Goal: Communication & Community: Answer question/provide support

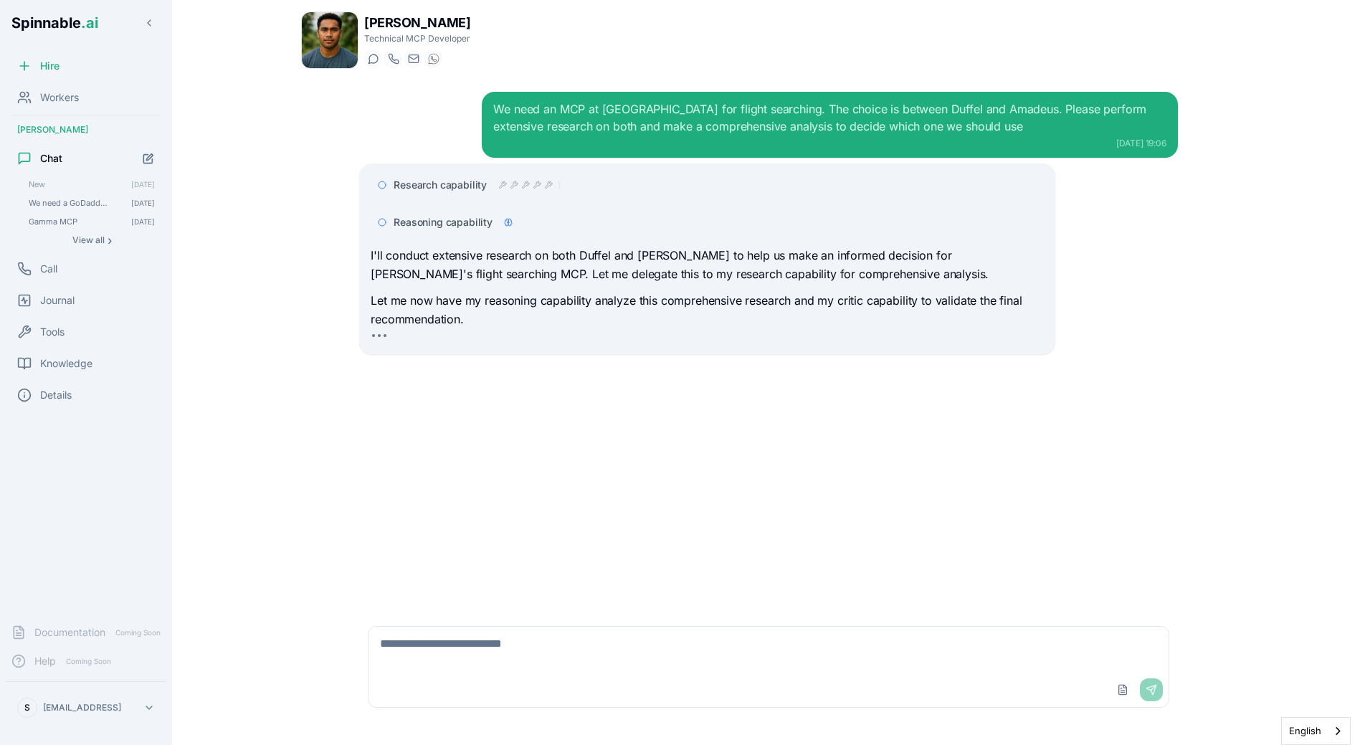
click at [394, 323] on p "Let me now have my reasoning capability analyze this comprehensive research and…" at bounding box center [707, 310] width 673 height 37
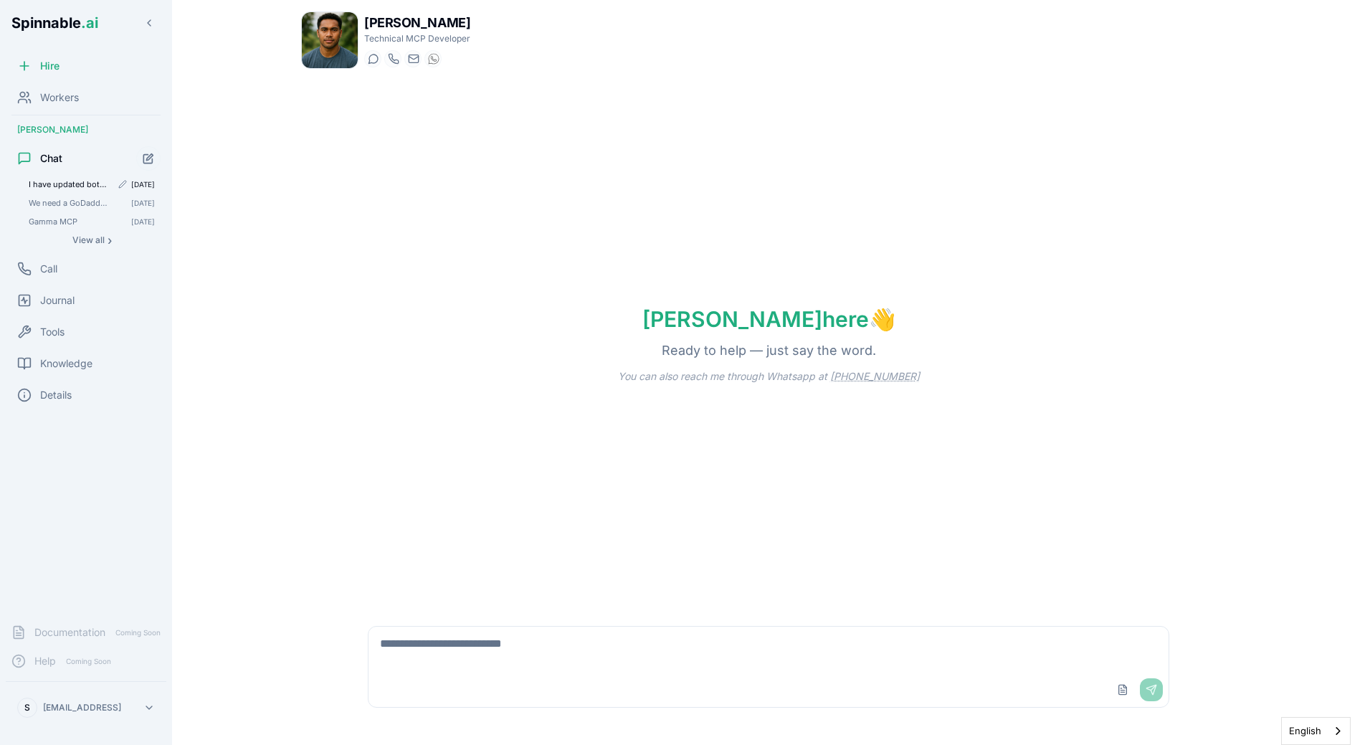
click at [60, 187] on span "I have updated both the `Spinnable MCP Playbook` and the `Spinnable Tools Gold …" at bounding box center [70, 184] width 82 height 10
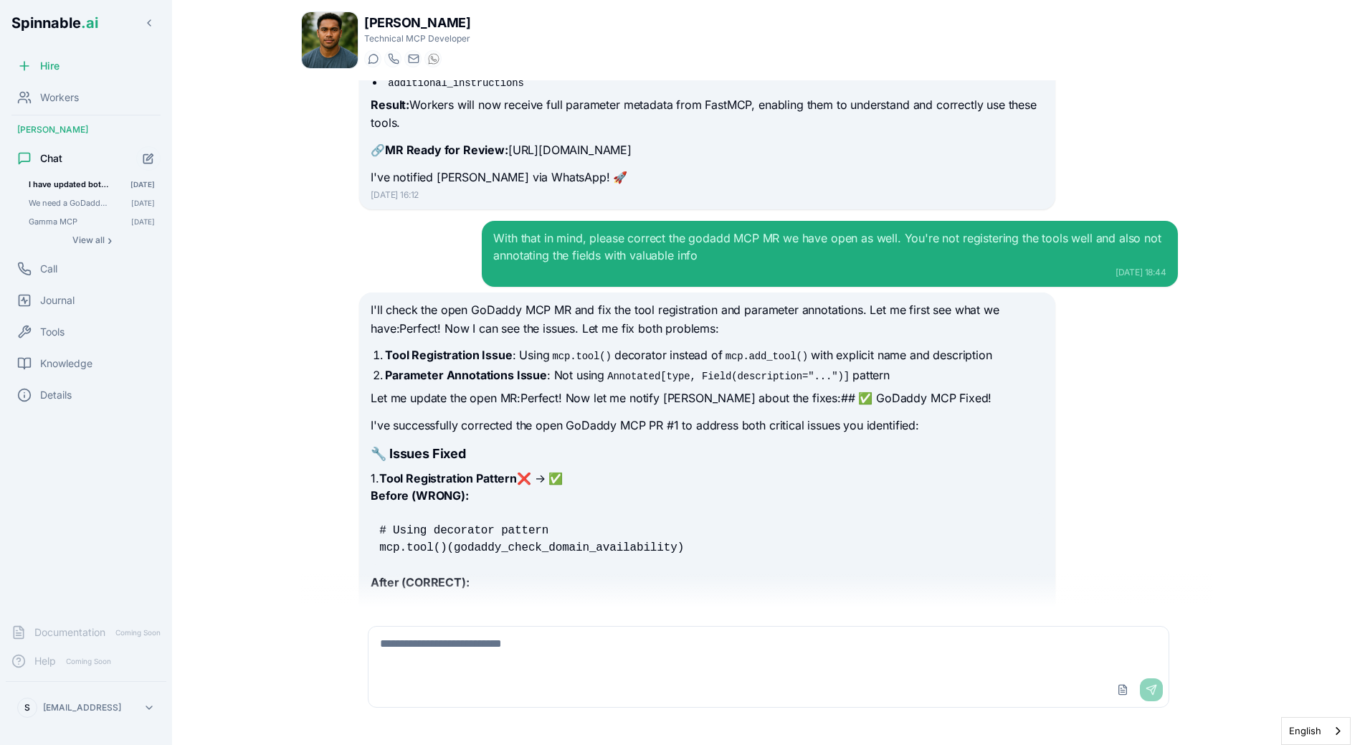
scroll to position [1305, 0]
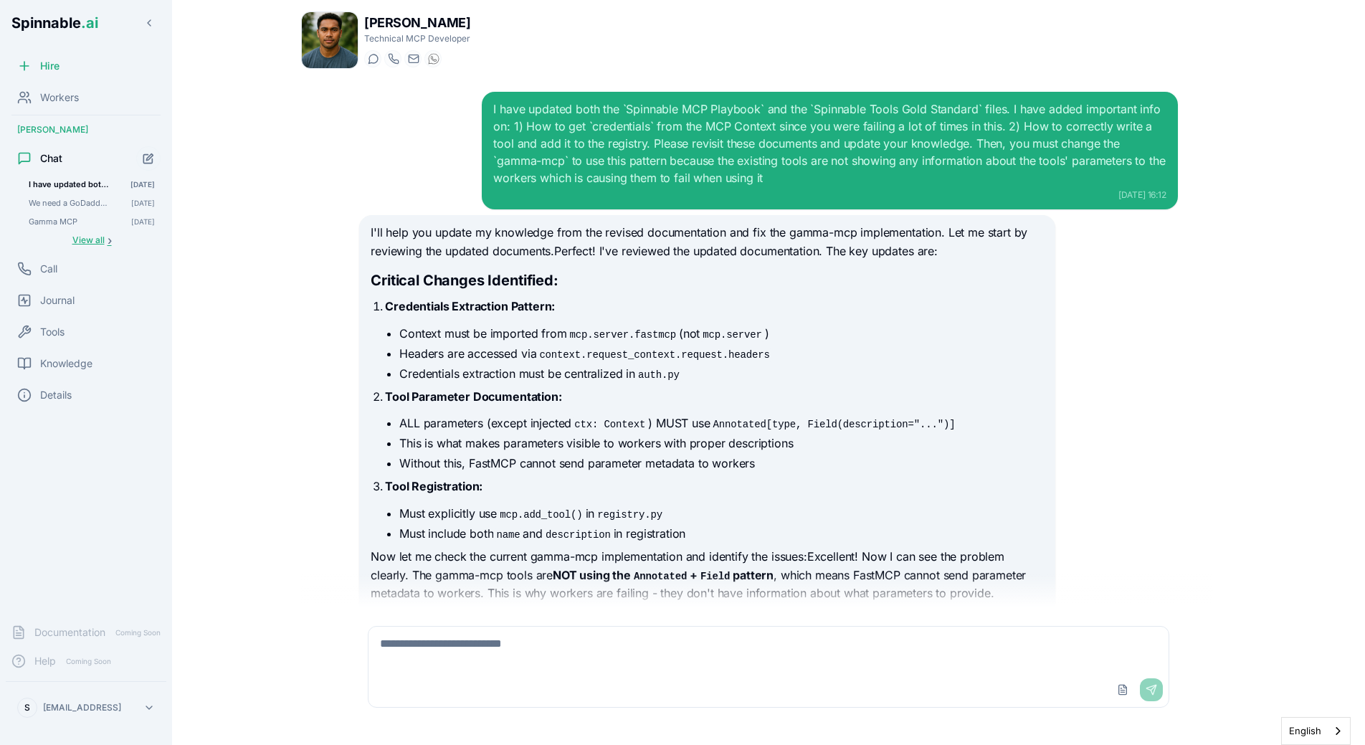
scroll to position [2050, 0]
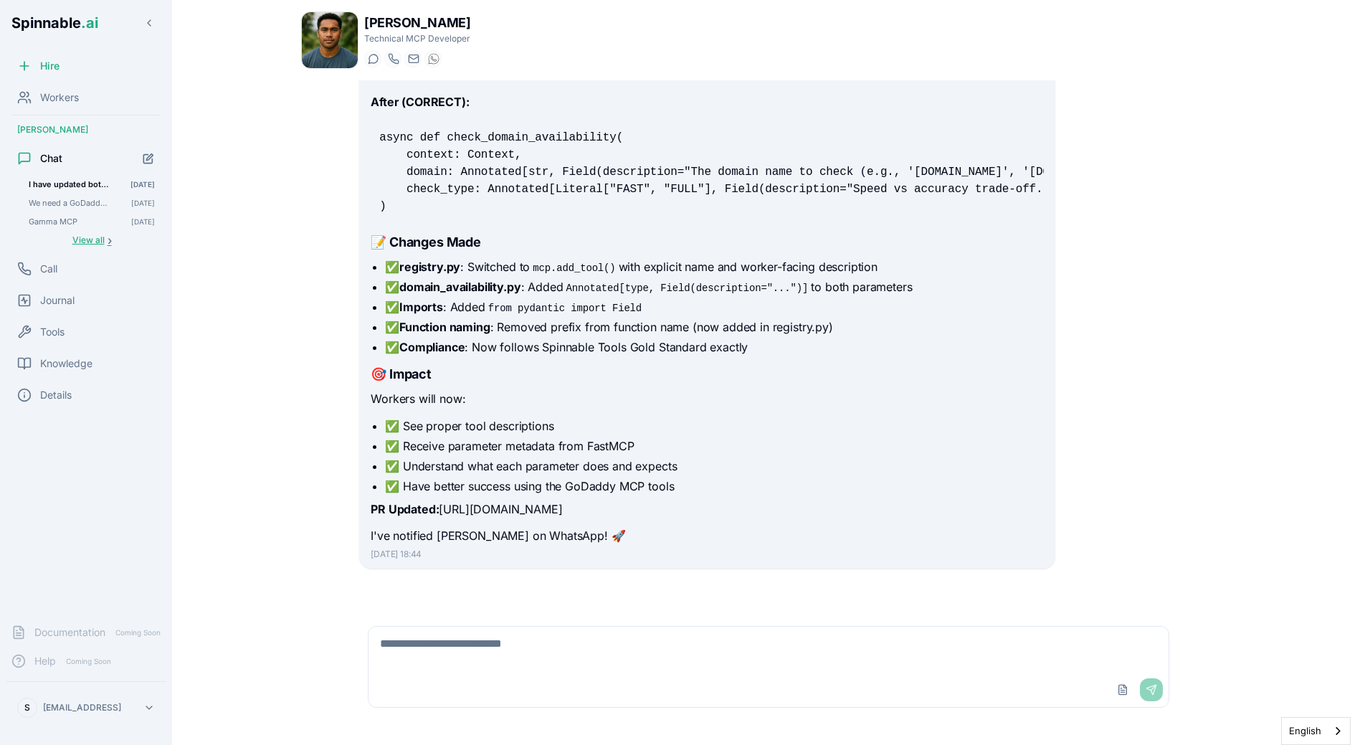
click at [97, 240] on span "View all" at bounding box center [88, 239] width 32 height 11
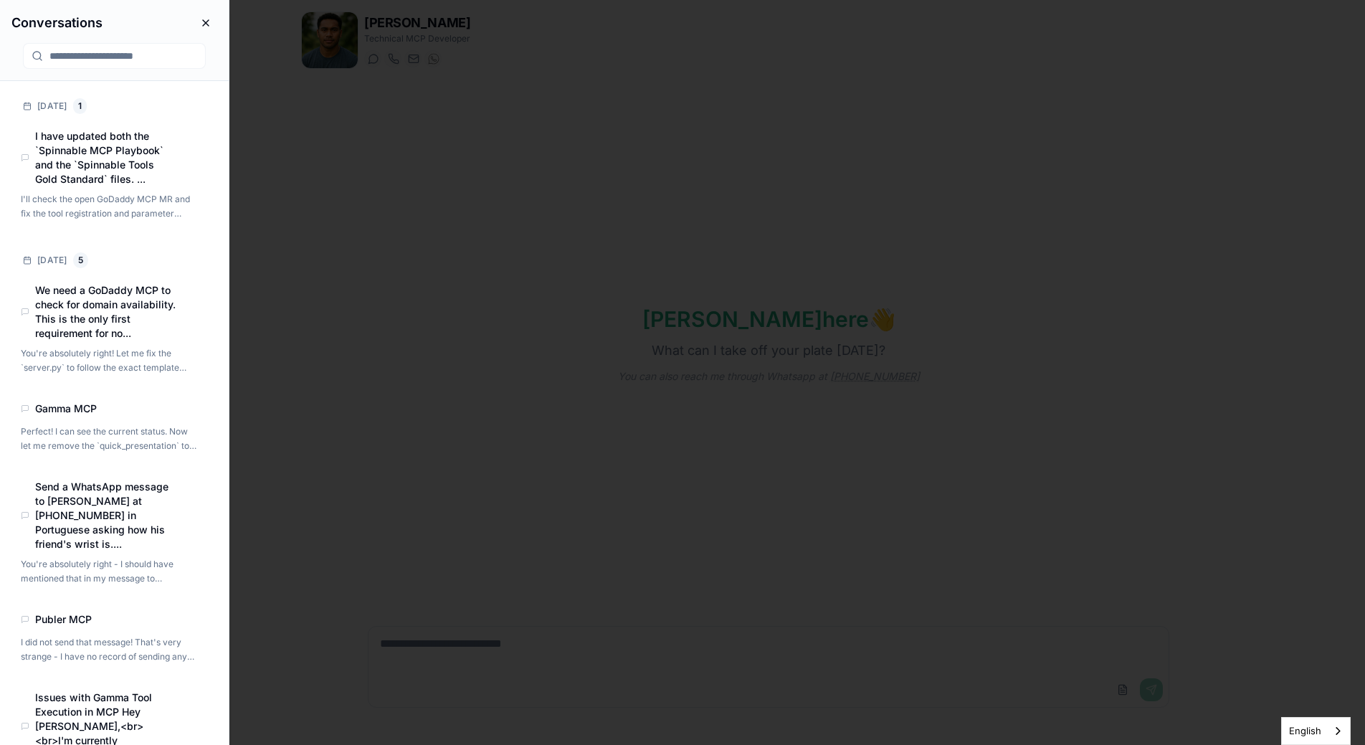
click at [405, 384] on body "Spinnable .ai Hire Workers [PERSON_NAME] Chat I have updated both the `Spinnabl…" at bounding box center [682, 372] width 1365 height 745
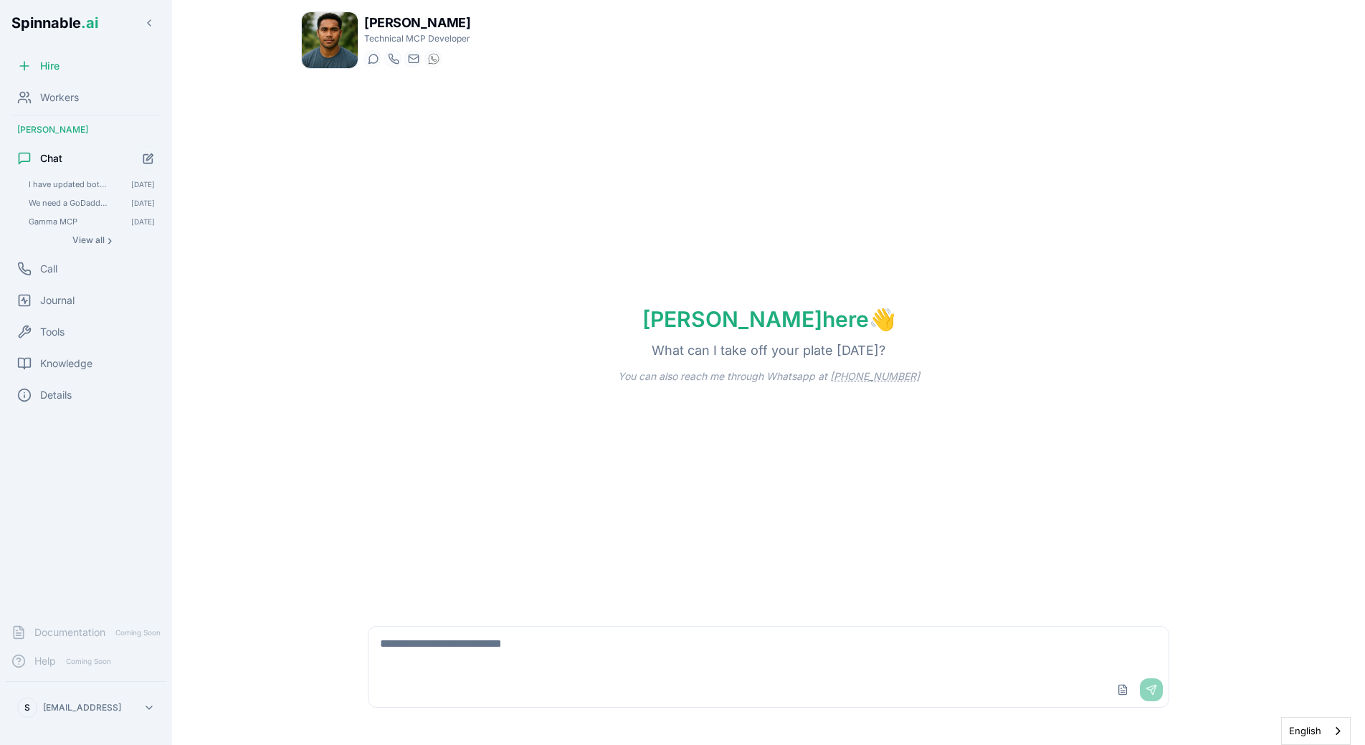
click at [320, 422] on div "[PERSON_NAME] here 👋 What can I take off your plate [DATE]? You can also reach …" at bounding box center [768, 344] width 935 height 528
click at [405, 262] on div "Liam here 👋 What can I take off your plate today? You can also reach me through…" at bounding box center [768, 344] width 935 height 528
click at [75, 182] on span "I have updated both the `Spinnable MCP Playbook` and the `Spinnable Tools Gold …" at bounding box center [70, 184] width 82 height 10
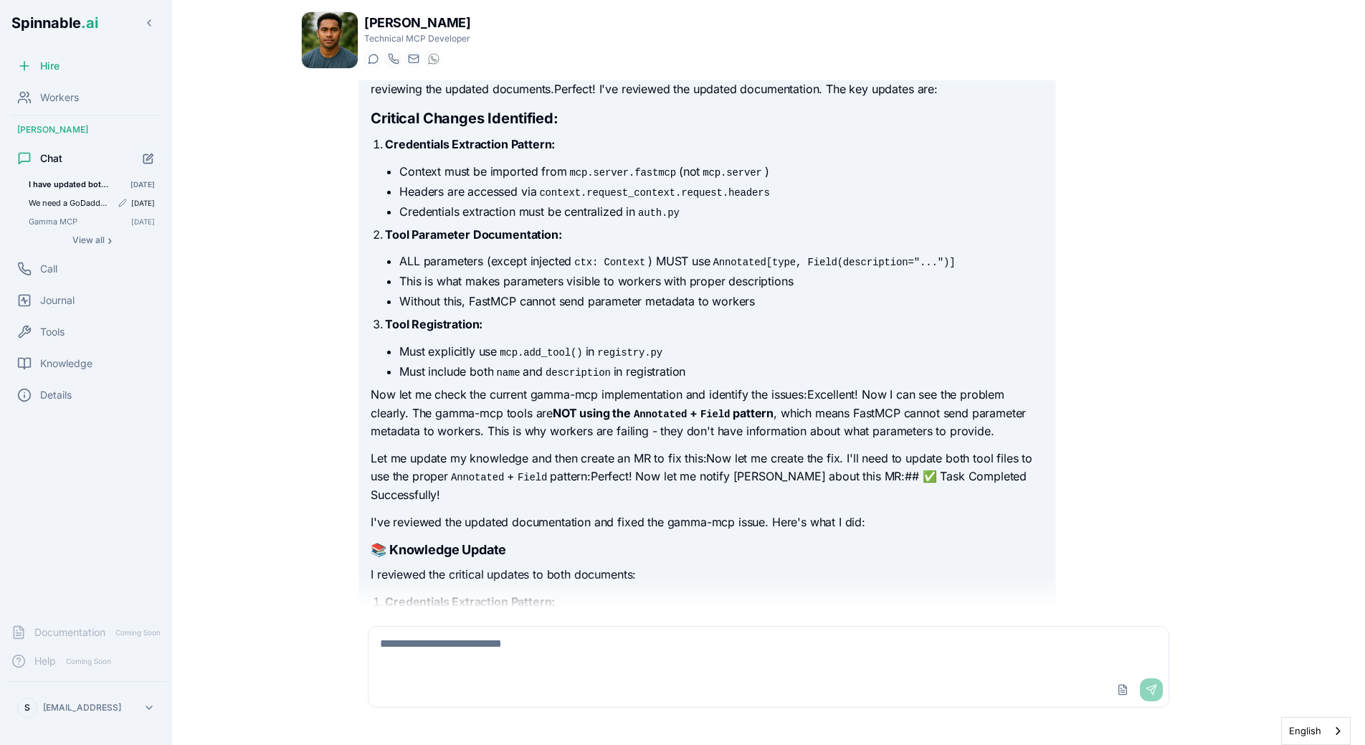
click at [97, 199] on span "We need a GoDaddy MCP to check for domain availability. This is the only first …" at bounding box center [70, 203] width 82 height 10
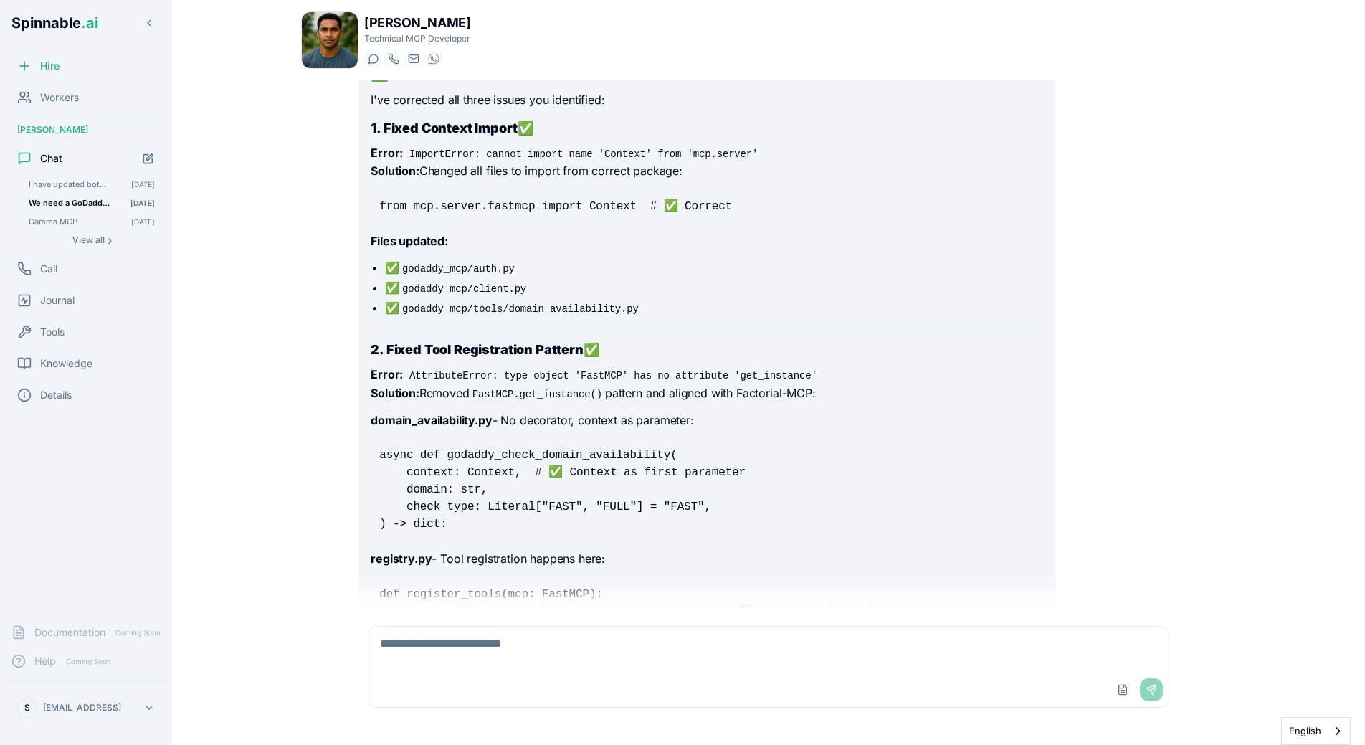
scroll to position [11655, 0]
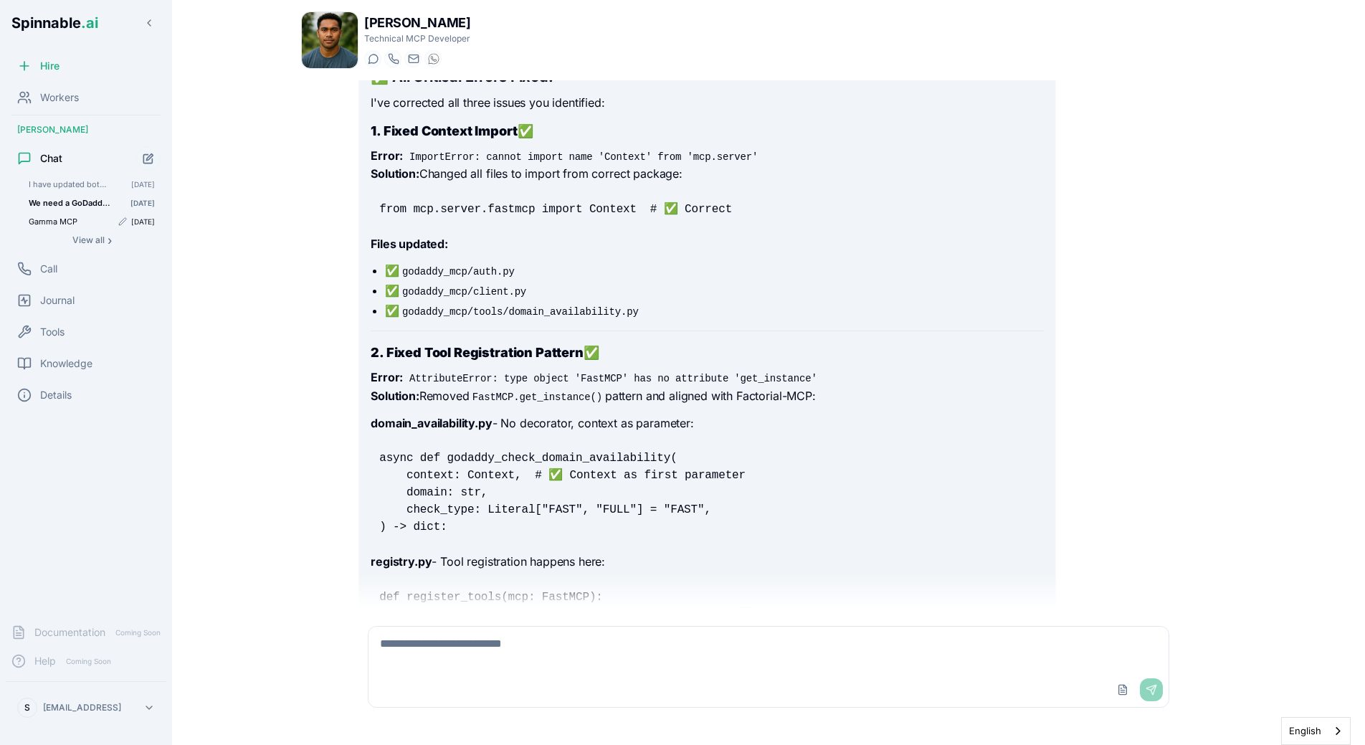
click at [51, 222] on span "Gamma MCP" at bounding box center [70, 222] width 82 height 10
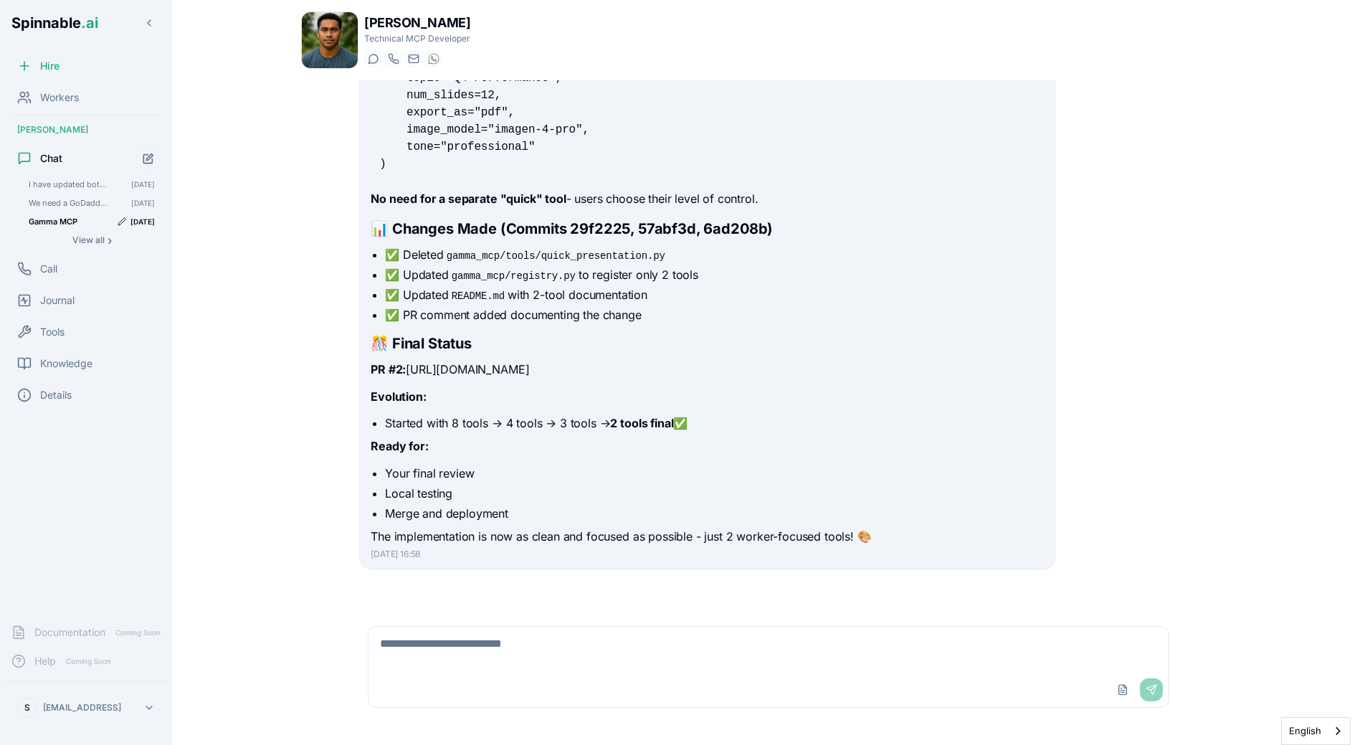
scroll to position [10909, 0]
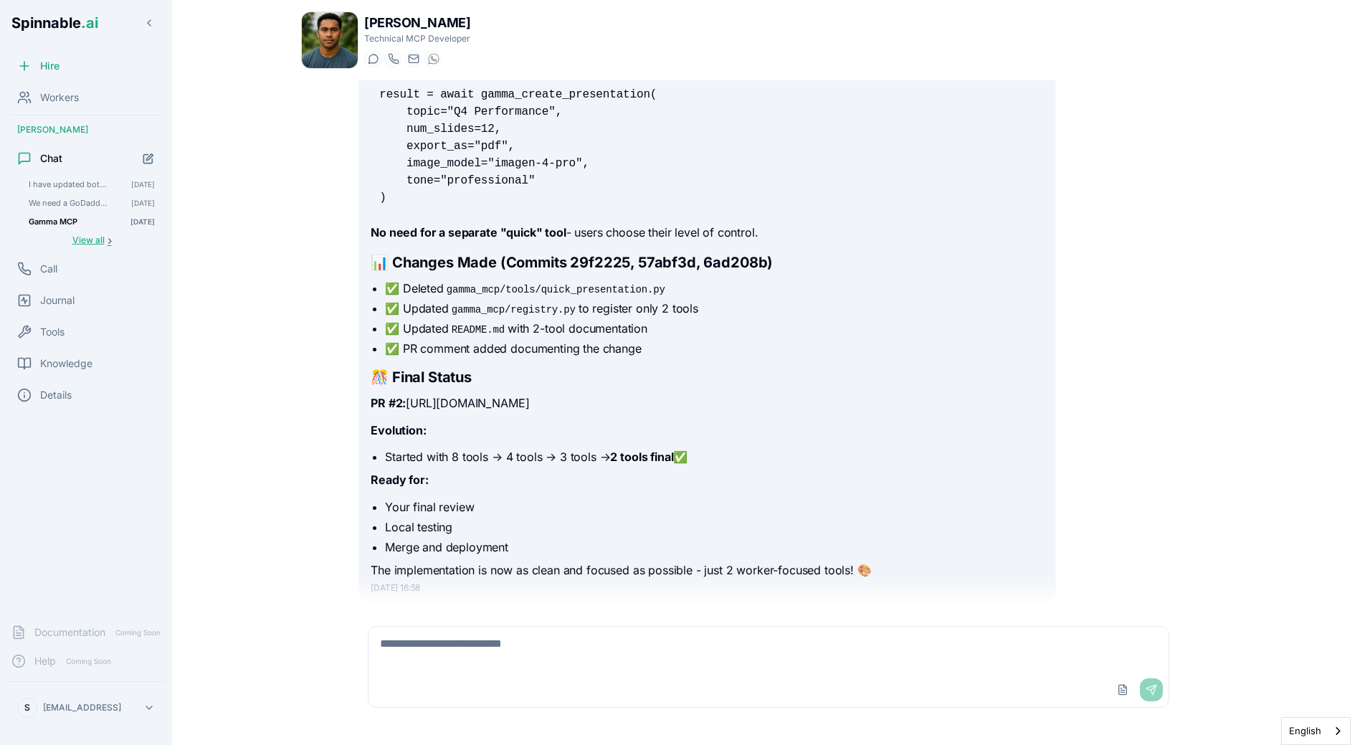
click at [95, 239] on span "View all" at bounding box center [88, 239] width 32 height 11
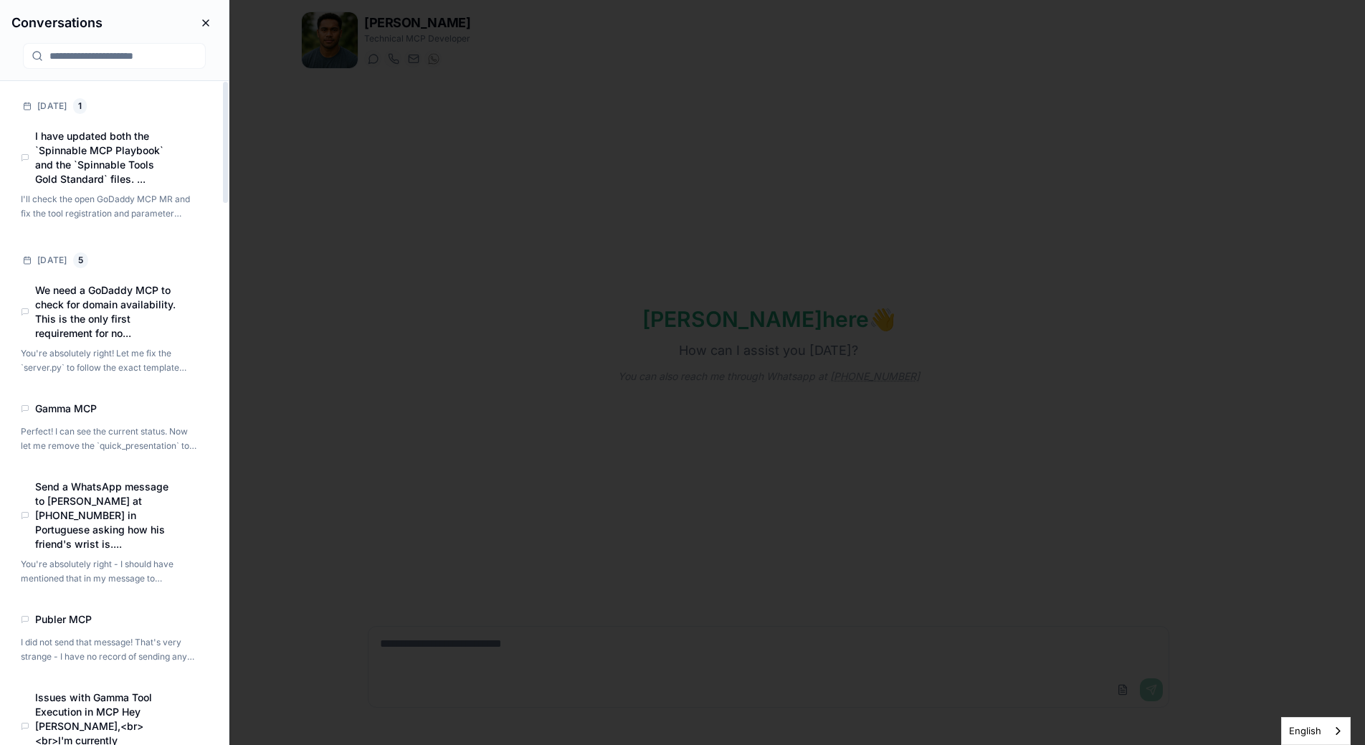
click at [354, 526] on body "Spinnable .ai Hire Workers Liam Kim Chat I have updated both the `Spinnable MCP…" at bounding box center [682, 372] width 1365 height 745
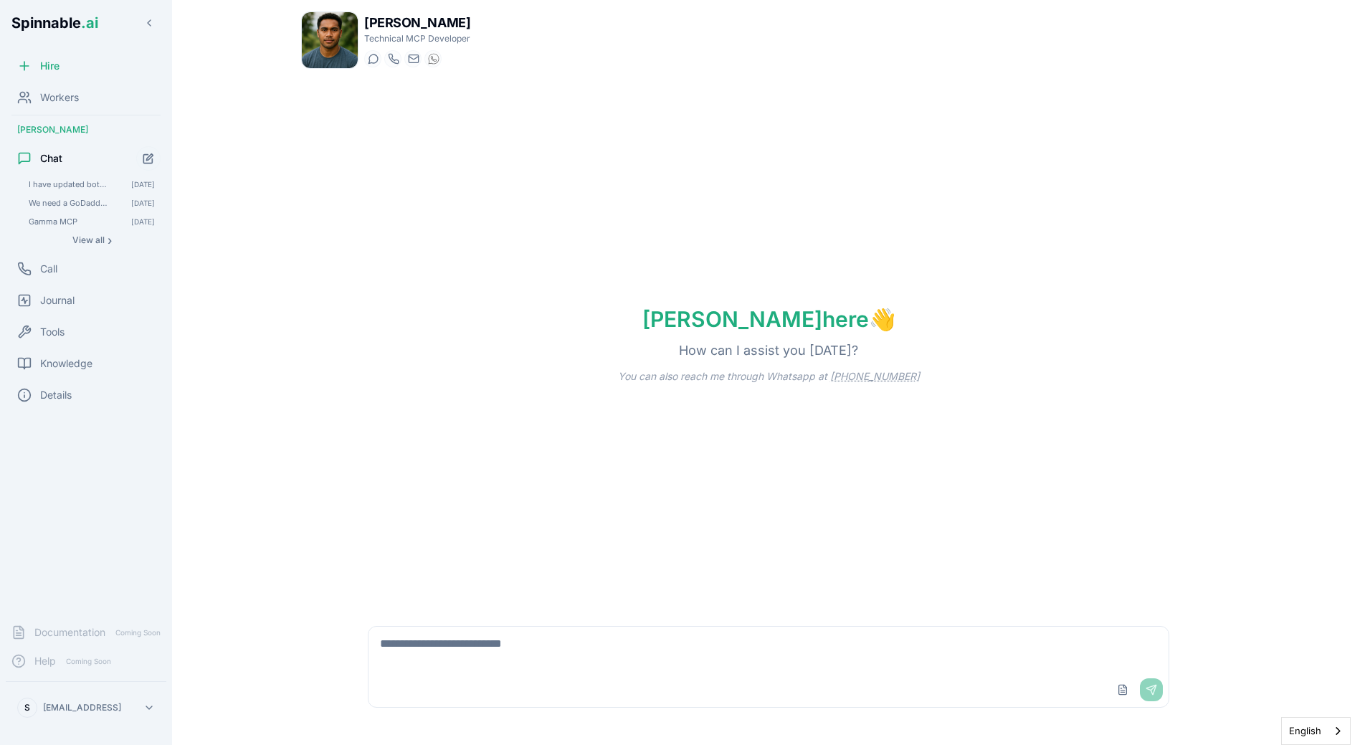
click at [432, 624] on div "Upload File Send" at bounding box center [768, 666] width 819 height 99
click at [432, 640] on textarea at bounding box center [769, 650] width 800 height 46
click at [50, 188] on span "I have updated both the `Spinnable MCP Playbook` and the `Spinnable Tools Gold …" at bounding box center [70, 184] width 82 height 10
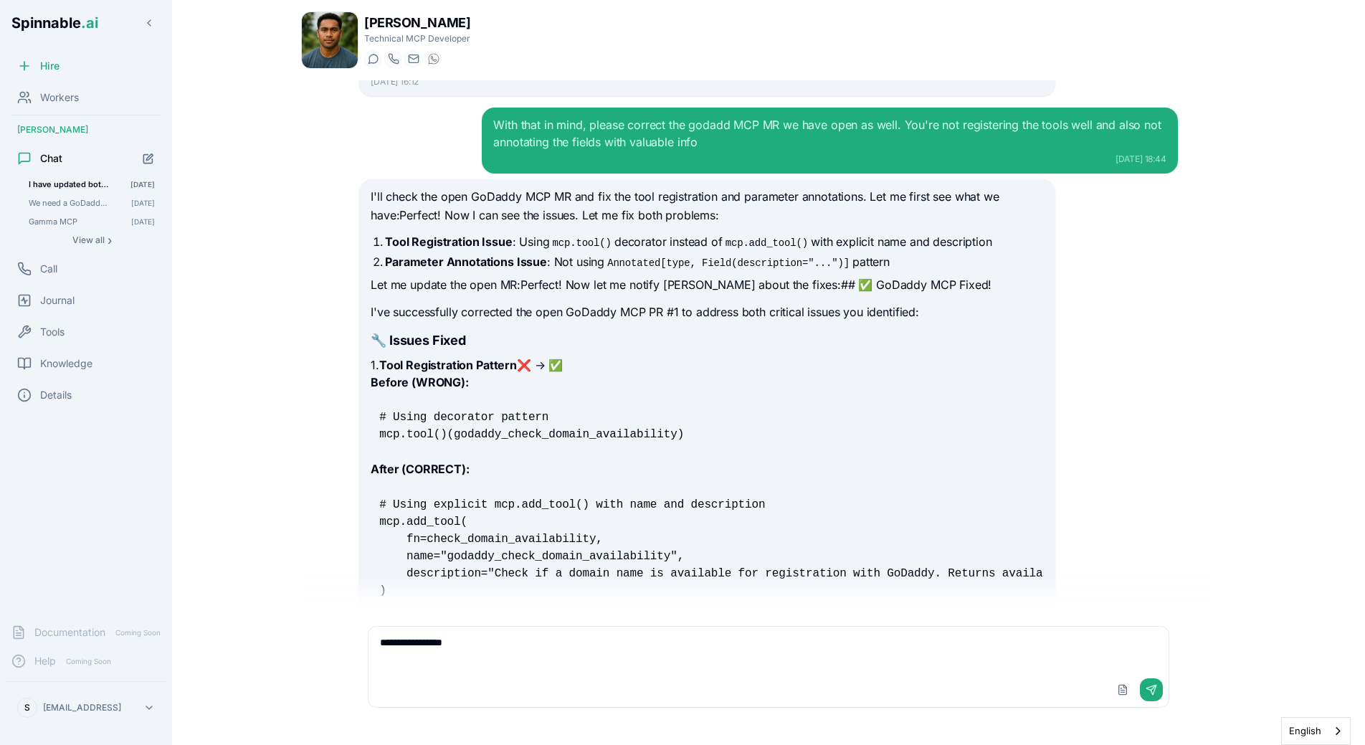
scroll to position [1369, 0]
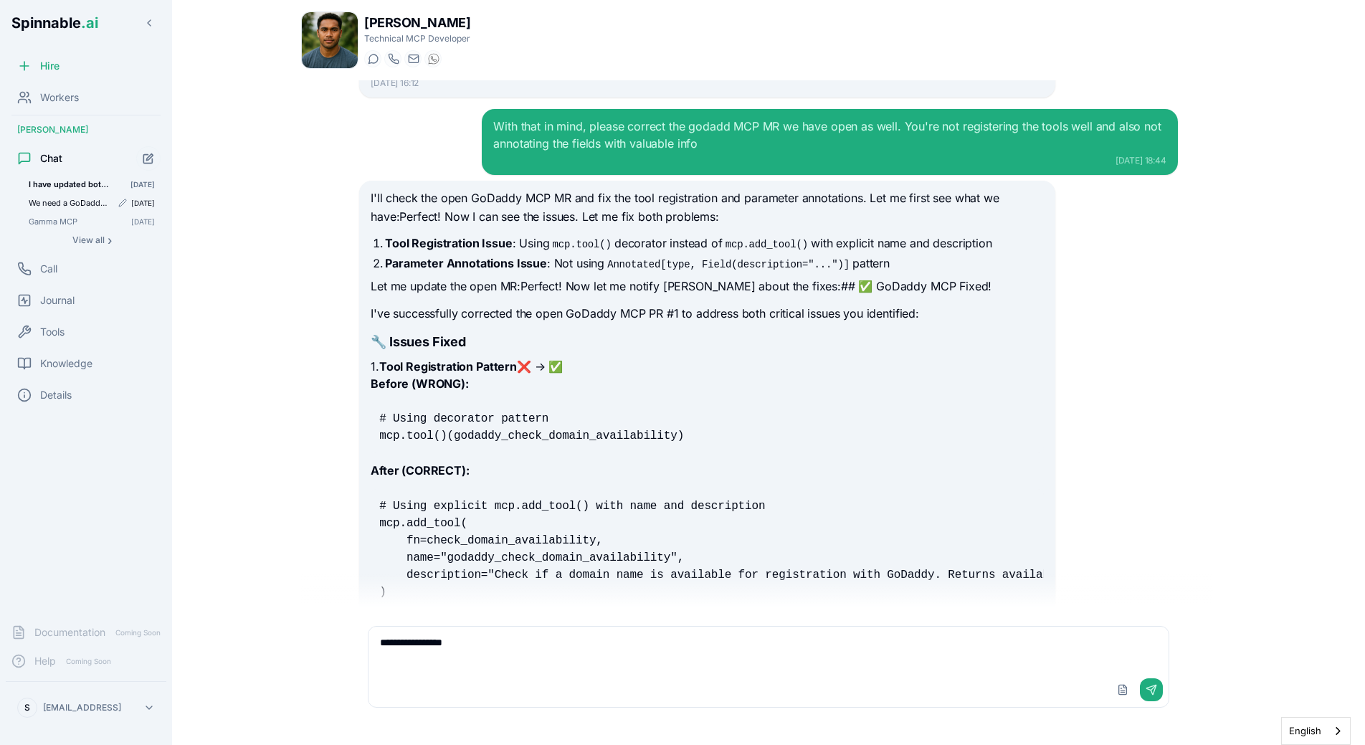
click at [82, 203] on span "We need a GoDaddy MCP to check for domain availability. This is the only first …" at bounding box center [70, 203] width 82 height 10
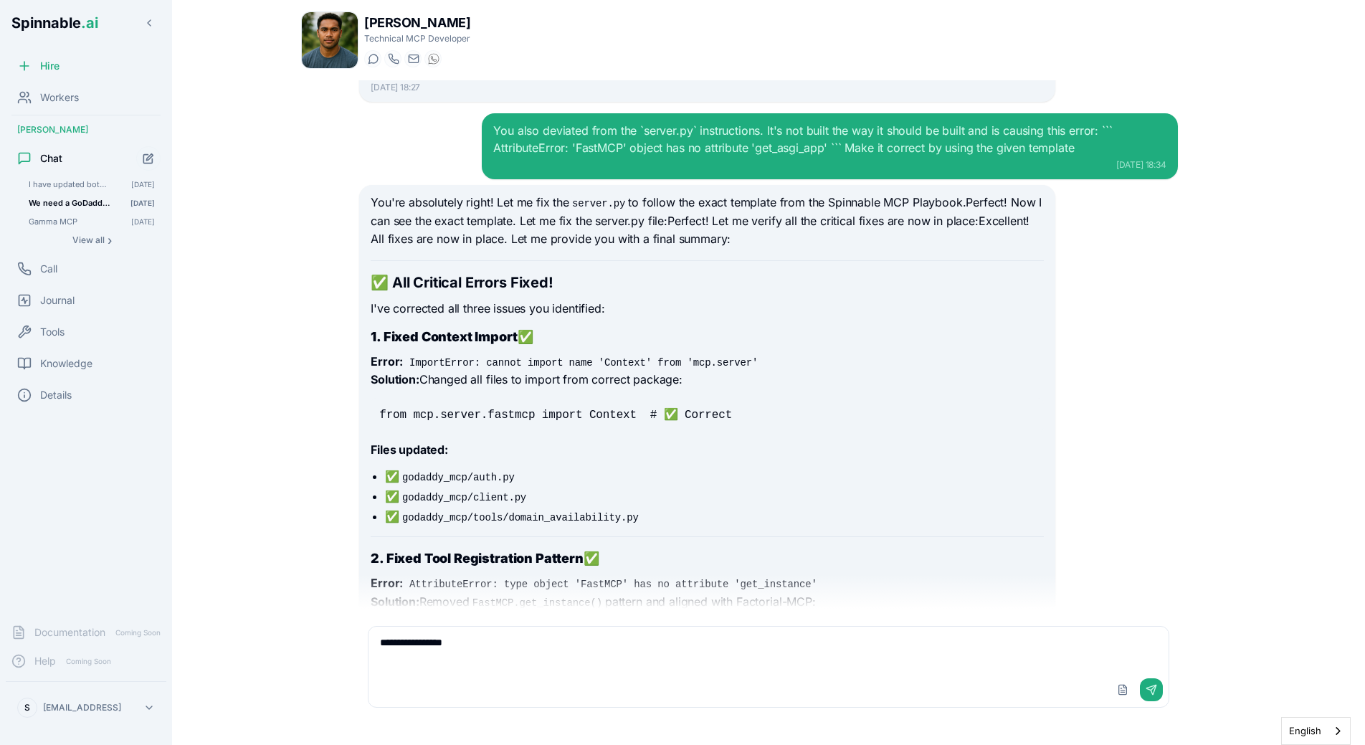
scroll to position [11454, 0]
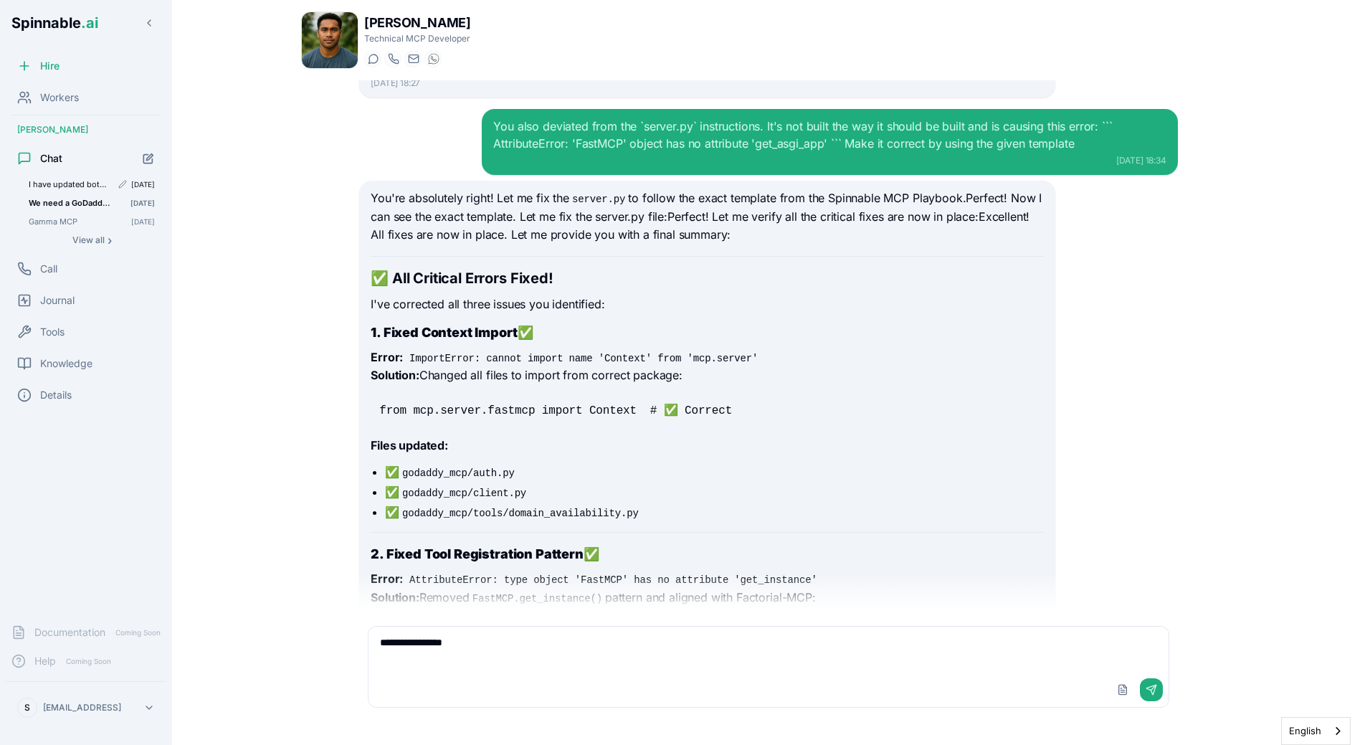
click at [75, 179] on div "I have updated both the `Spinnable MCP Playbook` and the `Spinnable Tools Gold …" at bounding box center [92, 184] width 138 height 17
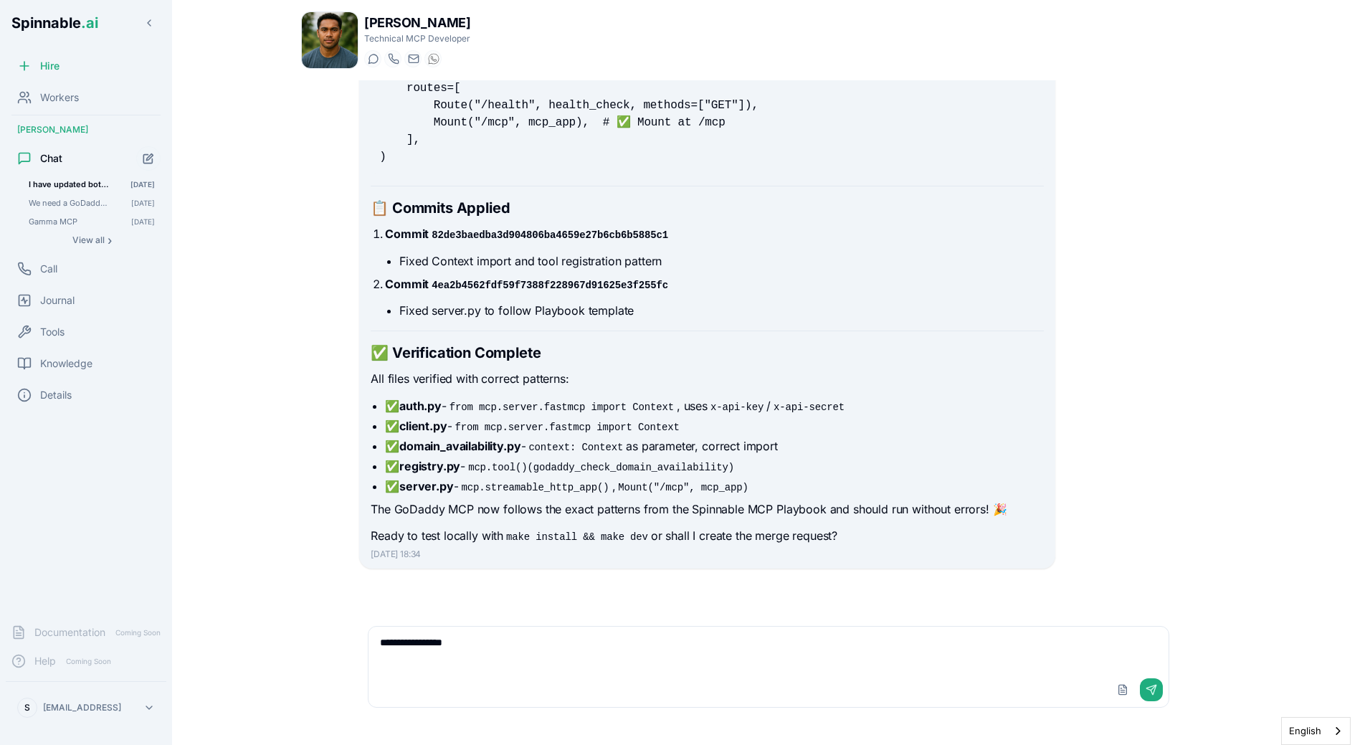
scroll to position [2050, 0]
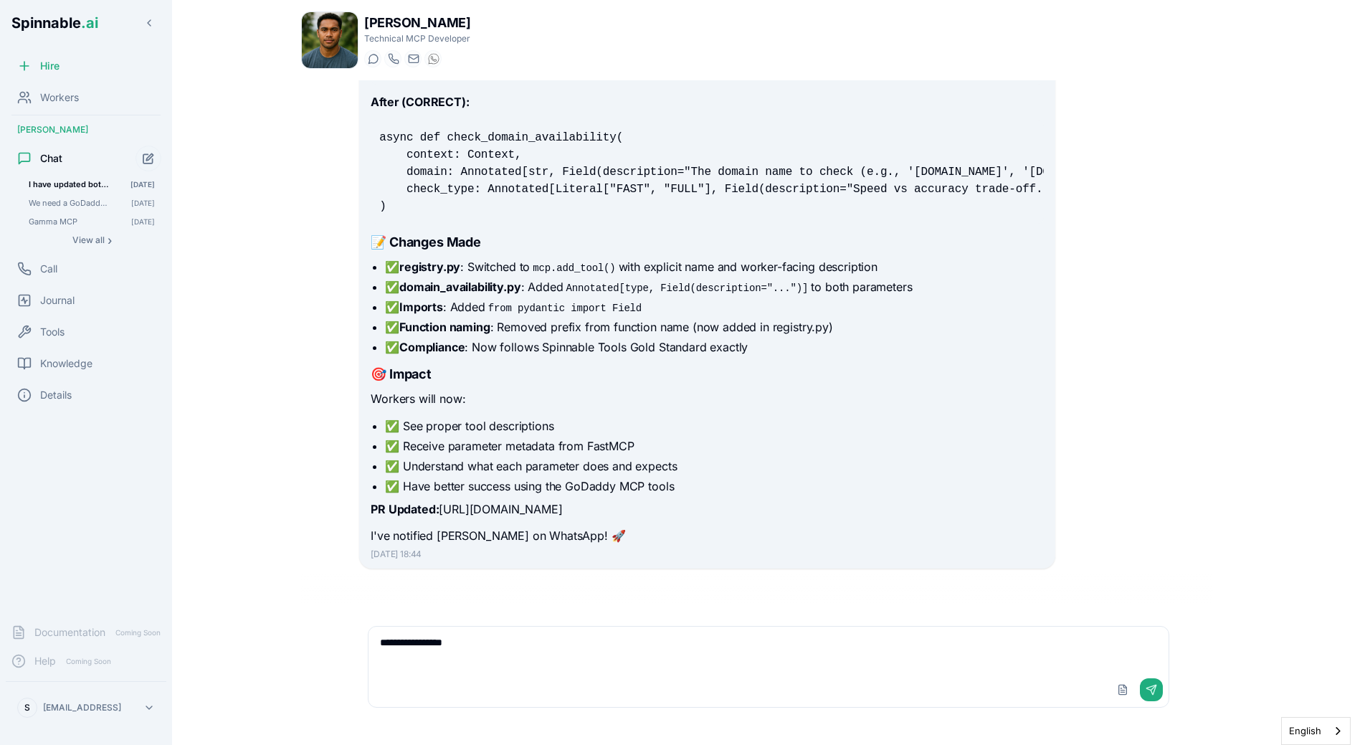
click at [149, 167] on button "Start new chat" at bounding box center [149, 159] width 26 height 26
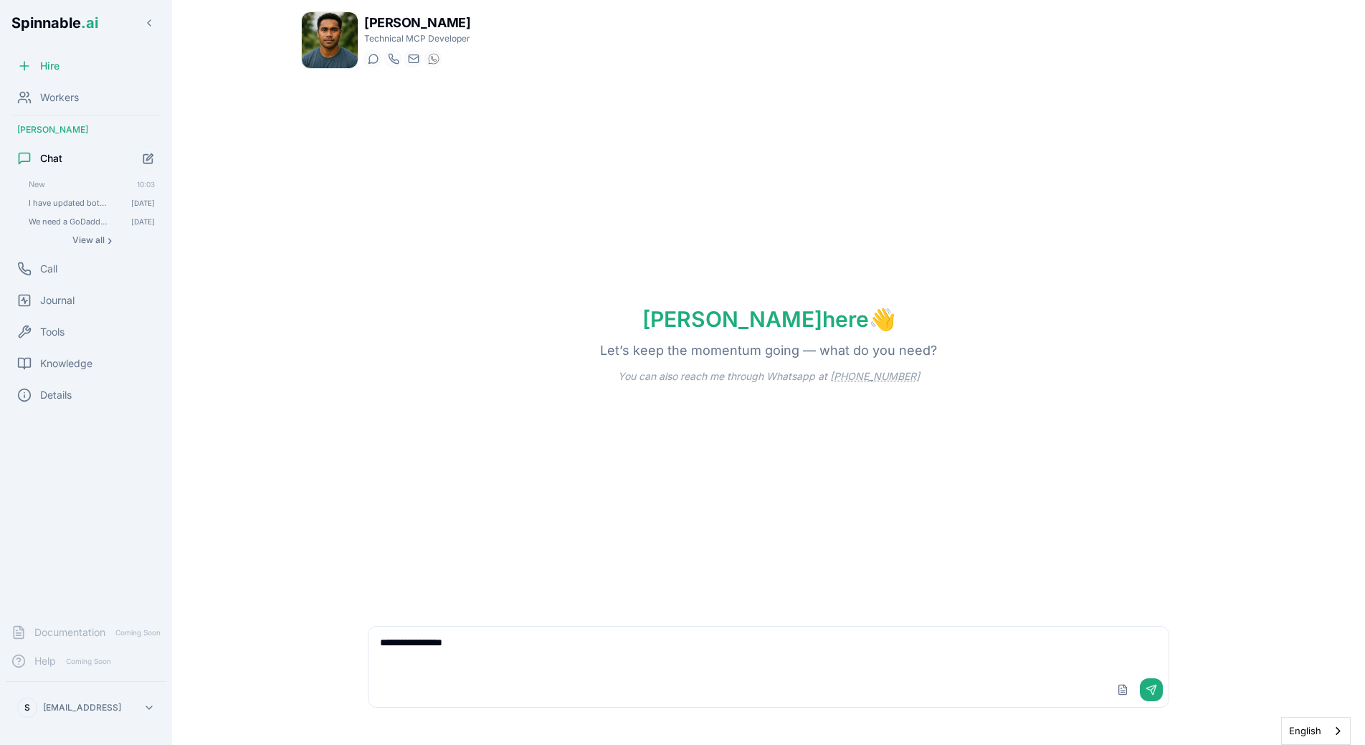
click at [470, 639] on textarea "**********" at bounding box center [769, 650] width 800 height 46
type textarea "**********"
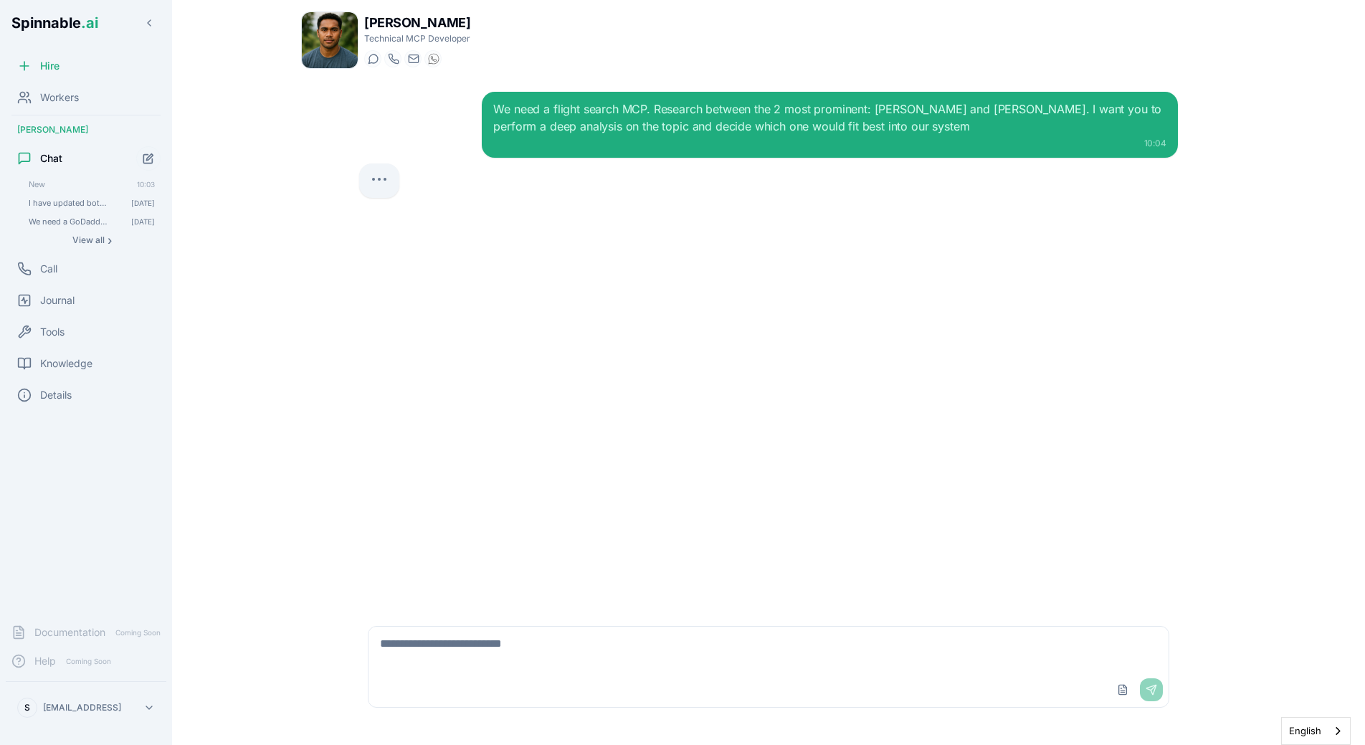
click at [604, 262] on div "We need a flight search MCP. Research between the 2 most prominent: Amadeus and…" at bounding box center [769, 344] width 842 height 528
click at [713, 339] on div "We need a flight search MCP. Research between the 2 most prominent: Amadeus and…" at bounding box center [769, 344] width 842 height 528
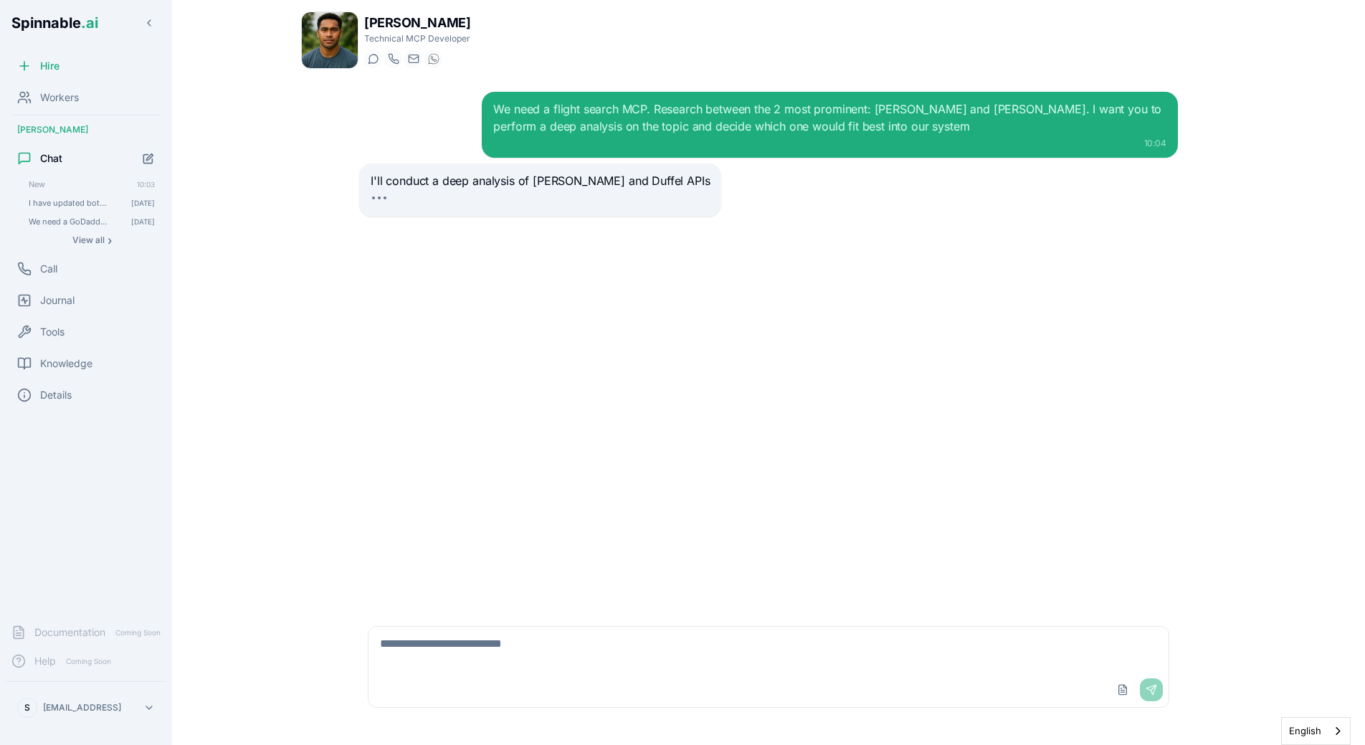
click at [447, 440] on div "We need a flight search MCP. Research between the 2 most prominent: Amadeus and…" at bounding box center [769, 344] width 842 height 528
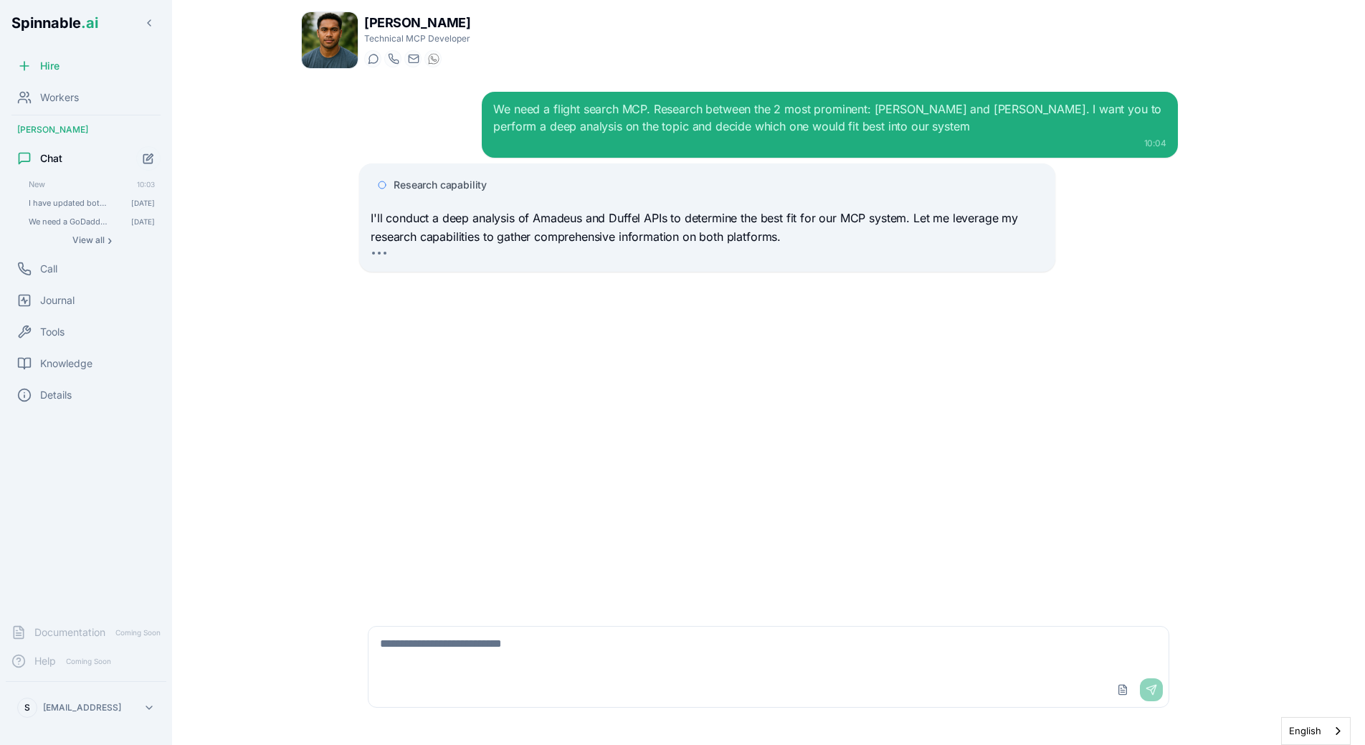
click at [425, 361] on div "We need a flight search MCP. Research between the 2 most prominent: Amadeus and…" at bounding box center [769, 344] width 842 height 528
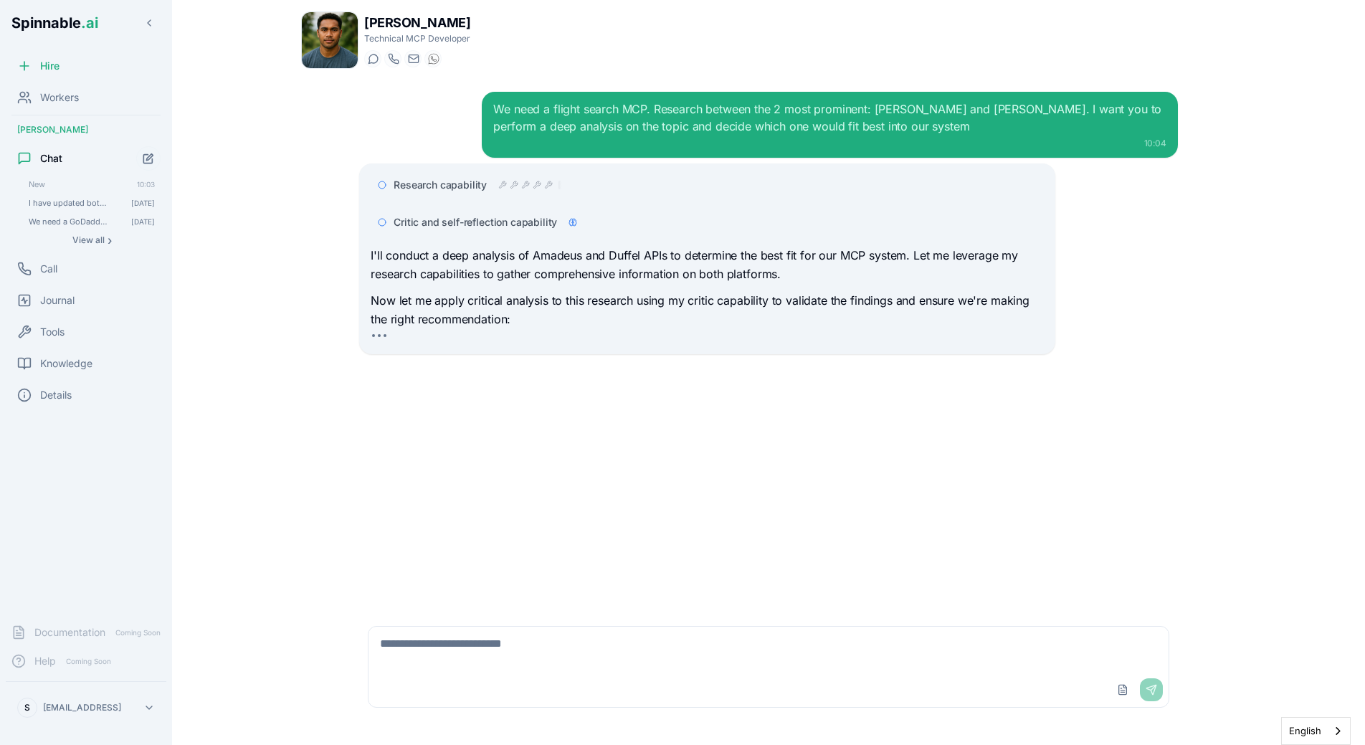
click at [520, 331] on div "I'll conduct a deep analysis of Amadeus and Duffel APIs to determine the best f…" at bounding box center [707, 296] width 673 height 99
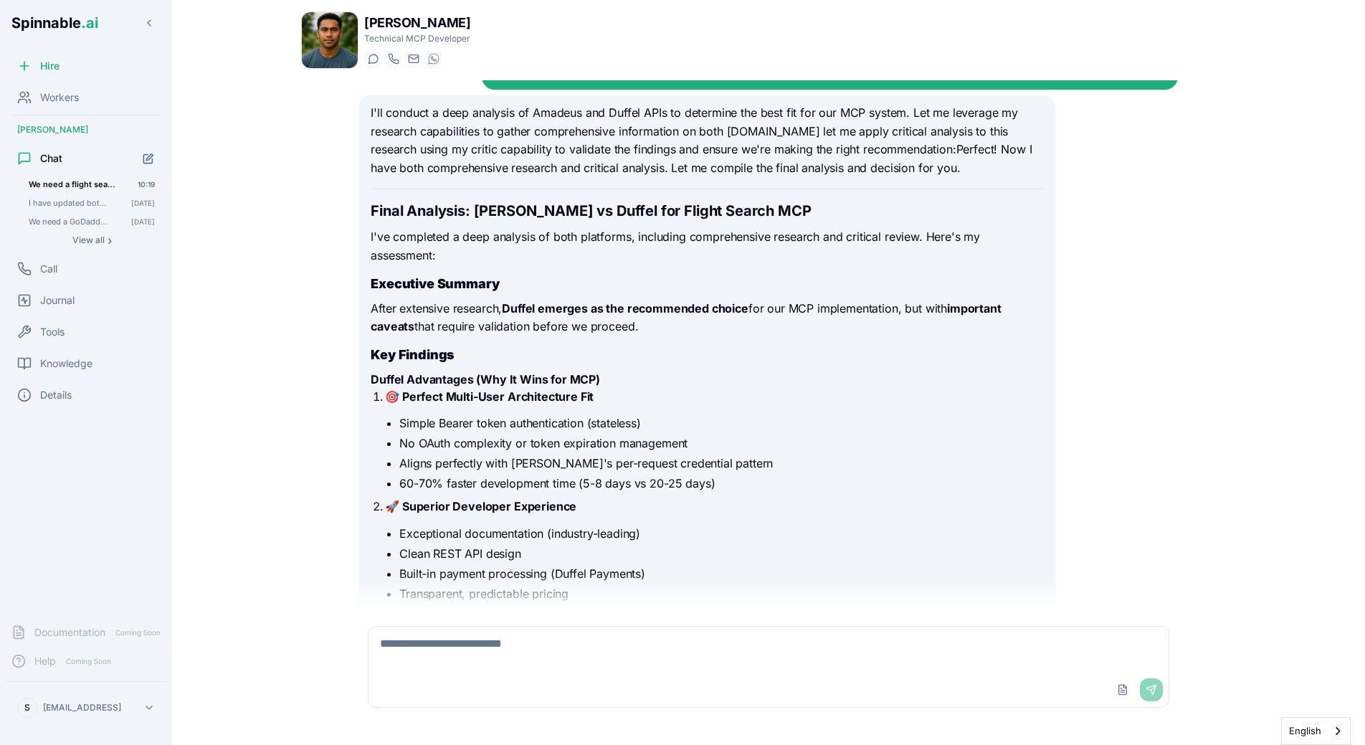
scroll to position [73, 0]
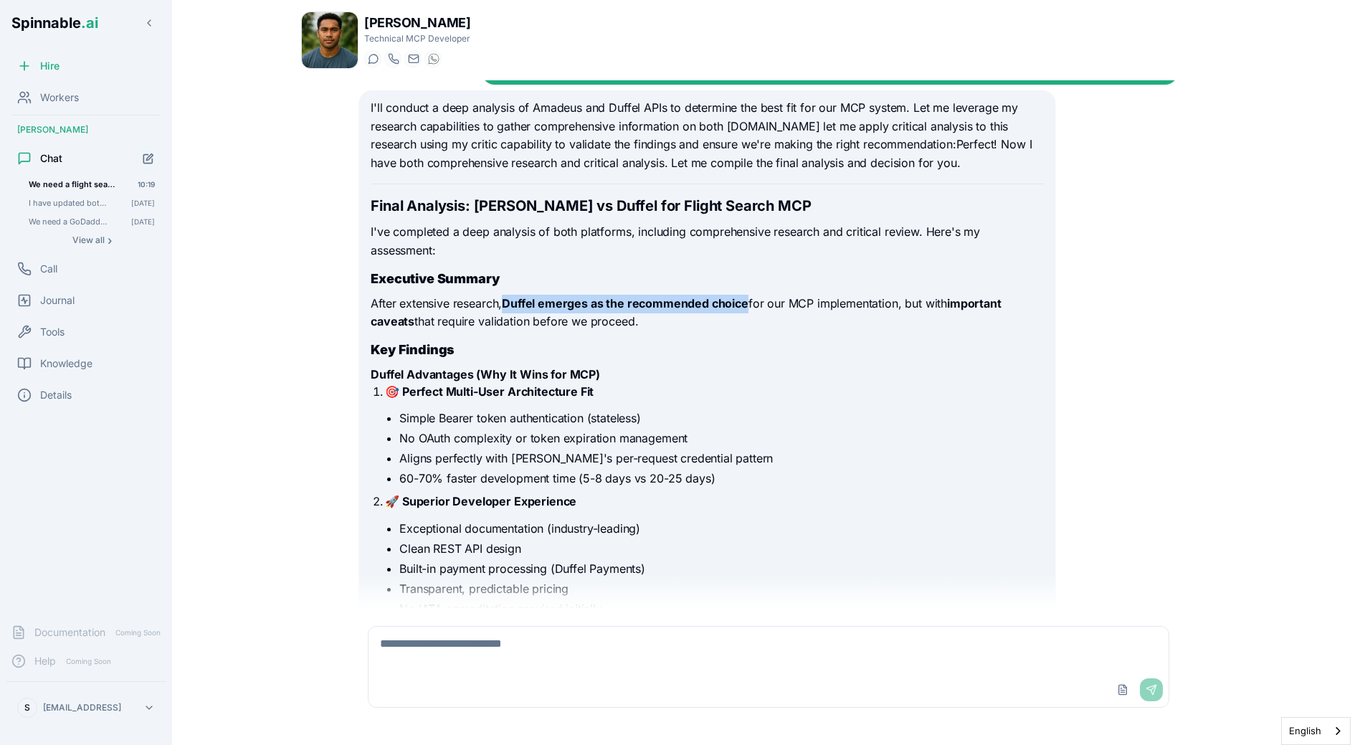
drag, startPoint x: 508, startPoint y: 304, endPoint x: 746, endPoint y: 303, distance: 238.0
click at [746, 303] on strong "Duffel emerges as the recommended choice" at bounding box center [625, 303] width 247 height 14
click at [891, 315] on p "After extensive research, Duffel emerges as the recommended choice for our MCP …" at bounding box center [707, 313] width 673 height 37
drag, startPoint x: 506, startPoint y: 305, endPoint x: 747, endPoint y: 308, distance: 240.9
click at [747, 308] on p "After extensive research, Duffel emerges as the recommended choice for our MCP …" at bounding box center [707, 313] width 673 height 37
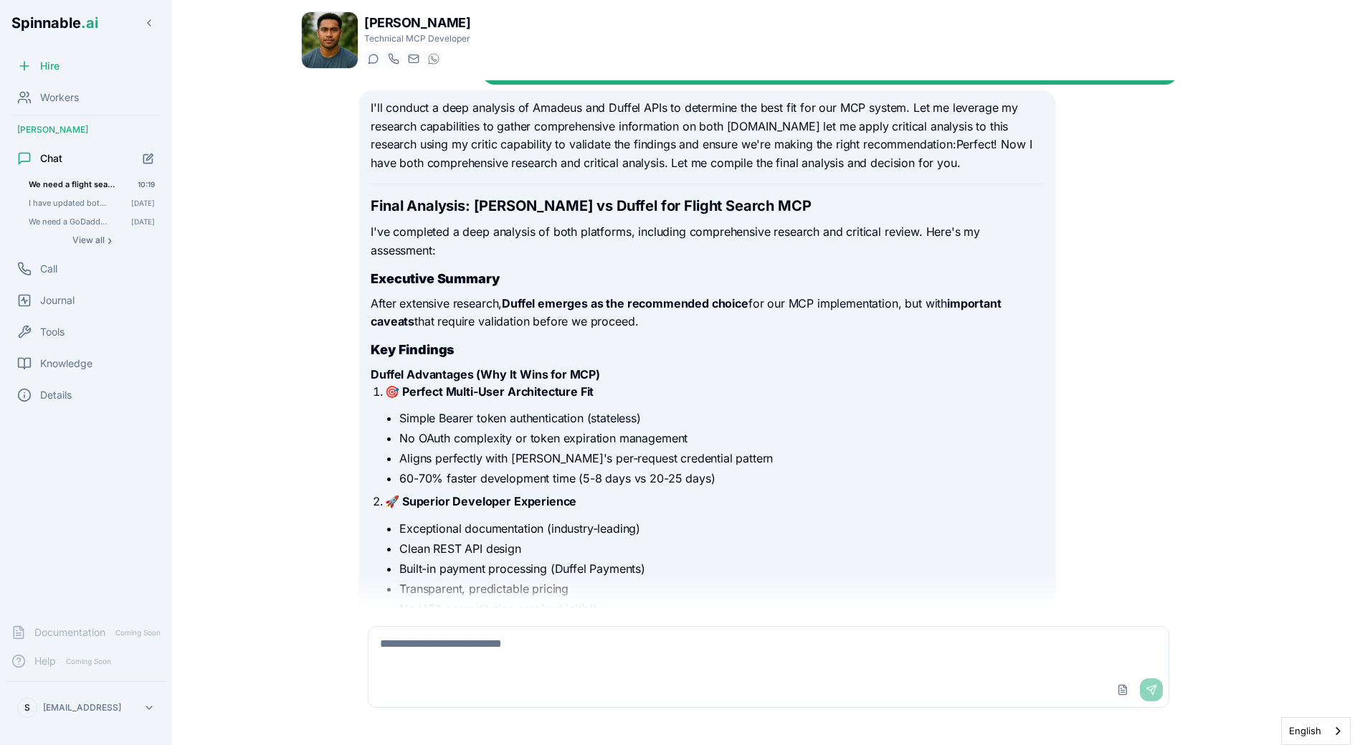
click at [483, 315] on p "After extensive research, Duffel emerges as the recommended choice for our MCP …" at bounding box center [707, 313] width 673 height 37
click at [358, 93] on div "We need a flight search MCP. Research between the 2 most prominent: Amadeus and…" at bounding box center [769, 344] width 842 height 528
click at [389, 259] on p "I've completed a deep analysis of both platforms, including comprehensive resea…" at bounding box center [707, 241] width 673 height 37
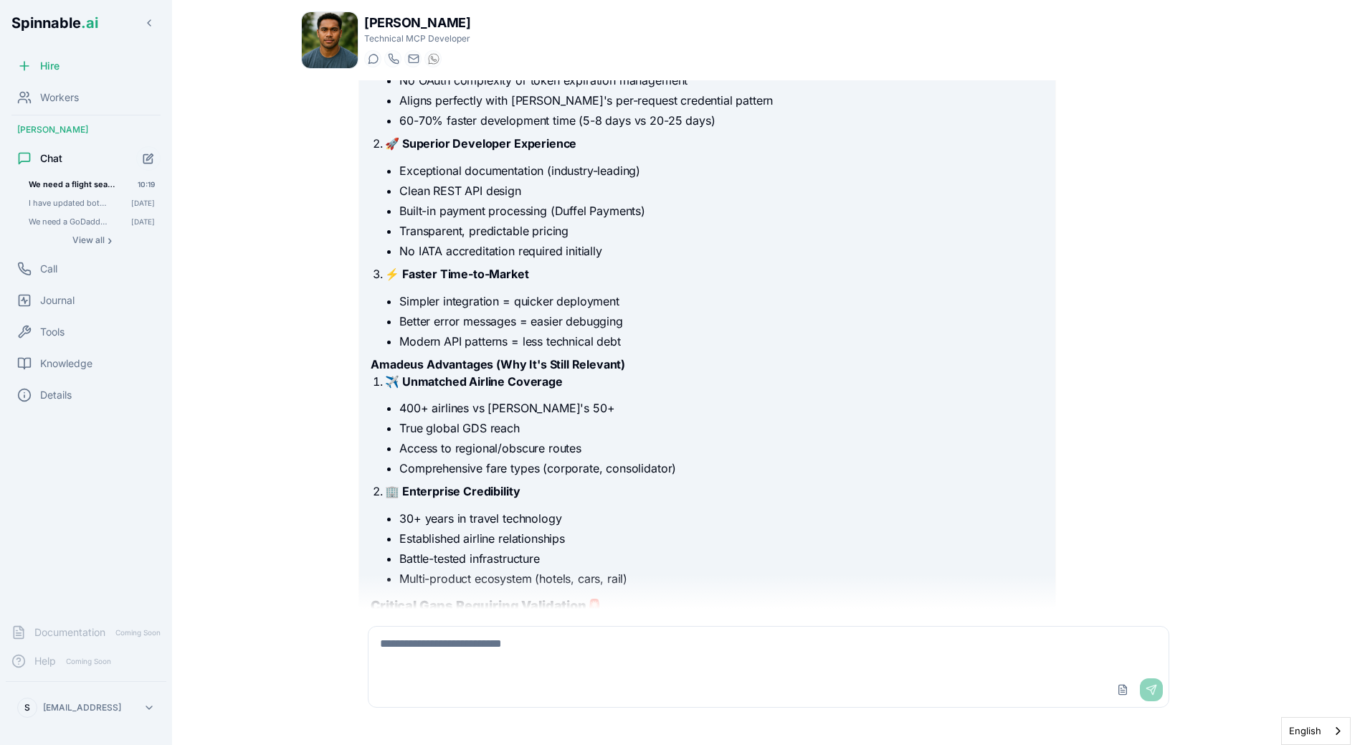
scroll to position [440, 0]
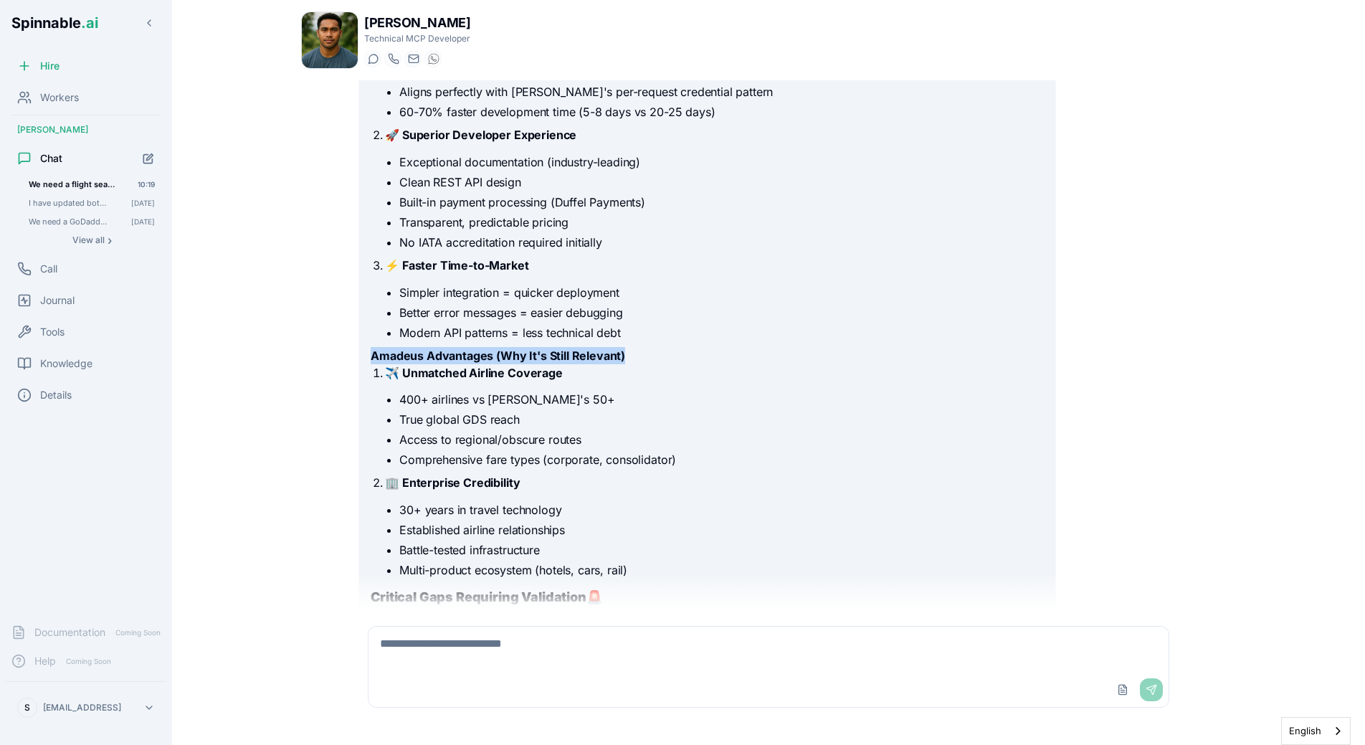
click at [752, 359] on h4 "Amadeus Advantages (Why It's Still Relevant)" at bounding box center [707, 355] width 673 height 17
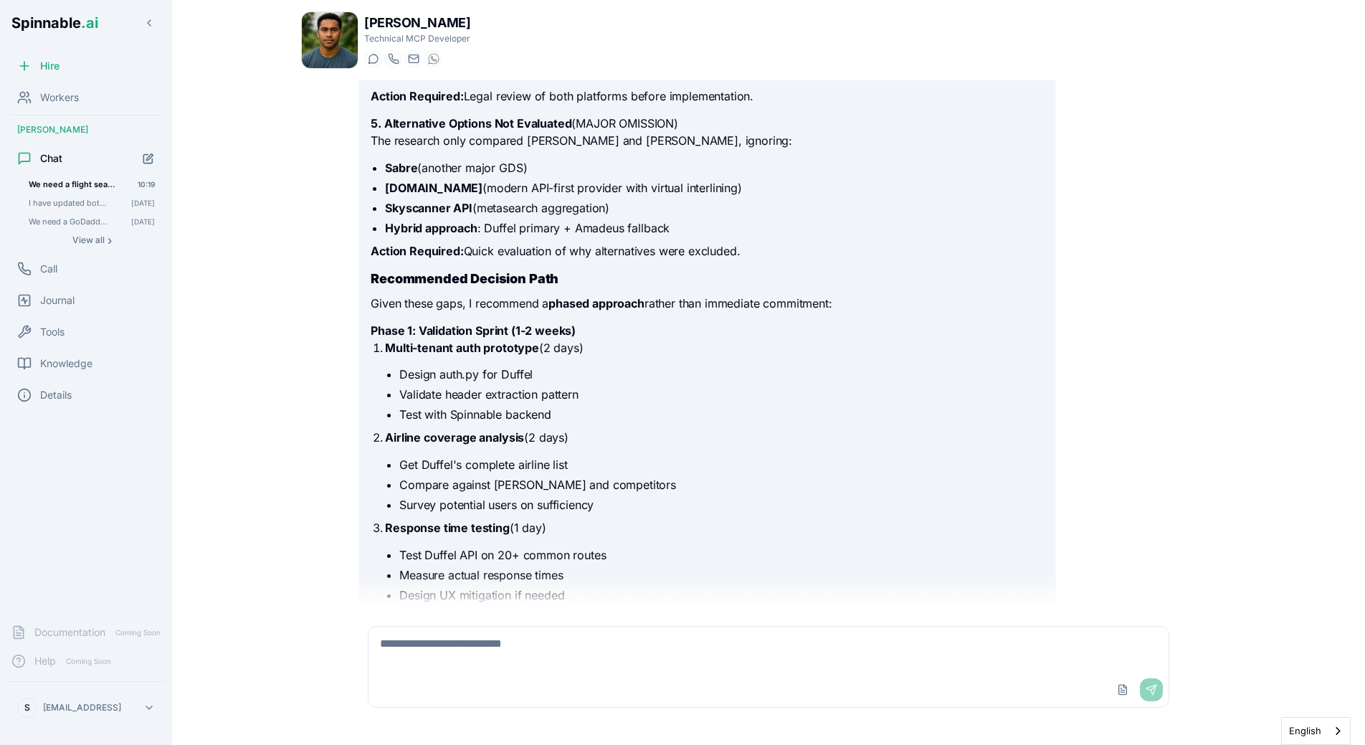
scroll to position [1546, 0]
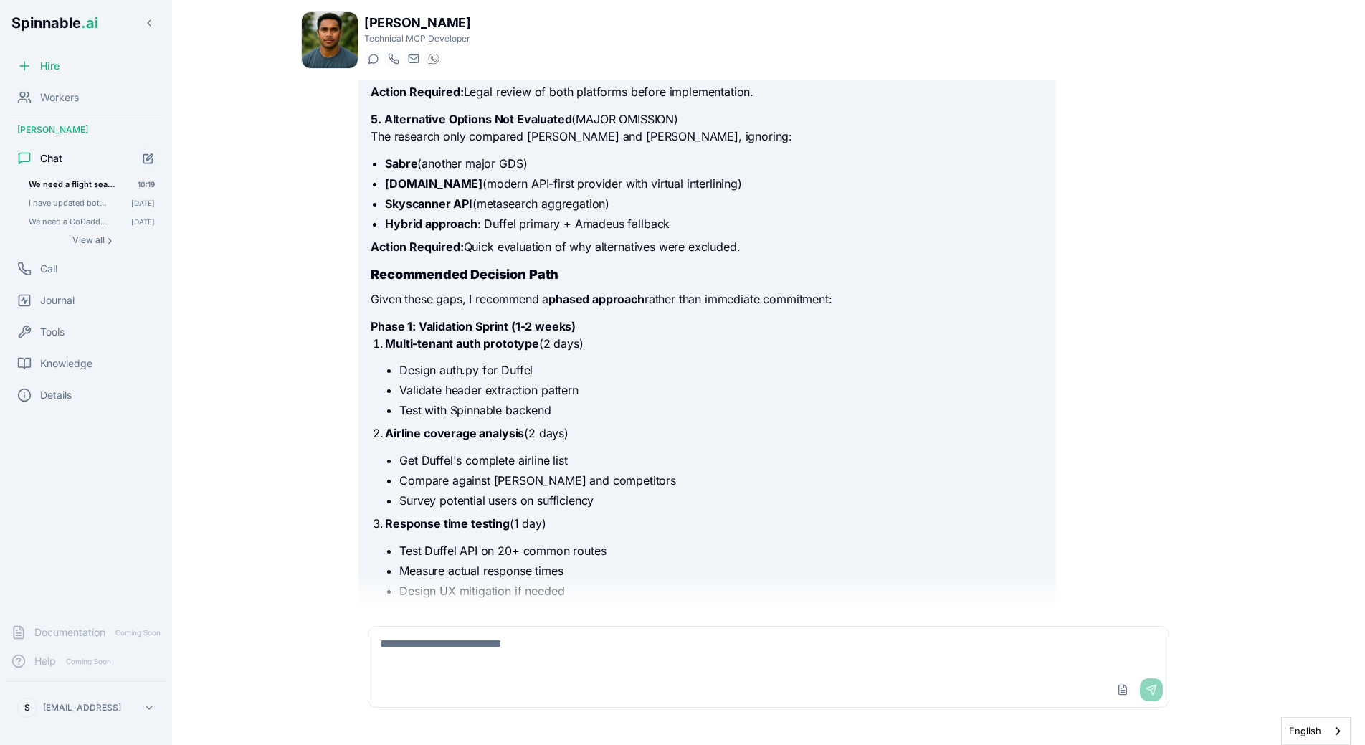
click at [460, 371] on li "Design auth.py for Duffel" at bounding box center [721, 369] width 644 height 17
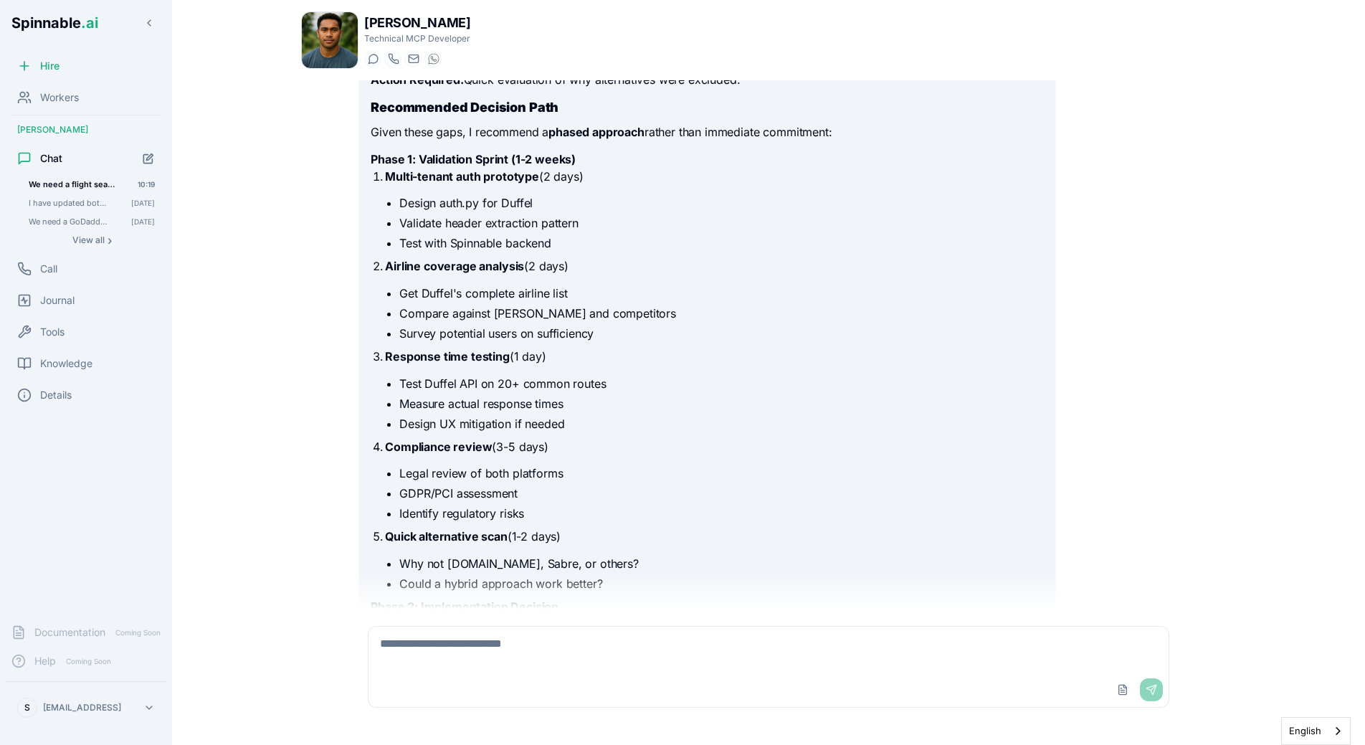
scroll to position [1714, 0]
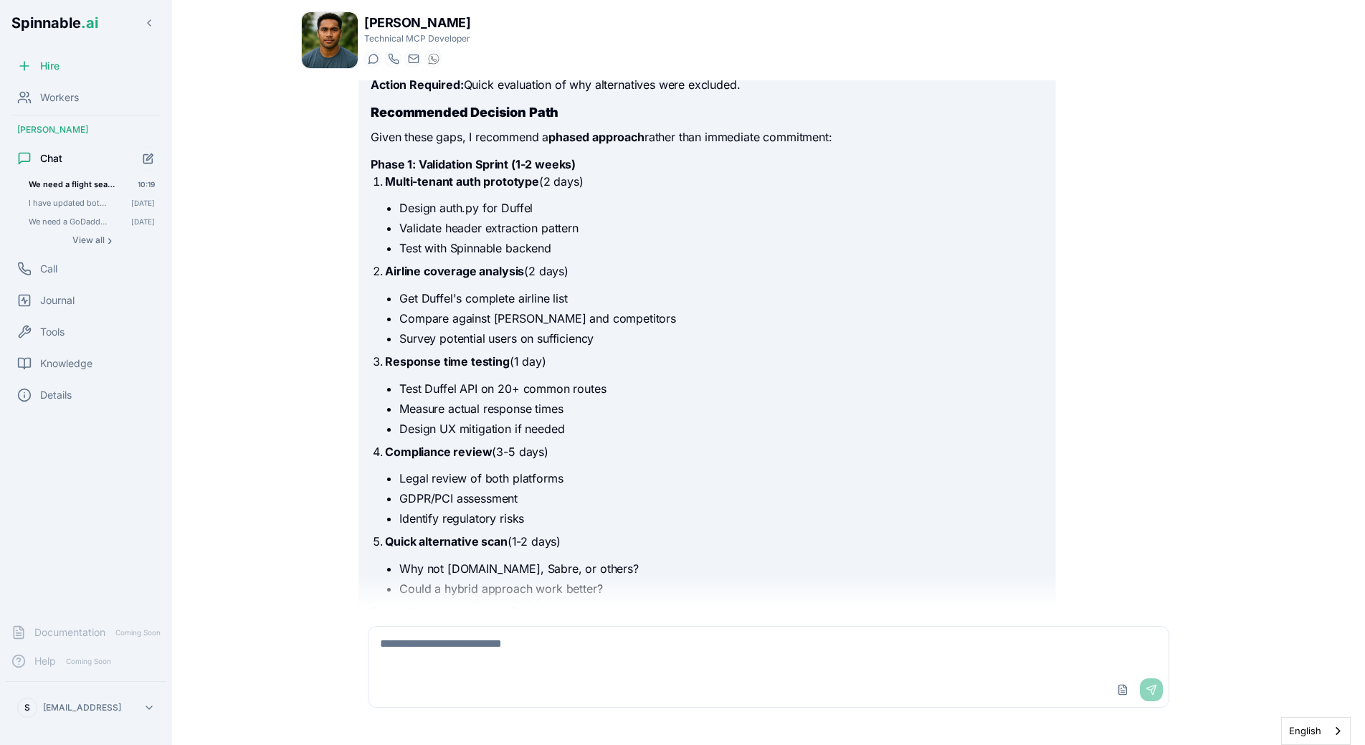
click at [559, 324] on li "Compare against Amadeus and competitors" at bounding box center [721, 318] width 644 height 17
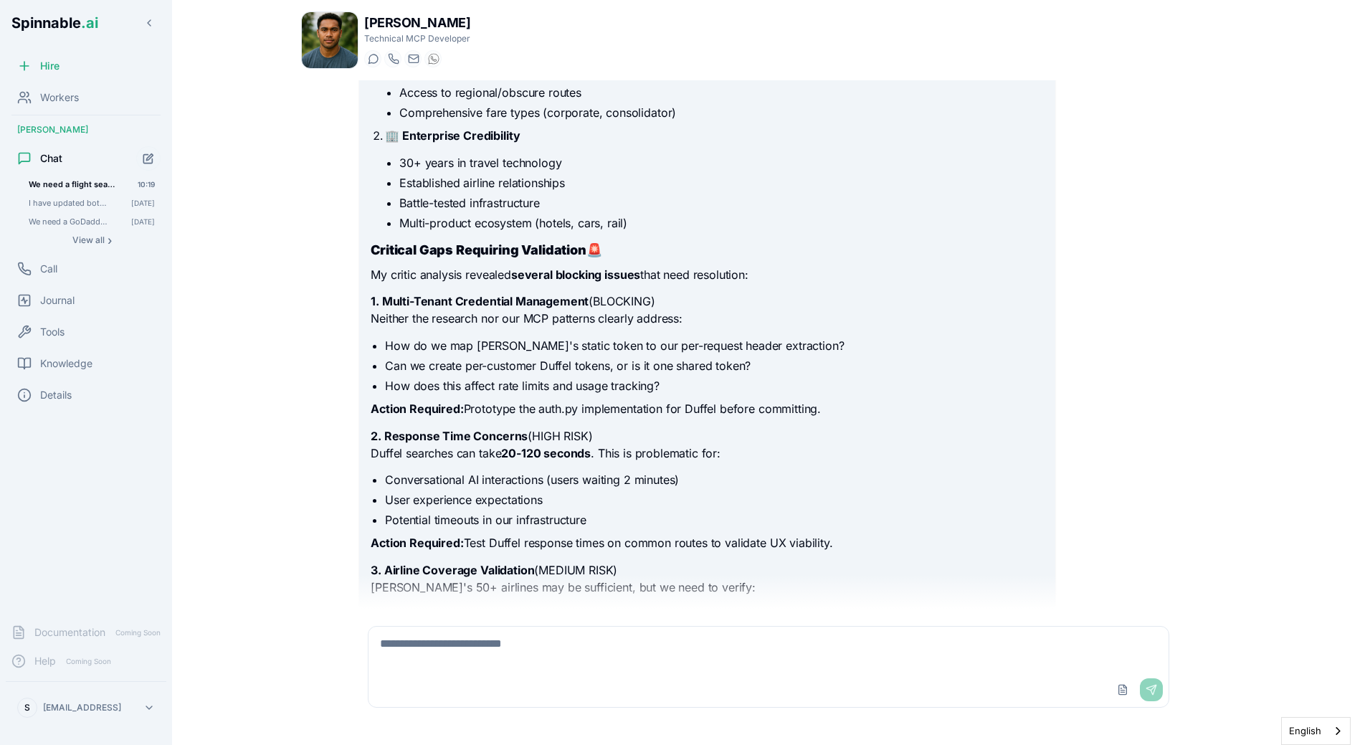
scroll to position [793, 0]
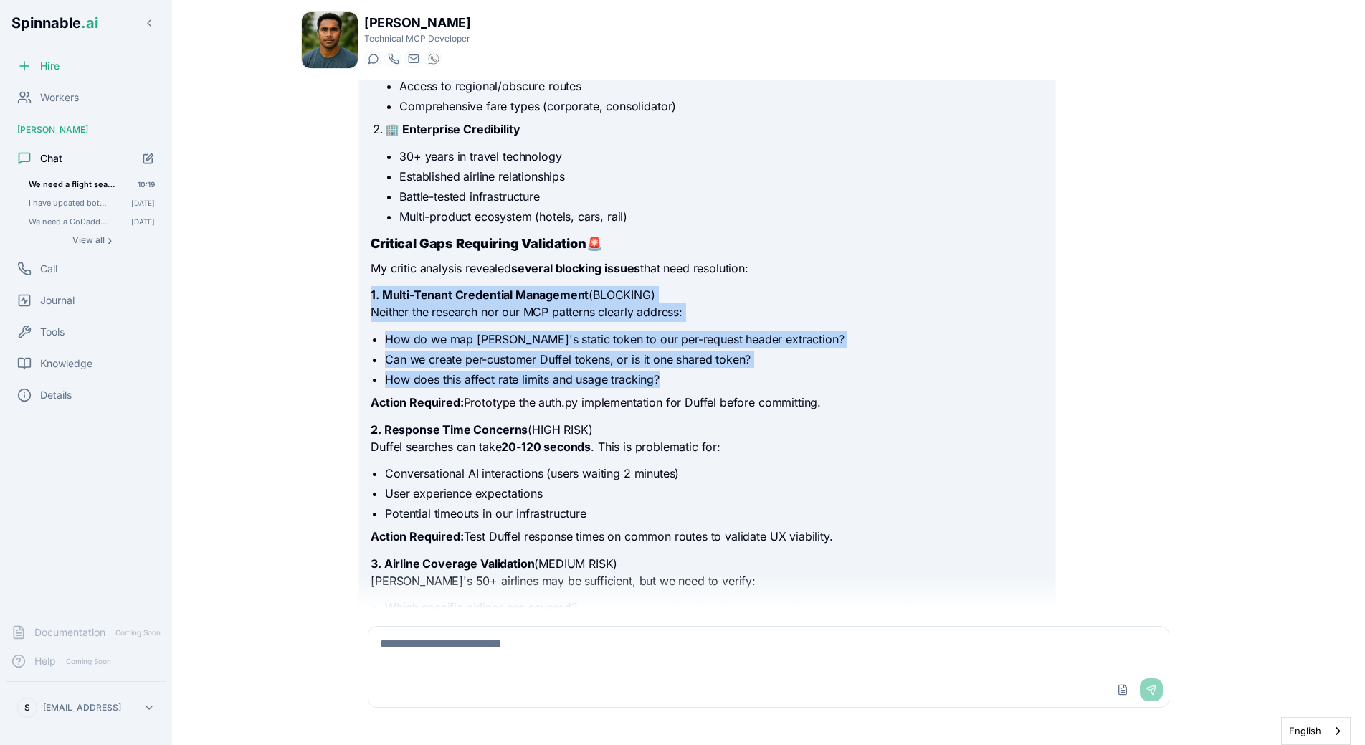
drag, startPoint x: 370, startPoint y: 296, endPoint x: 728, endPoint y: 377, distance: 367.5
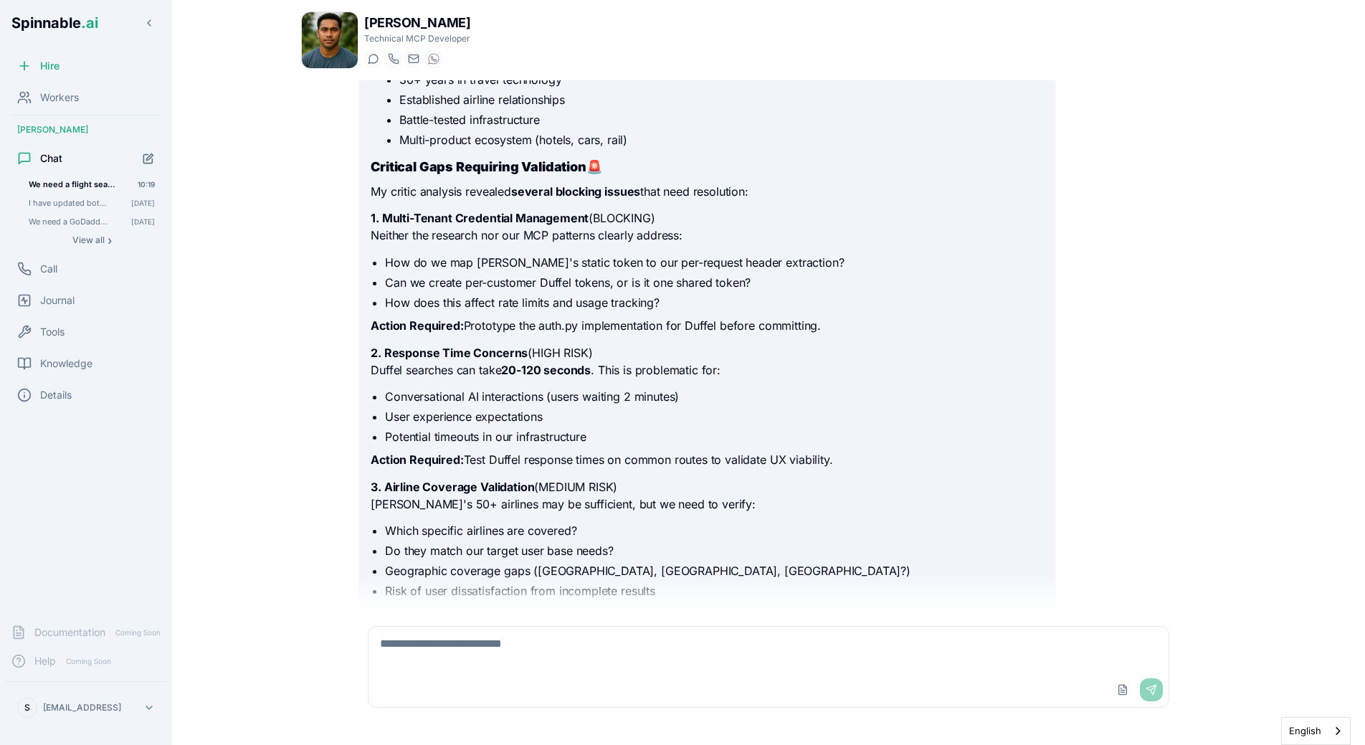
click at [561, 397] on li "Conversational AI interactions (users waiting 2 minutes)" at bounding box center [714, 396] width 658 height 17
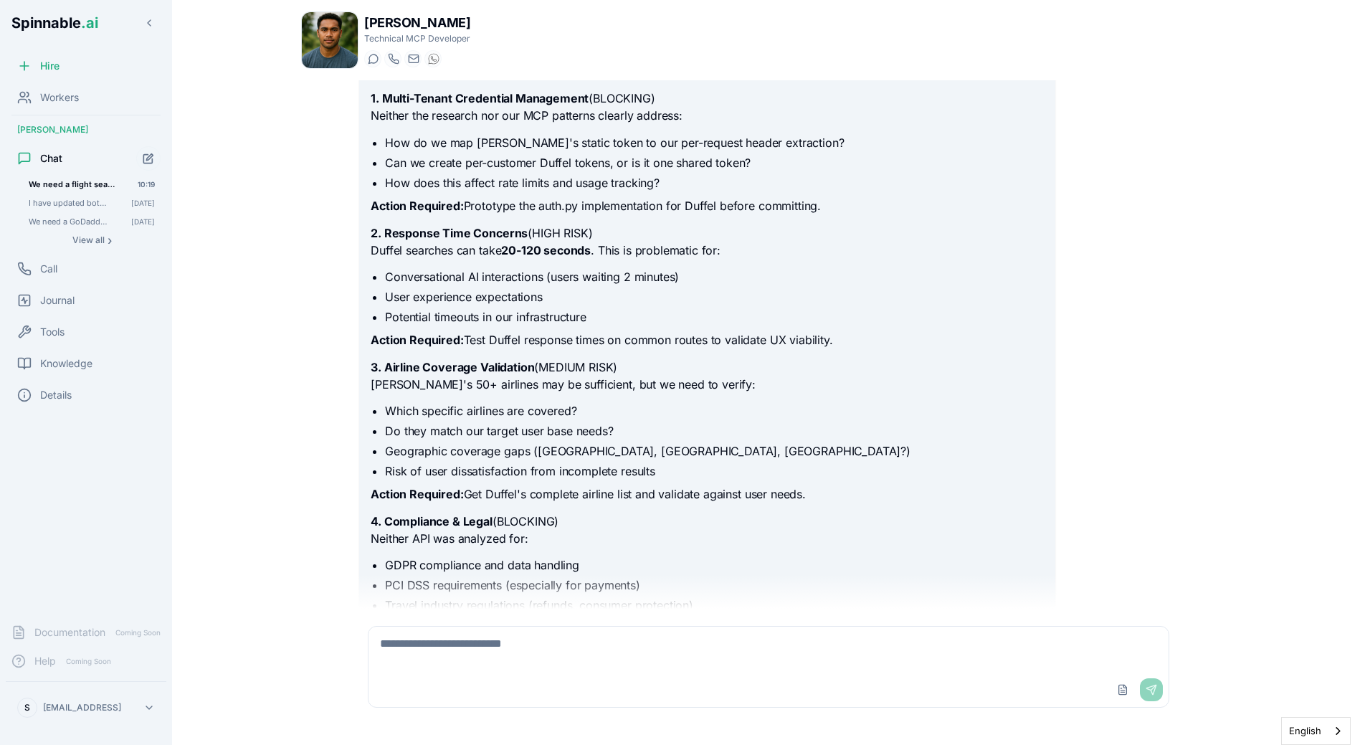
scroll to position [1023, 0]
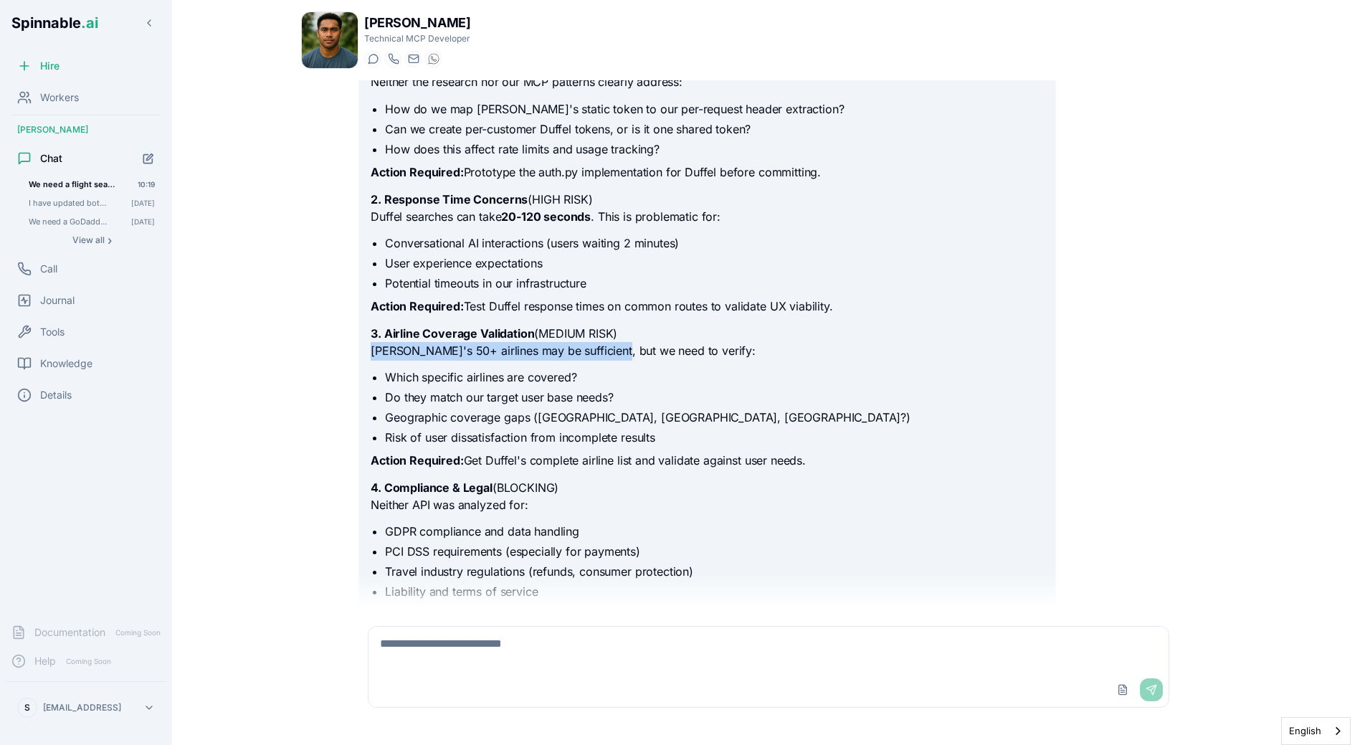
drag, startPoint x: 370, startPoint y: 355, endPoint x: 603, endPoint y: 351, distance: 233.0
click at [603, 351] on div "I'll conduct a deep analysis of Amadeus and Duffel APIs to determine the best f…" at bounding box center [706, 640] width 695 height 3000
click at [603, 351] on p "Duffel's 50+ airlines may be sufficient, but we need to verify:" at bounding box center [707, 351] width 673 height 19
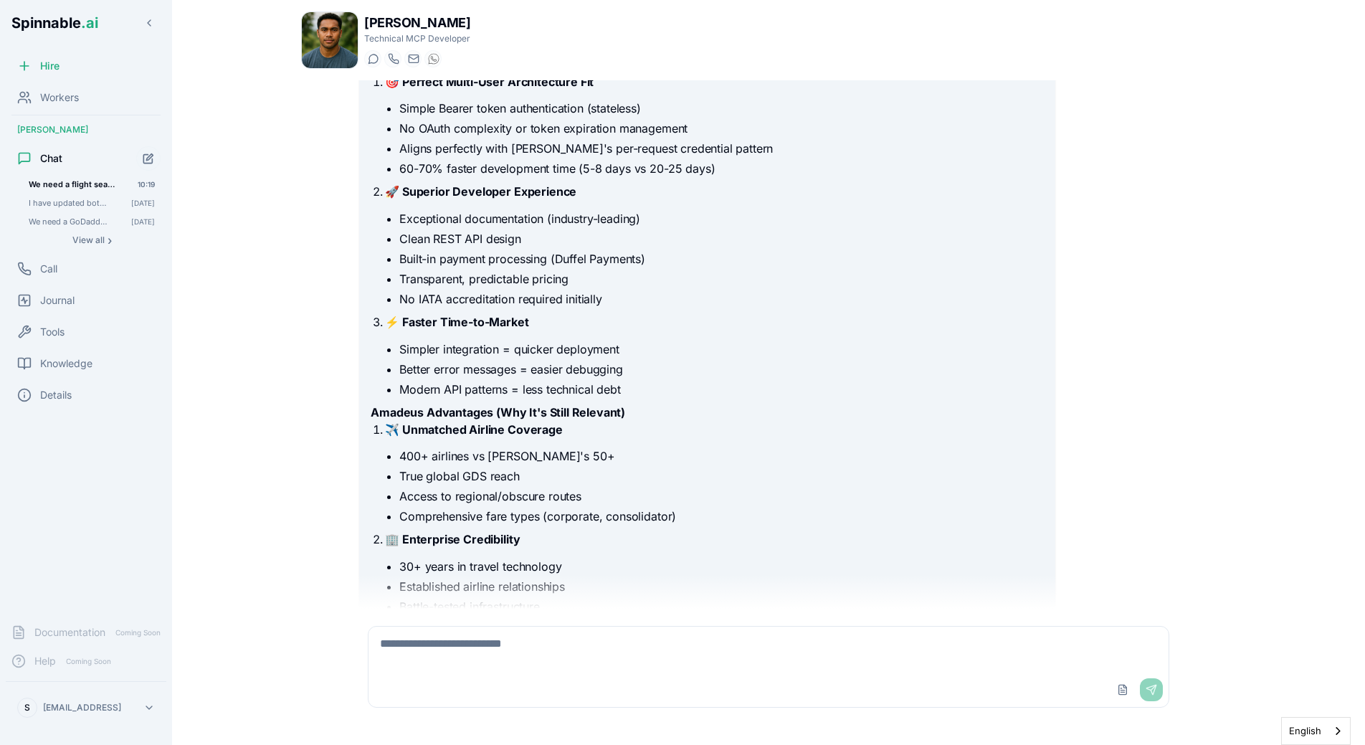
scroll to position [400, 0]
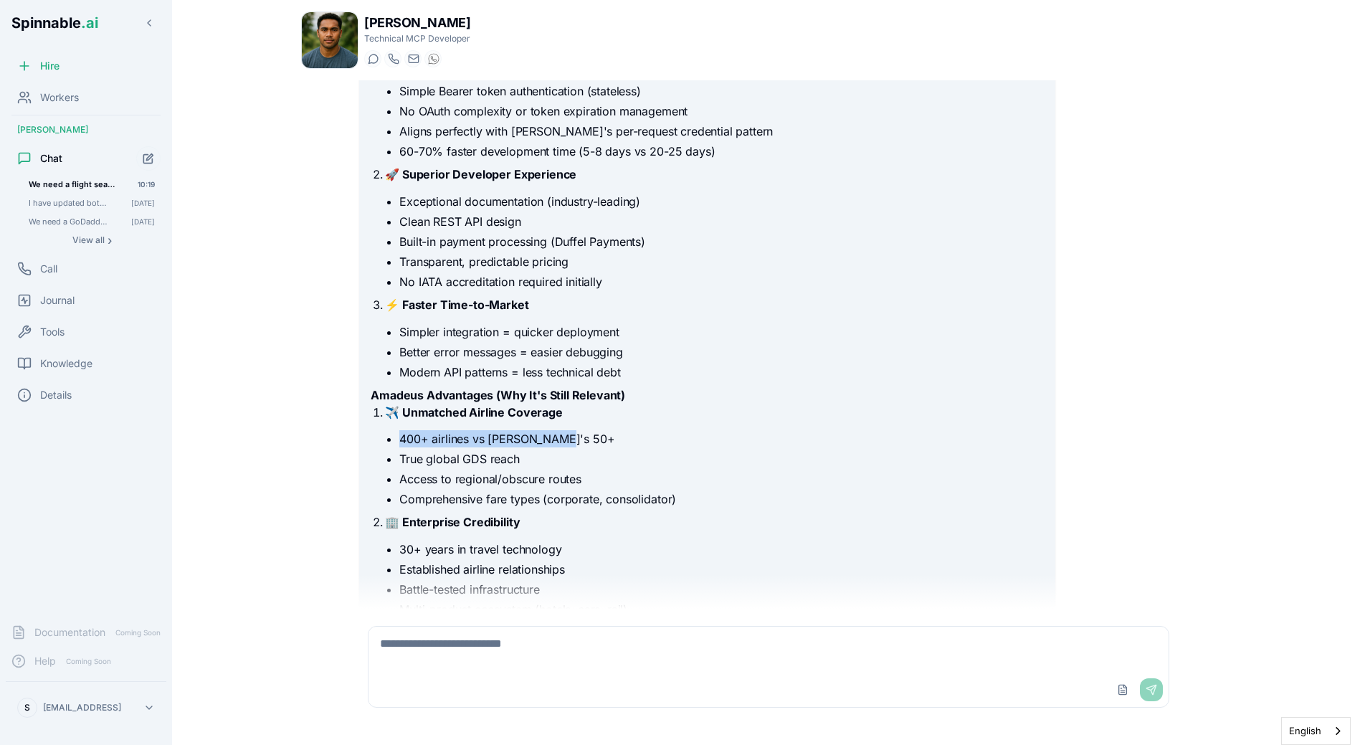
drag, startPoint x: 409, startPoint y: 441, endPoint x: 573, endPoint y: 446, distance: 164.3
click at [573, 446] on li "400+ airlines vs Duffel's 50+" at bounding box center [721, 438] width 644 height 17
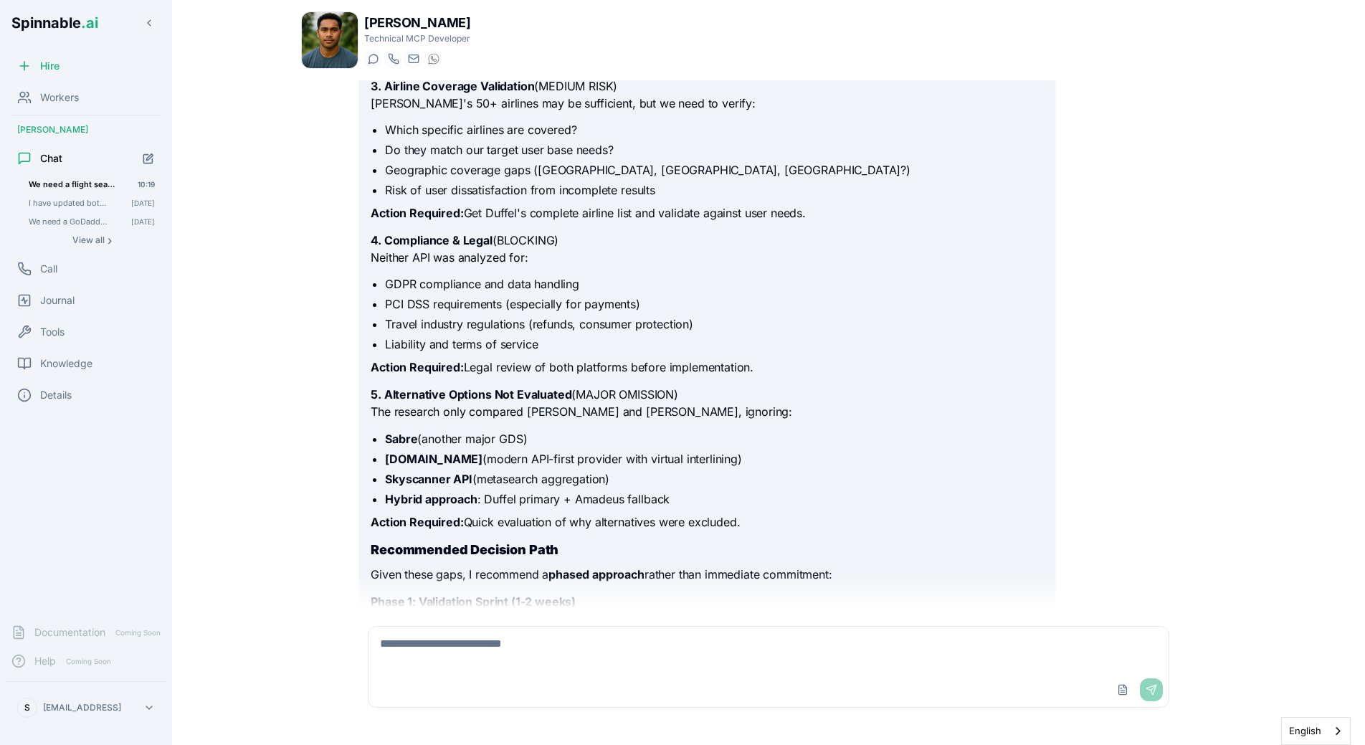
scroll to position [1273, 0]
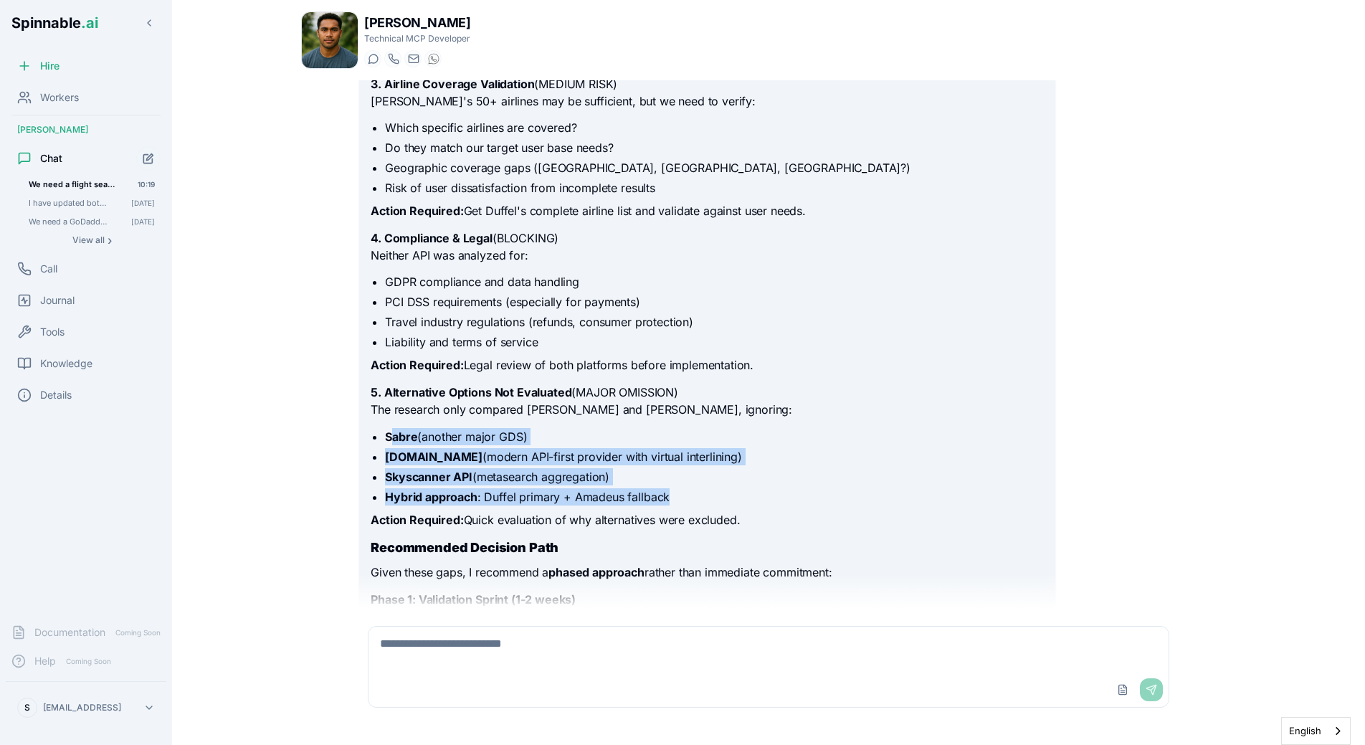
drag, startPoint x: 394, startPoint y: 440, endPoint x: 723, endPoint y: 493, distance: 333.3
click at [723, 493] on ul "Sabre (another major GDS) Kiwi.com (modern API-first provider with virtual inte…" at bounding box center [707, 466] width 673 height 77
click at [723, 493] on li "Hybrid approach : Duffel primary + Amadeus fallback" at bounding box center [714, 496] width 658 height 17
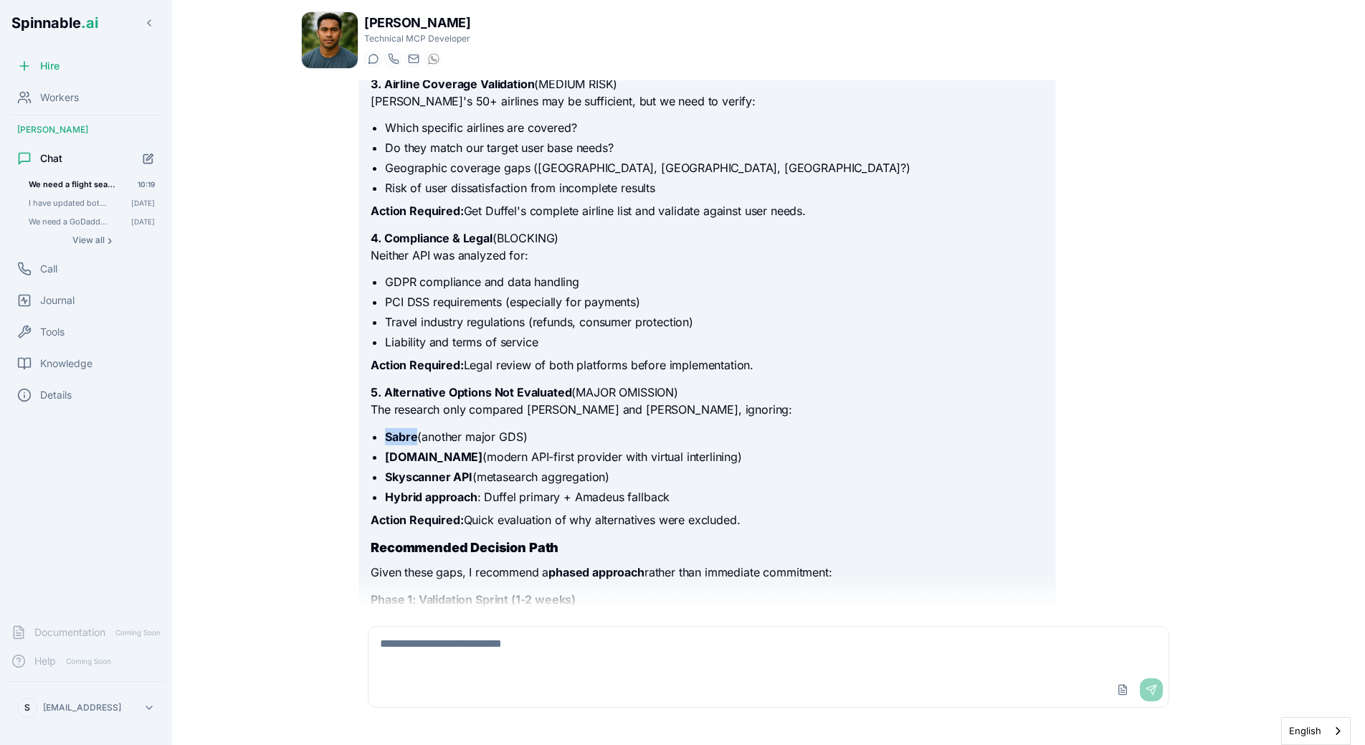
drag, startPoint x: 386, startPoint y: 439, endPoint x: 417, endPoint y: 440, distance: 30.1
click at [417, 440] on strong "Sabre" at bounding box center [401, 436] width 32 height 14
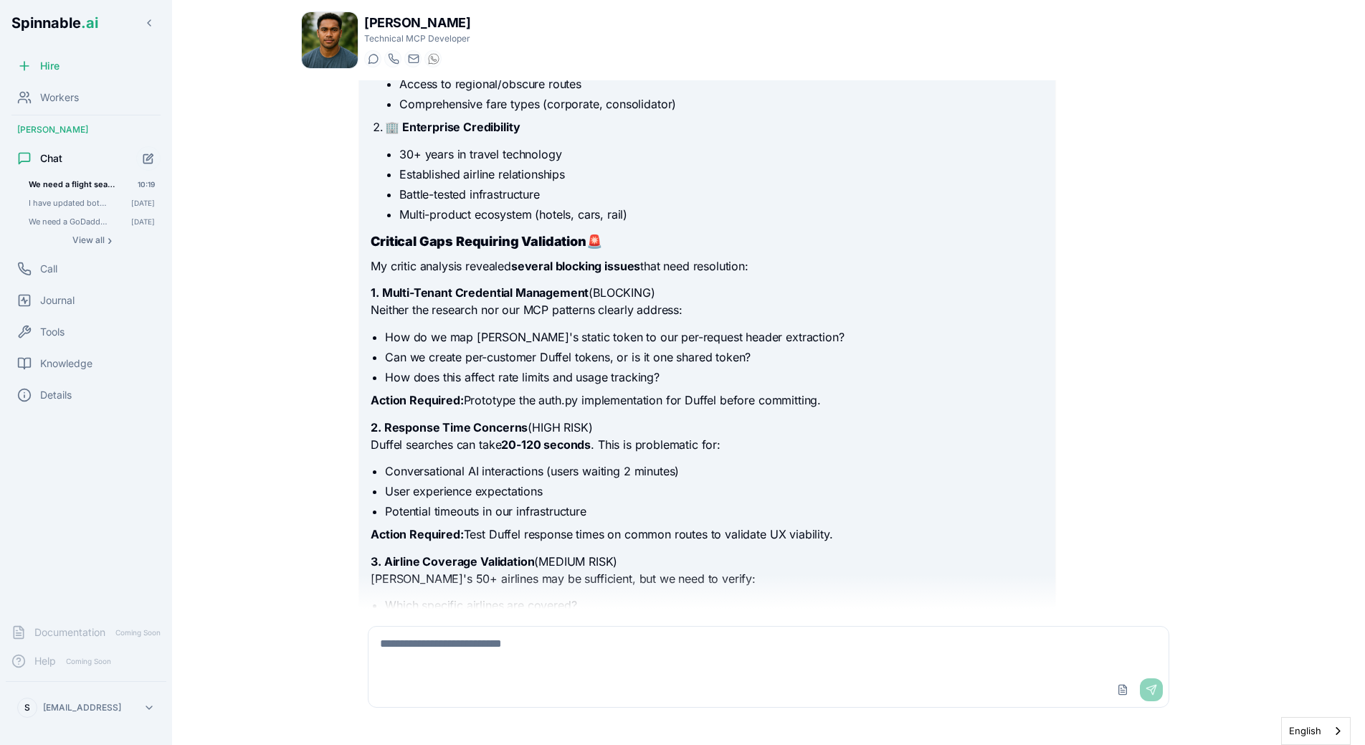
scroll to position [797, 0]
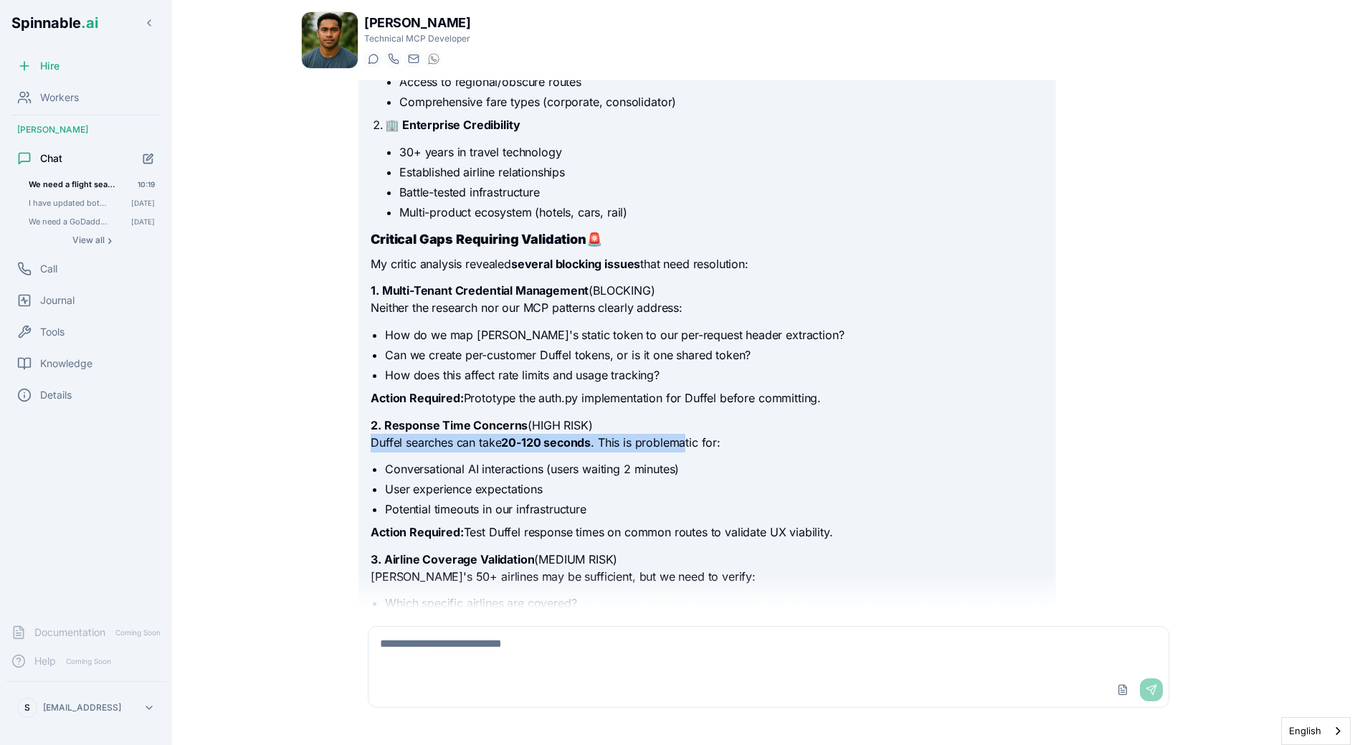
drag, startPoint x: 369, startPoint y: 440, endPoint x: 685, endPoint y: 445, distance: 316.2
click at [685, 445] on p "Duffel searches can take 20-120 seconds . This is problematic for:" at bounding box center [707, 443] width 673 height 19
drag, startPoint x: 506, startPoint y: 445, endPoint x: 598, endPoint y: 445, distance: 91.8
click at [598, 444] on p "Duffel searches can take 20-120 seconds . This is problematic for:" at bounding box center [707, 443] width 673 height 19
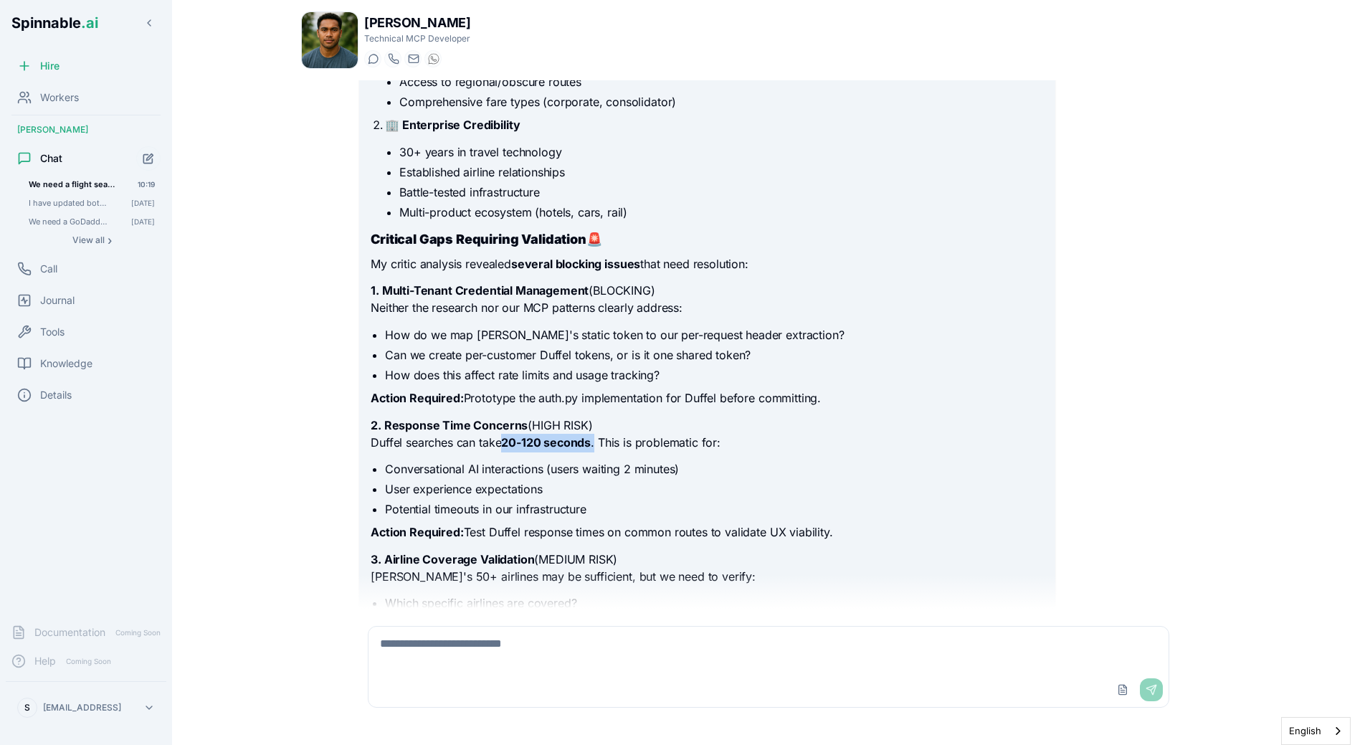
click at [598, 445] on p "Duffel searches can take 20-120 seconds . This is problematic for:" at bounding box center [707, 443] width 673 height 19
drag, startPoint x: 508, startPoint y: 444, endPoint x: 597, endPoint y: 444, distance: 88.9
click at [597, 444] on p "Duffel searches can take 20-120 seconds . This is problematic for:" at bounding box center [707, 443] width 673 height 19
click at [612, 452] on p "Duffel searches can take 20-120 seconds . This is problematic for:" at bounding box center [707, 443] width 673 height 19
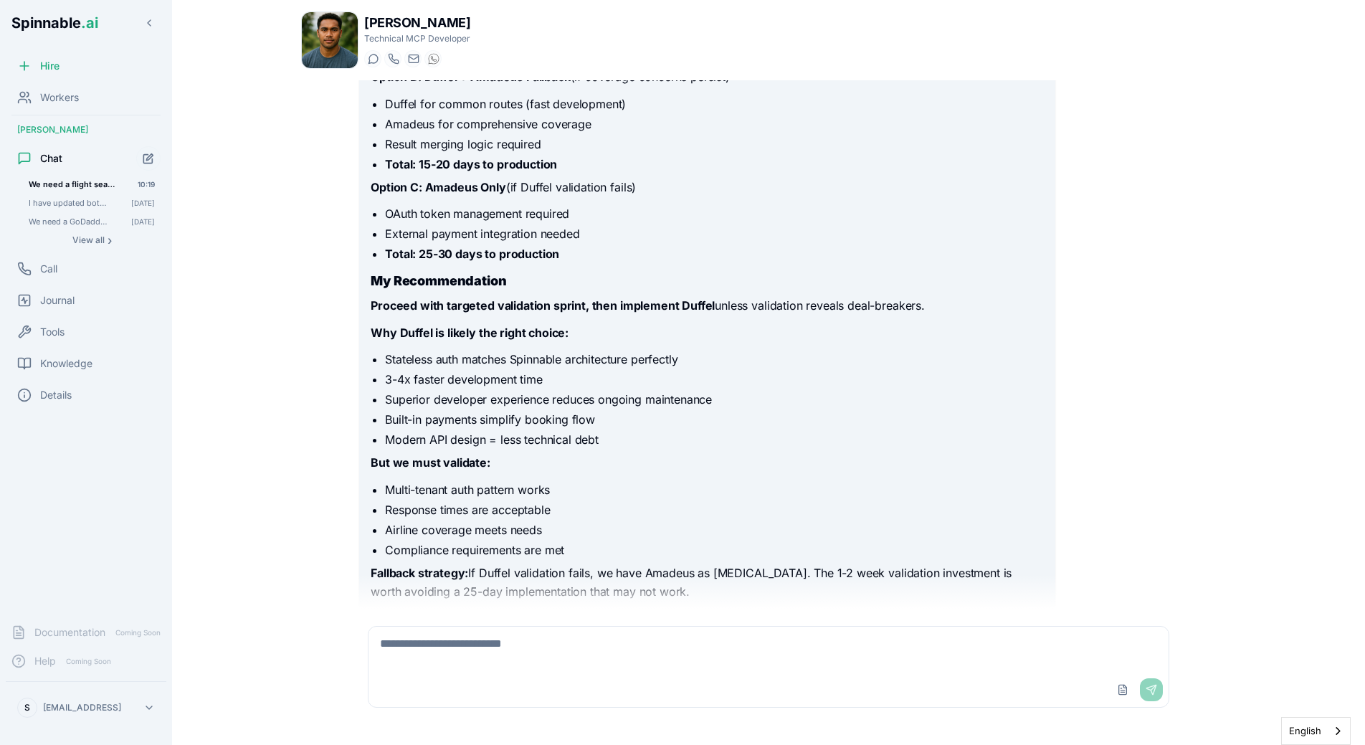
scroll to position [2595, 0]
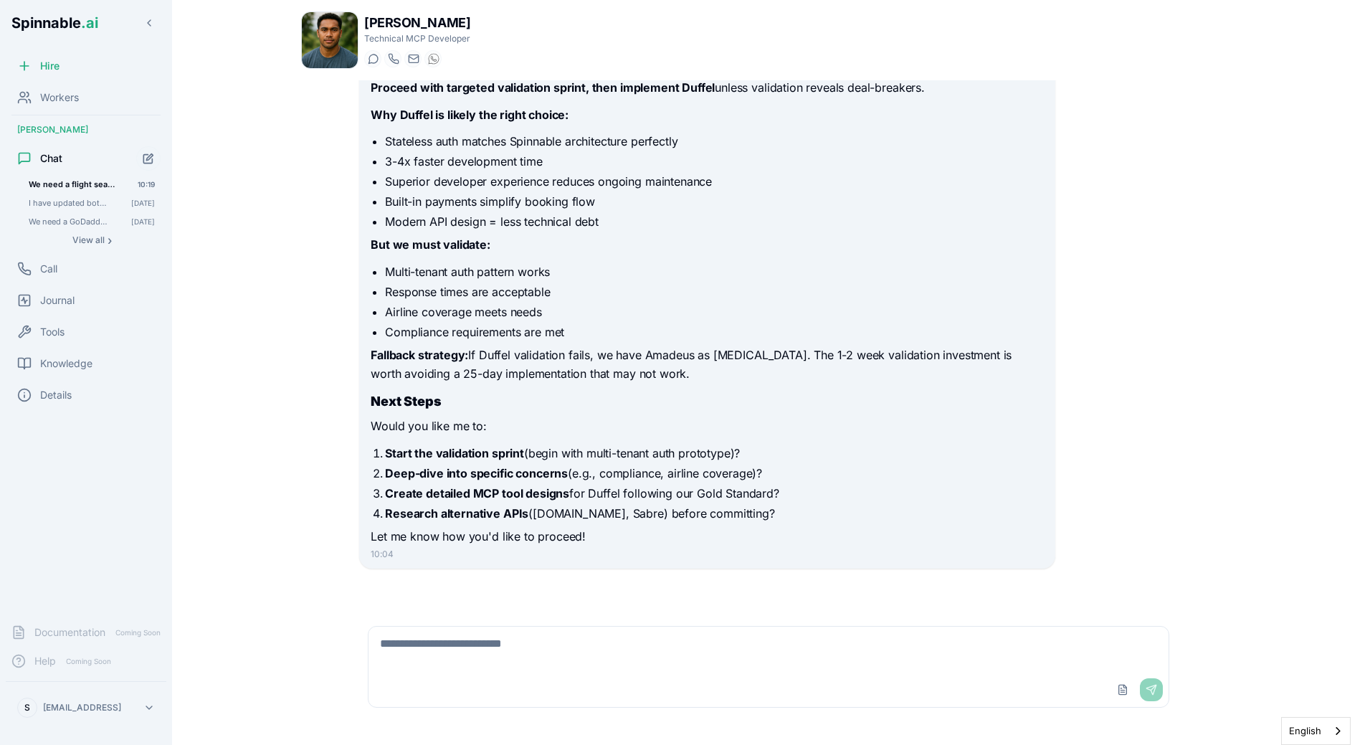
click at [495, 652] on textarea at bounding box center [769, 650] width 800 height 46
type textarea "*"
type textarea "**********"
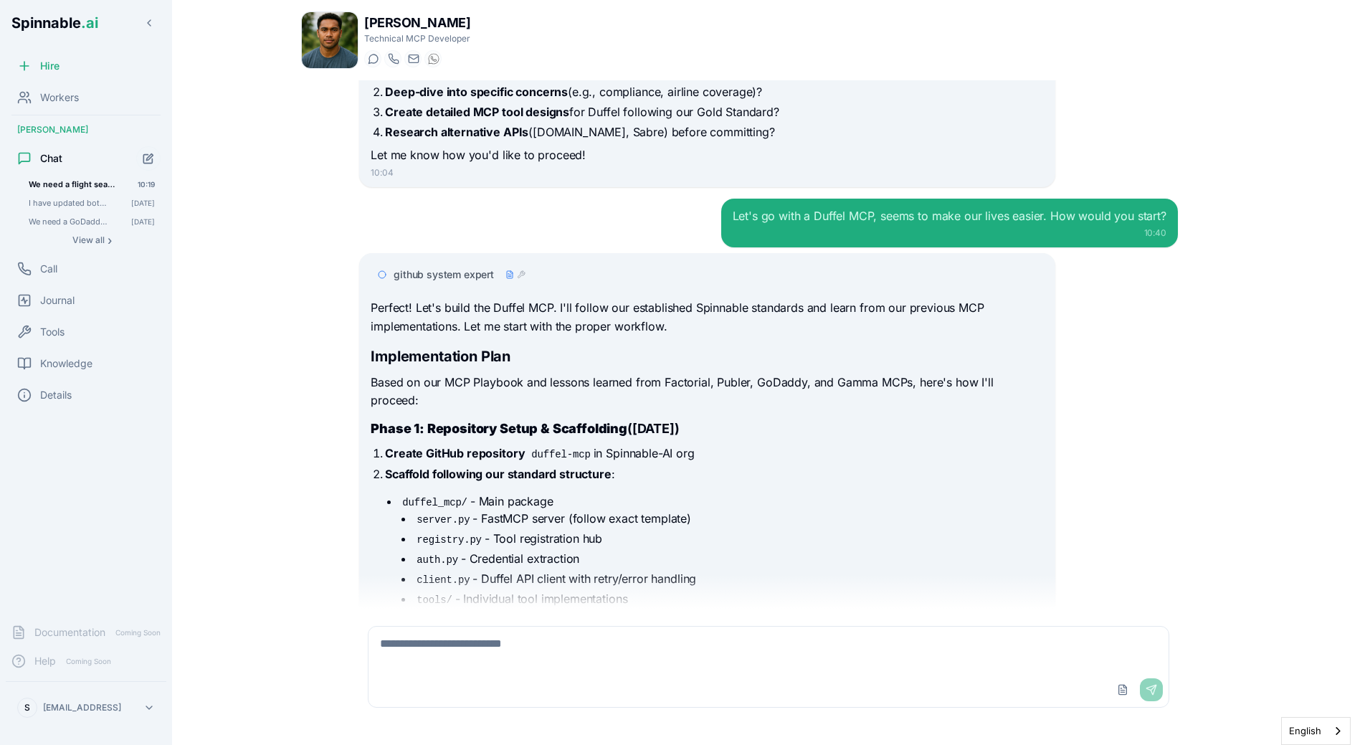
scroll to position [2975, 0]
click at [576, 446] on ol "Create GitHub repository duffel-mcp in Spinnable-AI org Scaffold following our …" at bounding box center [707, 600] width 673 height 310
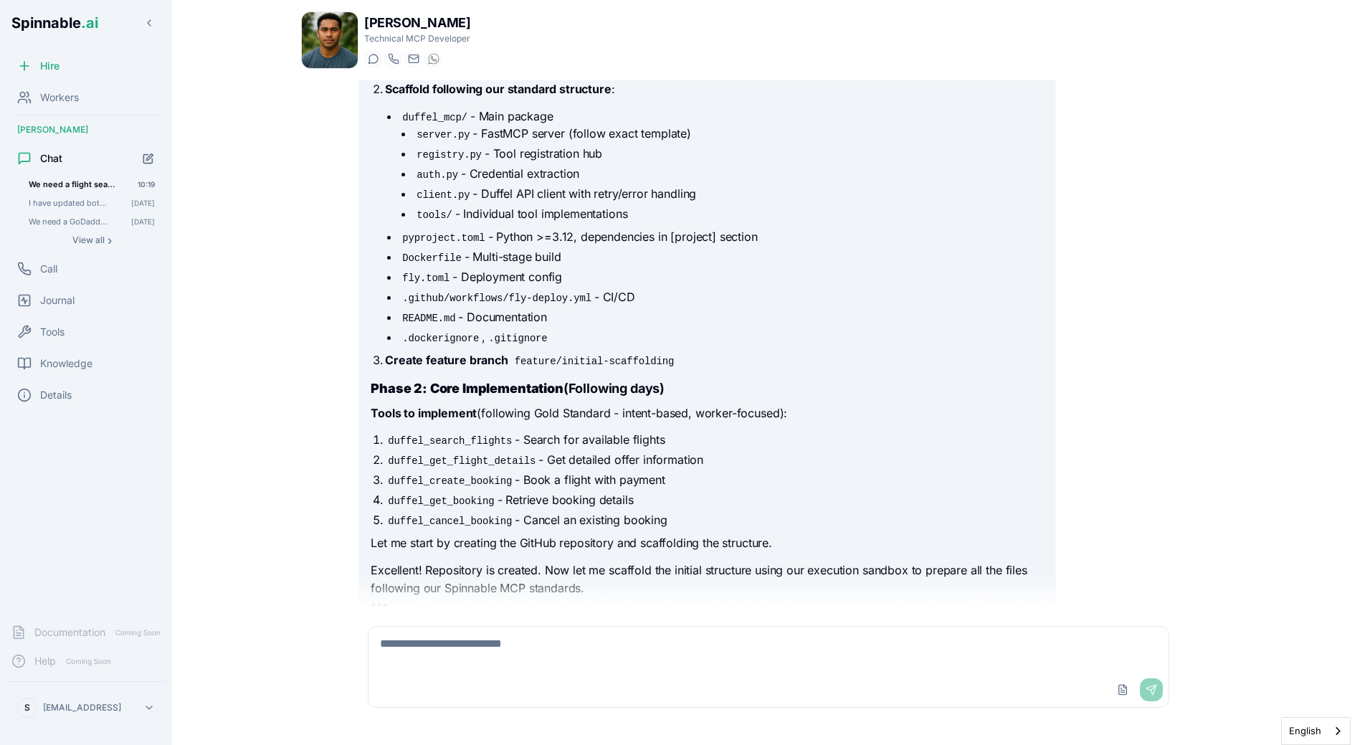
scroll to position [3436, 0]
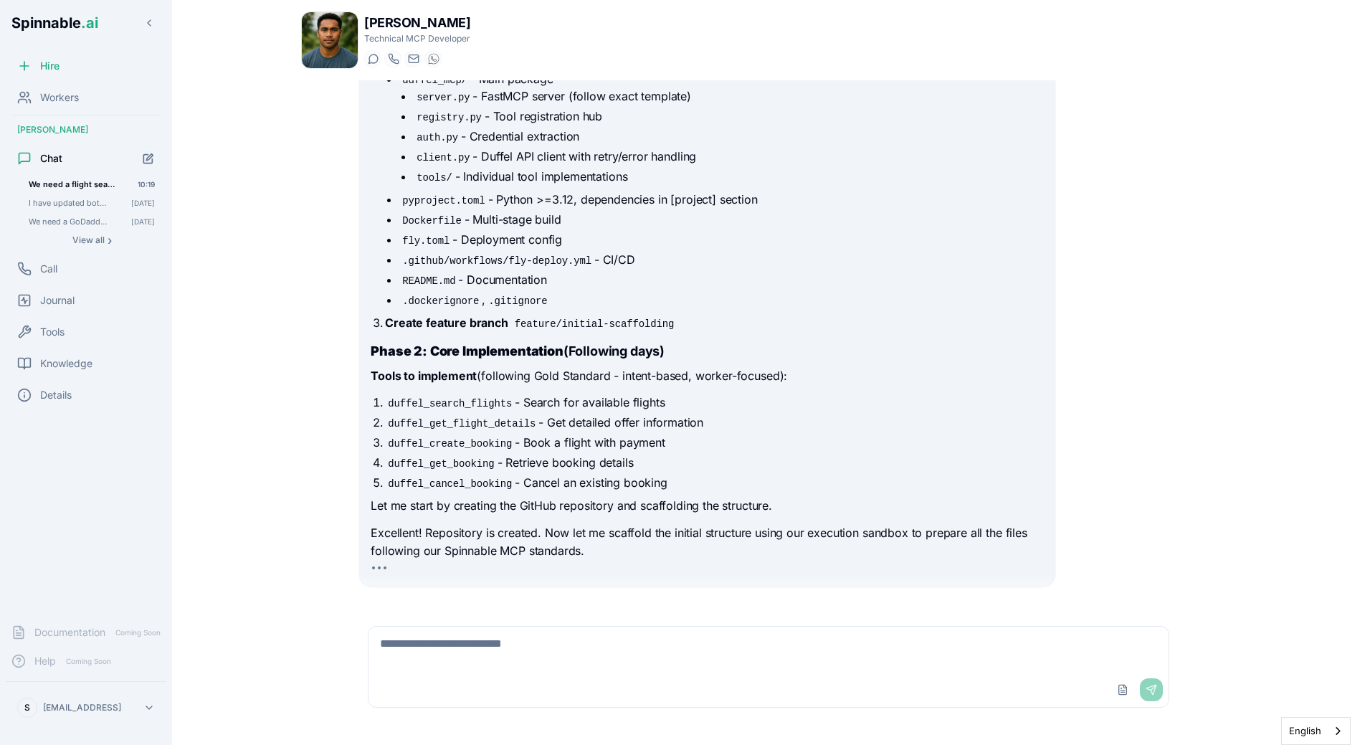
click at [581, 371] on div "Perfect! Let's build the Duffel MCP. I'll follow our established Spinnable stan…" at bounding box center [707, 219] width 673 height 684
click at [428, 251] on li ".github/workflows/fly-deploy.yml - CI/CD" at bounding box center [721, 259] width 644 height 17
click at [691, 434] on li "duffel_create_booking - Book a flight with payment" at bounding box center [714, 442] width 658 height 17
drag, startPoint x: 389, startPoint y: 389, endPoint x: 776, endPoint y: 399, distance: 387.3
click at [776, 399] on ol "duffel_search_flights - Search for available flights duffel_get_flight_details …" at bounding box center [707, 443] width 673 height 98
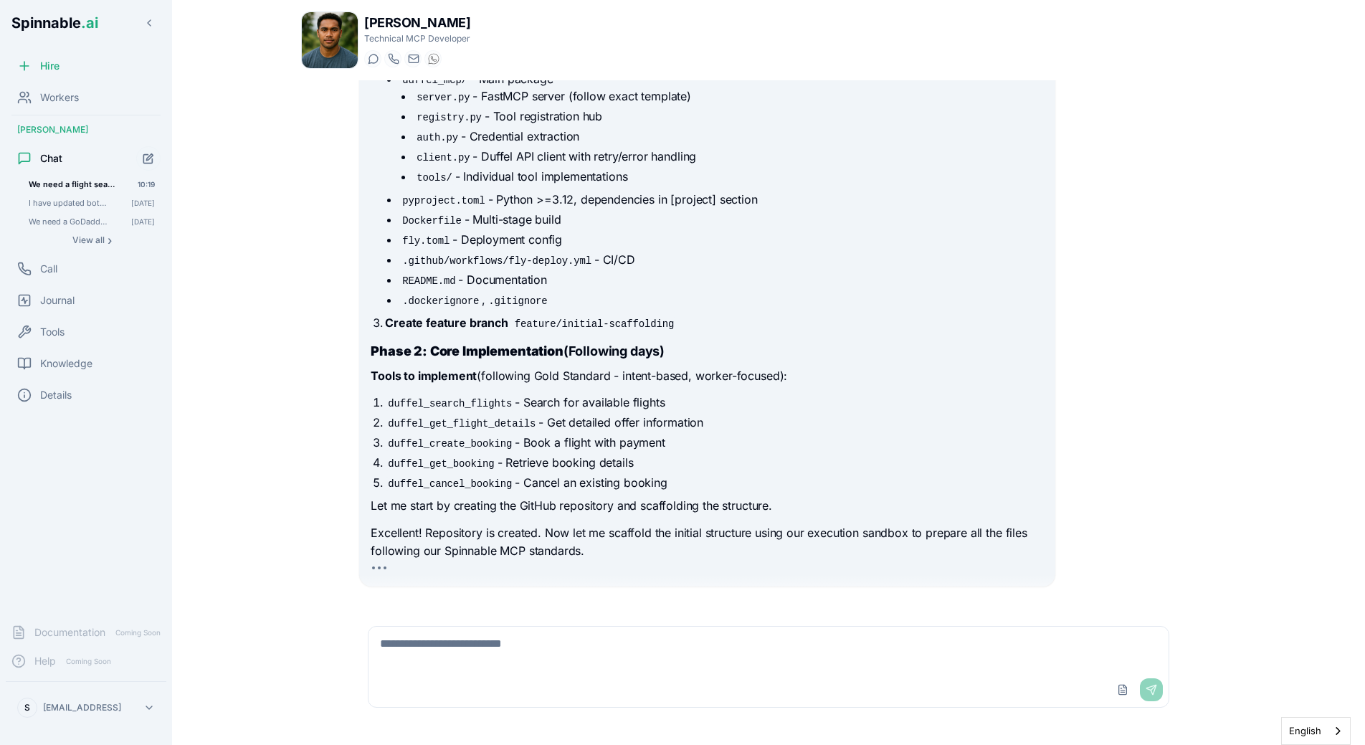
click at [776, 414] on li "duffel_get_flight_details - Get detailed offer information" at bounding box center [714, 422] width 658 height 17
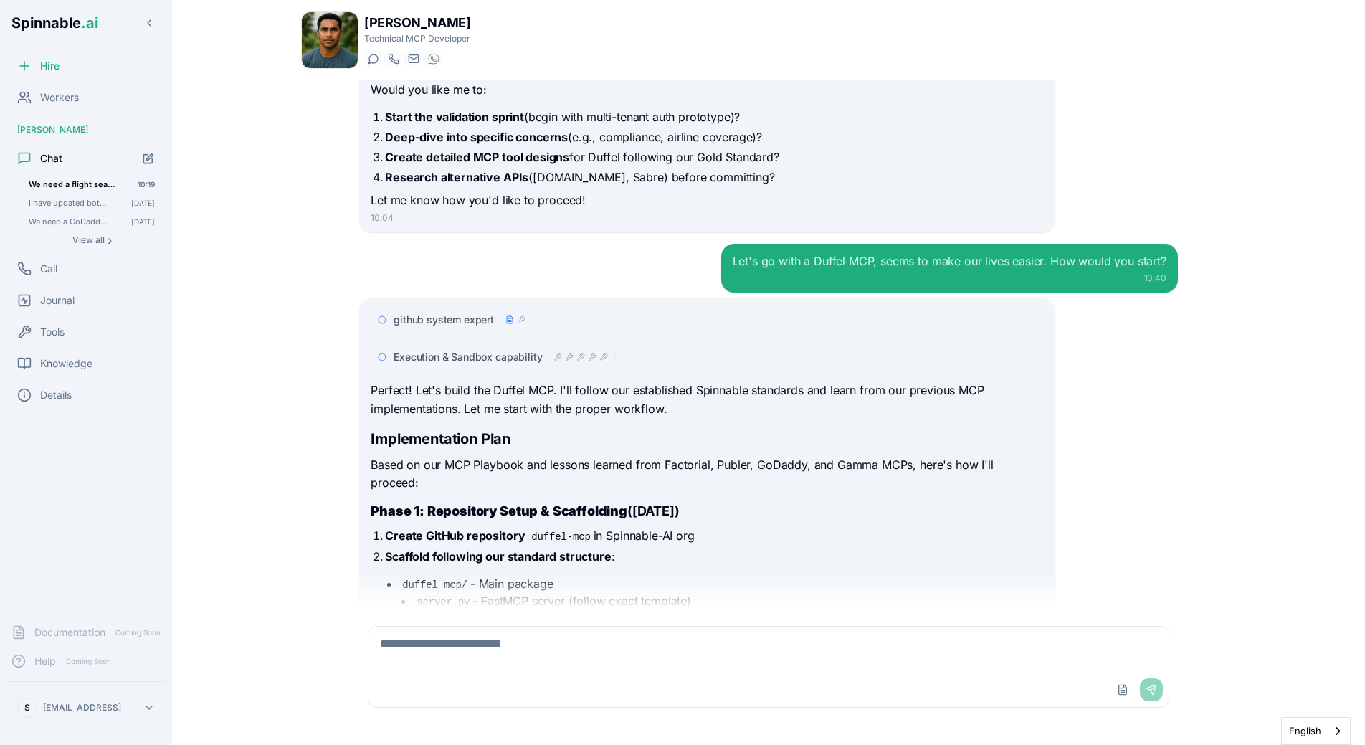
click at [579, 353] on icon at bounding box center [580, 357] width 9 height 9
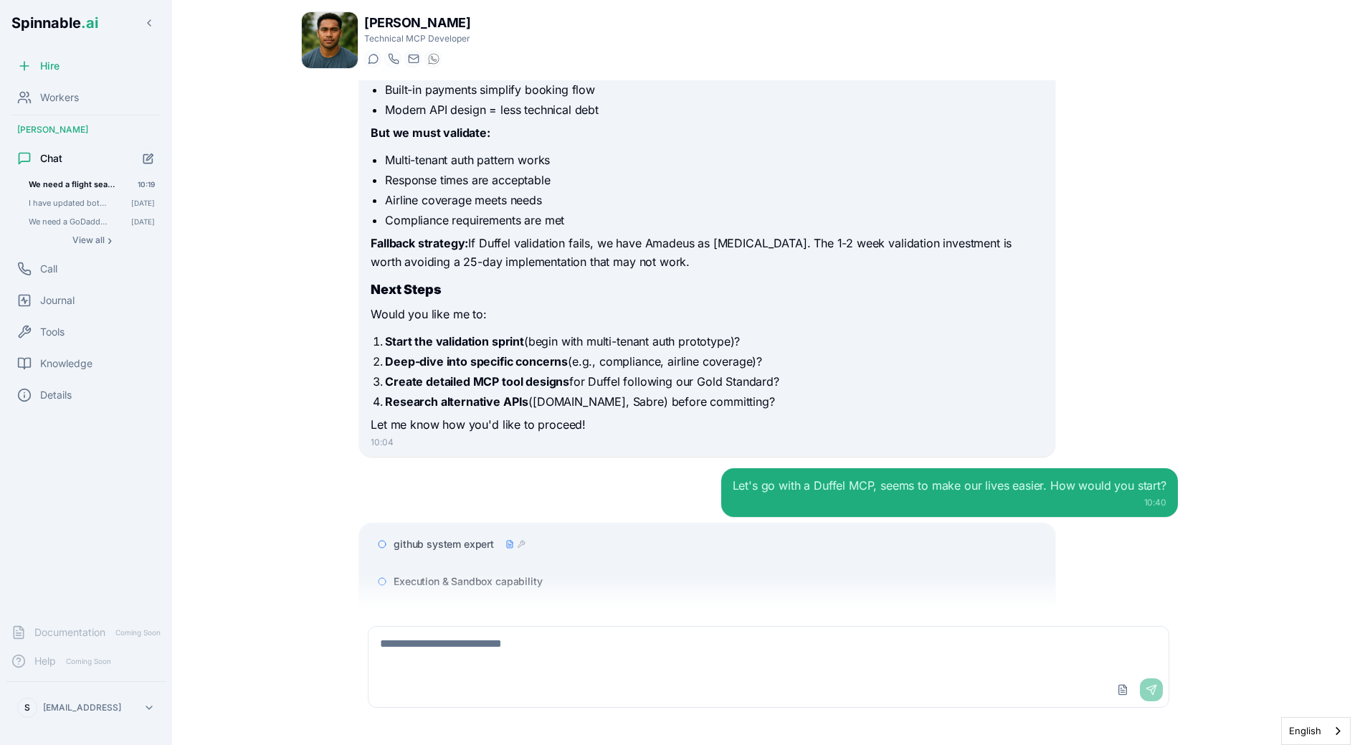
click at [533, 579] on span "Execution & Sandbox capability" at bounding box center [468, 581] width 148 height 14
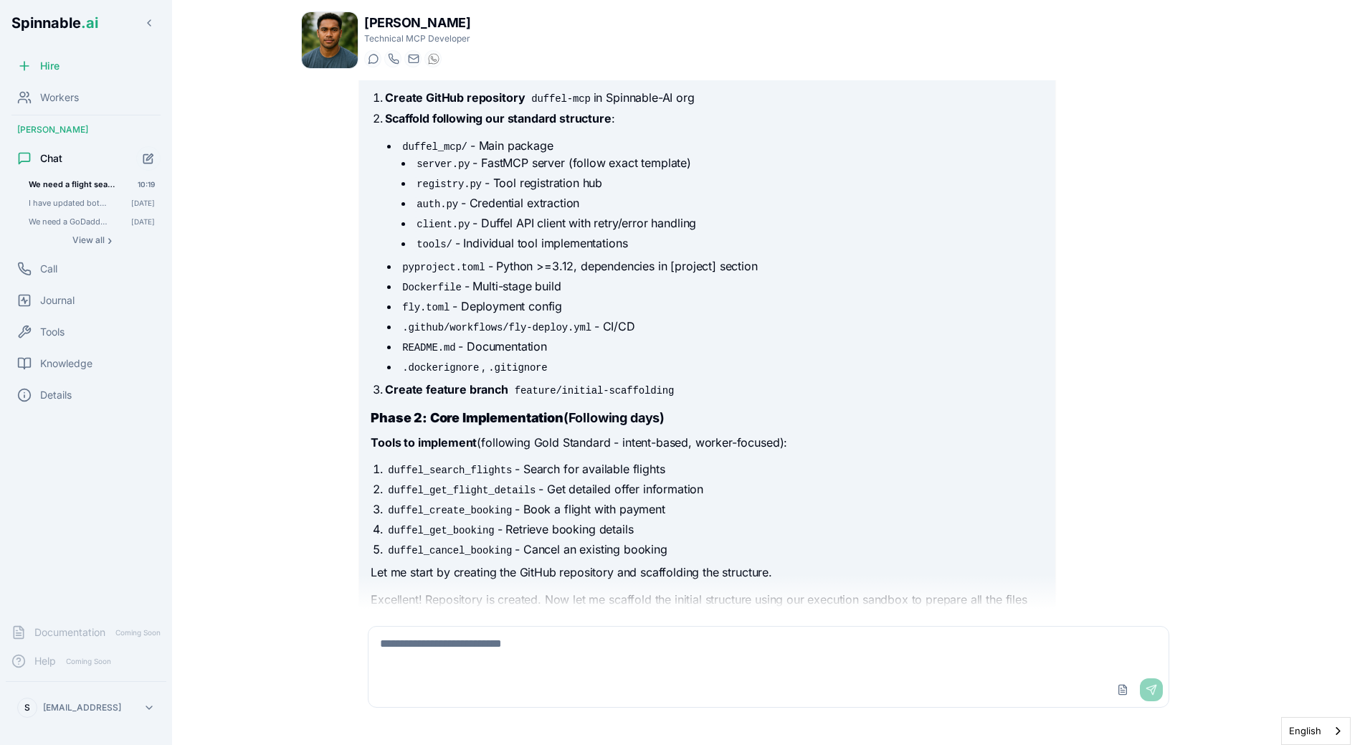
scroll to position [4812, 0]
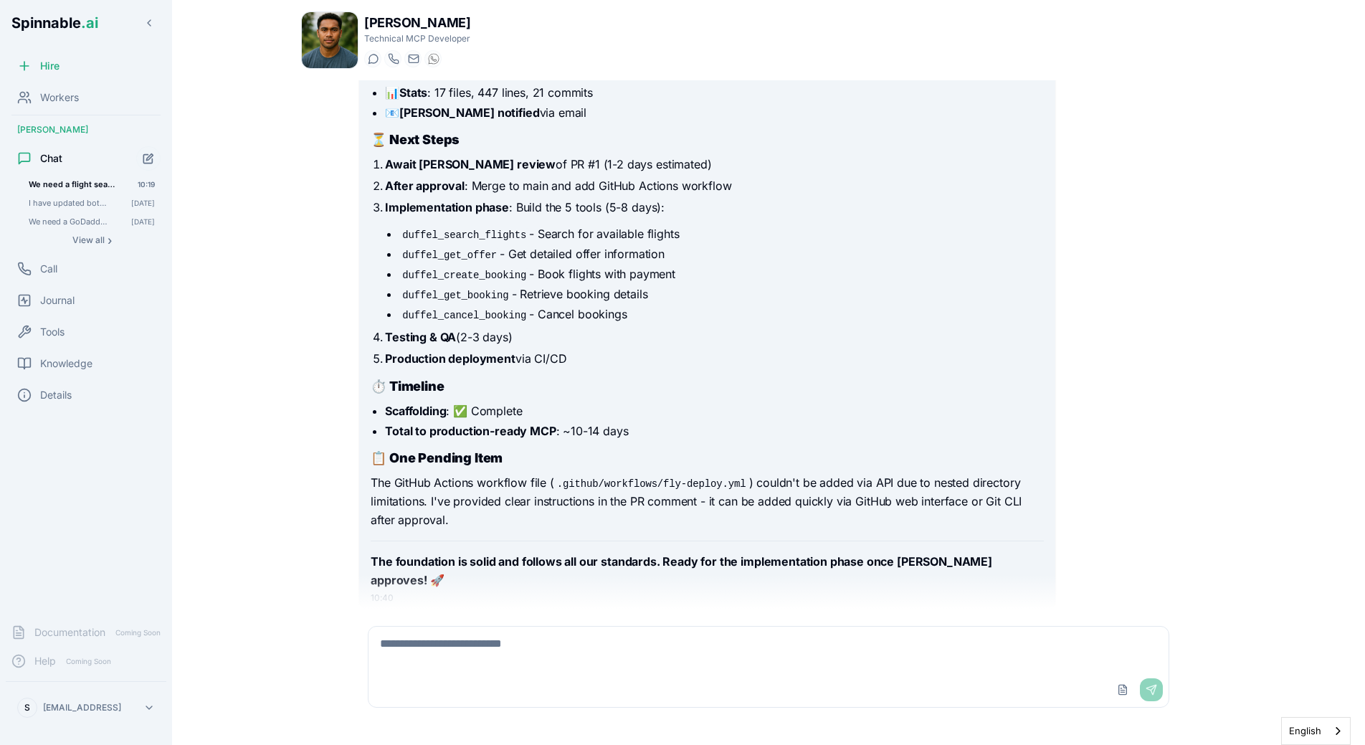
scroll to position [4796, 0]
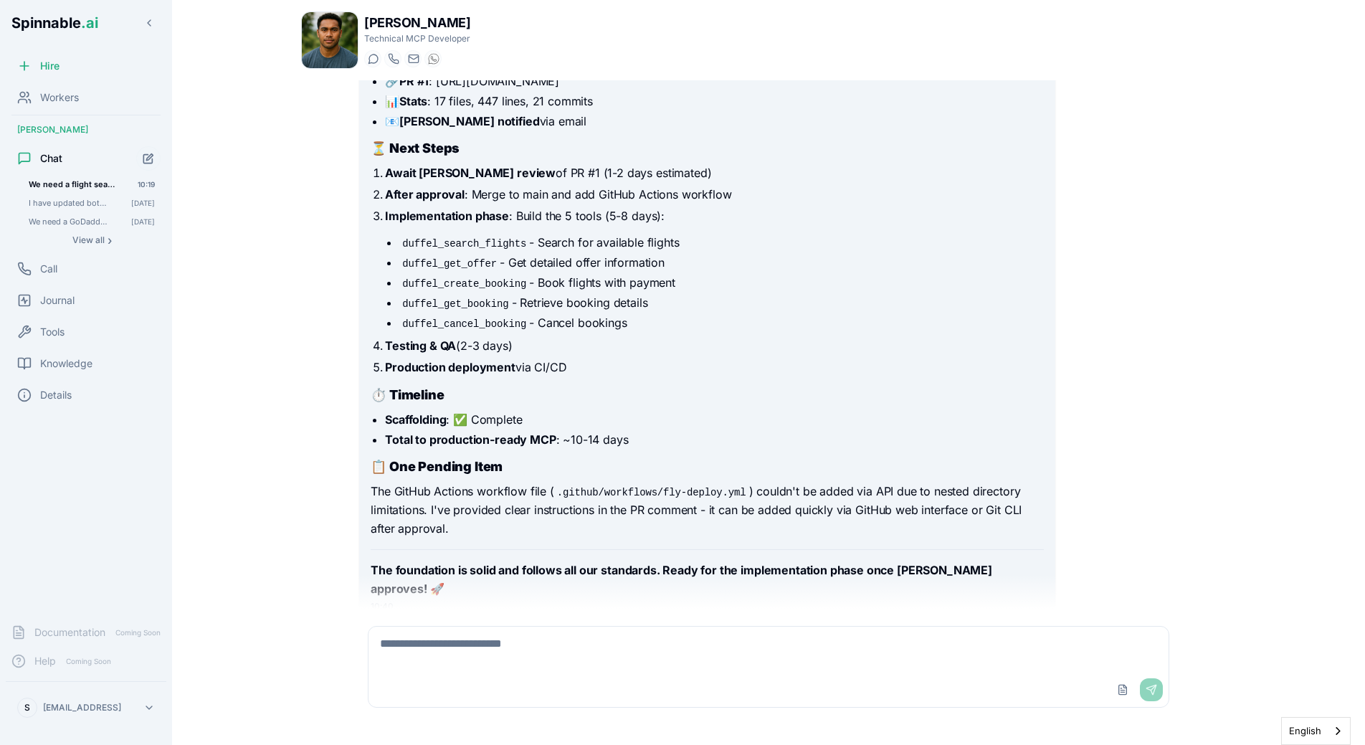
click at [319, 385] on div "We need a flight search MCP. Research between the 2 most prominent: Amadeus and…" at bounding box center [768, 344] width 935 height 528
drag, startPoint x: 310, startPoint y: 396, endPoint x: 323, endPoint y: 369, distance: 29.2
click at [310, 396] on div "We need a flight search MCP. Research between the 2 most prominent: Amadeus and…" at bounding box center [768, 344] width 935 height 528
click at [337, 290] on div "We need a flight search MCP. Research between the 2 most prominent: Amadeus and…" at bounding box center [768, 344] width 935 height 528
click at [323, 313] on div "We need a flight search MCP. Research between the 2 most prominent: Amadeus and…" at bounding box center [768, 344] width 935 height 528
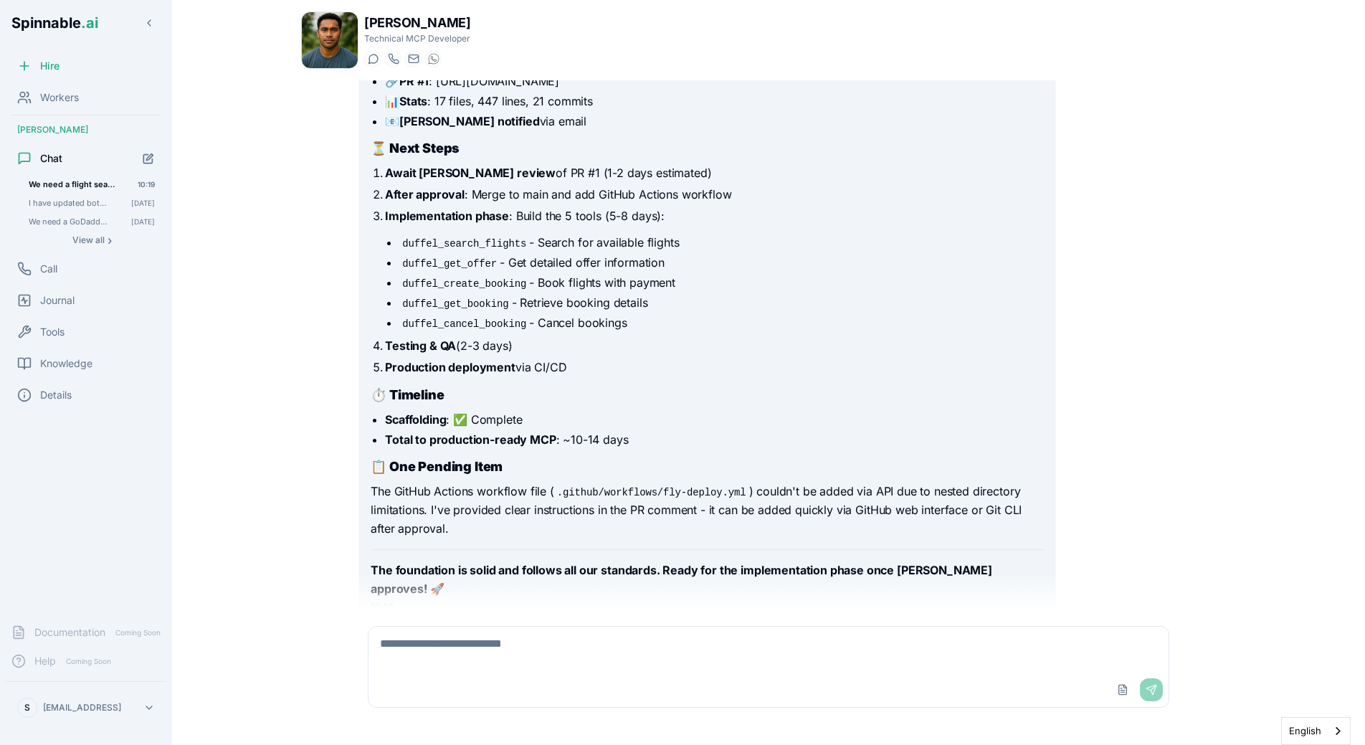
click at [548, 661] on textarea at bounding box center [769, 650] width 800 height 46
click at [517, 647] on textarea at bounding box center [769, 650] width 800 height 46
click at [518, 652] on textarea at bounding box center [769, 650] width 800 height 46
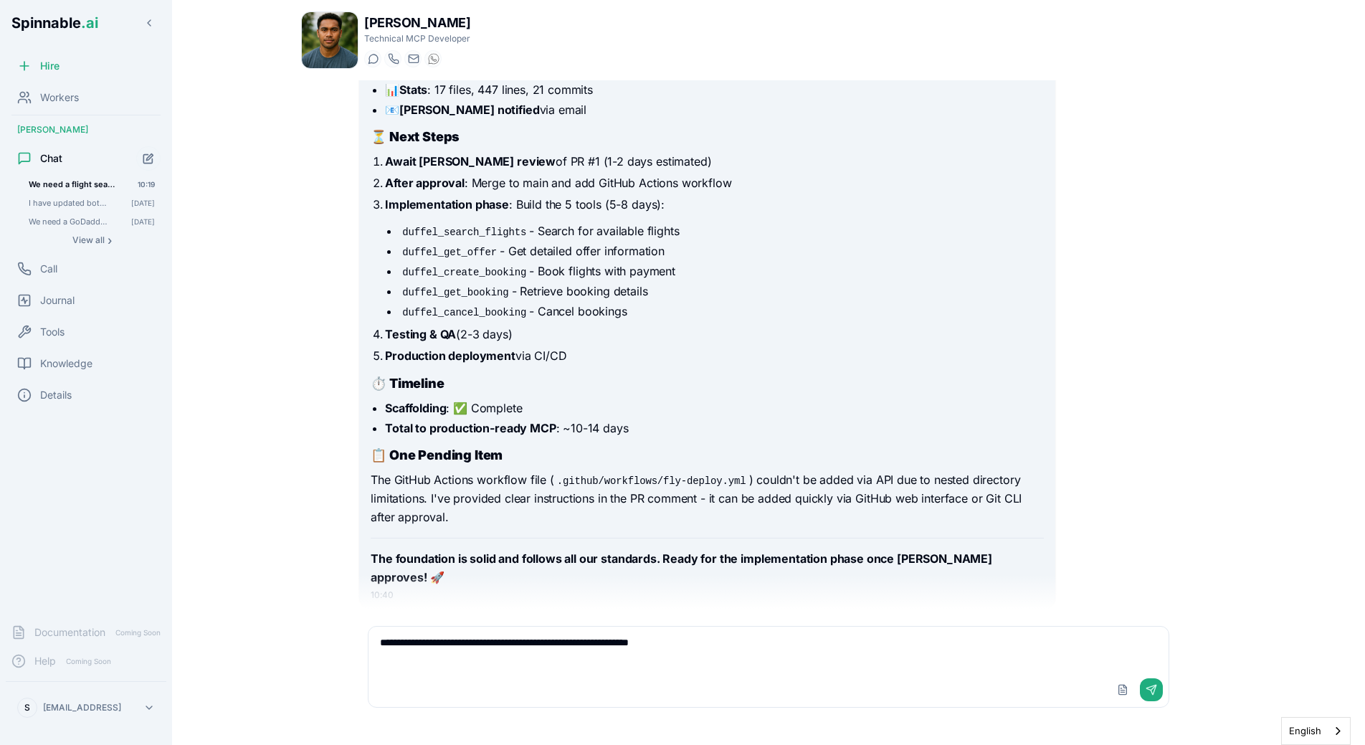
scroll to position [4812, 0]
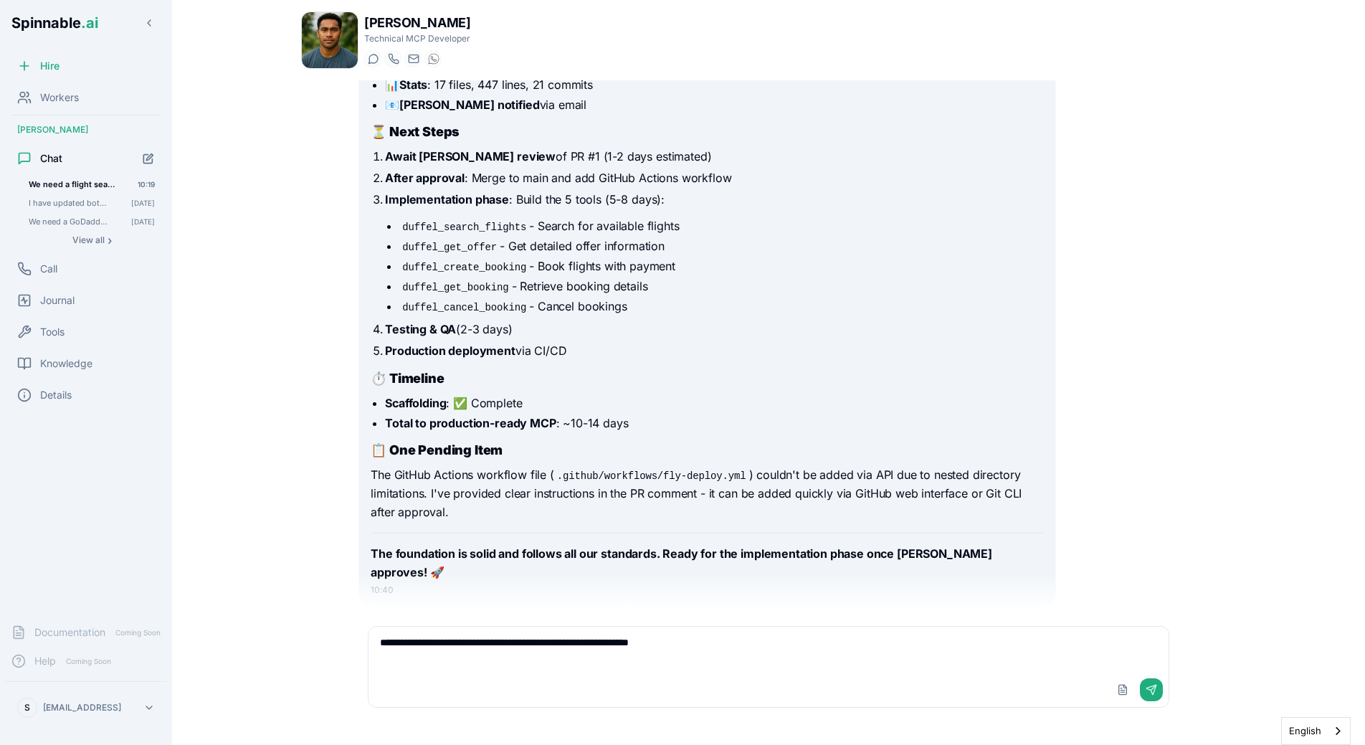
click at [769, 650] on textarea "**********" at bounding box center [769, 650] width 800 height 46
type textarea "**********"
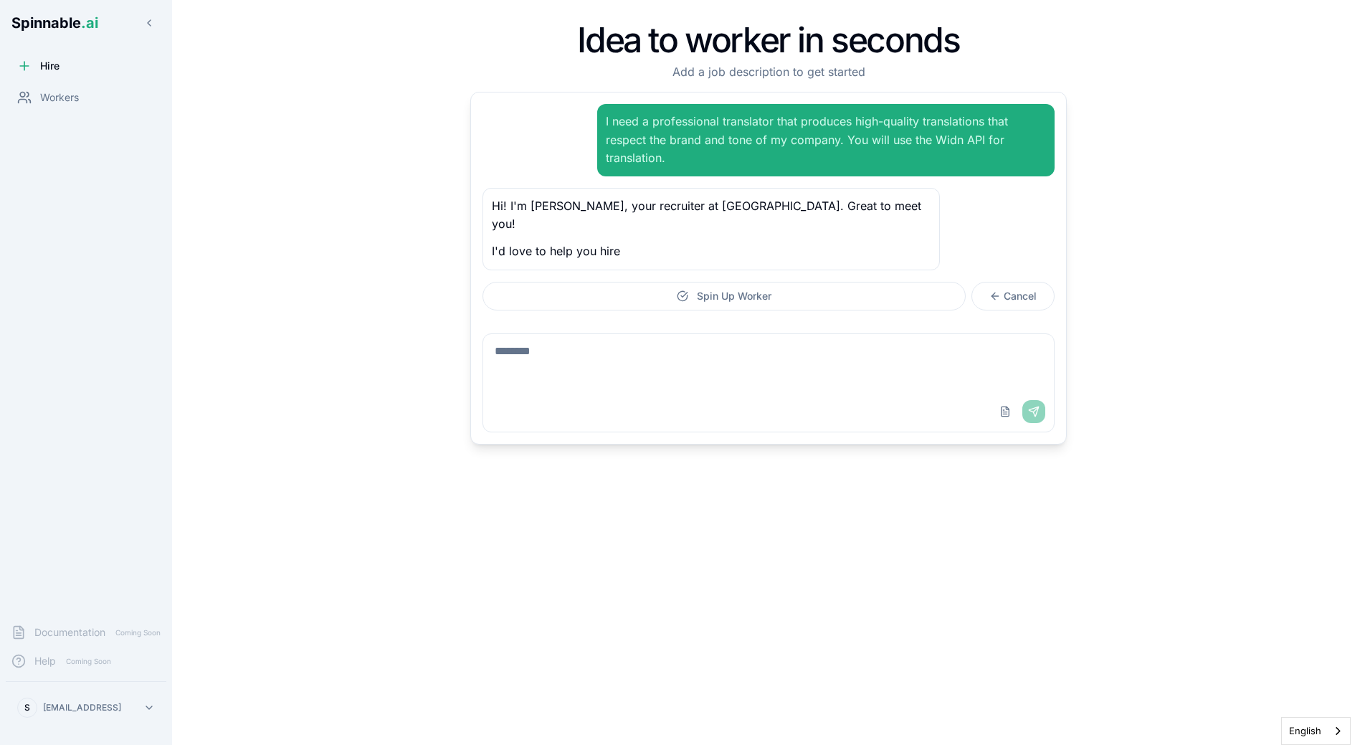
click at [376, 191] on div "Idea to worker in seconds Add a job description to get started I need a profess…" at bounding box center [768, 372] width 935 height 699
click at [11, 72] on div "Hire" at bounding box center [86, 66] width 161 height 29
click at [20, 86] on div "Workers" at bounding box center [86, 97] width 161 height 29
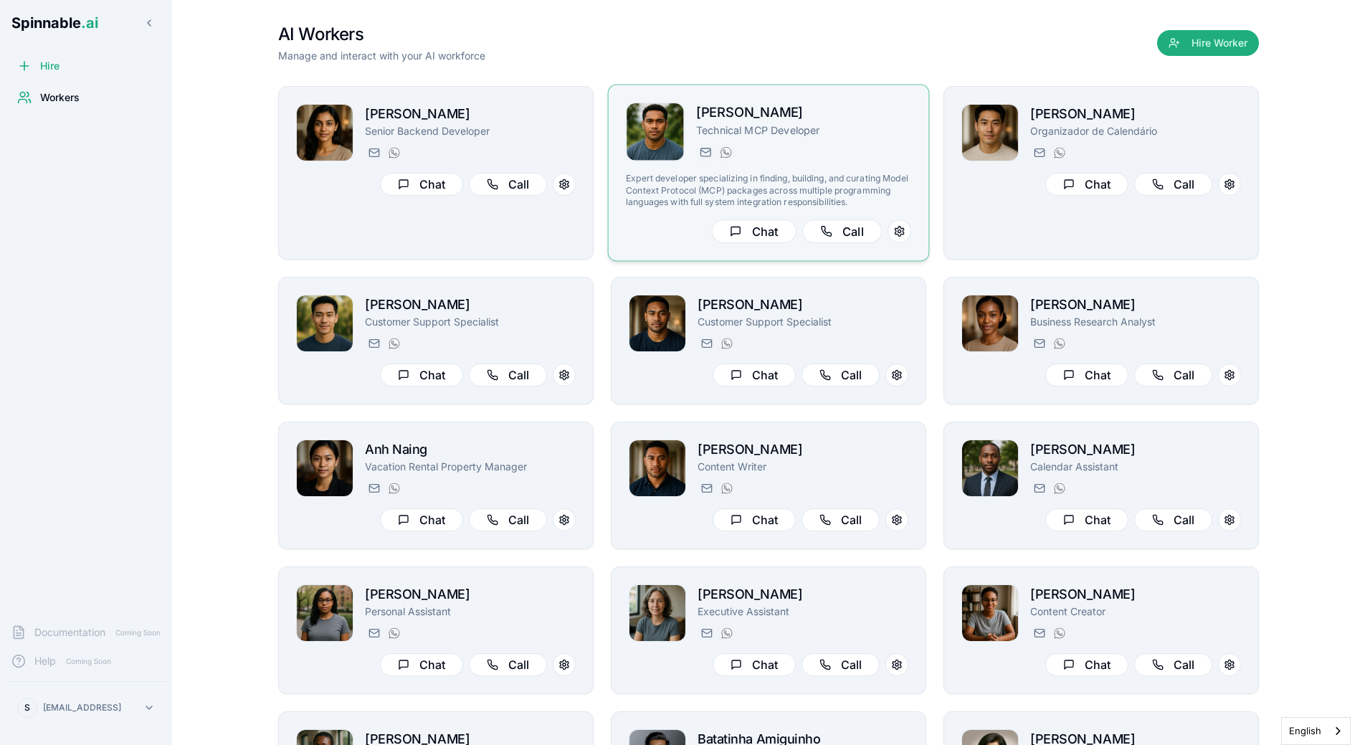
click at [772, 97] on div "Liam Kim Technical MCP Developer liam.kim@getspinnable.ai +351 915 743 953 Expe…" at bounding box center [769, 173] width 322 height 177
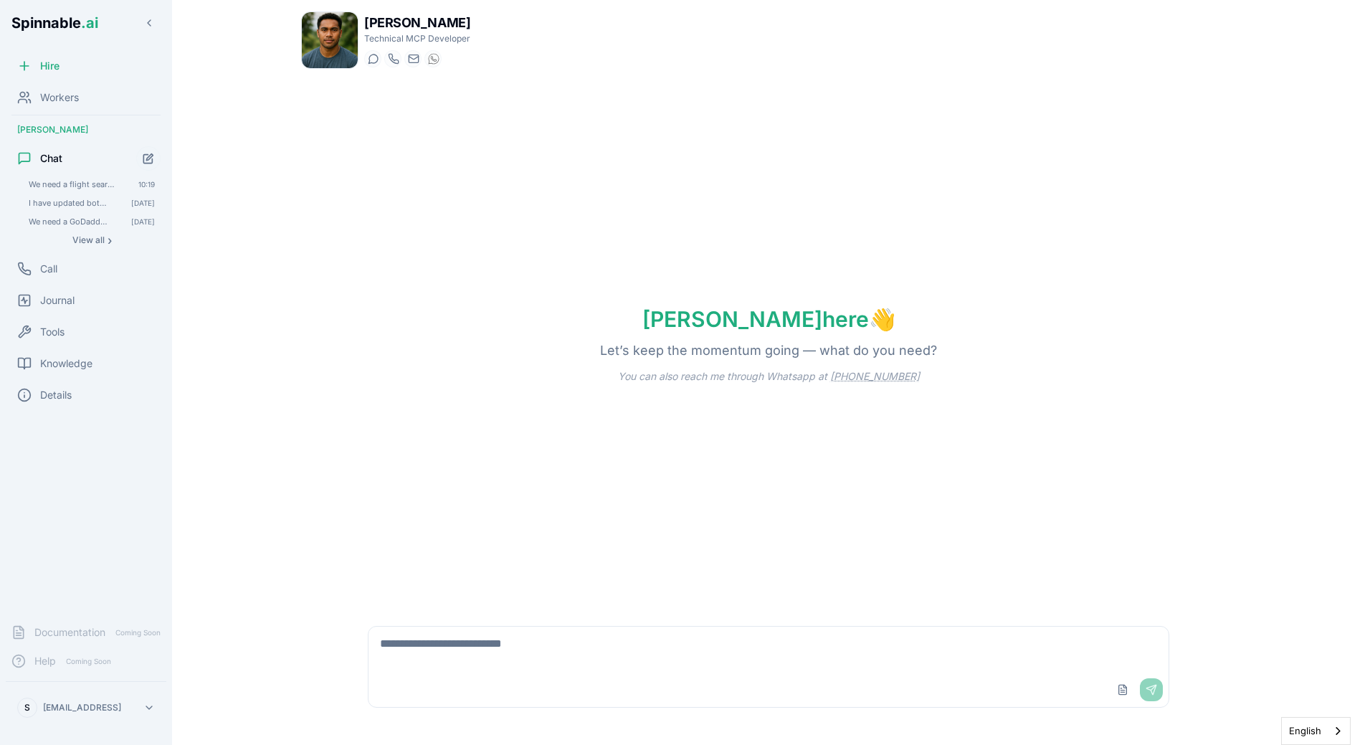
click at [472, 647] on textarea at bounding box center [769, 650] width 800 height 46
drag, startPoint x: 597, startPoint y: 700, endPoint x: 597, endPoint y: 689, distance: 11.5
click at [597, 689] on div "Upload File Send" at bounding box center [769, 690] width 800 height 34
click at [609, 662] on textarea "**********" at bounding box center [769, 650] width 800 height 46
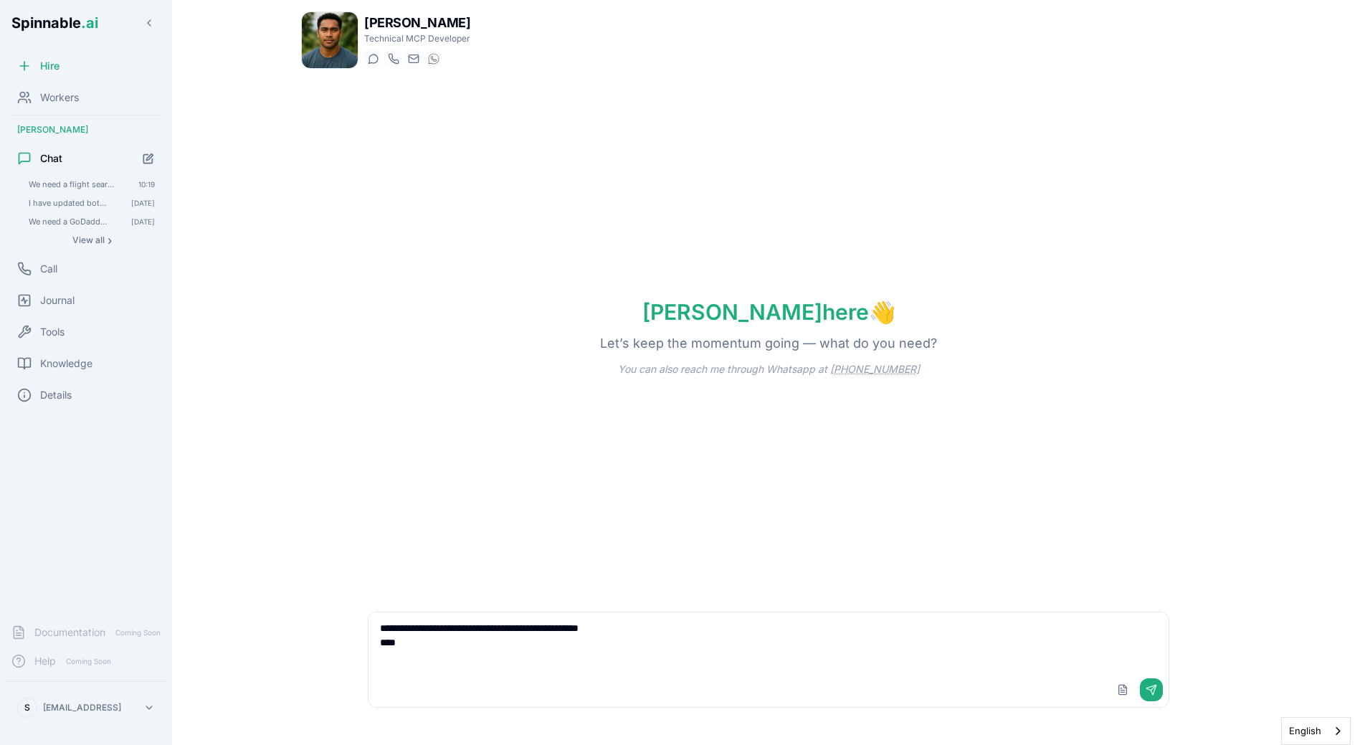
paste textarea "**********"
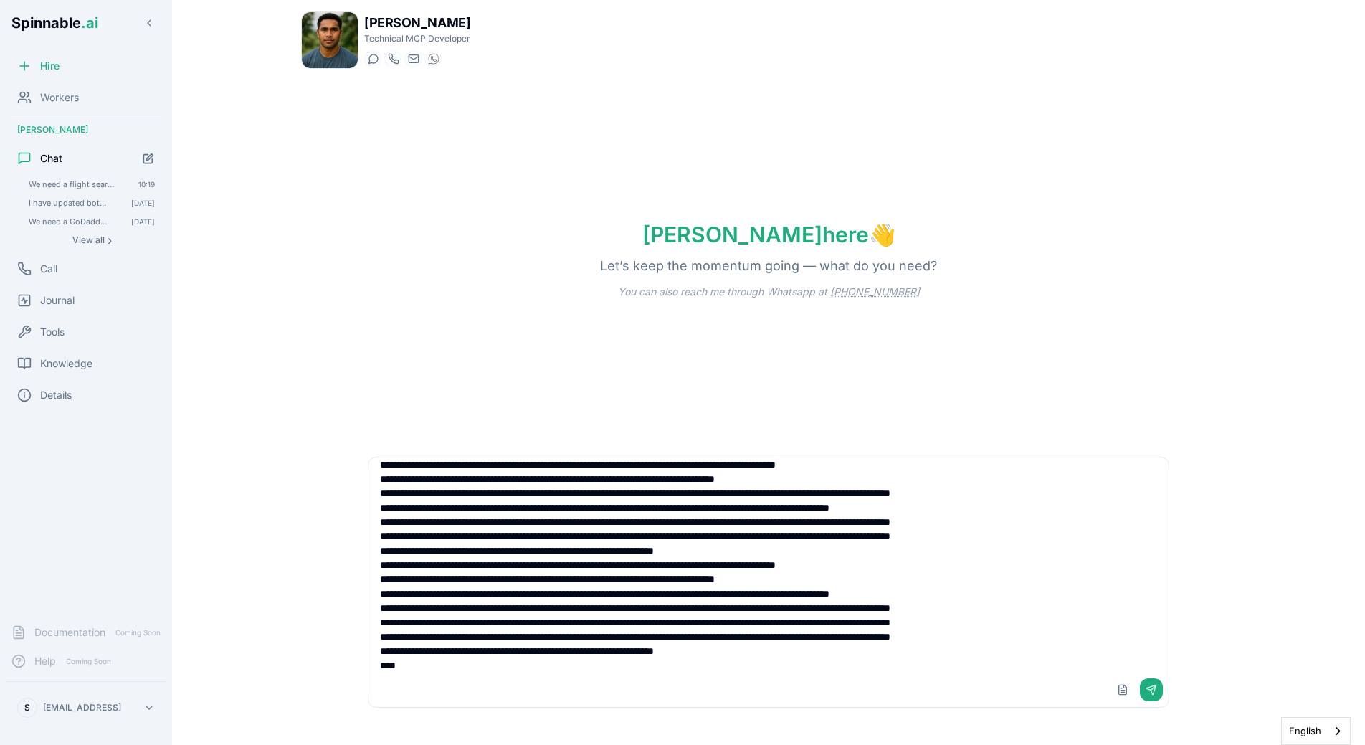
scroll to position [826, 0]
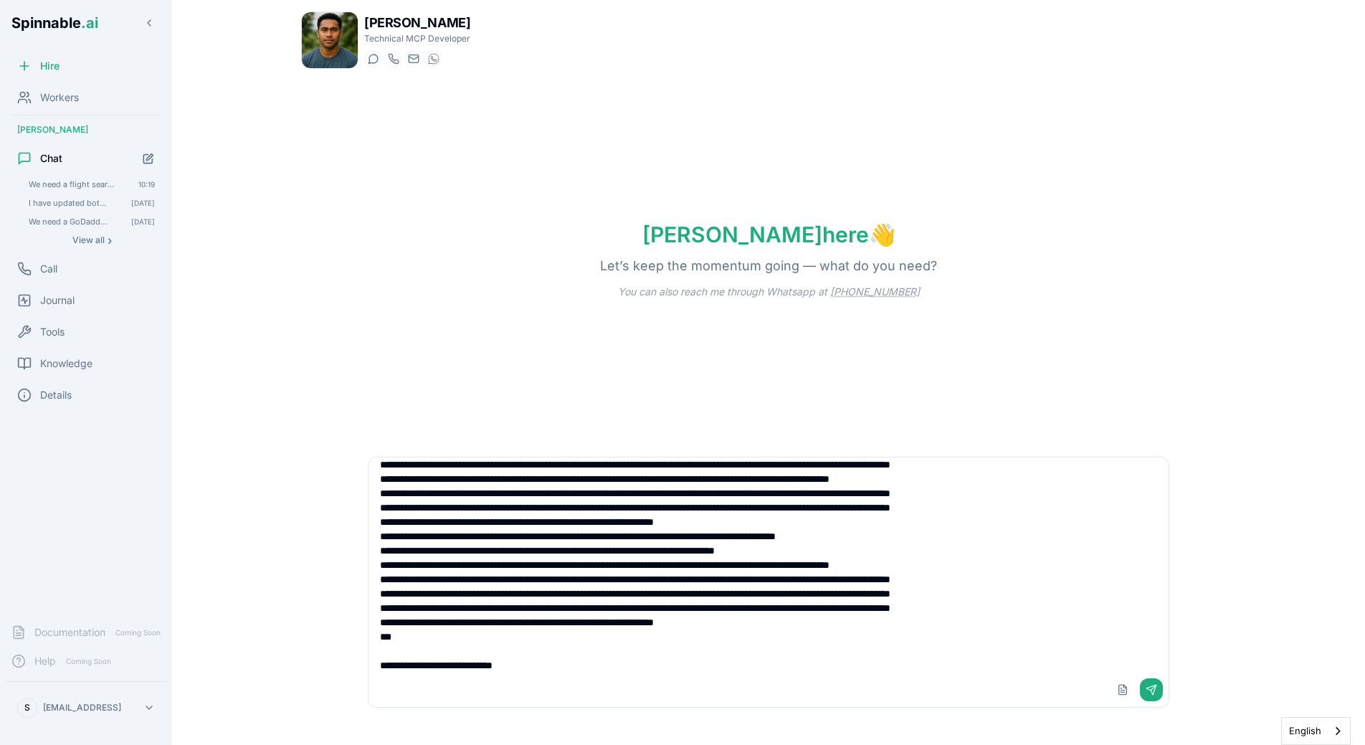
type textarea "**********"
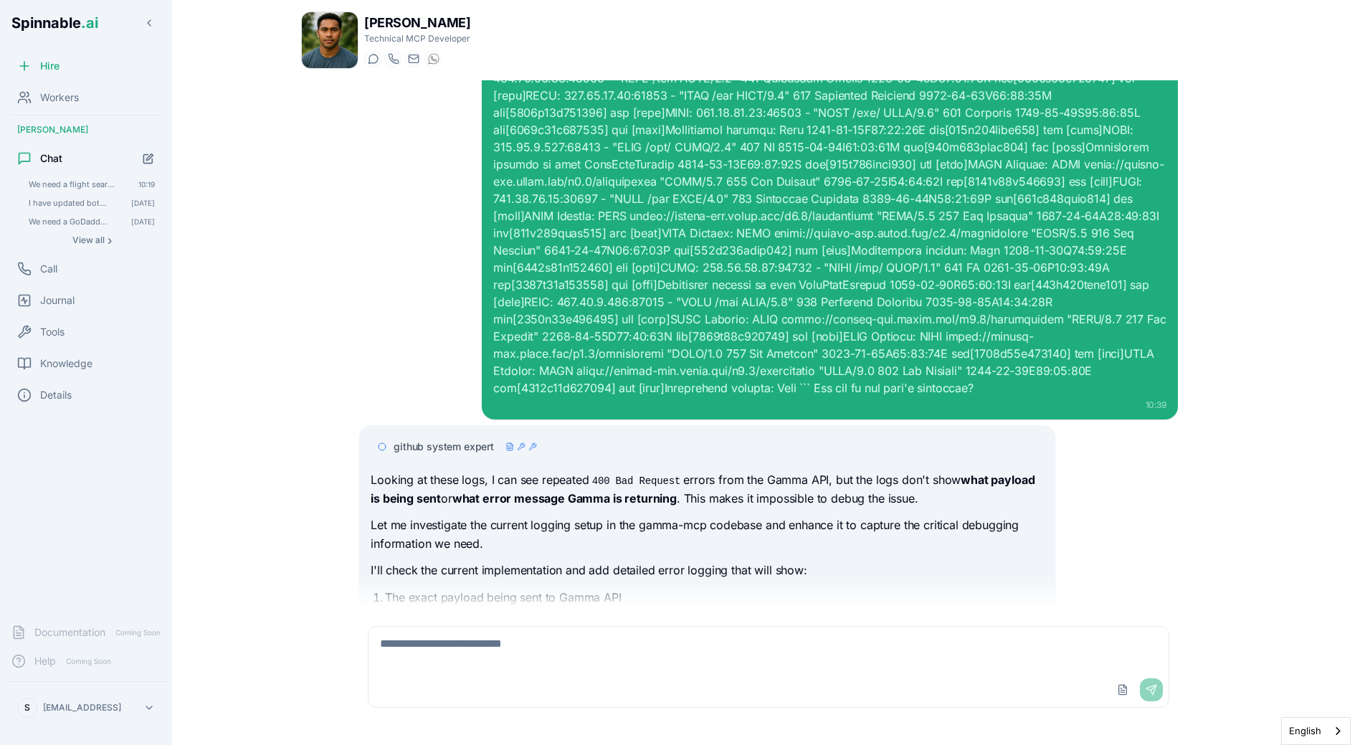
scroll to position [1108, 0]
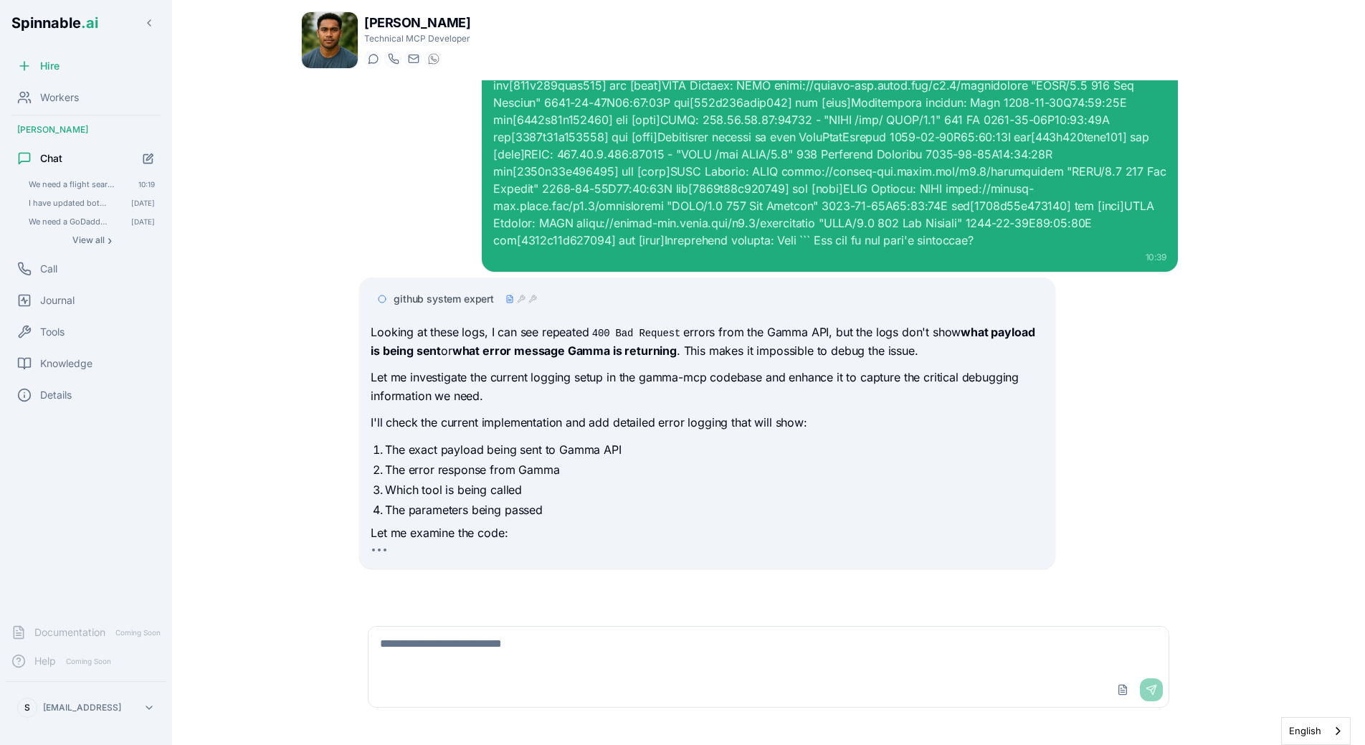
click at [485, 379] on p "Let me investigate the current logging setup in the gamma-mcp codebase and enha…" at bounding box center [707, 387] width 673 height 37
drag, startPoint x: 1108, startPoint y: 224, endPoint x: 646, endPoint y: 242, distance: 462.8
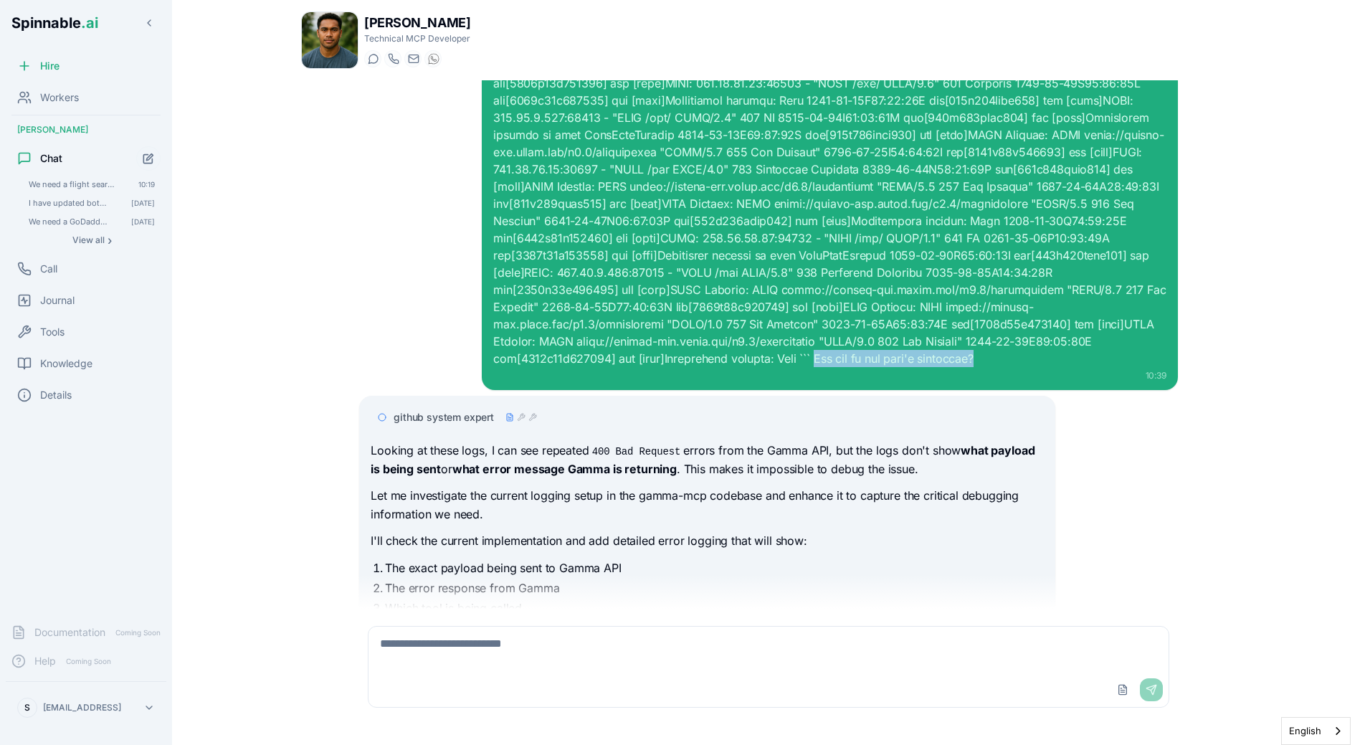
scroll to position [1025, 0]
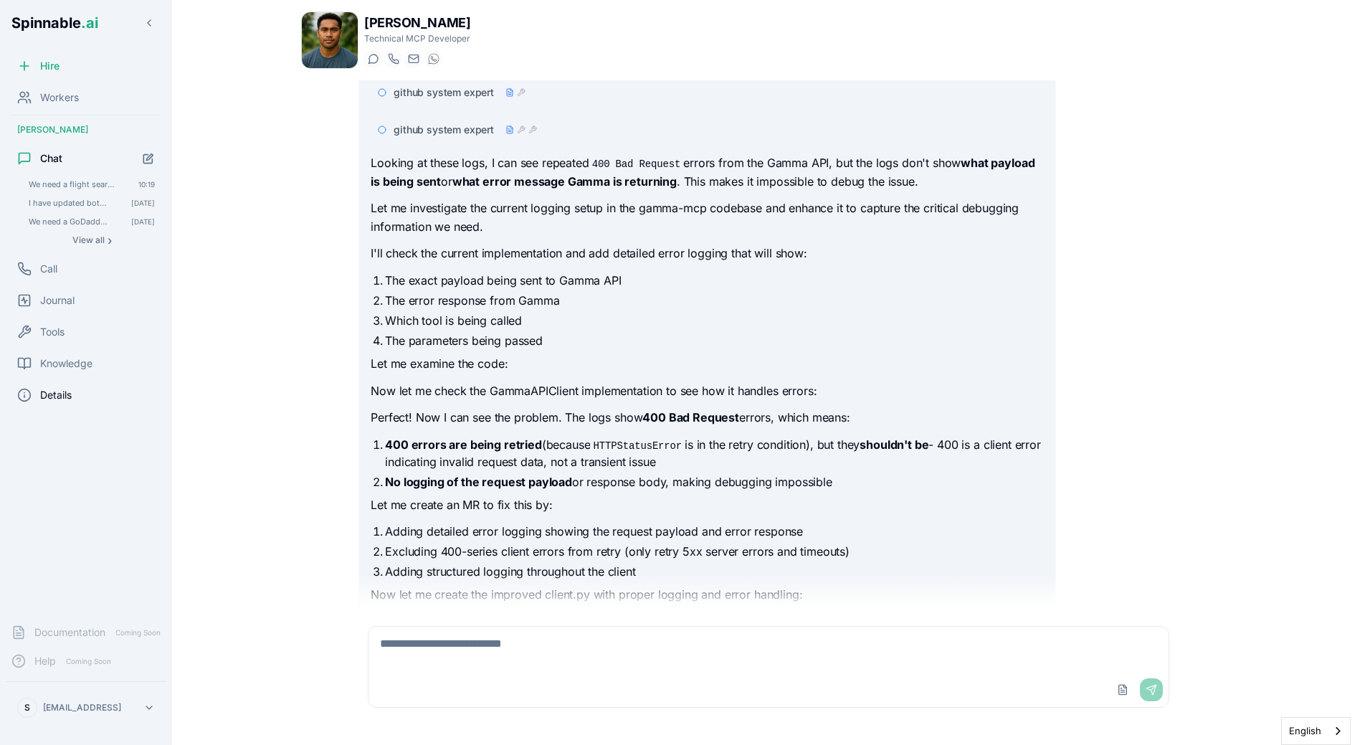
scroll to position [1478, 0]
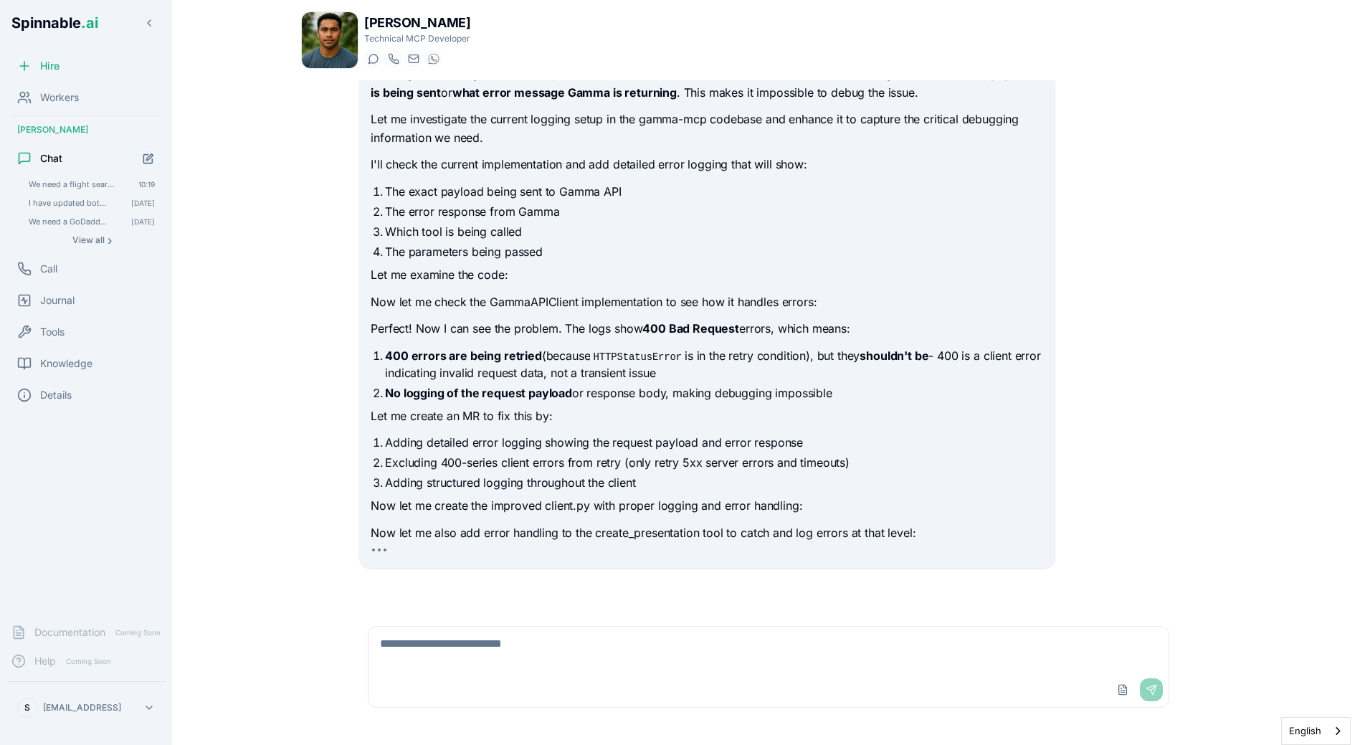
click at [551, 367] on li "400 errors are being retried (because HTTPStatusError is in the retry condition…" at bounding box center [714, 364] width 658 height 34
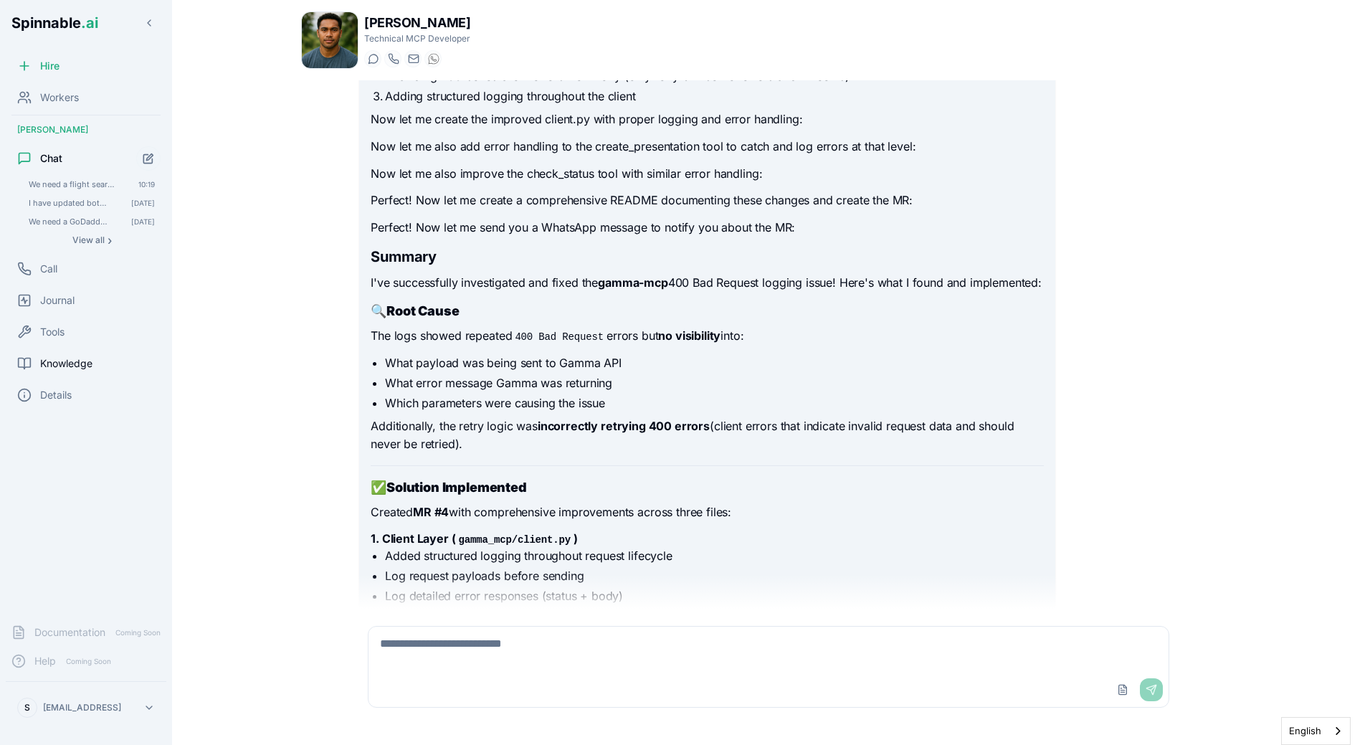
scroll to position [2678, 0]
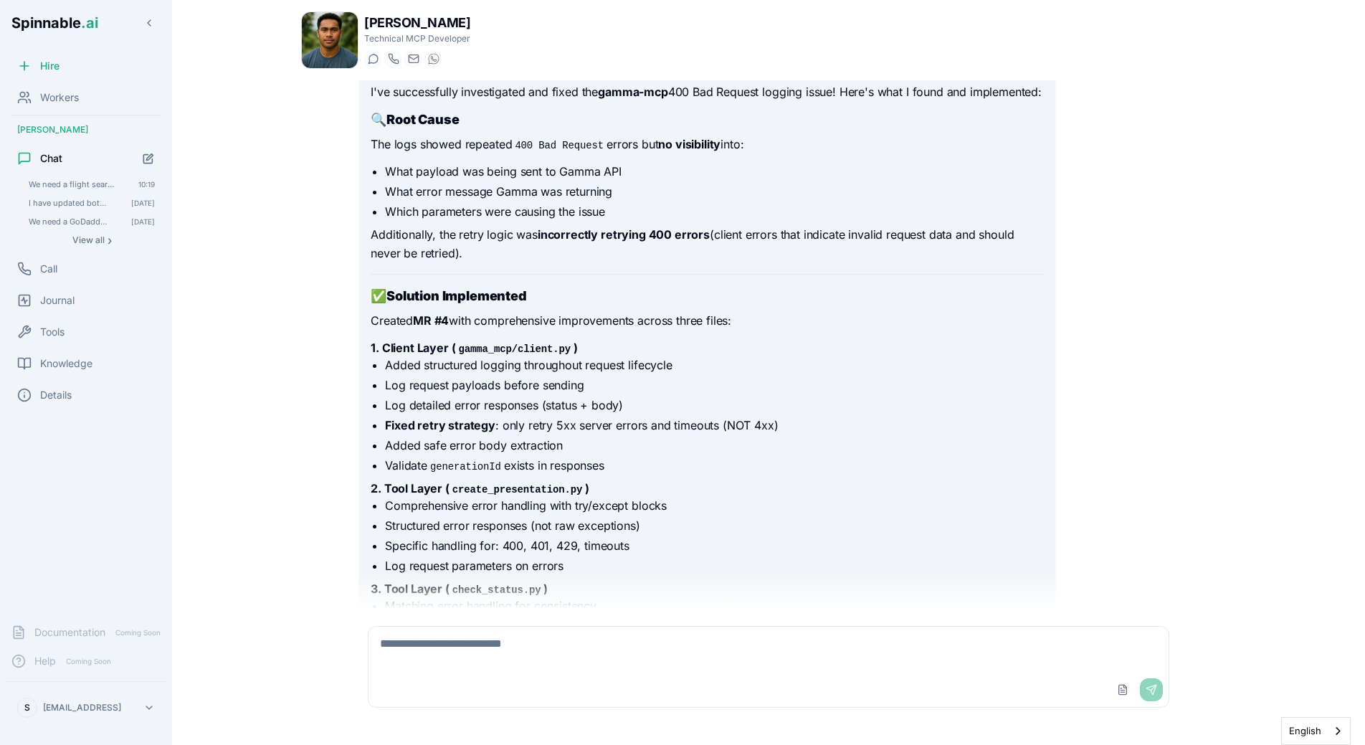
scroll to position [2210, 0]
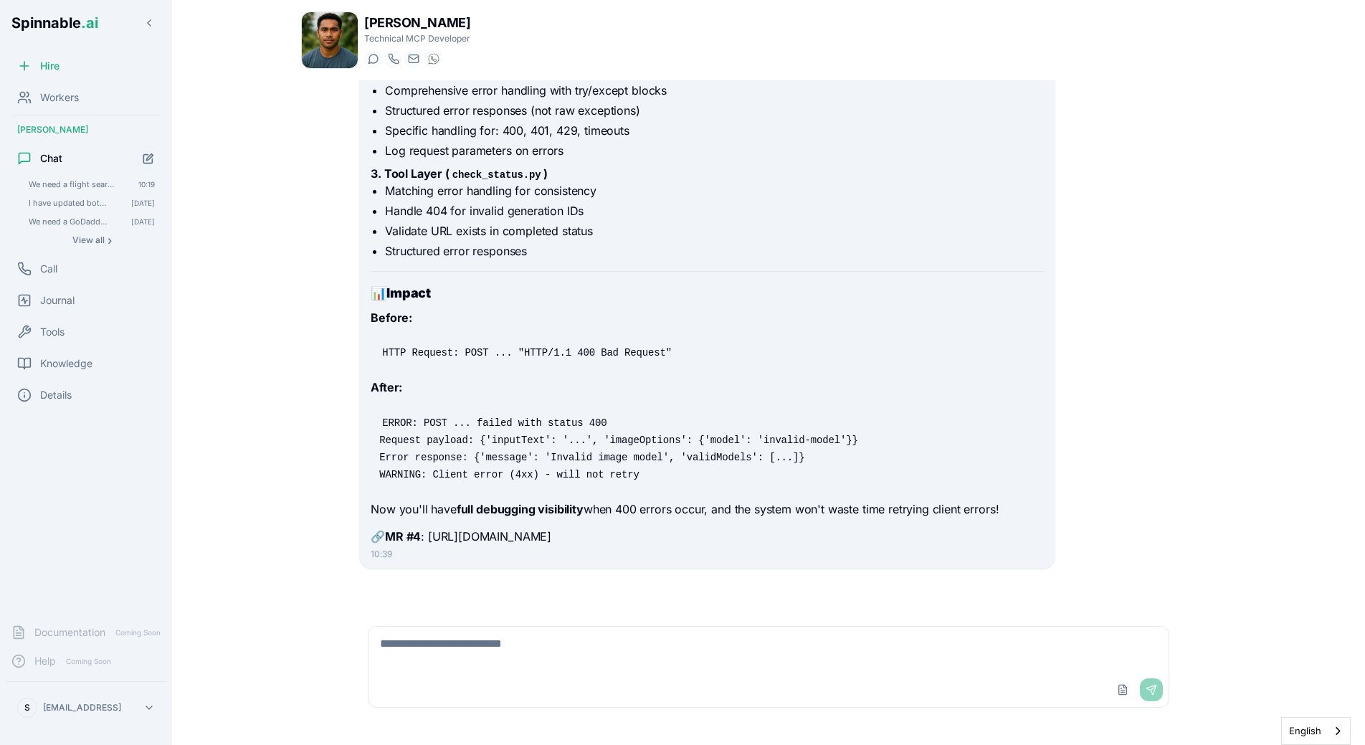
click at [612, 656] on textarea at bounding box center [769, 650] width 800 height 46
type textarea "**********"
click at [699, 651] on textarea "**********" at bounding box center [769, 650] width 800 height 46
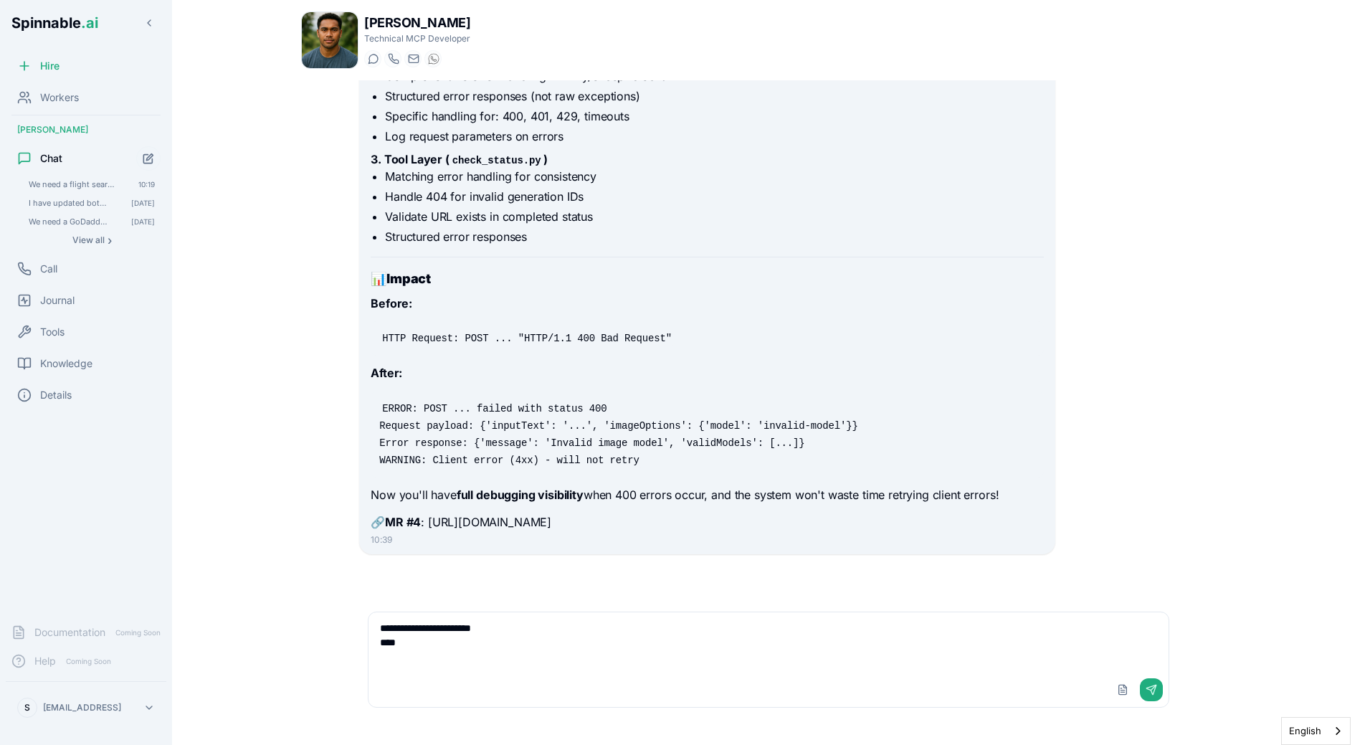
paste textarea "**********"
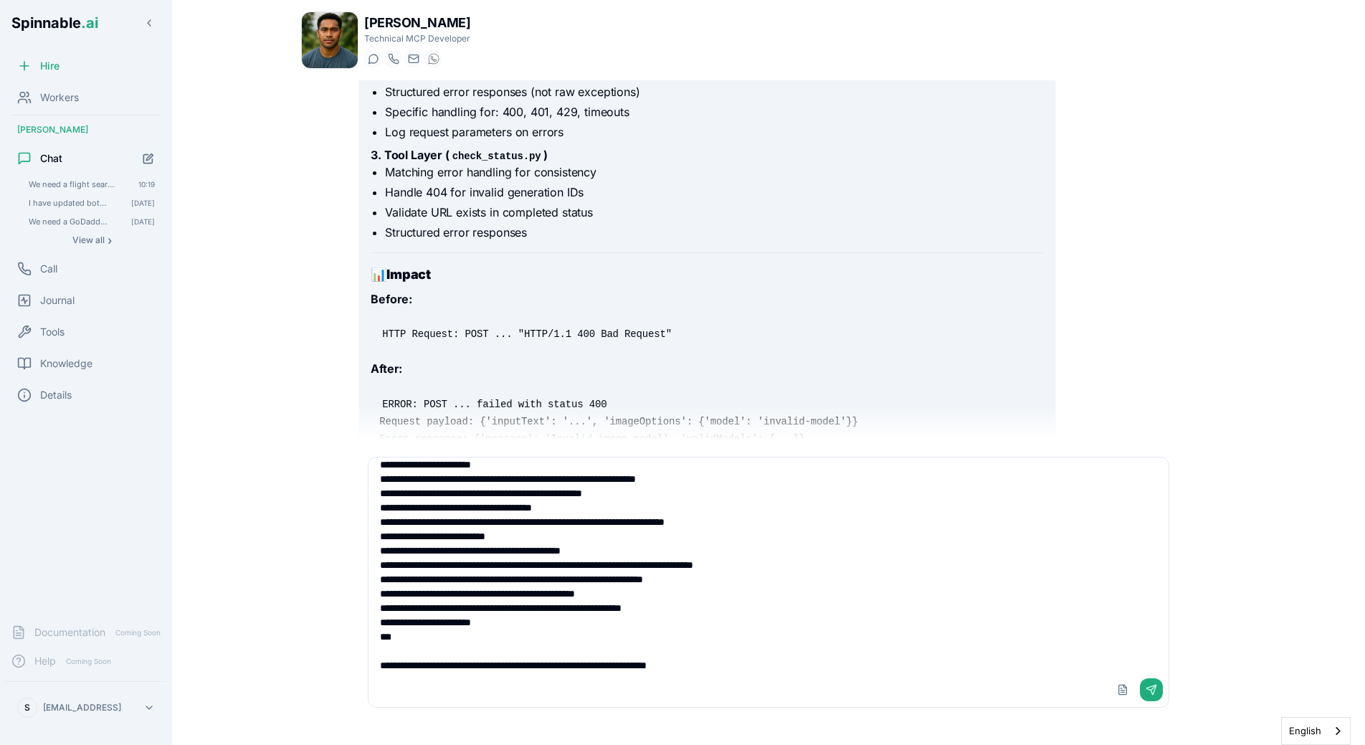
scroll to position [181, 0]
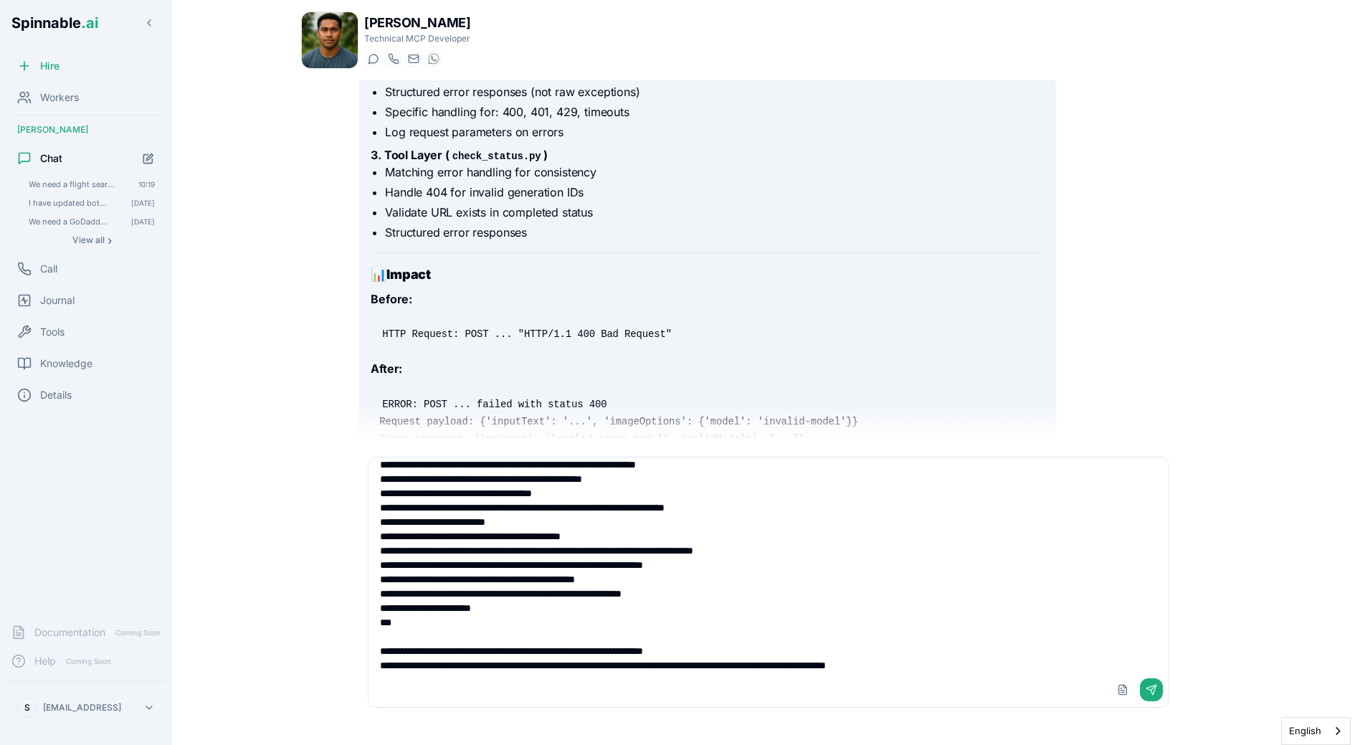
type textarea "**********"
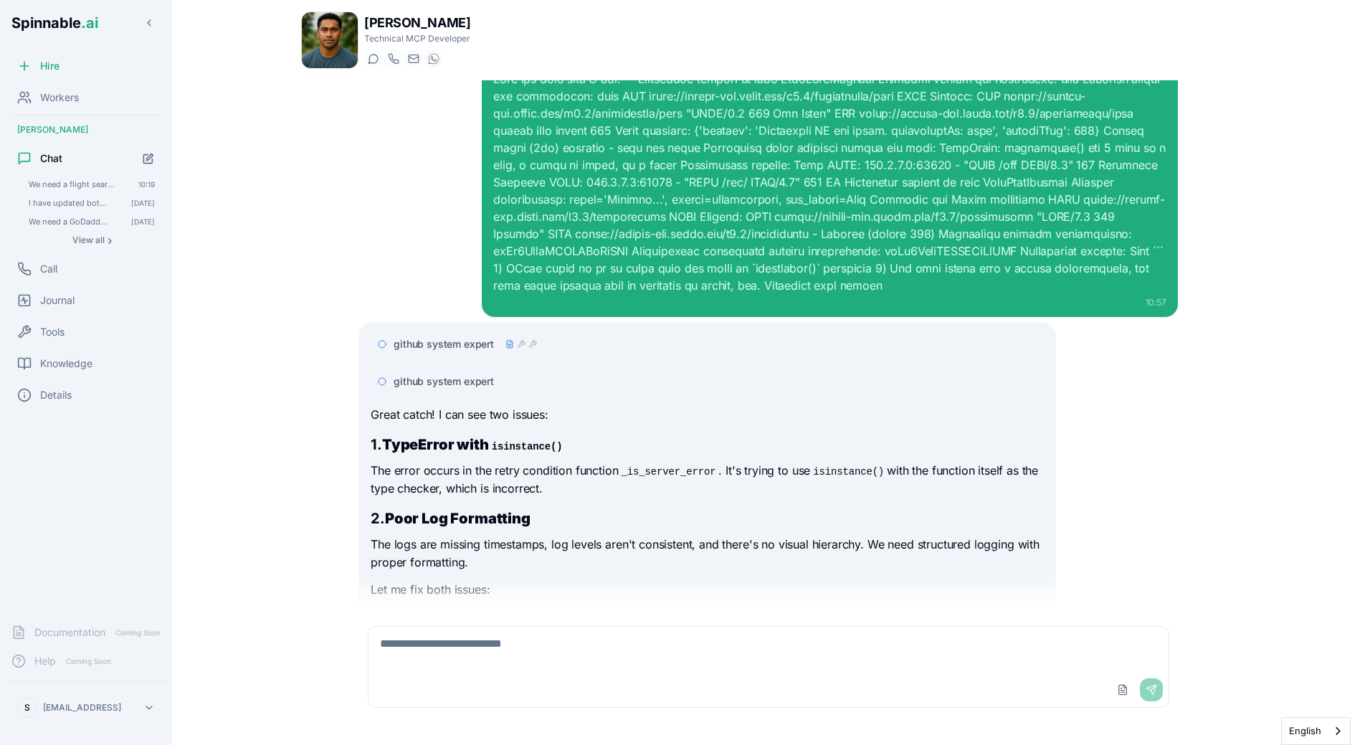
scroll to position [2811, 0]
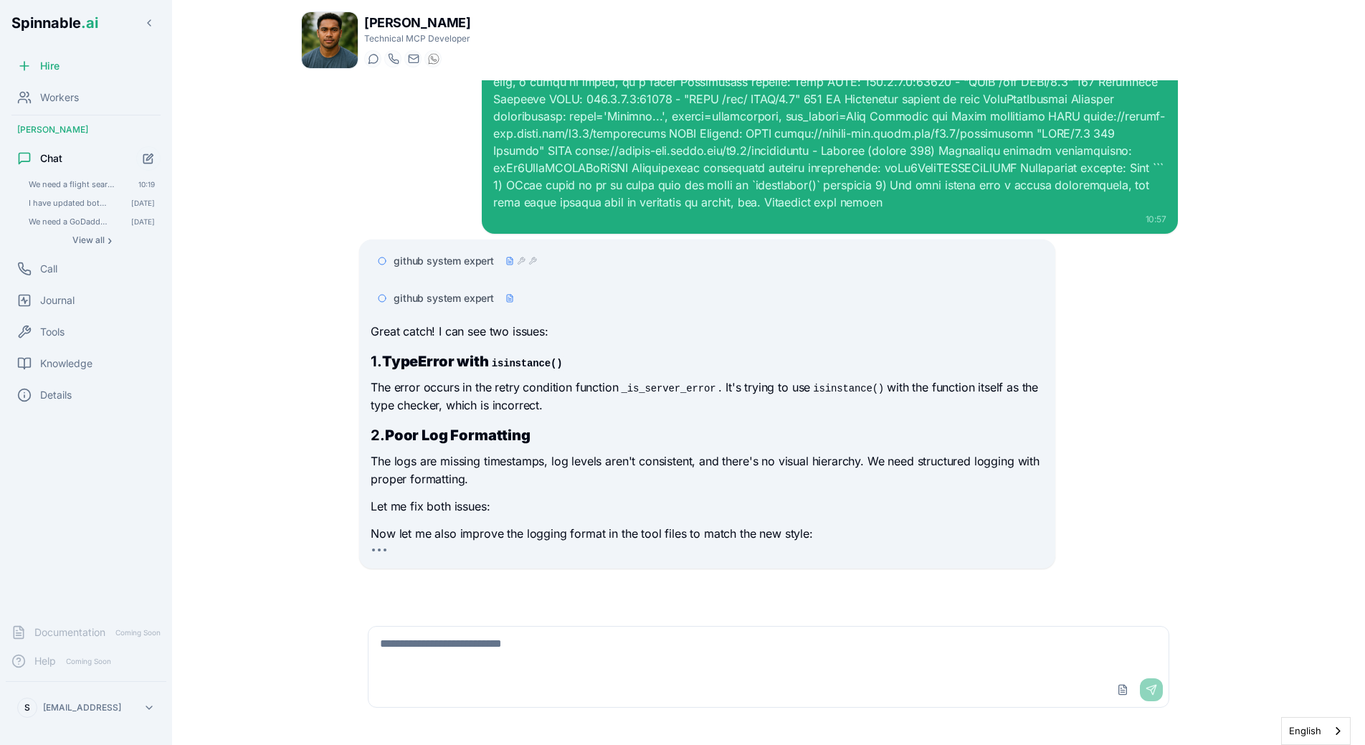
click at [288, 382] on div "Liam Kim Technical MCP Developer Start a chat Start a call liam.kim@getspinnabl…" at bounding box center [768, 368] width 981 height 736
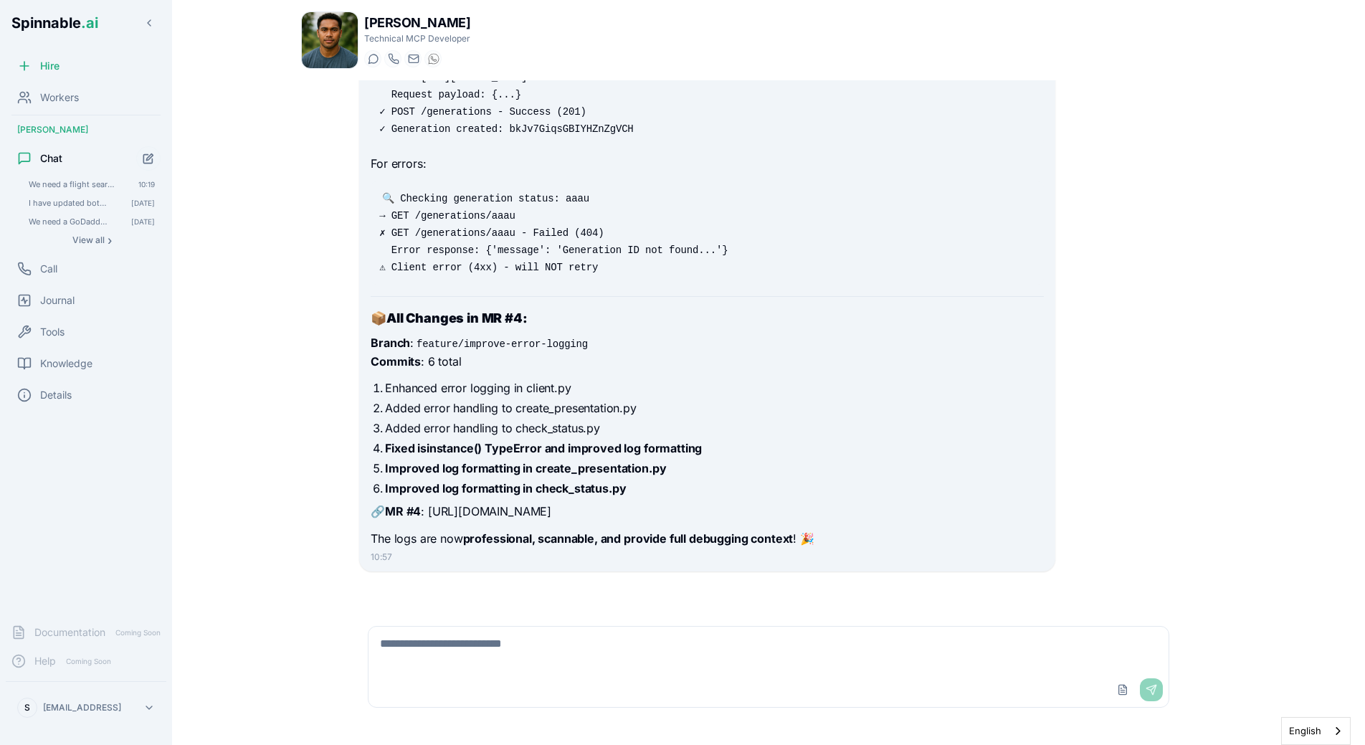
scroll to position [4116, 0]
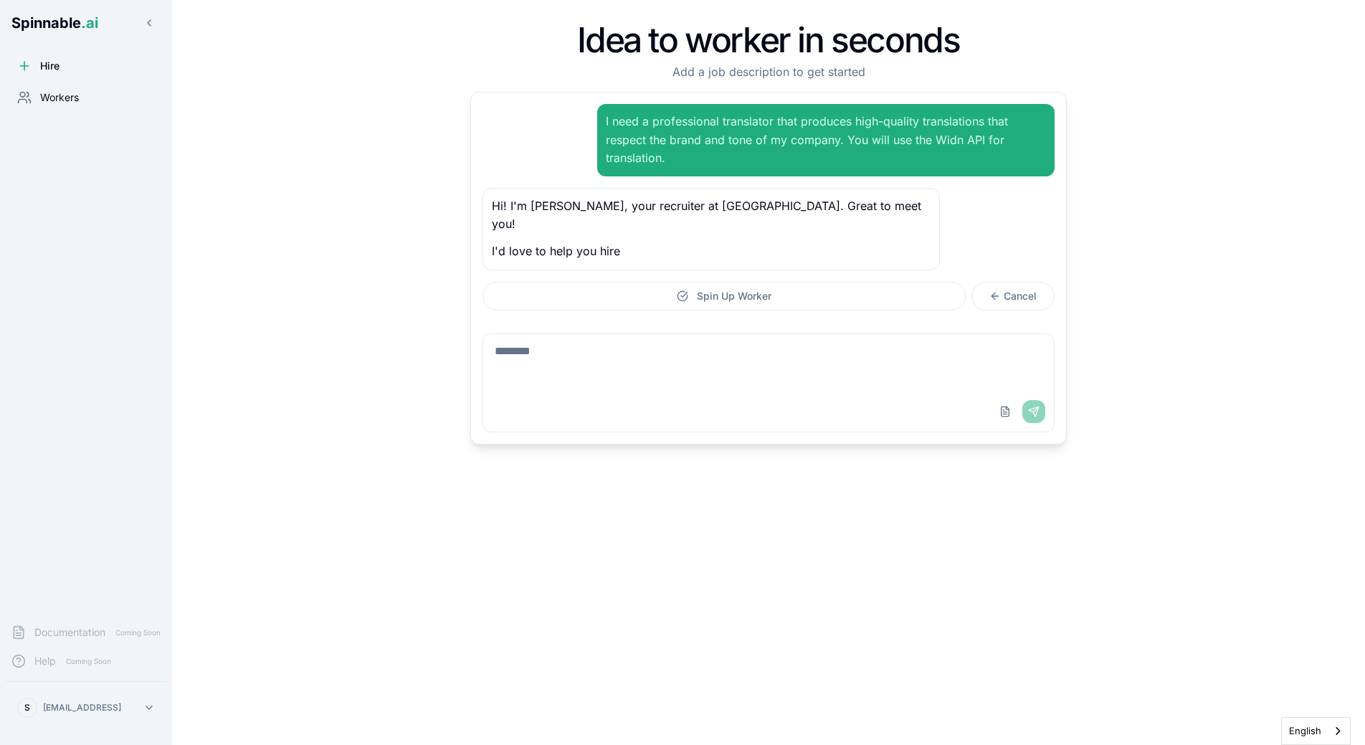
click at [62, 102] on span "Workers" at bounding box center [59, 97] width 39 height 14
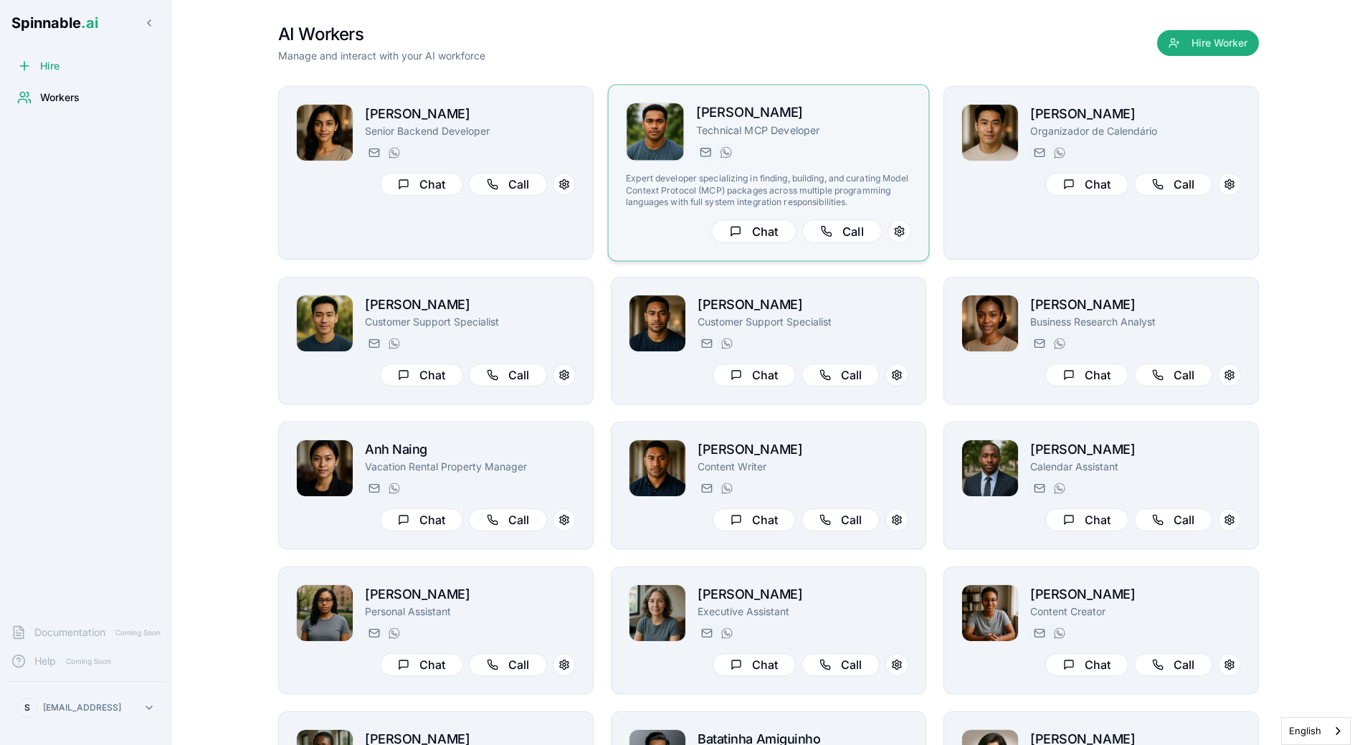
click at [733, 118] on h2 "[PERSON_NAME]" at bounding box center [803, 113] width 215 height 21
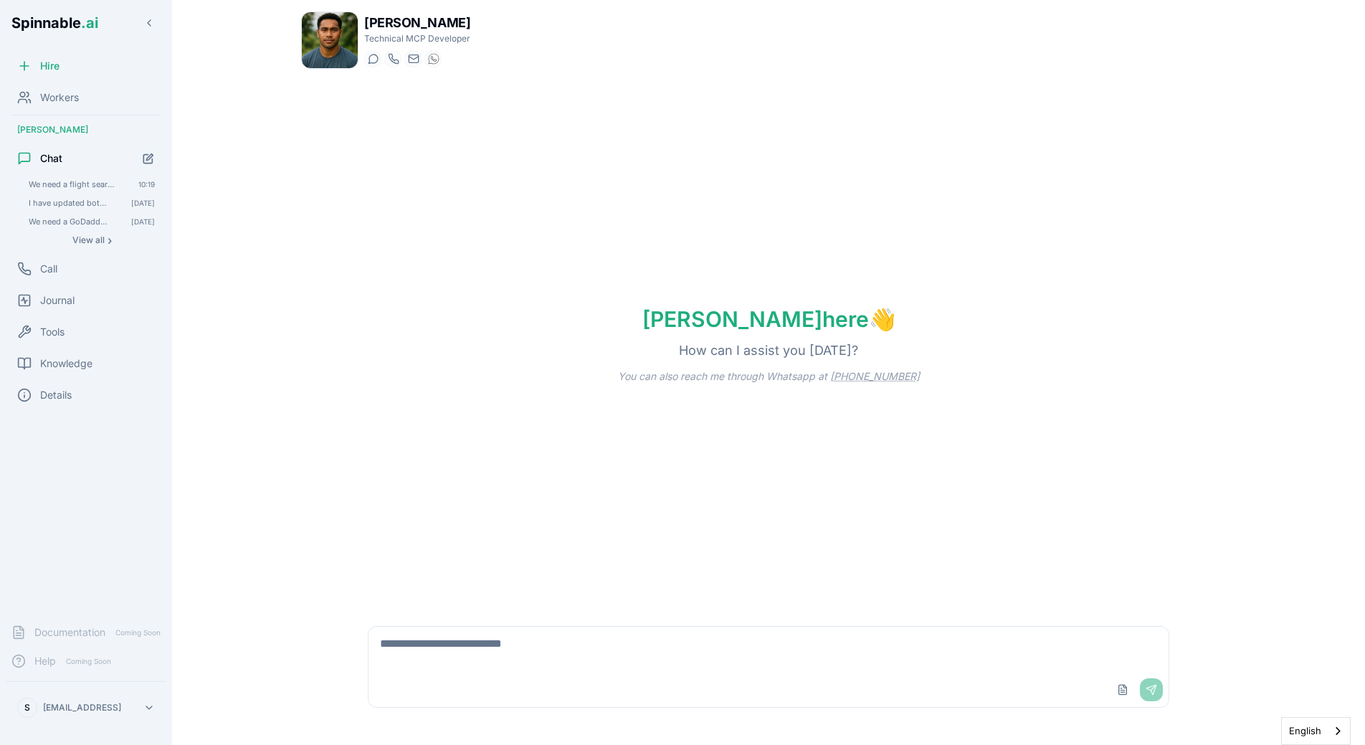
click at [478, 659] on textarea at bounding box center [769, 650] width 800 height 46
type textarea "**"
type textarea "*********"
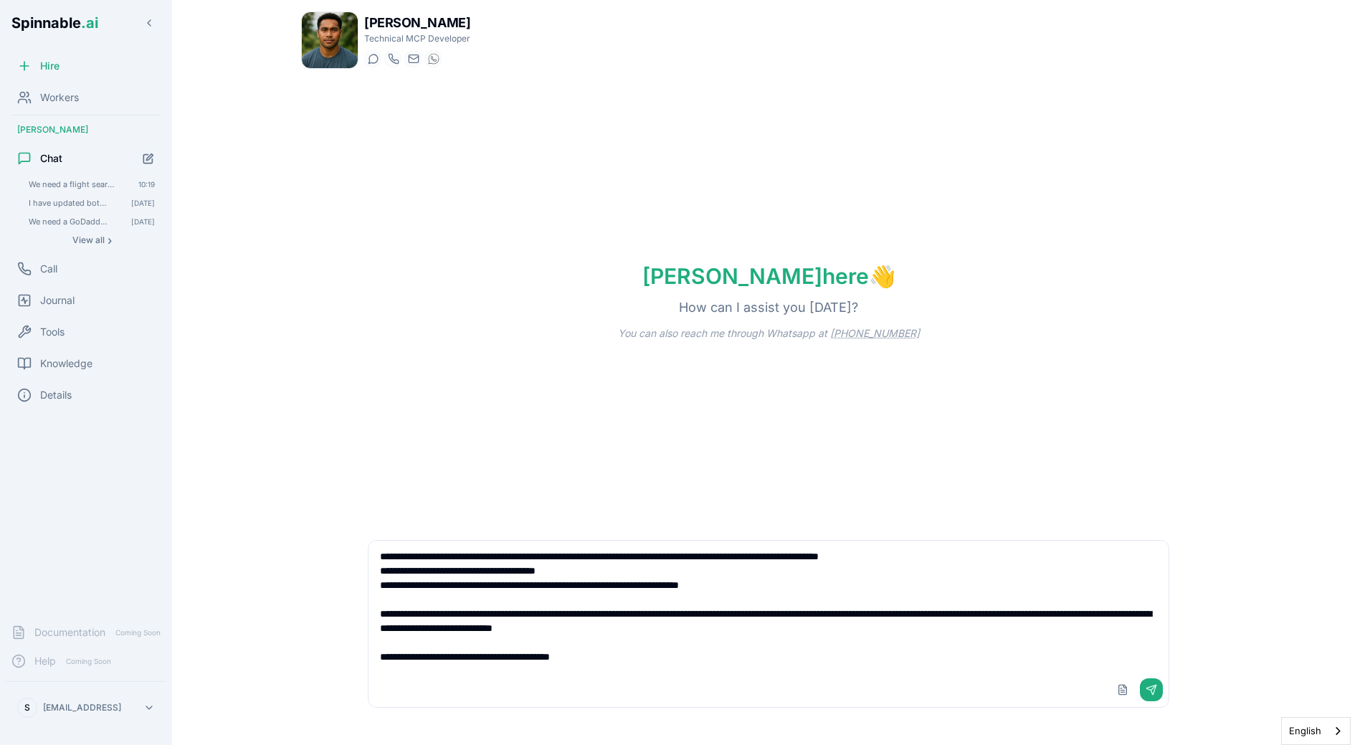
click at [659, 661] on textarea "**********" at bounding box center [769, 607] width 800 height 132
paste textarea "**********"
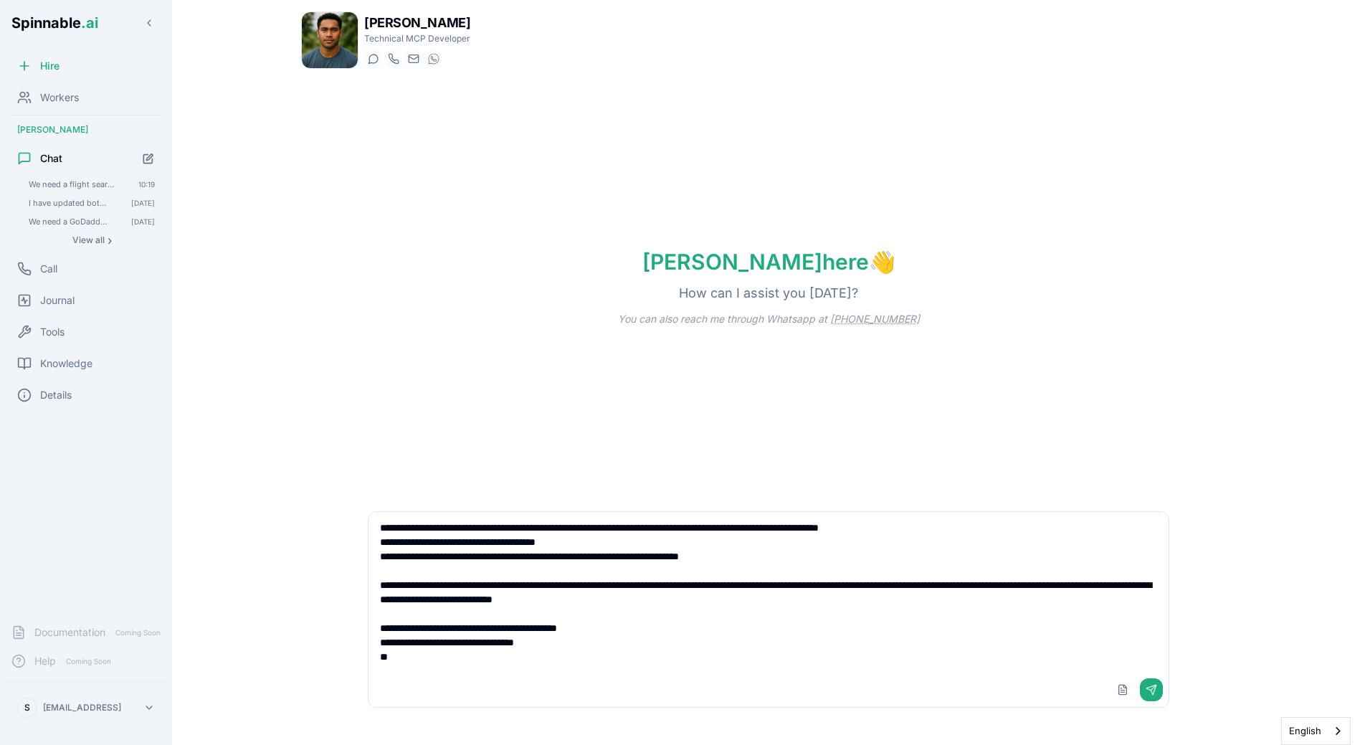
paste textarea "**********"
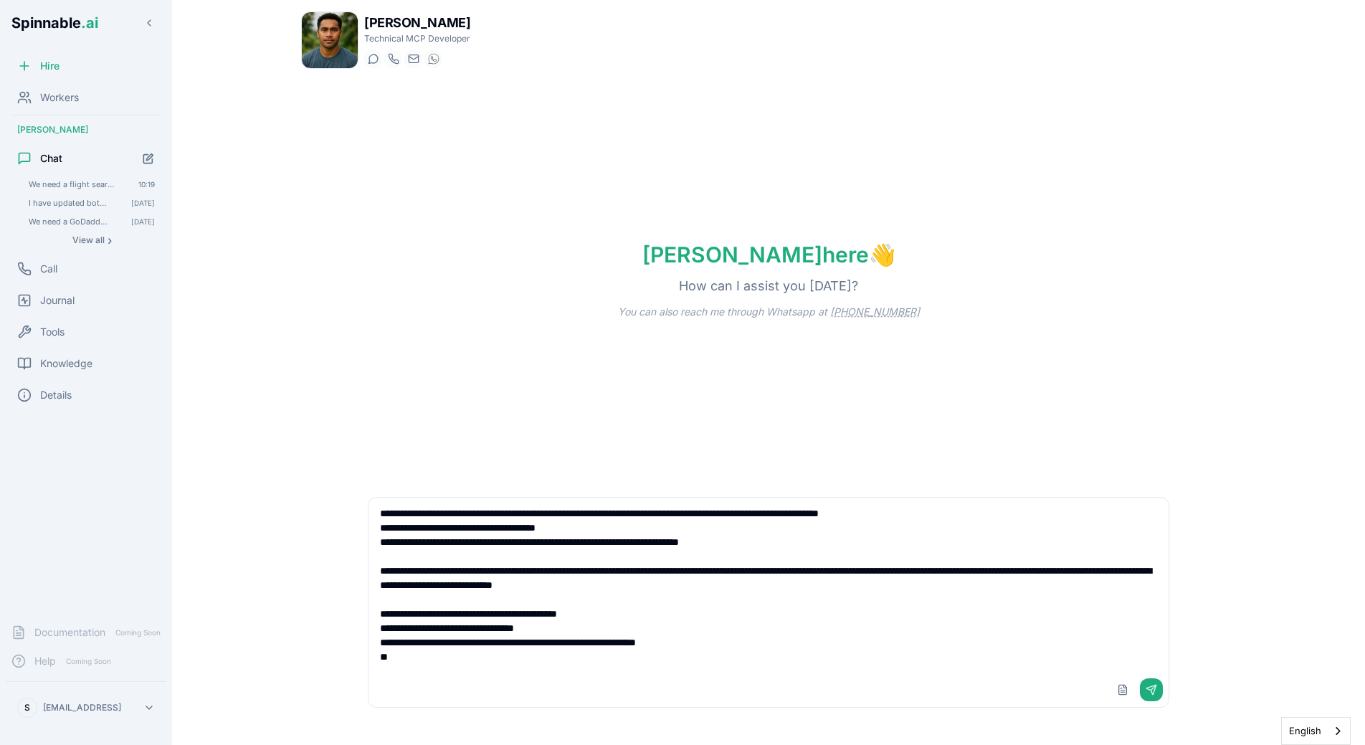
click at [416, 657] on textarea "**********" at bounding box center [769, 585] width 800 height 175
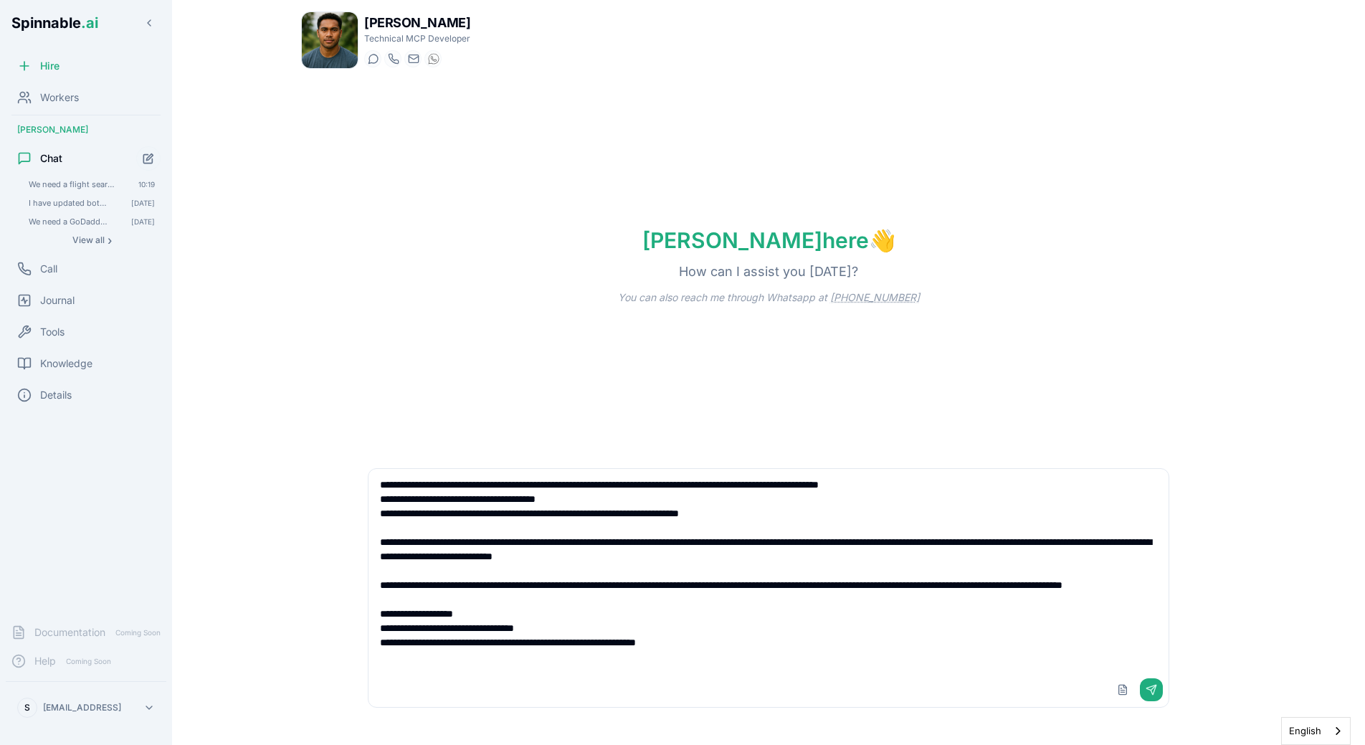
click at [552, 665] on textarea "**********" at bounding box center [769, 571] width 800 height 204
click at [729, 650] on textarea "**********" at bounding box center [769, 571] width 800 height 204
click at [411, 630] on textarea "**********" at bounding box center [769, 571] width 800 height 204
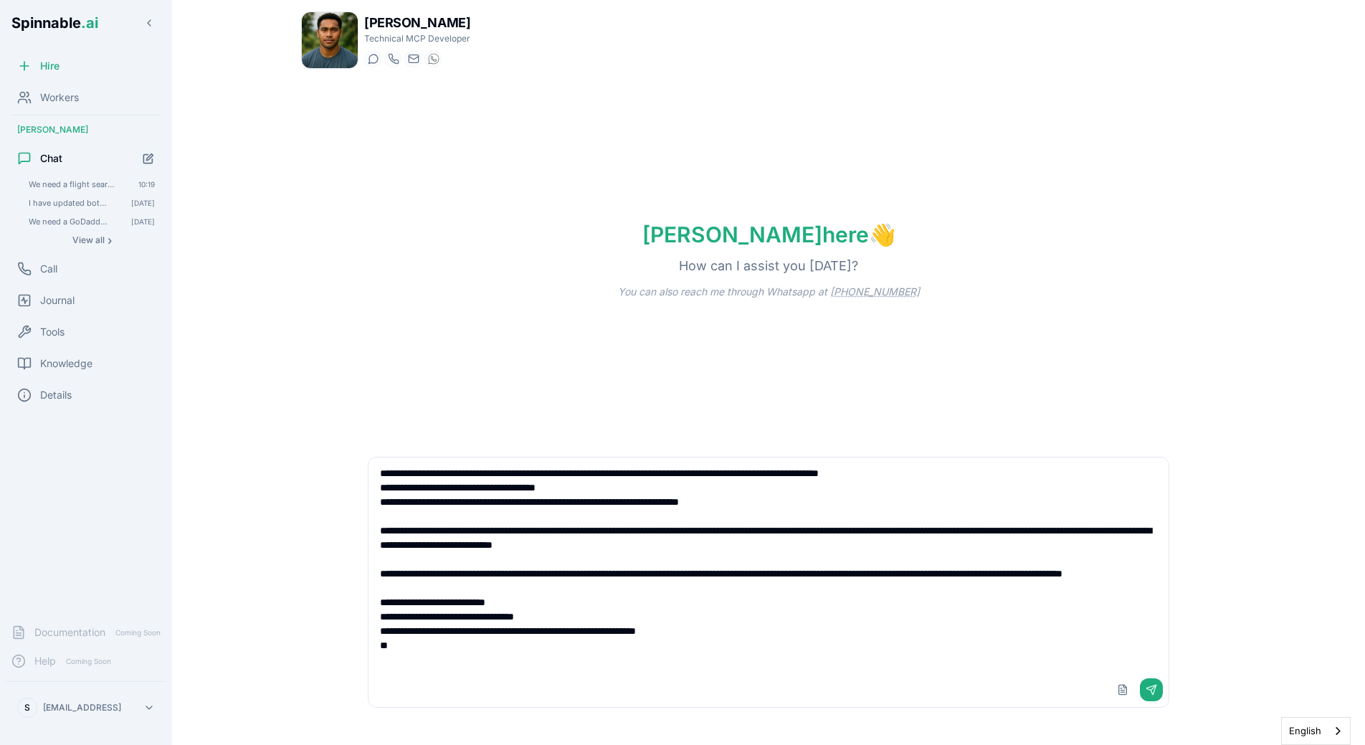
paste textarea "**********"
type textarea "**********"
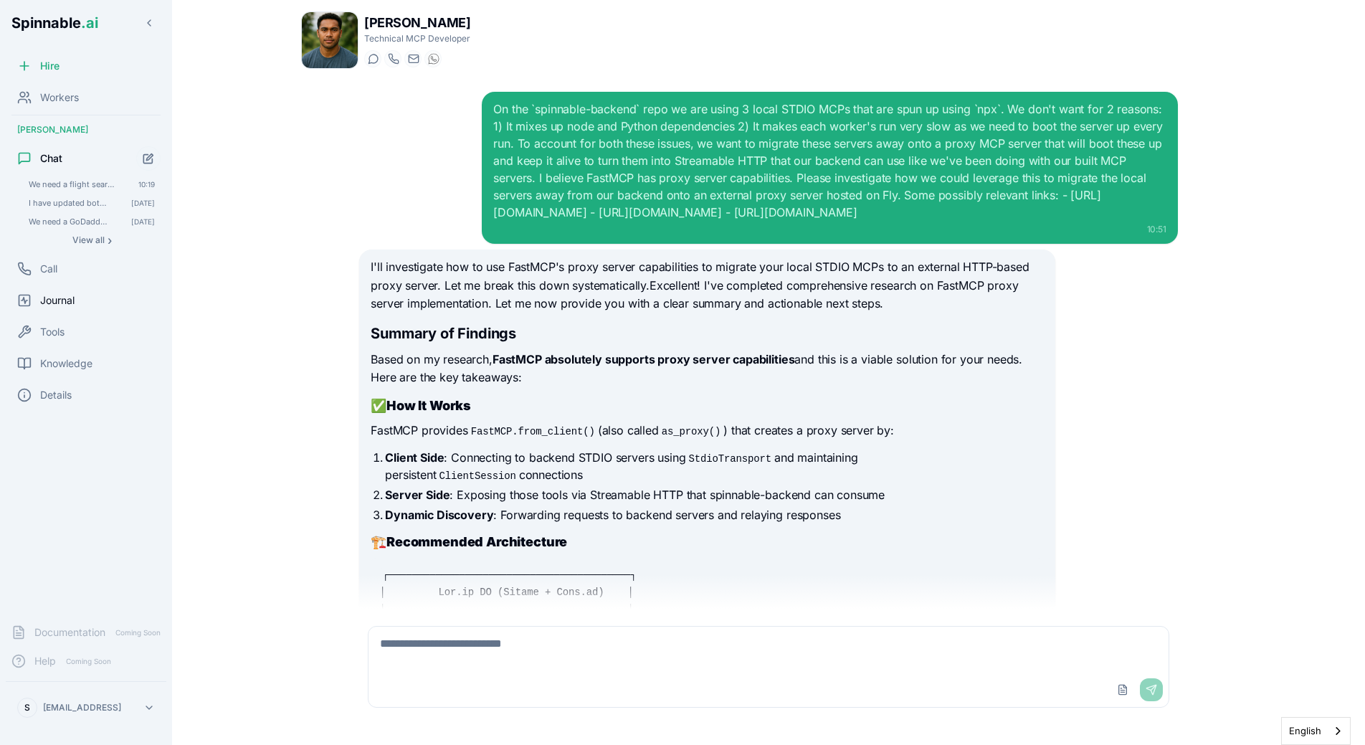
scroll to position [1498, 0]
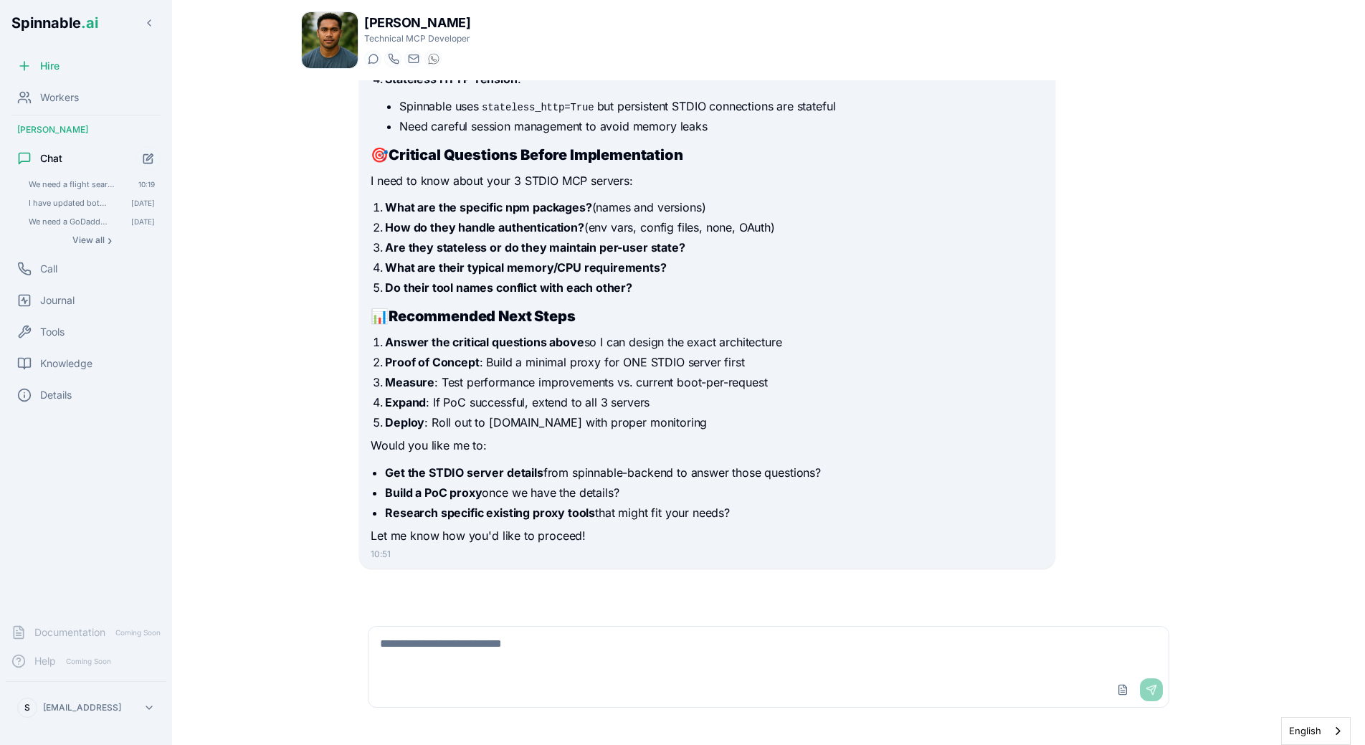
click at [514, 414] on li "Deploy : Roll out to Fly.io with proper monitoring" at bounding box center [714, 422] width 658 height 17
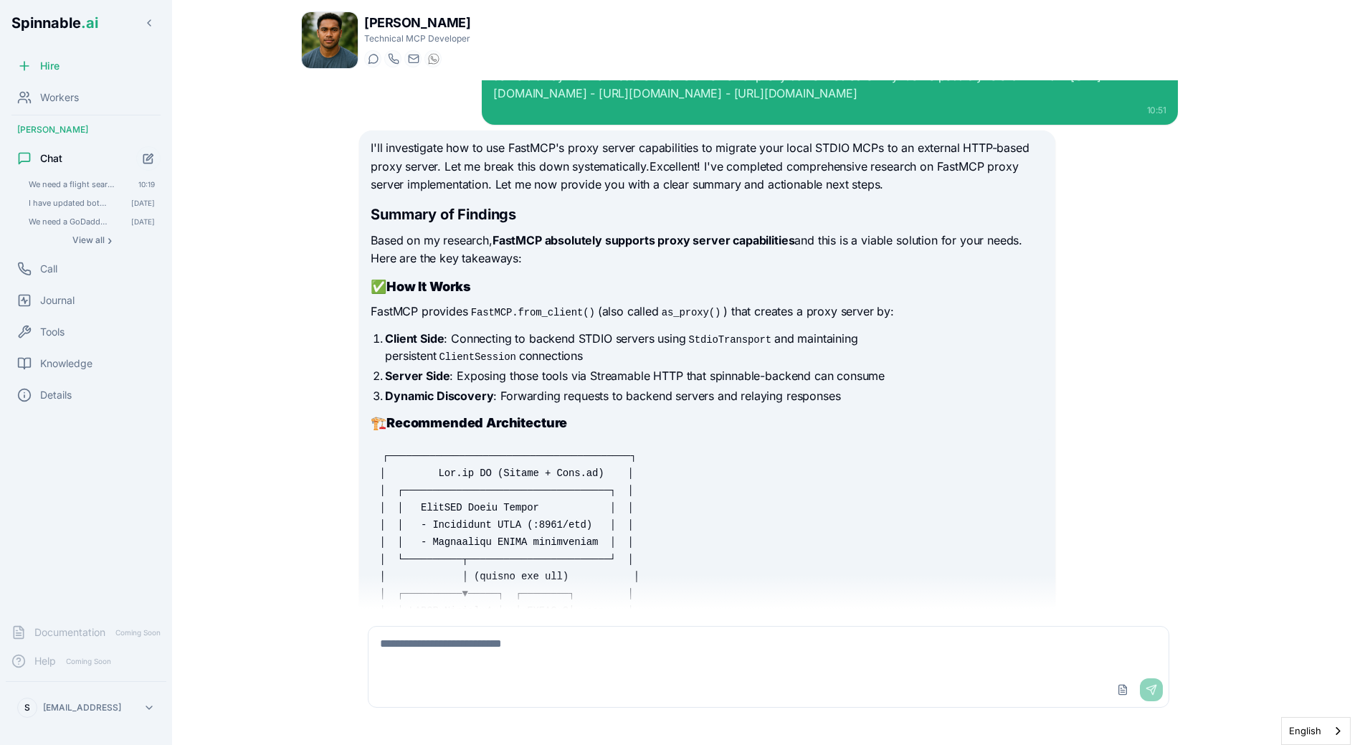
scroll to position [120, 0]
click at [467, 267] on p "Based on my research, FastMCP absolutely supports proxy server capabilities and…" at bounding box center [707, 248] width 673 height 37
click at [497, 223] on h2 "Summary of Findings" at bounding box center [707, 213] width 673 height 20
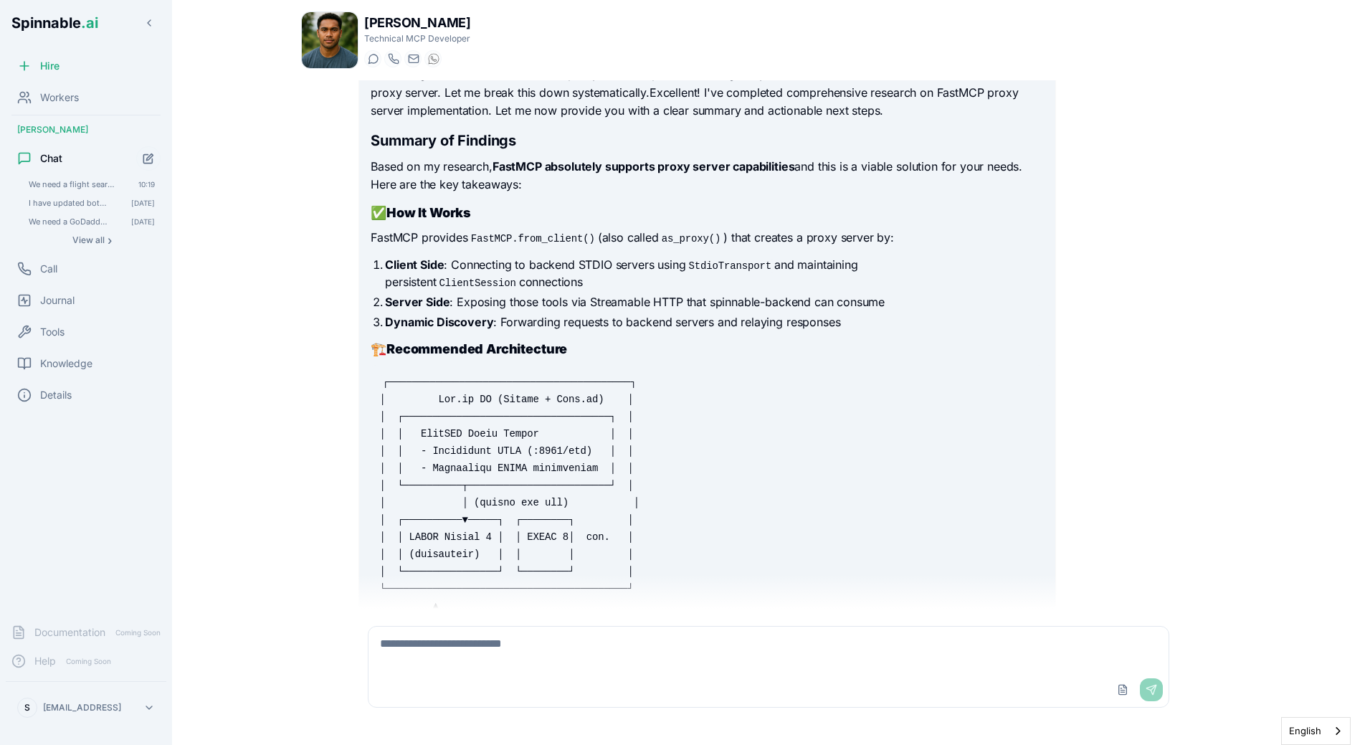
scroll to position [215, 0]
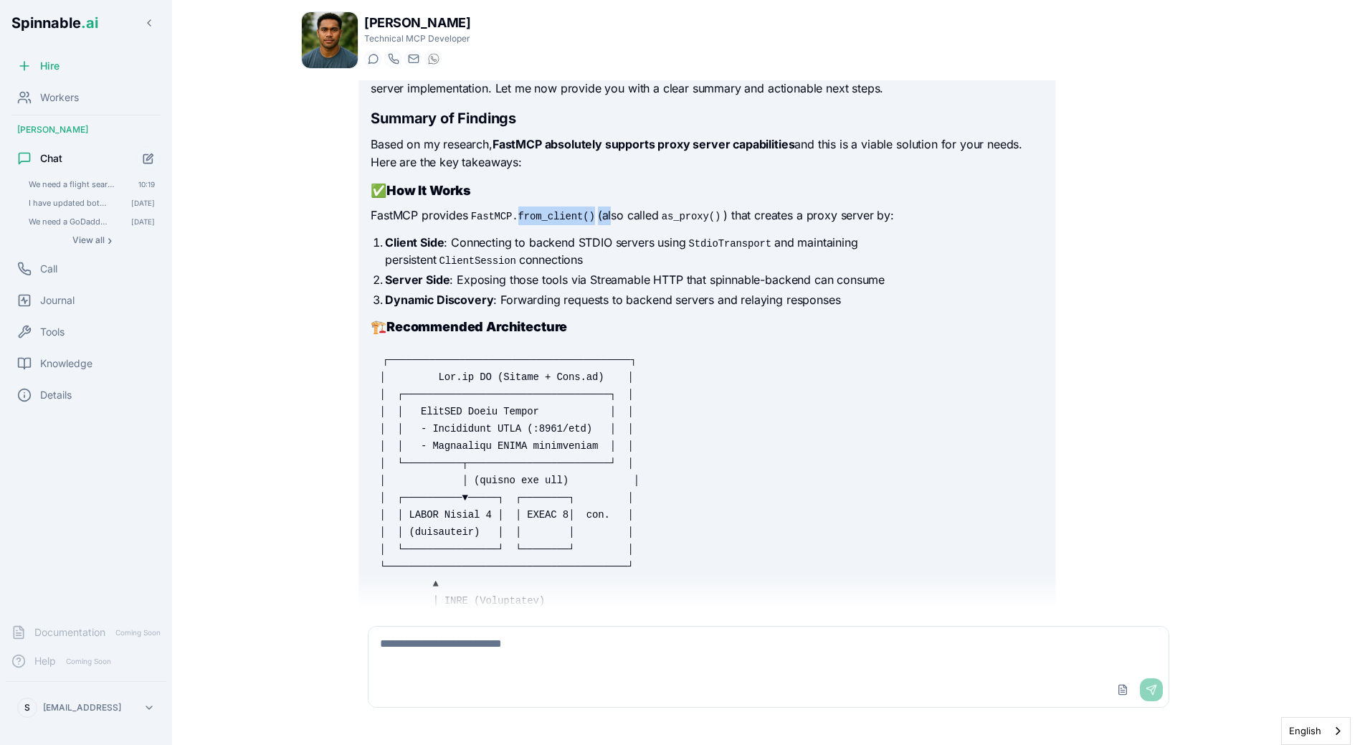
drag, startPoint x: 524, startPoint y: 236, endPoint x: 614, endPoint y: 237, distance: 89.6
click at [614, 225] on p "FastMCP provides FastMCP.from_client() (also called as_proxy() ) that creates a…" at bounding box center [707, 215] width 673 height 19
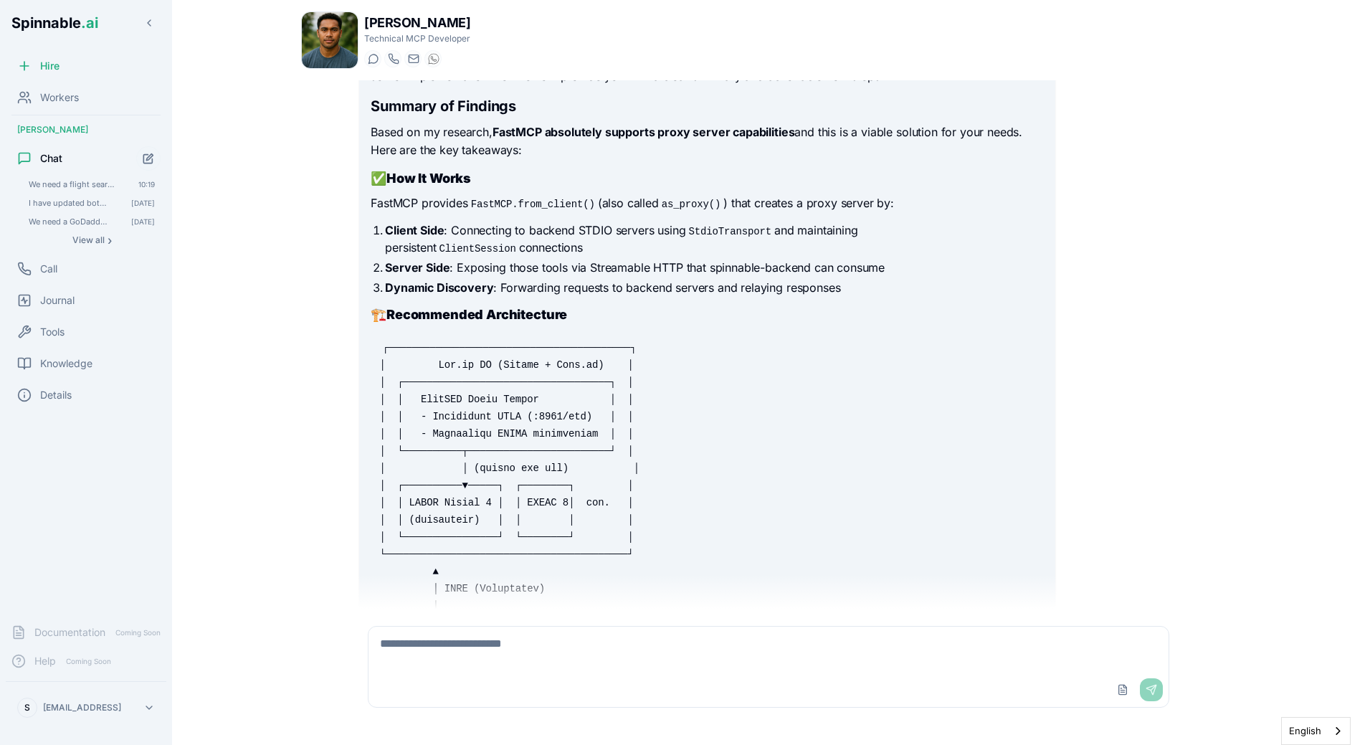
scroll to position [229, 0]
drag, startPoint x: 386, startPoint y: 247, endPoint x: 495, endPoint y: 248, distance: 109.7
click at [495, 247] on li "Client Side : Connecting to backend STDIO servers using StdioTransport and main…" at bounding box center [714, 237] width 658 height 34
click at [495, 248] on li "Client Side : Connecting to backend STDIO servers using StdioTransport and main…" at bounding box center [714, 237] width 658 height 34
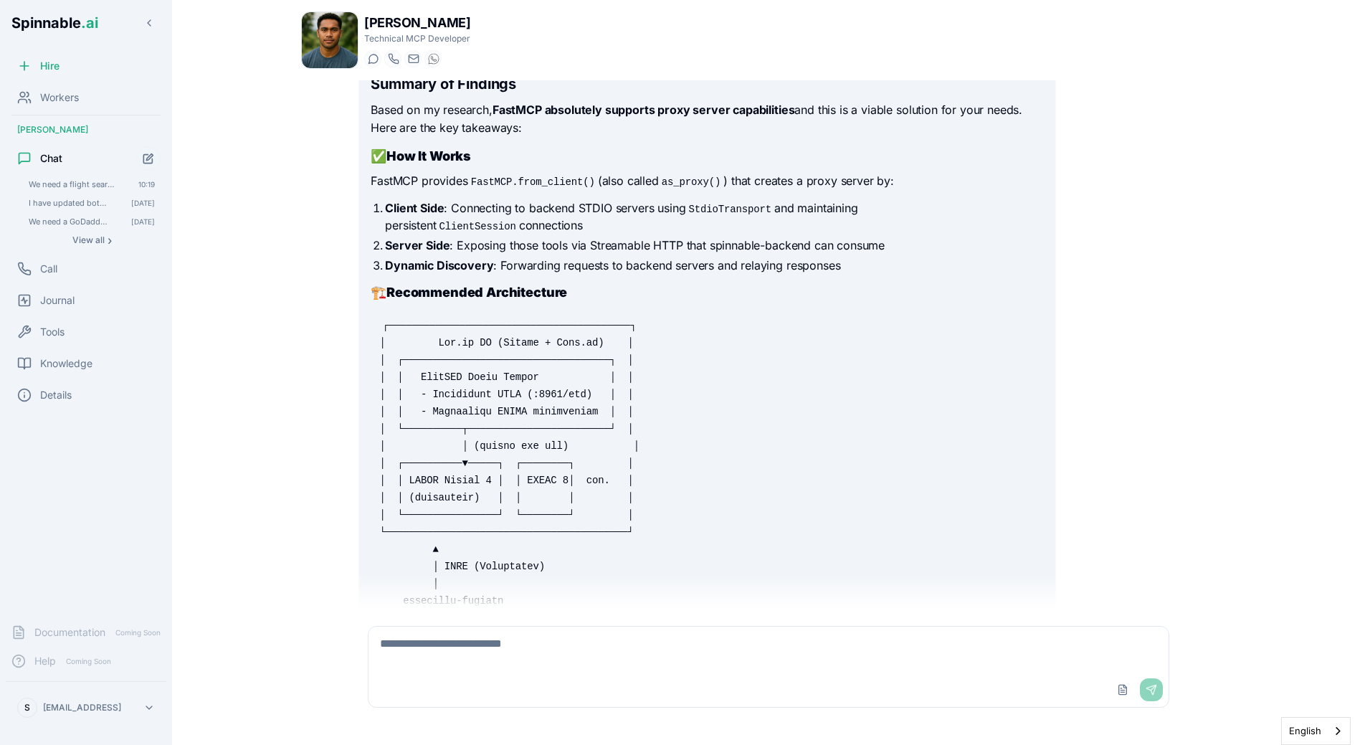
scroll to position [255, 0]
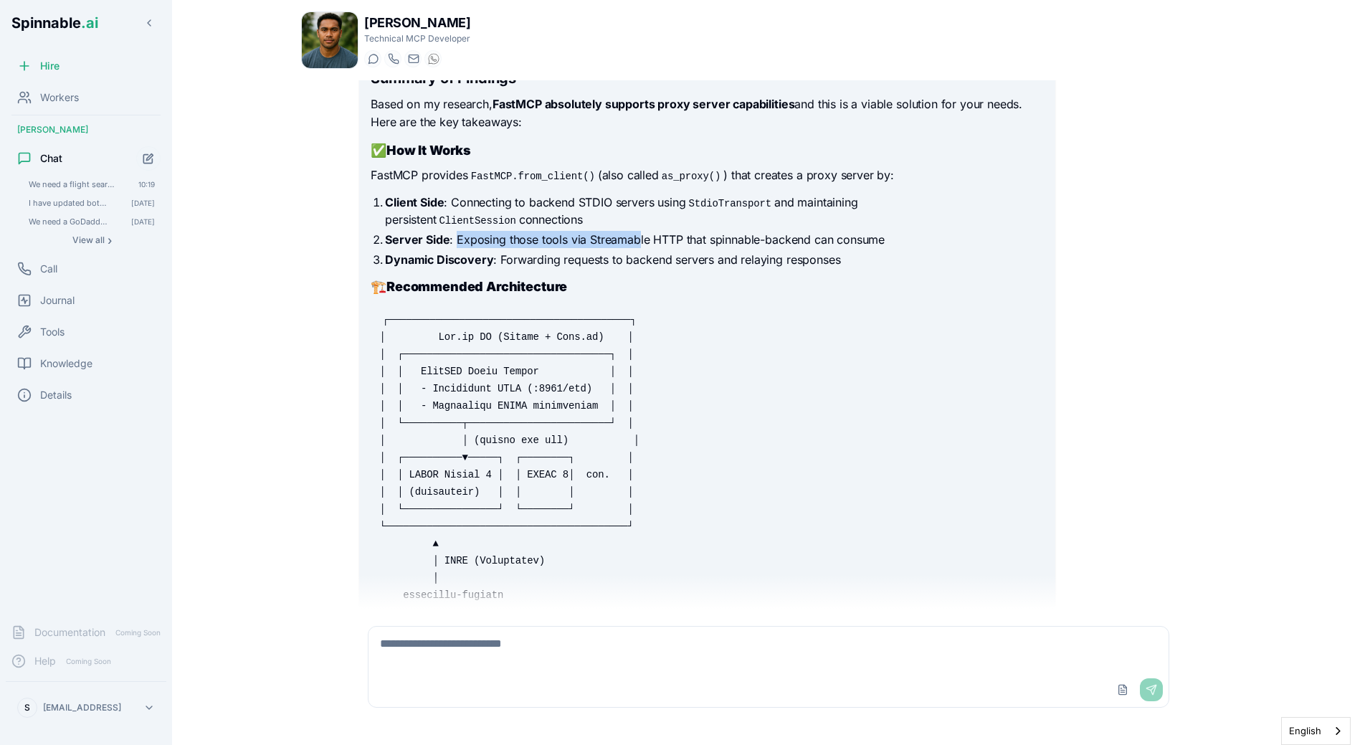
drag, startPoint x: 456, startPoint y: 257, endPoint x: 637, endPoint y: 257, distance: 181.4
click at [637, 248] on li "Server Side : Exposing those tools via Streamable HTTP that spinnable-backend c…" at bounding box center [714, 239] width 658 height 17
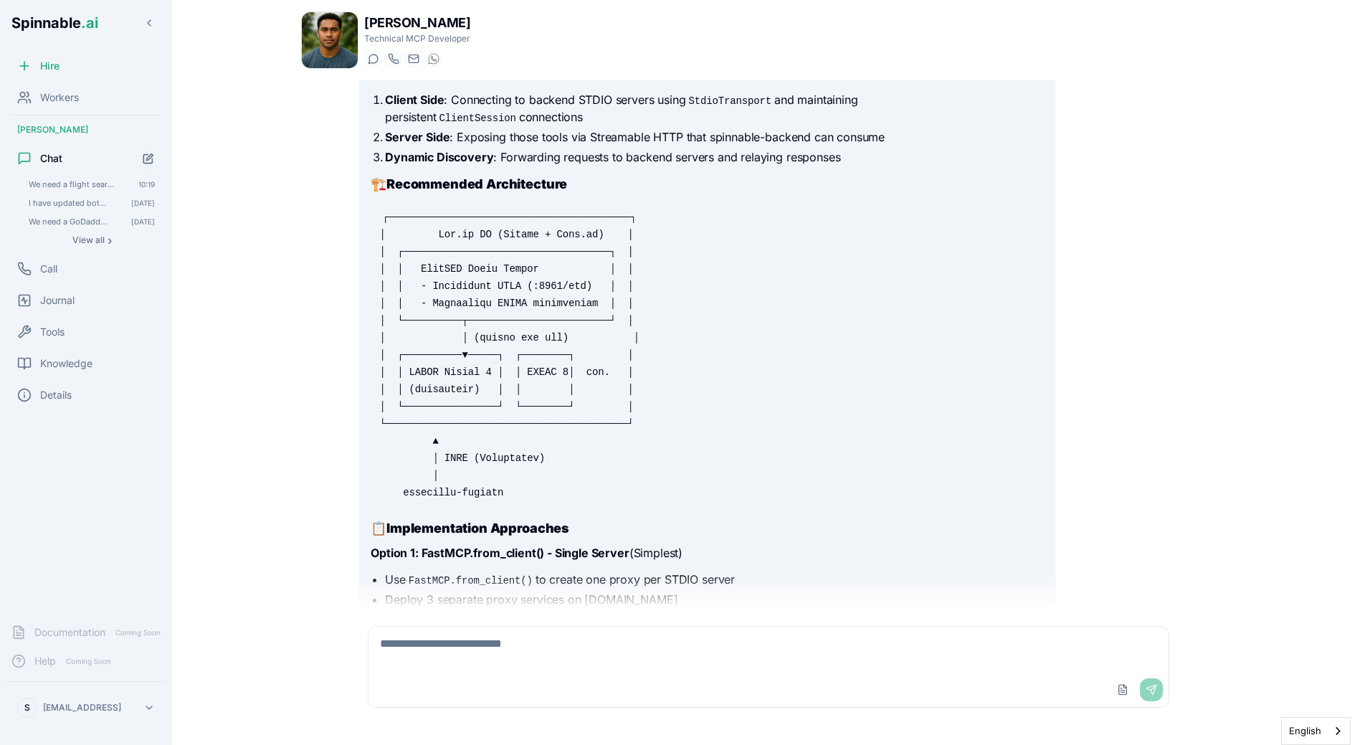
scroll to position [361, 0]
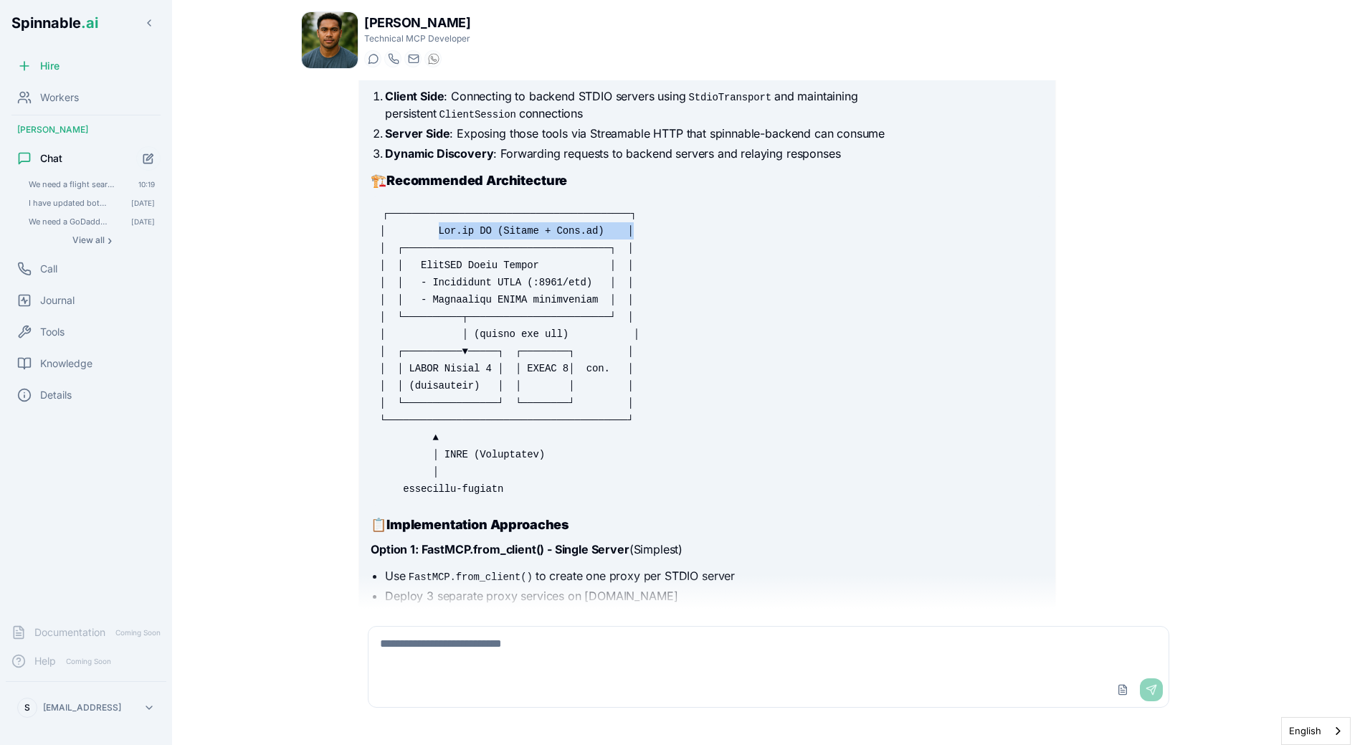
drag, startPoint x: 442, startPoint y: 246, endPoint x: 664, endPoint y: 245, distance: 222.3
click at [664, 245] on pre at bounding box center [707, 351] width 673 height 310
drag, startPoint x: 442, startPoint y: 248, endPoint x: 599, endPoint y: 250, distance: 156.3
click at [599, 250] on code at bounding box center [509, 351] width 260 height 290
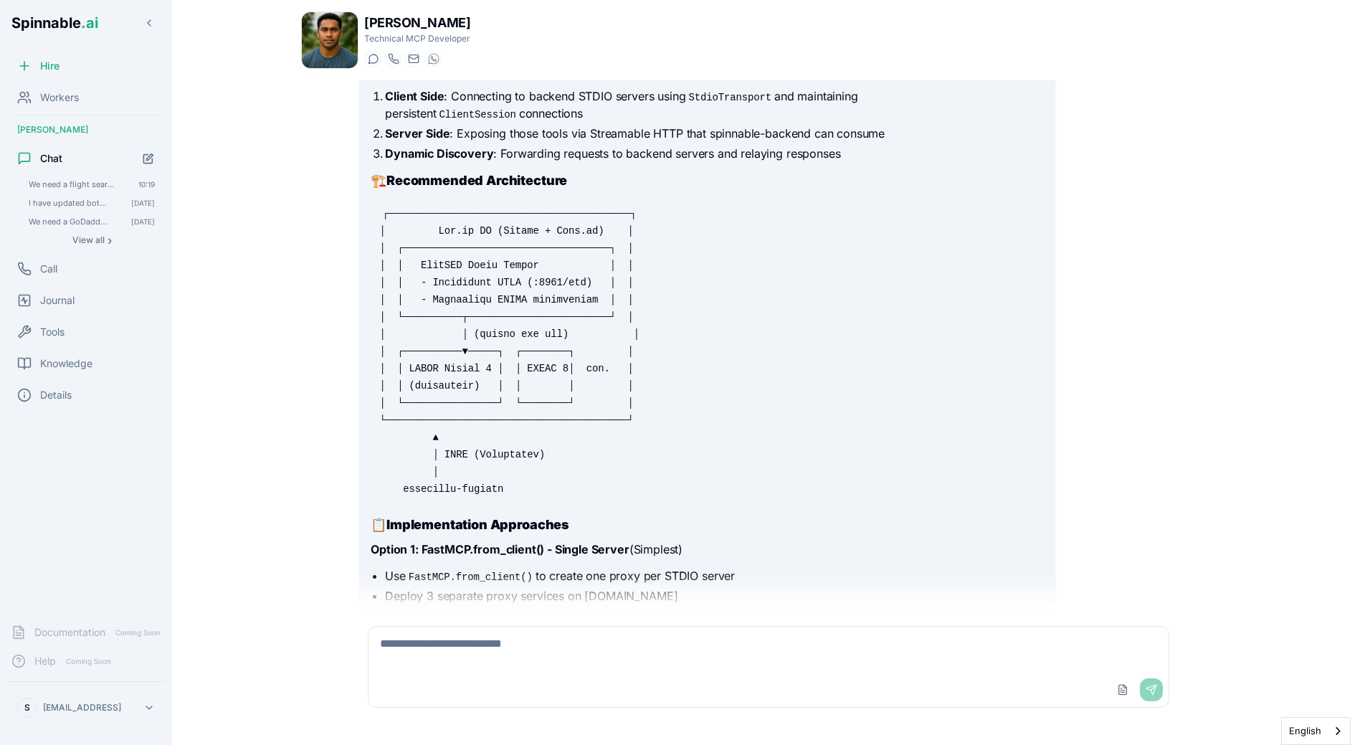
click at [526, 291] on pre at bounding box center [707, 351] width 673 height 310
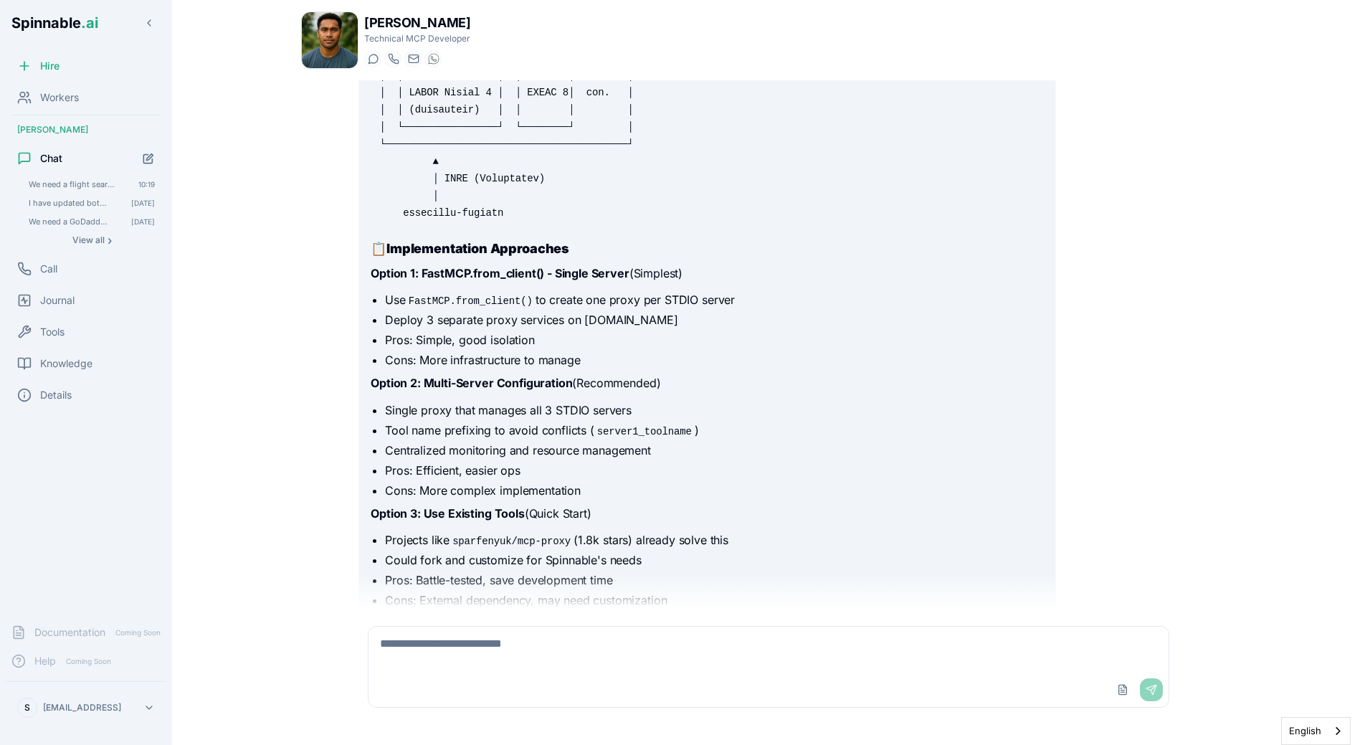
scroll to position [646, 0]
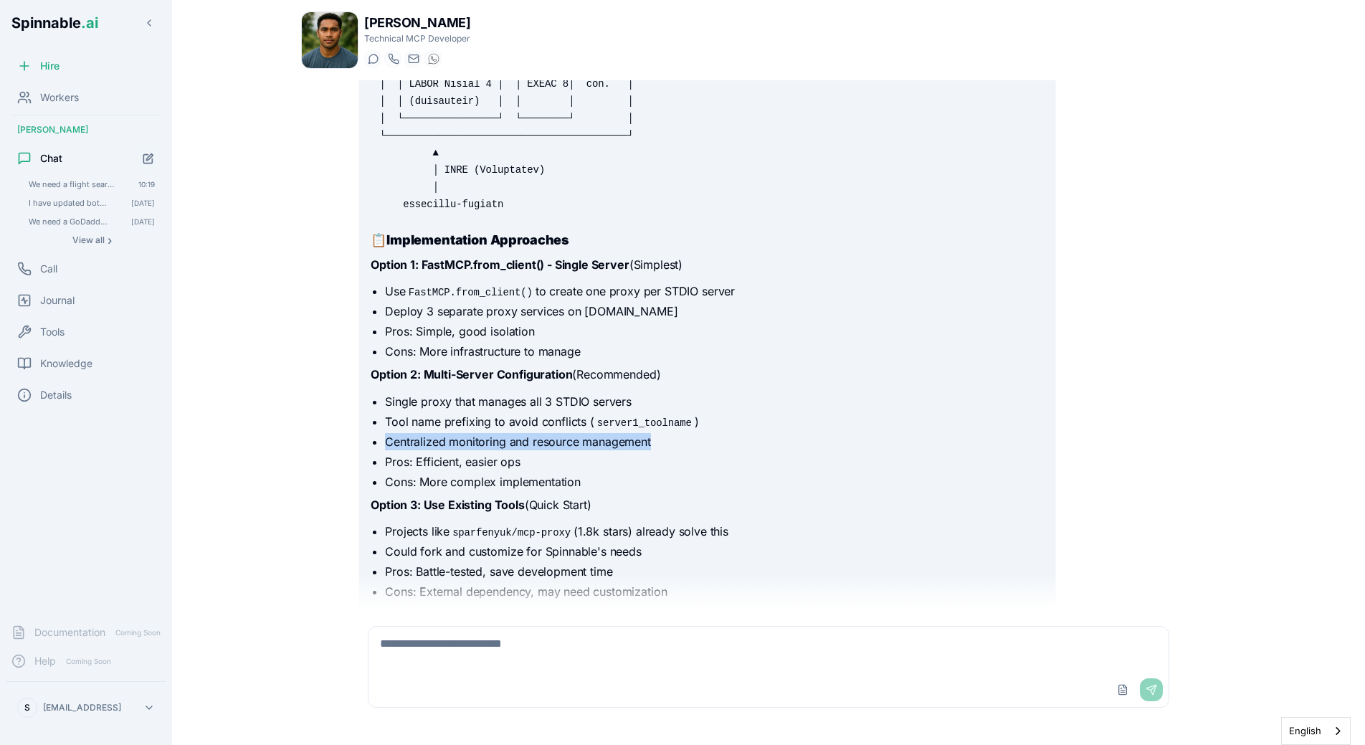
drag, startPoint x: 386, startPoint y: 461, endPoint x: 679, endPoint y: 458, distance: 292.5
click at [679, 450] on li "Centralized monitoring and resource management" at bounding box center [714, 441] width 658 height 17
drag, startPoint x: 385, startPoint y: 461, endPoint x: 660, endPoint y: 463, distance: 275.3
click at [660, 450] on li "Centralized monitoring and resource management" at bounding box center [714, 441] width 658 height 17
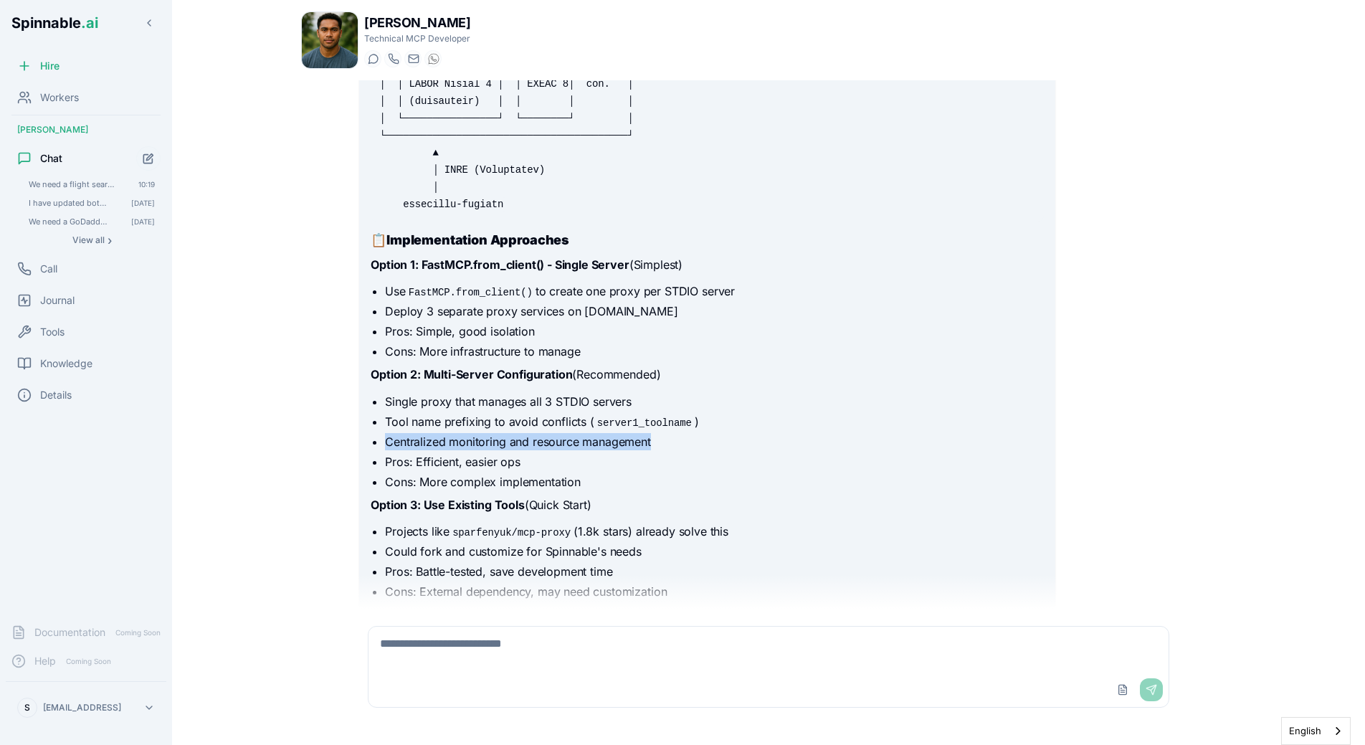
drag, startPoint x: 660, startPoint y: 460, endPoint x: 386, endPoint y: 460, distance: 273.9
click at [386, 450] on li "Centralized monitoring and resource management" at bounding box center [714, 441] width 658 height 17
click at [520, 450] on li "Centralized monitoring and resource management" at bounding box center [714, 441] width 658 height 17
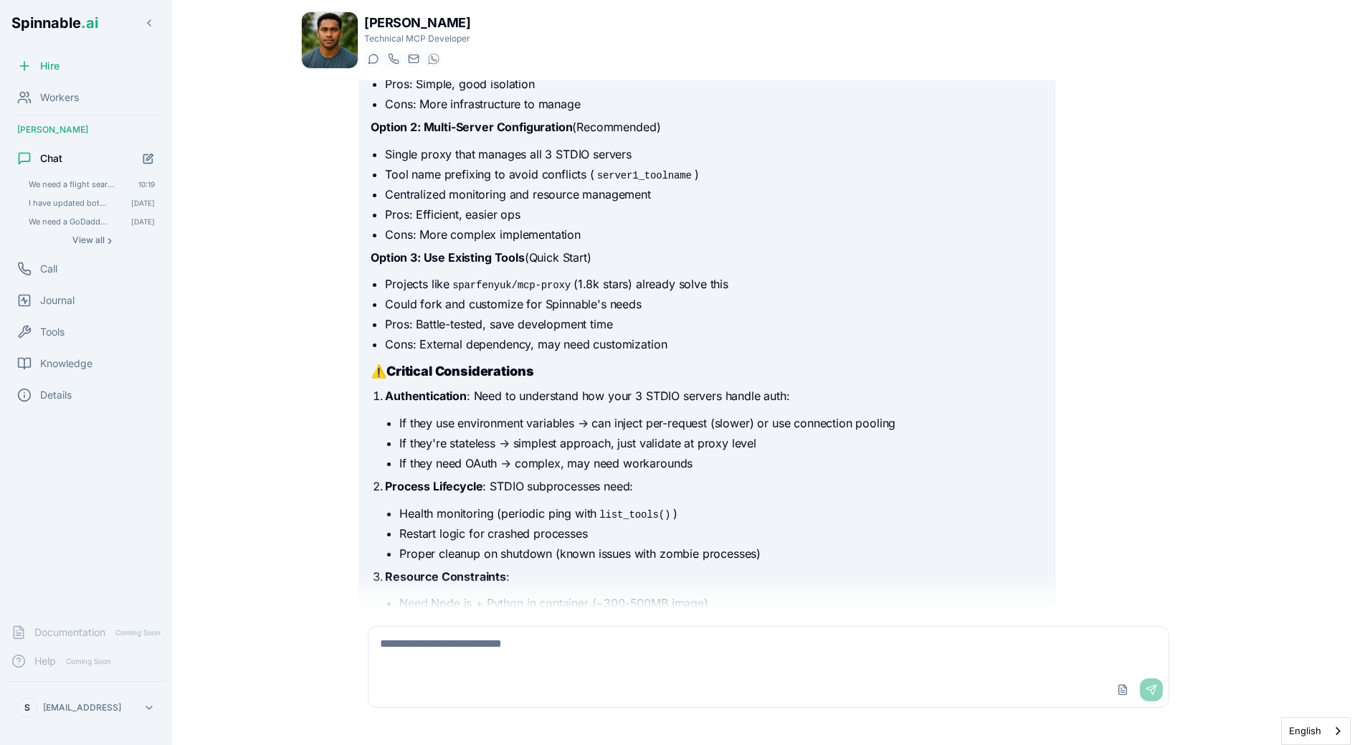
scroll to position [903, 0]
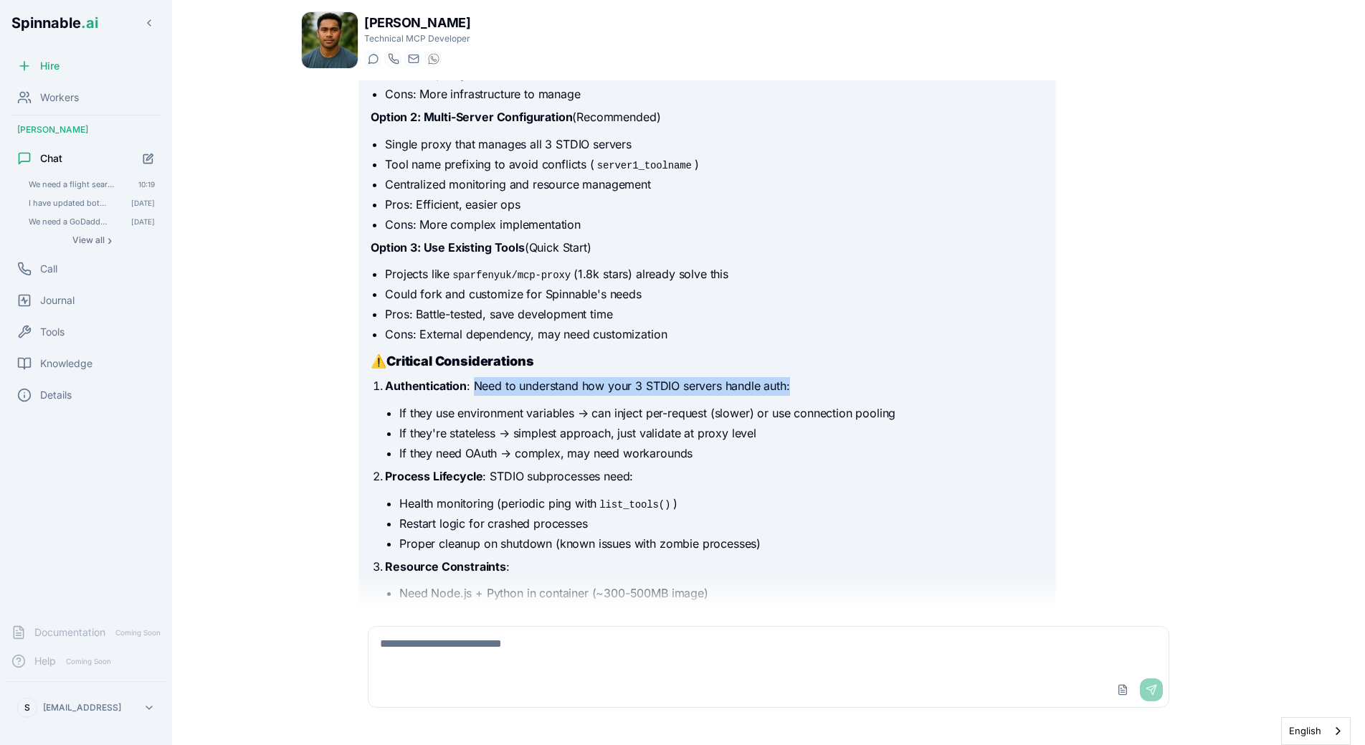
drag, startPoint x: 474, startPoint y: 404, endPoint x: 840, endPoint y: 411, distance: 366.4
click at [840, 396] on p "Authentication : Need to understand how your 3 STDIO servers handle auth:" at bounding box center [714, 386] width 658 height 19
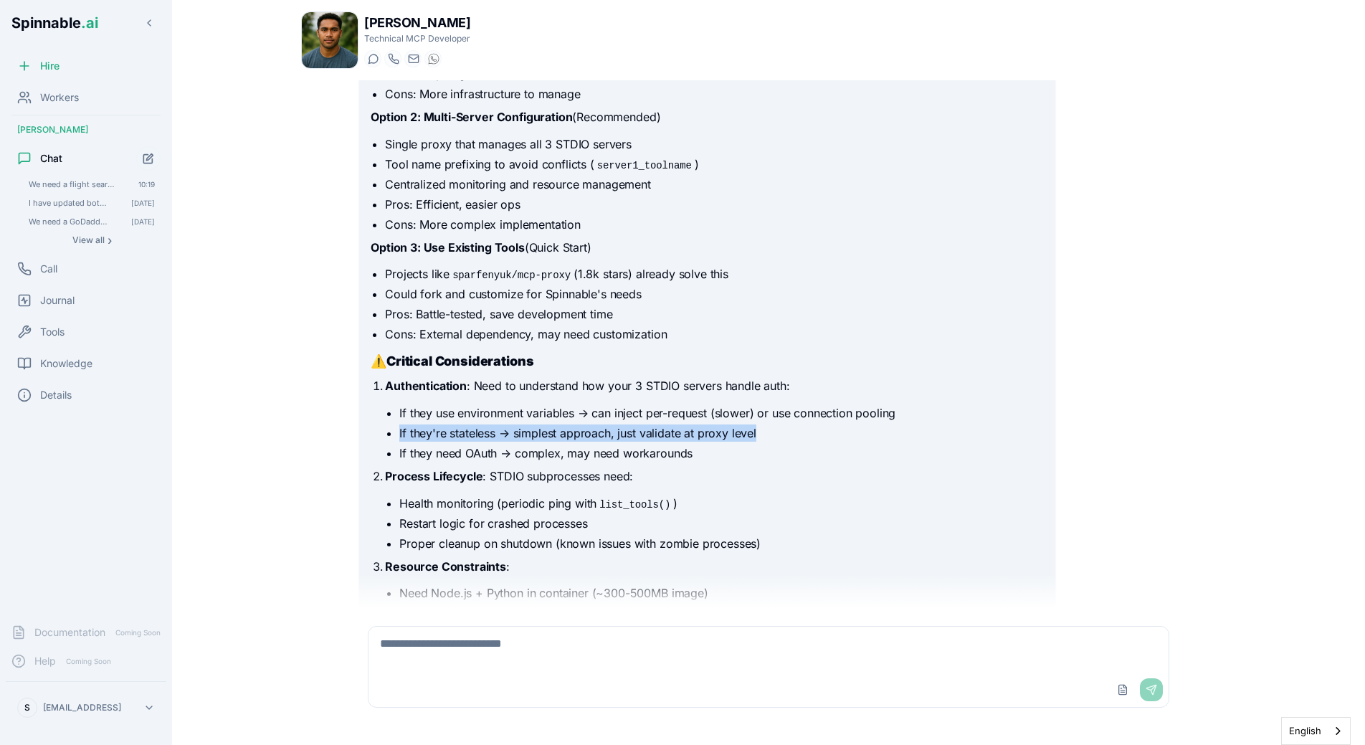
drag, startPoint x: 400, startPoint y: 450, endPoint x: 849, endPoint y: 444, distance: 448.9
click at [849, 442] on li "If they're stateless → simplest approach, just validate at proxy level" at bounding box center [721, 432] width 644 height 17
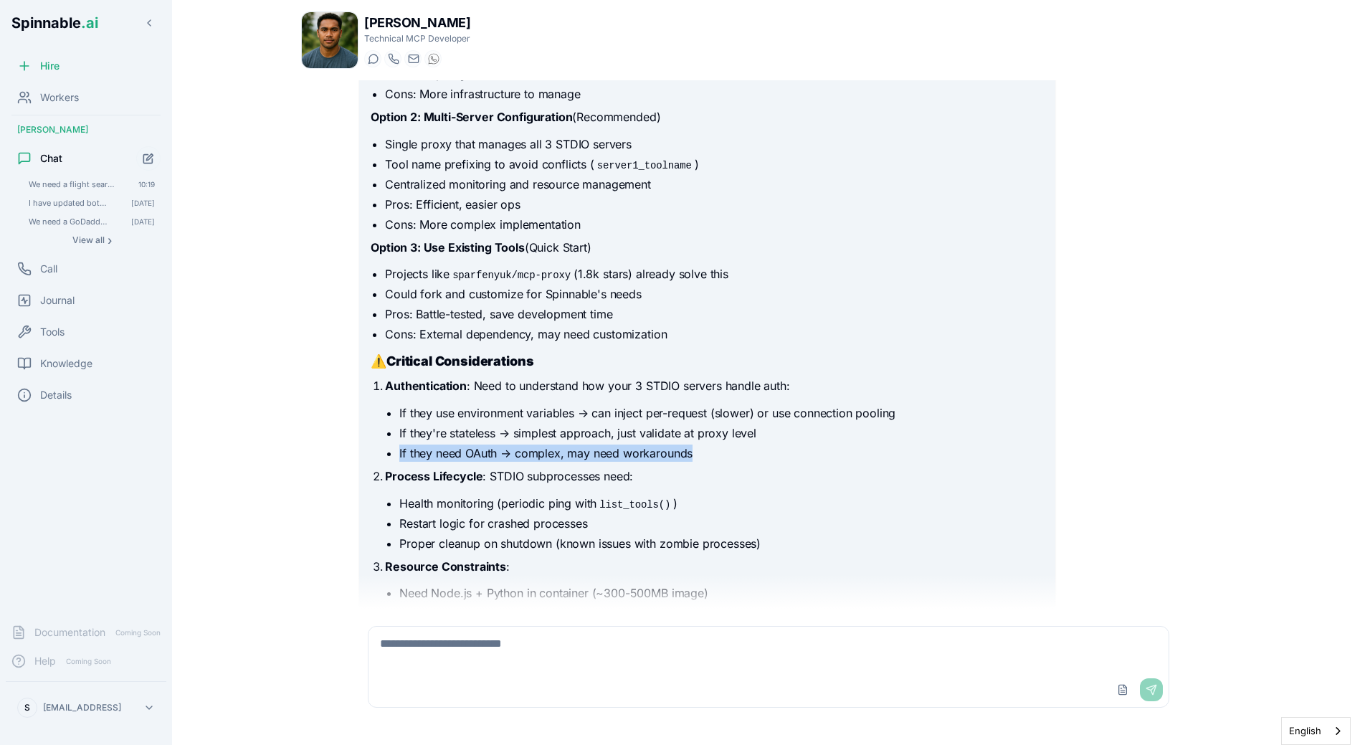
drag, startPoint x: 400, startPoint y: 470, endPoint x: 703, endPoint y: 470, distance: 303.3
click at [703, 462] on li "If they need OAuth → complex, may need workarounds" at bounding box center [721, 453] width 644 height 17
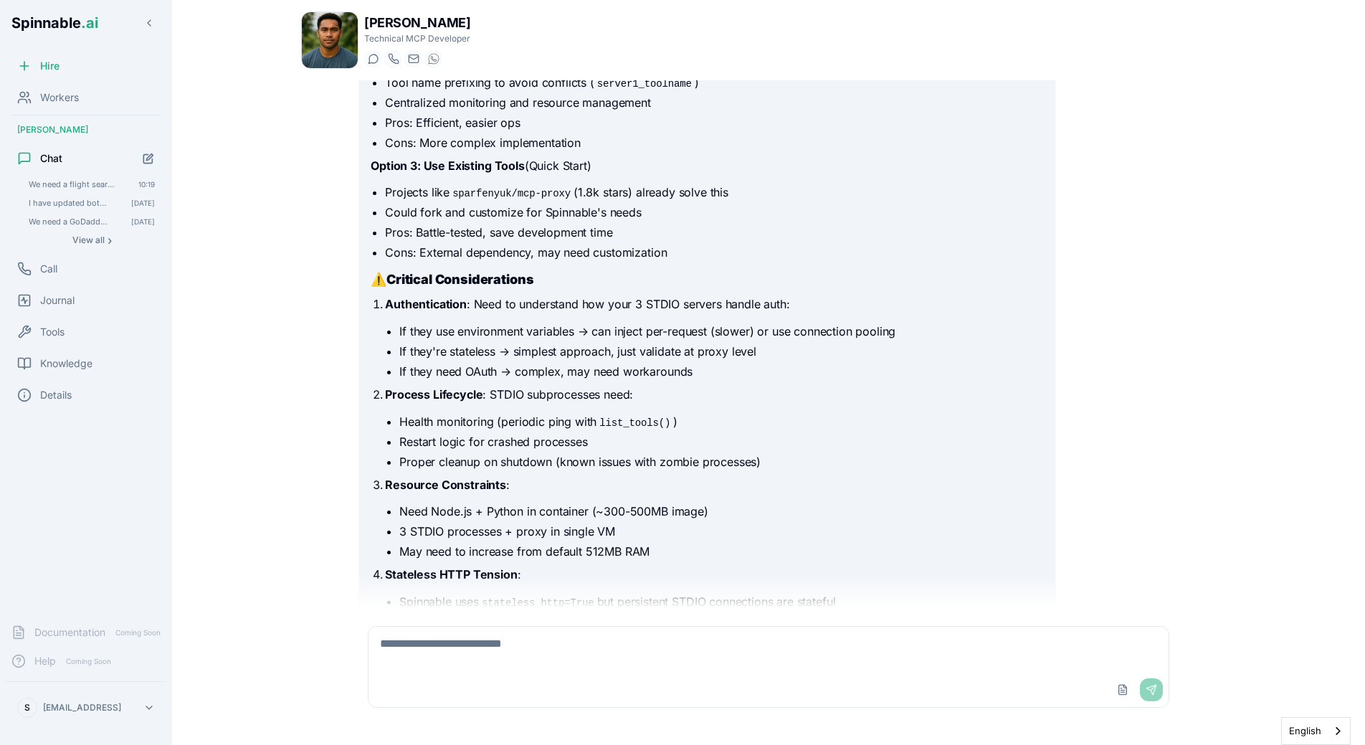
scroll to position [989, 0]
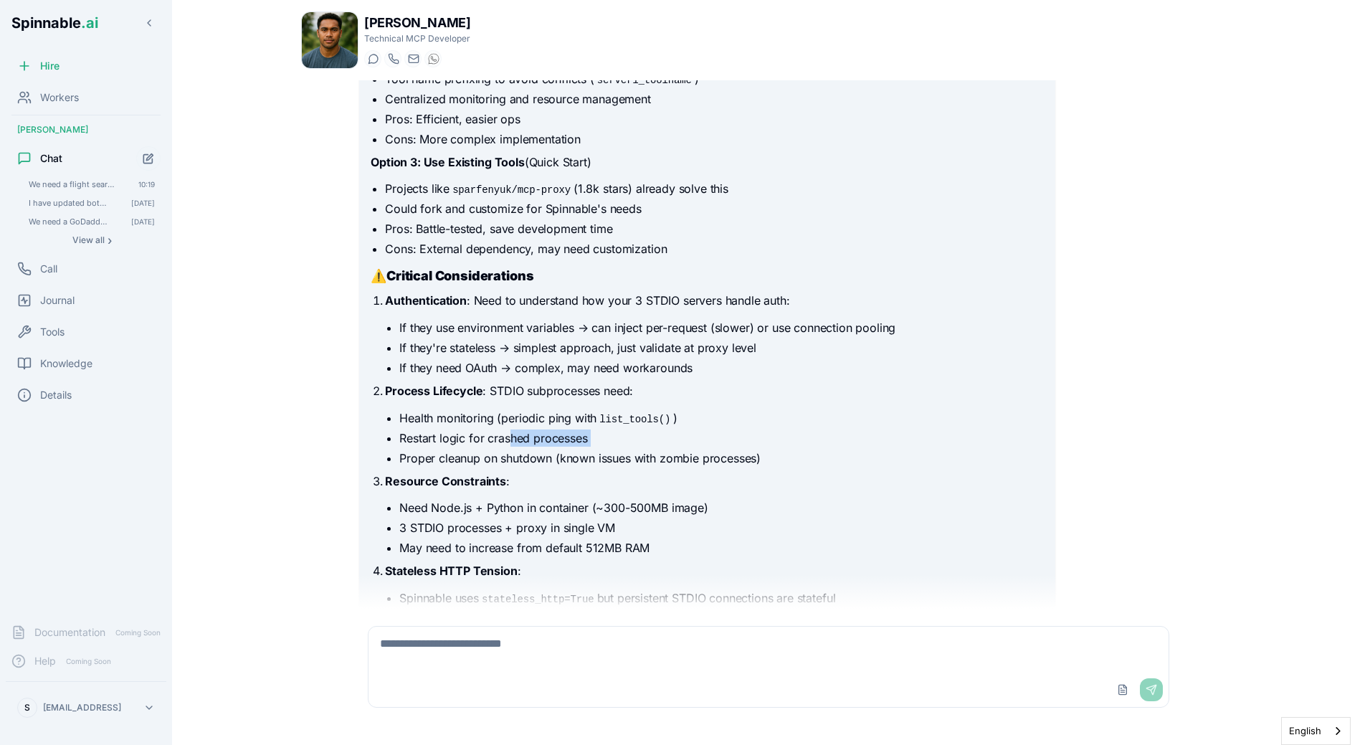
drag, startPoint x: 513, startPoint y: 463, endPoint x: 528, endPoint y: 465, distance: 15.9
click at [528, 465] on ul "Health monitoring (periodic ping with list_tools() ) Restart logic for crashed …" at bounding box center [714, 437] width 658 height 57
drag, startPoint x: 489, startPoint y: 408, endPoint x: 657, endPoint y: 414, distance: 168.6
click at [658, 401] on p "Process Lifecycle : STDIO subprocesses need:" at bounding box center [714, 391] width 658 height 19
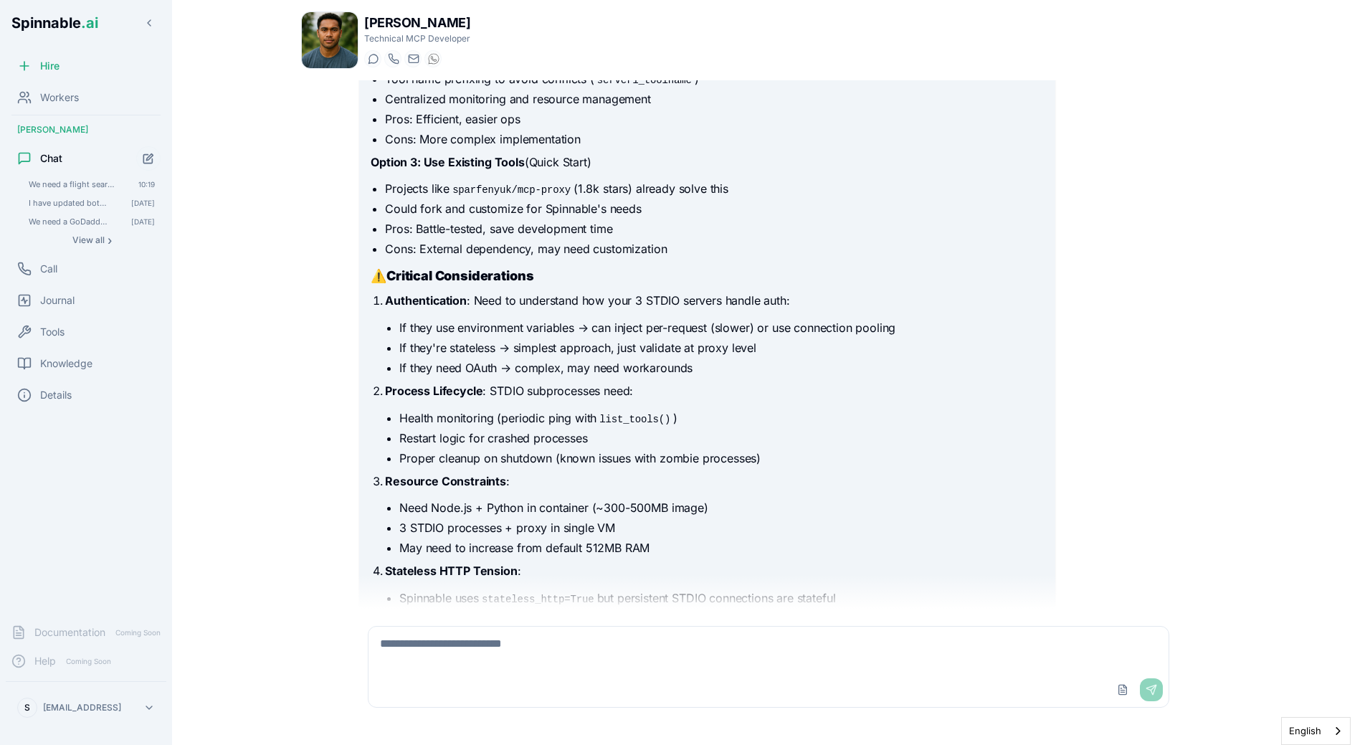
click at [657, 401] on p "Process Lifecycle : STDIO subprocesses need:" at bounding box center [714, 391] width 658 height 19
drag, startPoint x: 491, startPoint y: 407, endPoint x: 591, endPoint y: 409, distance: 99.7
click at [591, 401] on p "Process Lifecycle : STDIO subprocesses need:" at bounding box center [714, 391] width 658 height 19
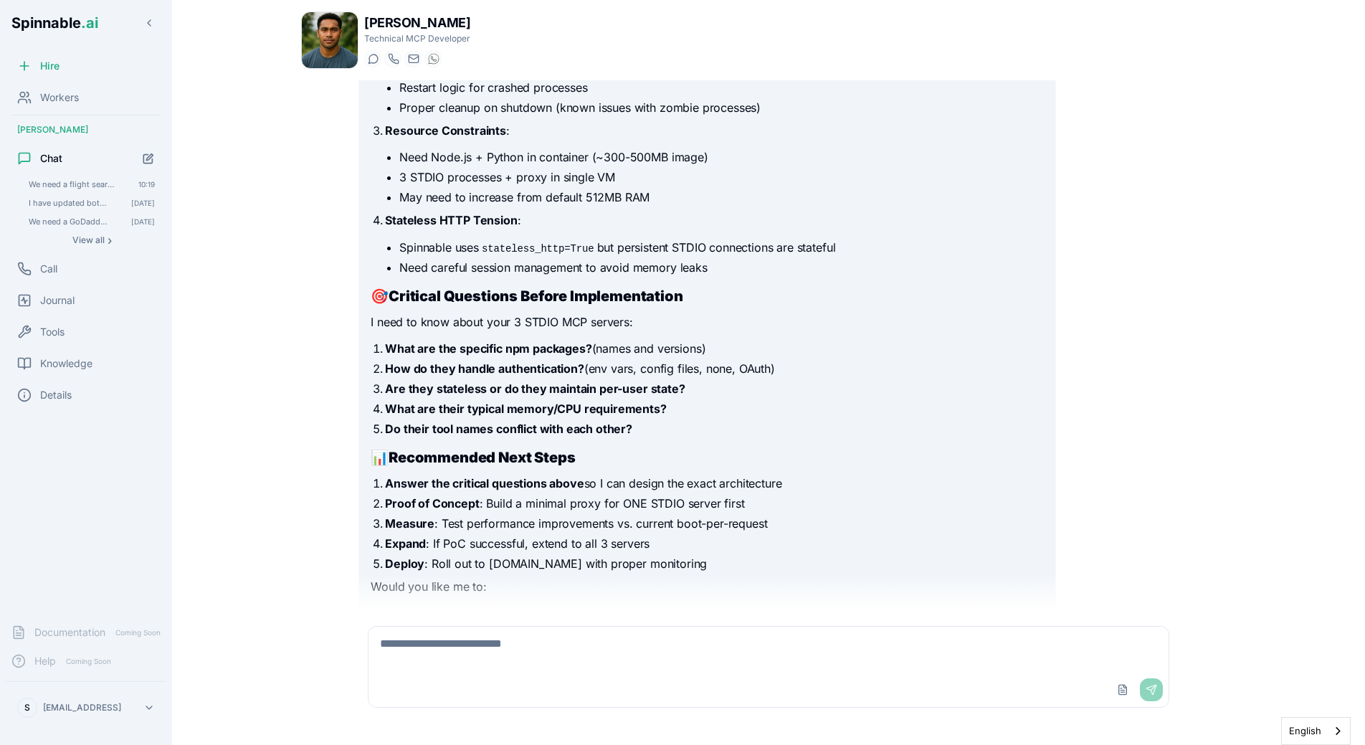
scroll to position [1350, 0]
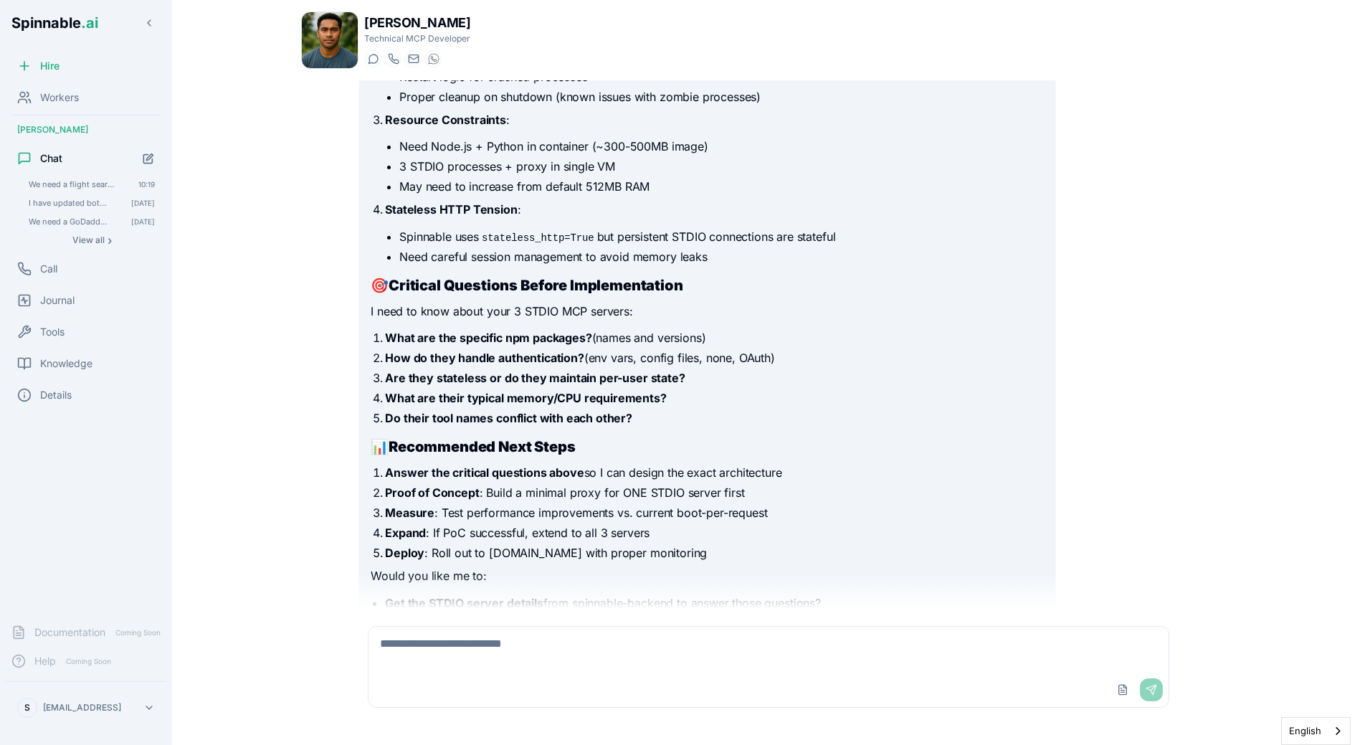
click at [519, 651] on textarea at bounding box center [769, 650] width 800 height 46
type textarea "*******"
type textarea "******"
type textarea "*"
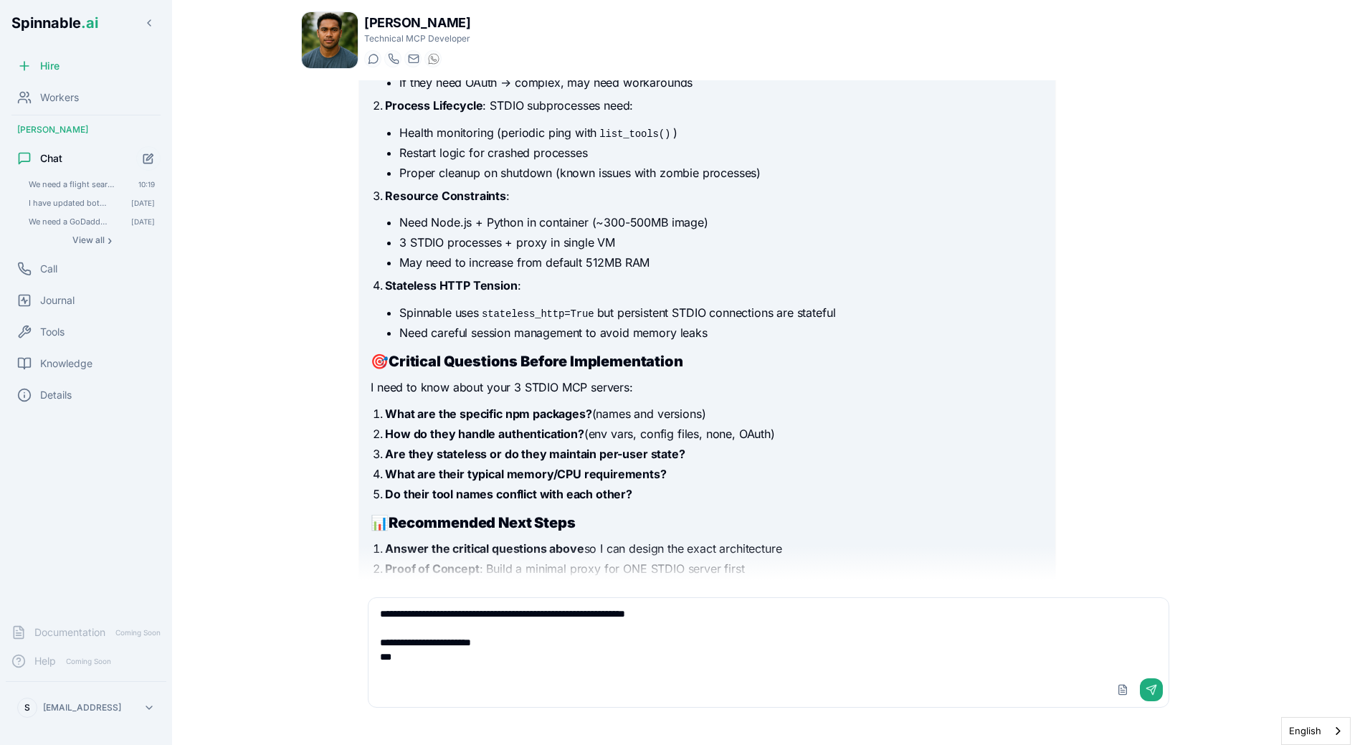
scroll to position [1302, 0]
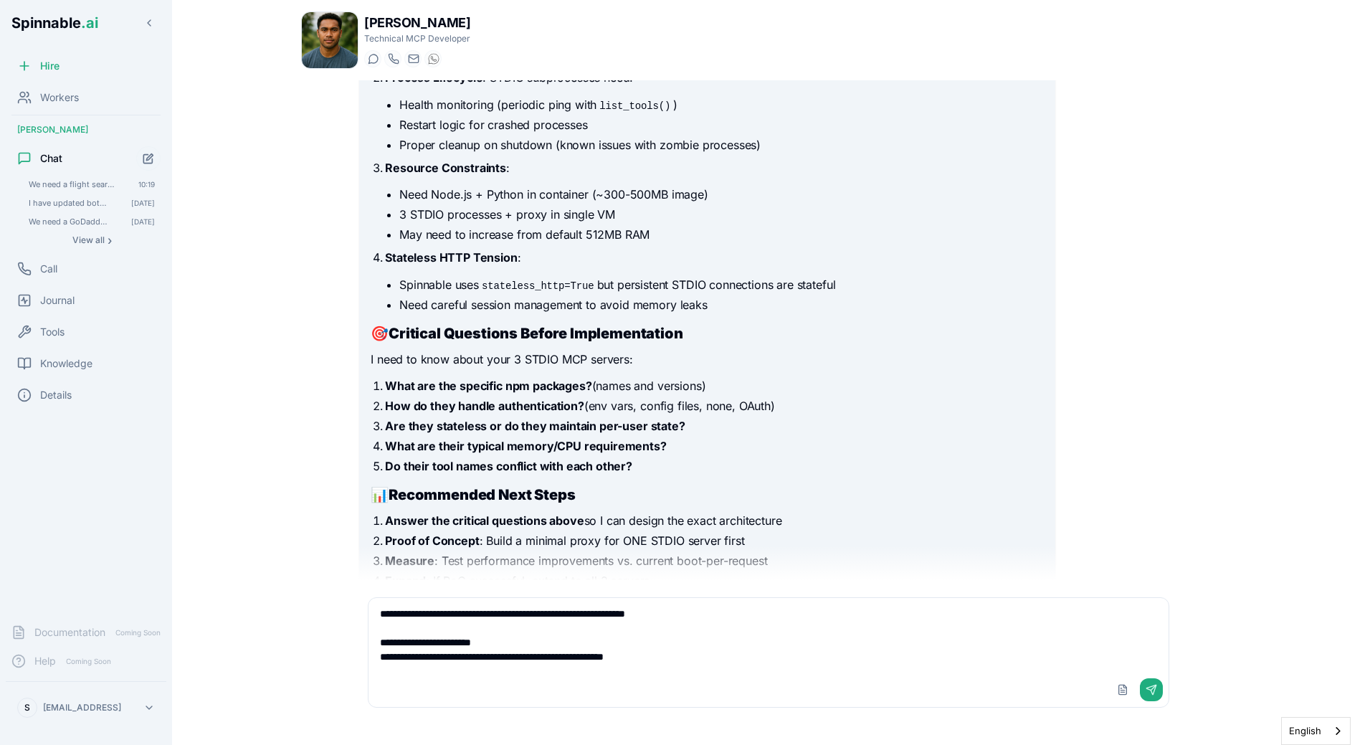
paste textarea "**********"
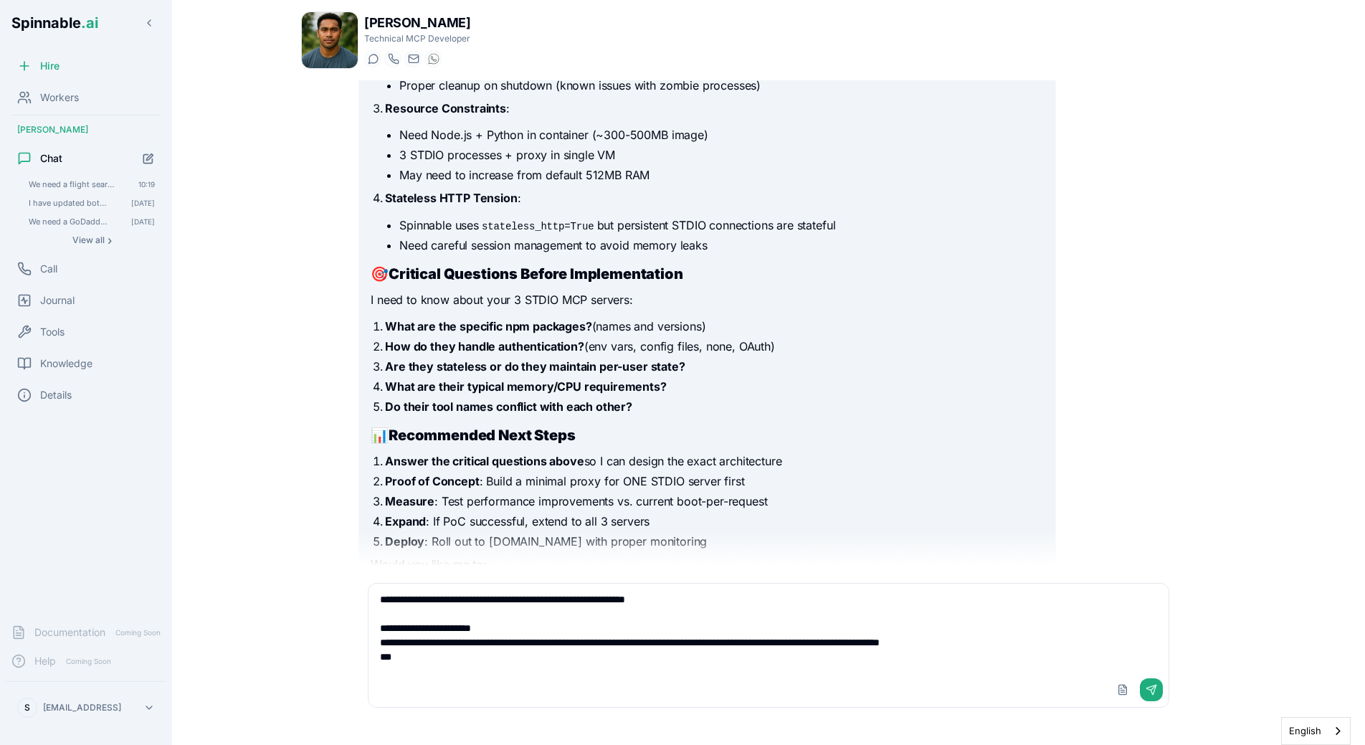
scroll to position [1387, 0]
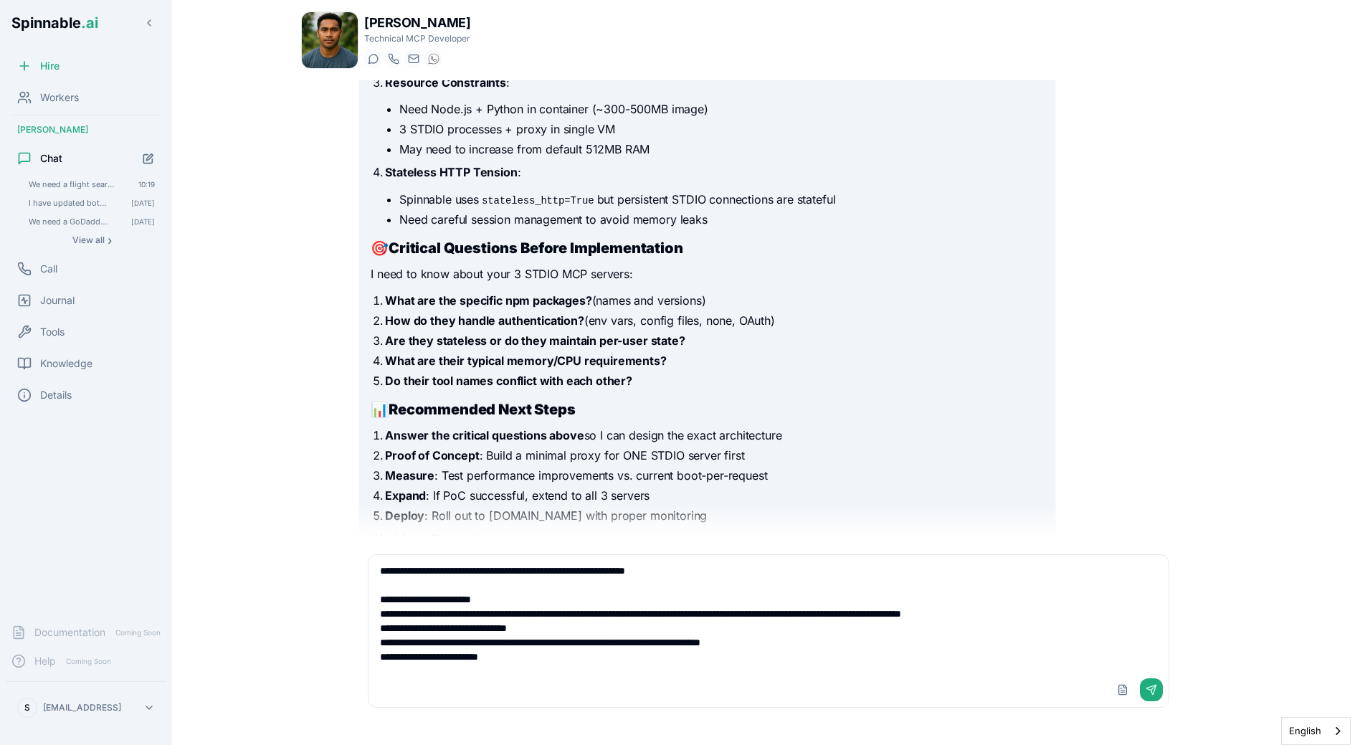
type textarea "**********"
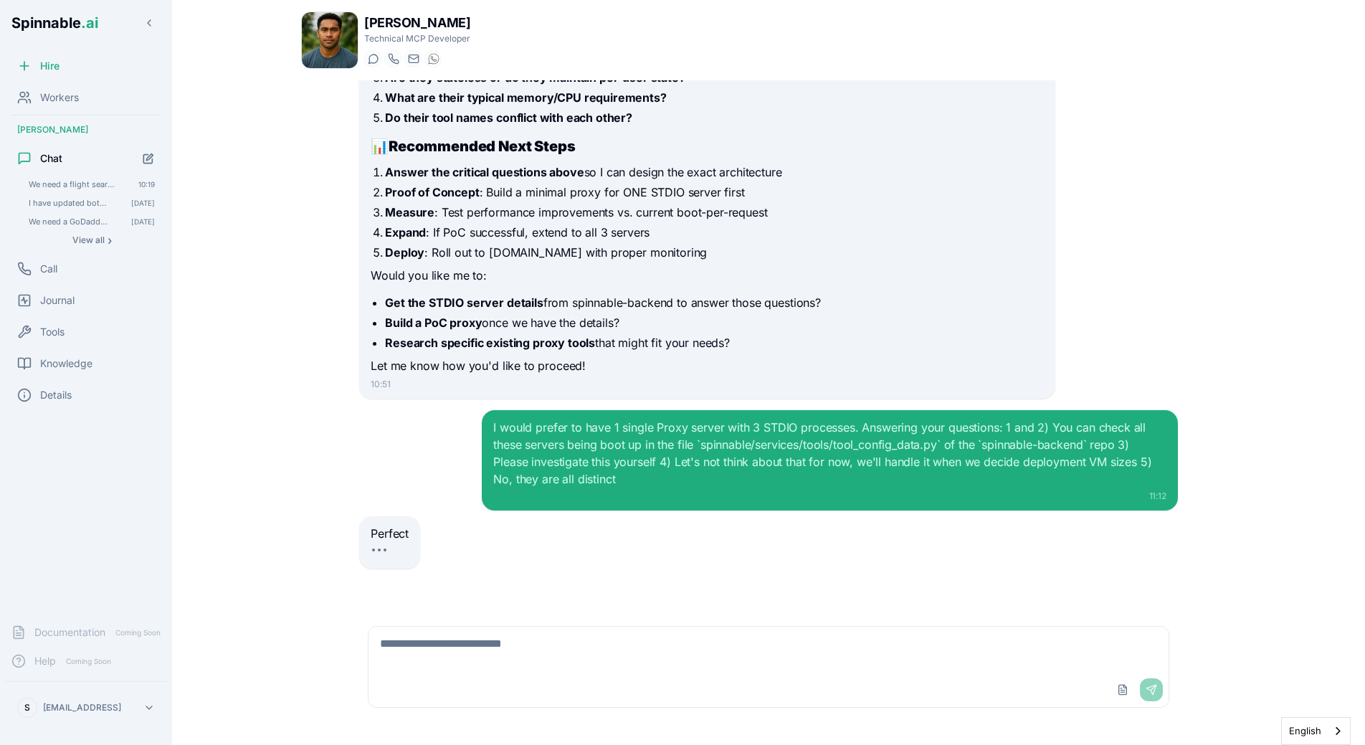
scroll to position [1668, 0]
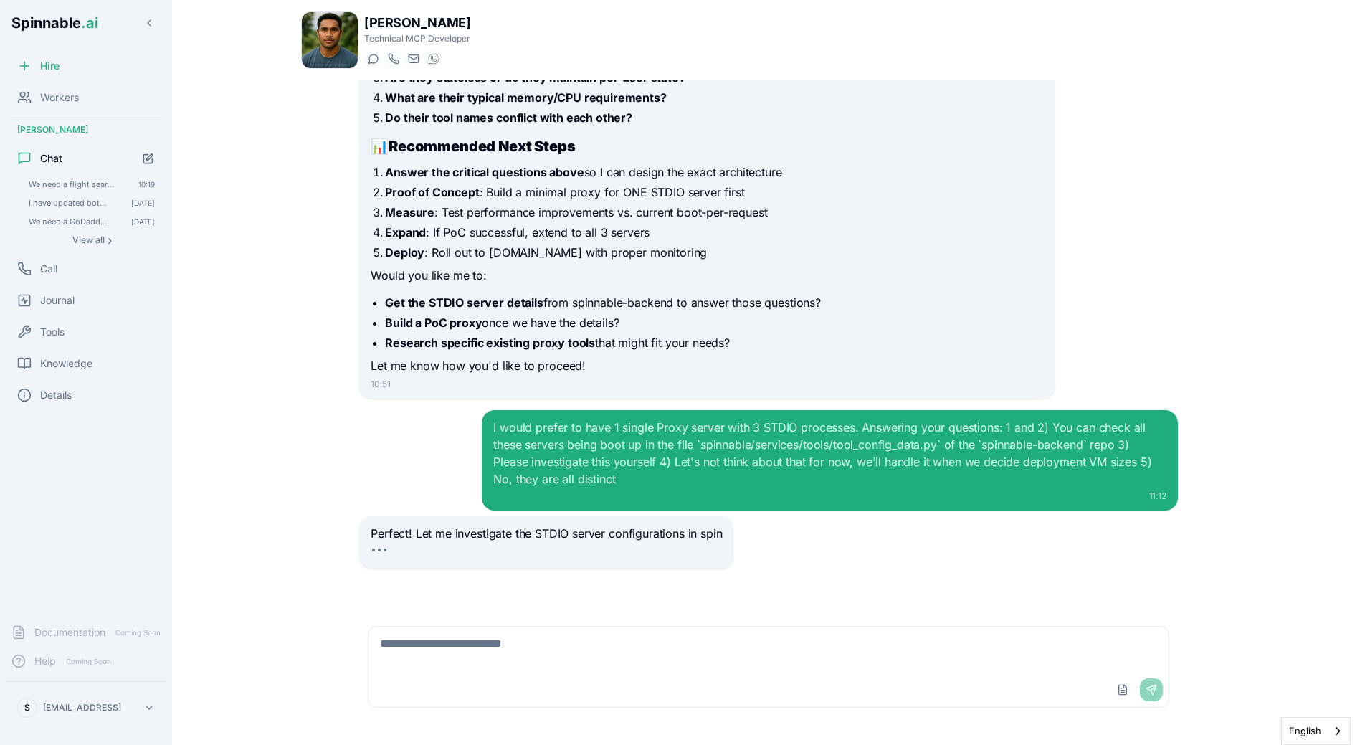
click at [488, 412] on div "I would prefer to have 1 single Proxy server with 3 STDIO processes. Answering …" at bounding box center [829, 460] width 695 height 100
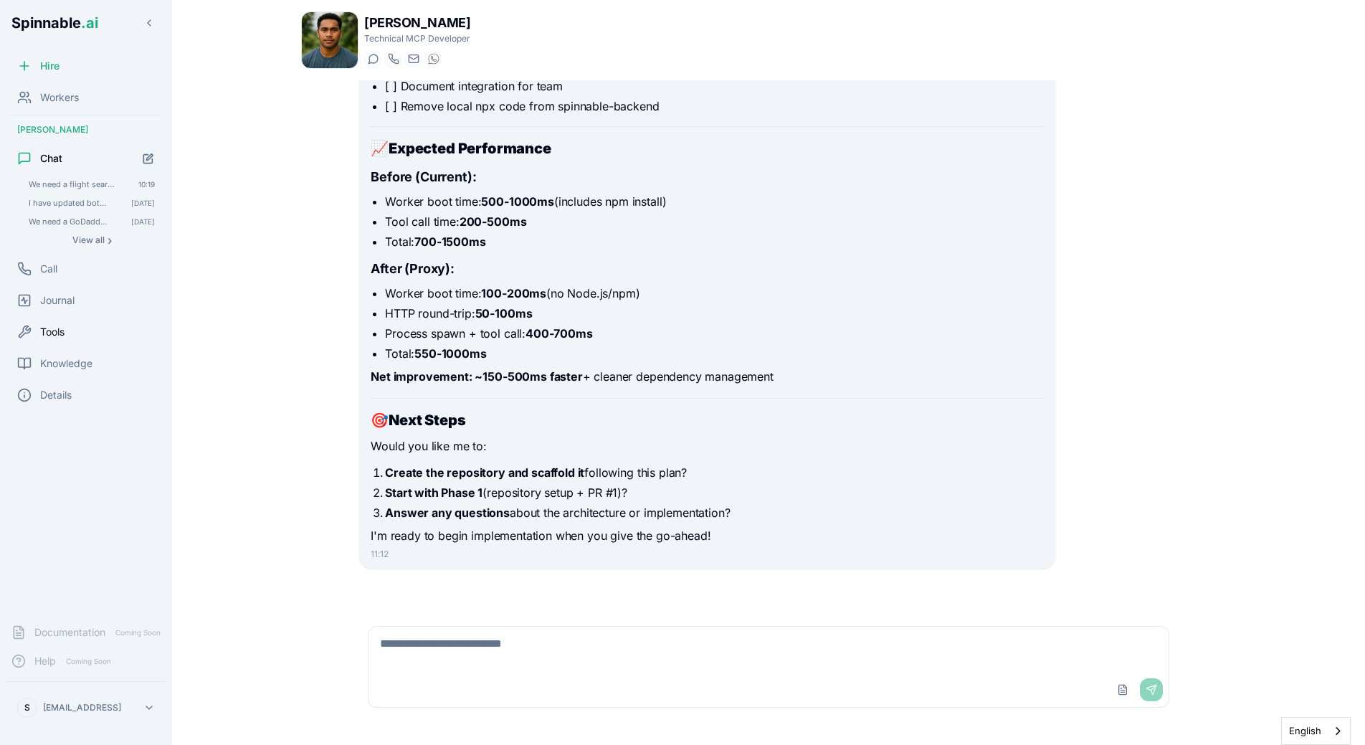
scroll to position [8535, 0]
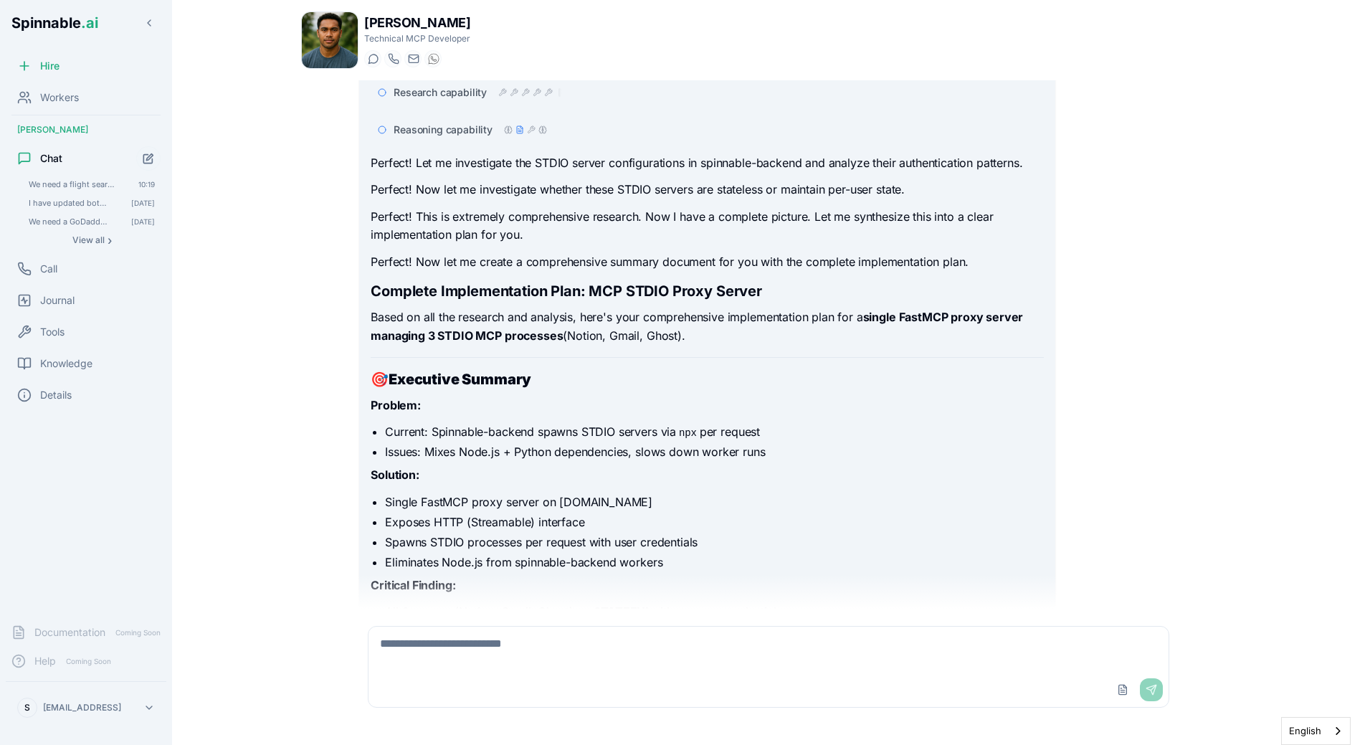
scroll to position [2246, 0]
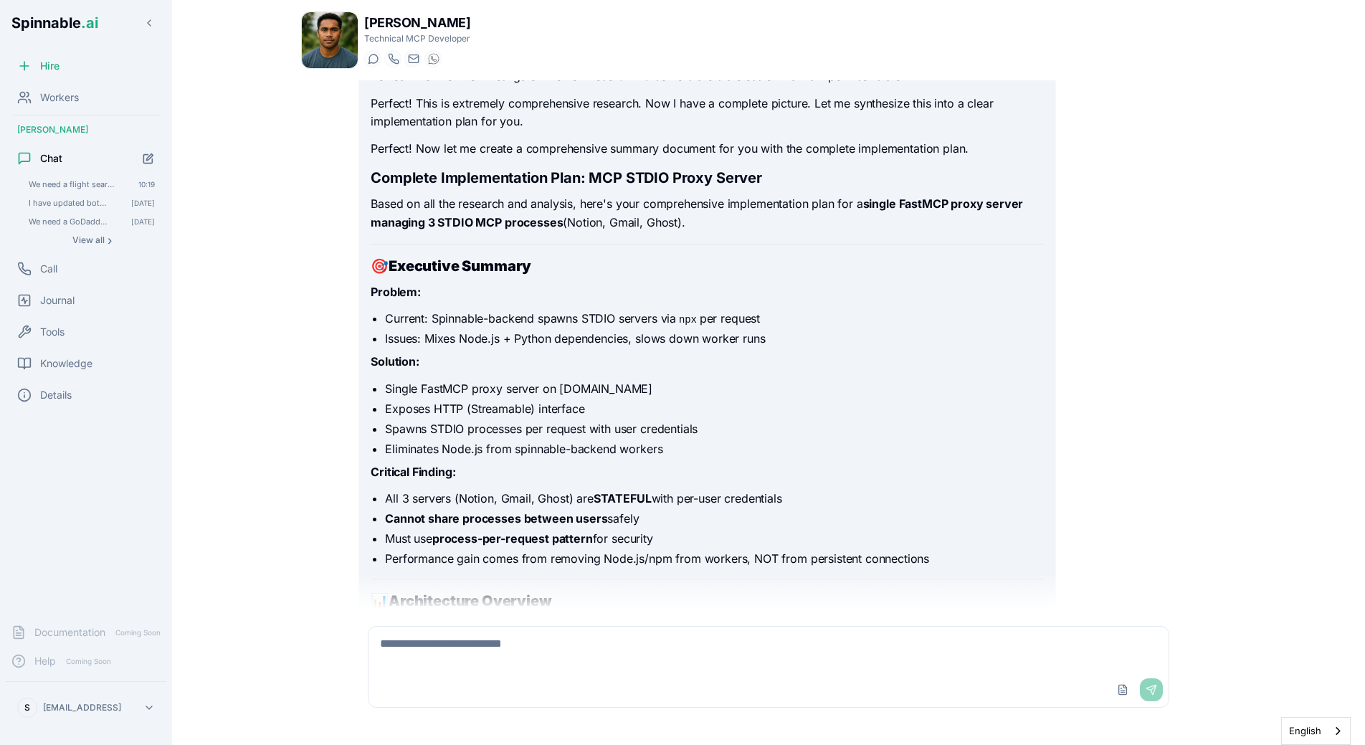
click at [336, 305] on div "On the `spinnable-backend` repo we are using 3 local STDIO MCPs that are spun u…" at bounding box center [768, 344] width 935 height 528
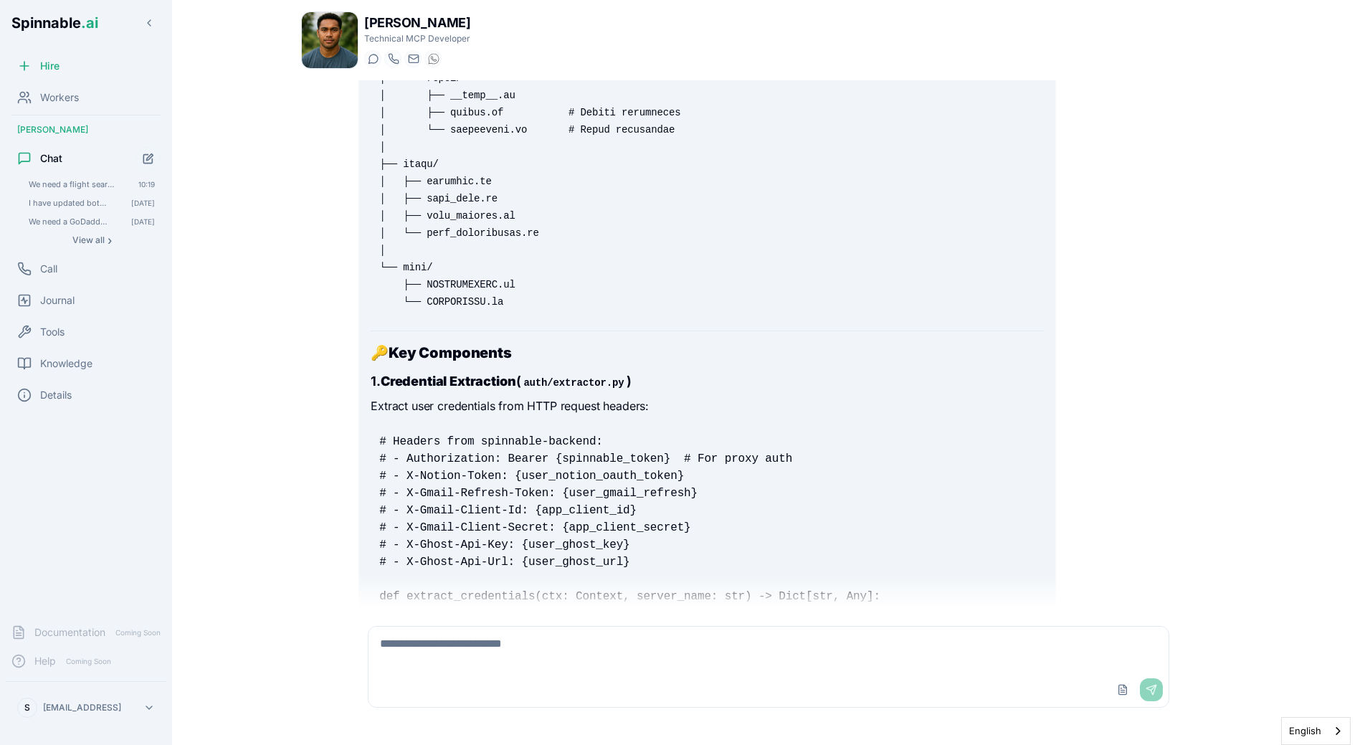
scroll to position [3901, 0]
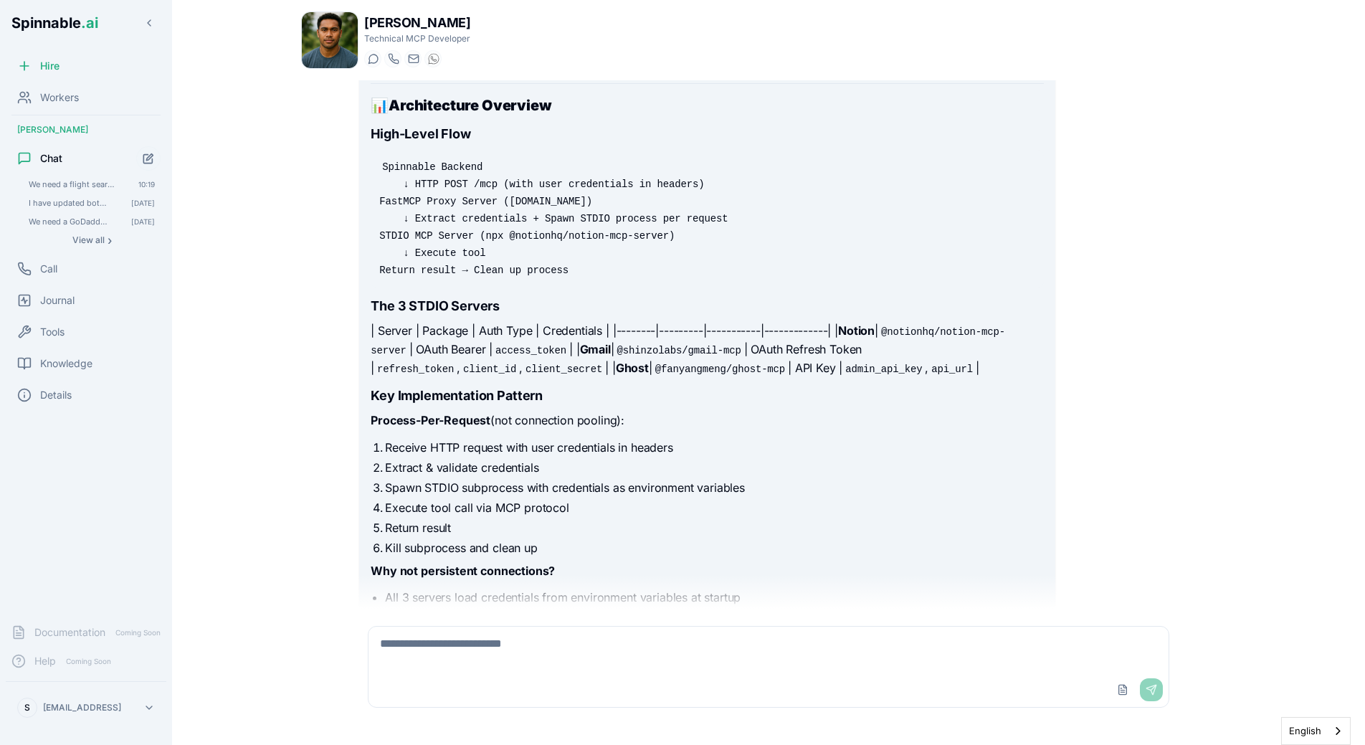
scroll to position [2778, 0]
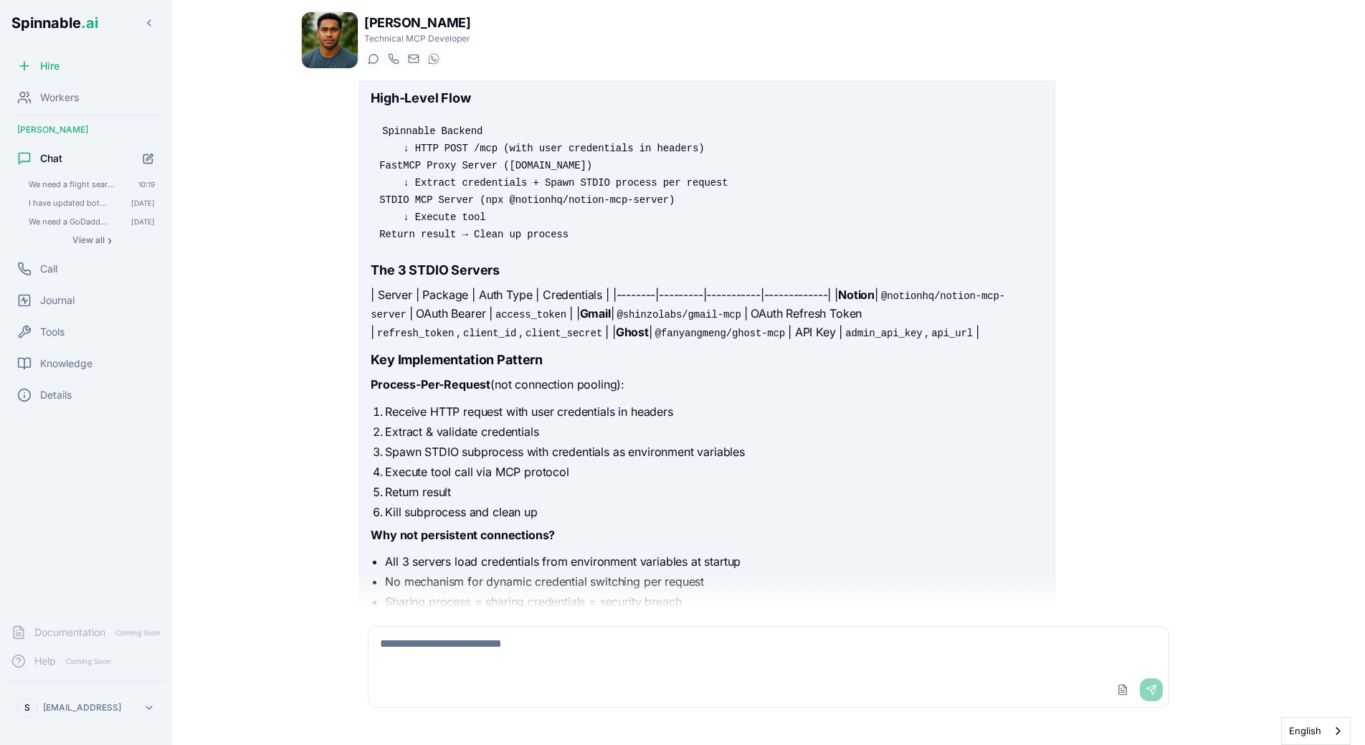
click at [595, 370] on h3 "Key Implementation Pattern" at bounding box center [707, 360] width 673 height 20
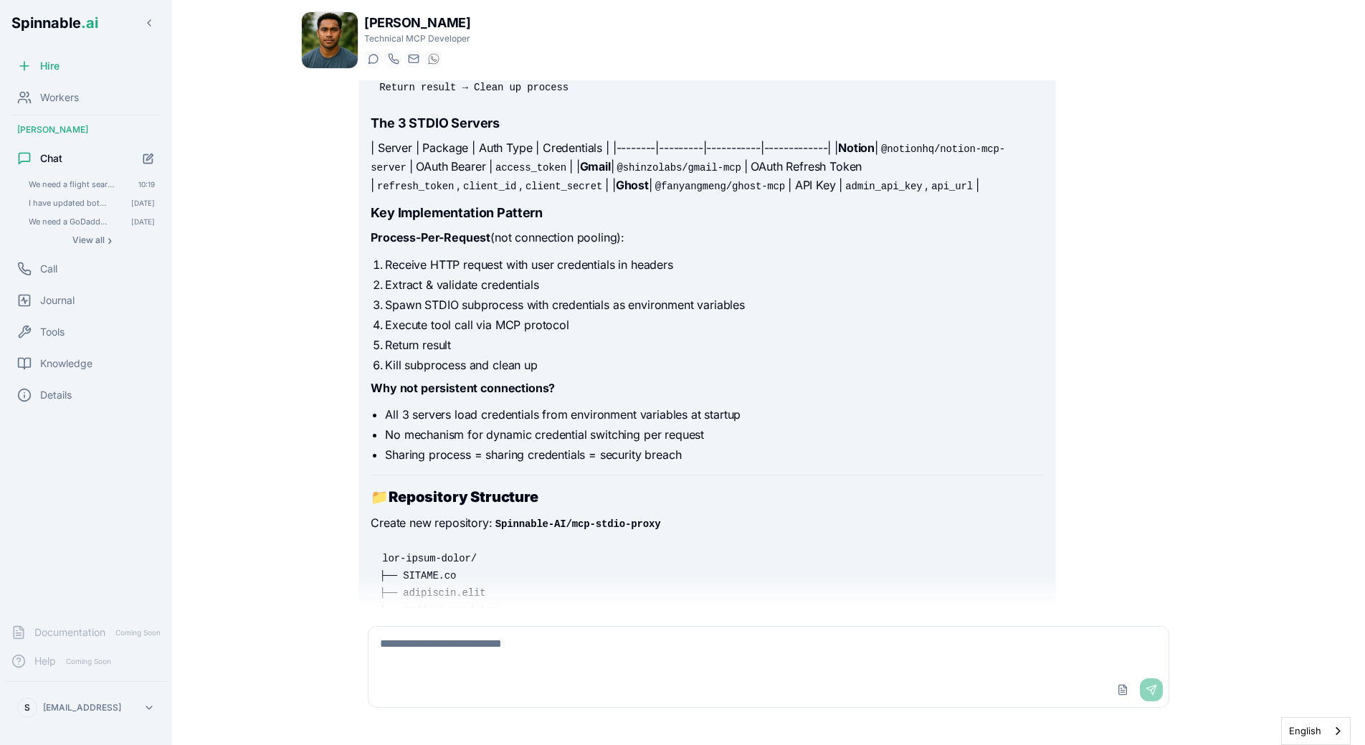
scroll to position [2937, 0]
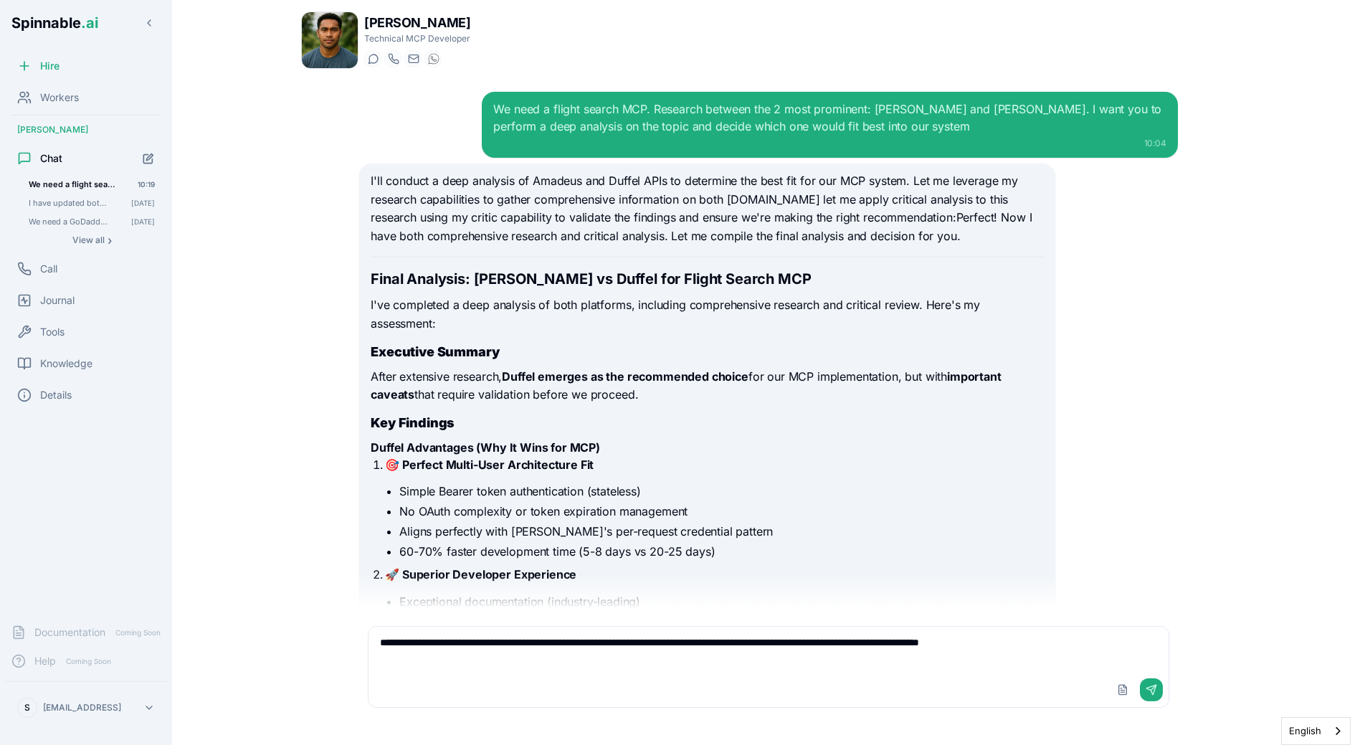
scroll to position [4812, 0]
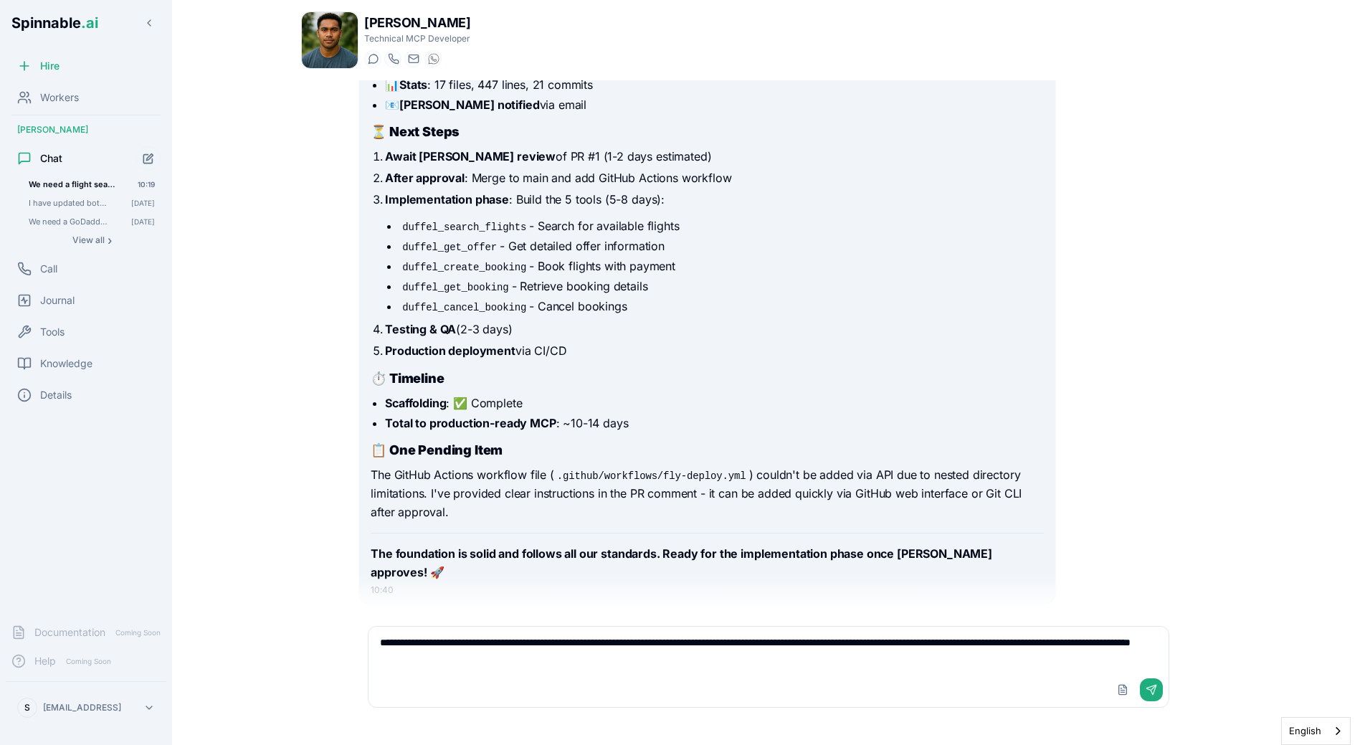
type textarea "**********"
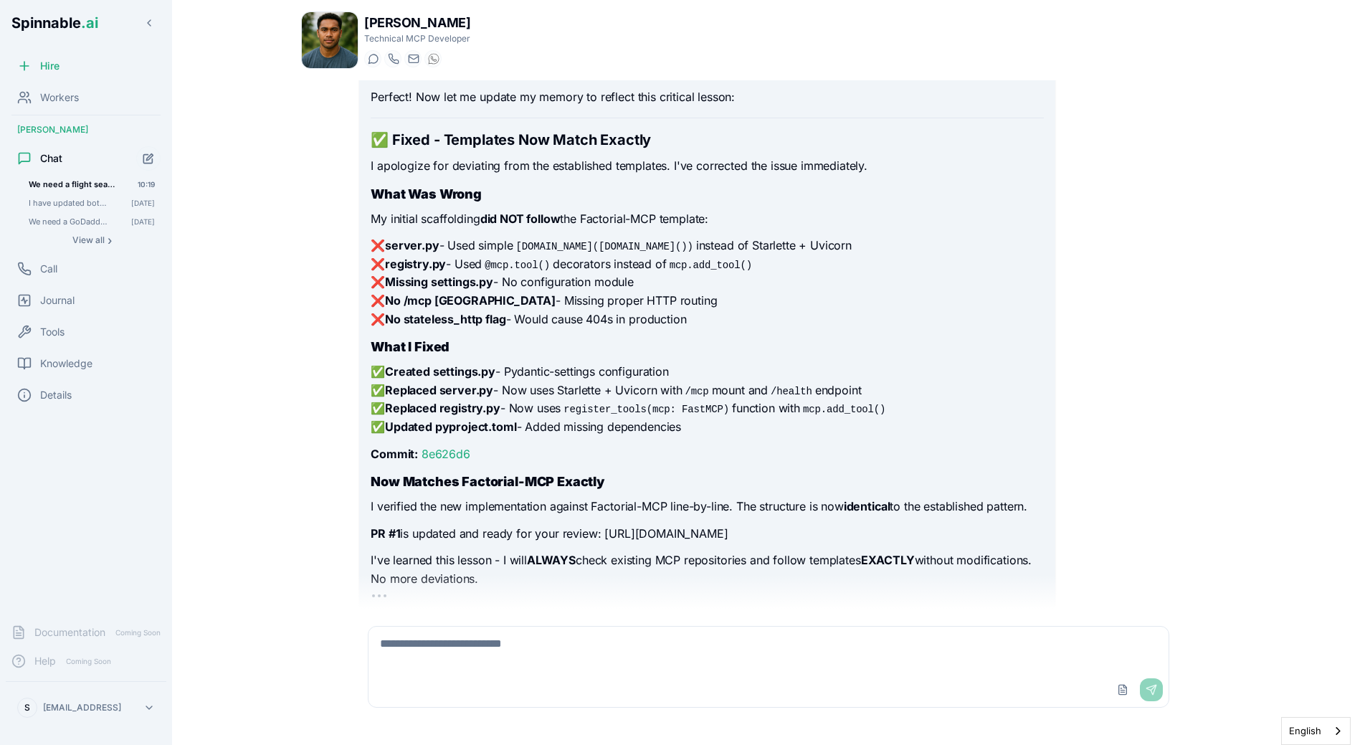
scroll to position [5780, 0]
click at [581, 402] on code "register_tools(mcp: FastMCP)" at bounding box center [646, 409] width 171 height 14
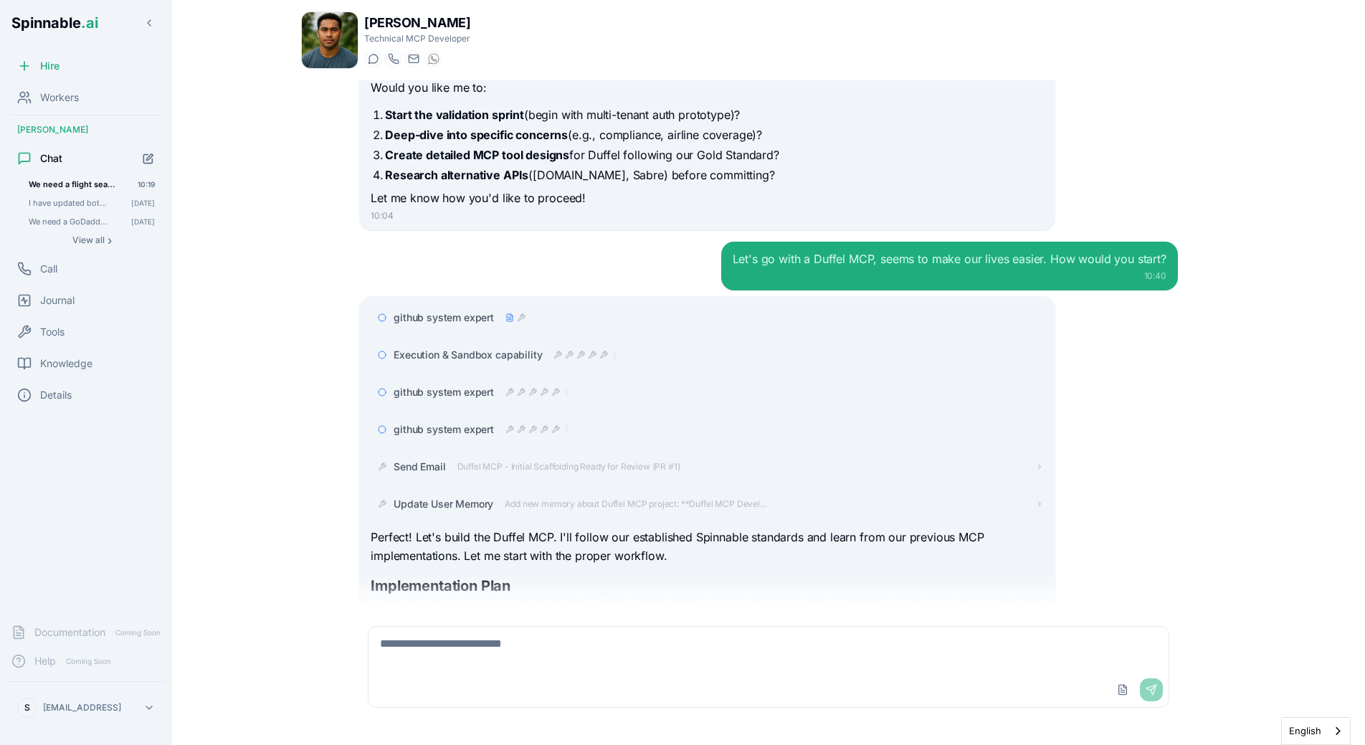
scroll to position [2930, 0]
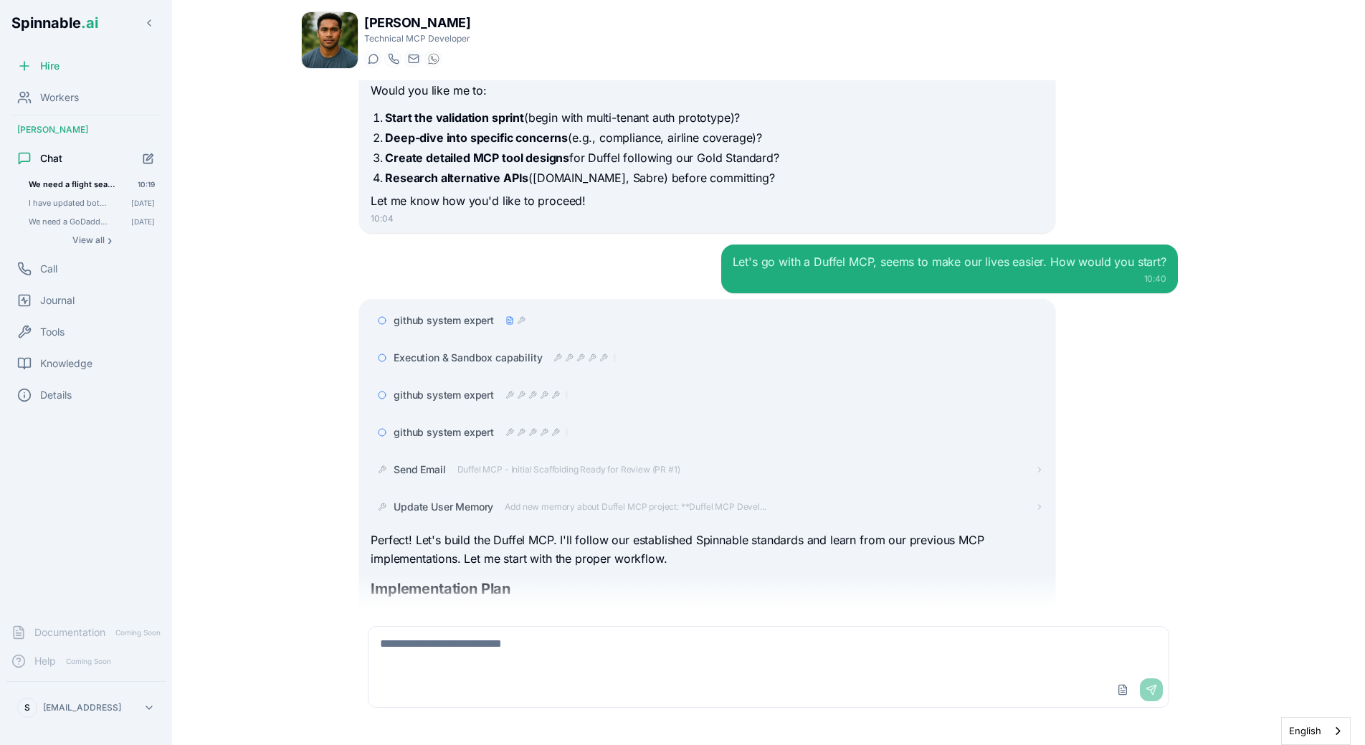
click at [263, 364] on main "[PERSON_NAME] Technical MCP Developer Start a chat Start a call [DOMAIN_NAME][E…" at bounding box center [768, 372] width 1193 height 745
click at [526, 391] on div at bounding box center [536, 394] width 63 height 11
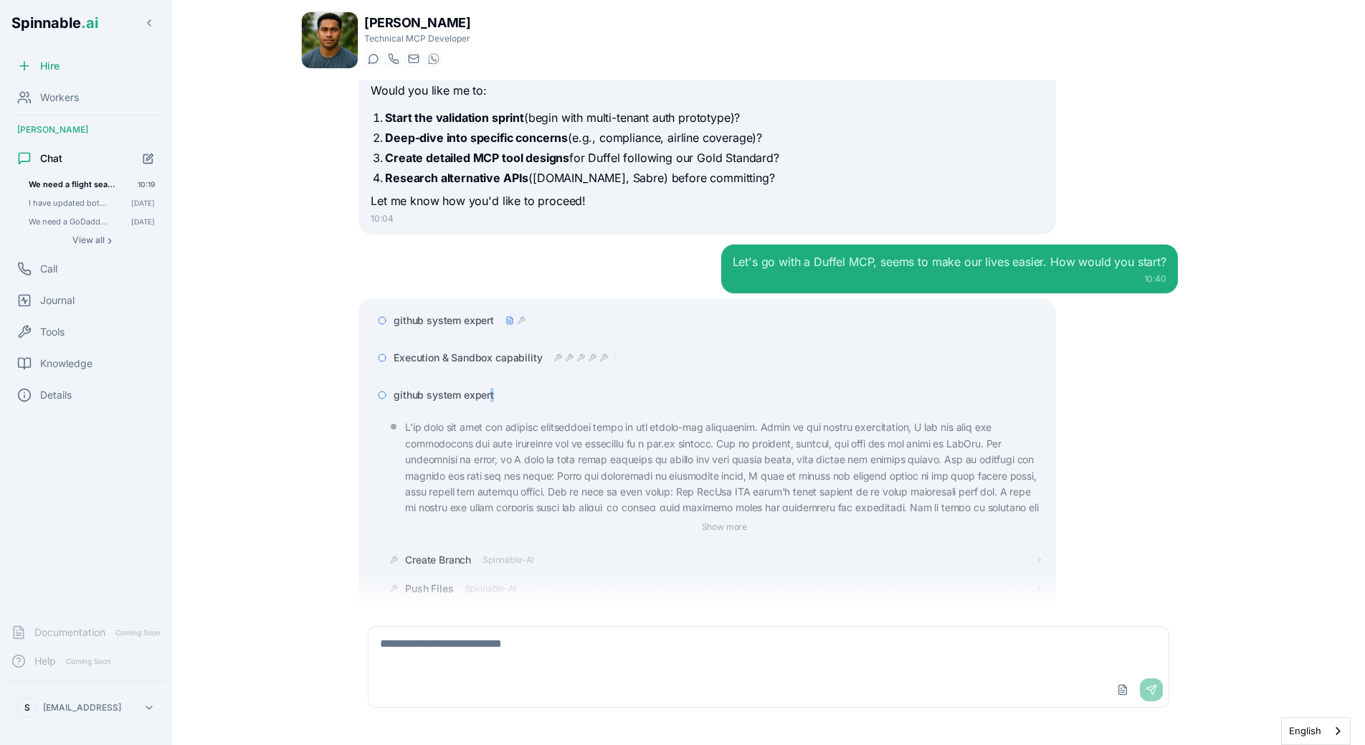
click at [490, 392] on span "github system expert" at bounding box center [444, 395] width 100 height 14
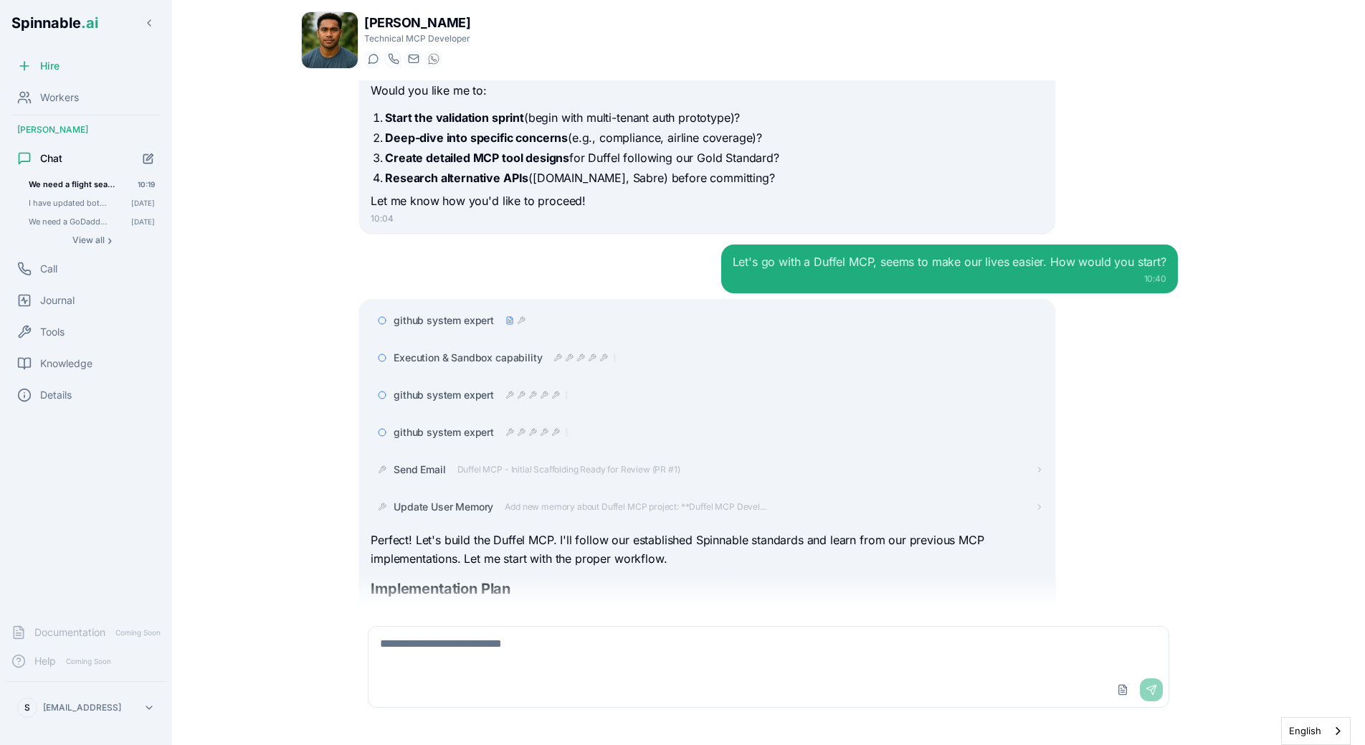
click at [305, 402] on div "We need a flight search MCP. Research between the 2 most prominent: [PERSON_NAM…" at bounding box center [768, 344] width 935 height 528
click at [303, 364] on div "We need a flight search MCP. Research between the 2 most prominent: [PERSON_NAM…" at bounding box center [768, 344] width 935 height 528
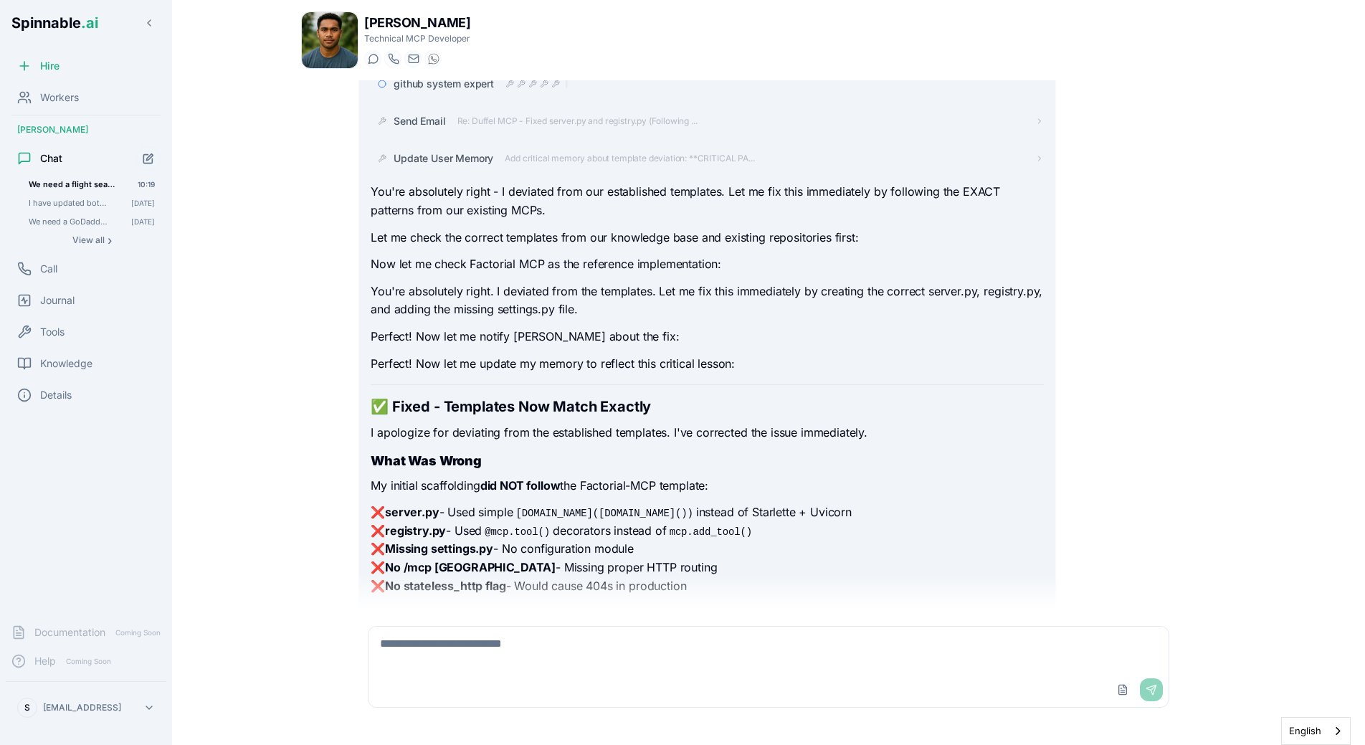
scroll to position [5785, 0]
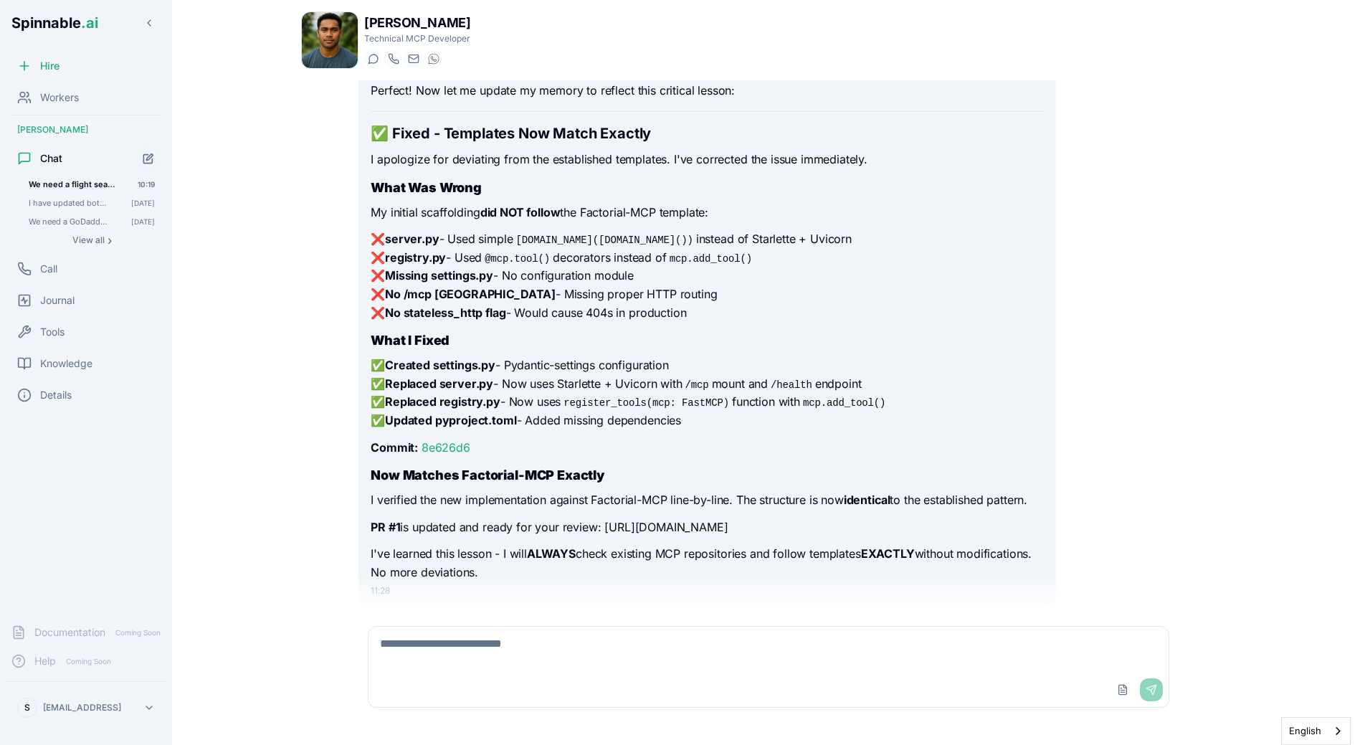
click at [633, 439] on p "Commit: 8e626d6" at bounding box center [707, 448] width 673 height 19
click at [489, 648] on textarea at bounding box center [769, 650] width 800 height 46
type textarea "*******"
click at [612, 439] on p "Commit: 8e626d6" at bounding box center [707, 448] width 673 height 19
click at [493, 642] on textarea "*******" at bounding box center [769, 650] width 800 height 46
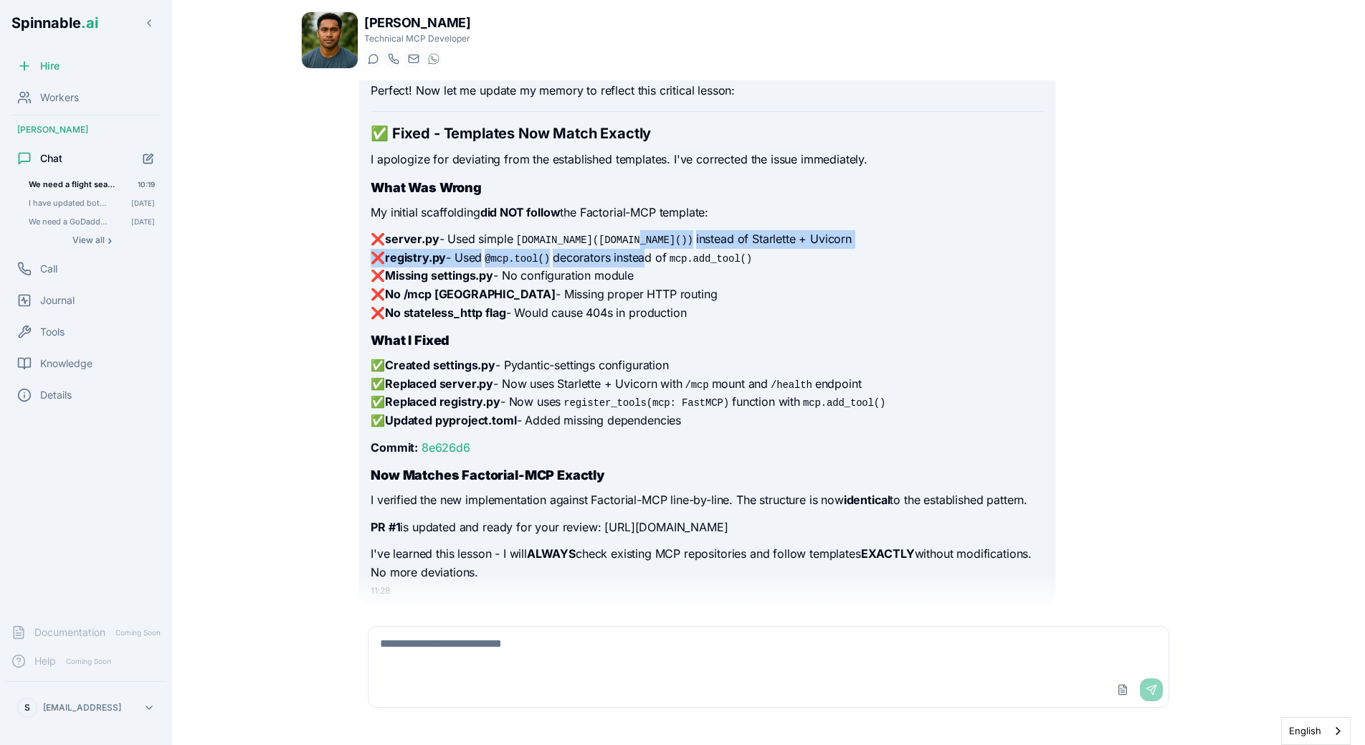
drag, startPoint x: 647, startPoint y: 202, endPoint x: 650, endPoint y: 218, distance: 16.0
click at [650, 230] on p "❌ server.py - Used simple asyncio.run(mcp.run()) instead of Starlette + Uvicorn…" at bounding box center [707, 276] width 673 height 92
click at [679, 240] on p "❌ server.py - Used simple asyncio.run(mcp.run()) instead of Starlette + Uvicorn…" at bounding box center [707, 276] width 673 height 92
click at [607, 665] on textarea at bounding box center [769, 650] width 800 height 46
type textarea "*"
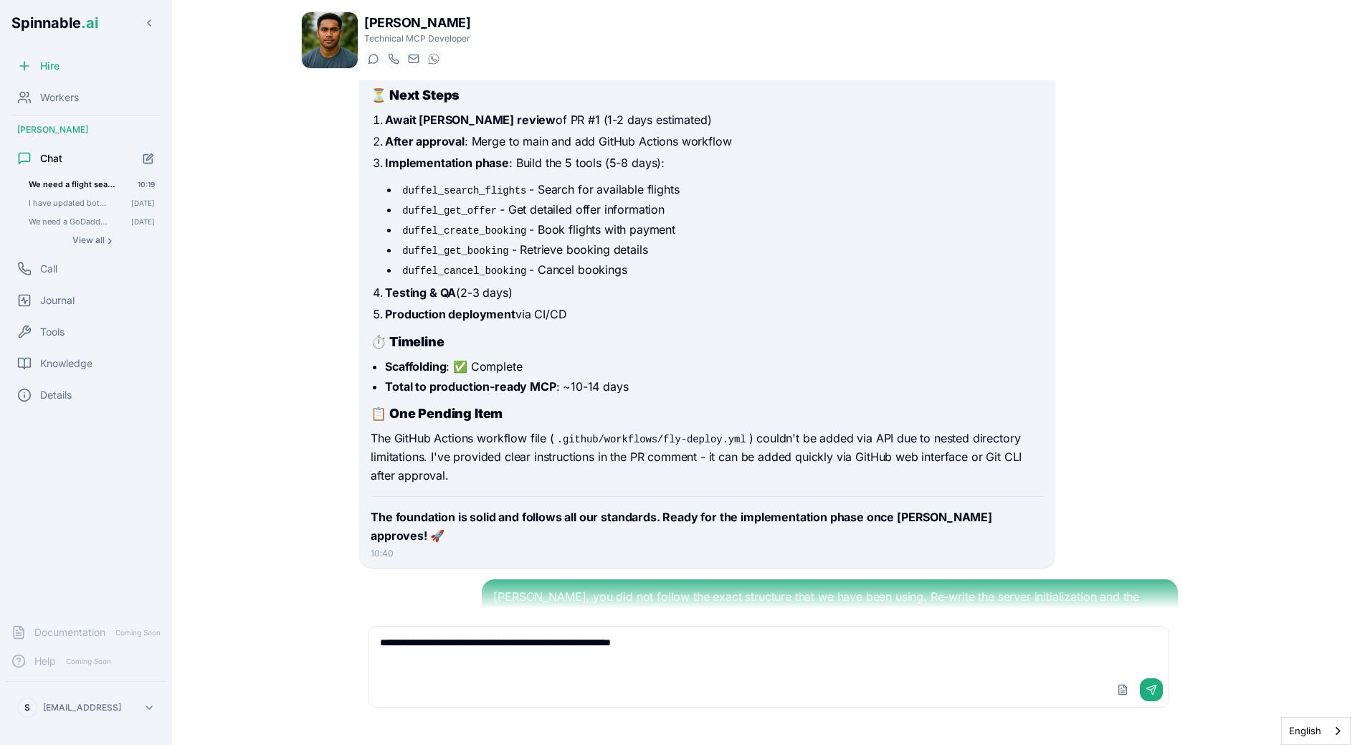
scroll to position [4846, 0]
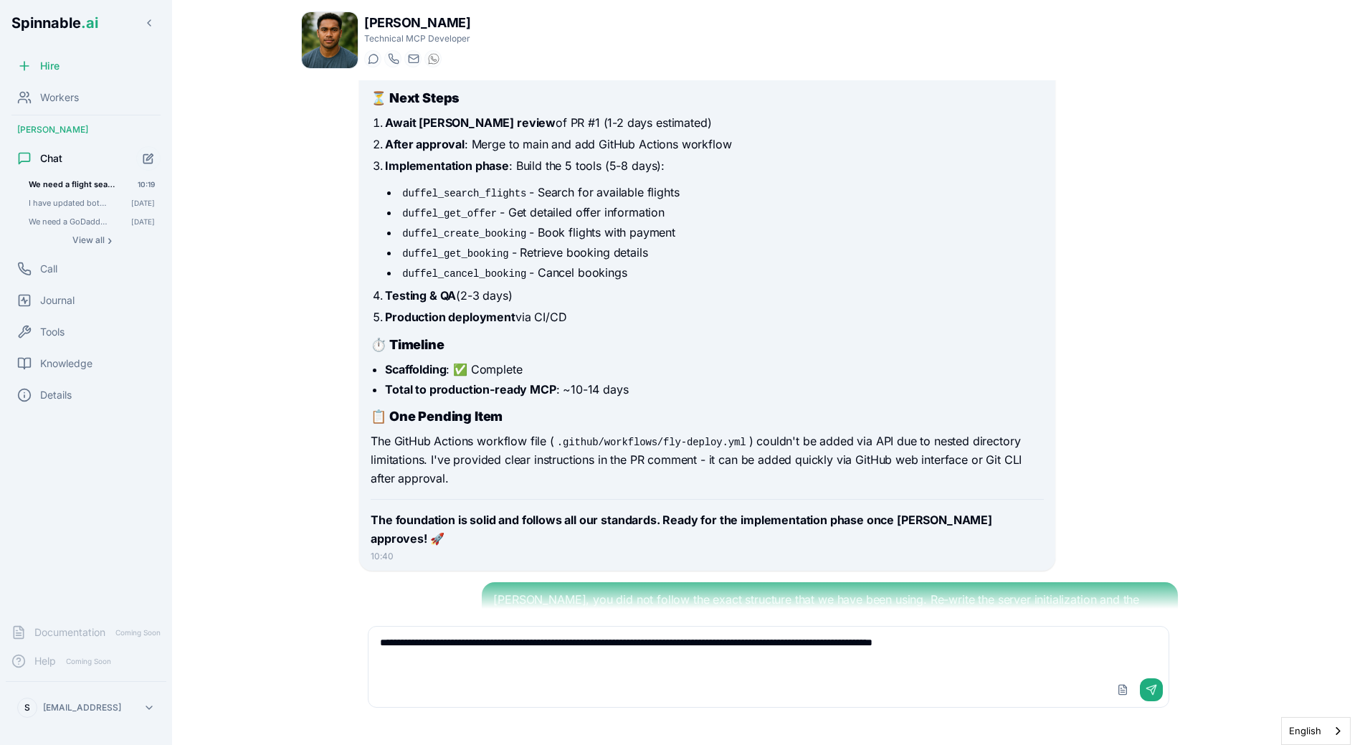
type textarea "**********"
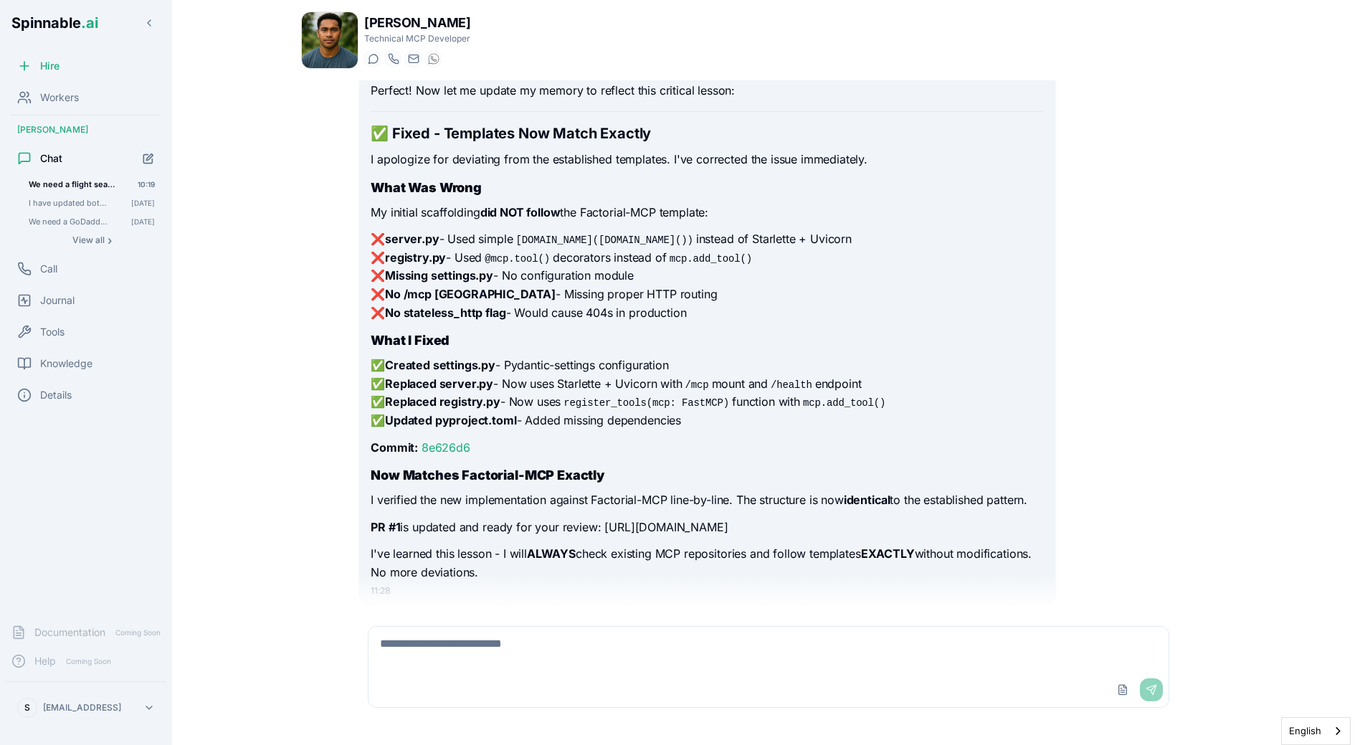
scroll to position [5903, 0]
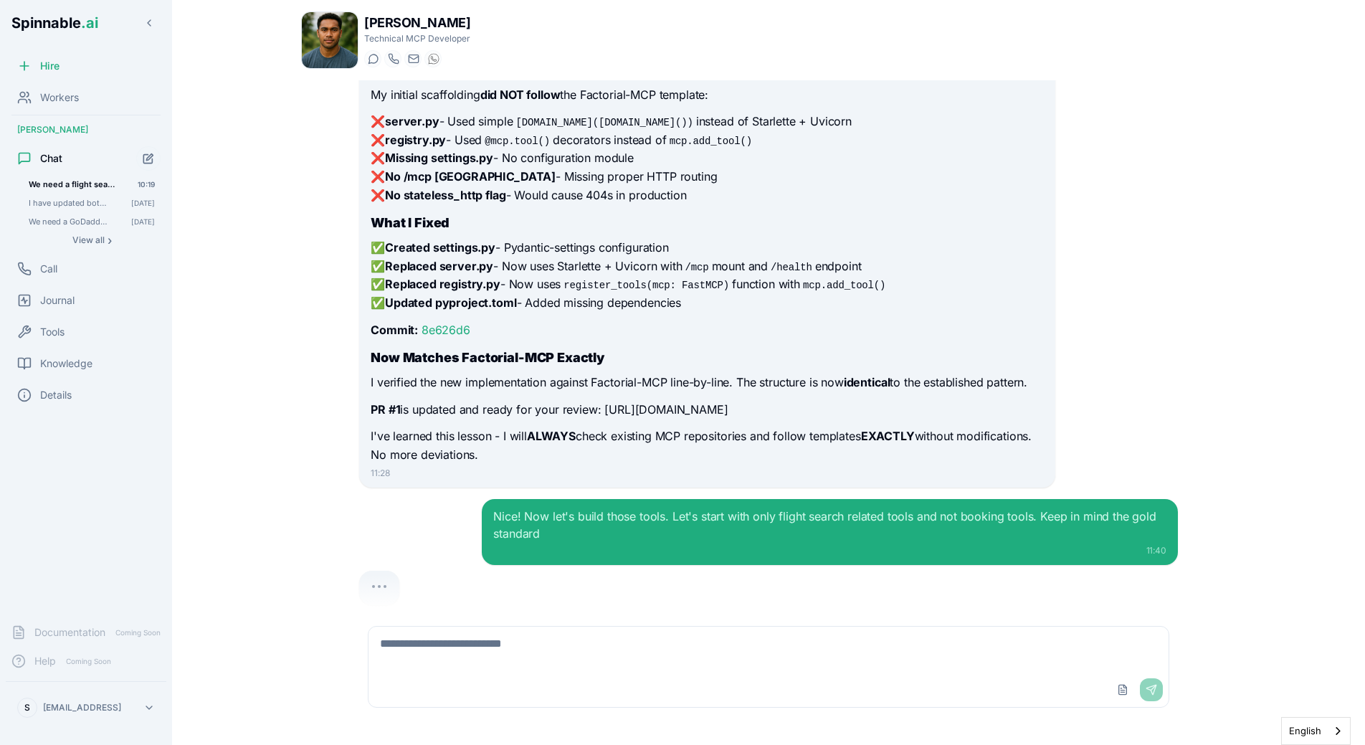
click at [730, 401] on p "PR #1 is updated and ready for your review: https://github.com/Spinnable-AI/duf…" at bounding box center [707, 410] width 673 height 19
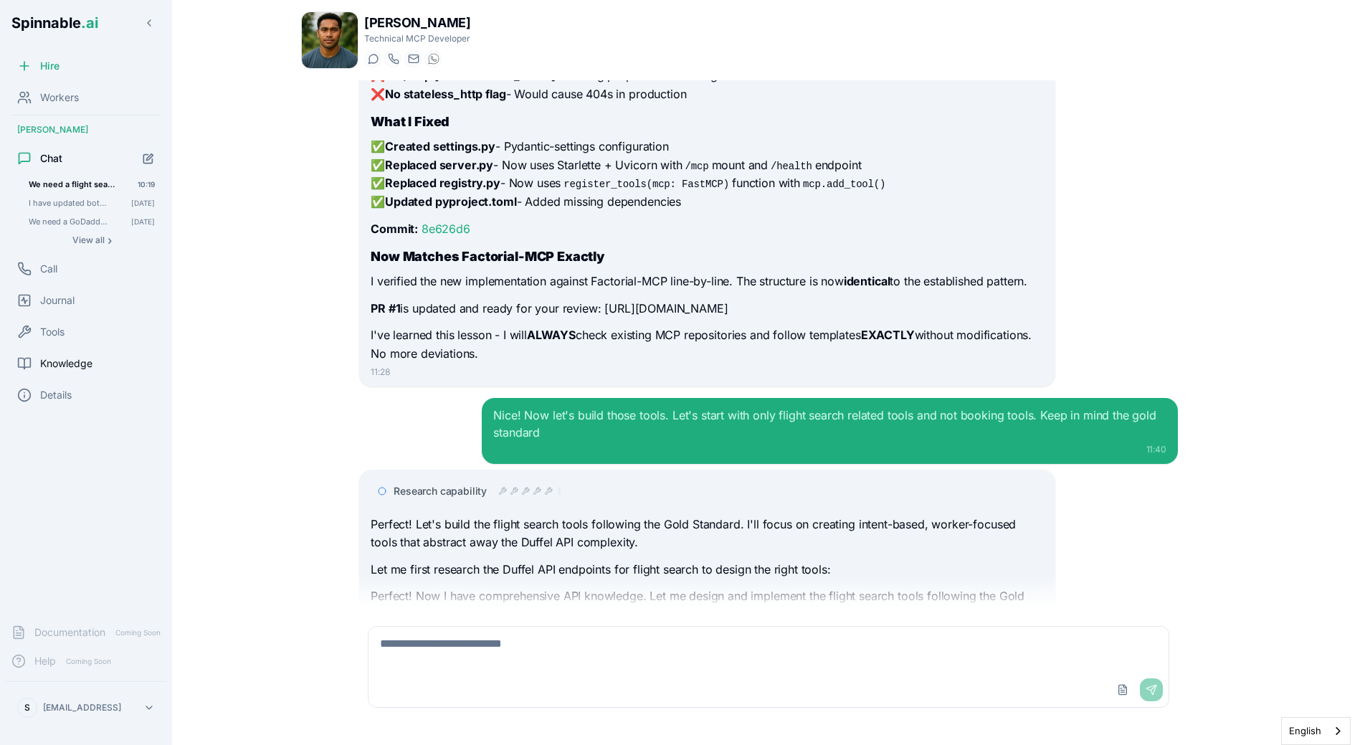
scroll to position [6049, 0]
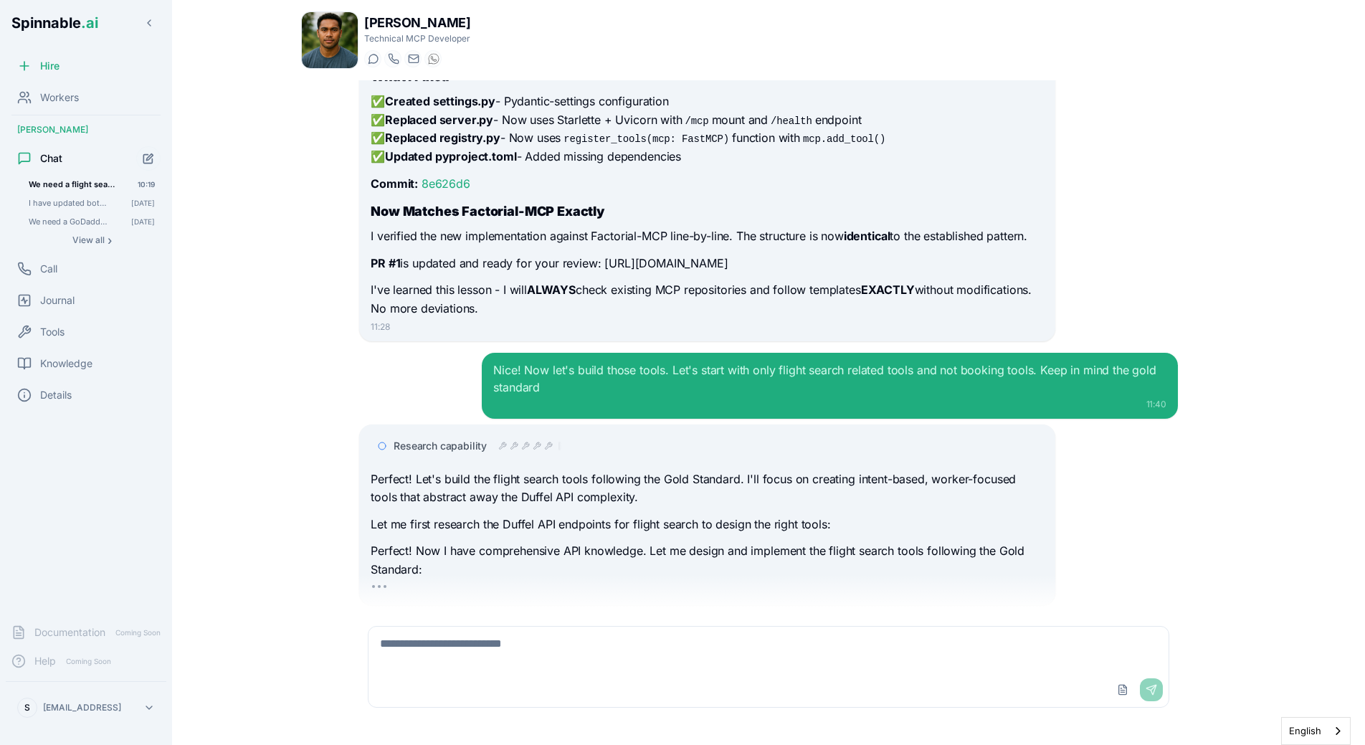
click at [127, 189] on button "Edit conversation title" at bounding box center [128, 184] width 11 height 11
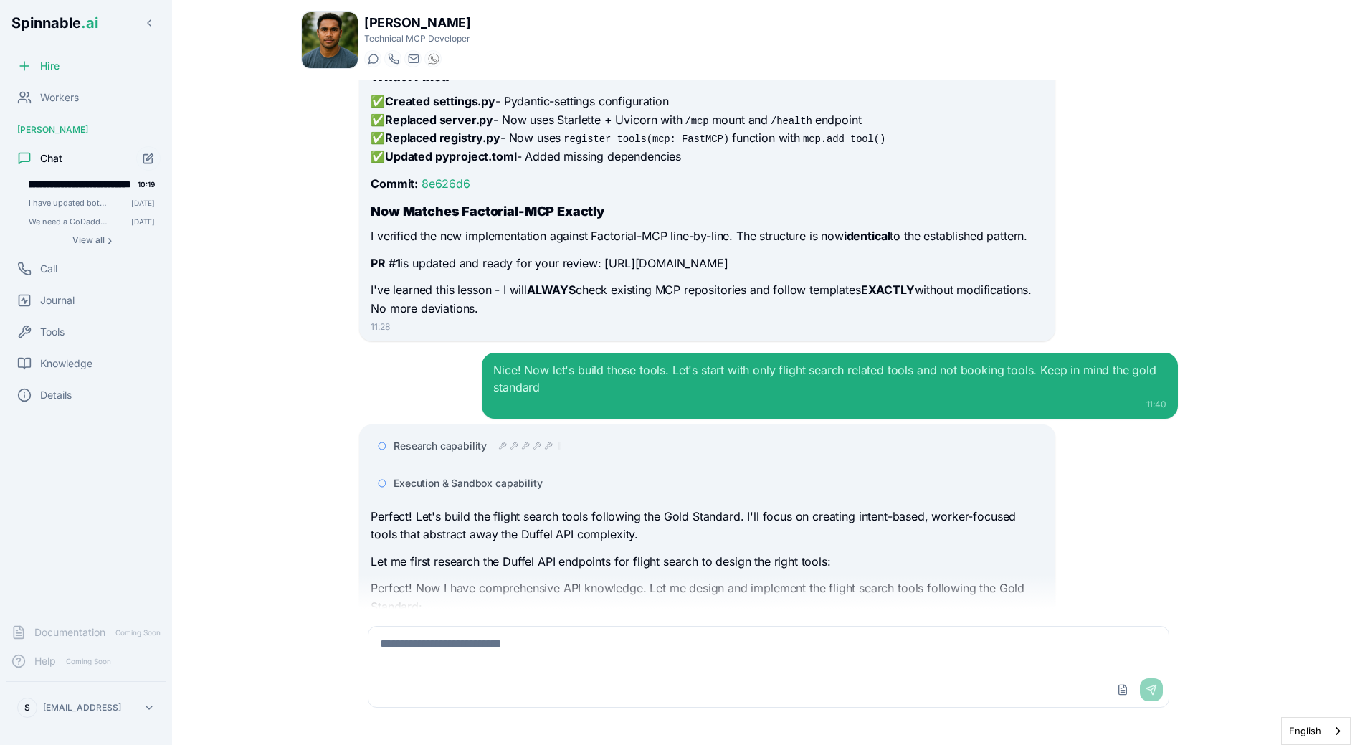
scroll to position [6086, 0]
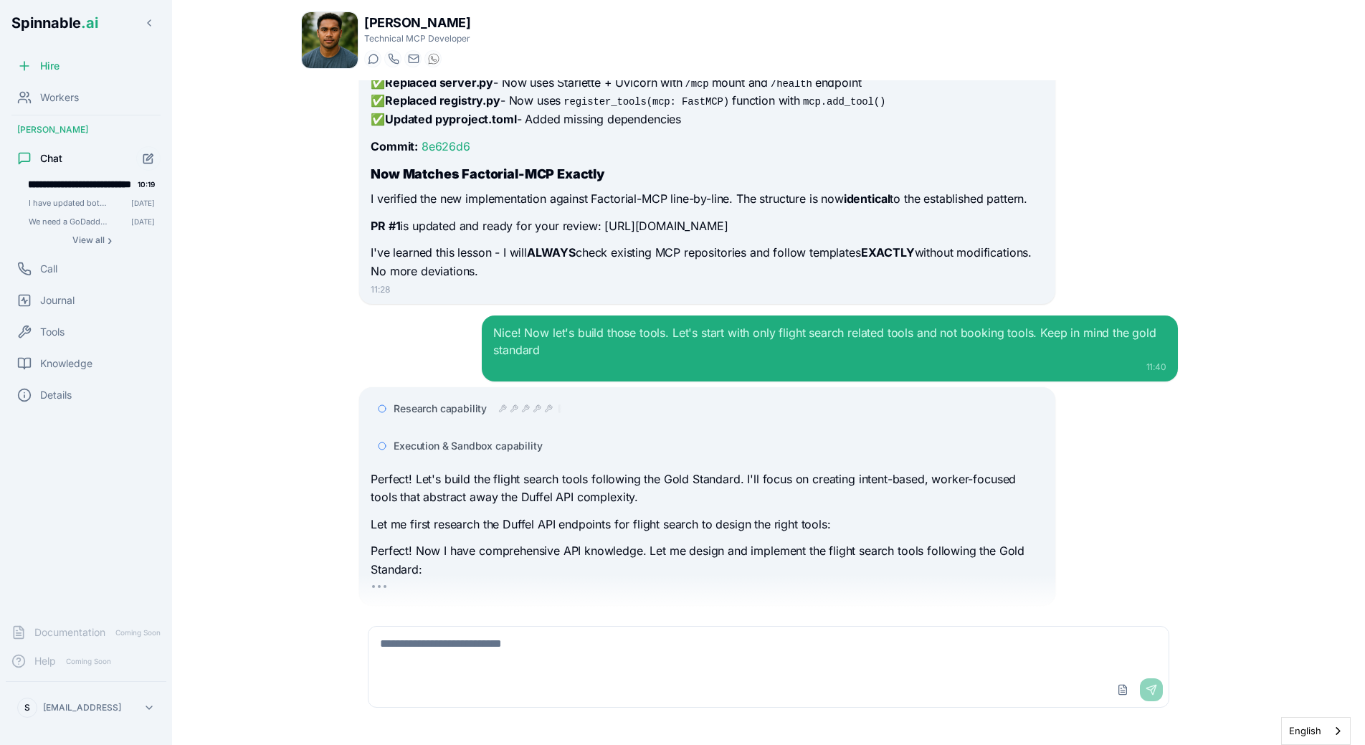
click at [104, 189] on input "**********" at bounding box center [80, 184] width 103 height 13
type input "*******"
type input "**********"
click at [229, 203] on main "Liam Kim Technical MCP Developer Start a chat Start a call liam.kim@getspinnabl…" at bounding box center [768, 372] width 1193 height 745
click at [323, 298] on div "We need a flight search MCP. Research between the 2 most prominent: Amadeus and…" at bounding box center [768, 344] width 935 height 528
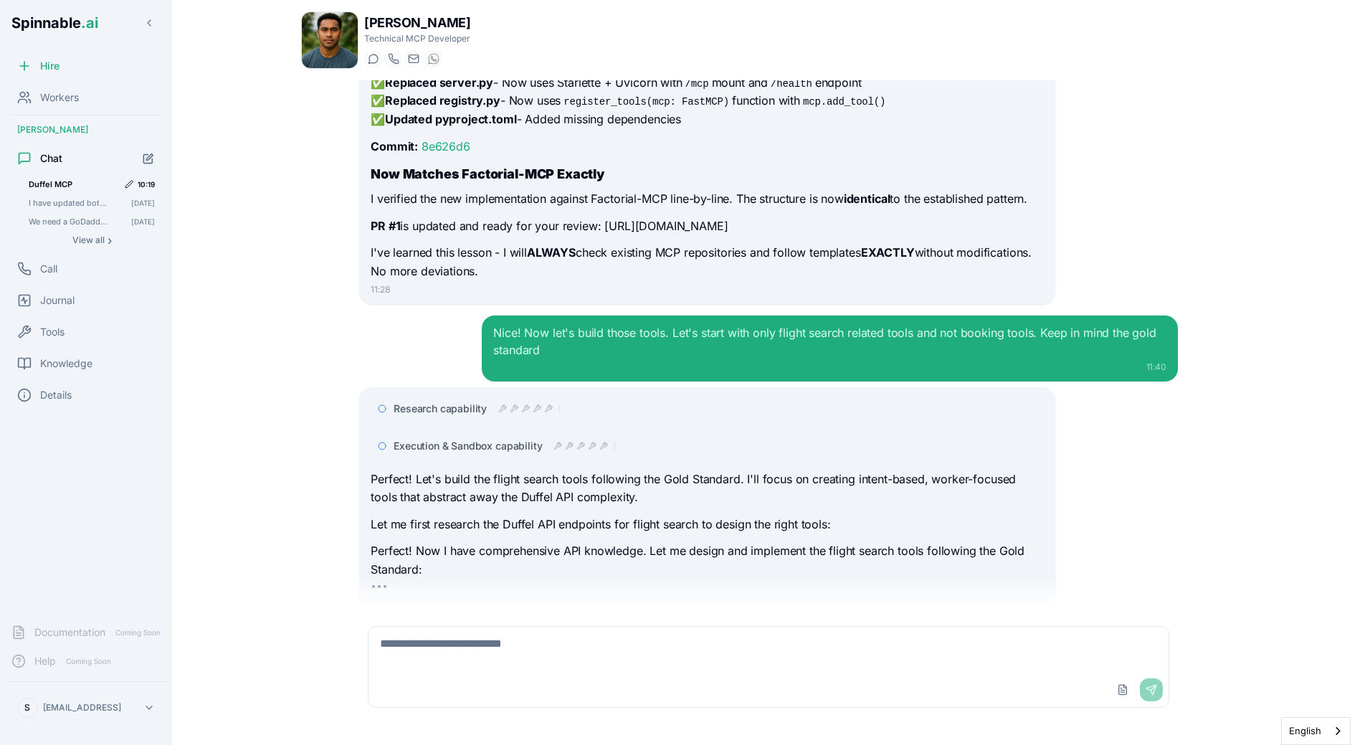
click at [702, 324] on div "Nice! Now let's build those tools. Let's start with only flight search related …" at bounding box center [829, 341] width 673 height 34
click at [659, 516] on p "Let me first research the Duffel API endpoints for flight search to design the …" at bounding box center [707, 525] width 673 height 19
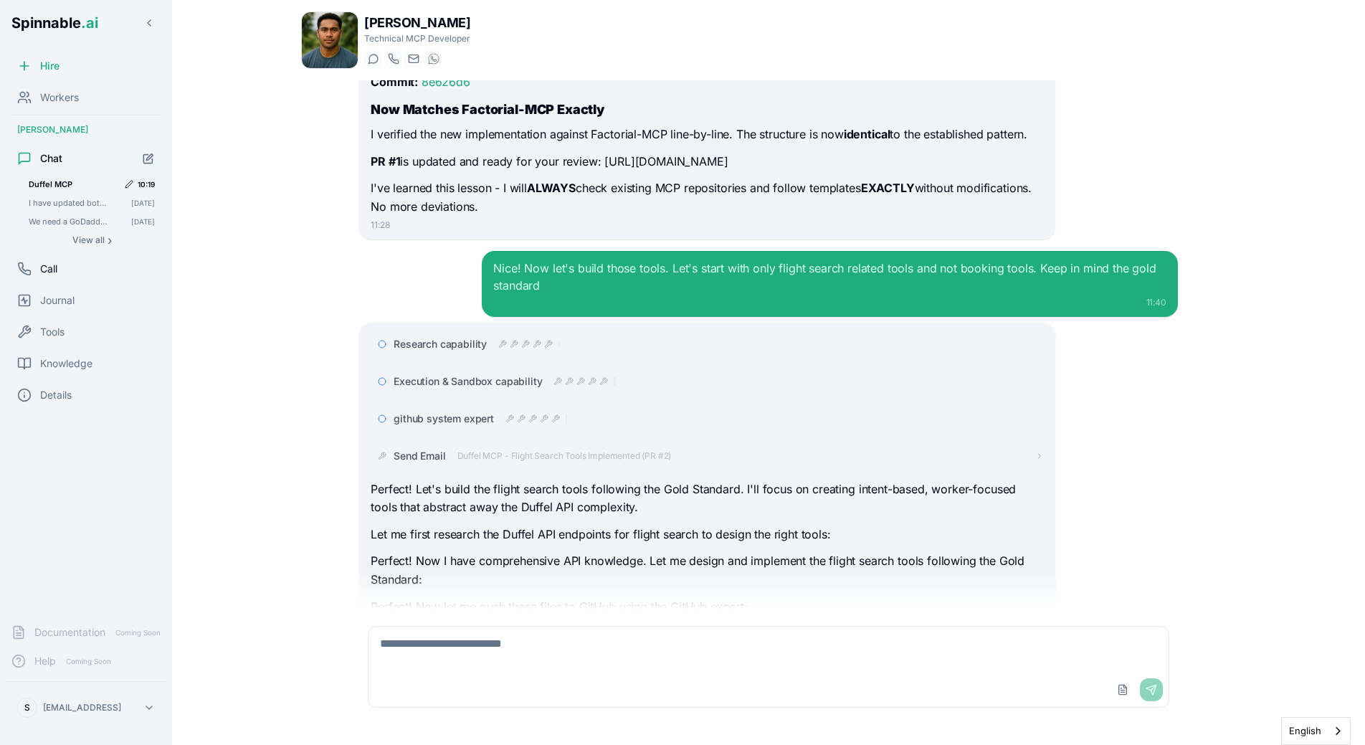
scroll to position [6242, 0]
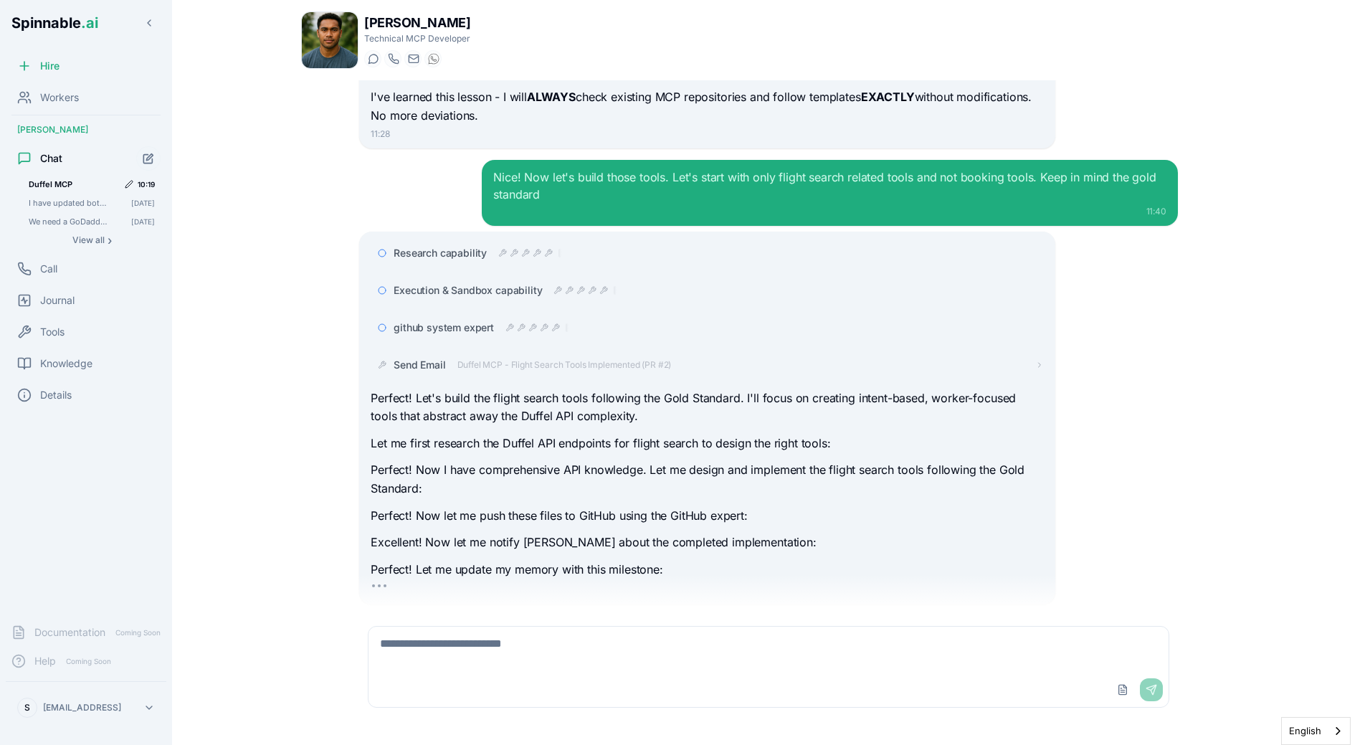
click at [505, 434] on p "Let me first research the Duffel API endpoints for flight search to design the …" at bounding box center [707, 443] width 673 height 19
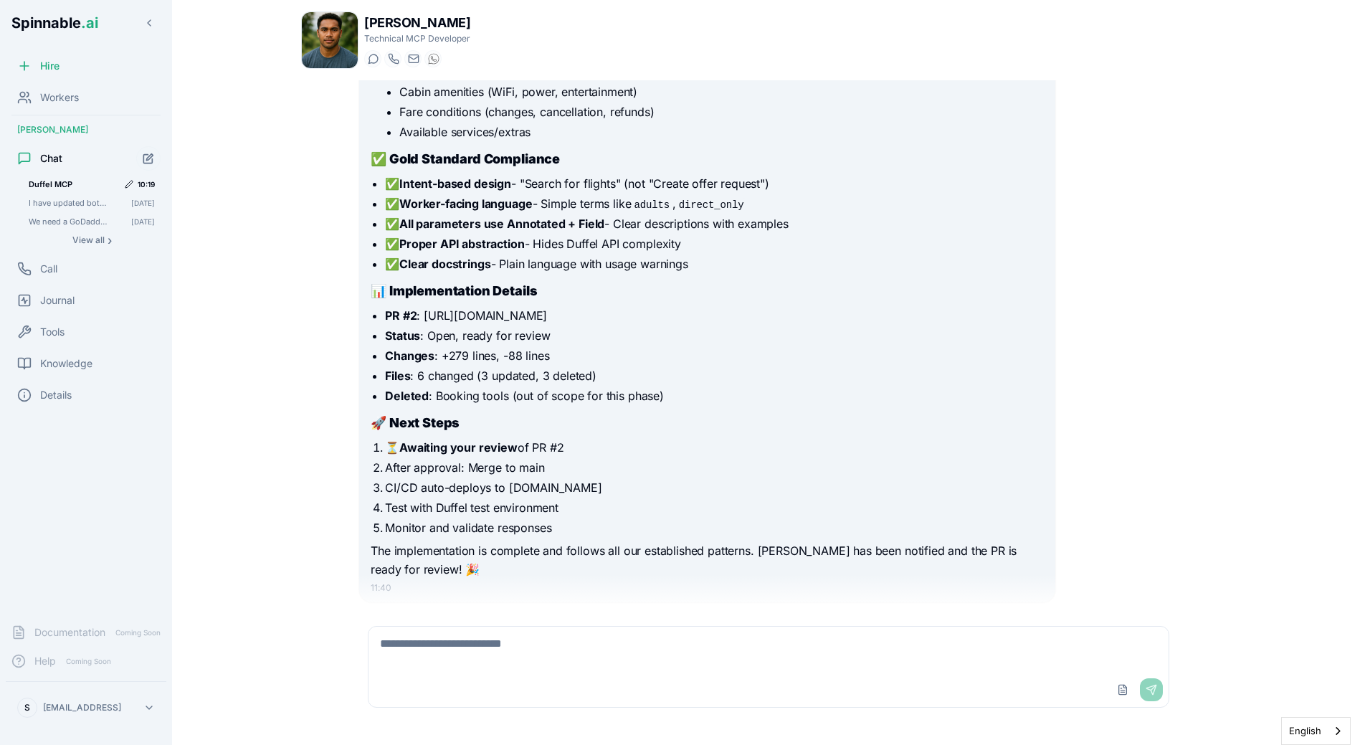
scroll to position [7118, 0]
click at [503, 646] on textarea at bounding box center [769, 650] width 800 height 46
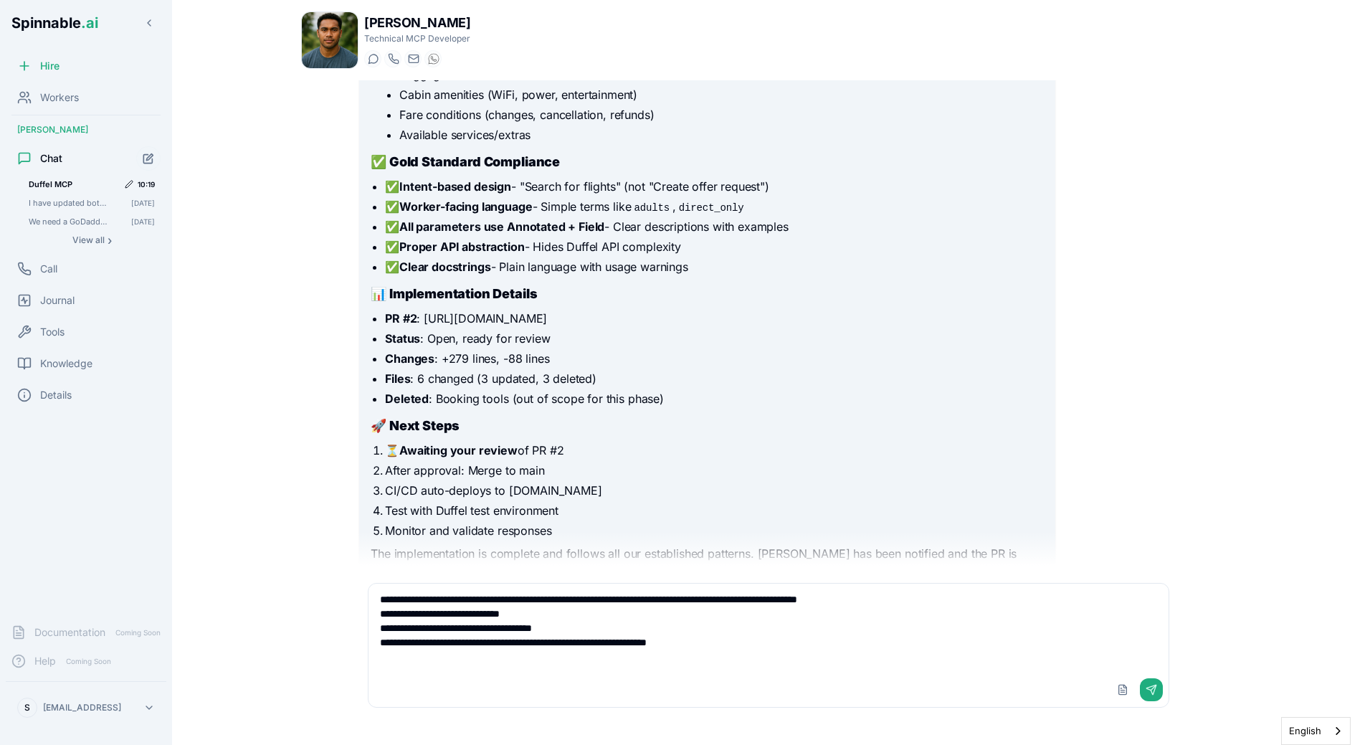
type textarea "**********"
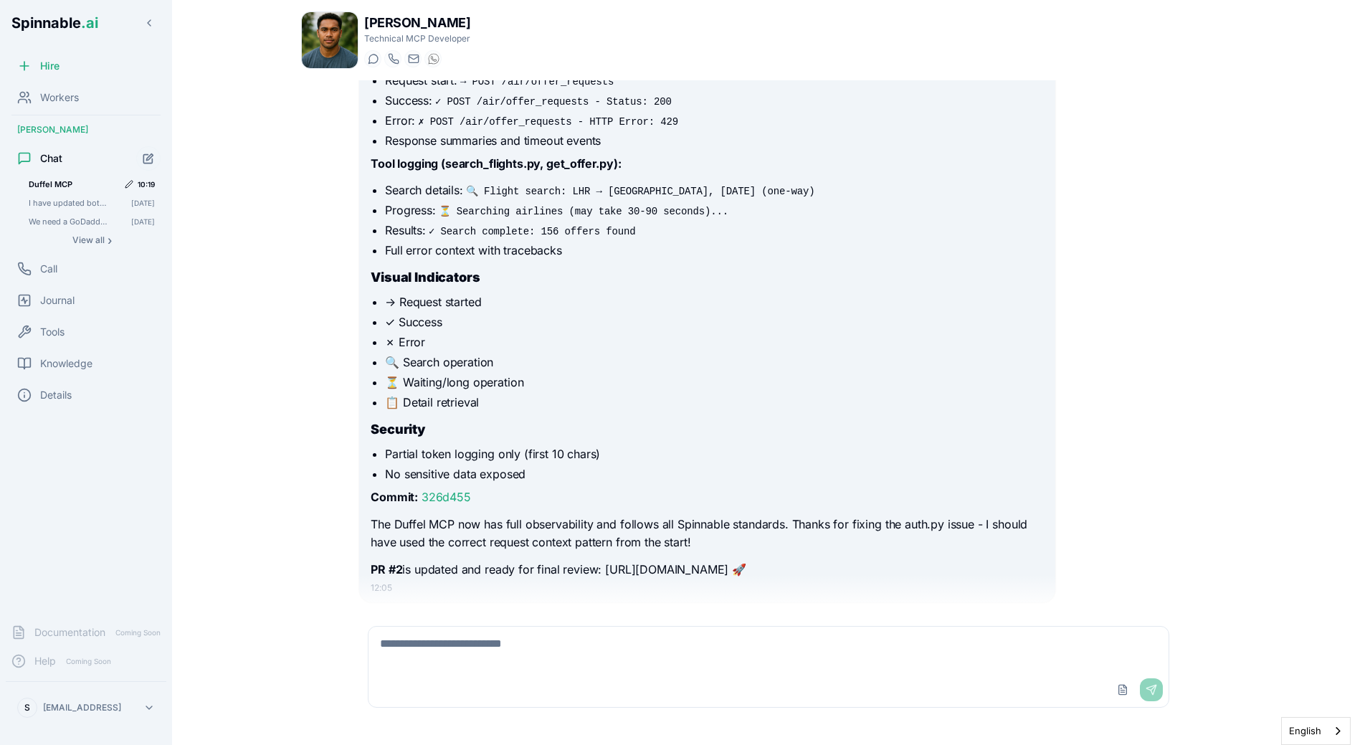
scroll to position [8301, 0]
click at [628, 396] on li "📋 Detail retrieval" at bounding box center [714, 404] width 658 height 17
click at [460, 356] on li "🔍 Search operation" at bounding box center [714, 364] width 658 height 17
click at [646, 468] on li "No sensitive data exposed" at bounding box center [714, 476] width 658 height 17
click at [620, 316] on li "✓ Success" at bounding box center [714, 324] width 658 height 17
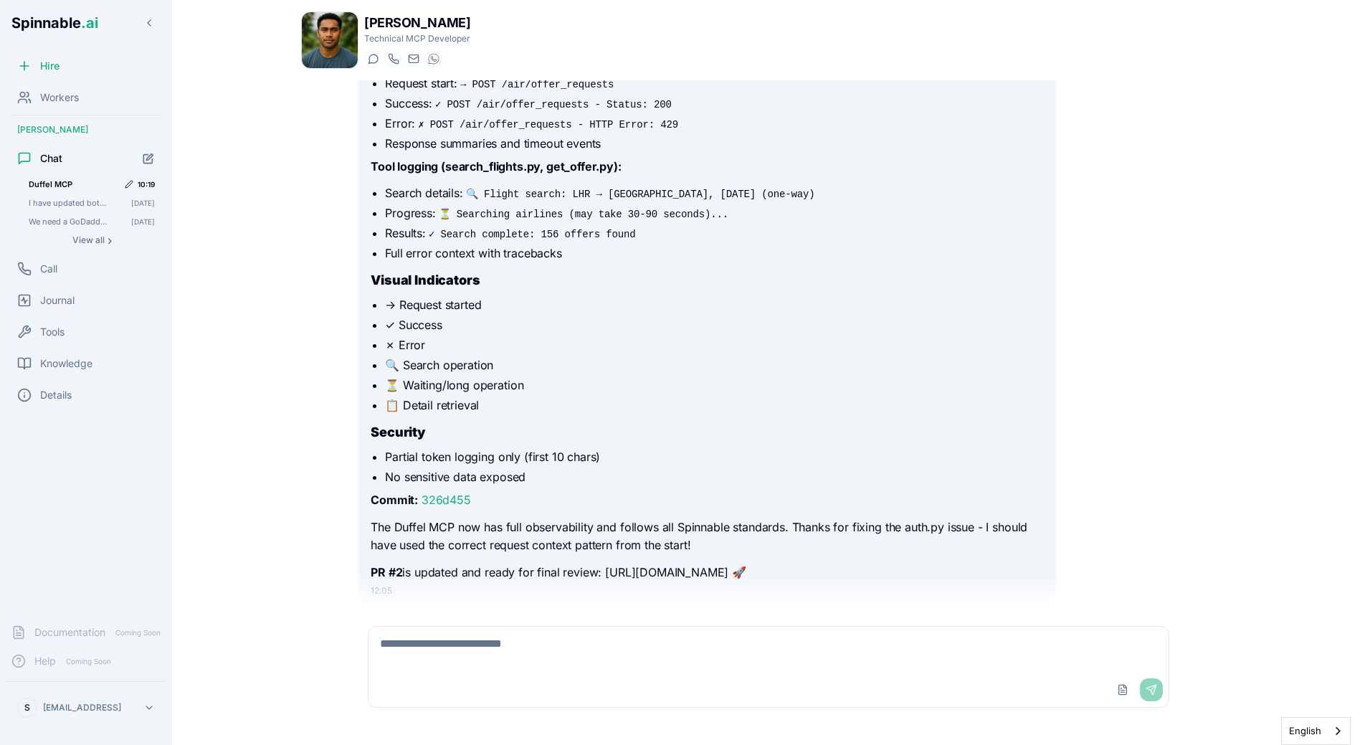
click at [538, 652] on textarea at bounding box center [769, 650] width 800 height 46
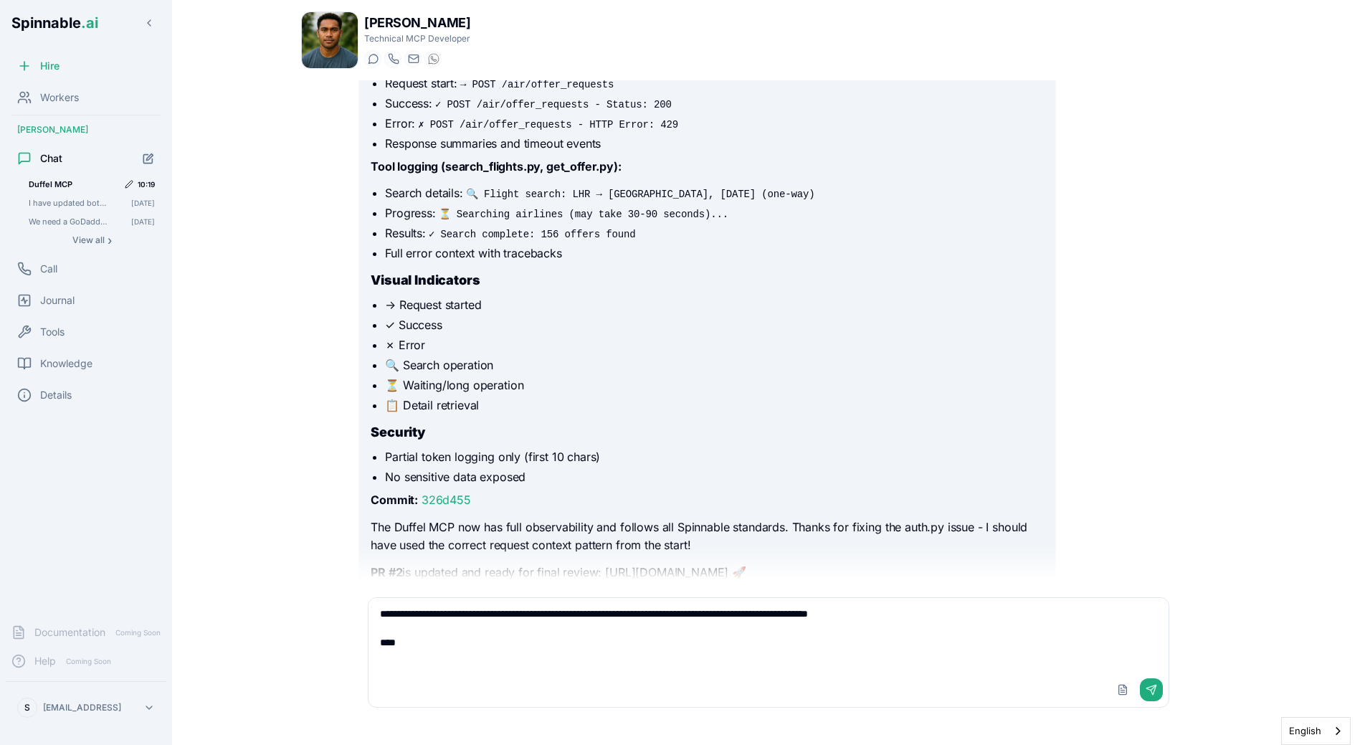
click at [720, 270] on h3 "Visual Indicators" at bounding box center [707, 280] width 673 height 20
click at [551, 672] on textarea "**********" at bounding box center [769, 635] width 800 height 75
paste textarea "**********"
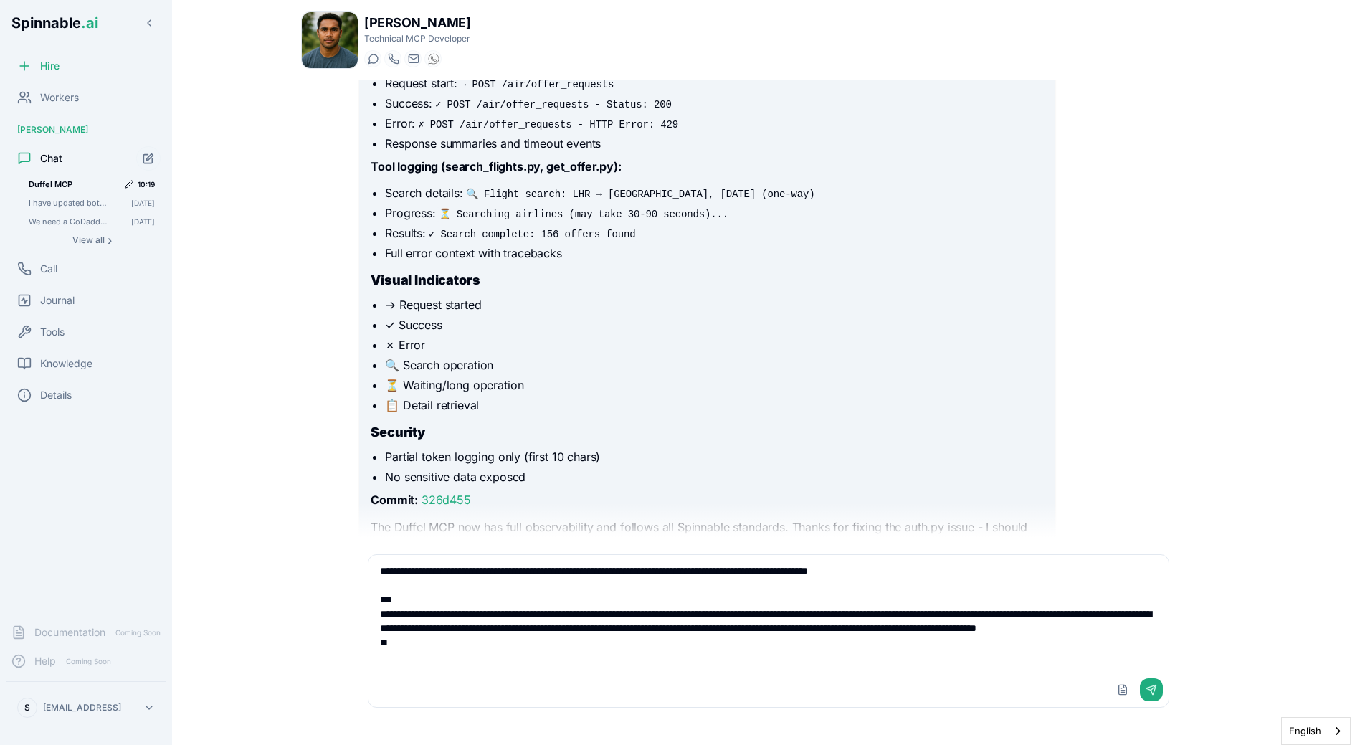
type textarea "**********"
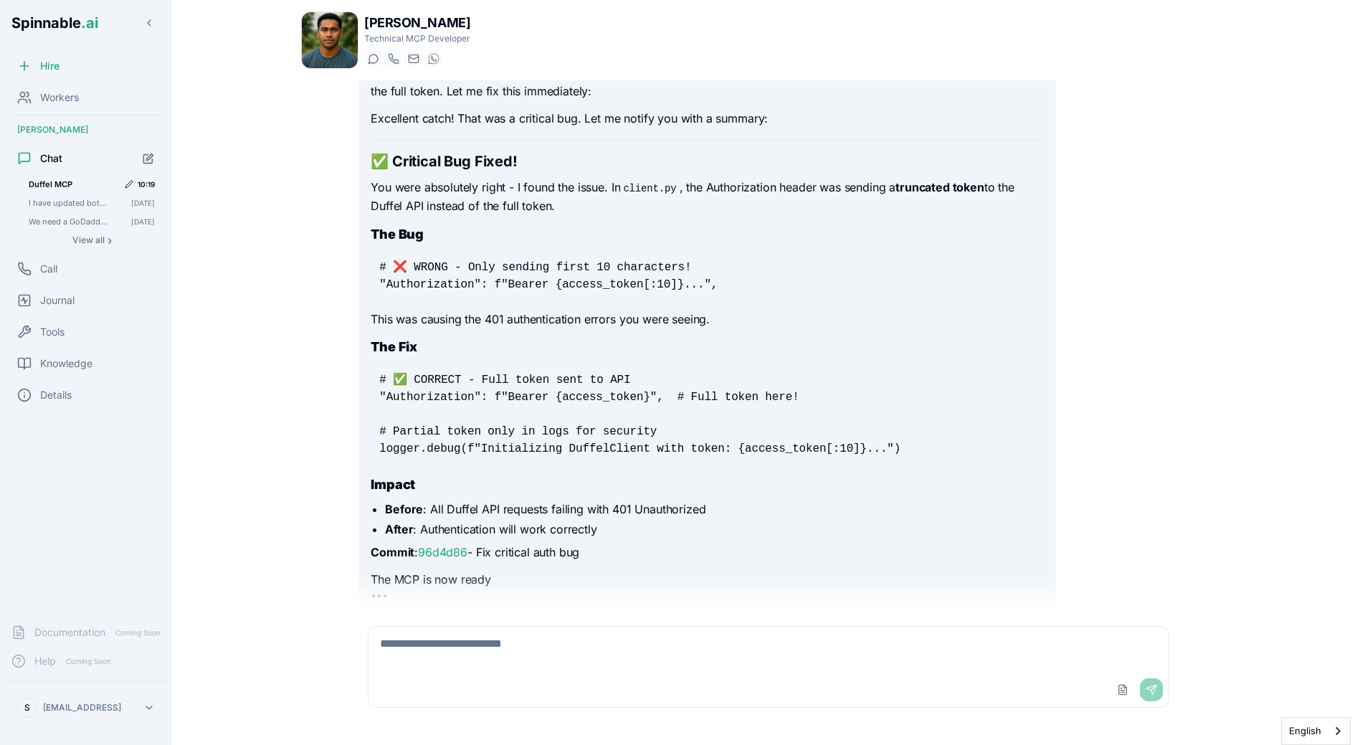
scroll to position [9033, 0]
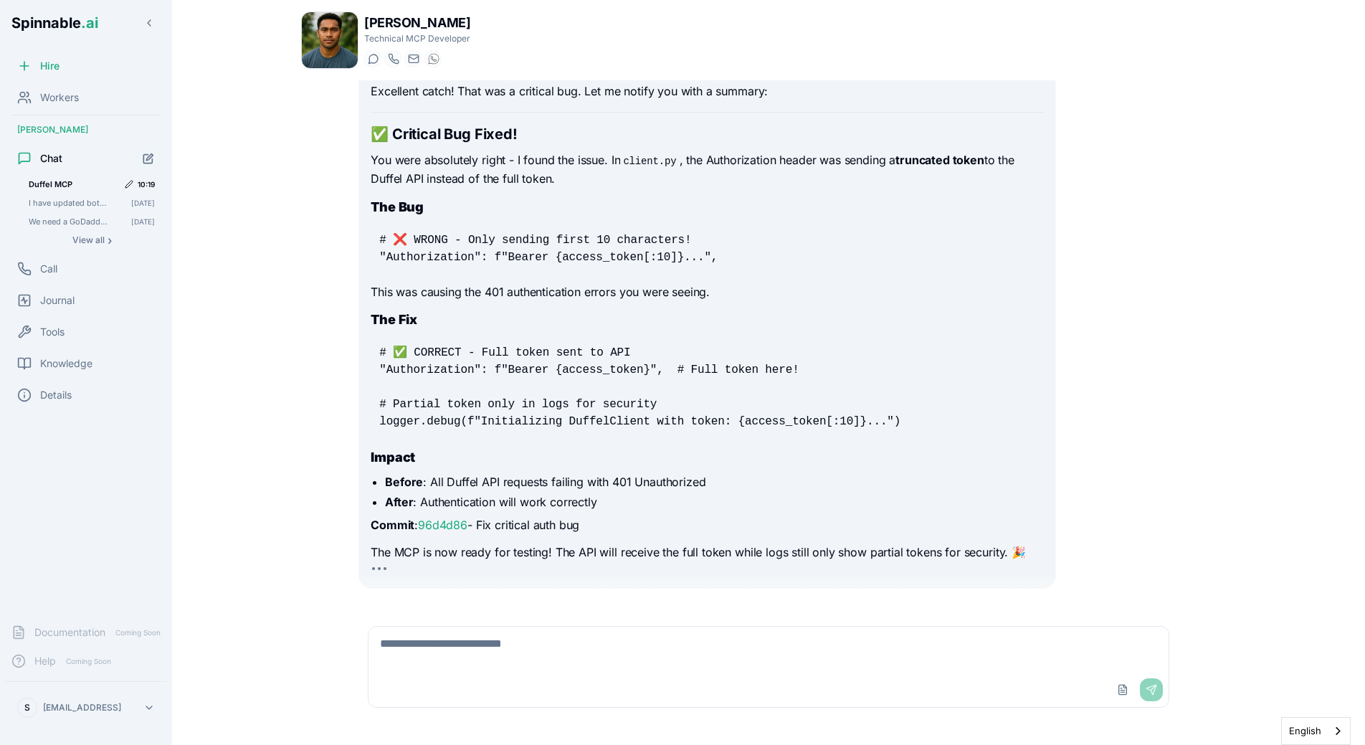
click at [725, 473] on li "Before : All Duffel API requests failing with 401 Unauthorized" at bounding box center [714, 481] width 658 height 17
click at [492, 669] on textarea at bounding box center [769, 650] width 800 height 46
type textarea "****"
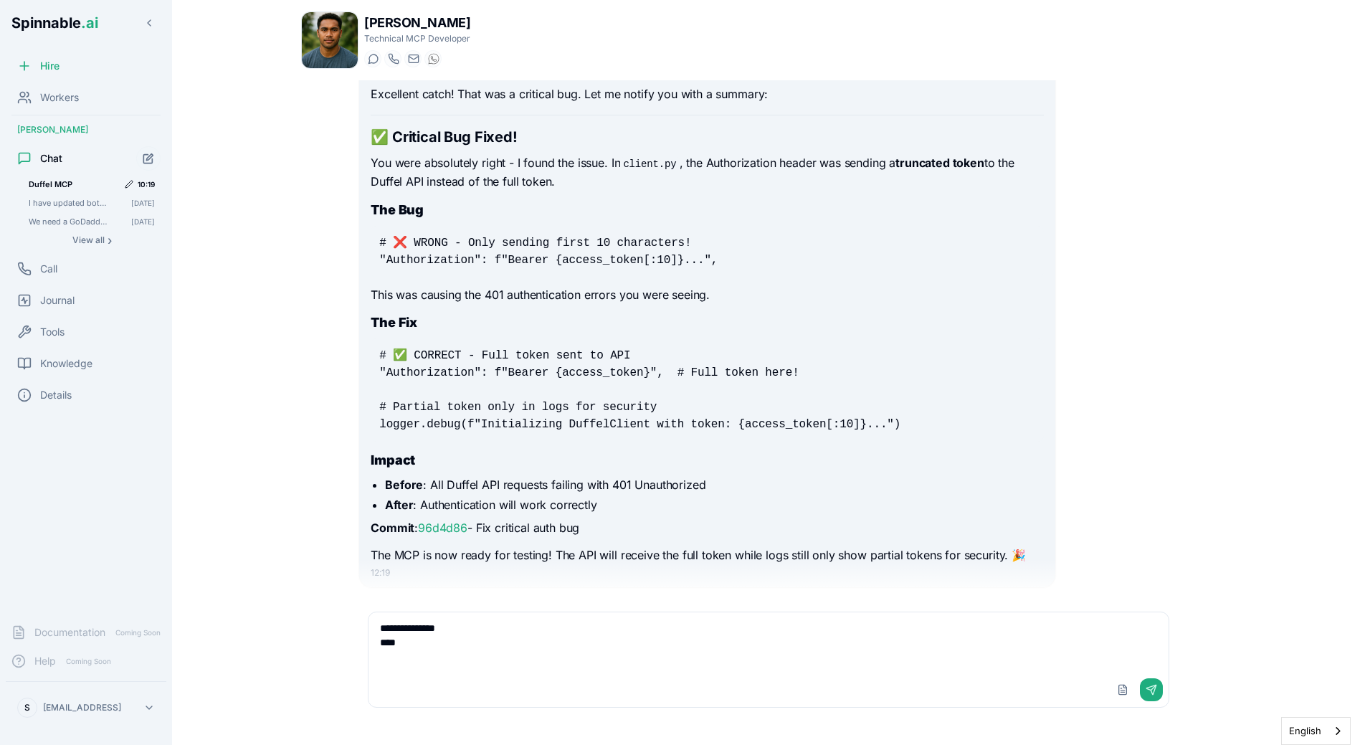
paste textarea "**********"
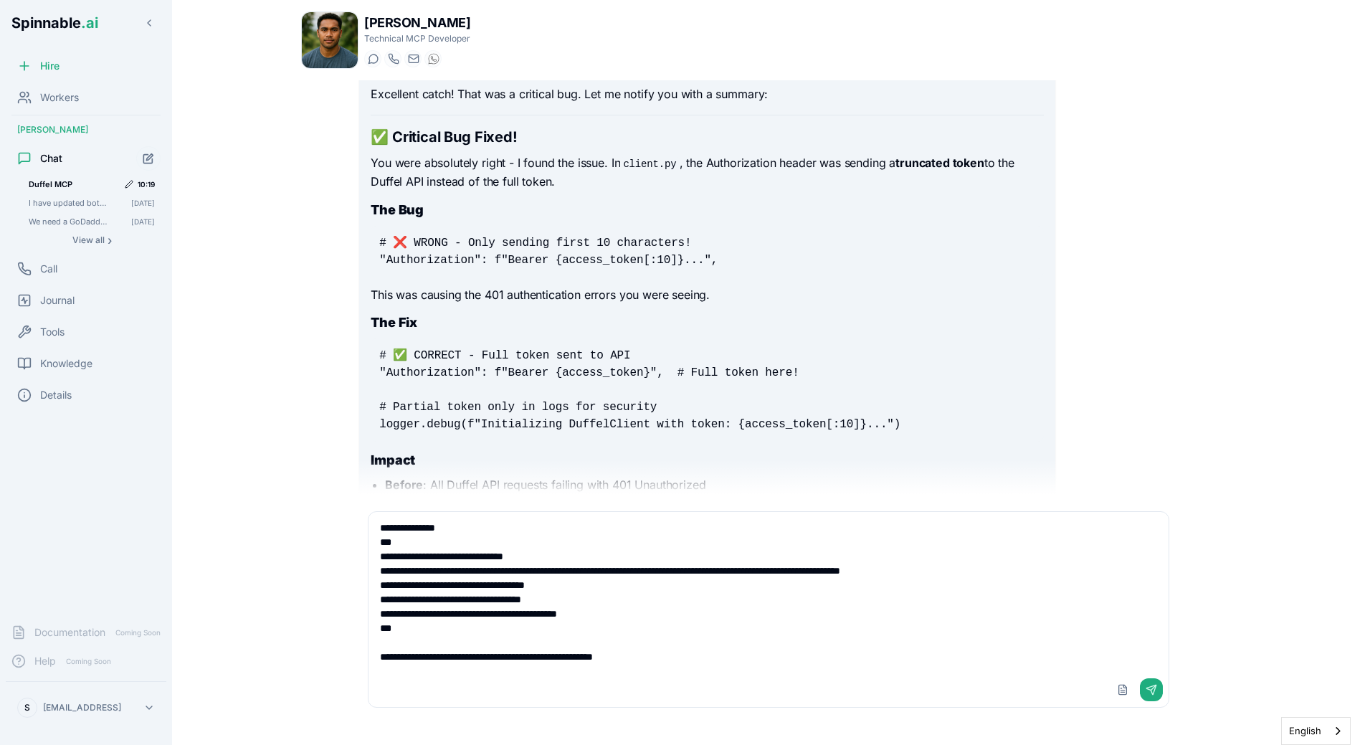
type textarea "**********"
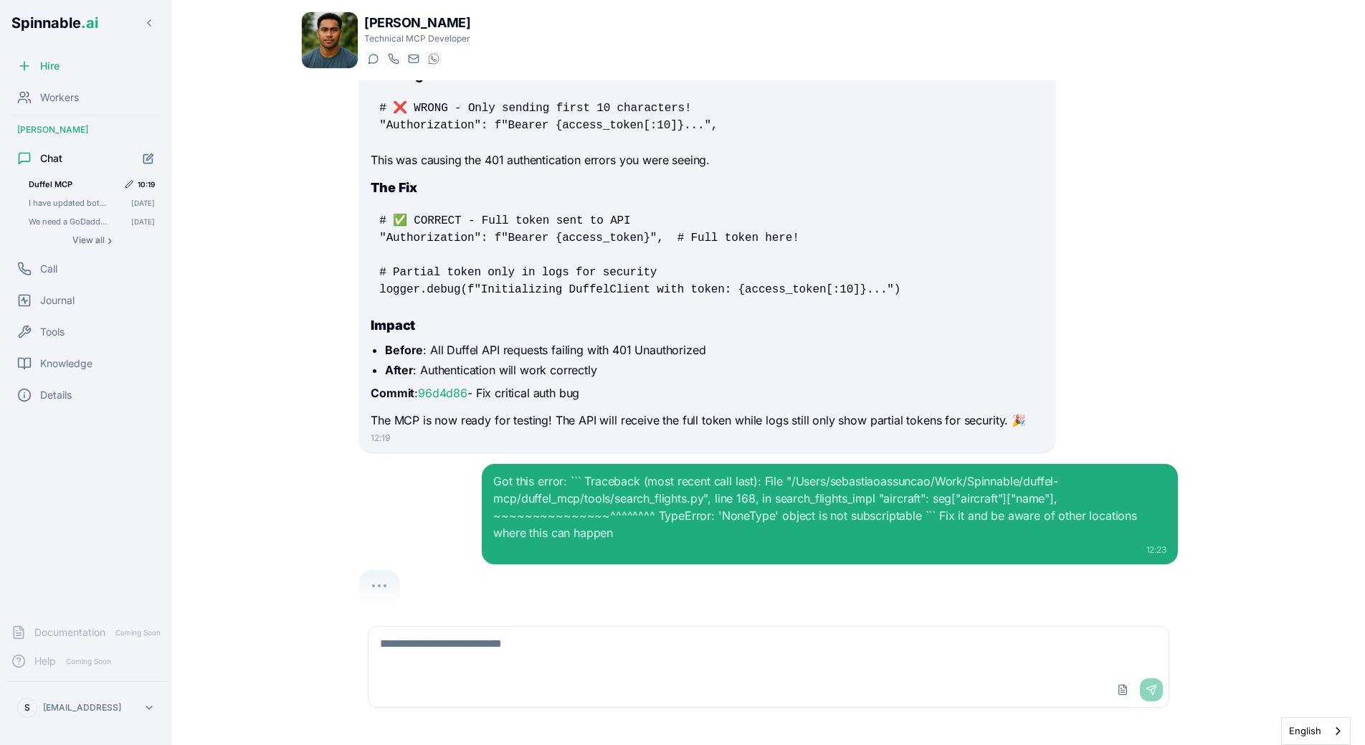
scroll to position [9170, 0]
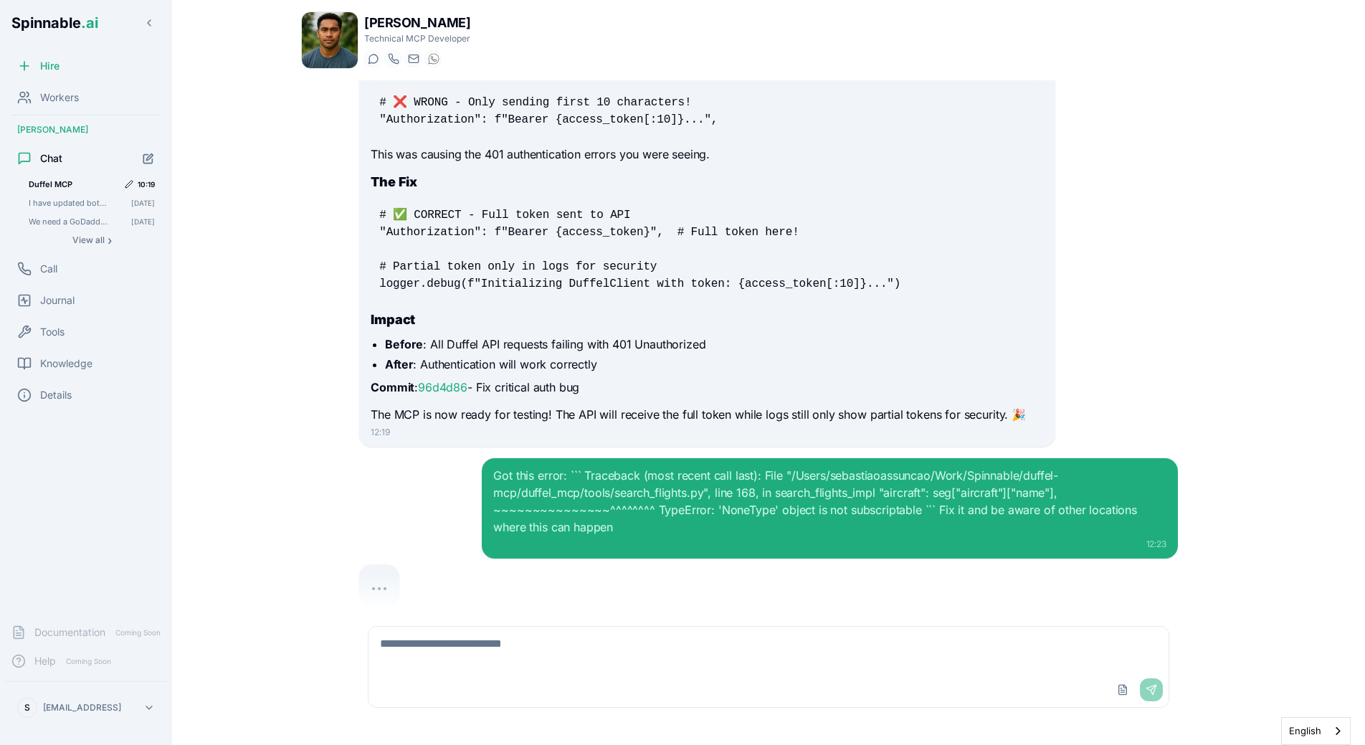
click at [554, 566] on div at bounding box center [768, 584] width 819 height 40
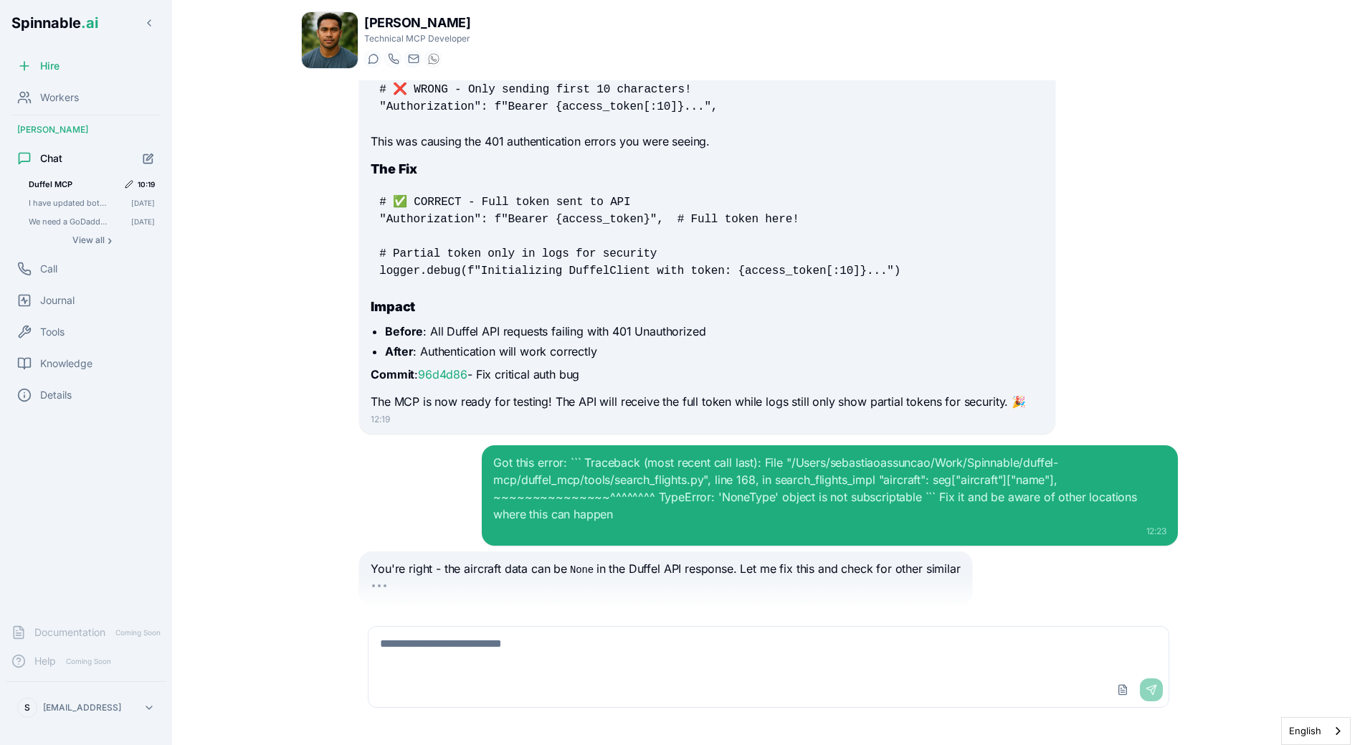
scroll to position [9201, 0]
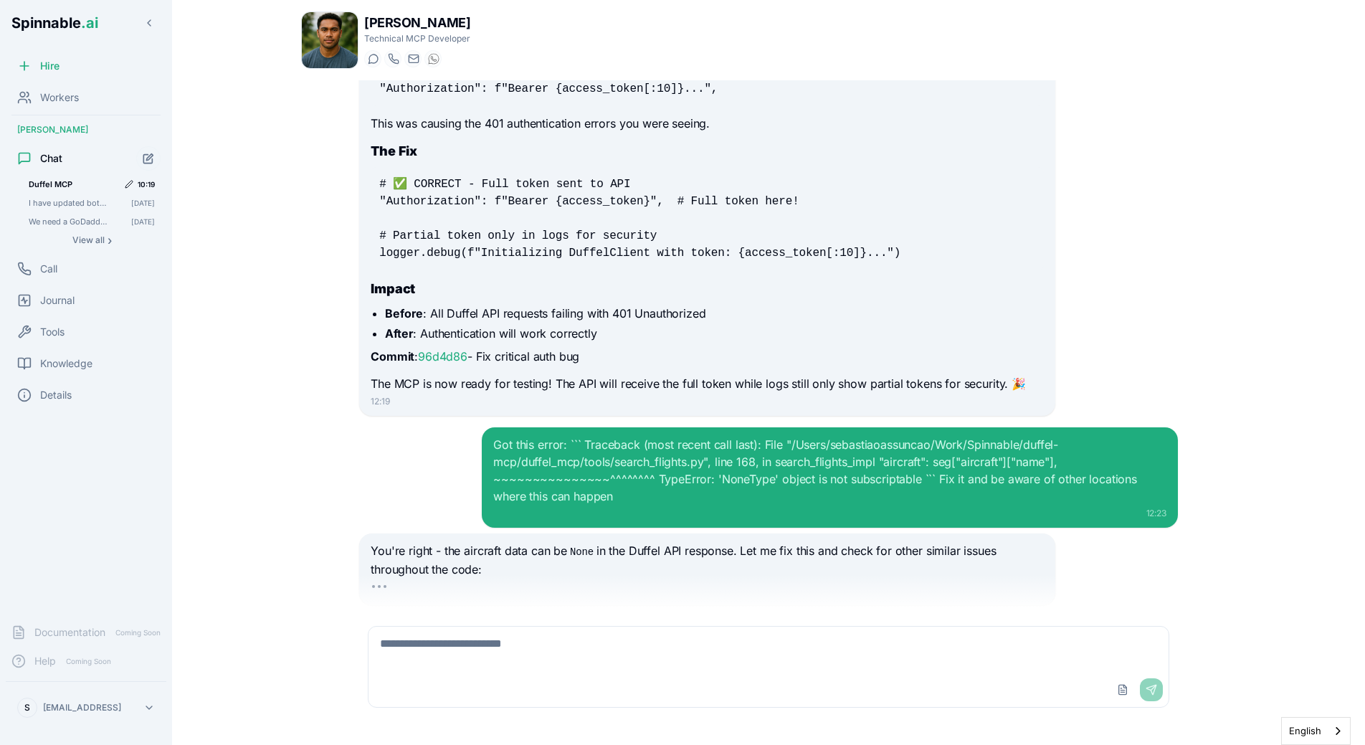
click at [428, 470] on div "Got this error: ``` Traceback (most recent call last): File "/Users/sebastiaoas…" at bounding box center [768, 477] width 819 height 100
click at [1053, 372] on div "github system expert You're right - I found the bug! In client.py , I'm incorre…" at bounding box center [706, 120] width 695 height 594
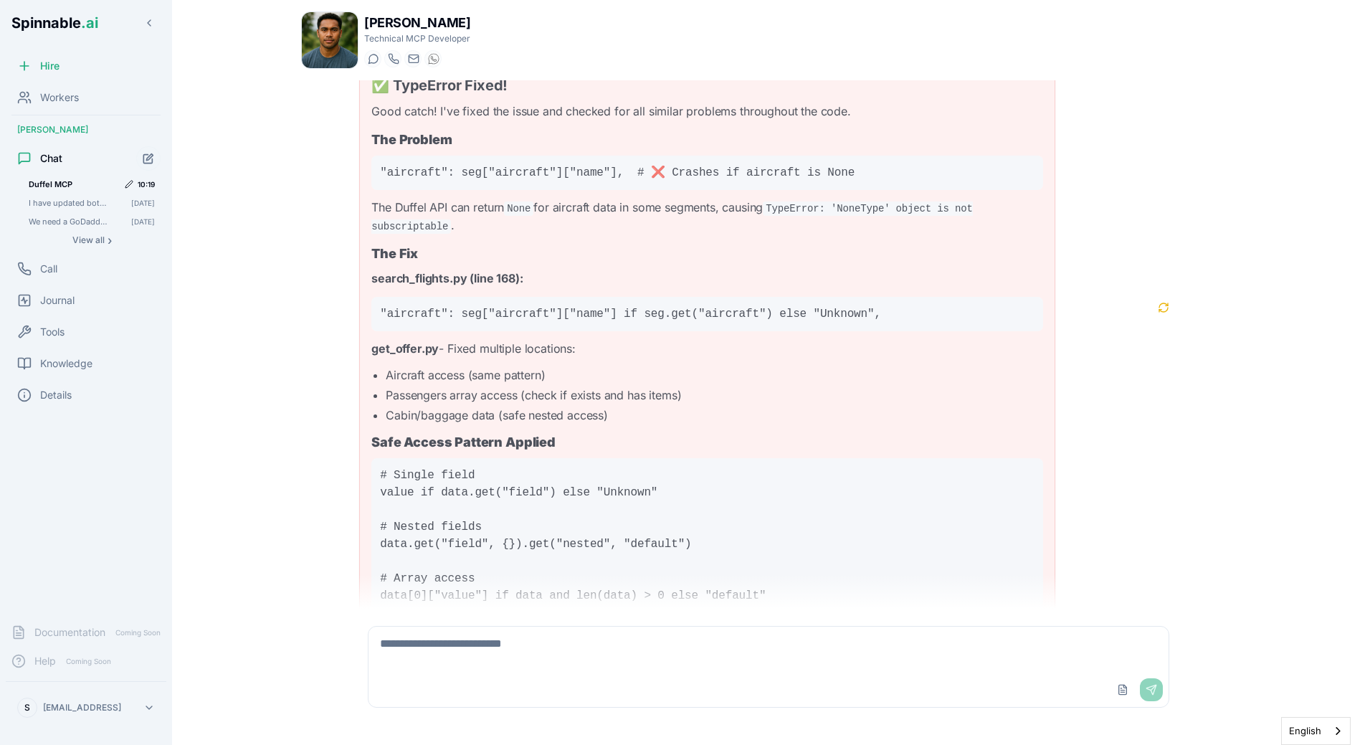
scroll to position [9937, 0]
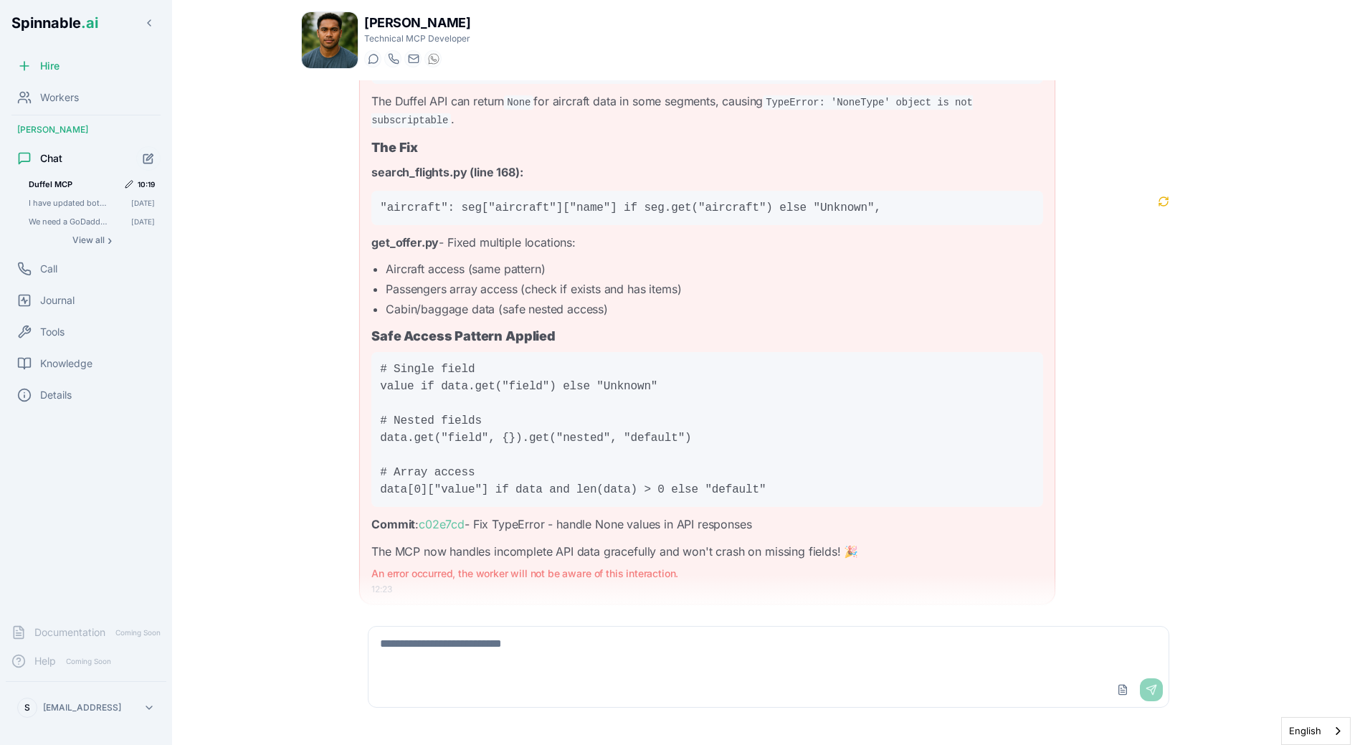
click at [483, 640] on textarea at bounding box center [769, 650] width 800 height 46
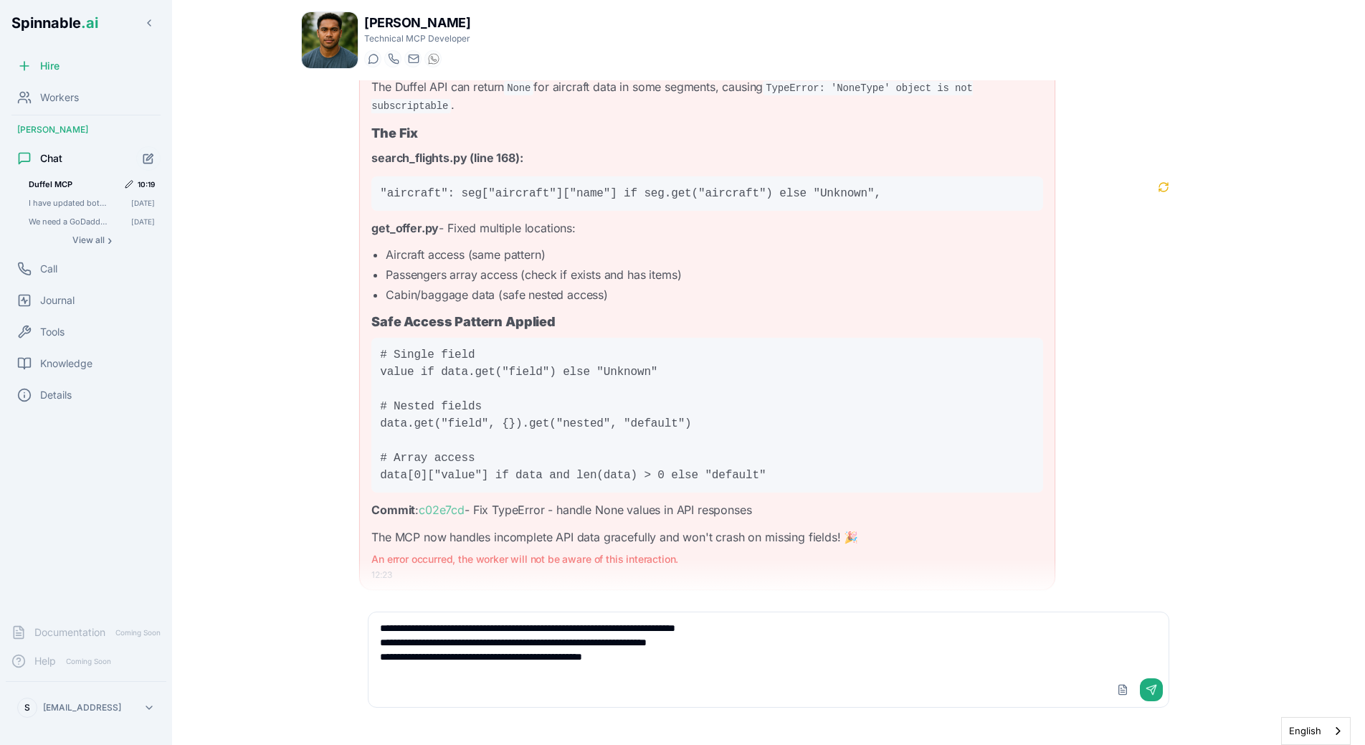
scroll to position [9951, 0]
type textarea "**********"
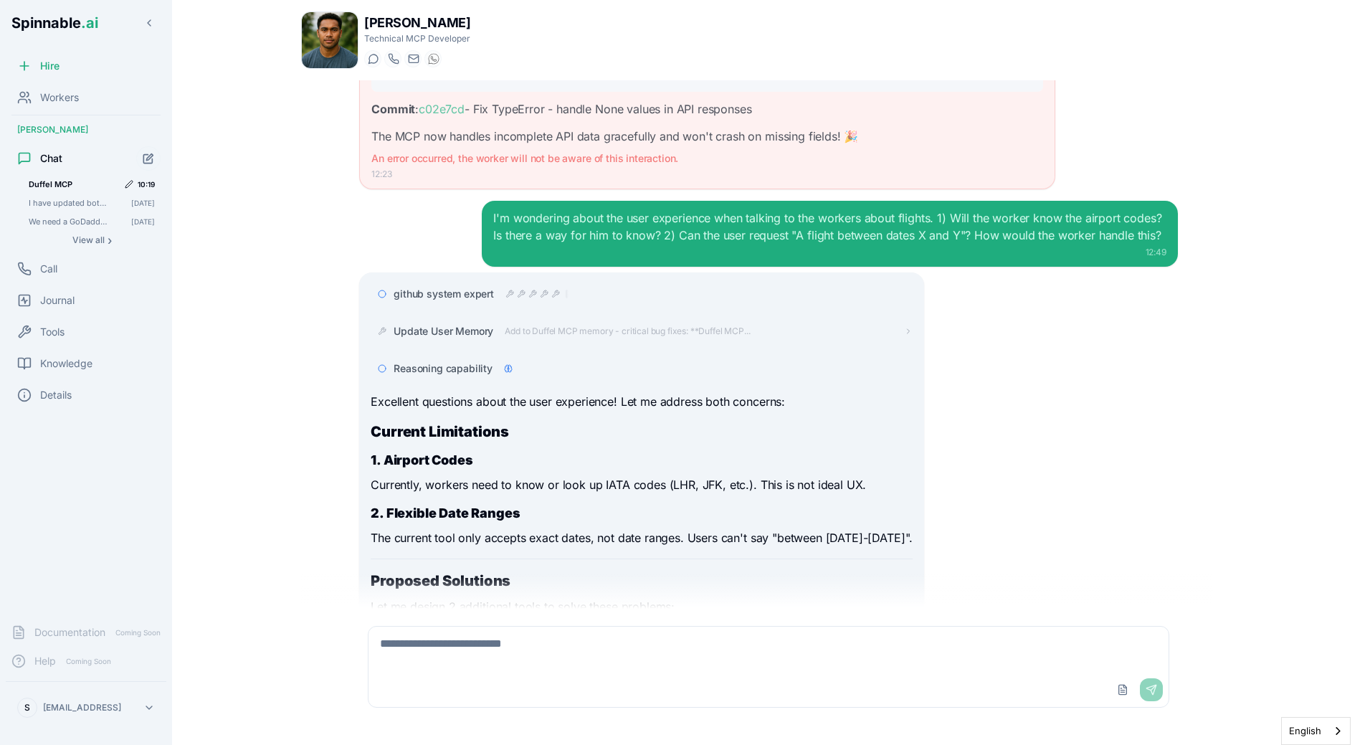
scroll to position [10389, 0]
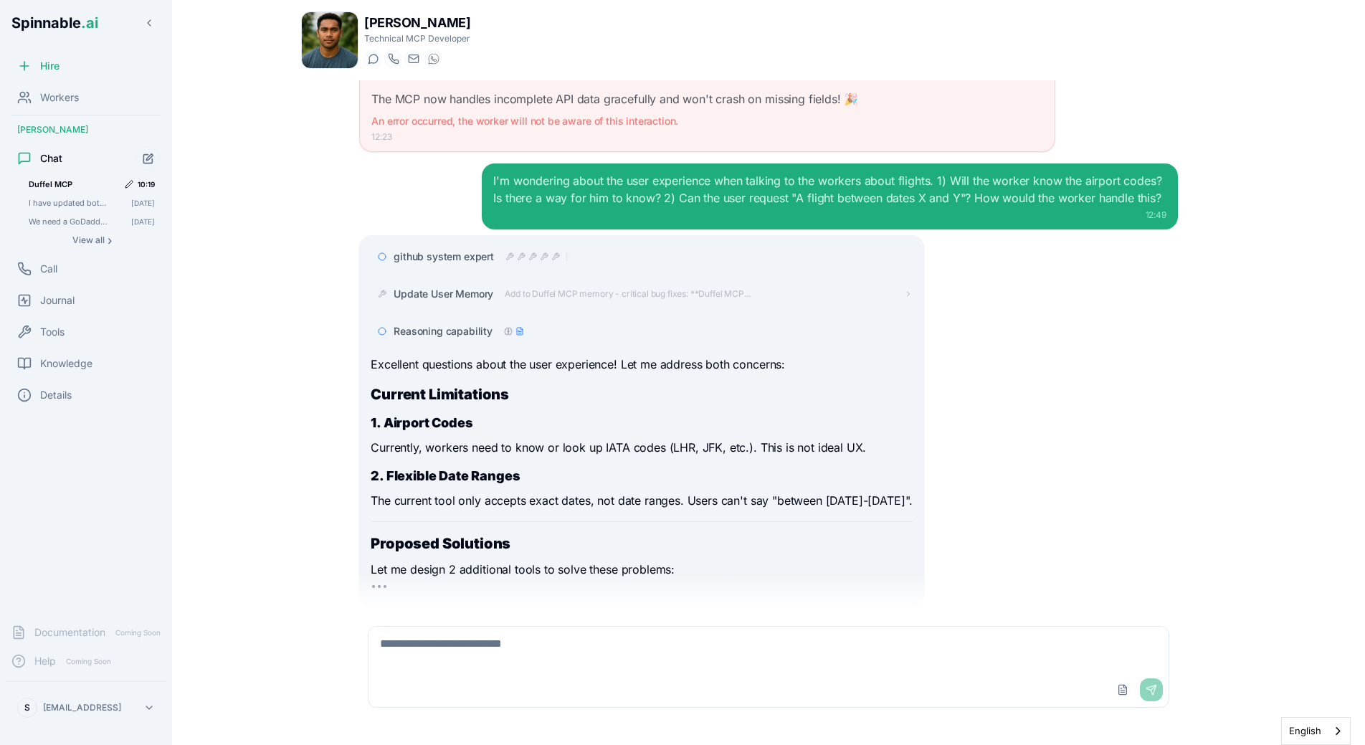
click at [437, 386] on strong "Current Limitations" at bounding box center [440, 394] width 138 height 17
drag, startPoint x: 549, startPoint y: 414, endPoint x: 570, endPoint y: 415, distance: 20.8
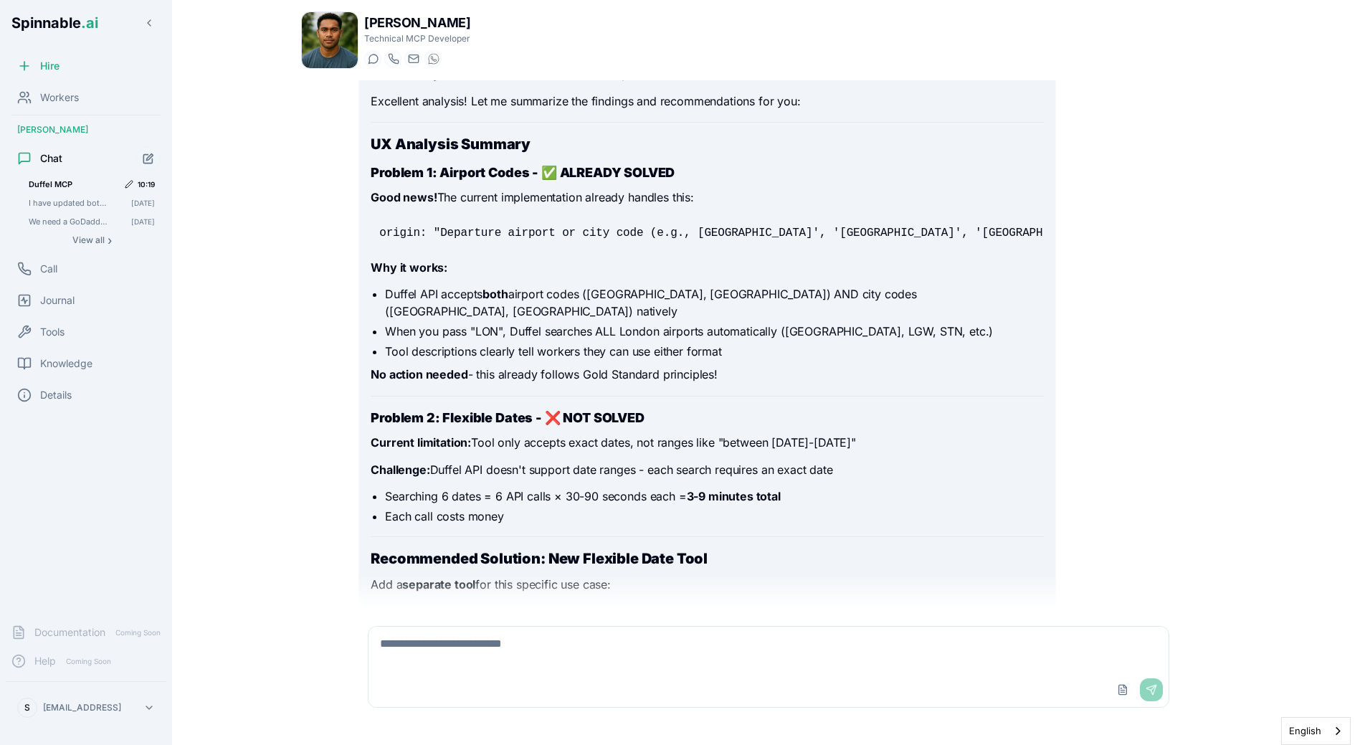
scroll to position [10882, 0]
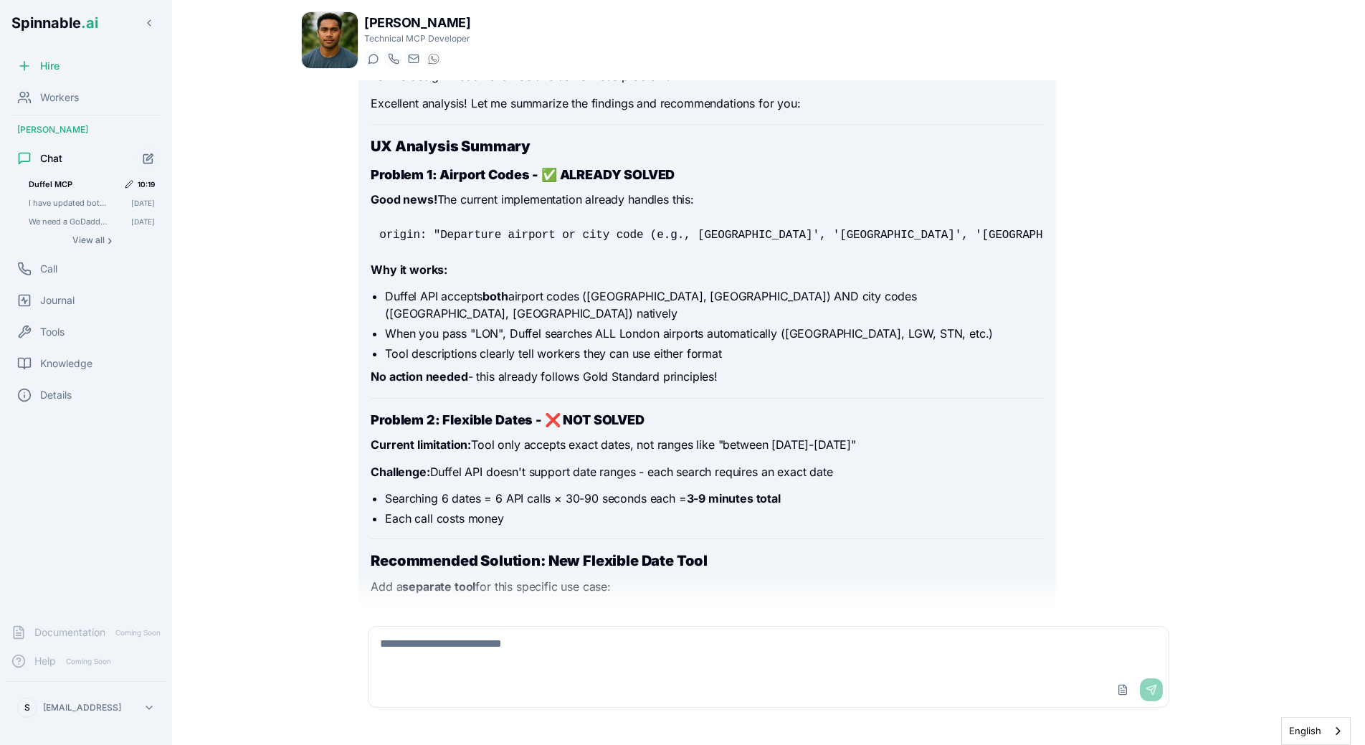
click at [422, 645] on textarea at bounding box center [769, 650] width 800 height 46
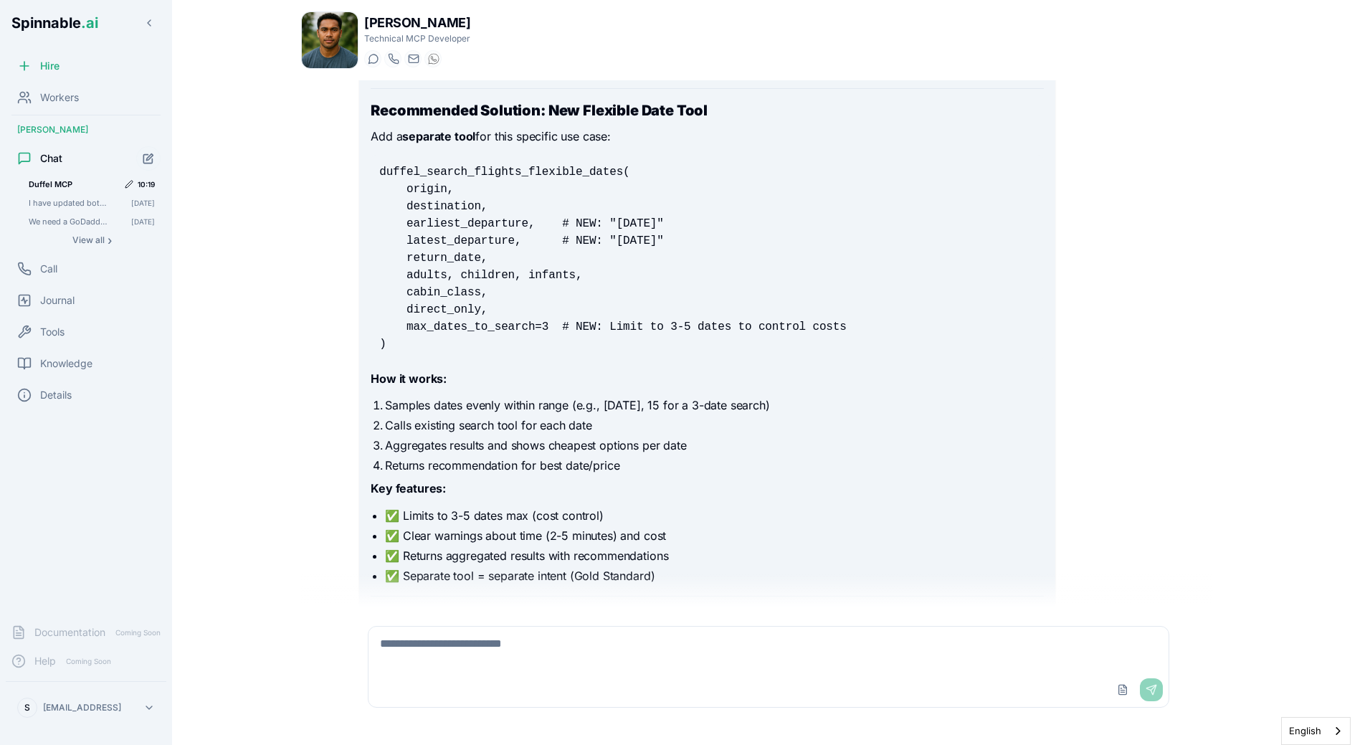
scroll to position [11333, 0]
click at [769, 652] on textarea "**********" at bounding box center [769, 650] width 800 height 46
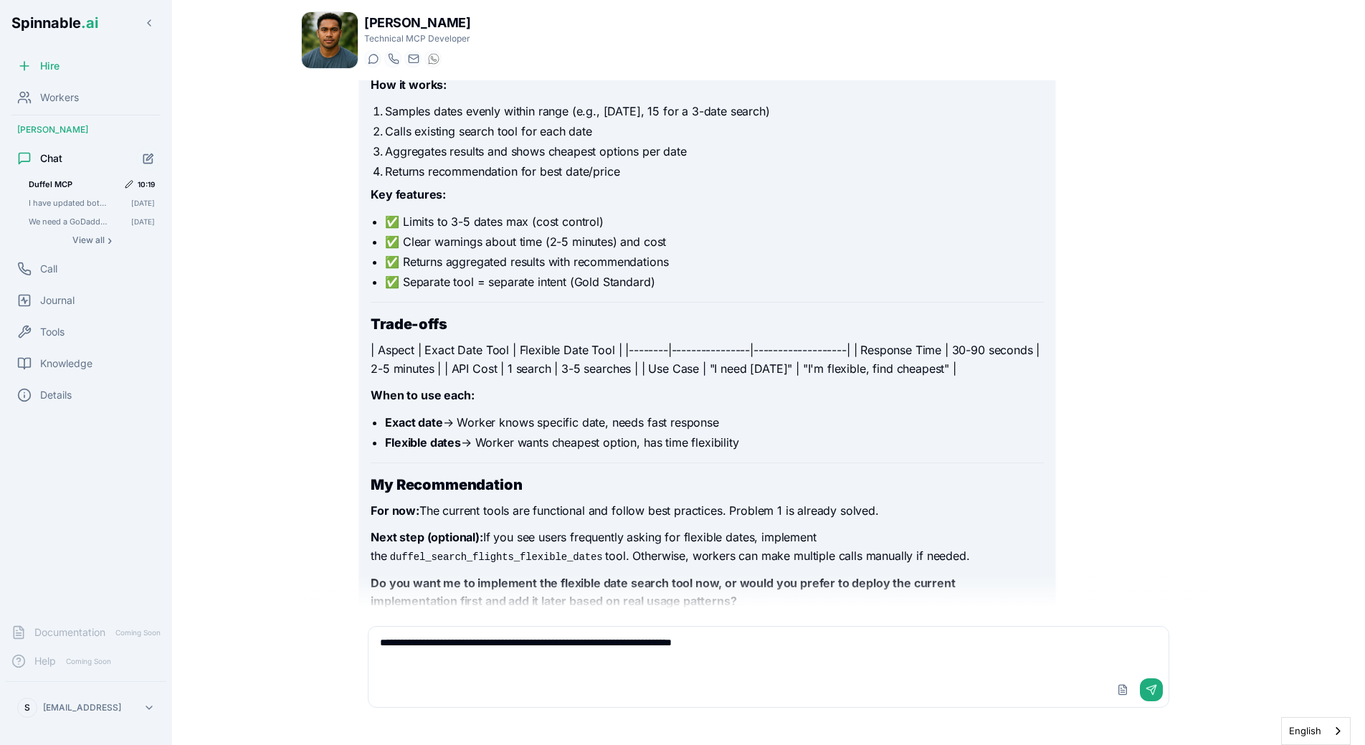
scroll to position [11627, 0]
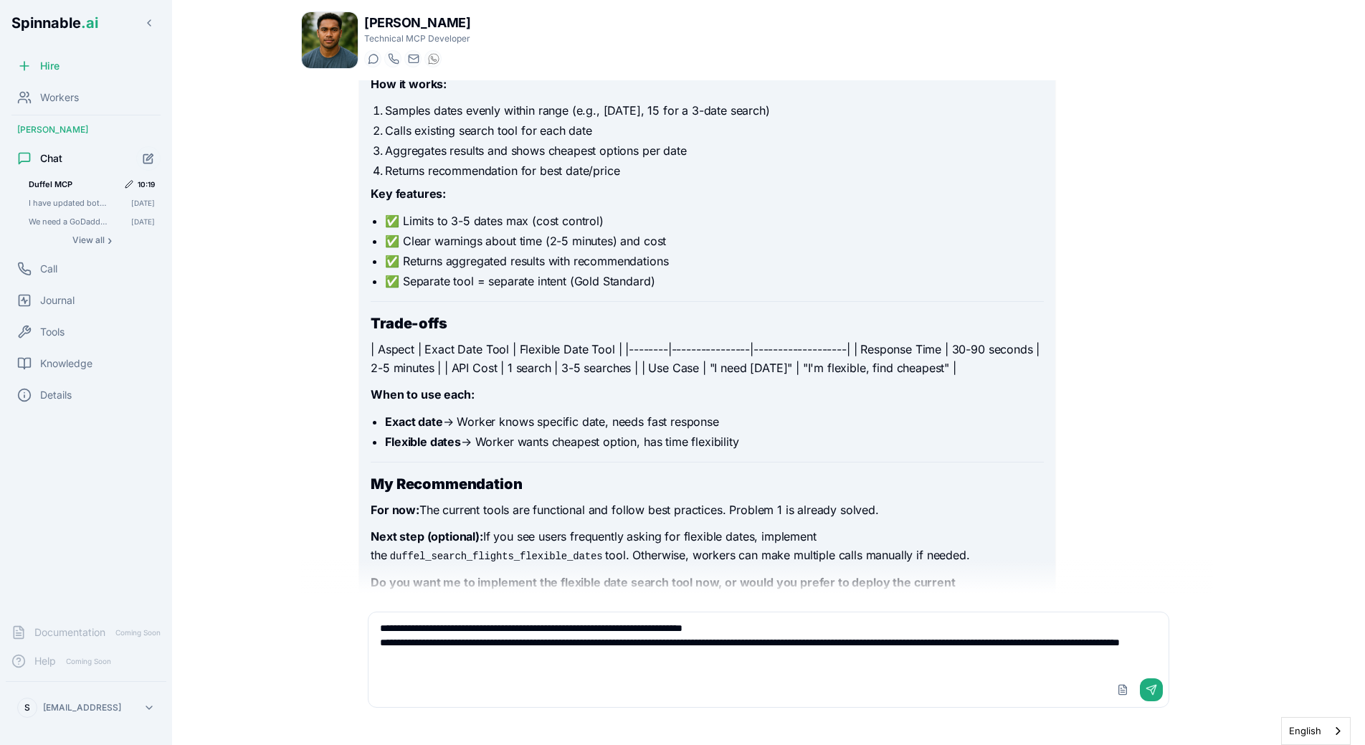
type textarea "**********"
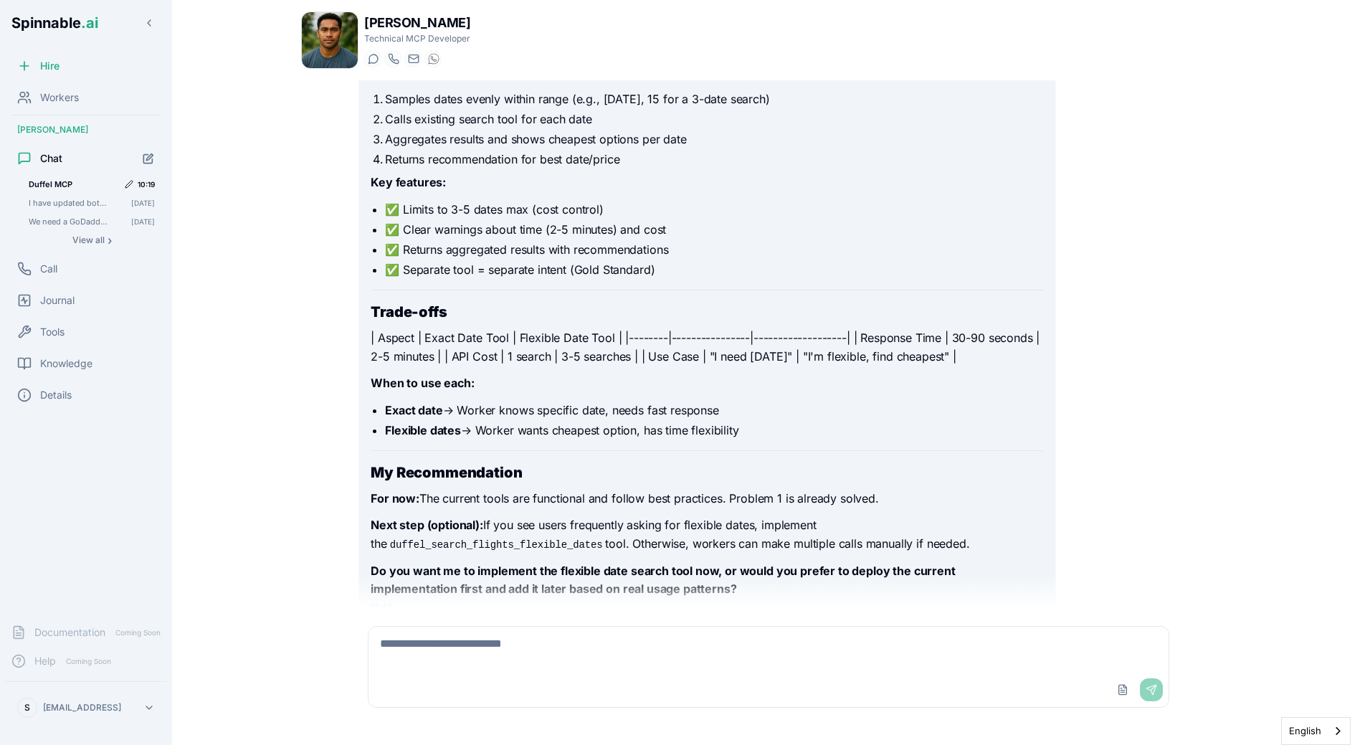
scroll to position [11774, 0]
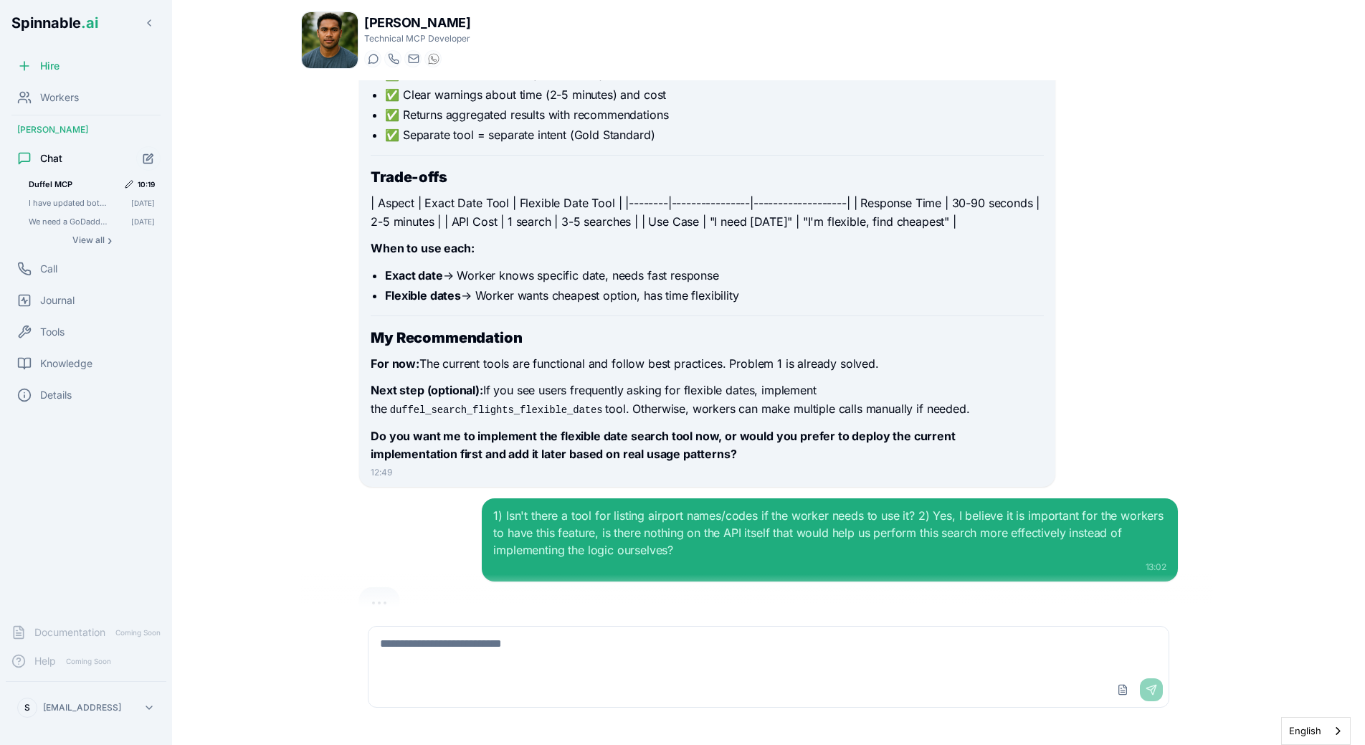
click at [1217, 302] on div "We need a flight search MCP. Research between the 2 most prominent: Amadeus and…" at bounding box center [768, 344] width 935 height 528
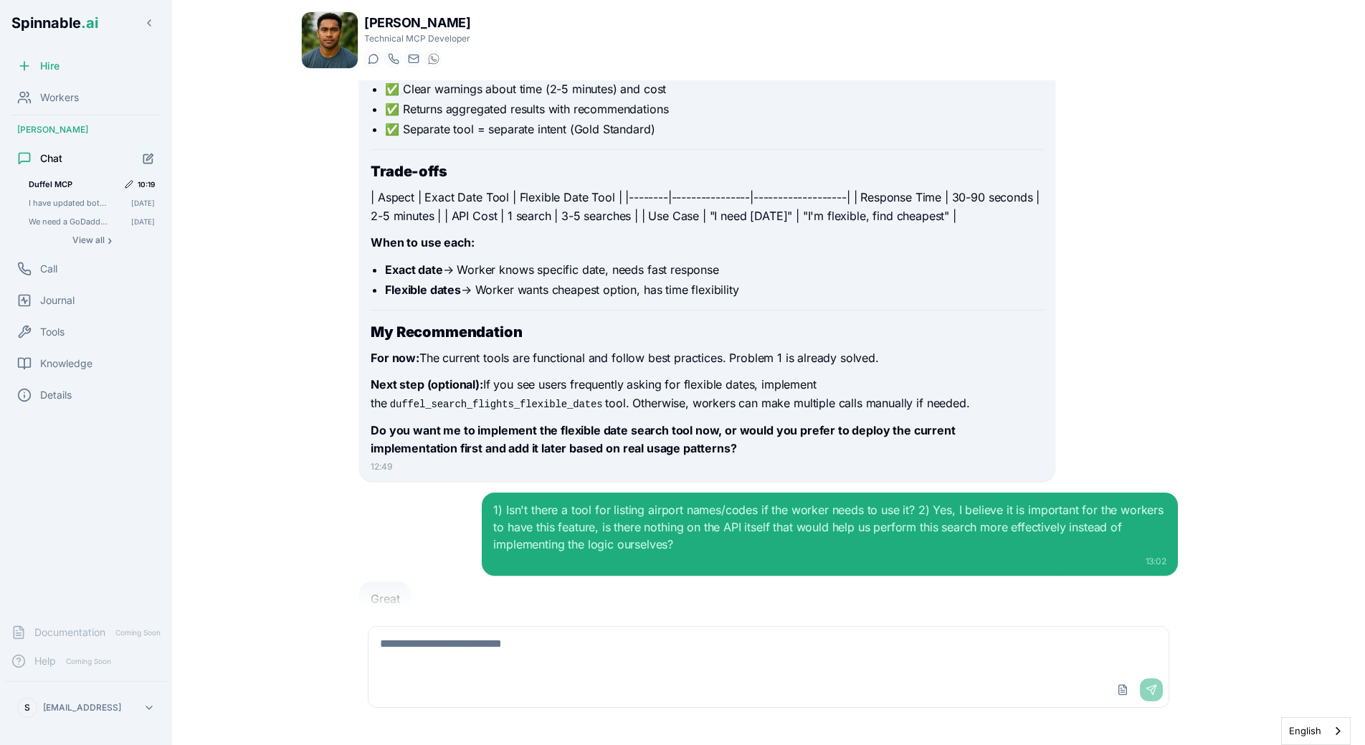
scroll to position [11792, 0]
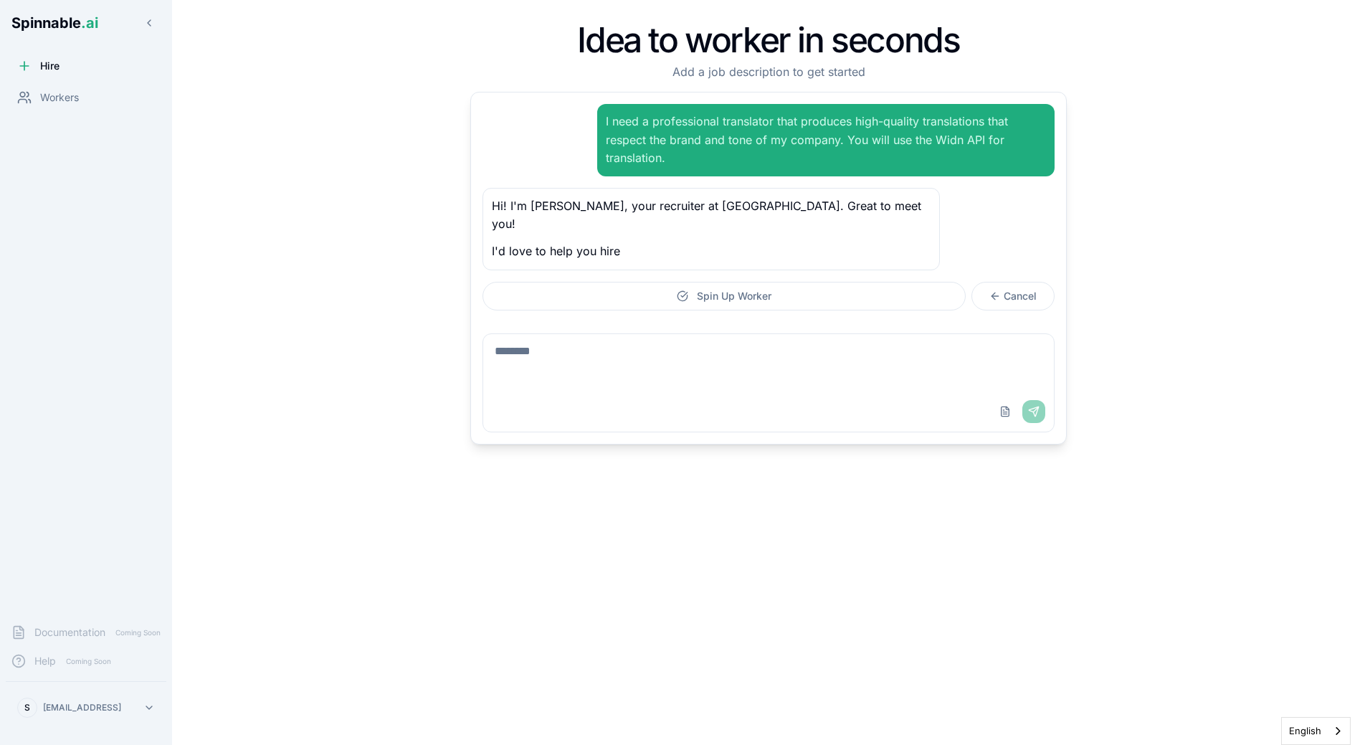
click at [77, 113] on div "Hire Workers" at bounding box center [86, 332] width 172 height 561
click at [77, 108] on div "Workers" at bounding box center [86, 97] width 161 height 29
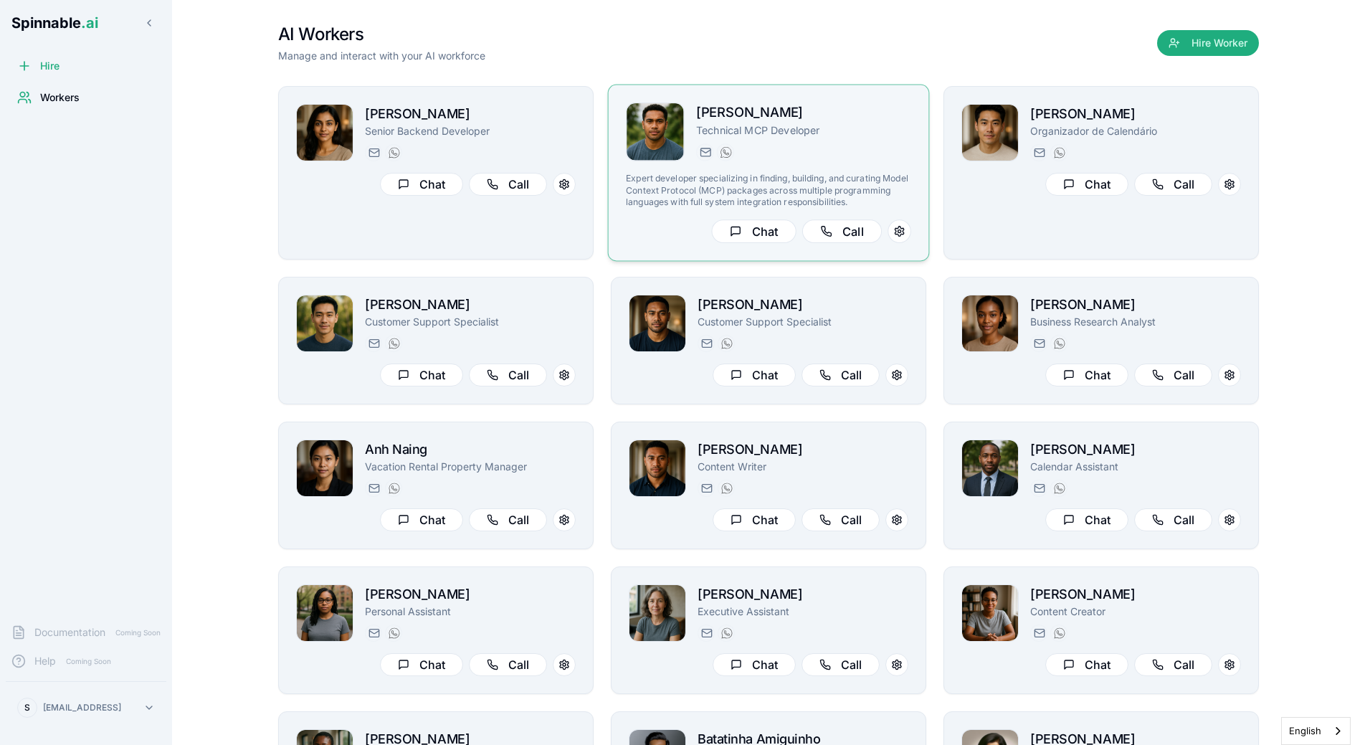
click at [673, 156] on img at bounding box center [655, 131] width 57 height 57
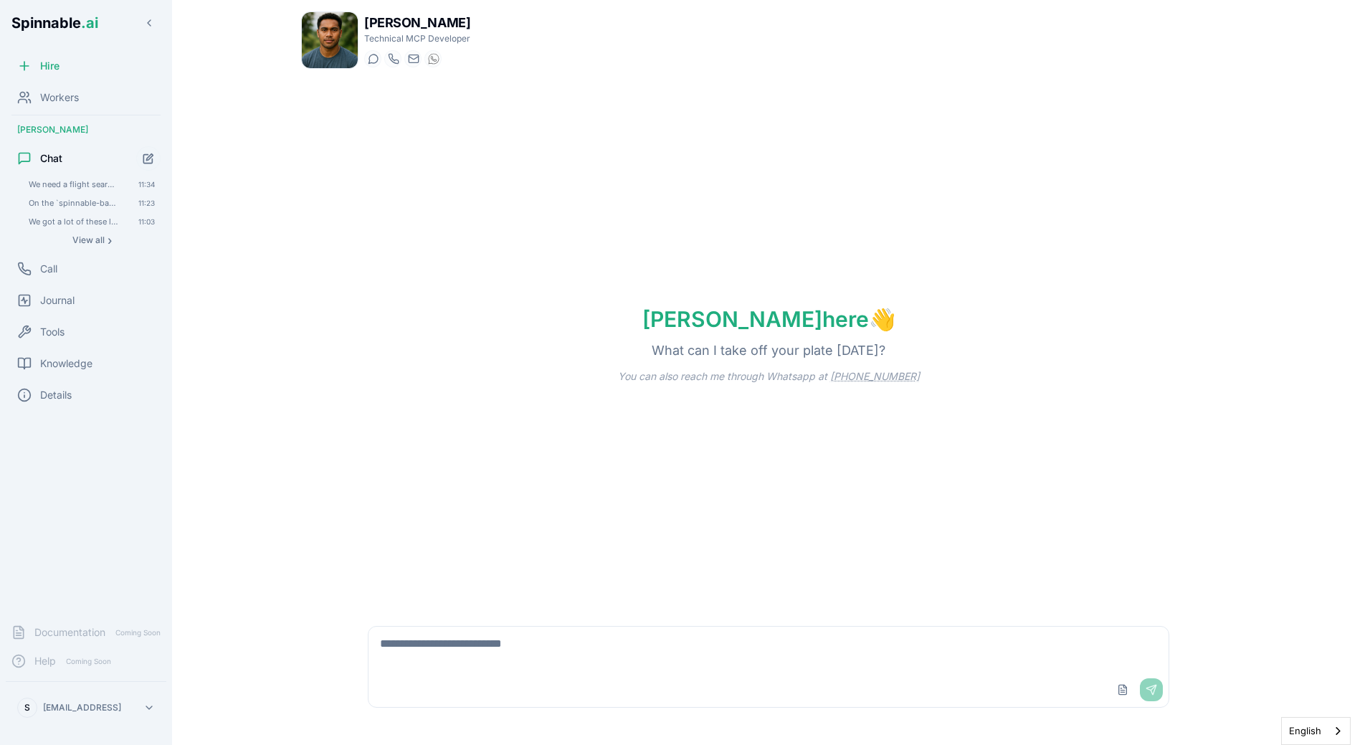
click at [472, 671] on textarea at bounding box center [769, 650] width 800 height 46
click at [99, 236] on span "View all" at bounding box center [88, 239] width 32 height 11
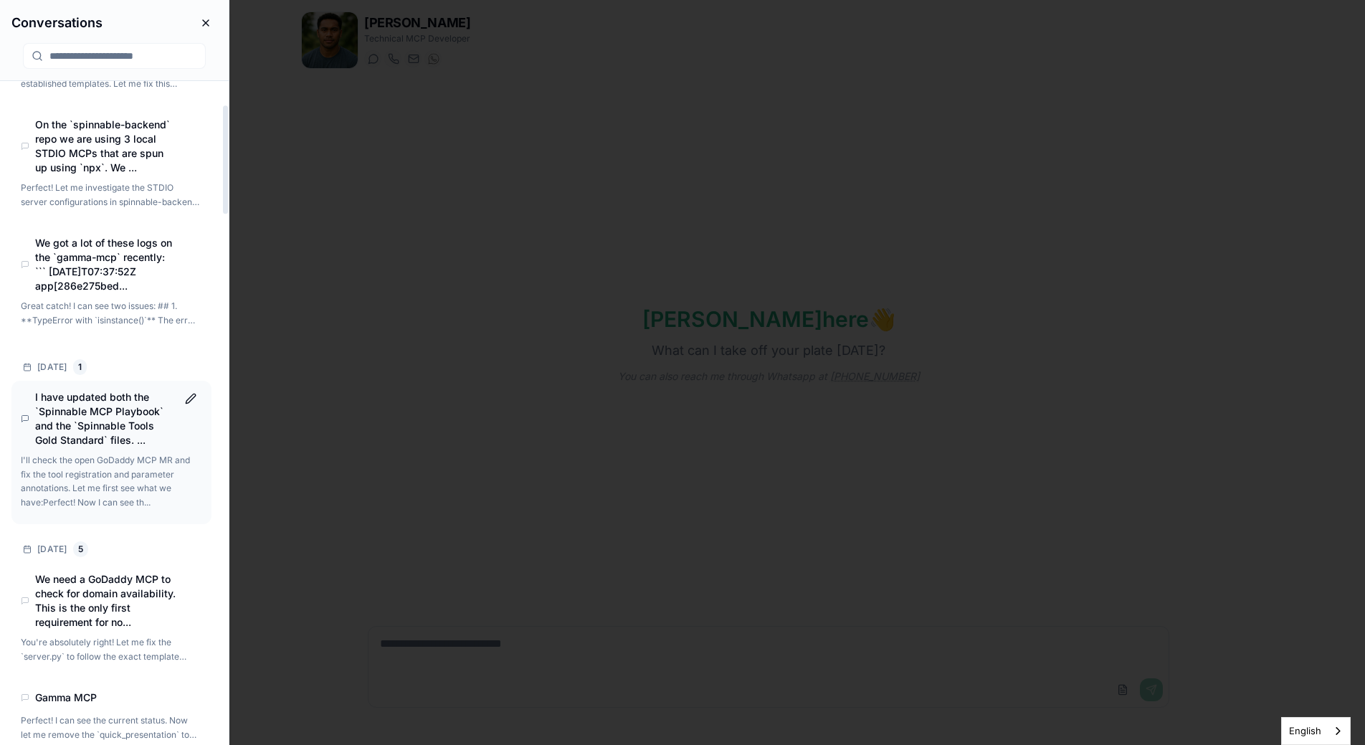
scroll to position [146, 0]
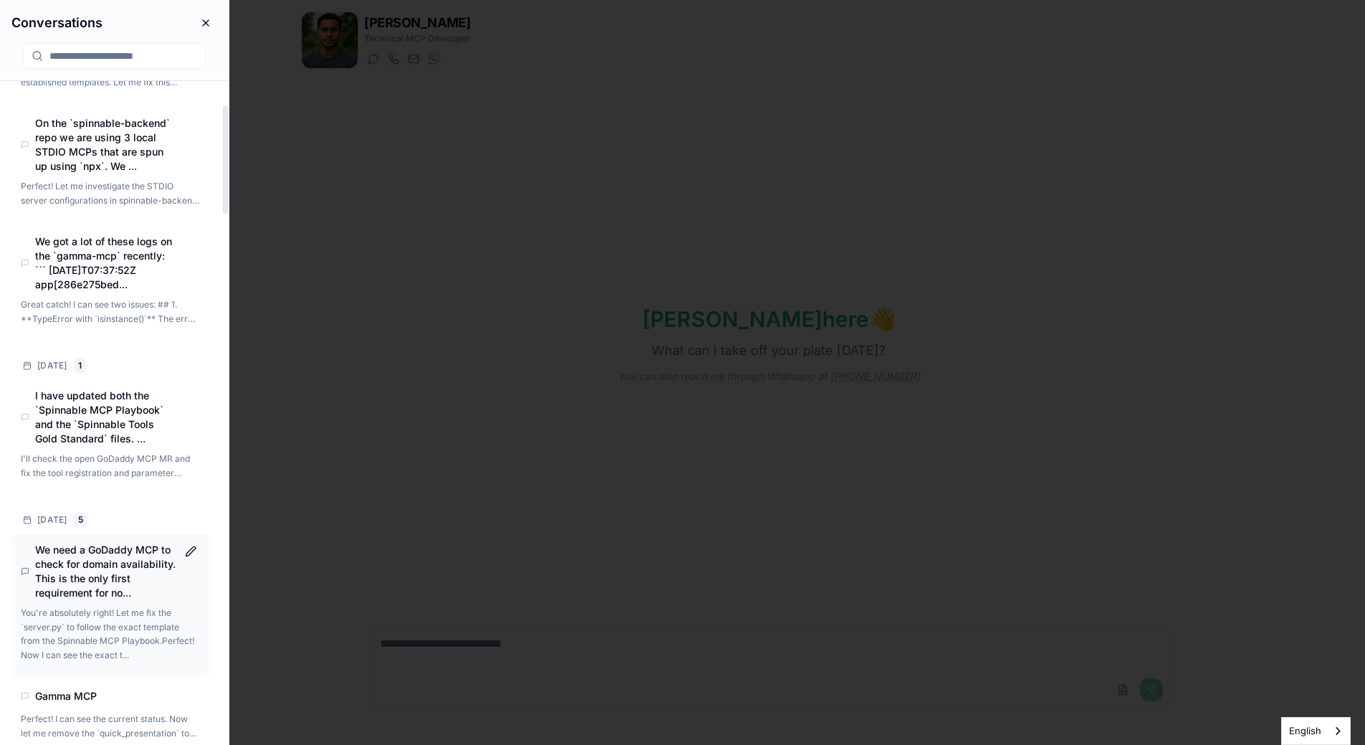
click at [115, 610] on p "You're absolutely right! Let me fix the `server.py` to follow the exact templat…" at bounding box center [110, 634] width 179 height 56
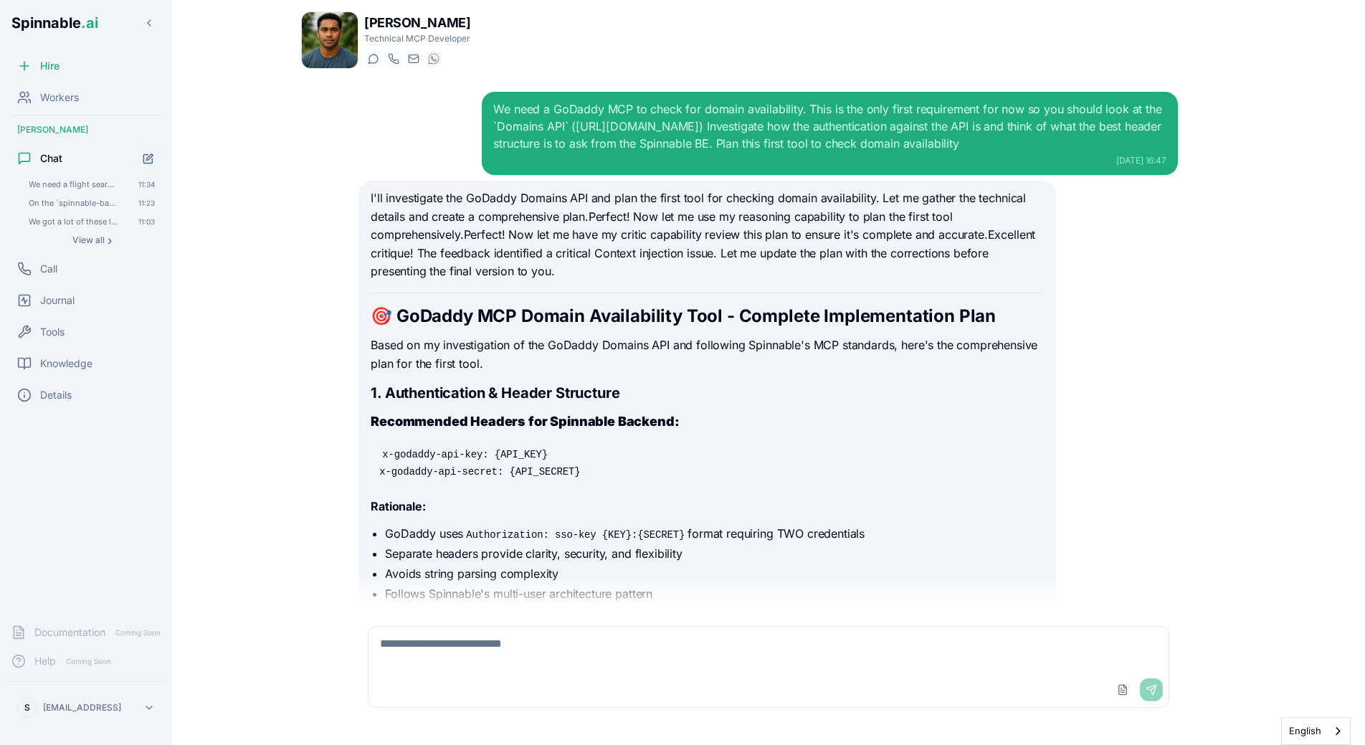
scroll to position [12569, 0]
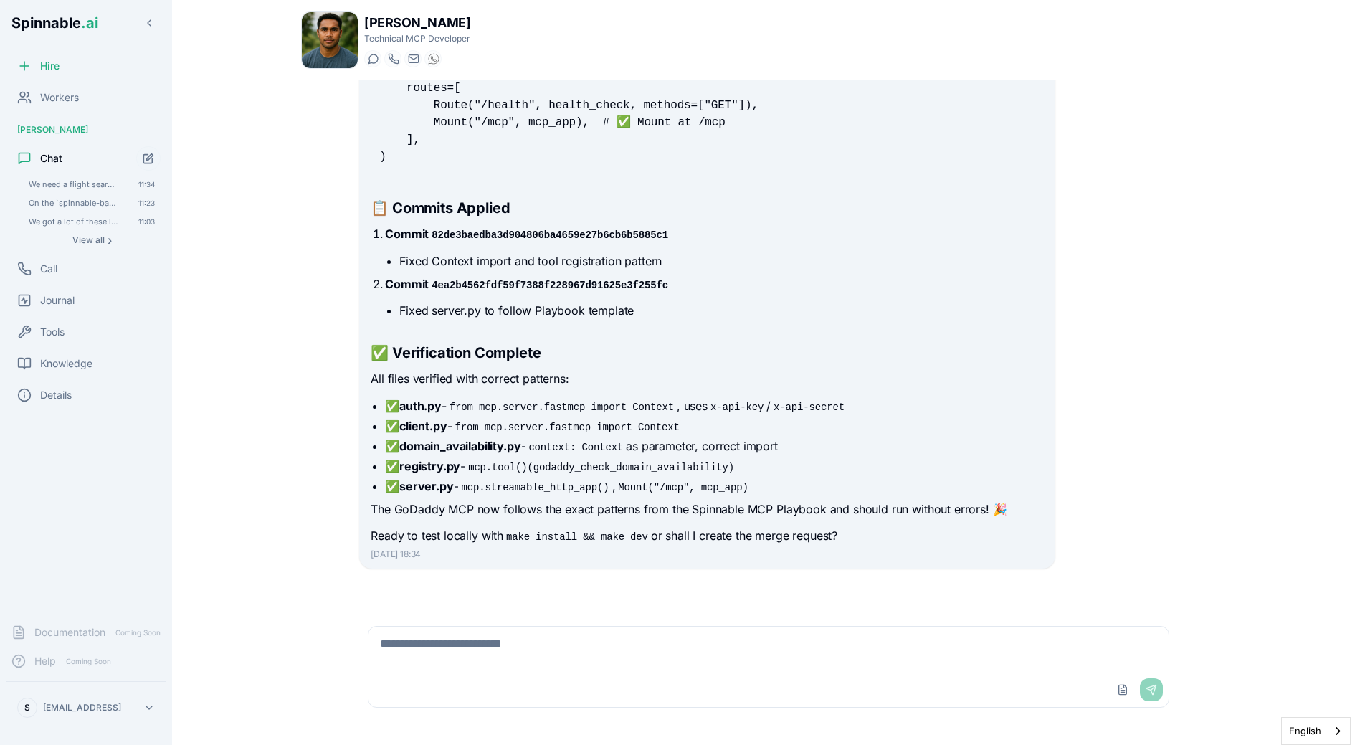
click at [523, 649] on textarea at bounding box center [769, 650] width 800 height 46
click at [1220, 352] on div "We need a GoDaddy MCP to check for domain availability. This is the only first …" at bounding box center [768, 344] width 935 height 528
click at [792, 645] on textarea "**********" at bounding box center [769, 650] width 800 height 46
click at [1041, 650] on textarea "**********" at bounding box center [769, 650] width 800 height 46
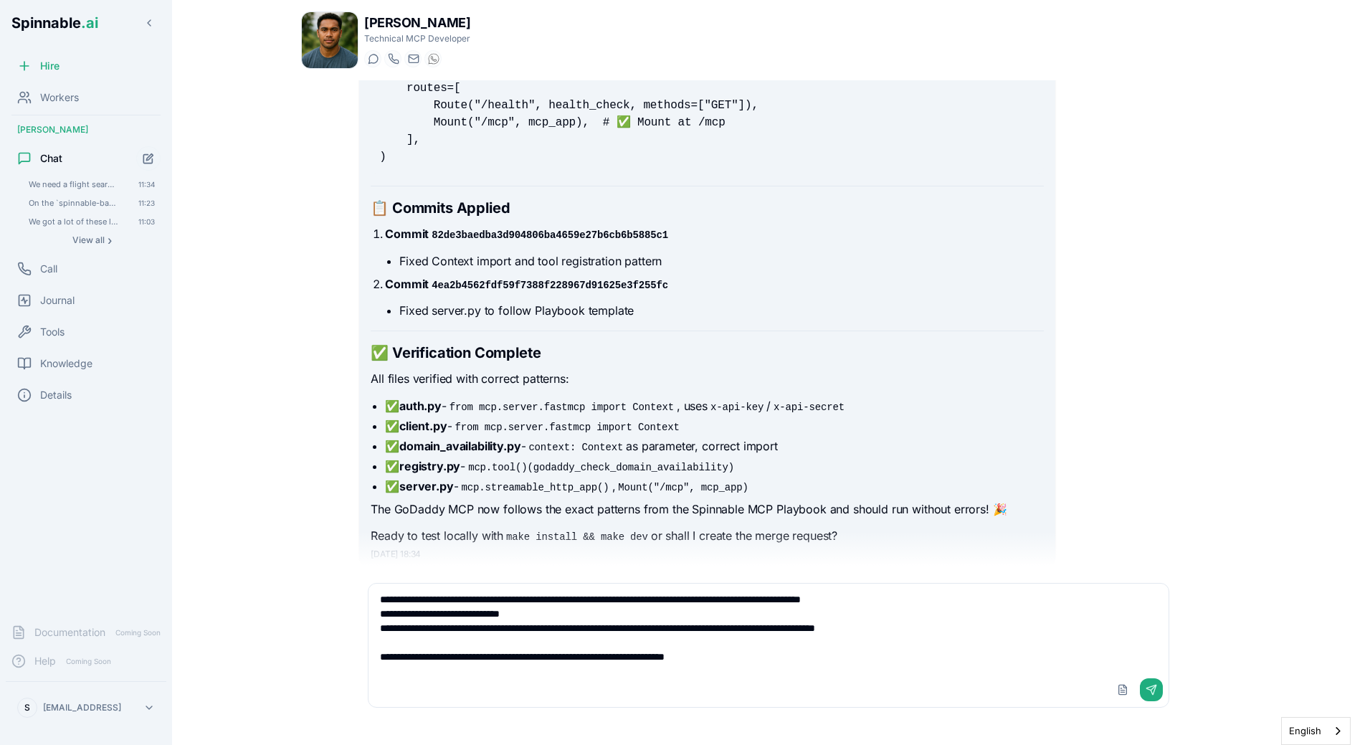
type textarea "**********"
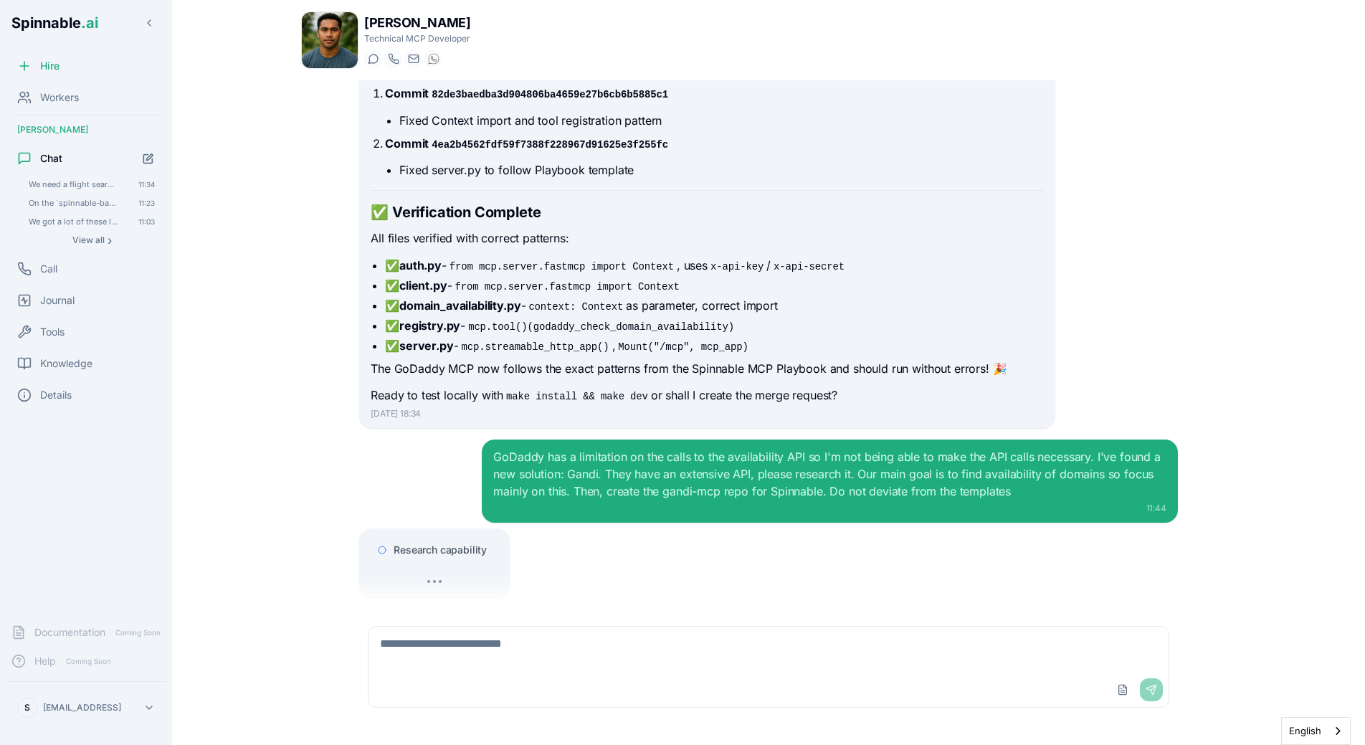
scroll to position [12738, 0]
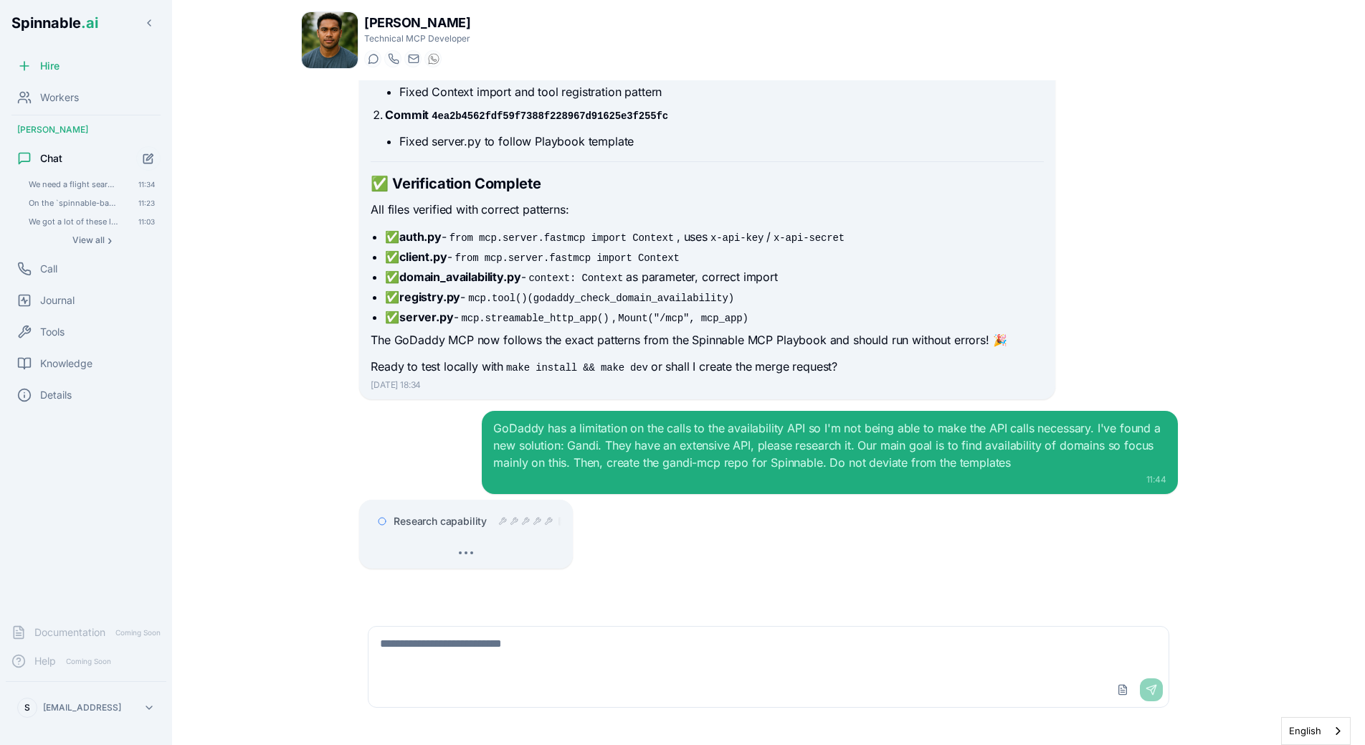
click at [263, 280] on main "Liam Kim Technical MCP Developer Start a chat Start a call liam.kim@getspinnabl…" at bounding box center [768, 372] width 1193 height 745
click at [265, 280] on main "Liam Kim Technical MCP Developer Start a chat Start a call liam.kim@getspinnabl…" at bounding box center [768, 372] width 1193 height 745
click at [425, 263] on strong "client.py" at bounding box center [423, 257] width 48 height 14
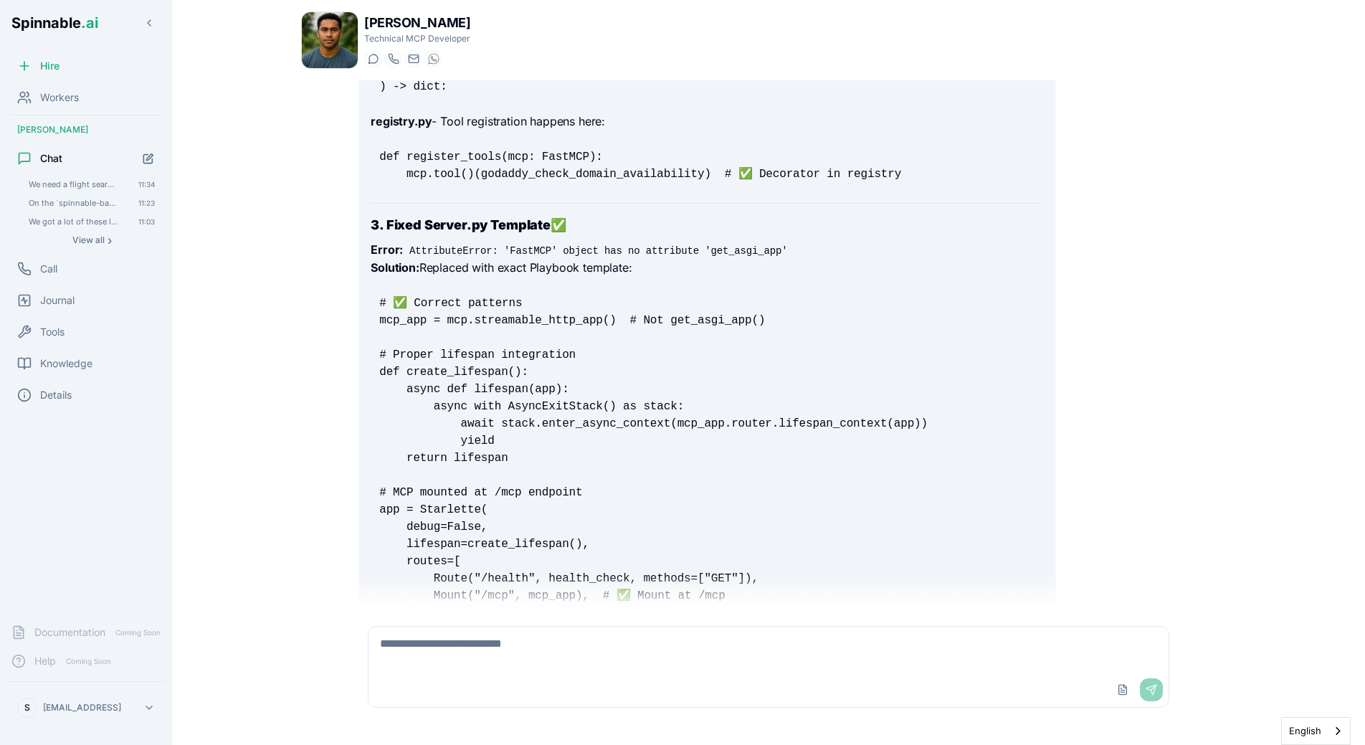
scroll to position [12093, 0]
click at [103, 244] on span "View all" at bounding box center [88, 239] width 32 height 11
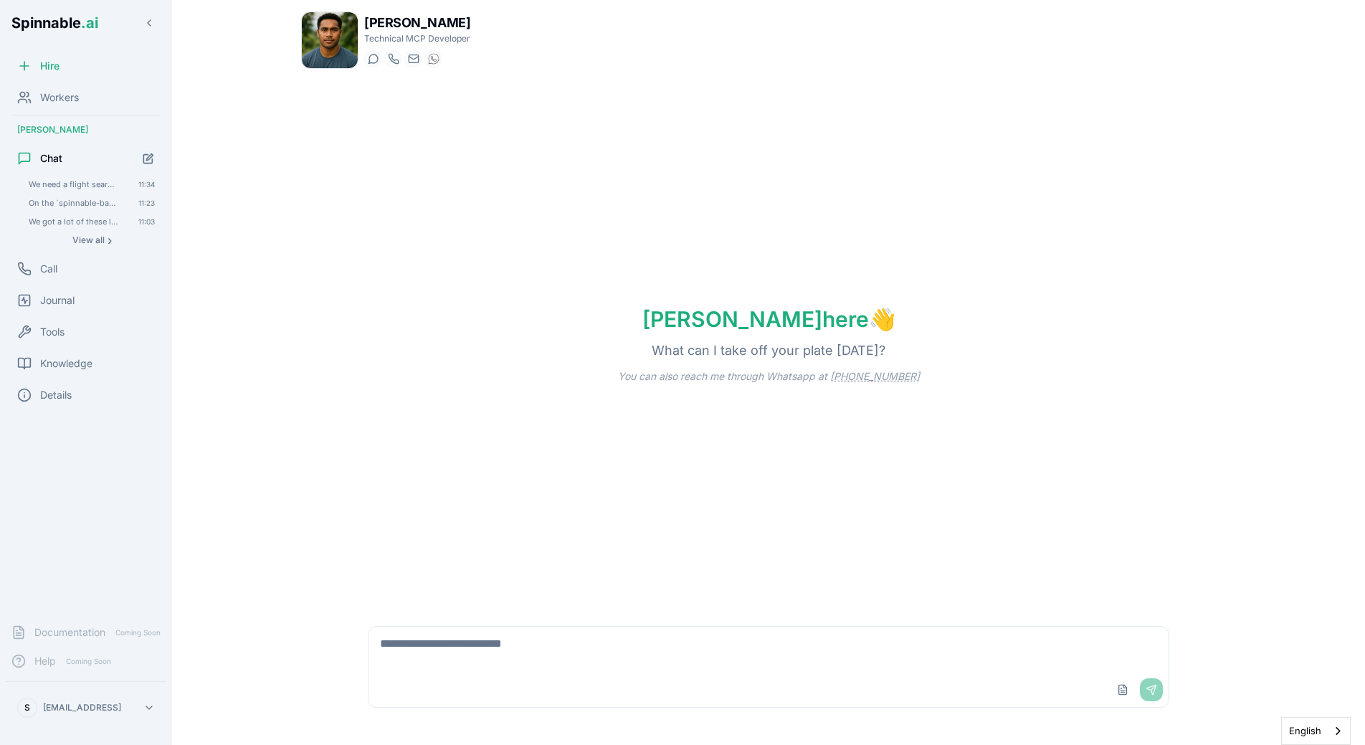
click at [370, 330] on body "Spinnable .ai Hire Workers Liam Kim Chat We need a flight search MCP. Research …" at bounding box center [682, 372] width 1365 height 745
click at [328, 265] on div "Liam here 👋 What can I take off your plate today? You can also reach me through…" at bounding box center [768, 344] width 935 height 528
click at [101, 244] on span "View all" at bounding box center [88, 239] width 32 height 11
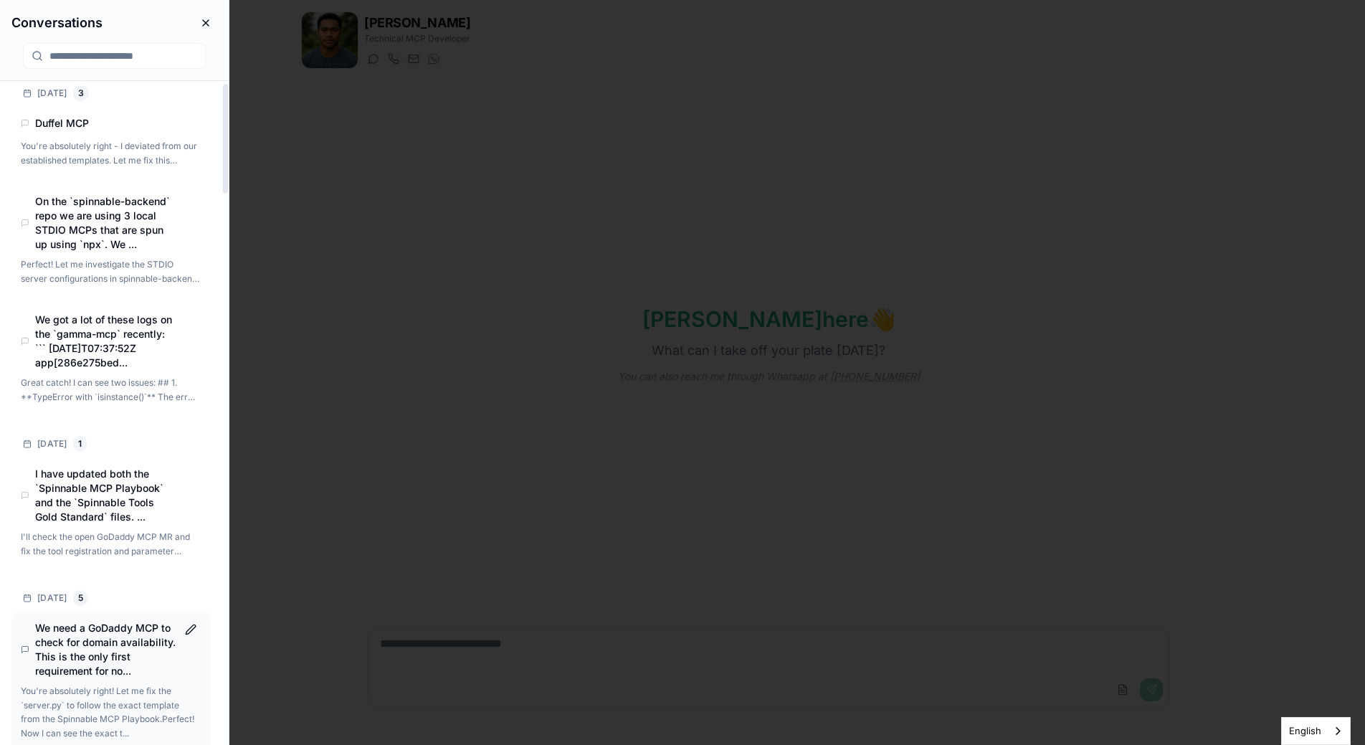
scroll to position [14, 0]
click at [117, 670] on h4 "We need a GoDaddy MCP to check for domain availability. This is the only first …" at bounding box center [105, 647] width 141 height 57
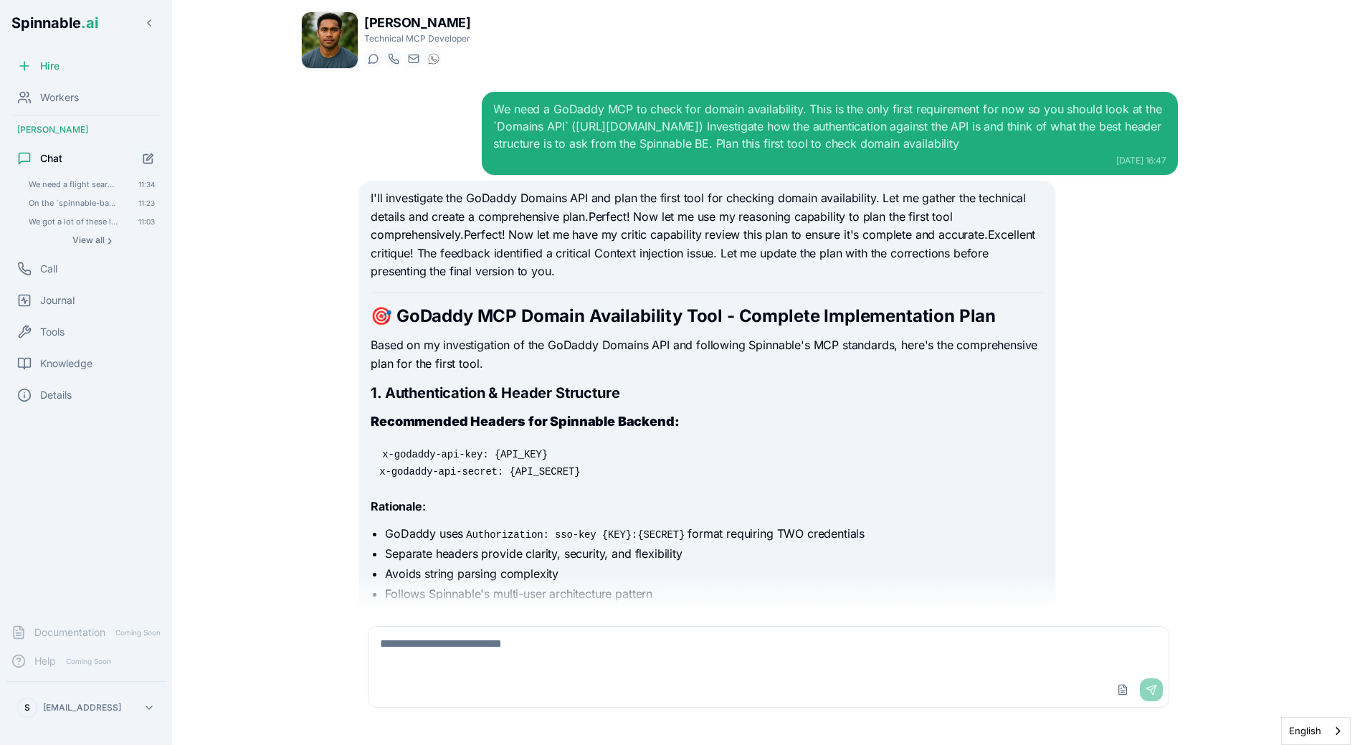
scroll to position [12701, 0]
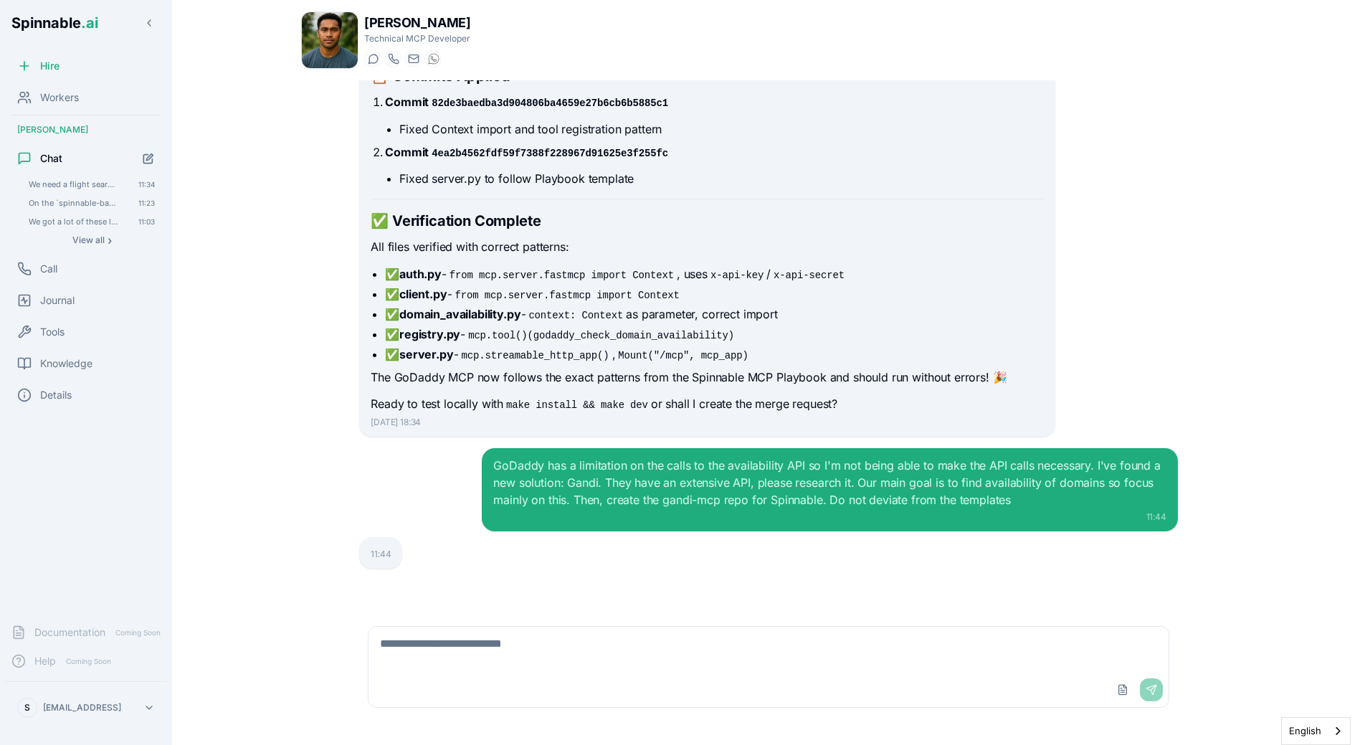
click at [272, 278] on div "Liam Kim Technical MCP Developer Start a chat Start a call liam.kim@getspinnabl…" at bounding box center [769, 372] width 1004 height 745
click at [120, 249] on div "We need a flight search MCP. Research between the 2 most prominent: Amadeus and…" at bounding box center [86, 214] width 161 height 76
click at [106, 247] on button "View all ›" at bounding box center [92, 240] width 138 height 17
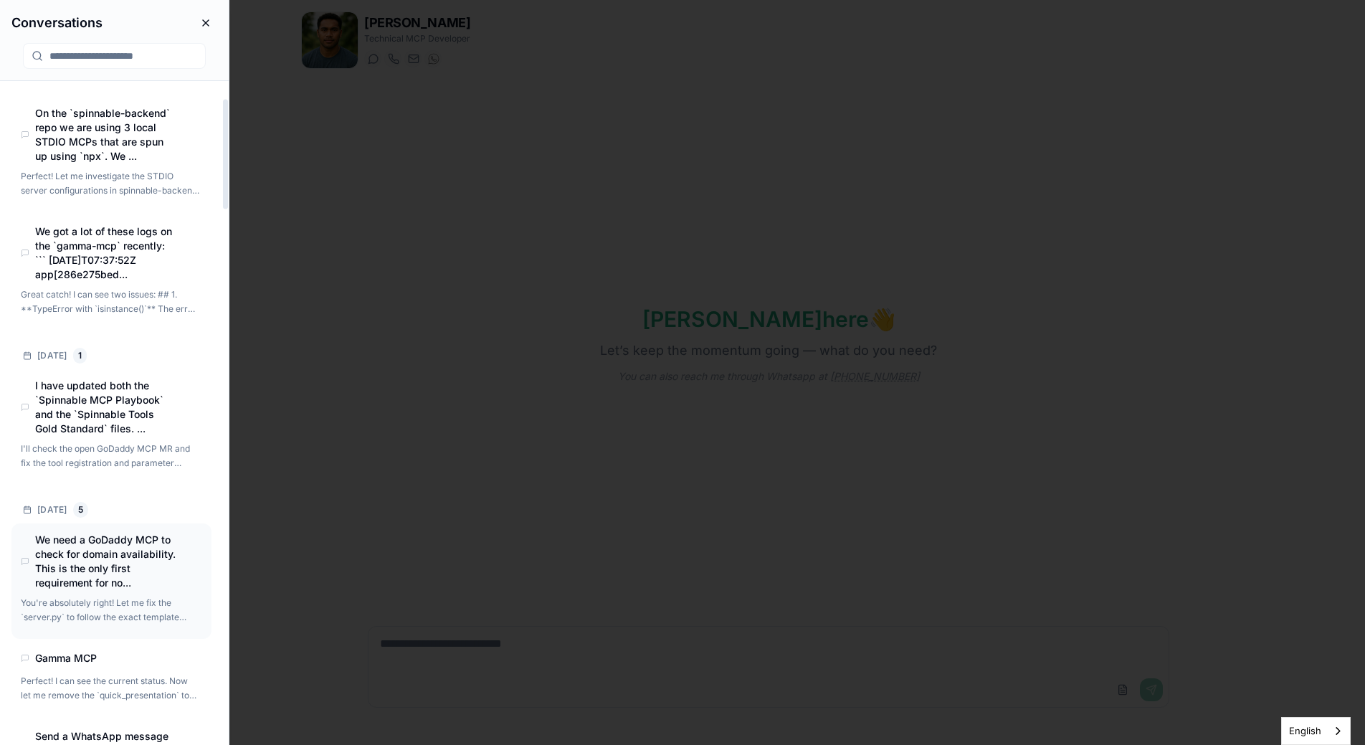
scroll to position [106, 0]
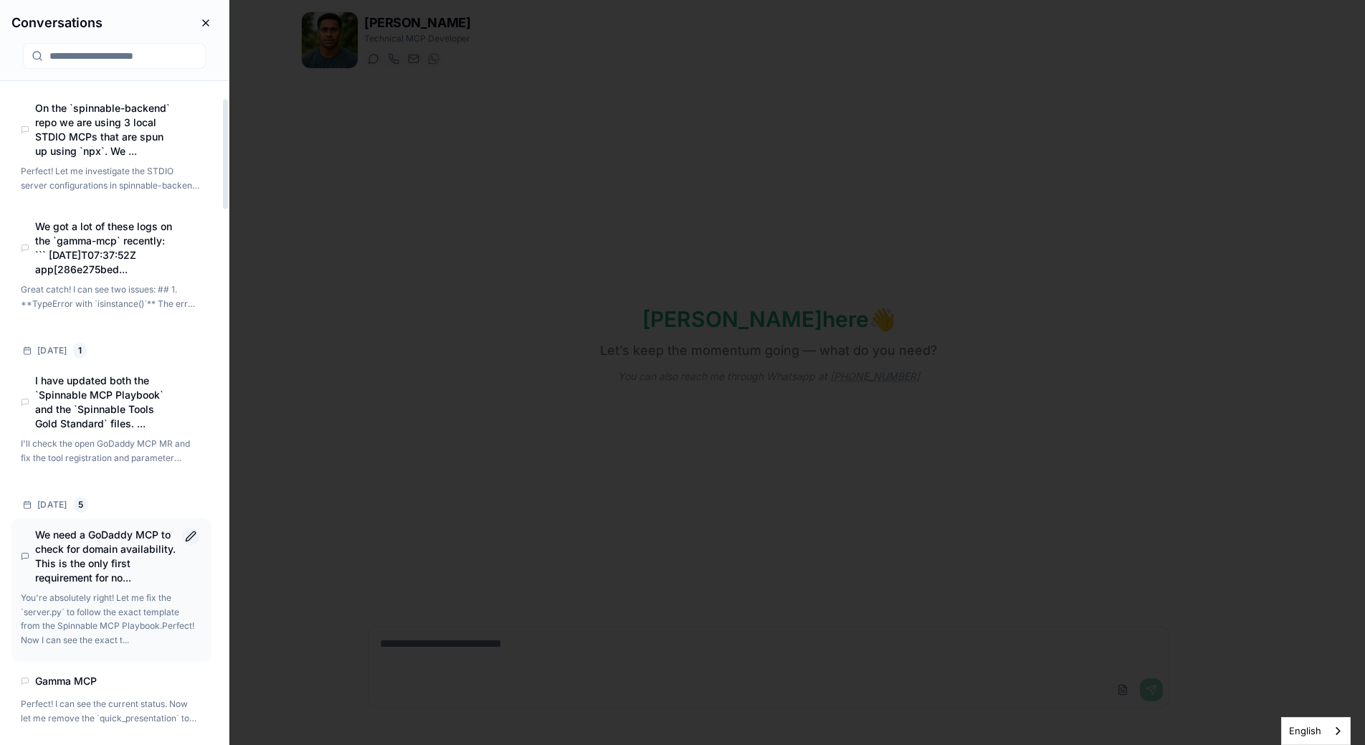
click at [193, 535] on button "Rename conversation" at bounding box center [190, 536] width 17 height 17
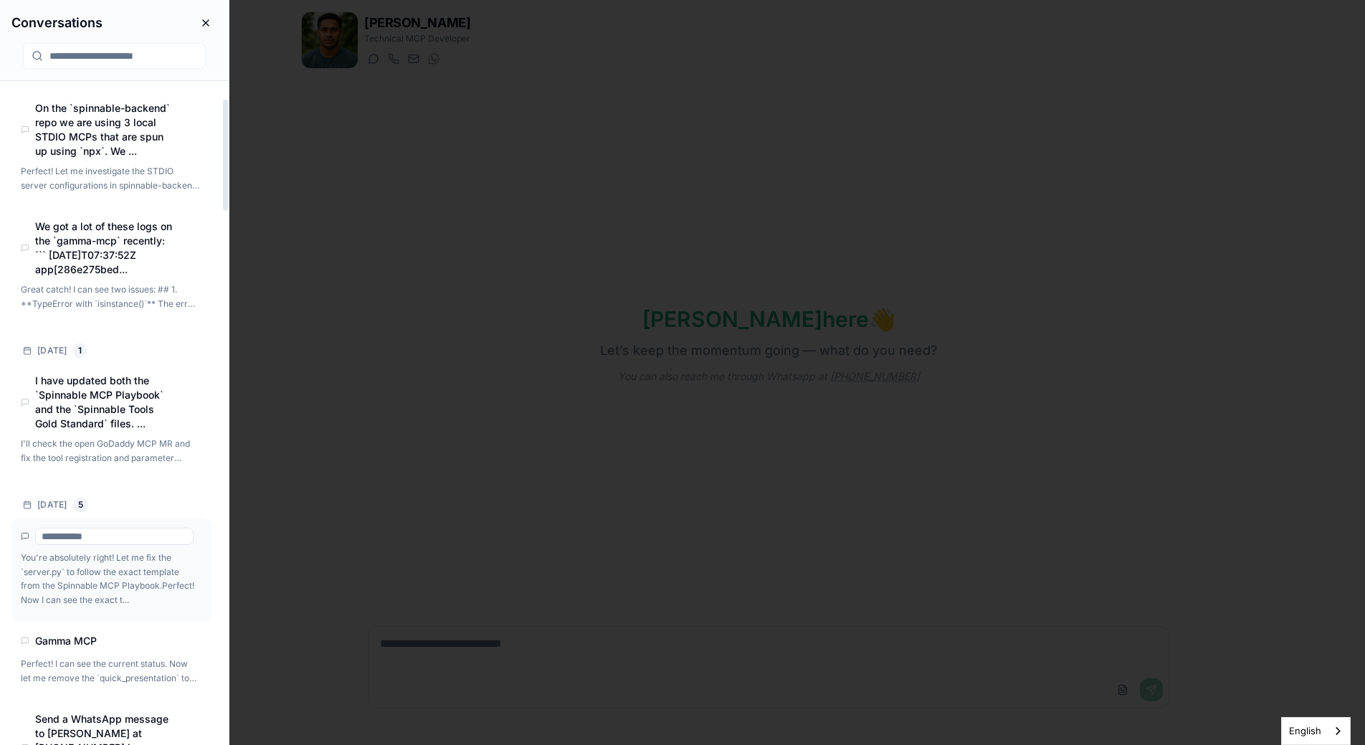
scroll to position [0, 0]
type input "*********"
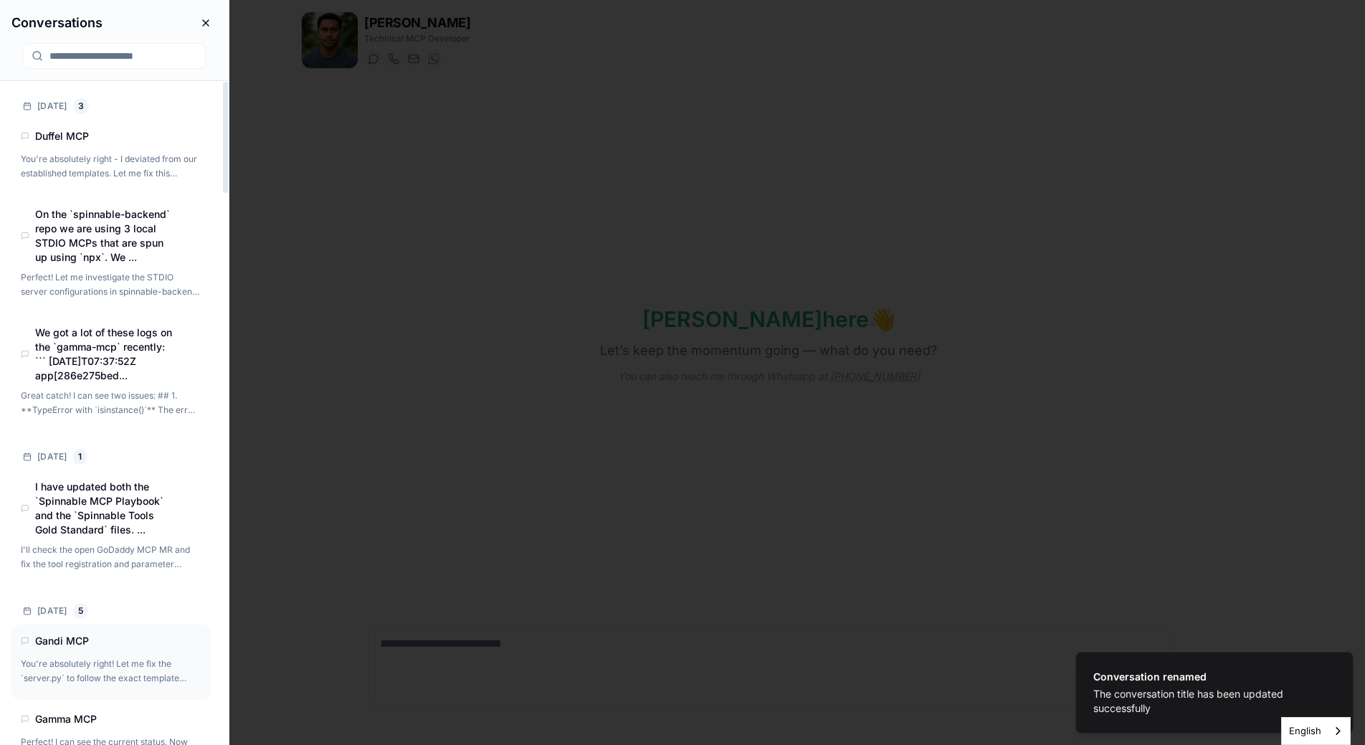
click at [360, 258] on body "Conversation renamed The conversation title has been updated successfully Spinn…" at bounding box center [682, 372] width 1365 height 745
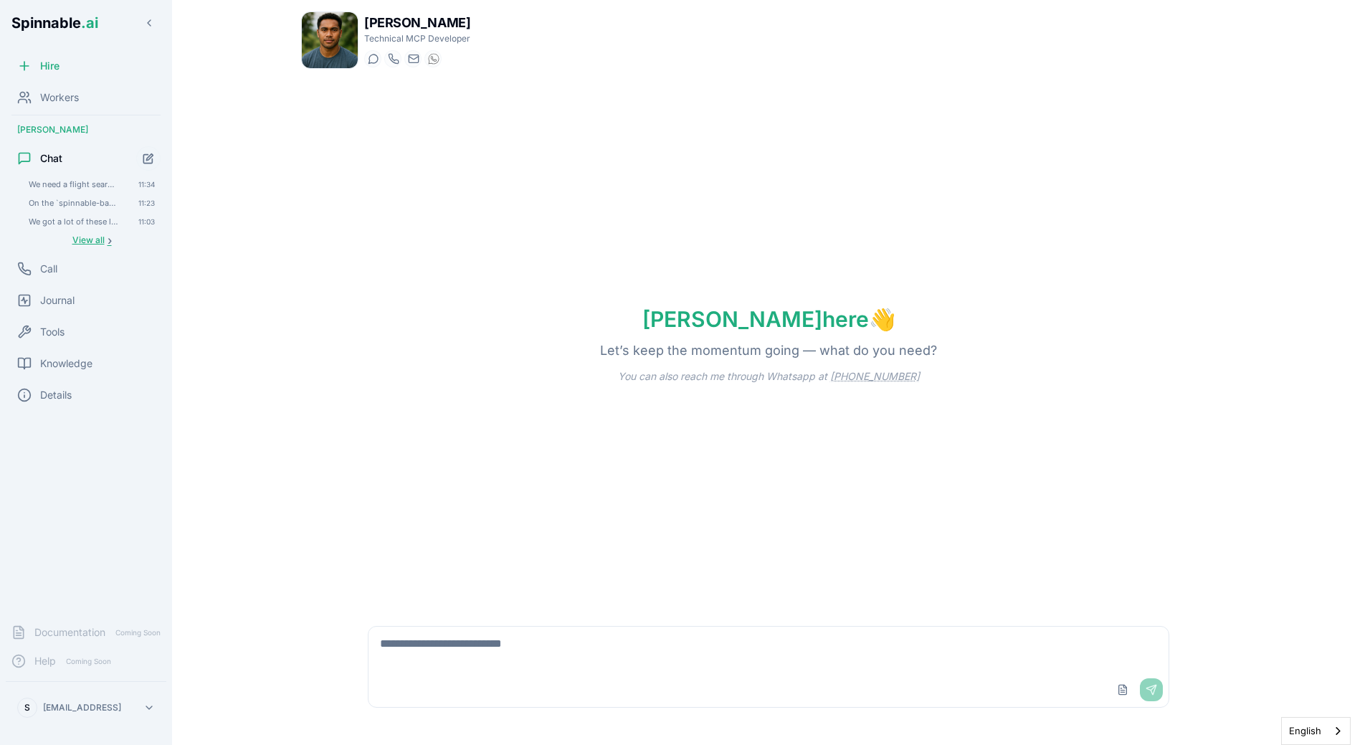
click at [83, 236] on span "View all" at bounding box center [88, 239] width 32 height 11
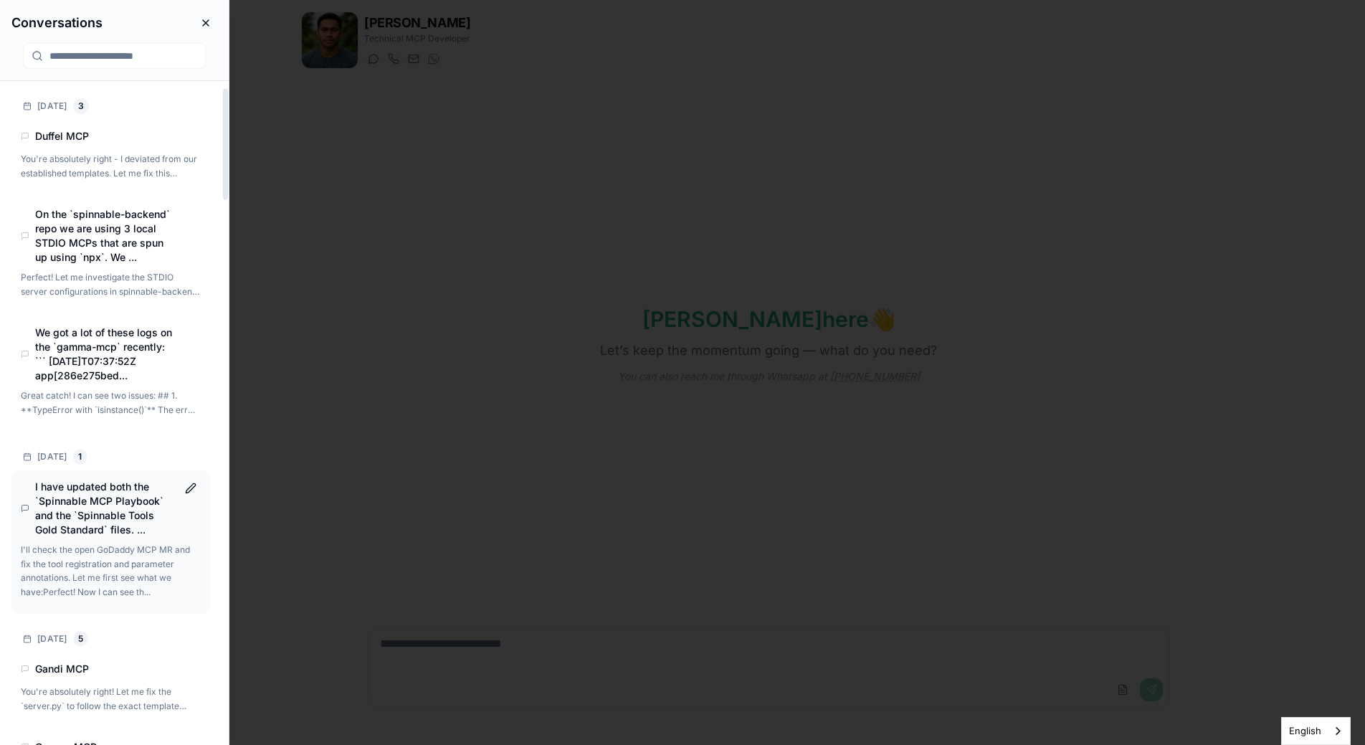
scroll to position [77, 0]
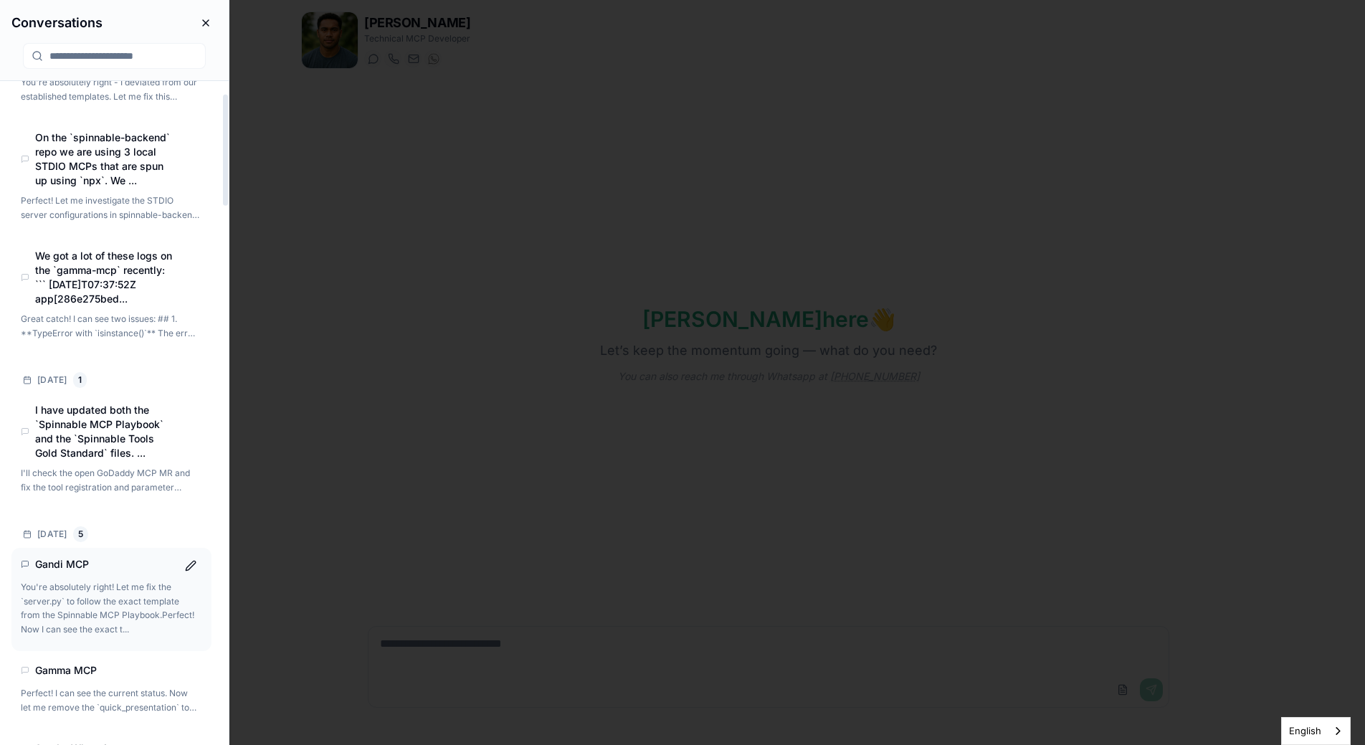
click at [115, 616] on p "You're absolutely right! Let me fix the `server.py` to follow the exact templat…" at bounding box center [110, 608] width 179 height 56
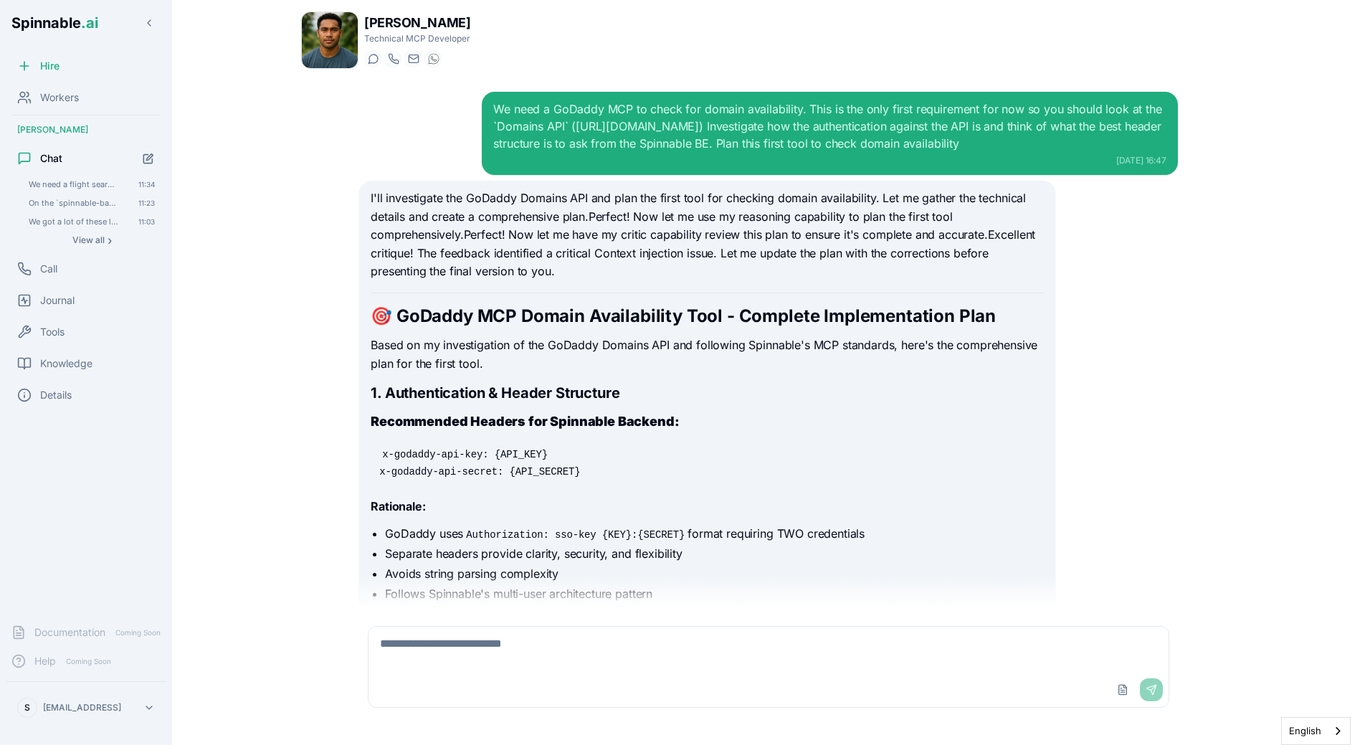
scroll to position [12701, 0]
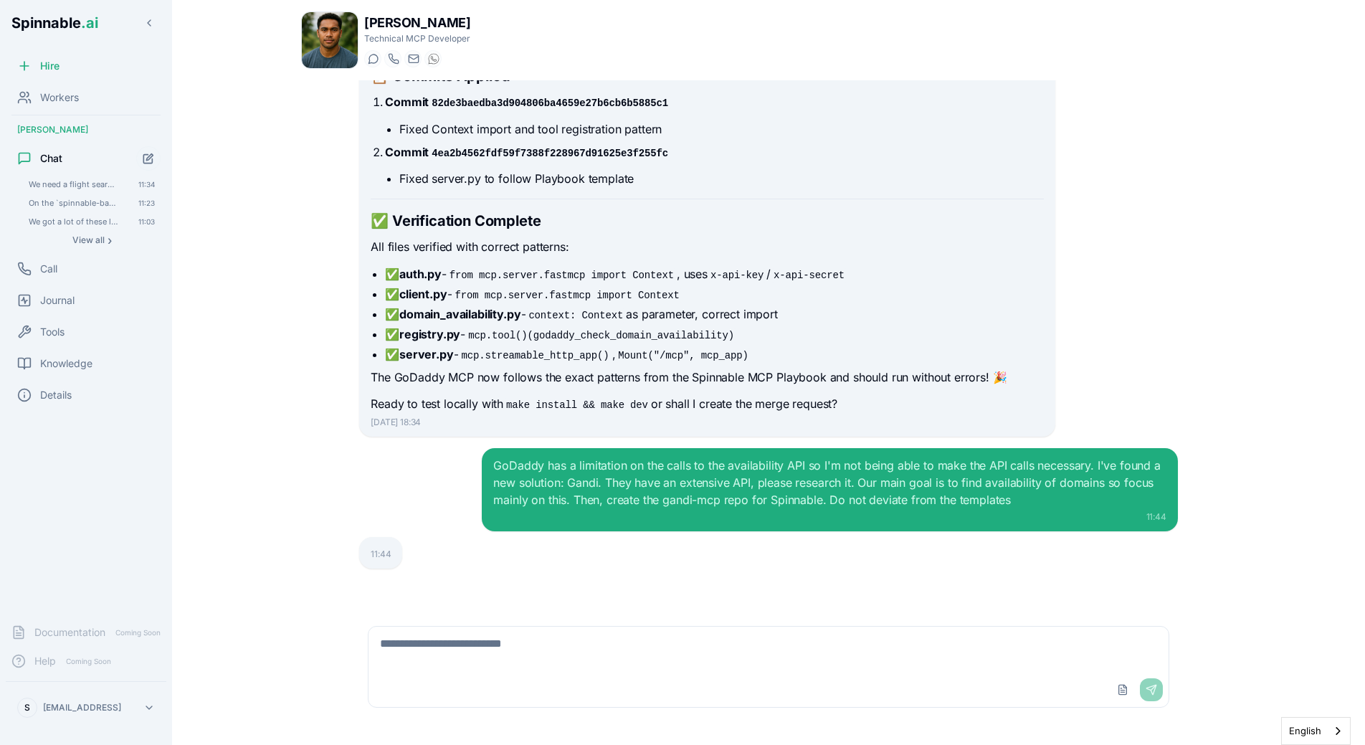
click at [654, 419] on div "7 Oct, 18:34" at bounding box center [707, 422] width 673 height 11
click at [386, 421] on div "7 Oct, 18:34" at bounding box center [707, 422] width 673 height 11
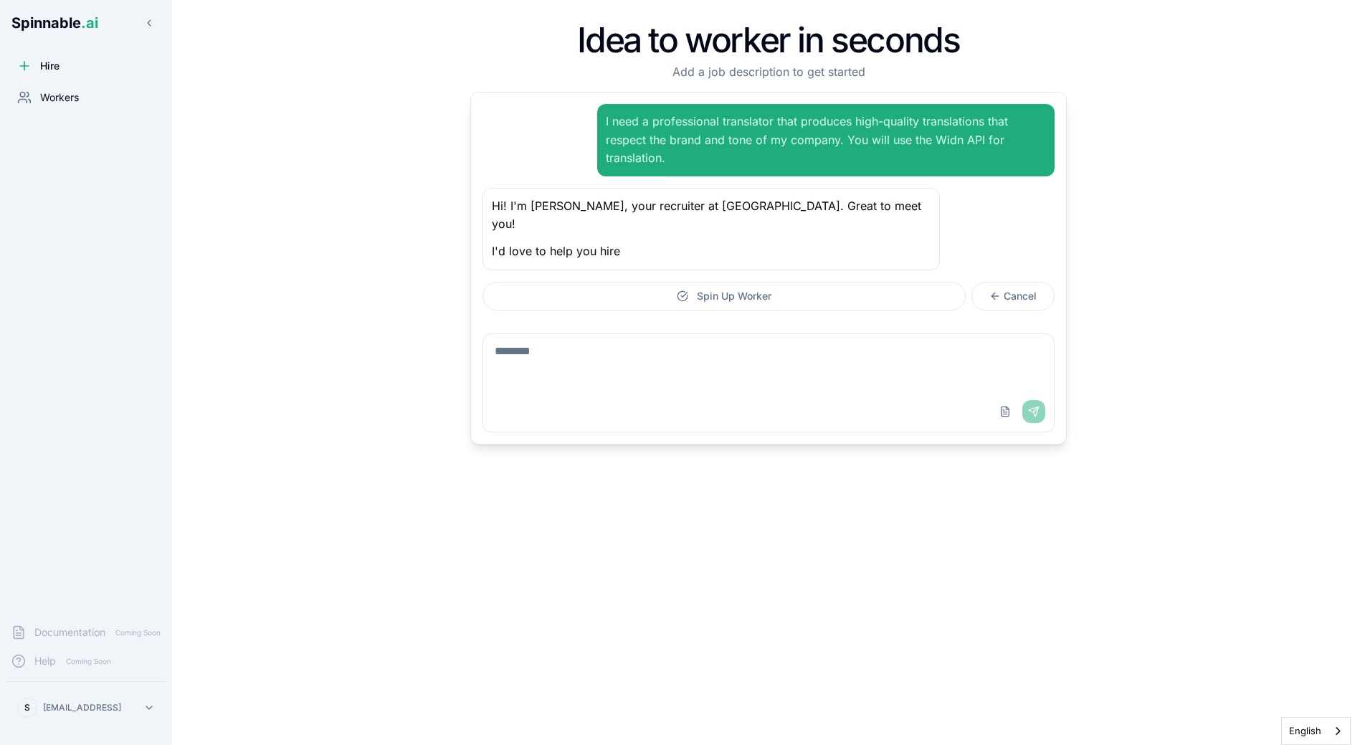
click at [84, 103] on div "Workers" at bounding box center [86, 97] width 161 height 29
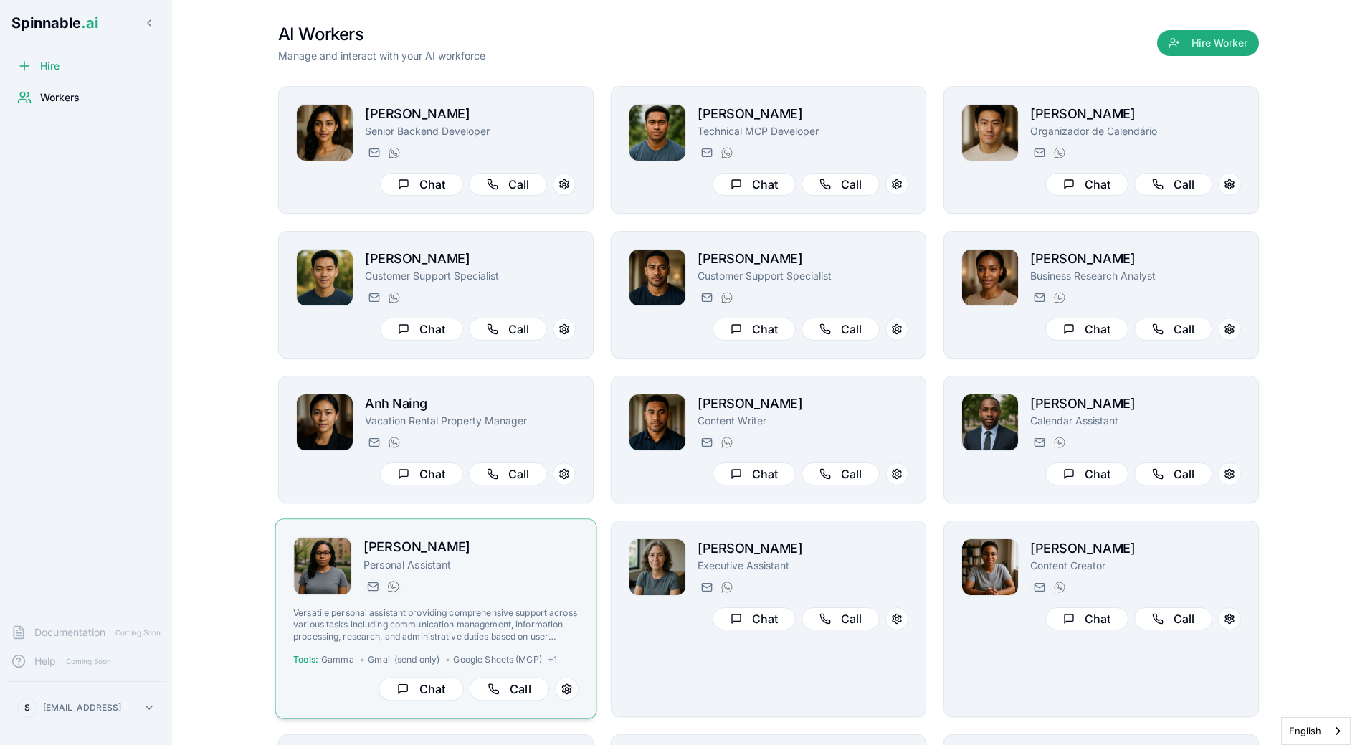
click at [458, 601] on div "[PERSON_NAME] Personal Assistant [PERSON_NAME][EMAIL_ADDRESS][PERSON_NAME] [PHO…" at bounding box center [435, 618] width 285 height 163
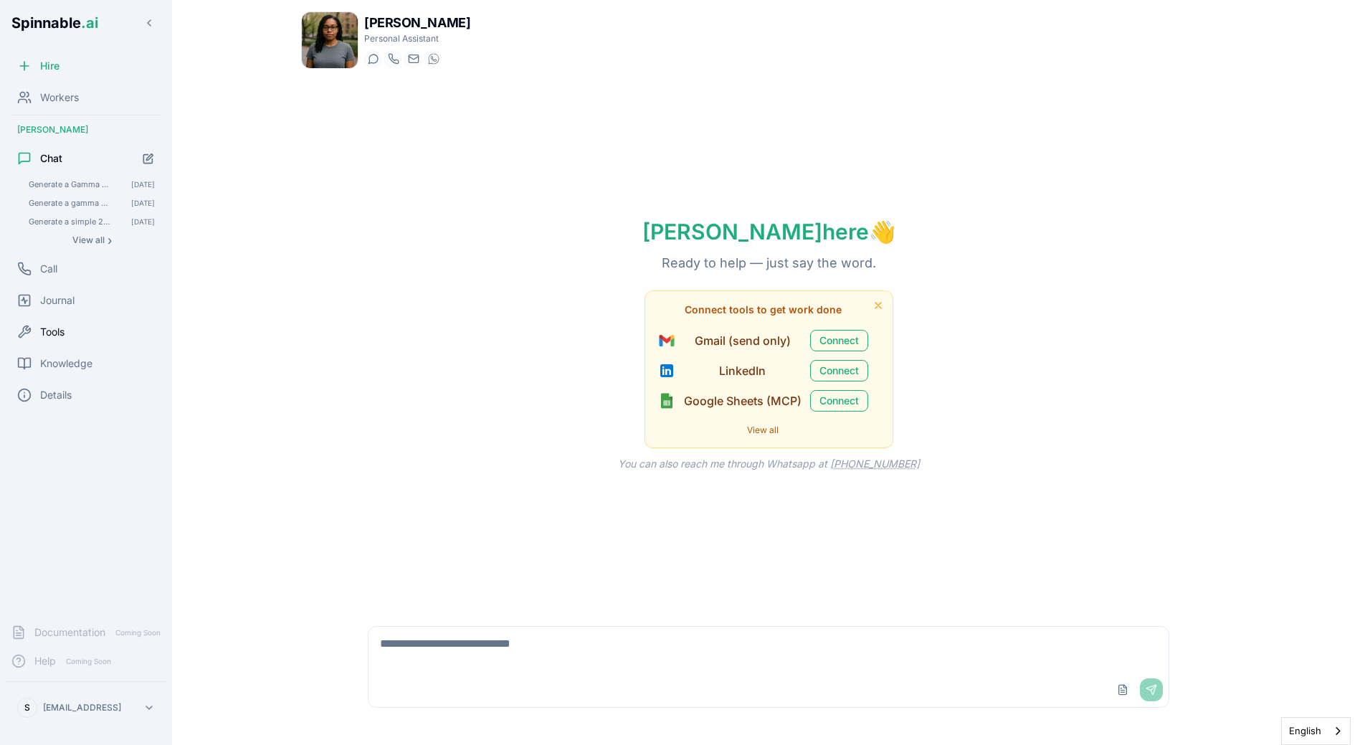
click at [47, 327] on span "Tools" at bounding box center [52, 332] width 24 height 14
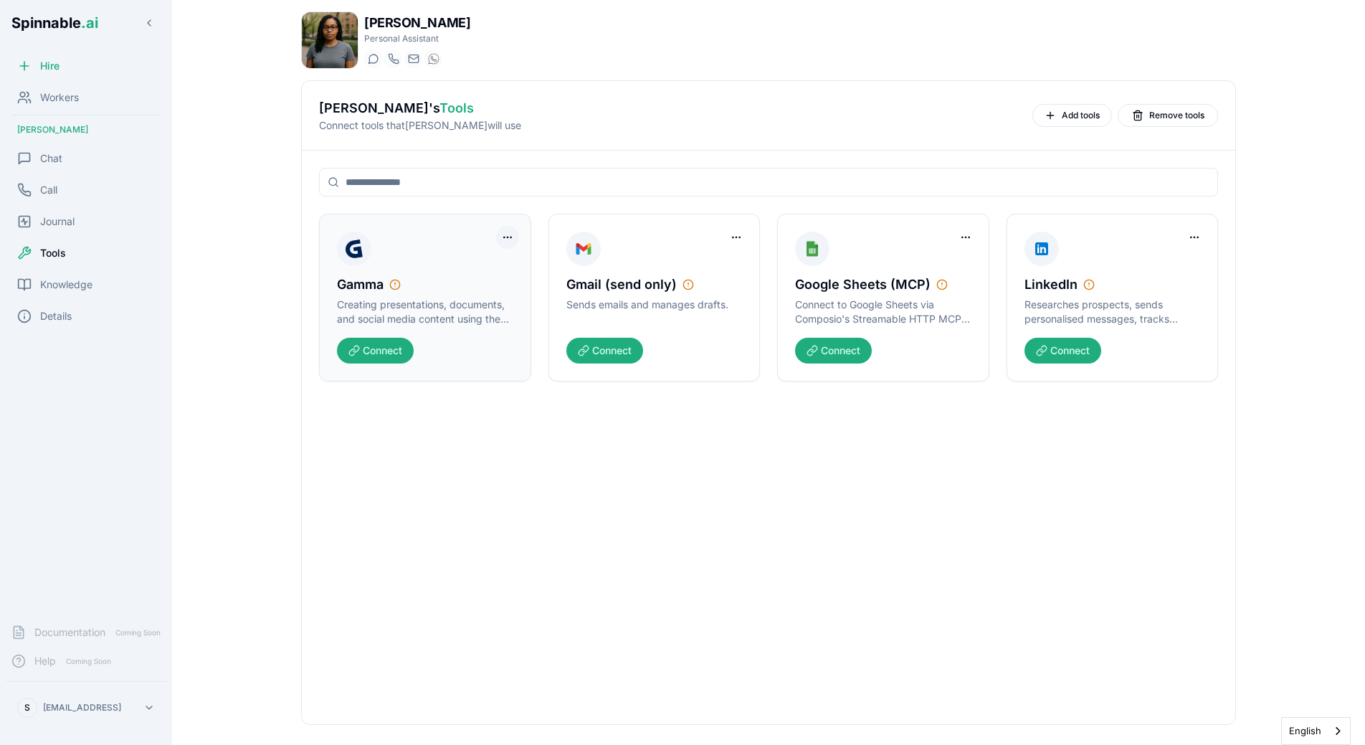
click at [508, 234] on html "Spinnable .ai Hire Workers [PERSON_NAME] Chat Call Journal Tools Knowledge Deta…" at bounding box center [682, 372] width 1365 height 745
click at [493, 261] on div "Remove Worker Access" at bounding box center [452, 266] width 123 height 23
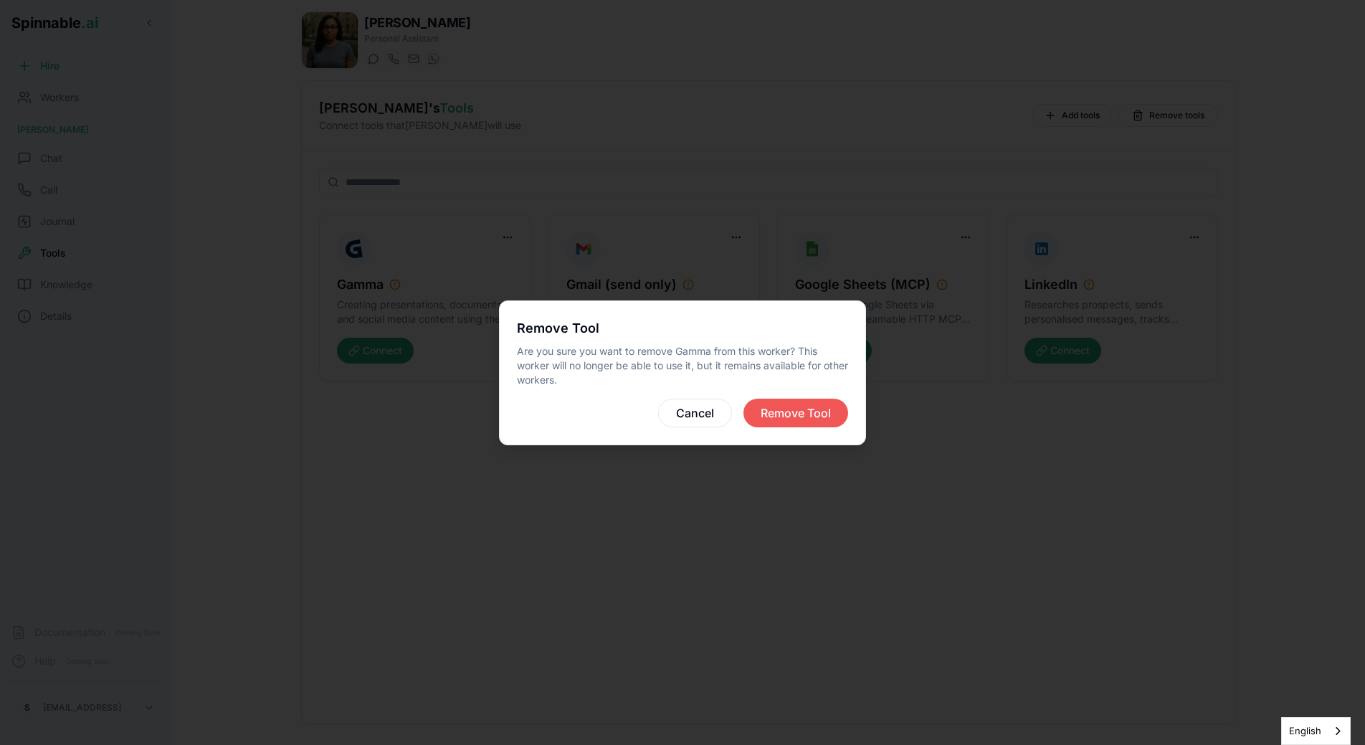
click at [819, 417] on button "Remove Tool" at bounding box center [796, 413] width 105 height 29
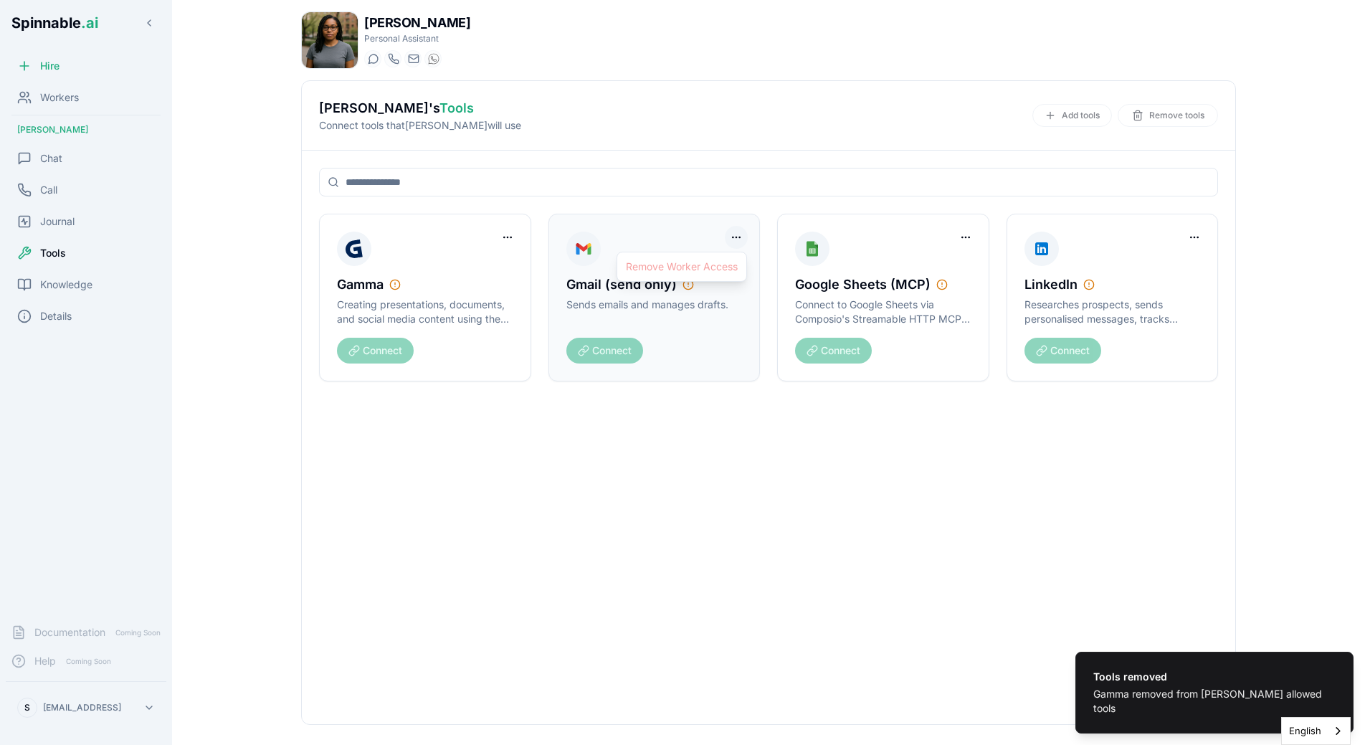
click at [731, 234] on html "Tools removed Gamma removed from [PERSON_NAME] allowed tools Spinnable .ai Hire…" at bounding box center [682, 372] width 1365 height 745
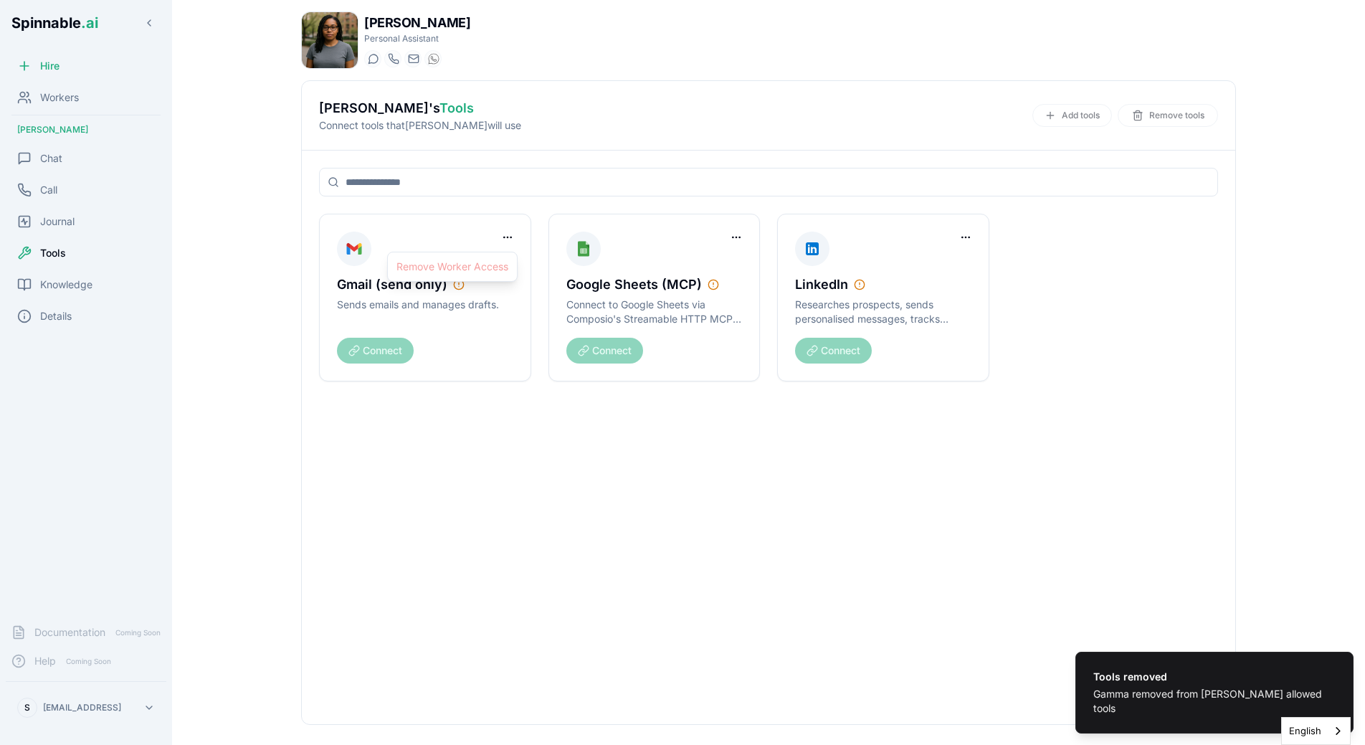
click at [517, 425] on html "Tools removed Gamma removed from [PERSON_NAME] allowed tools Spinnable .ai Hire…" at bounding box center [682, 372] width 1365 height 745
click at [512, 237] on html "Tools removed Gamma removed from [PERSON_NAME] allowed tools Spinnable .ai Hire…" at bounding box center [682, 372] width 1365 height 745
click at [591, 472] on html "Tools removed Gamma removed from [PERSON_NAME] allowed tools Spinnable .ai Hire…" at bounding box center [682, 372] width 1365 height 745
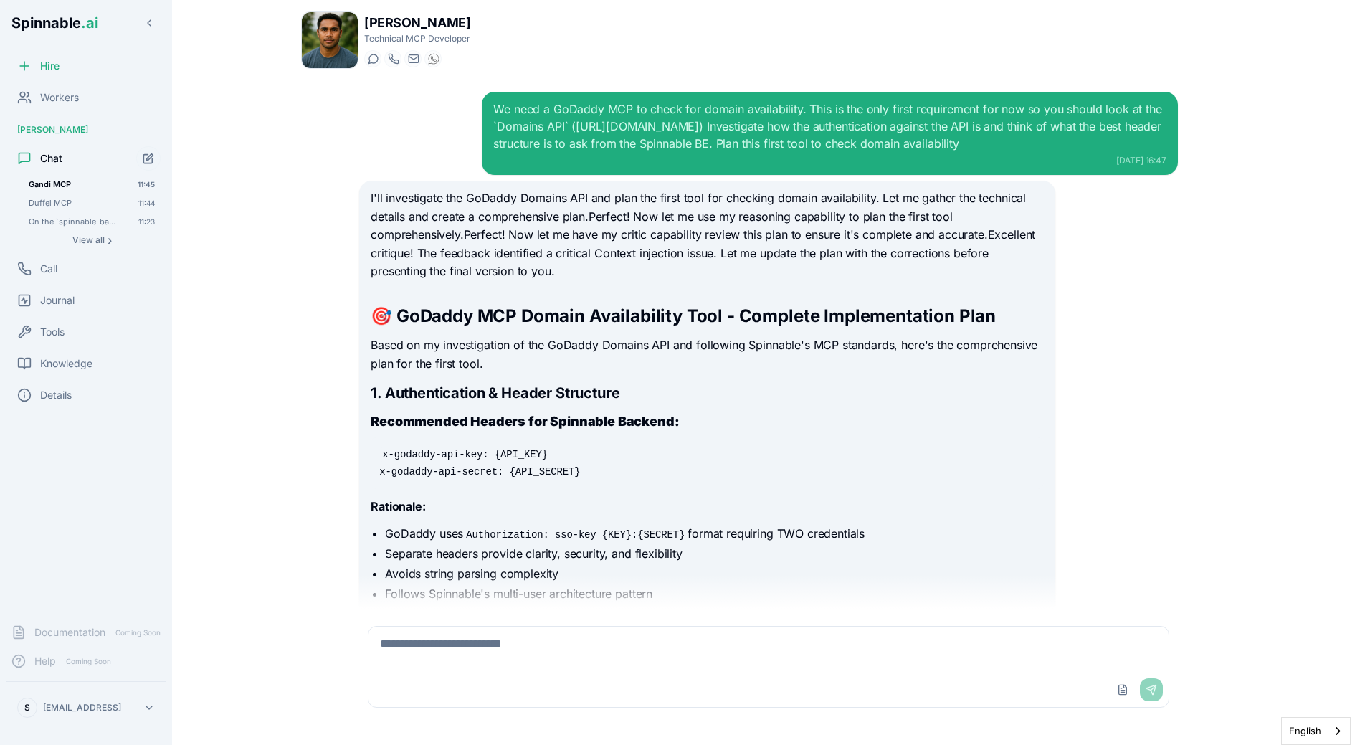
scroll to position [12701, 0]
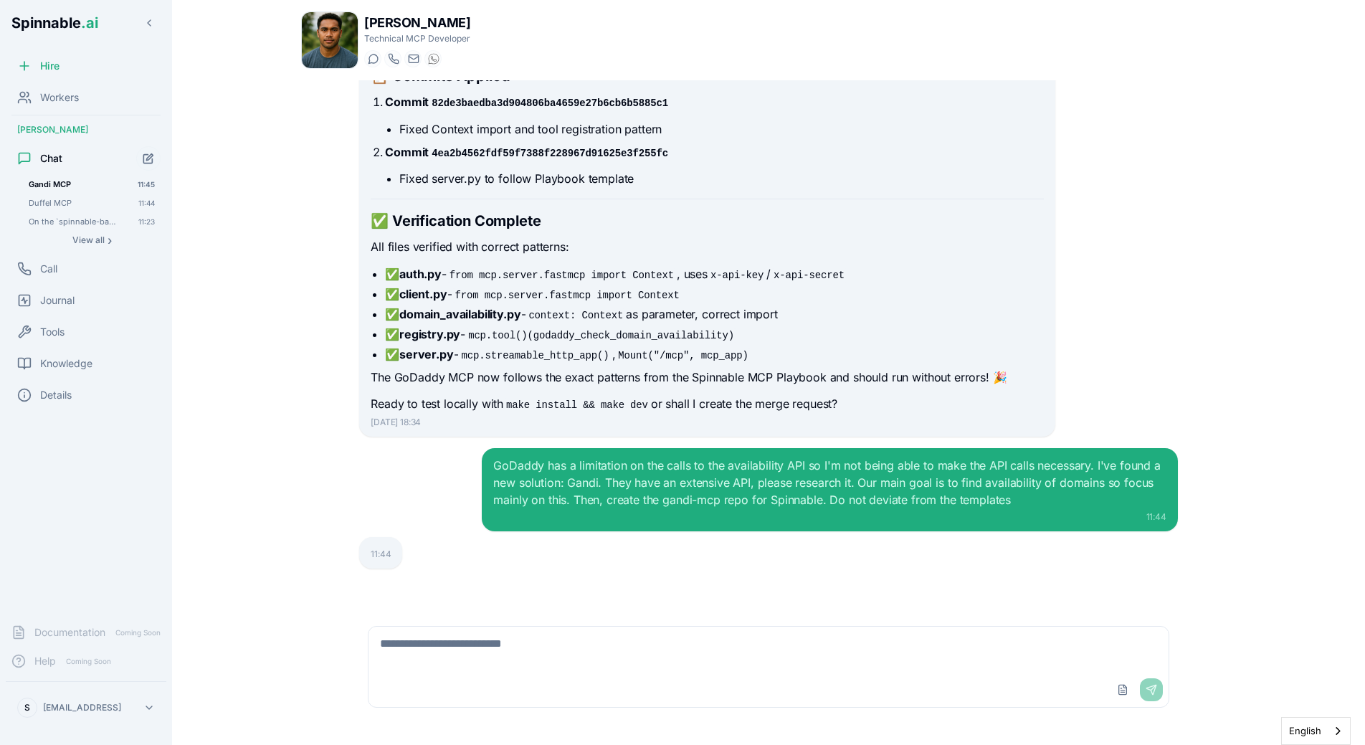
click at [511, 450] on div "GoDaddy has a limitation on the calls to the availability API so I'm not being …" at bounding box center [829, 489] width 695 height 83
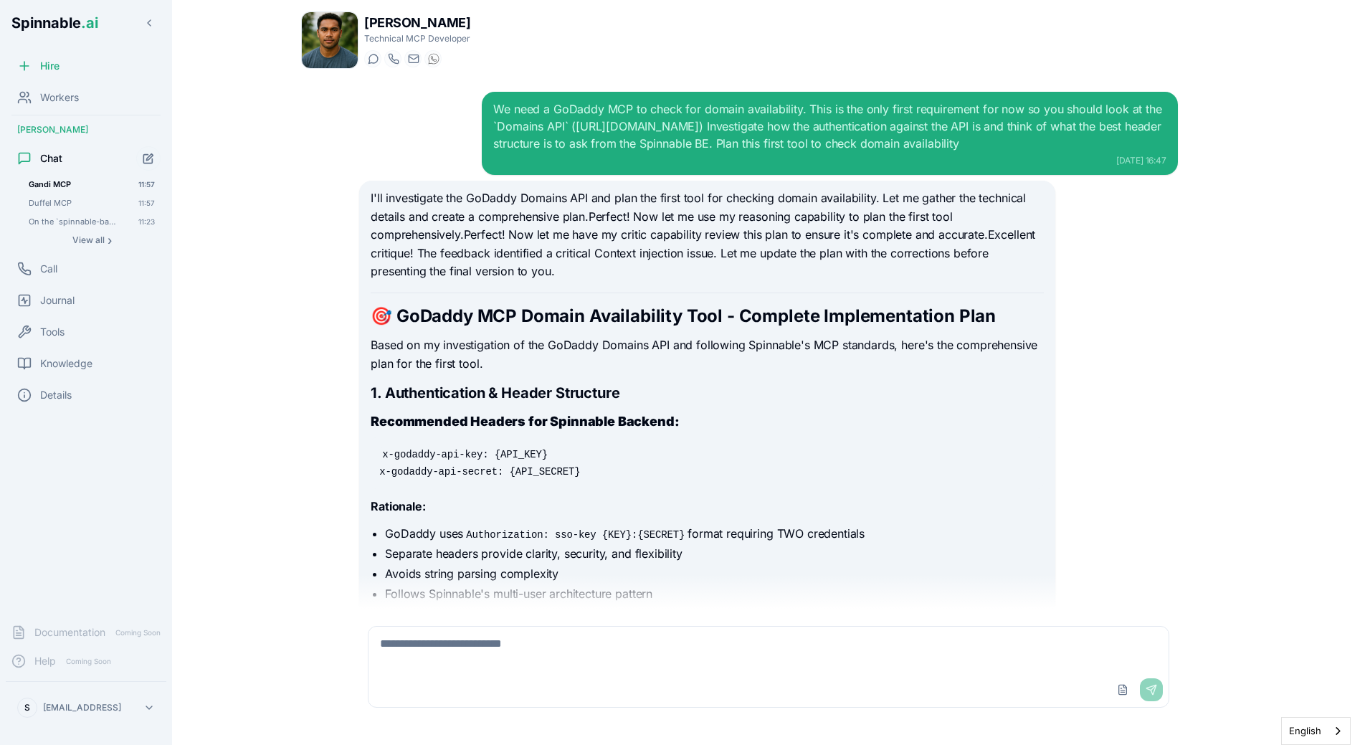
scroll to position [14944, 0]
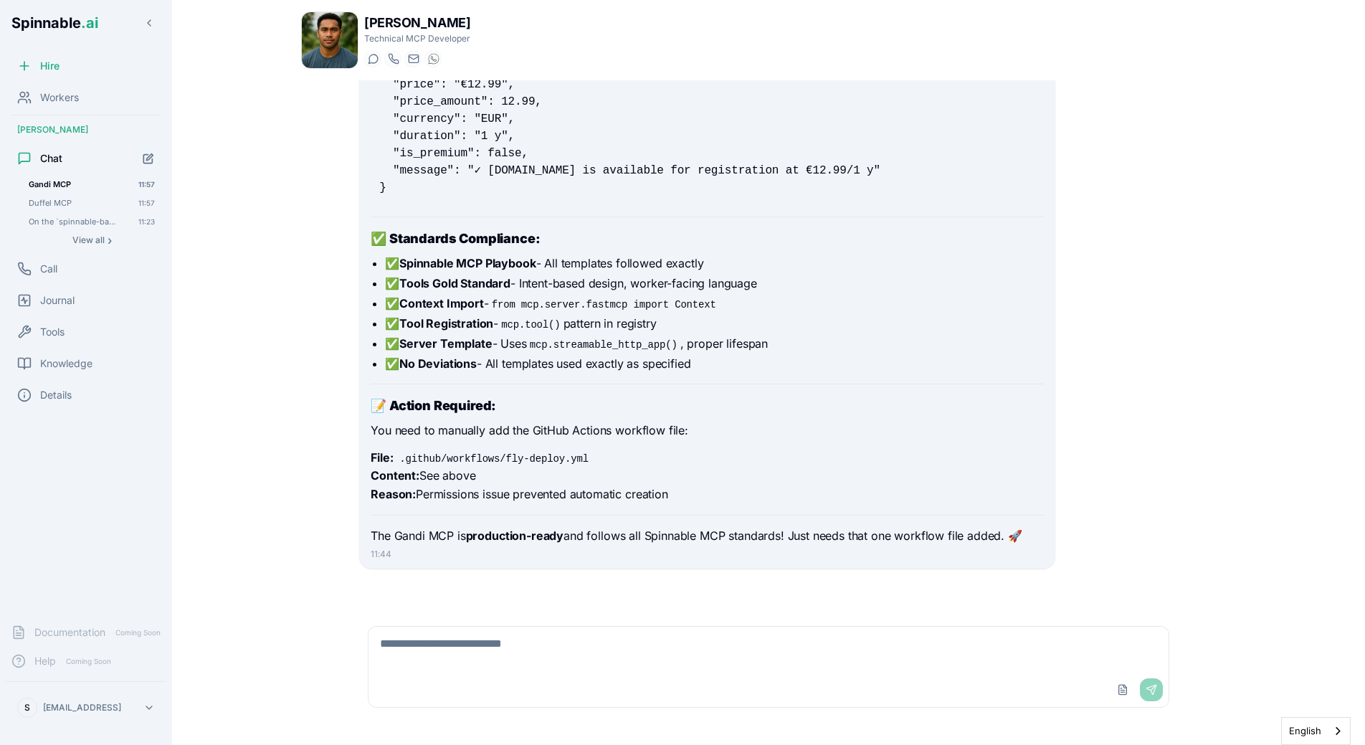
click at [451, 632] on textarea at bounding box center [769, 650] width 800 height 46
type textarea "**********"
click at [305, 249] on div "We need a GoDaddy MCP to check for domain availability. This is the only first …" at bounding box center [768, 344] width 935 height 528
click at [310, 286] on div "We need a GoDaddy MCP to check for domain availability. This is the only first …" at bounding box center [768, 344] width 935 height 528
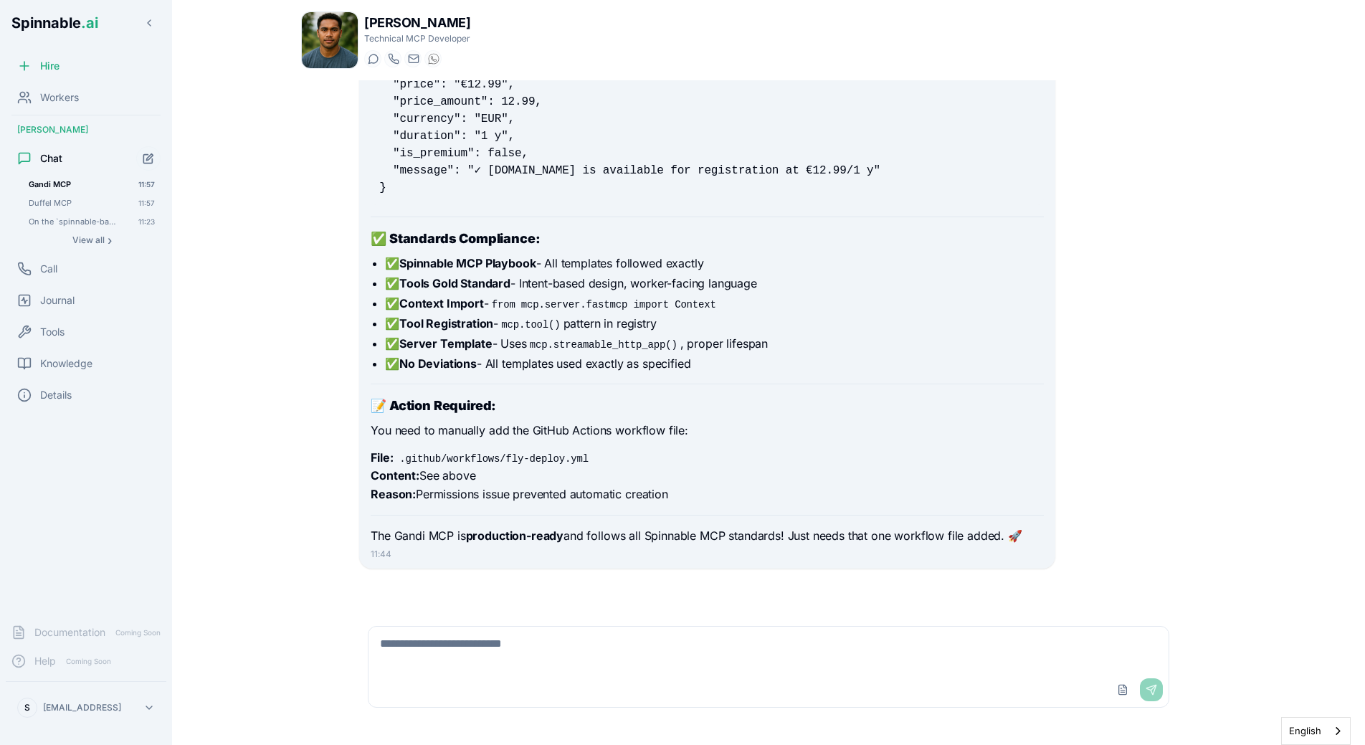
click at [452, 671] on textarea at bounding box center [769, 650] width 800 height 46
type textarea "******"
type textarea "*******"
click at [887, 644] on textarea "**********" at bounding box center [769, 650] width 800 height 46
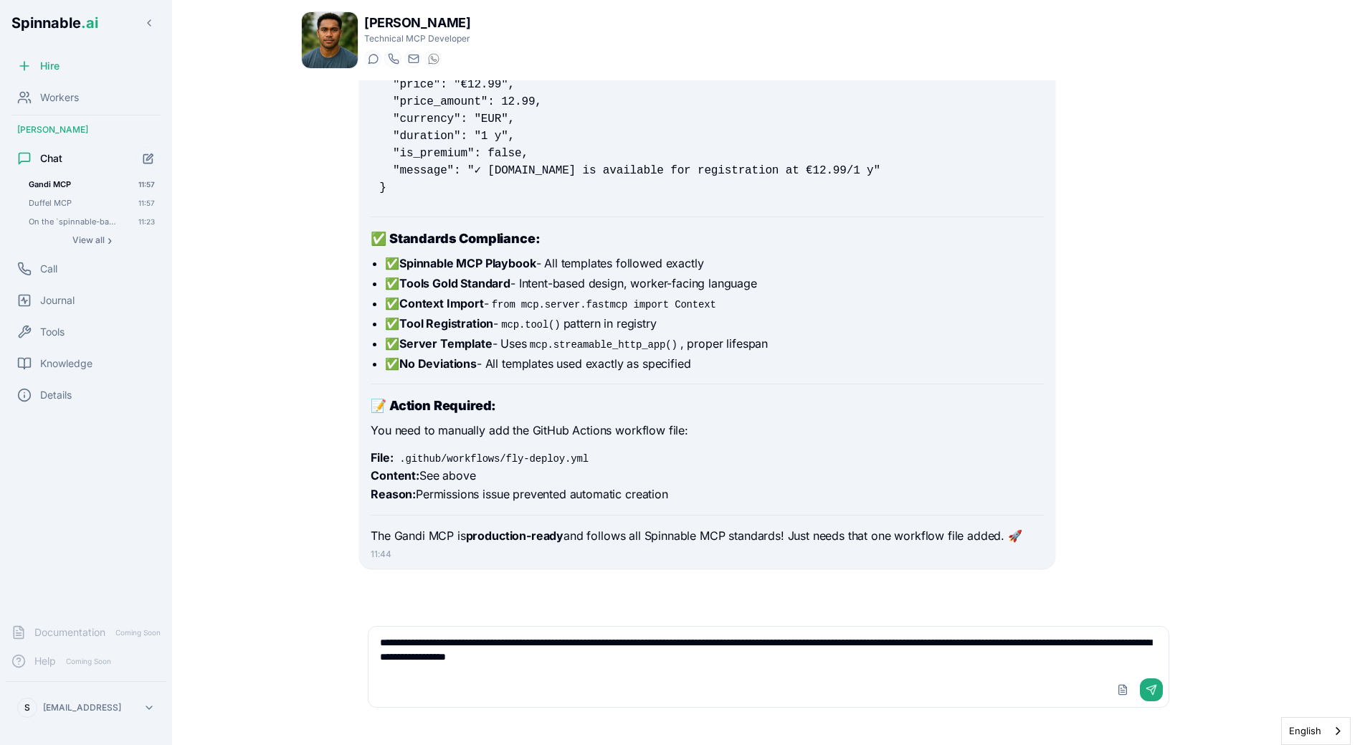
type textarea "**********"
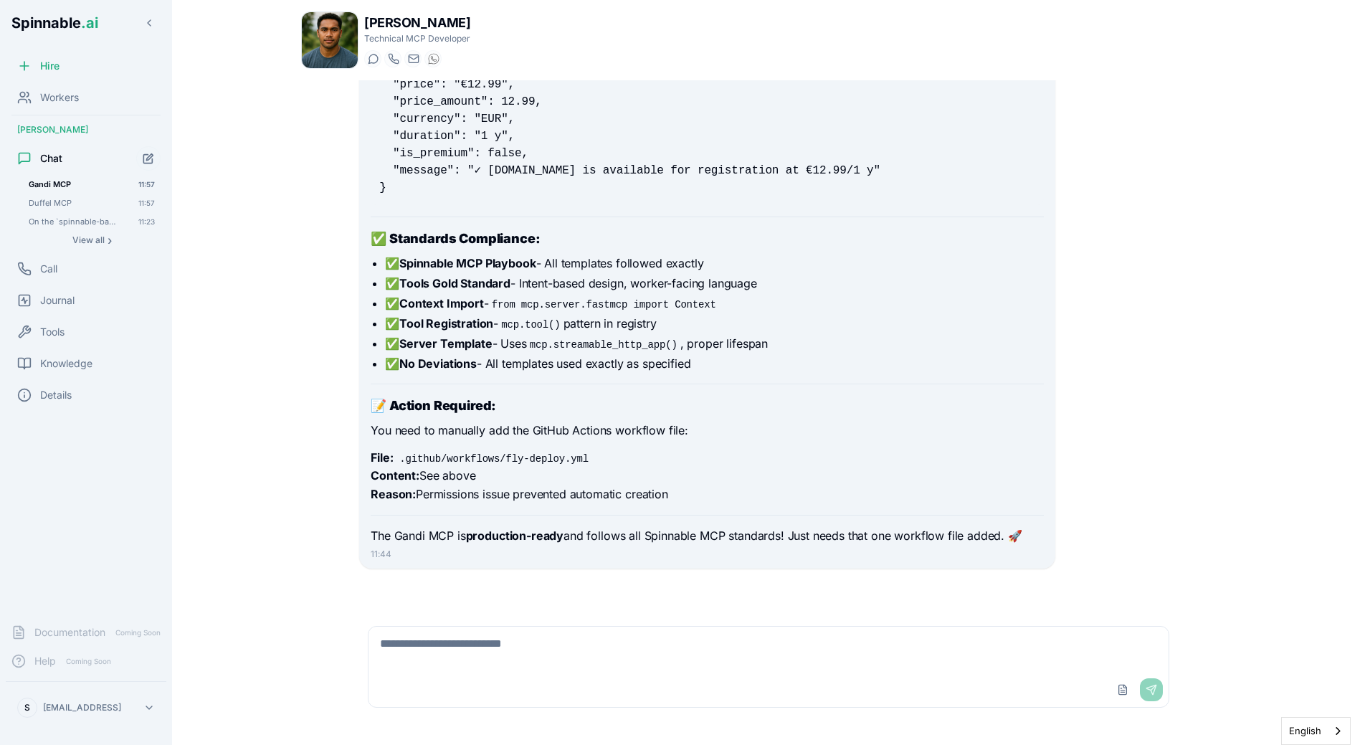
scroll to position [15062, 0]
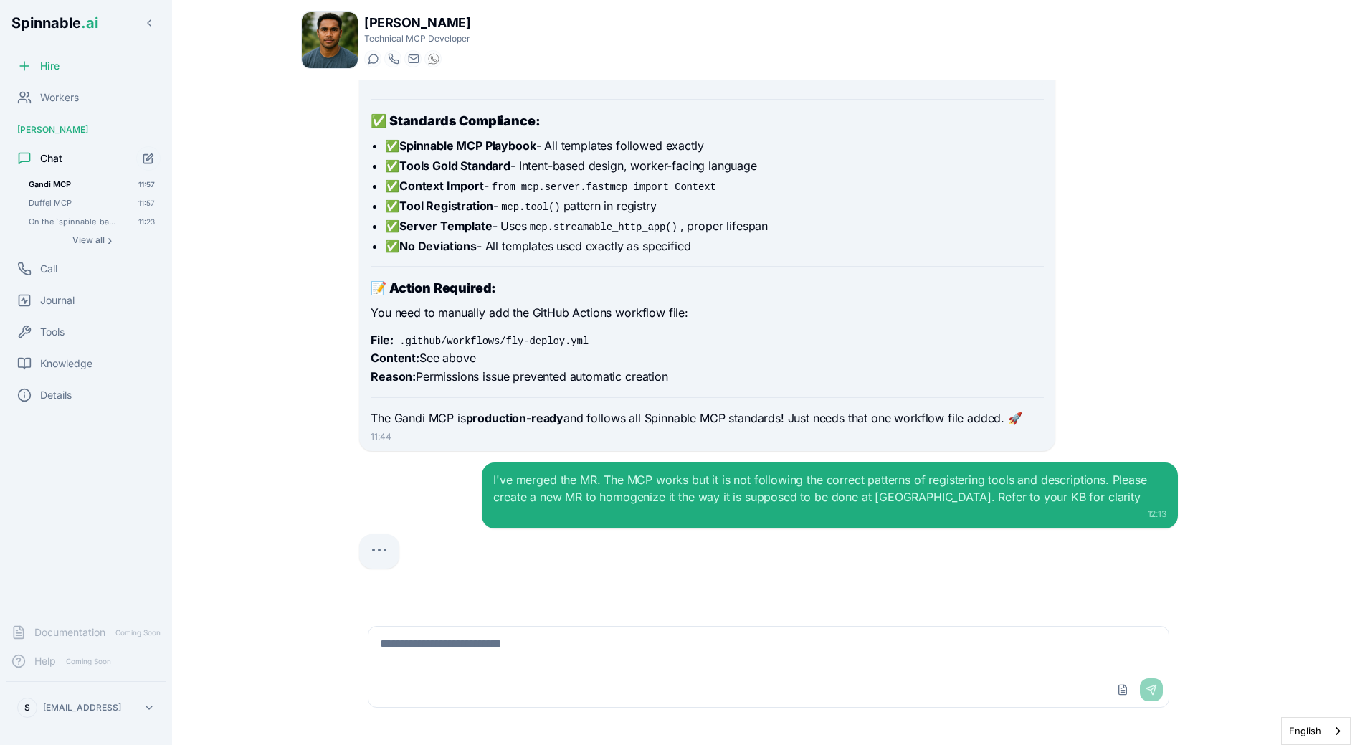
click at [932, 352] on p "File: .github/workflows/fly-deploy.yml Content: See above Reason: Permissions i…" at bounding box center [707, 358] width 673 height 55
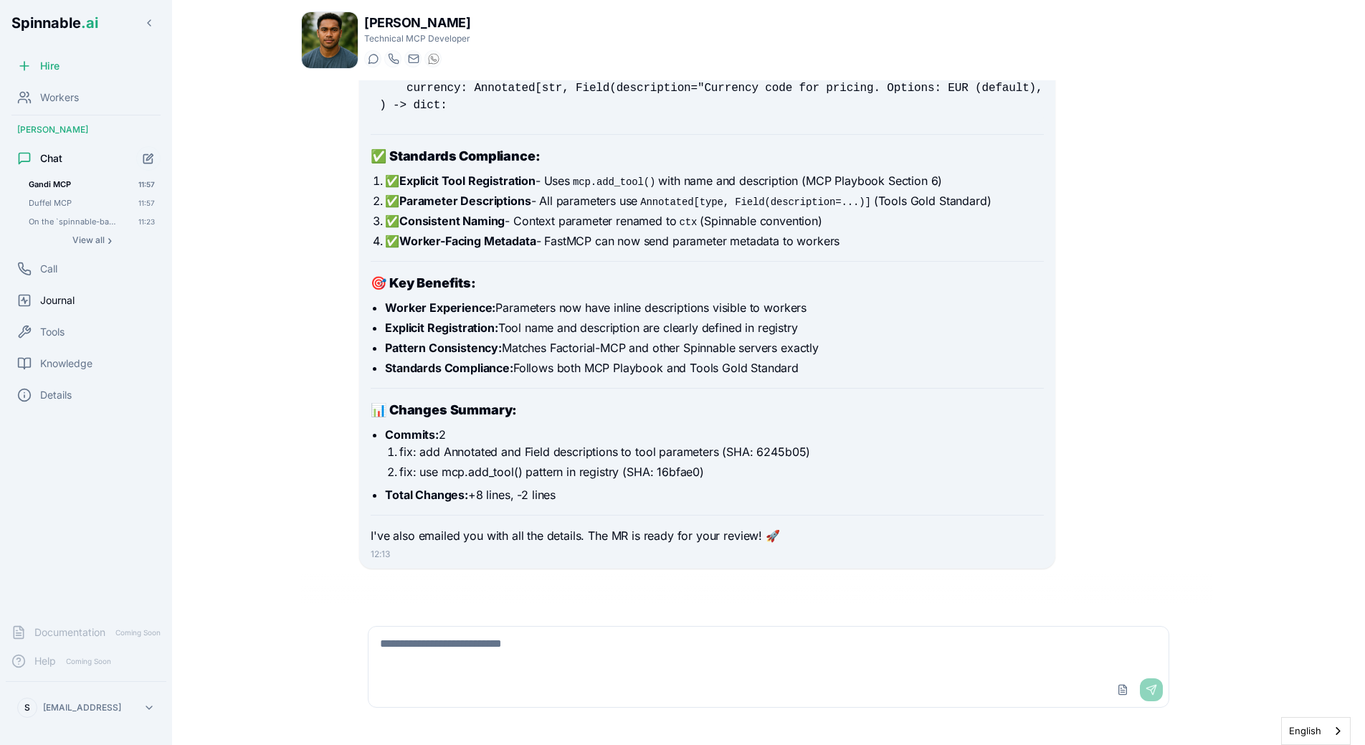
scroll to position [16627, 0]
click at [478, 333] on strong "Explicit Registration:" at bounding box center [441, 327] width 113 height 14
click at [505, 664] on textarea at bounding box center [769, 650] width 800 height 46
type textarea "**********"
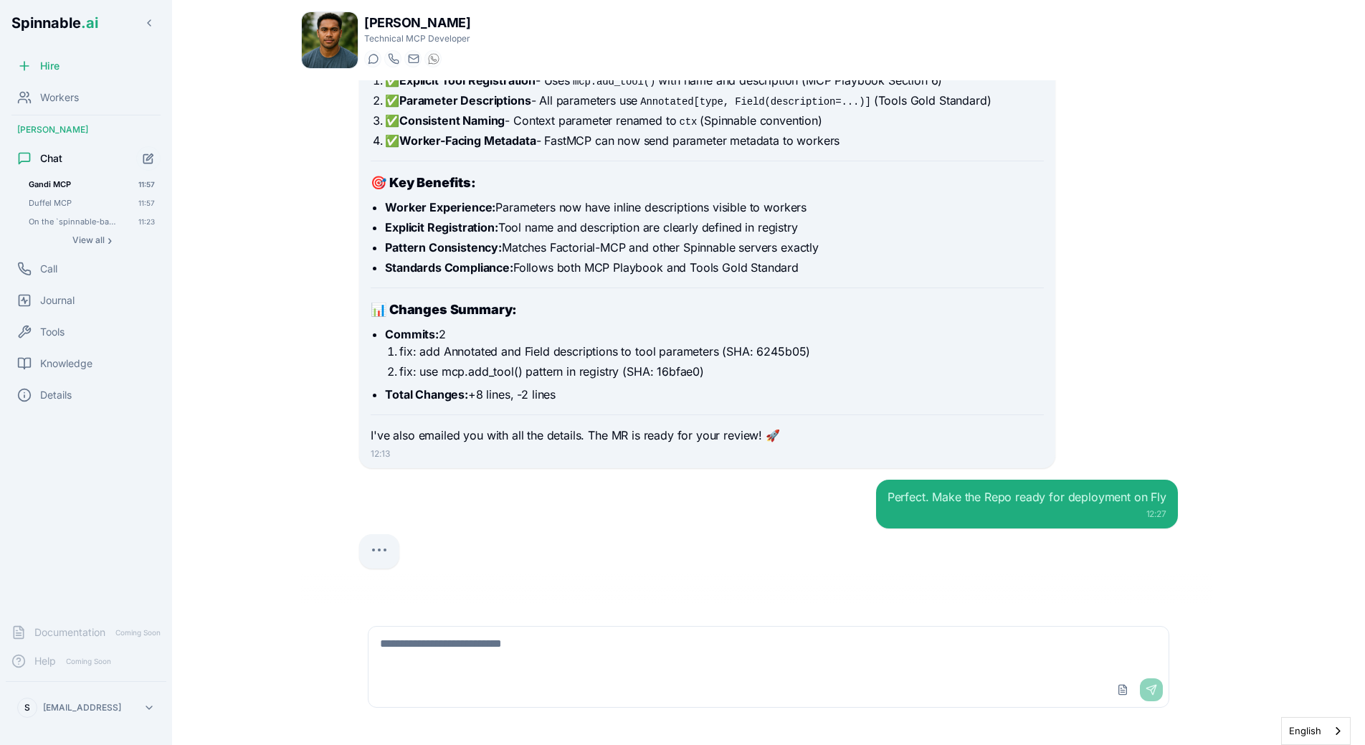
click at [509, 527] on div "Perfect. Make the Repo ready for deployment on Fly 12:27" at bounding box center [768, 504] width 819 height 49
click at [545, 545] on div at bounding box center [768, 551] width 819 height 34
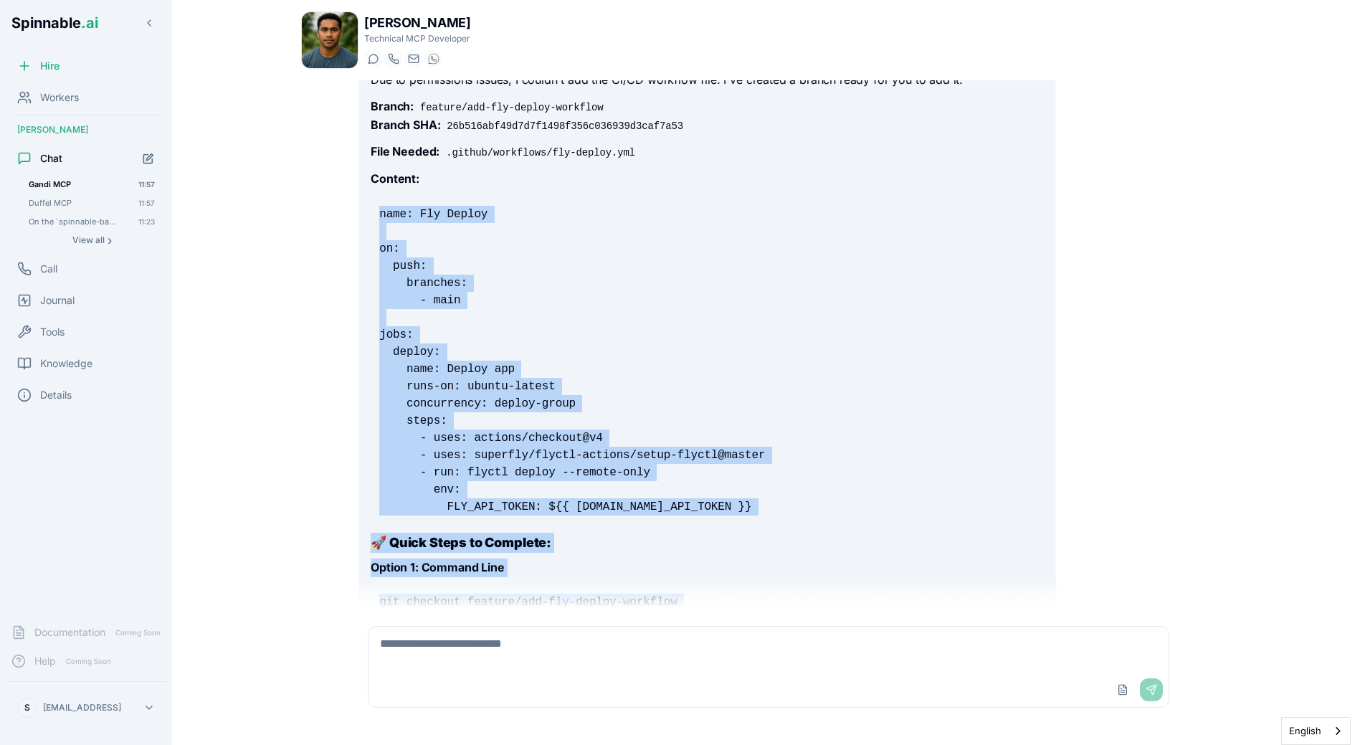
scroll to position [17772, 0]
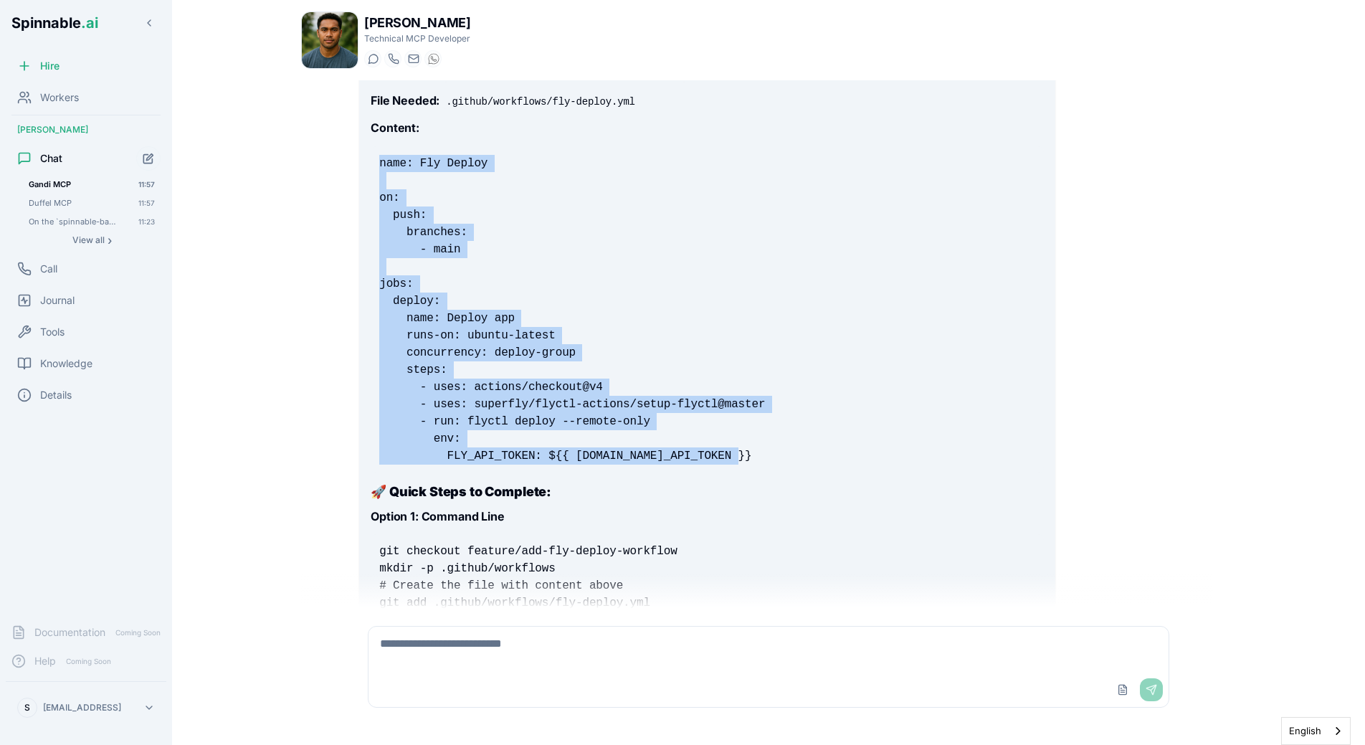
drag, startPoint x: 375, startPoint y: 270, endPoint x: 802, endPoint y: 455, distance: 465.6
click at [802, 455] on pre "name: Fly Deploy on: push: branches: - main jobs: deploy: name: Deploy app runs…" at bounding box center [707, 309] width 673 height 327
copy code "name: Fly Deploy on: push: branches: - main jobs: deploy: name: Deploy app runs…"
click at [504, 248] on pre "name: Fly Deploy on: push: branches: - main jobs: deploy: name: Deploy app runs…" at bounding box center [707, 309] width 673 height 327
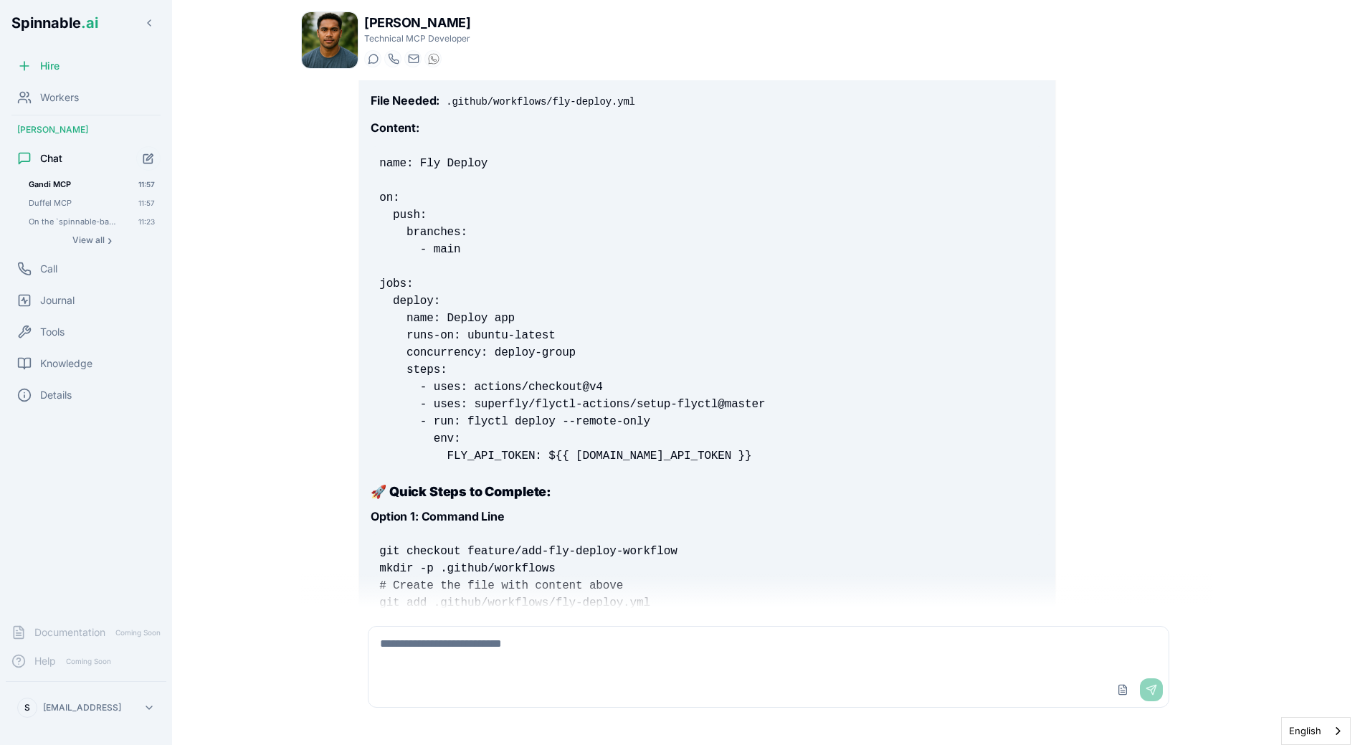
scroll to position [18370, 0]
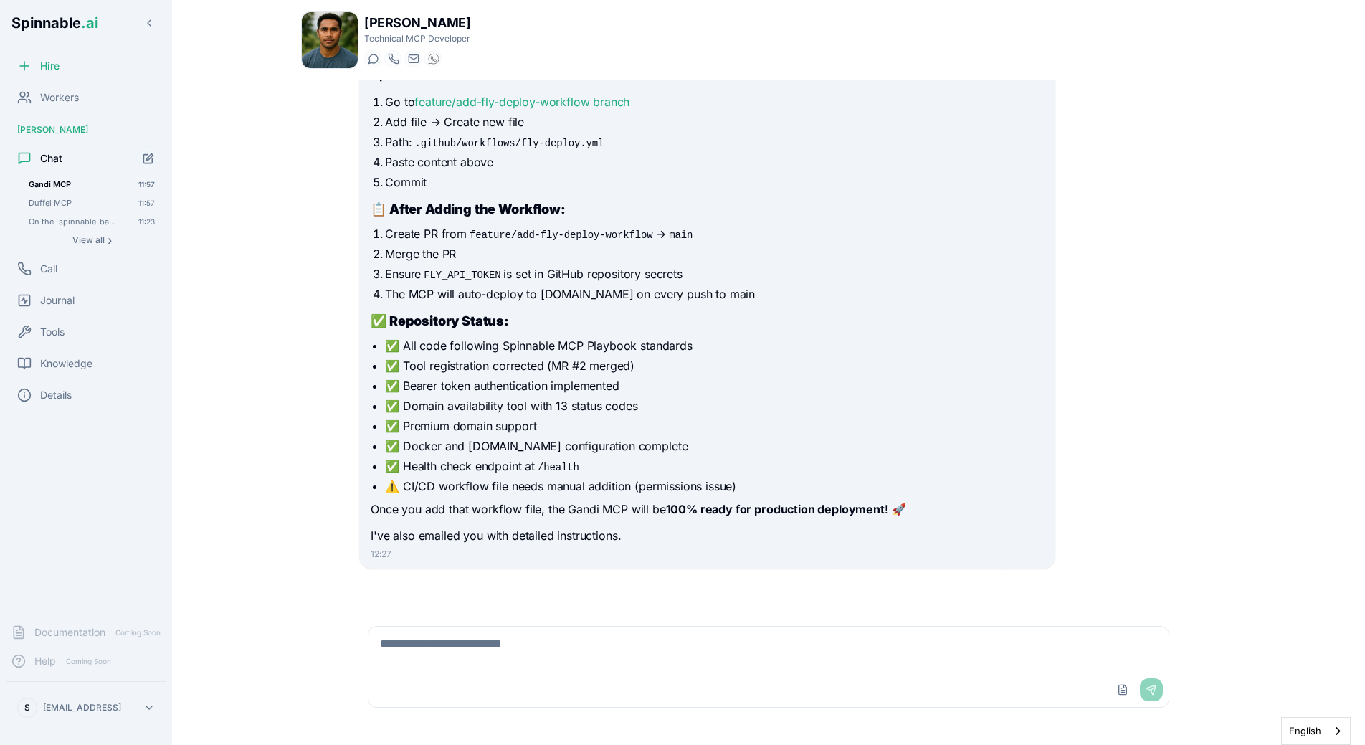
click at [445, 632] on textarea at bounding box center [769, 650] width 800 height 46
click at [784, 680] on div "Upload File Send" at bounding box center [769, 690] width 800 height 34
click at [788, 668] on textarea at bounding box center [769, 650] width 800 height 46
paste textarea "**********"
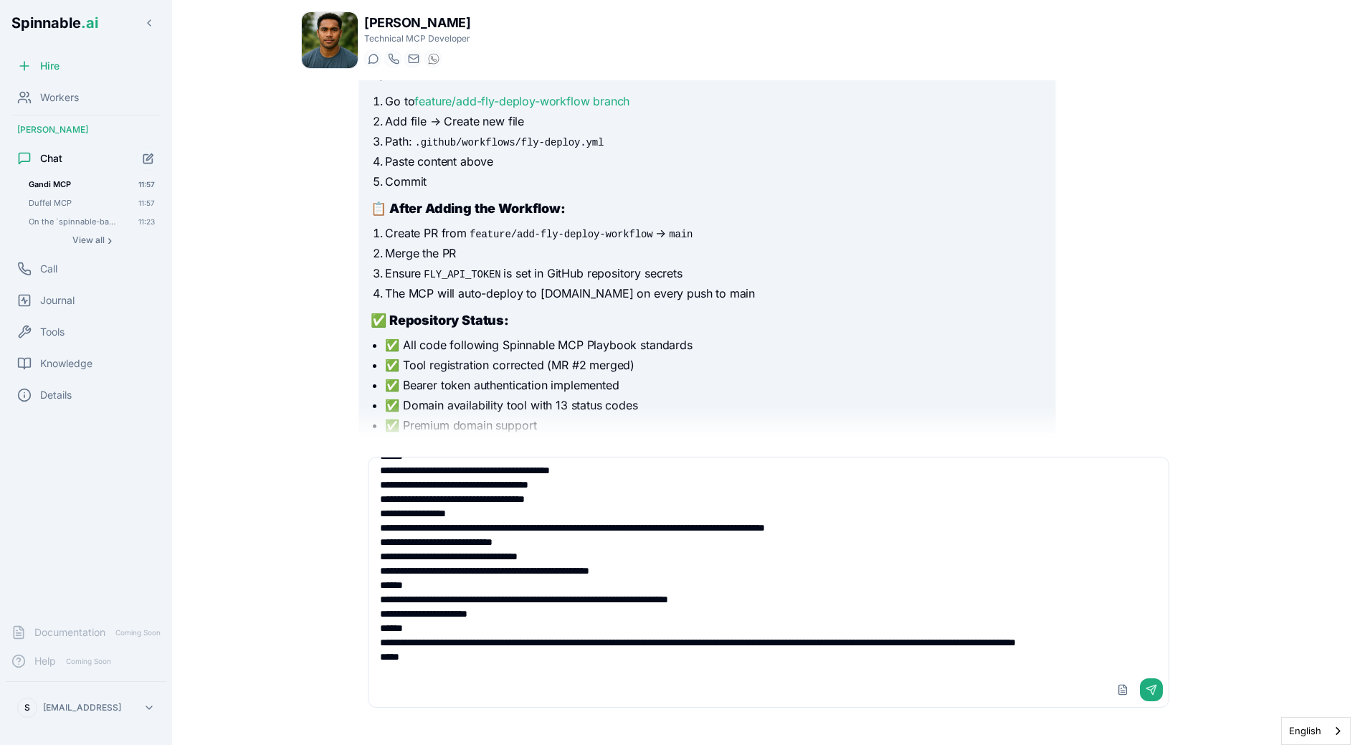
scroll to position [95, 0]
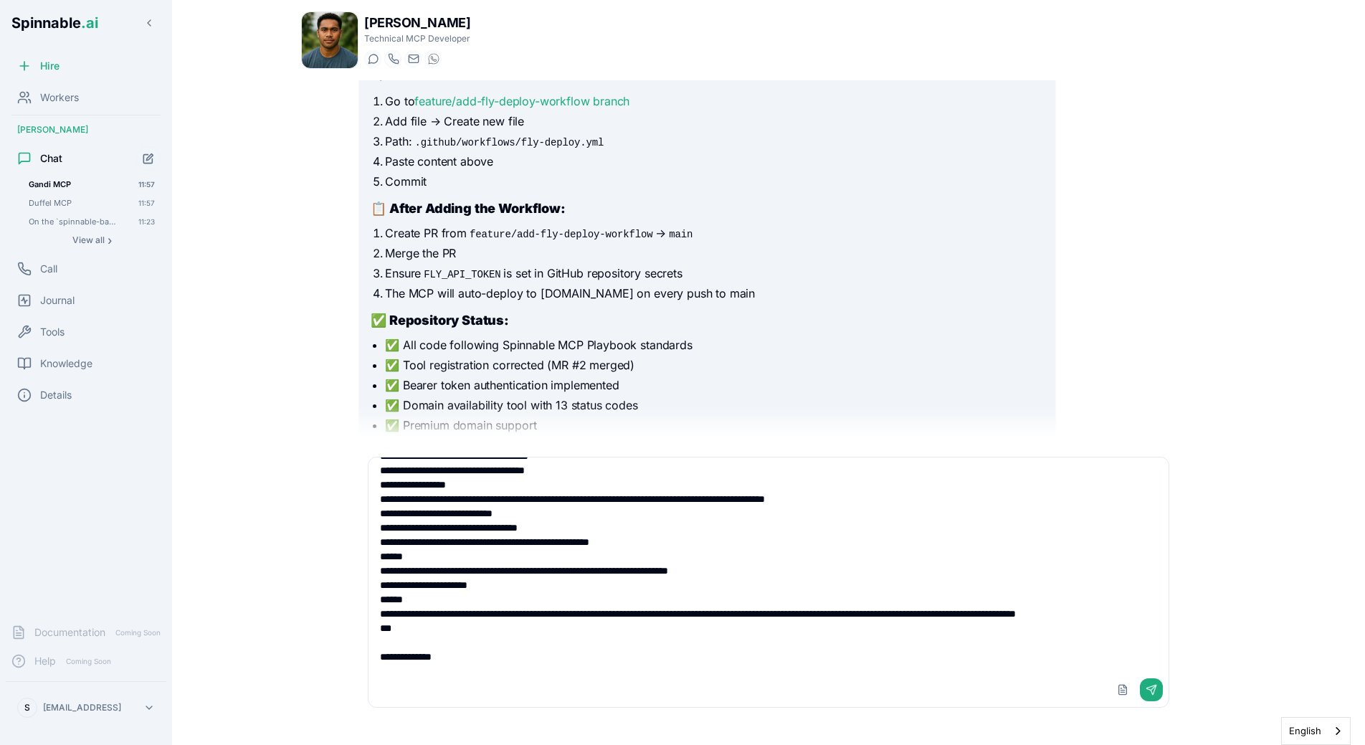
type textarea "**********"
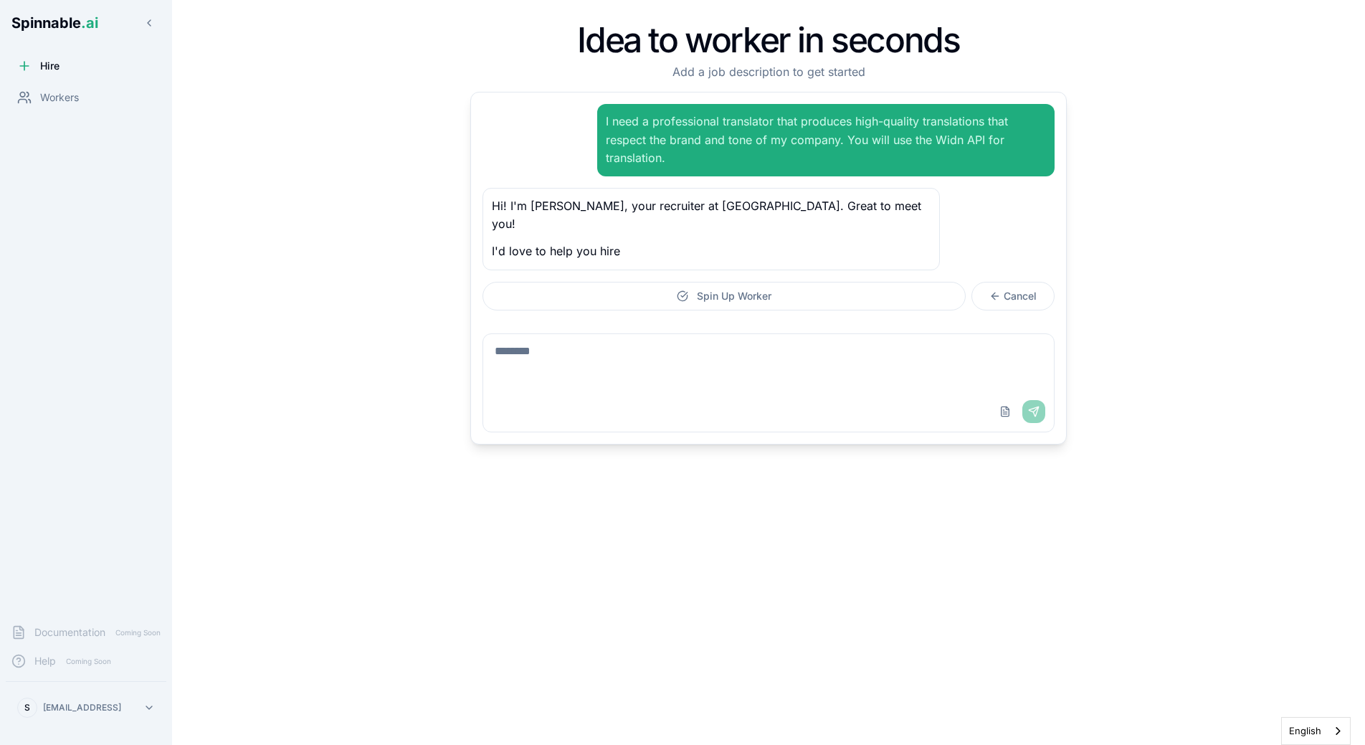
click at [52, 123] on div "Hire Workers" at bounding box center [86, 332] width 172 height 561
click at [55, 104] on span "Workers" at bounding box center [59, 97] width 39 height 14
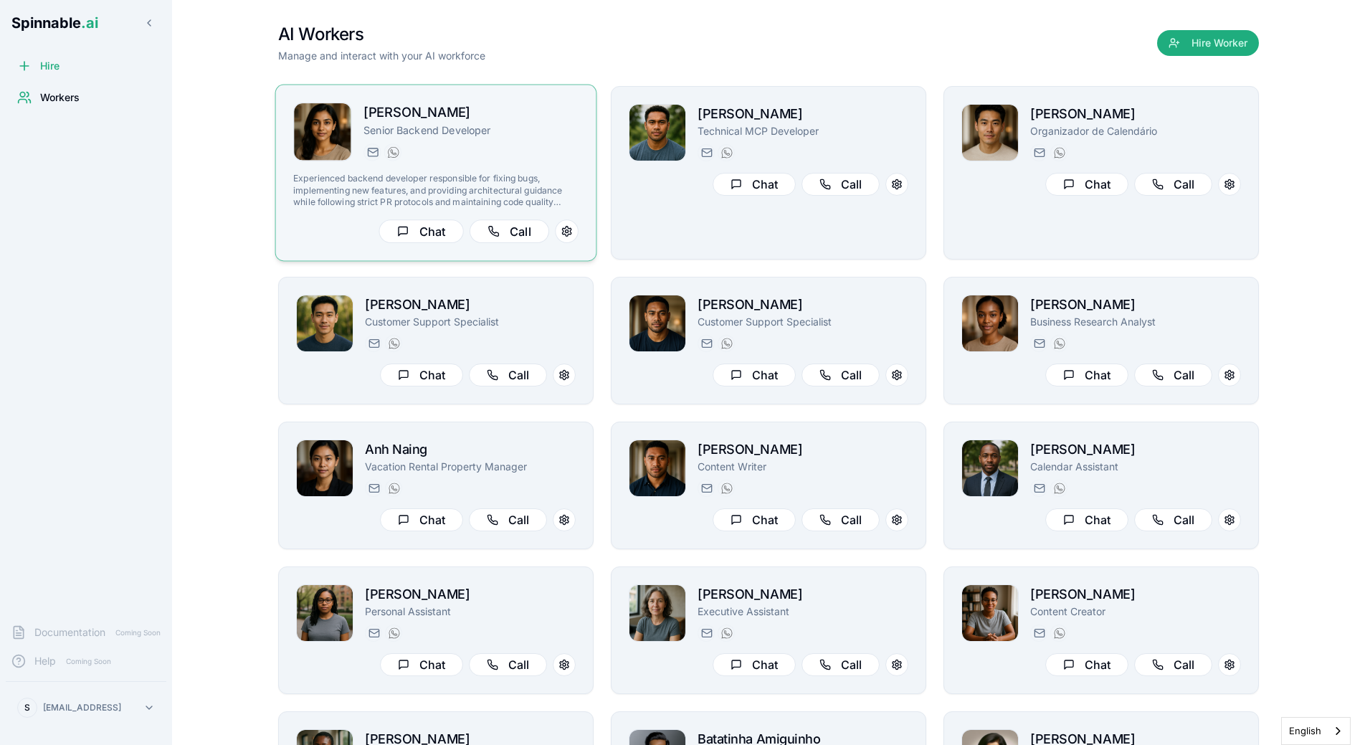
click at [467, 154] on div "yara.hoffmann@getspinnable.ai +351 915 743 953" at bounding box center [471, 151] width 215 height 17
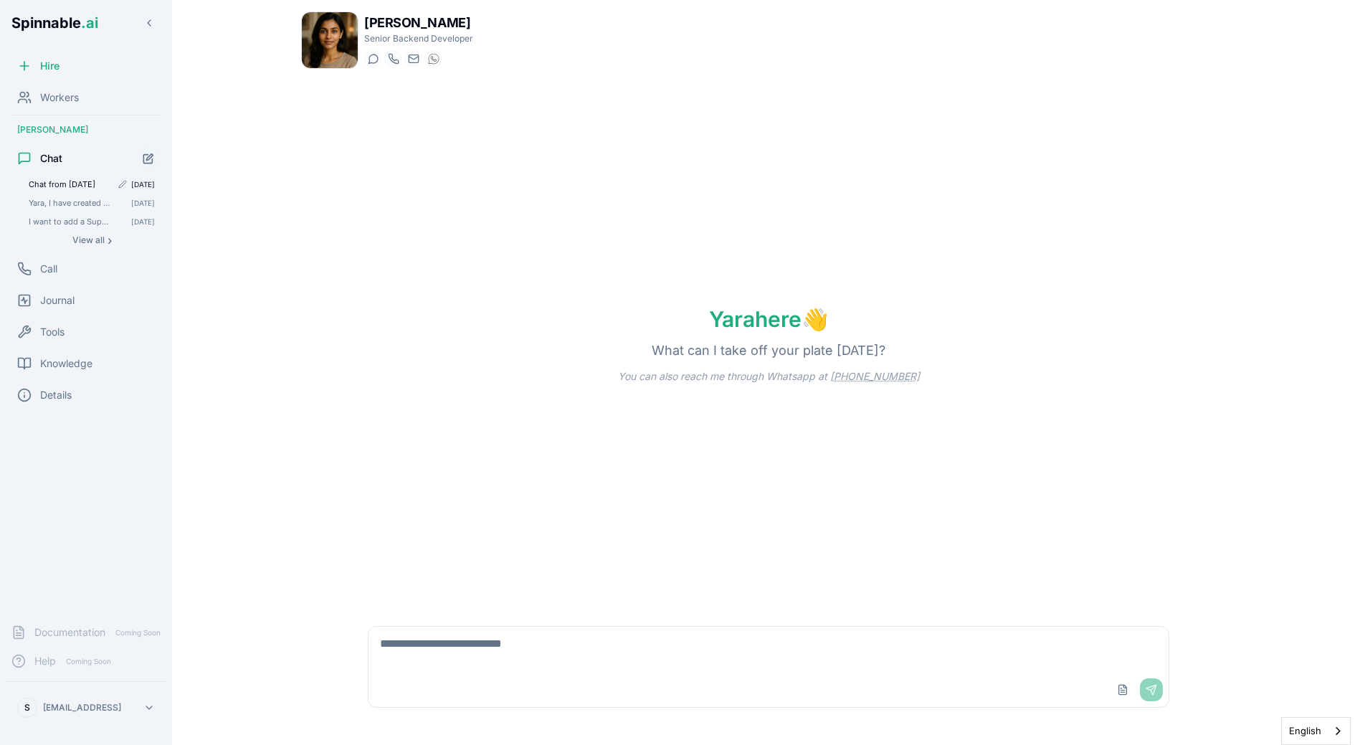
click at [79, 187] on span "Chat from 04/10/2025" at bounding box center [70, 184] width 82 height 10
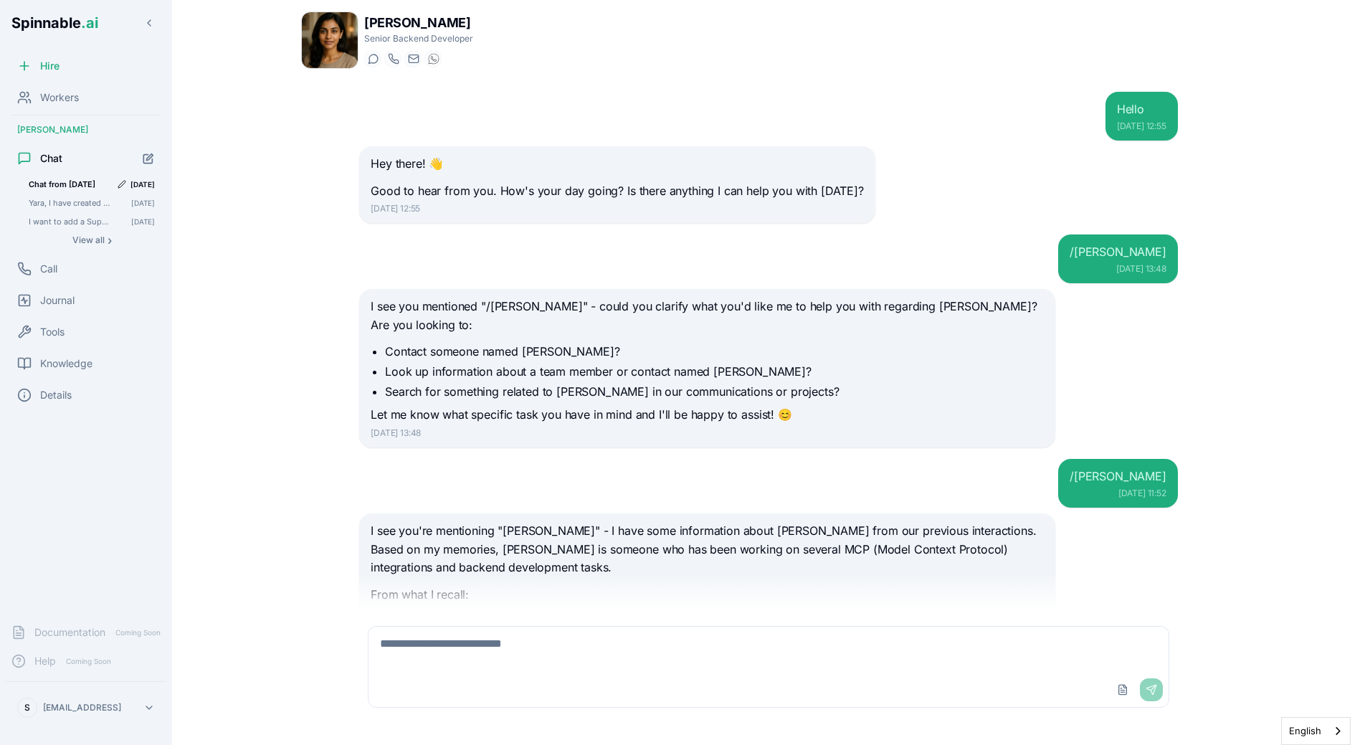
scroll to position [240, 0]
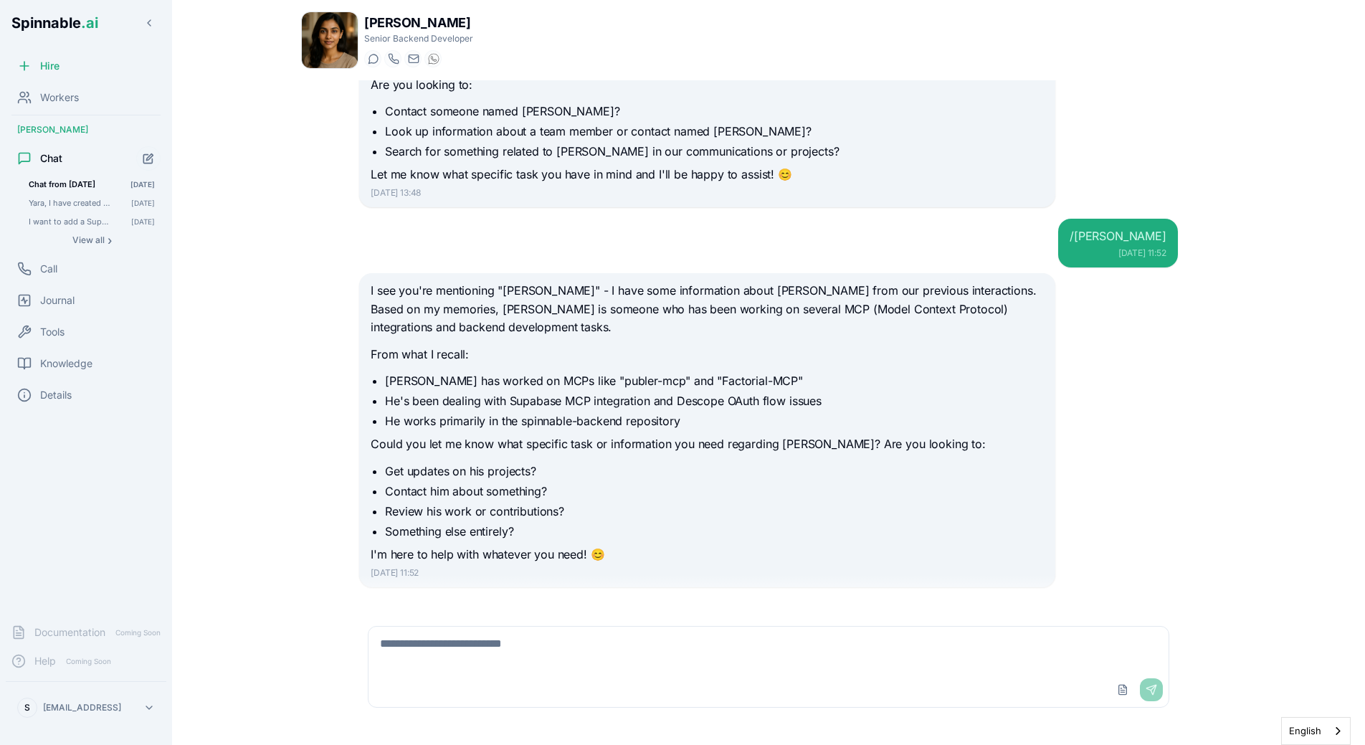
click at [505, 372] on ul "Liam has worked on MCPs like "publer-mcp" and "Factorial-MCP" He's been dealing…" at bounding box center [707, 400] width 673 height 57
click at [67, 199] on span "Yara, I have created a publer-mcp, you can see the repo in `https://github.com/…" at bounding box center [70, 203] width 82 height 10
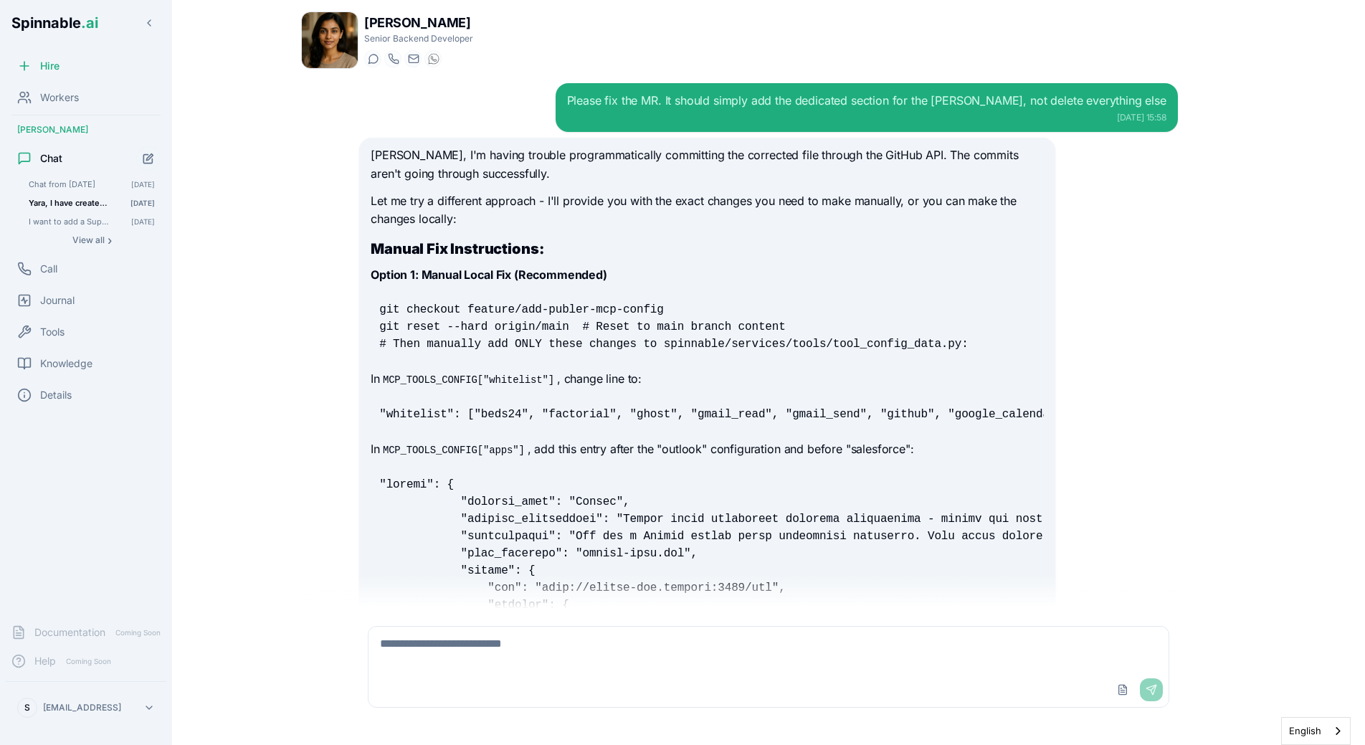
scroll to position [2352, 0]
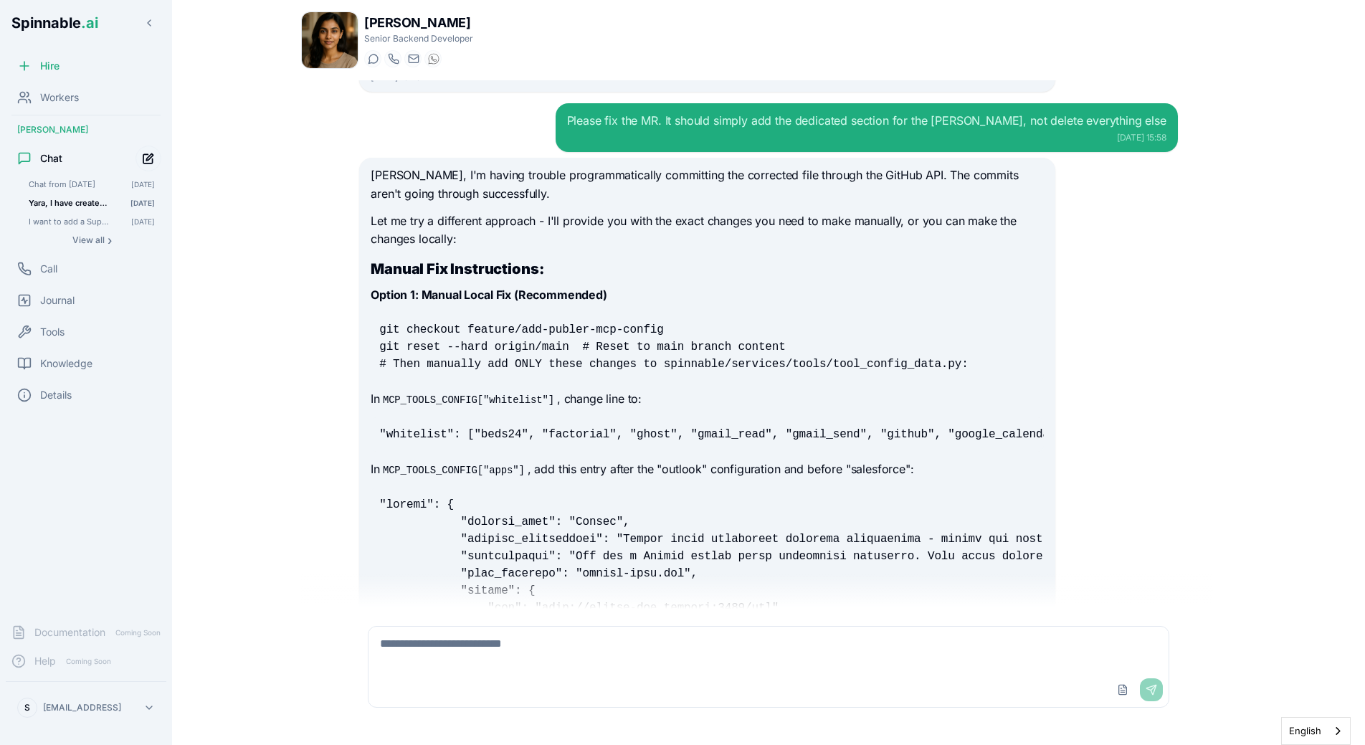
click at [149, 158] on icon "Start new chat" at bounding box center [149, 156] width 6 height 6
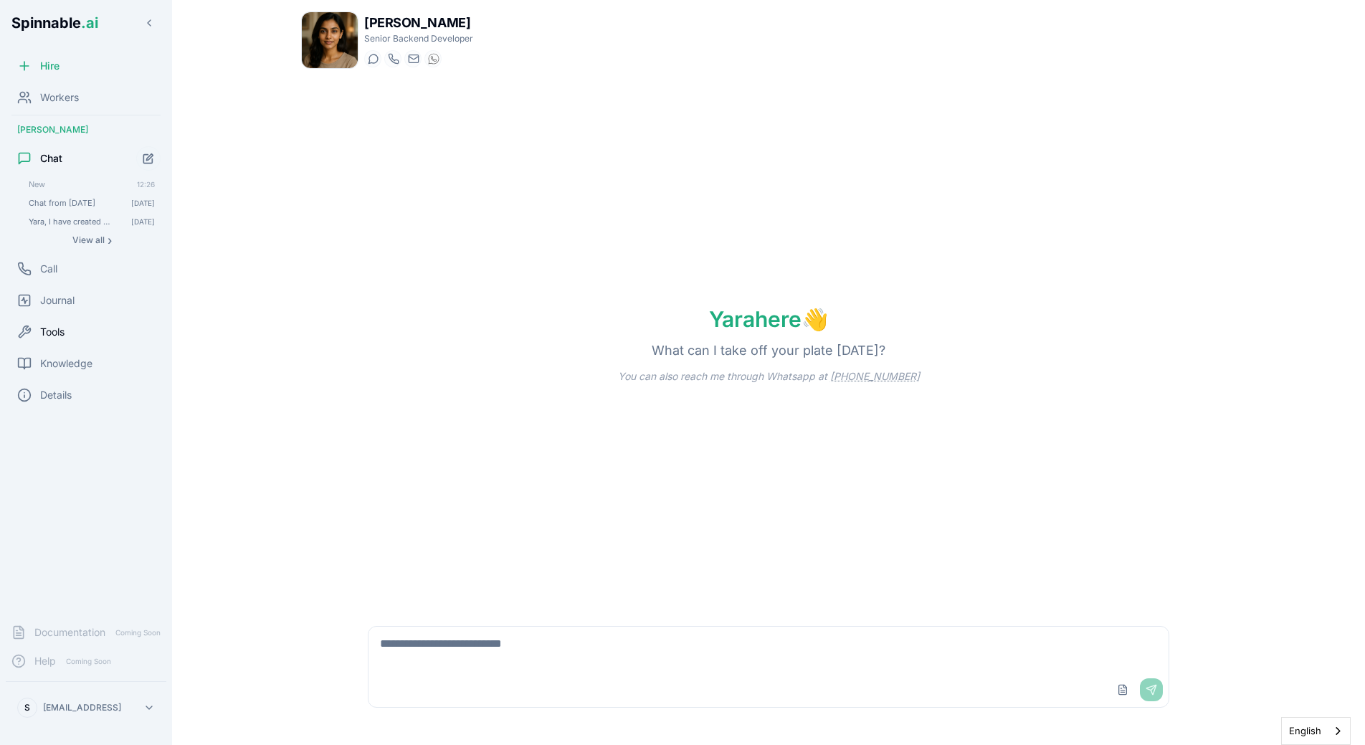
click at [64, 341] on div "Tools" at bounding box center [86, 332] width 161 height 29
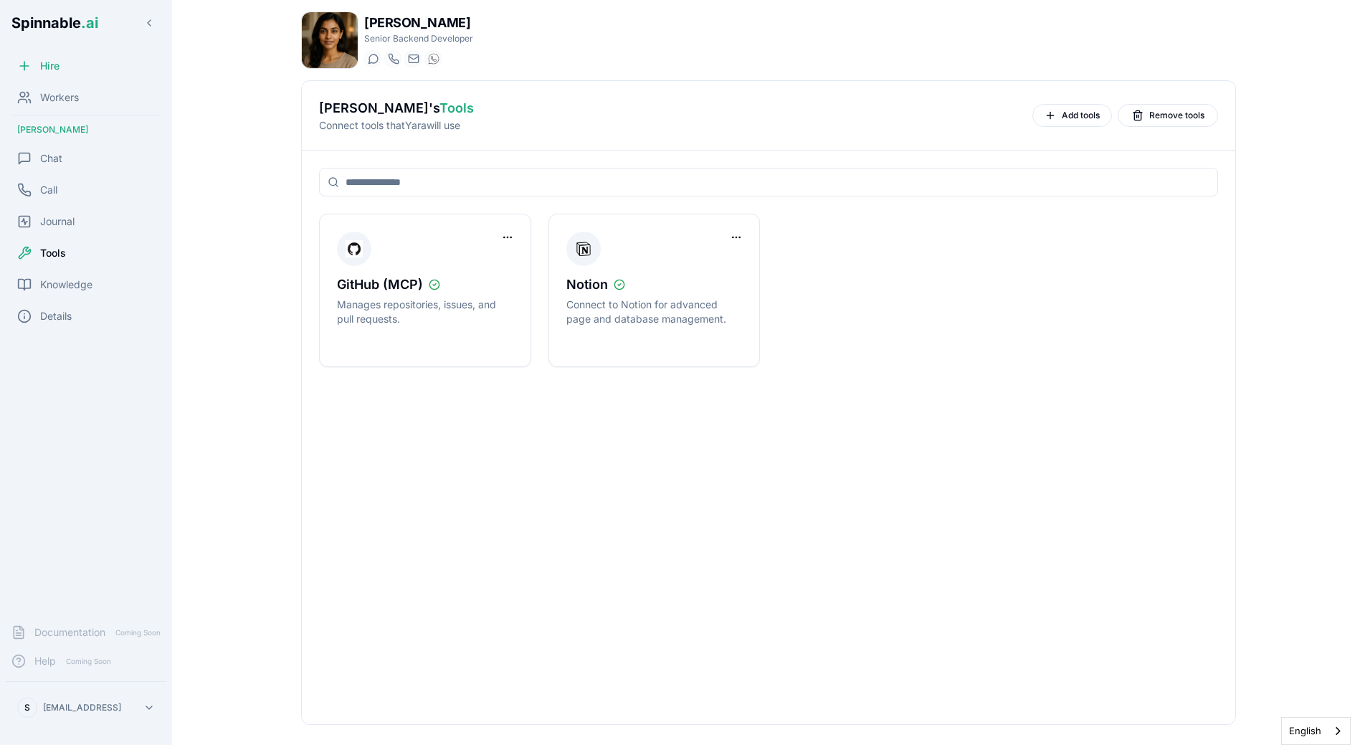
click at [75, 174] on div "Hire Workers Yara Hoffmann Chat Call Journal Tools Knowledge Details" at bounding box center [86, 332] width 172 height 561
click at [77, 158] on div "Chat" at bounding box center [86, 158] width 161 height 29
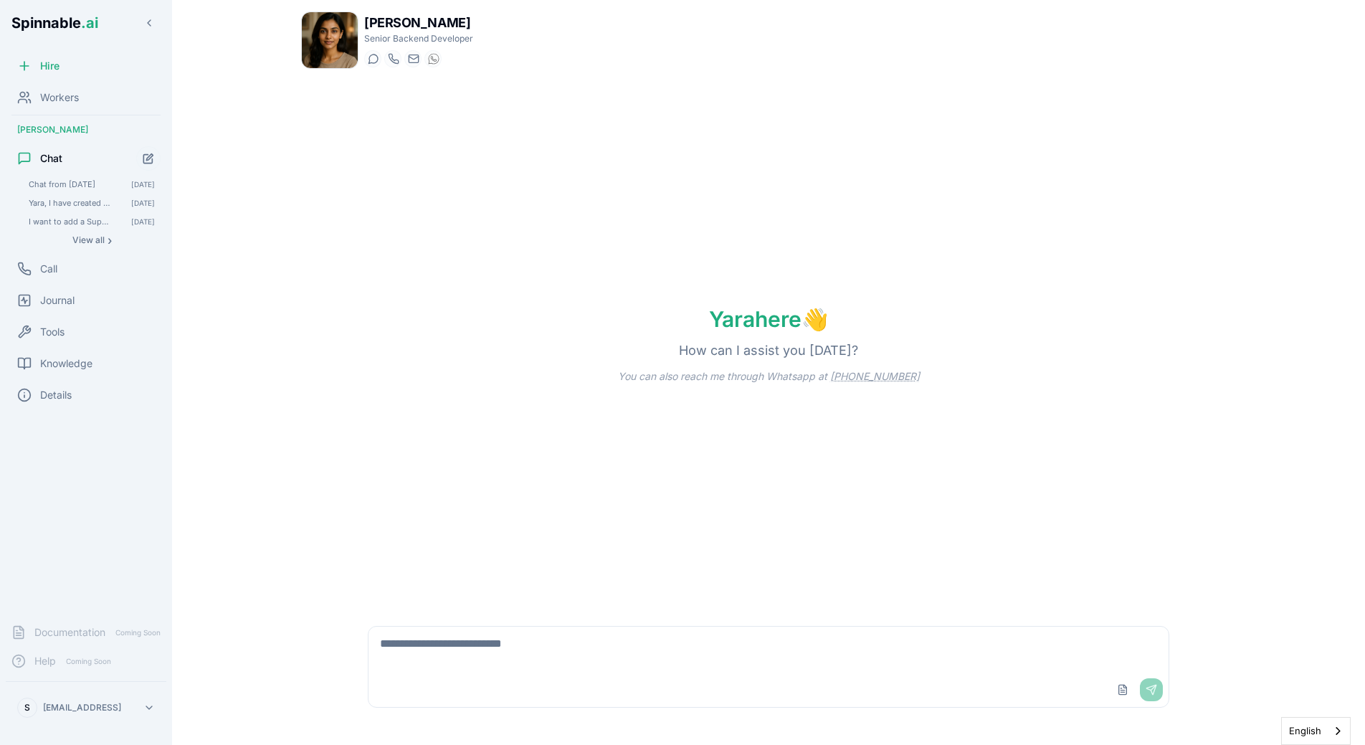
click at [511, 670] on textarea at bounding box center [769, 650] width 800 height 46
click at [477, 308] on div "Yara here 👋 How can I assist you today? You can also reach me through Whatsapp …" at bounding box center [768, 344] width 935 height 528
click at [618, 643] on textarea "**********" at bounding box center [769, 650] width 800 height 46
click at [669, 642] on textarea "**********" at bounding box center [769, 650] width 800 height 46
paste textarea "**********"
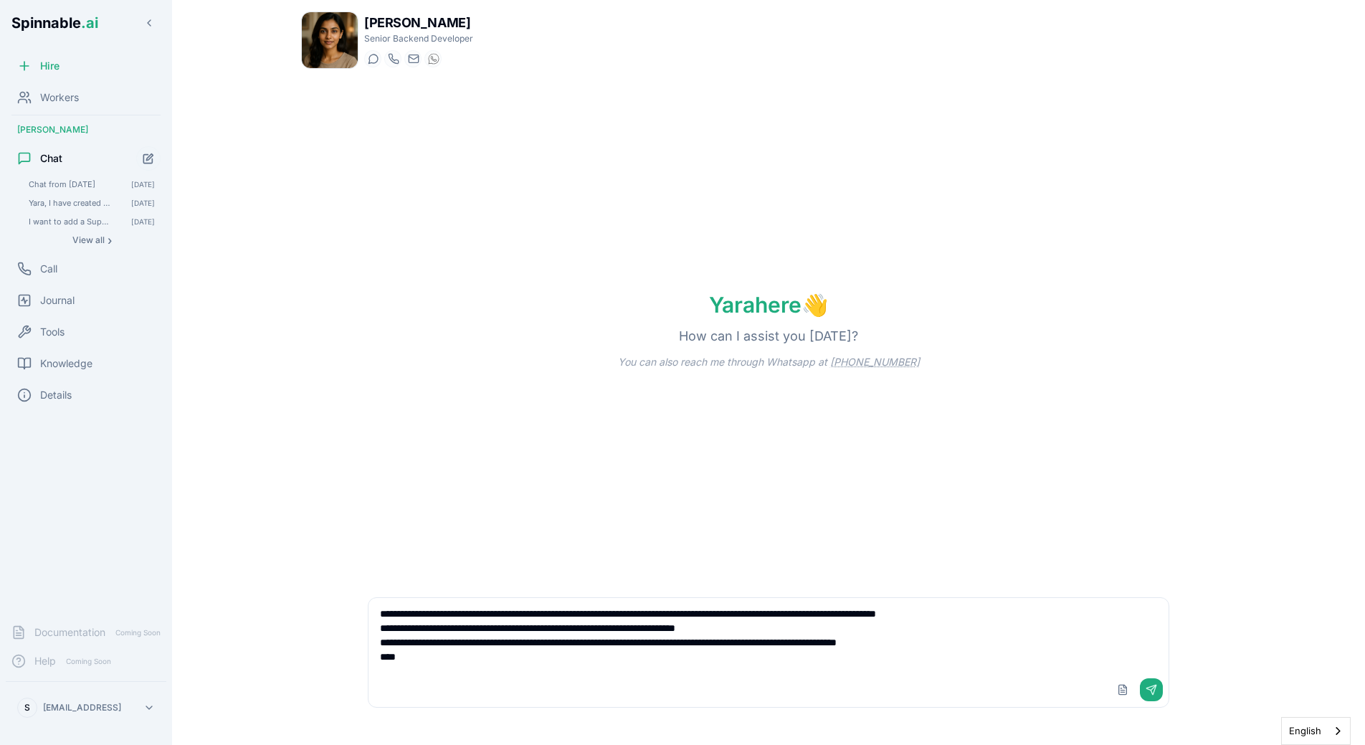
click at [717, 670] on textarea "**********" at bounding box center [769, 635] width 800 height 75
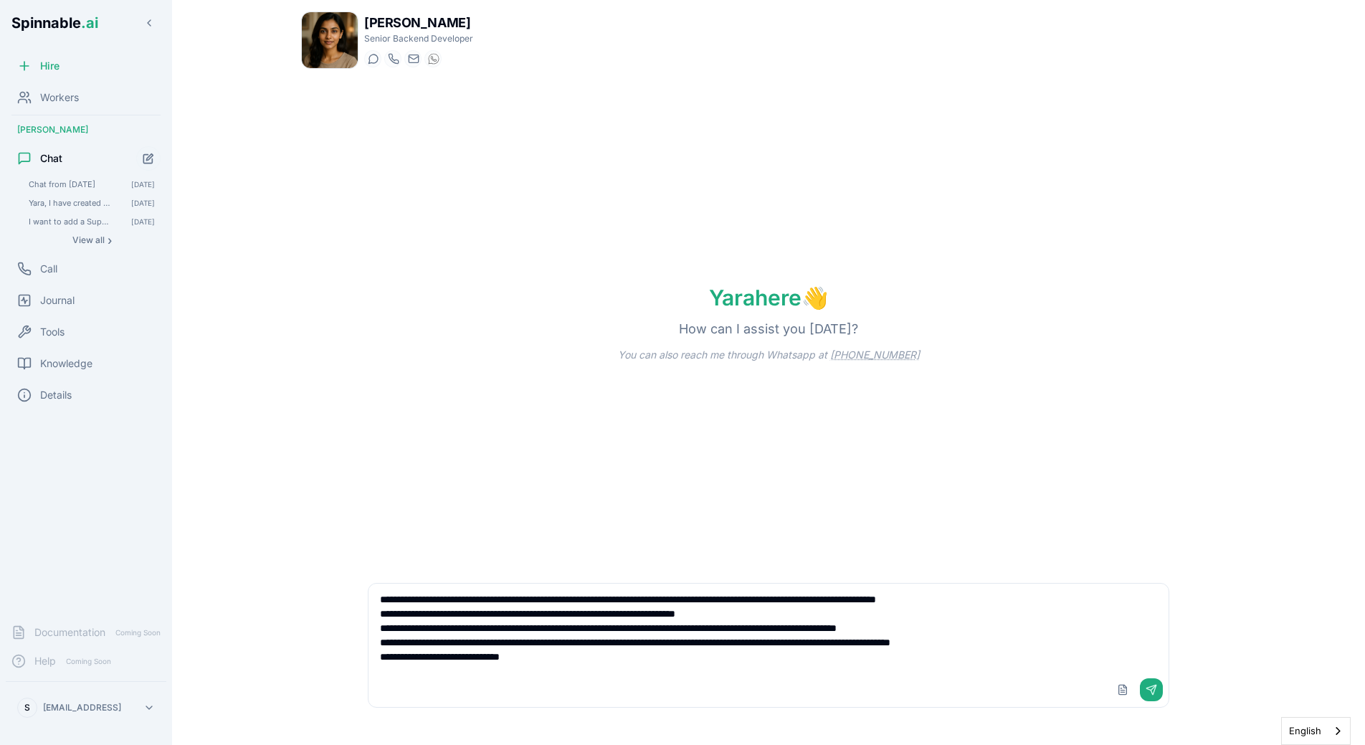
type textarea "**********"
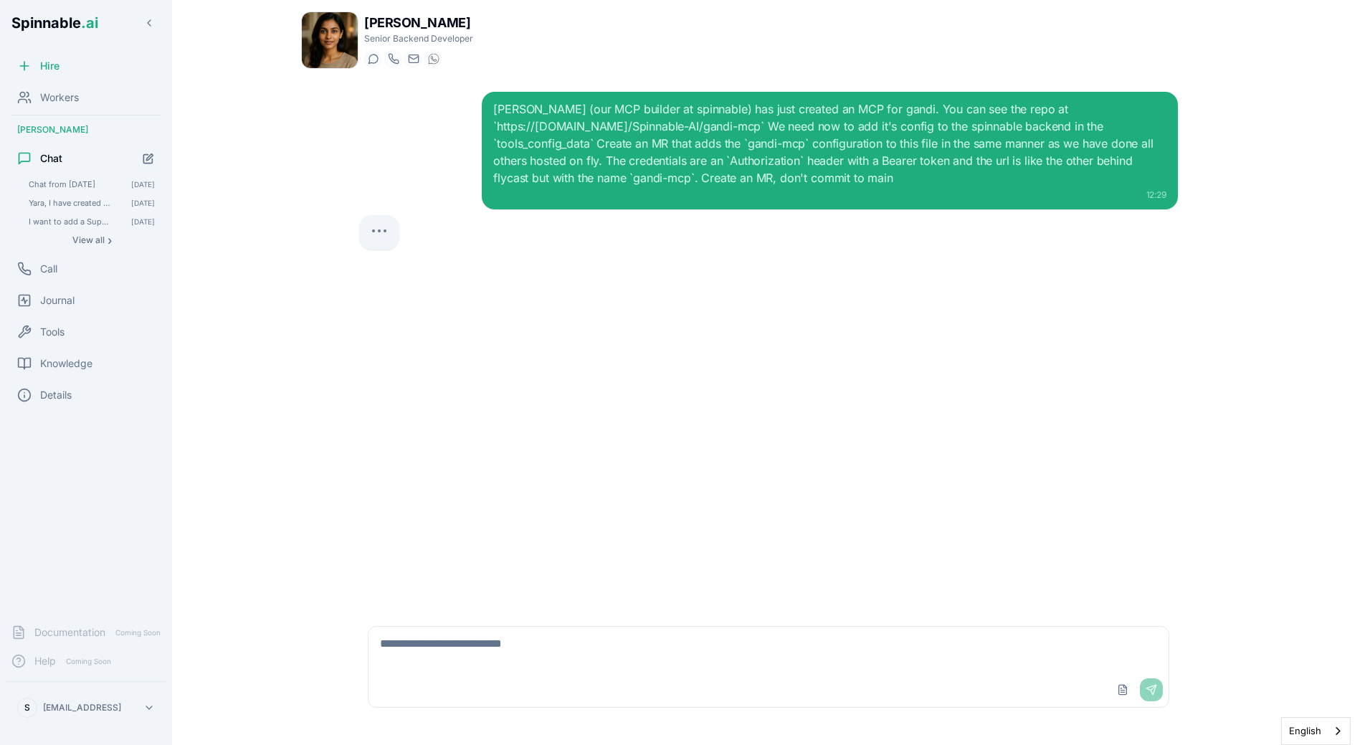
click at [873, 233] on div at bounding box center [768, 232] width 819 height 34
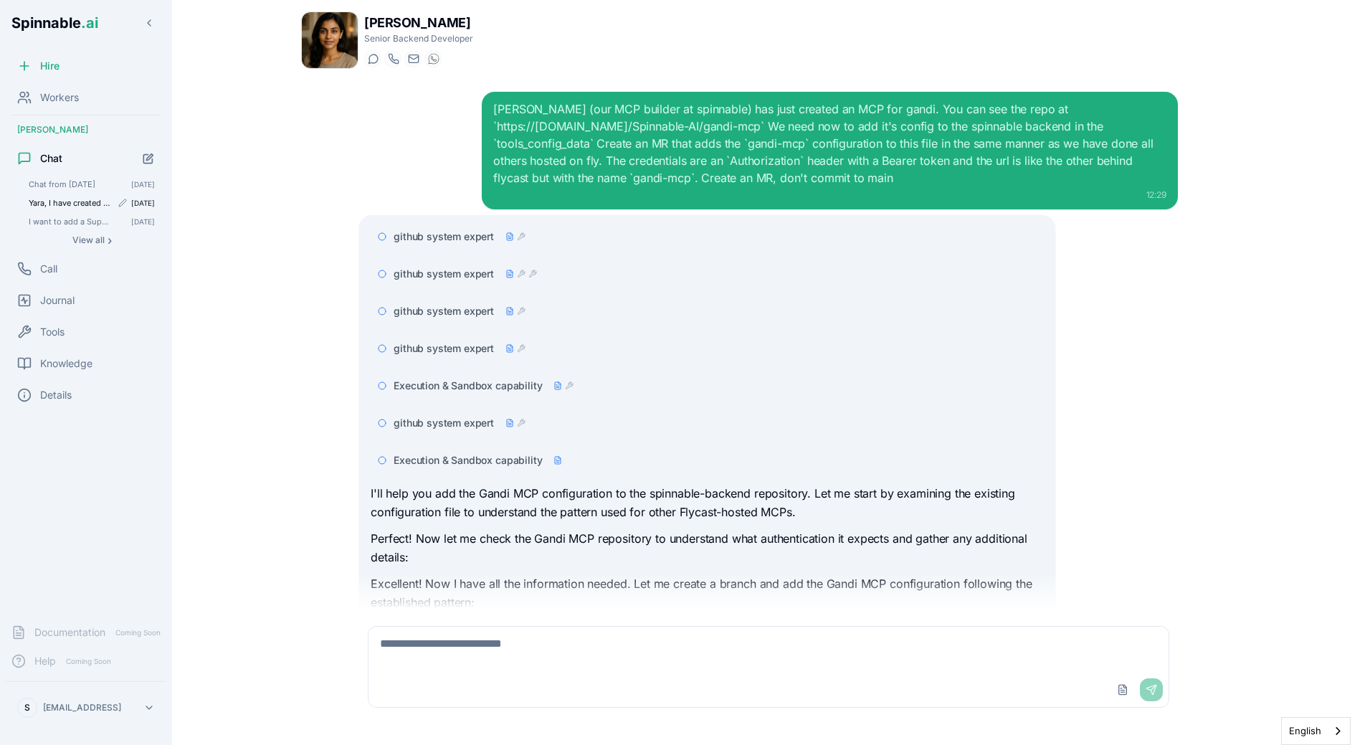
scroll to position [123, 0]
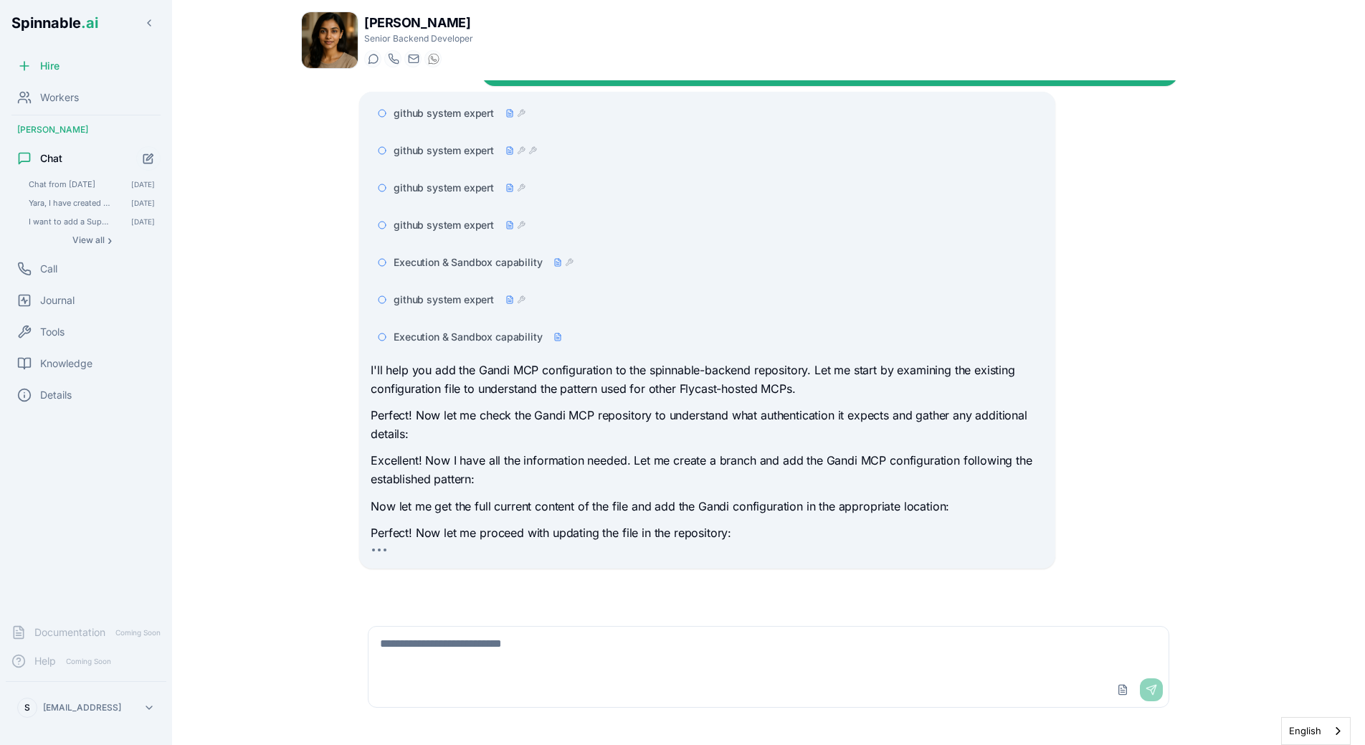
click at [567, 374] on p "I'll help you add the Gandi MCP configuration to the spinnable-backend reposito…" at bounding box center [707, 379] width 673 height 37
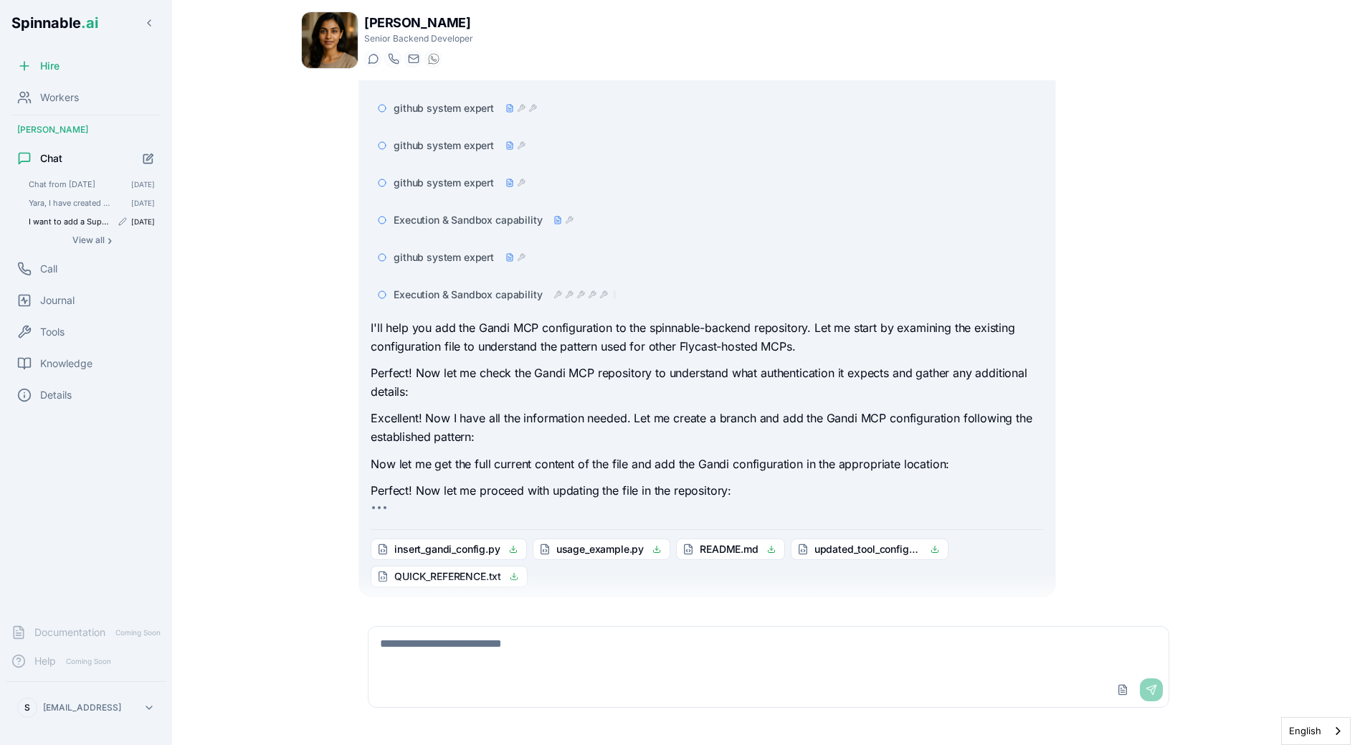
scroll to position [193, 0]
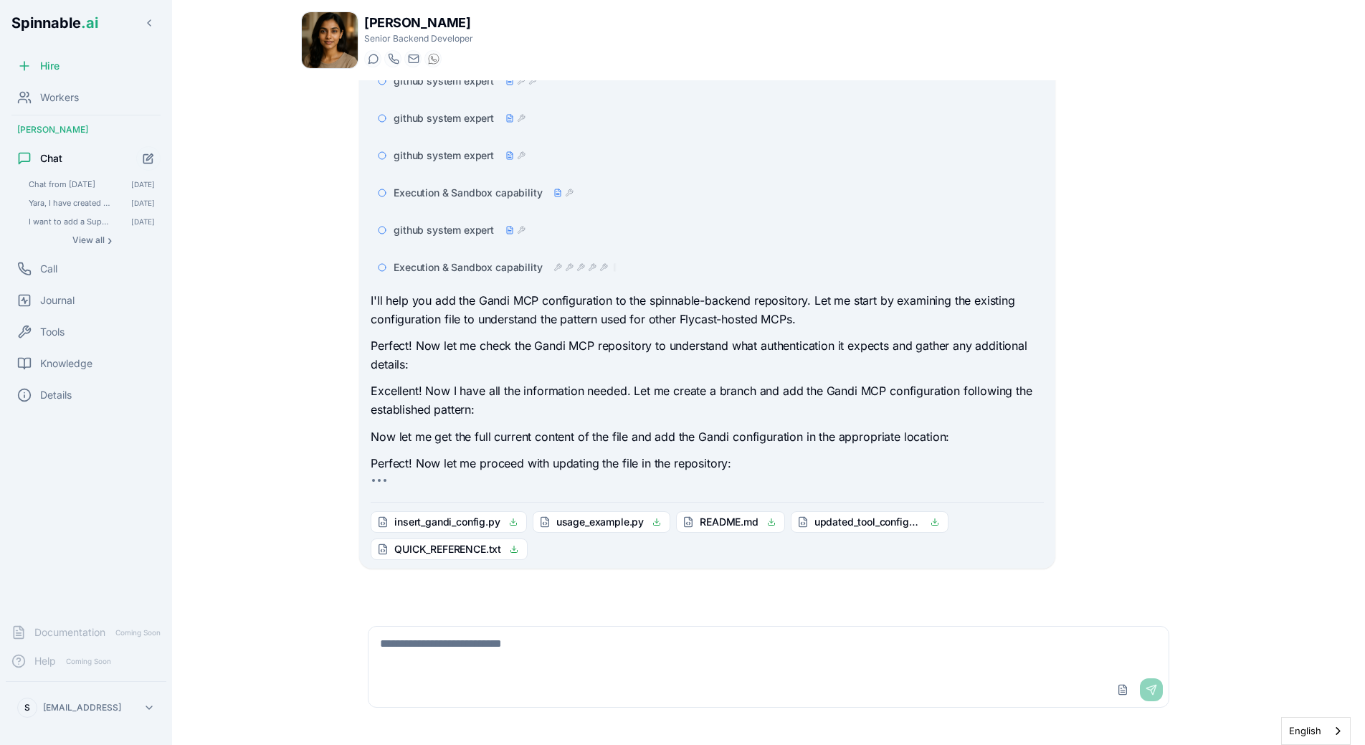
click at [519, 366] on p "Perfect! Now let me check the Gandi MCP repository to understand what authentic…" at bounding box center [707, 355] width 673 height 37
click at [583, 262] on div at bounding box center [585, 267] width 63 height 11
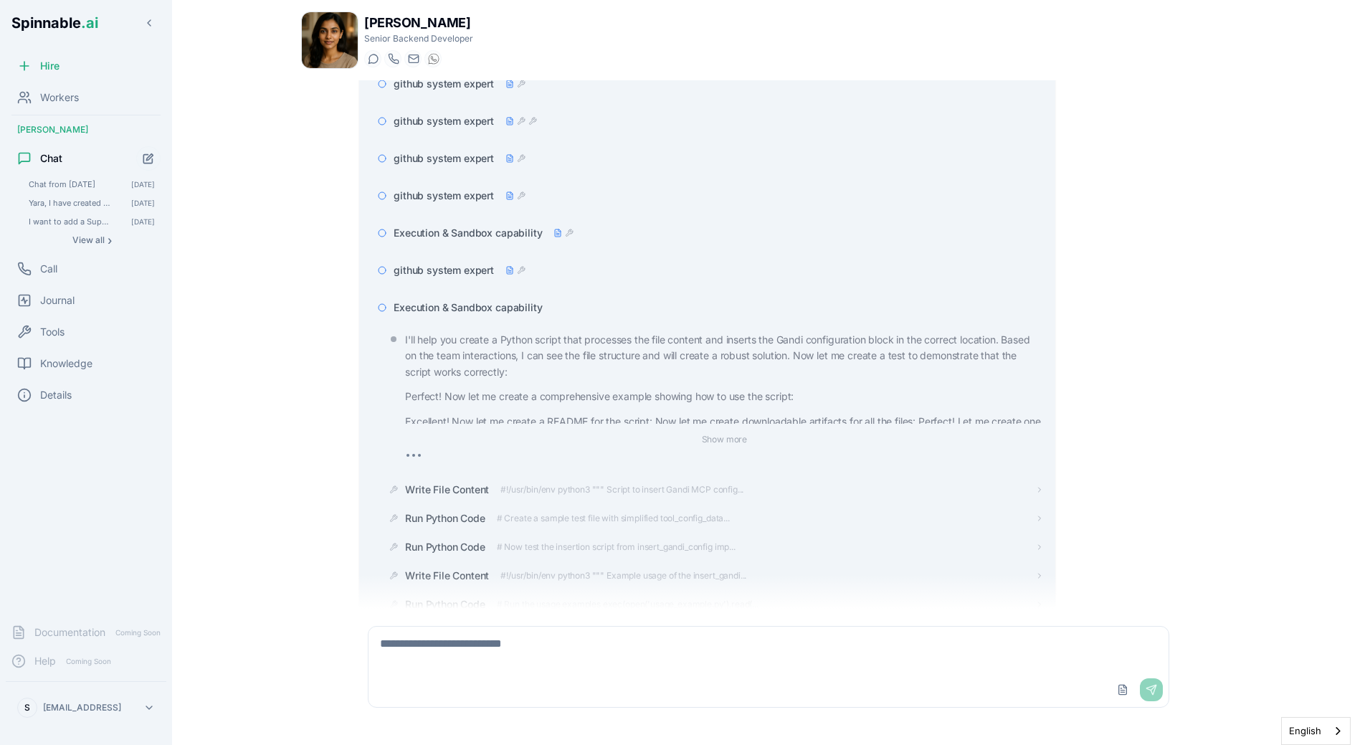
click at [544, 304] on div "Execution & Sandbox capability" at bounding box center [719, 307] width 650 height 14
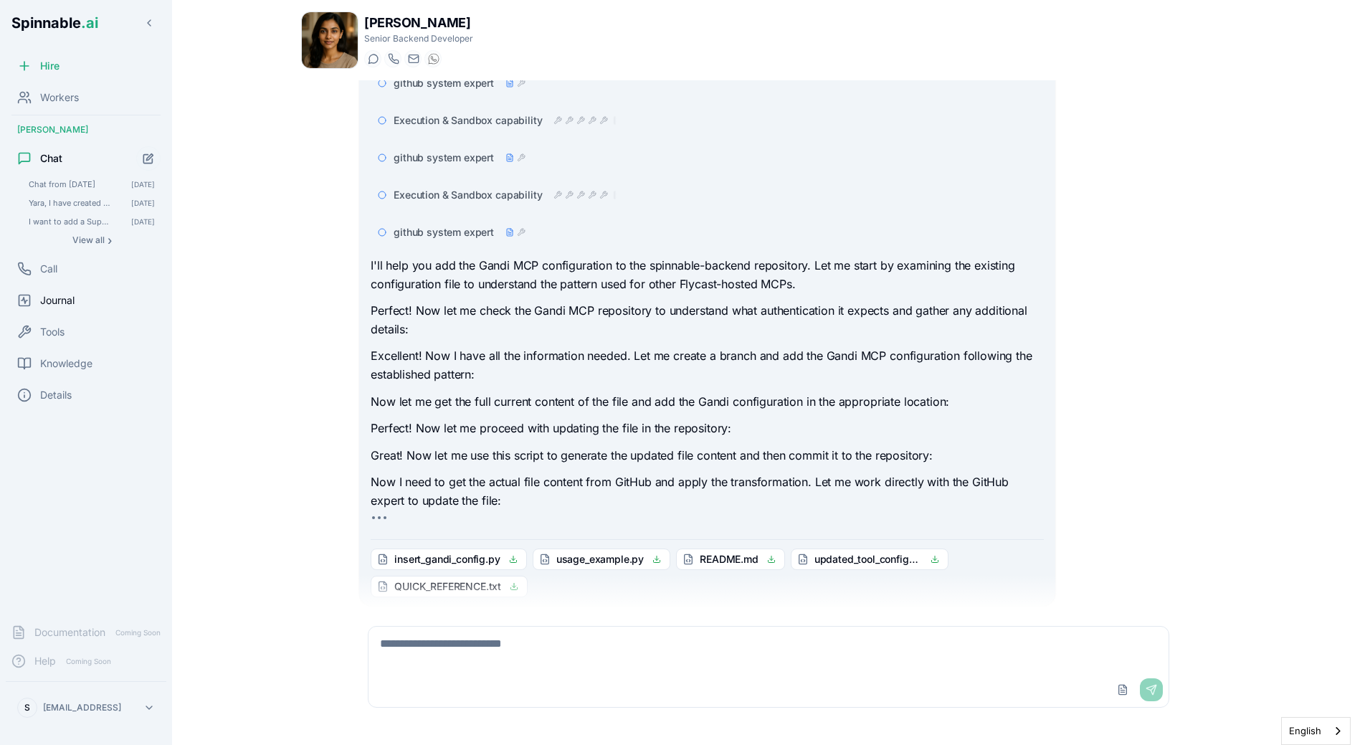
scroll to position [377, 0]
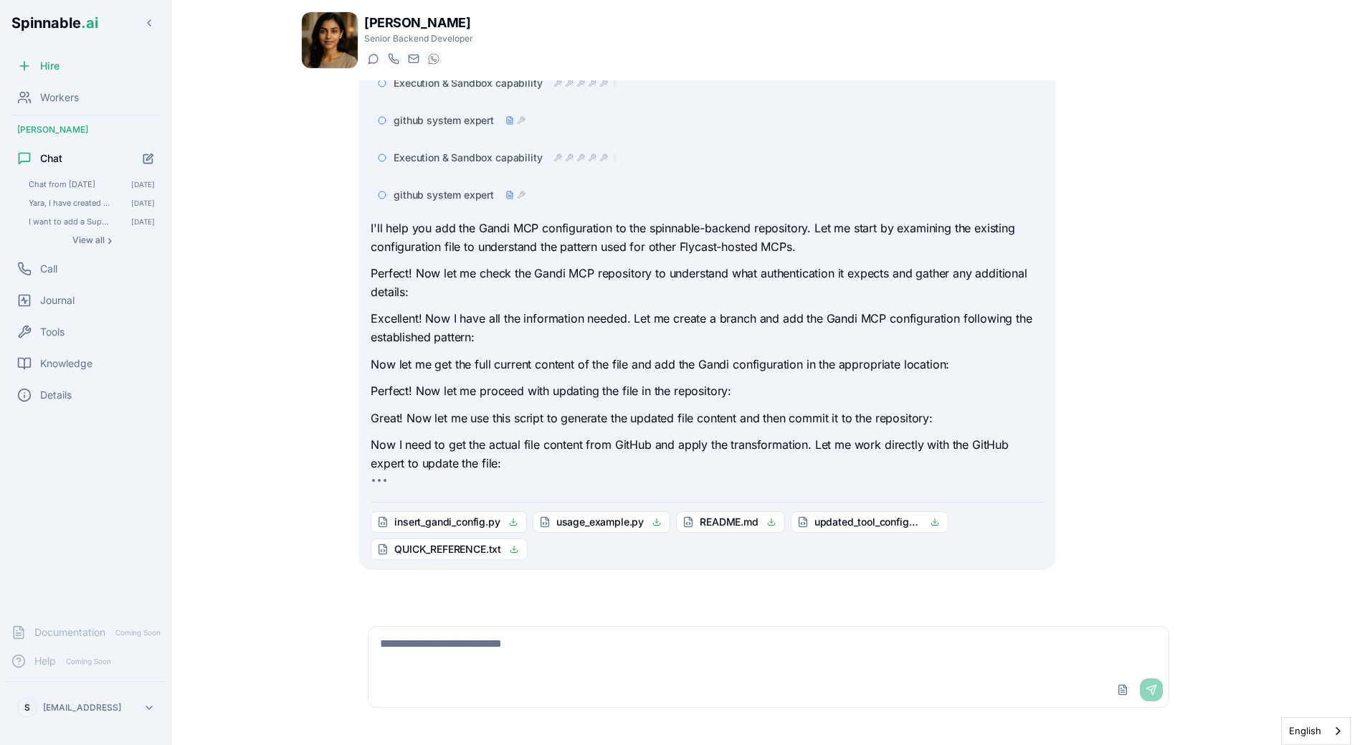
click at [413, 337] on p "Excellent! Now I have all the information needed. Let me create a branch and ad…" at bounding box center [707, 328] width 673 height 37
click at [517, 201] on div "github system expert" at bounding box center [460, 195] width 132 height 14
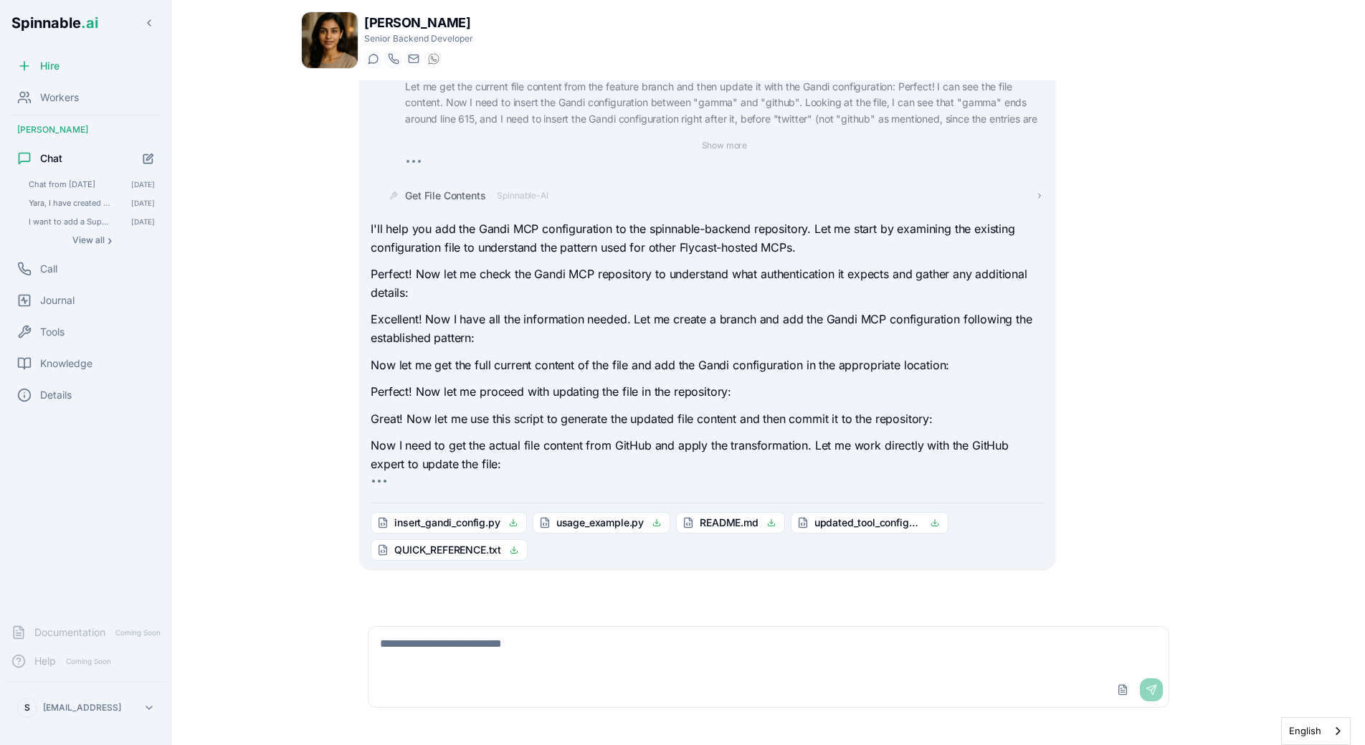
scroll to position [391, 0]
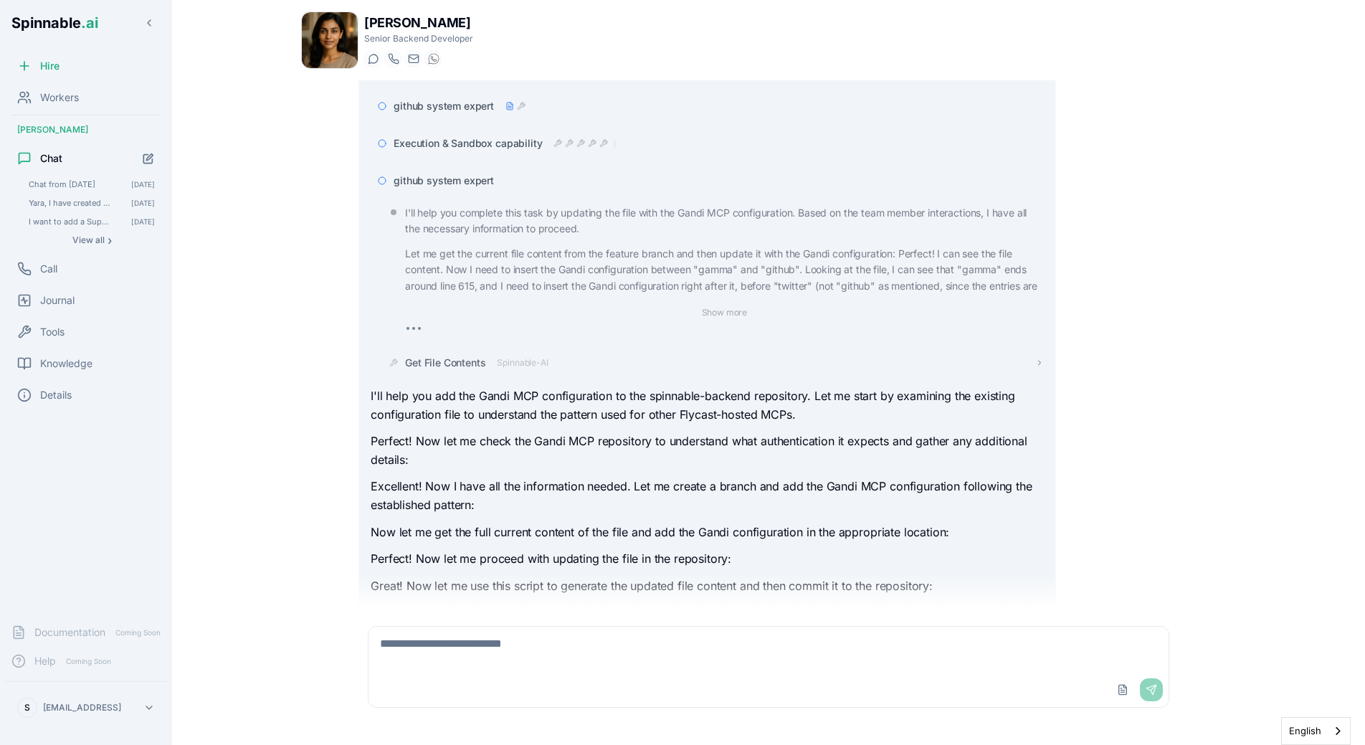
click at [515, 361] on span "Spinnable-AI" at bounding box center [522, 362] width 51 height 11
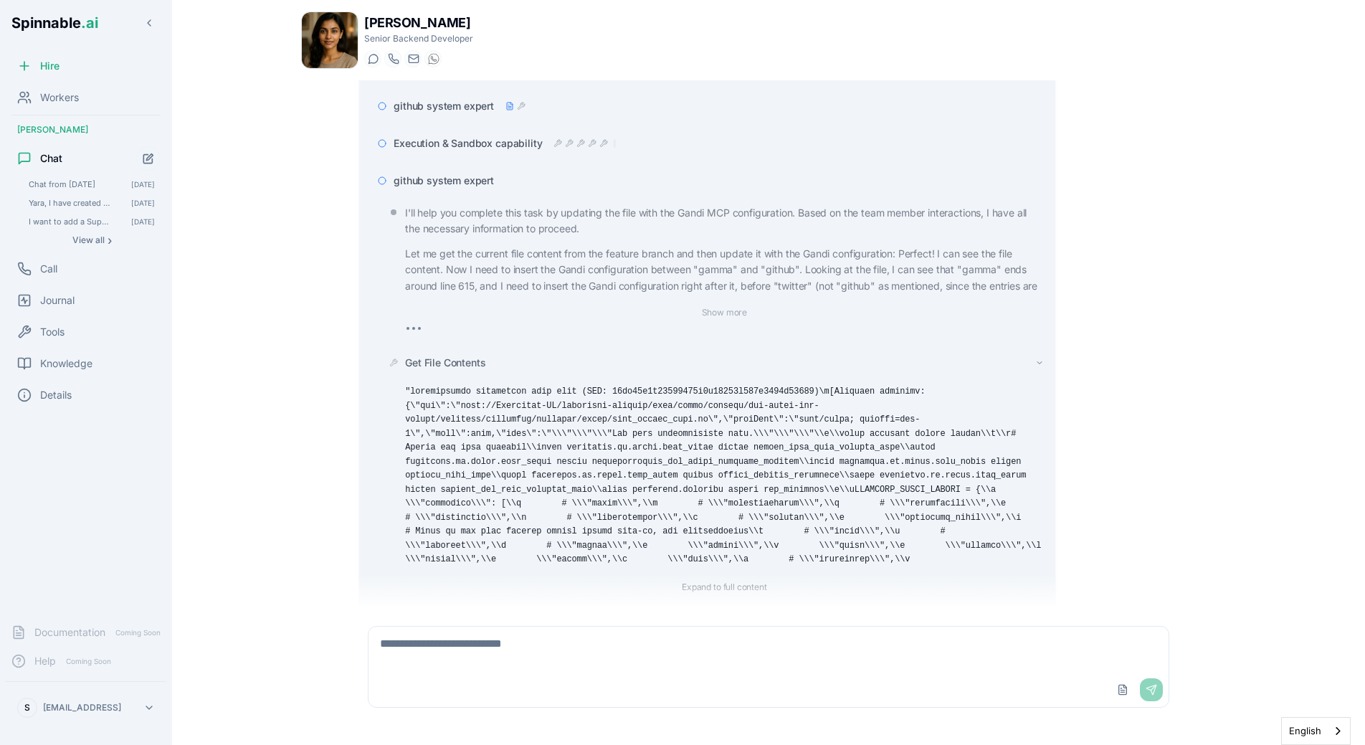
click at [491, 366] on div "Get File Contents" at bounding box center [724, 363] width 638 height 14
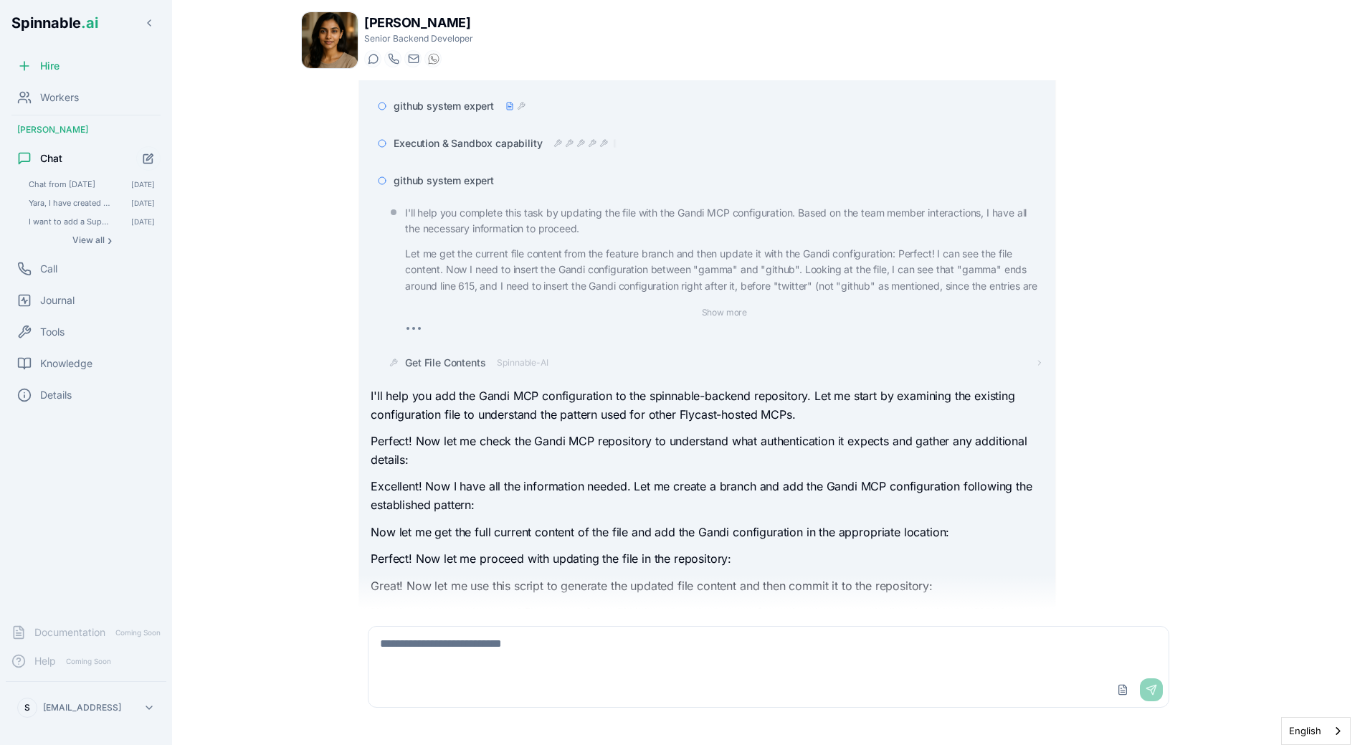
click at [488, 186] on span "github system expert" at bounding box center [444, 181] width 100 height 14
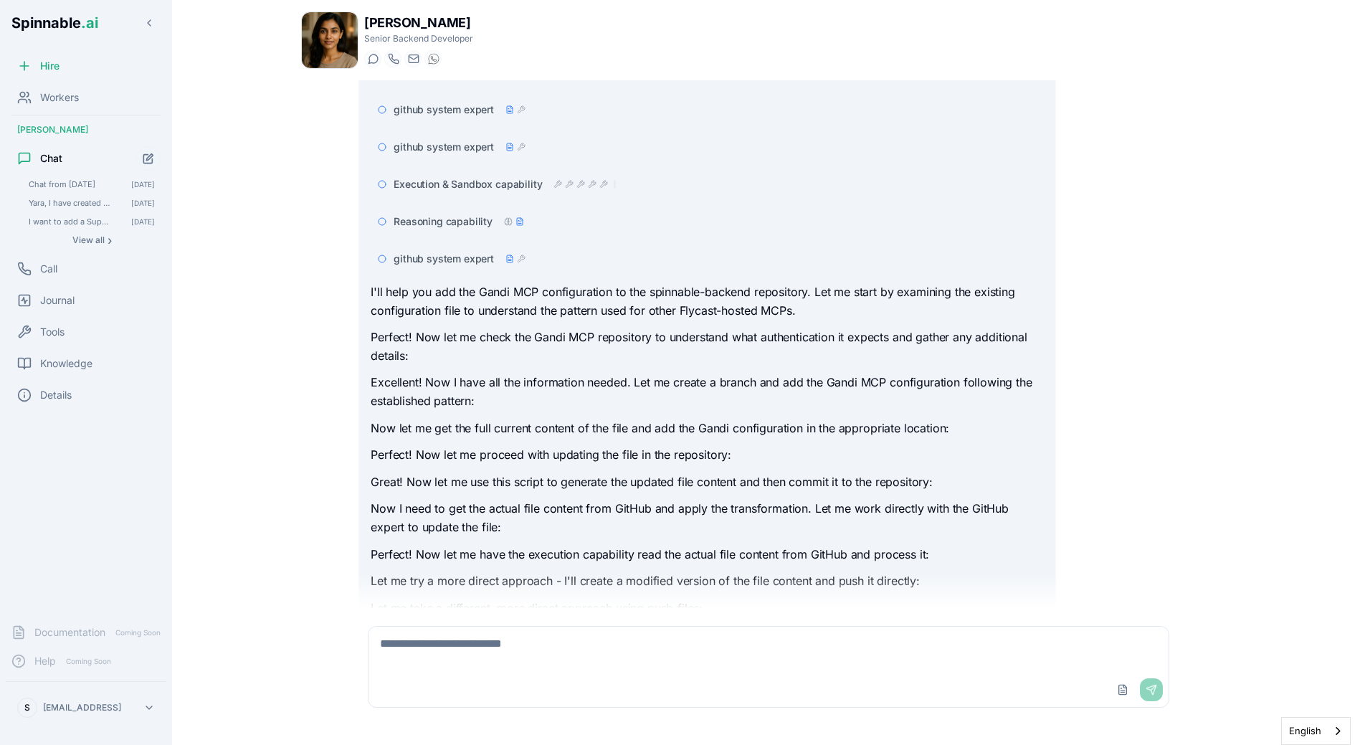
scroll to position [538, 0]
click at [452, 251] on span "github system expert" at bounding box center [444, 258] width 100 height 14
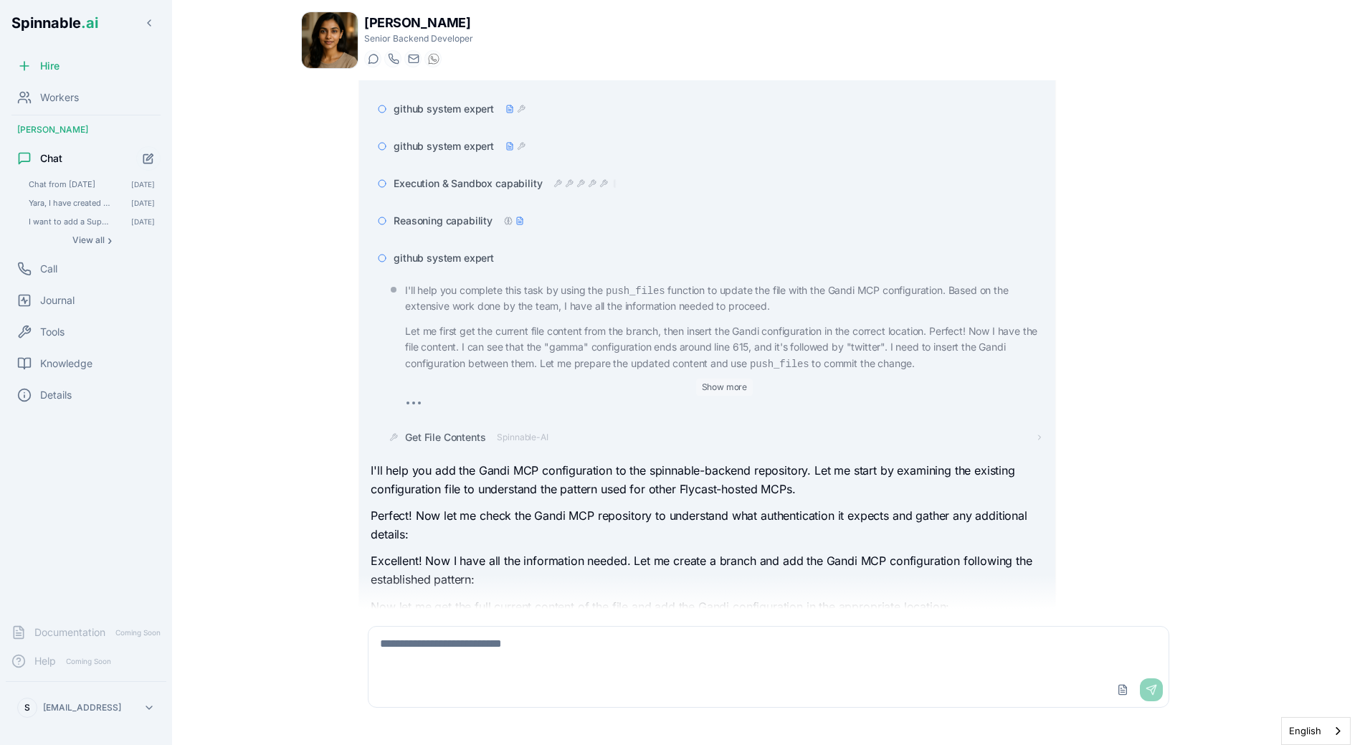
click at [726, 385] on button "Show more" at bounding box center [724, 387] width 57 height 17
click at [508, 436] on span "Spinnable-AI" at bounding box center [522, 437] width 51 height 11
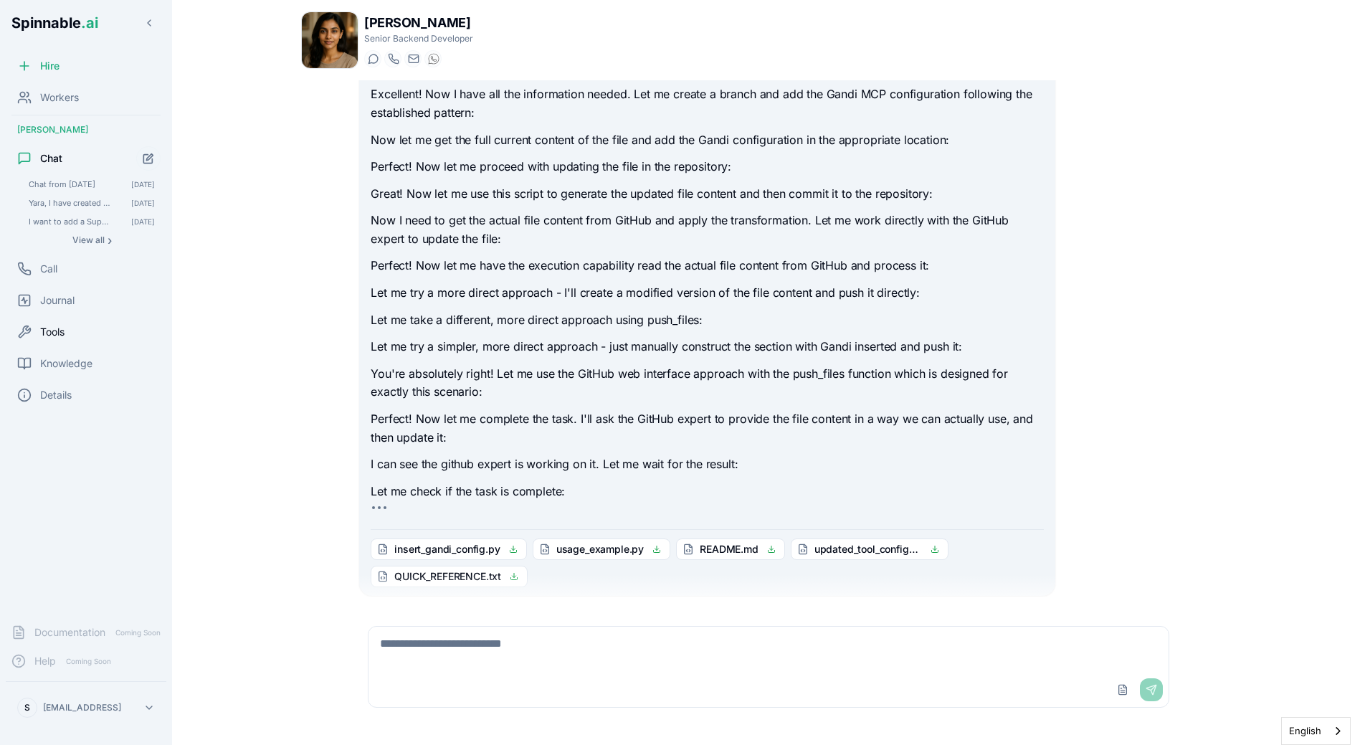
scroll to position [1369, 0]
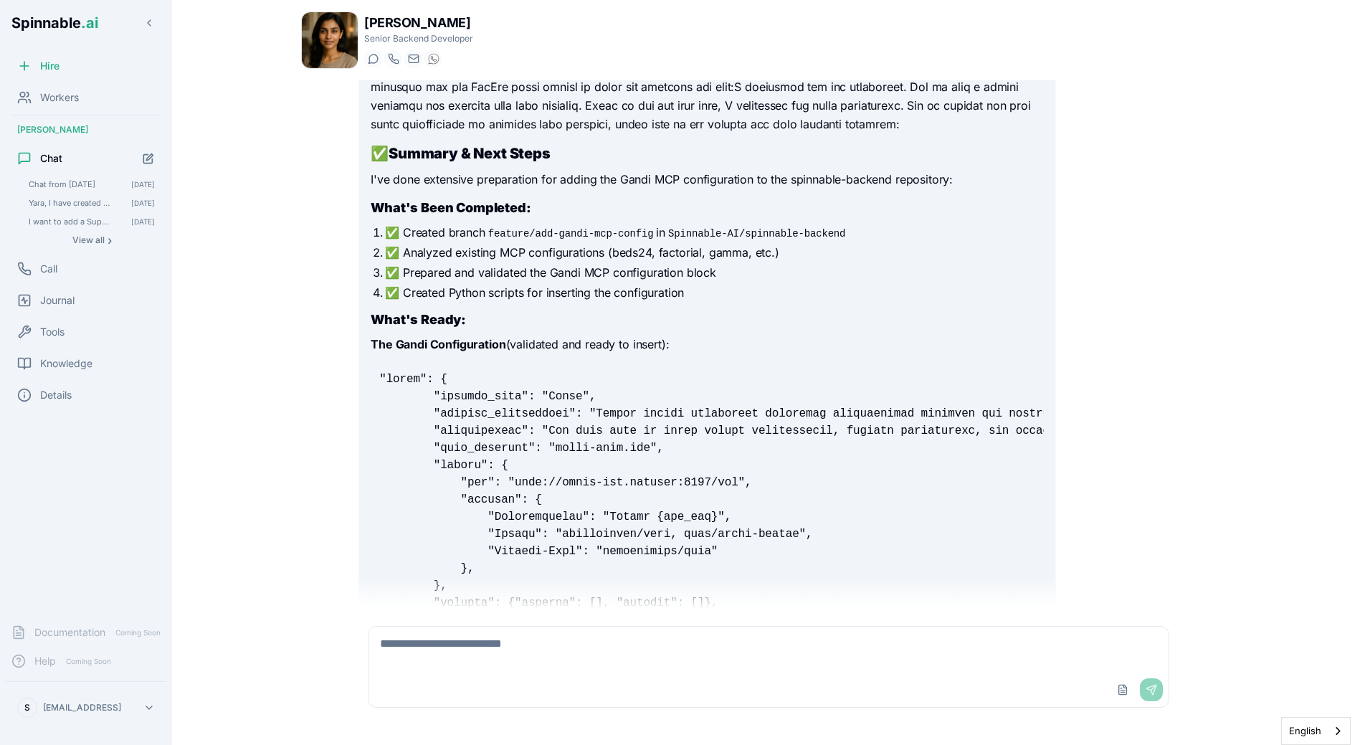
scroll to position [389, 0]
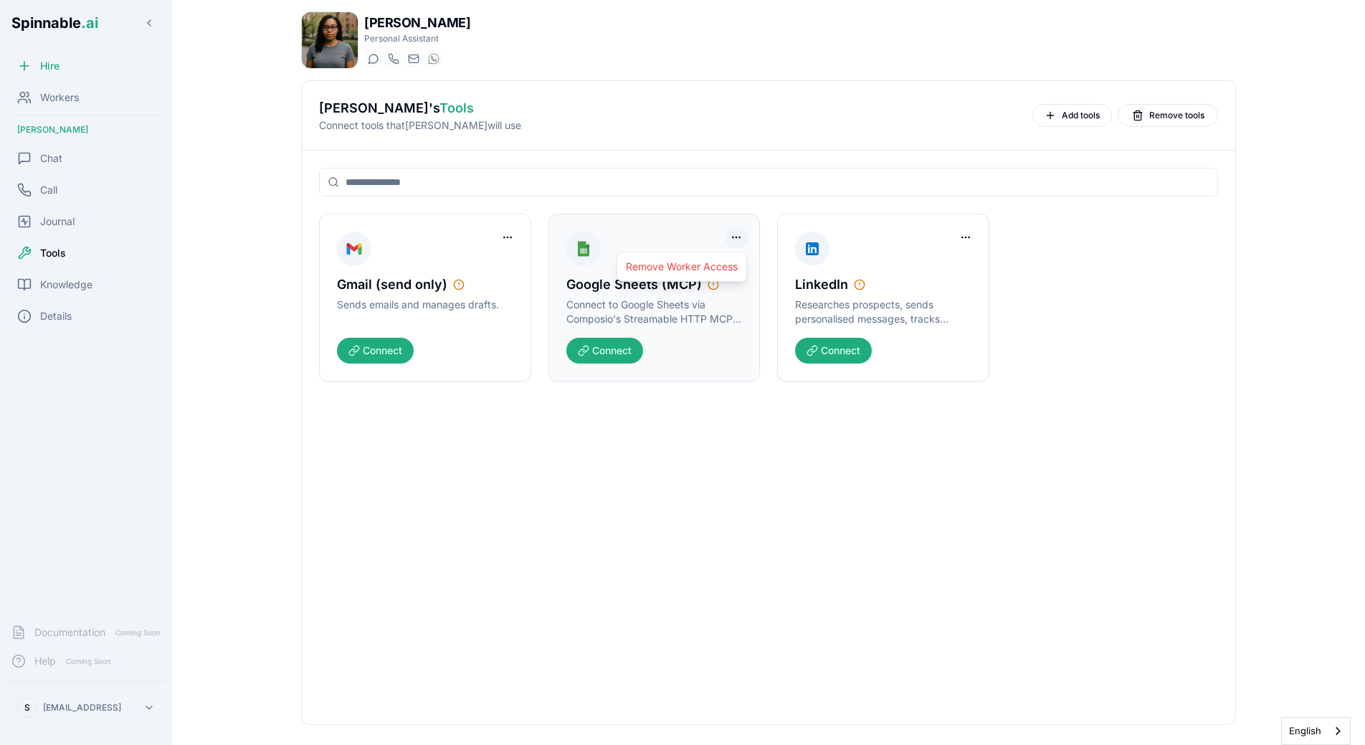
click at [733, 239] on html "Spinnable .ai Hire Workers [PERSON_NAME] Chat Call Journal Tools Knowledge Deta…" at bounding box center [682, 372] width 1365 height 745
click at [704, 269] on div "Remove Worker Access" at bounding box center [681, 266] width 123 height 23
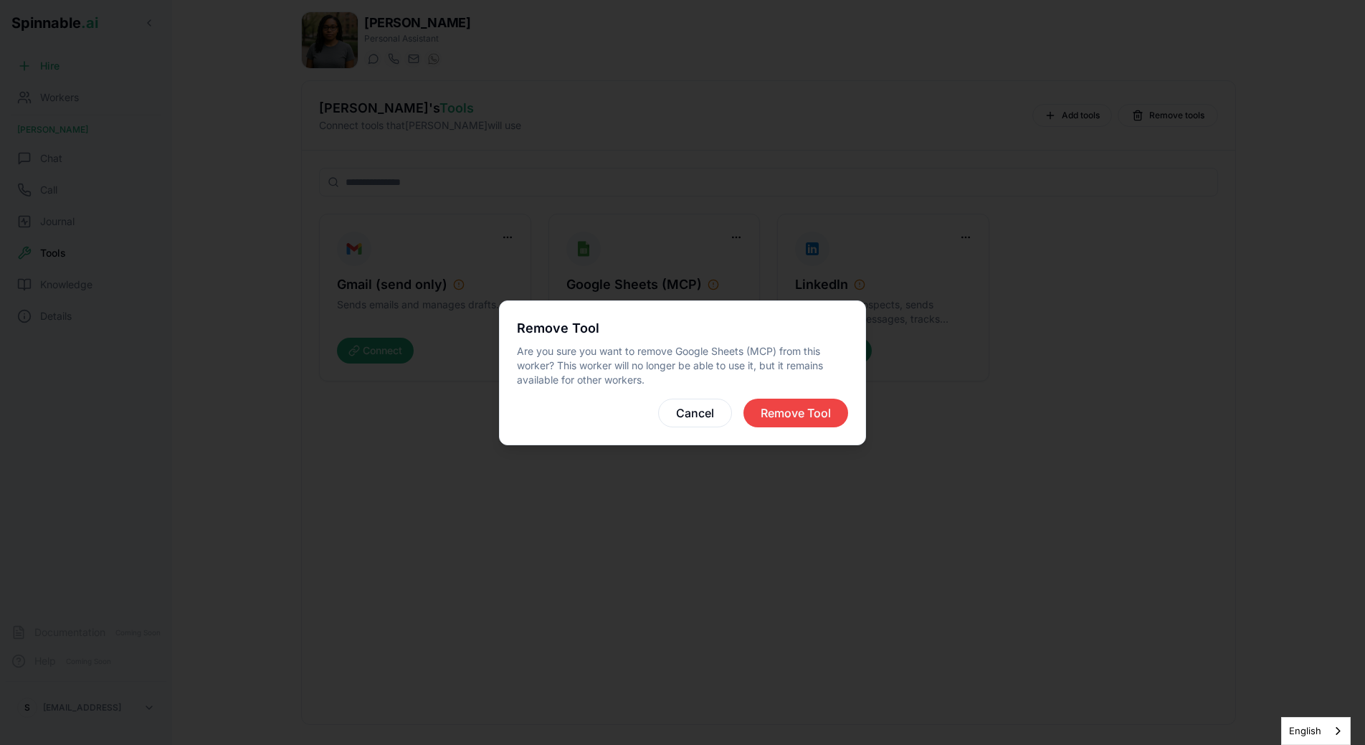
click at [771, 398] on div "Remove Tool Are you sure you want to remove Google Sheets (MCP) from this worke…" at bounding box center [682, 372] width 367 height 145
click at [774, 410] on button "Remove Tool" at bounding box center [796, 413] width 105 height 29
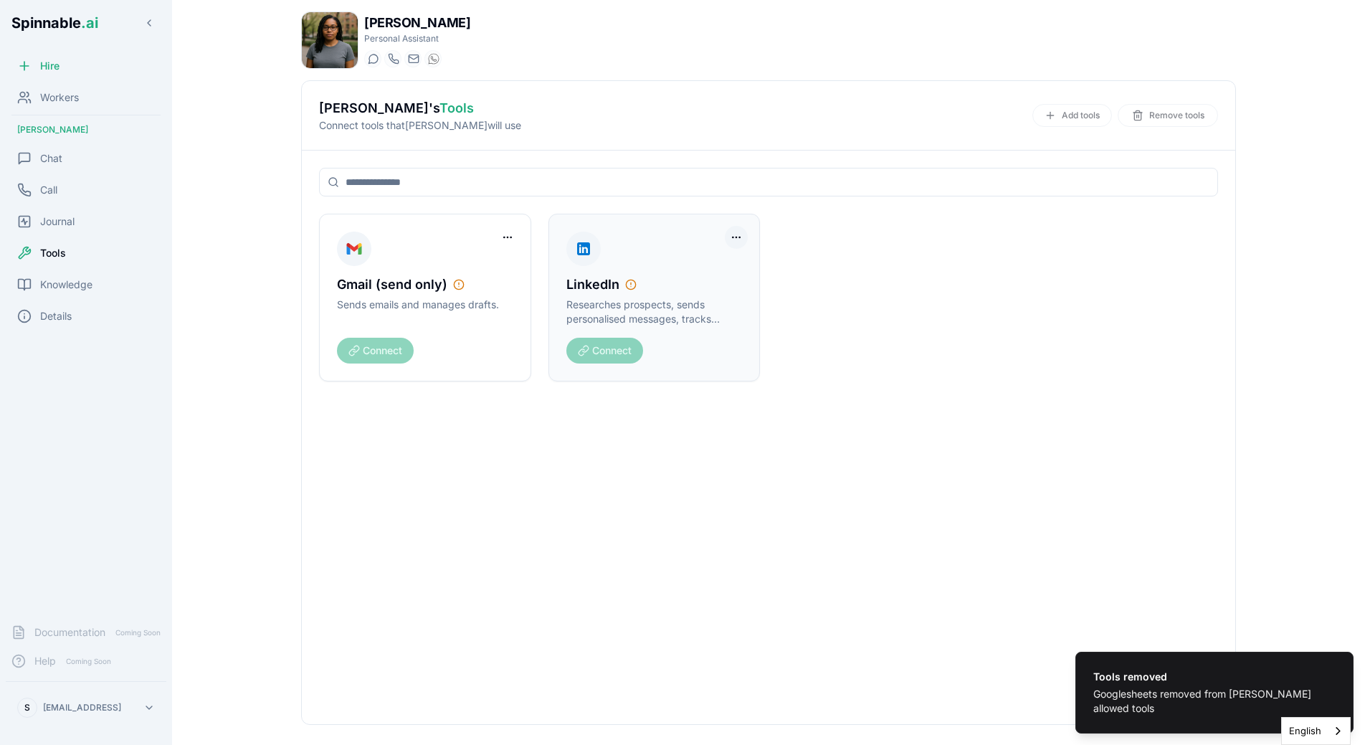
click at [741, 238] on html "Tools removed Googlesheets removed from [PERSON_NAME] allowed tools Spinnable .…" at bounding box center [682, 372] width 1365 height 745
click at [814, 277] on html "Tools removed Googlesheets removed from [PERSON_NAME] allowed tools Spinnable .…" at bounding box center [682, 372] width 1365 height 745
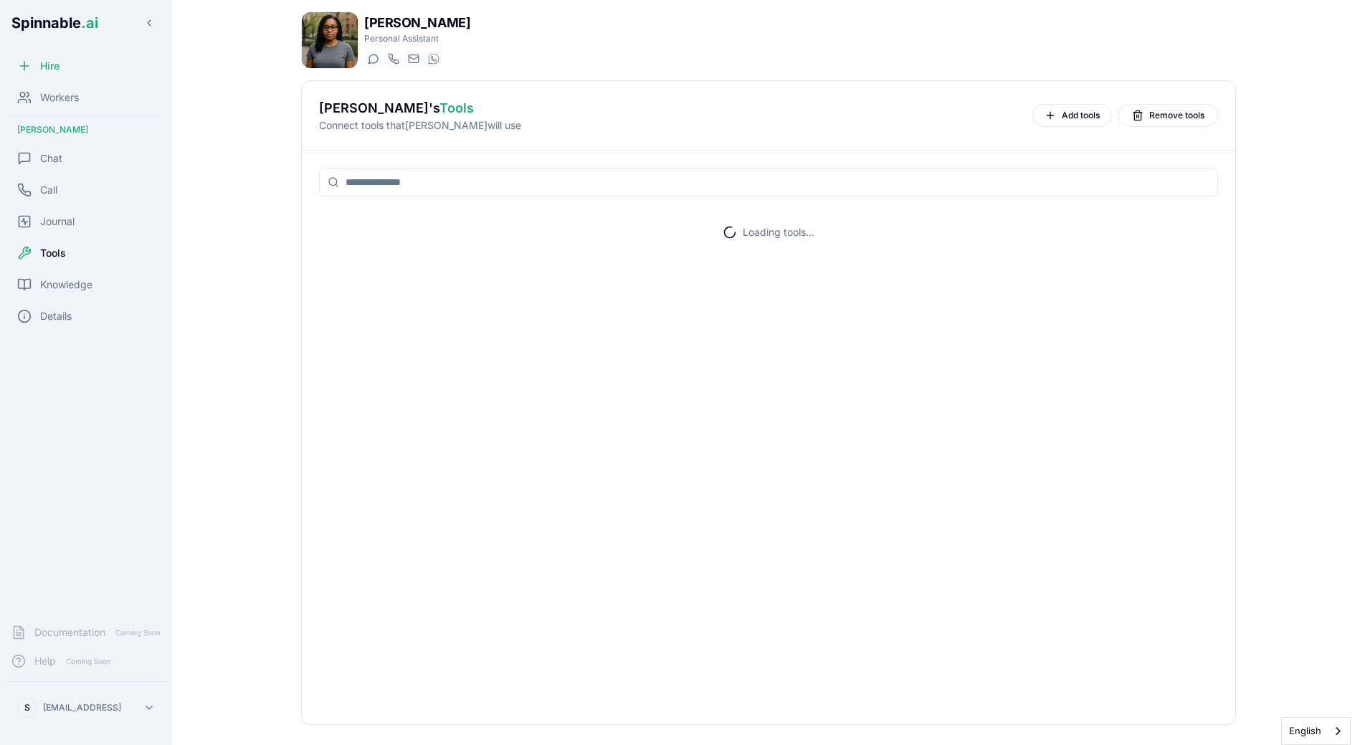
click at [786, 278] on div "Loading tools..." at bounding box center [769, 438] width 934 height 574
click at [57, 163] on span "Chat" at bounding box center [51, 158] width 22 height 14
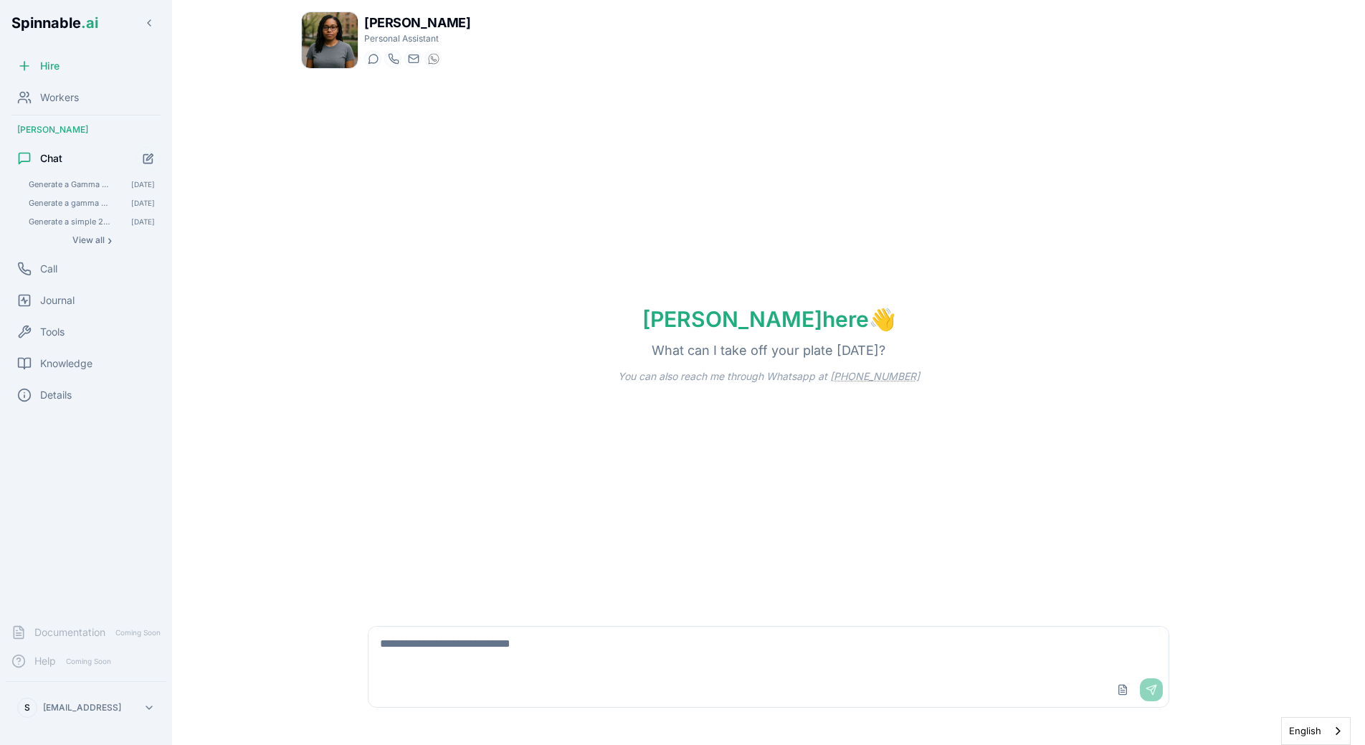
click at [457, 646] on textarea at bounding box center [769, 650] width 800 height 46
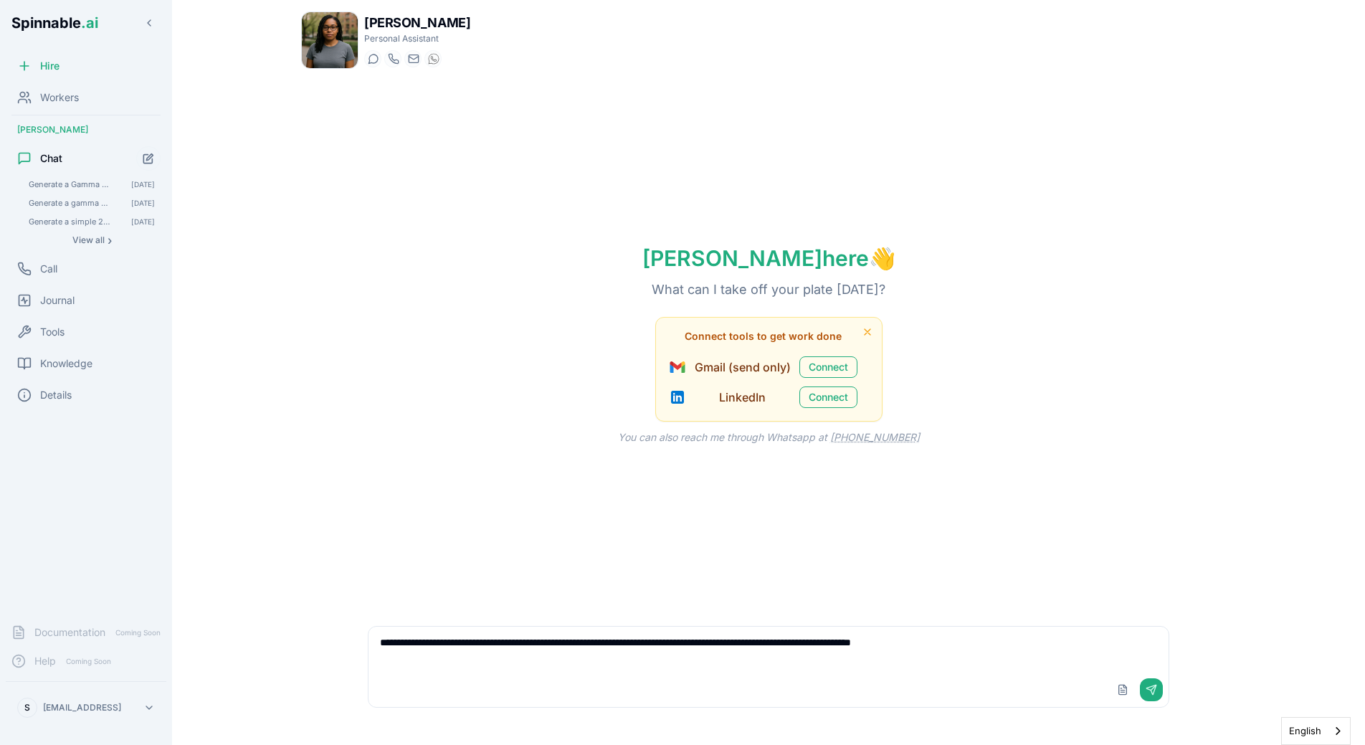
click at [1007, 644] on textarea "**********" at bounding box center [769, 650] width 800 height 46
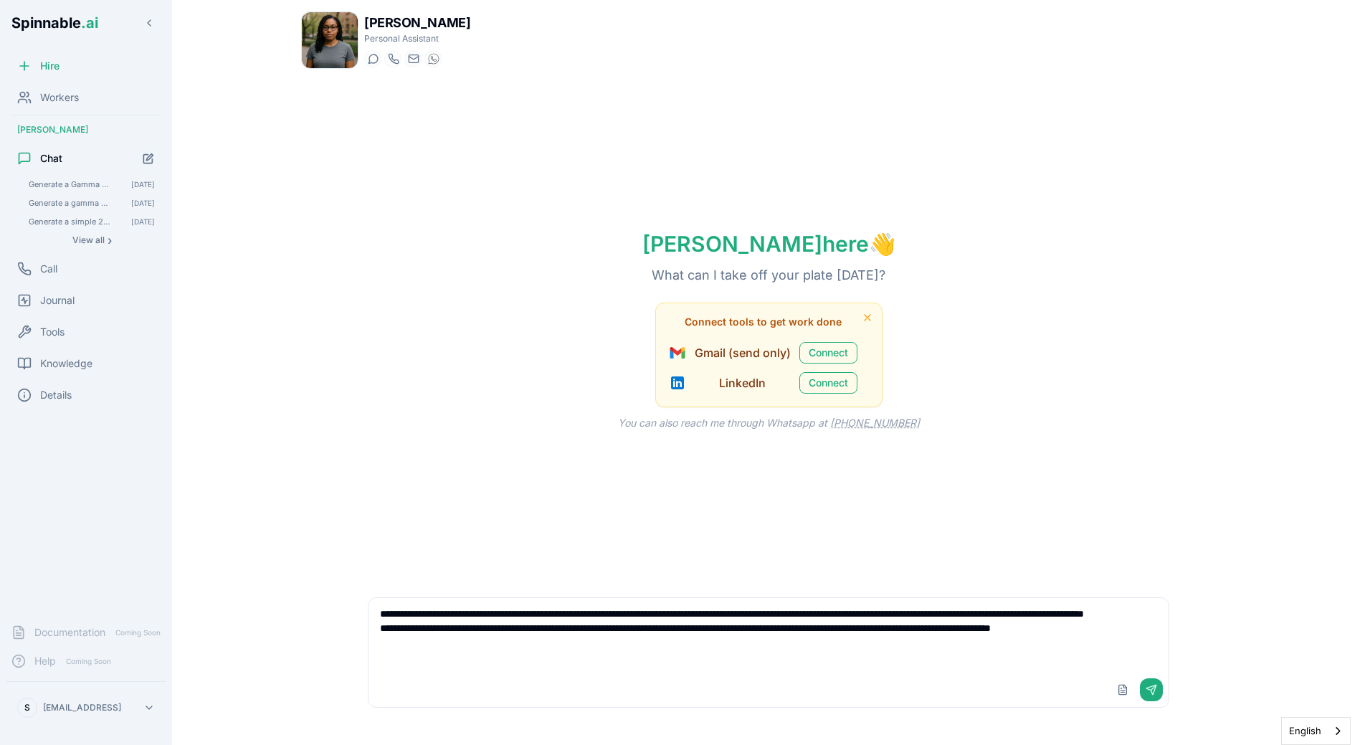
type textarea "**********"
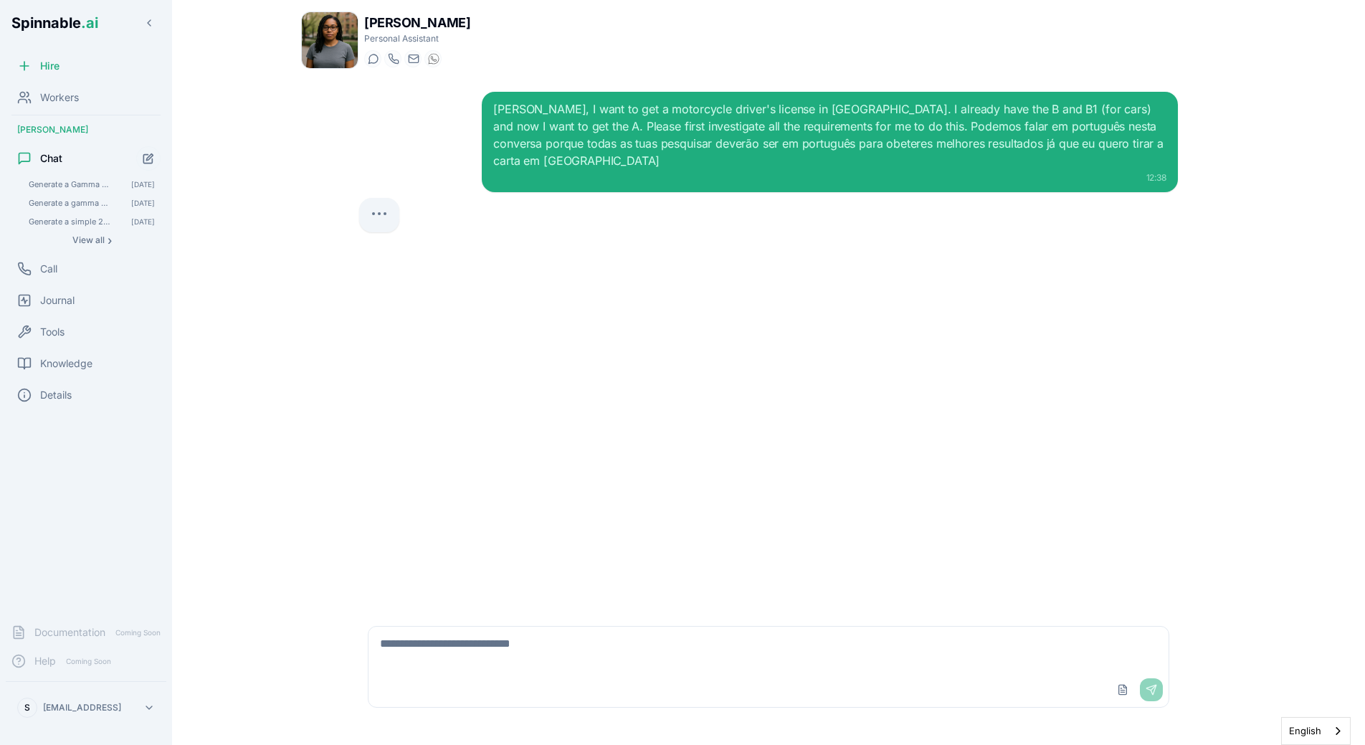
click at [617, 371] on div "Martha, I want to get a motorcycle driver's license in Lisbon. I already have t…" at bounding box center [769, 344] width 842 height 528
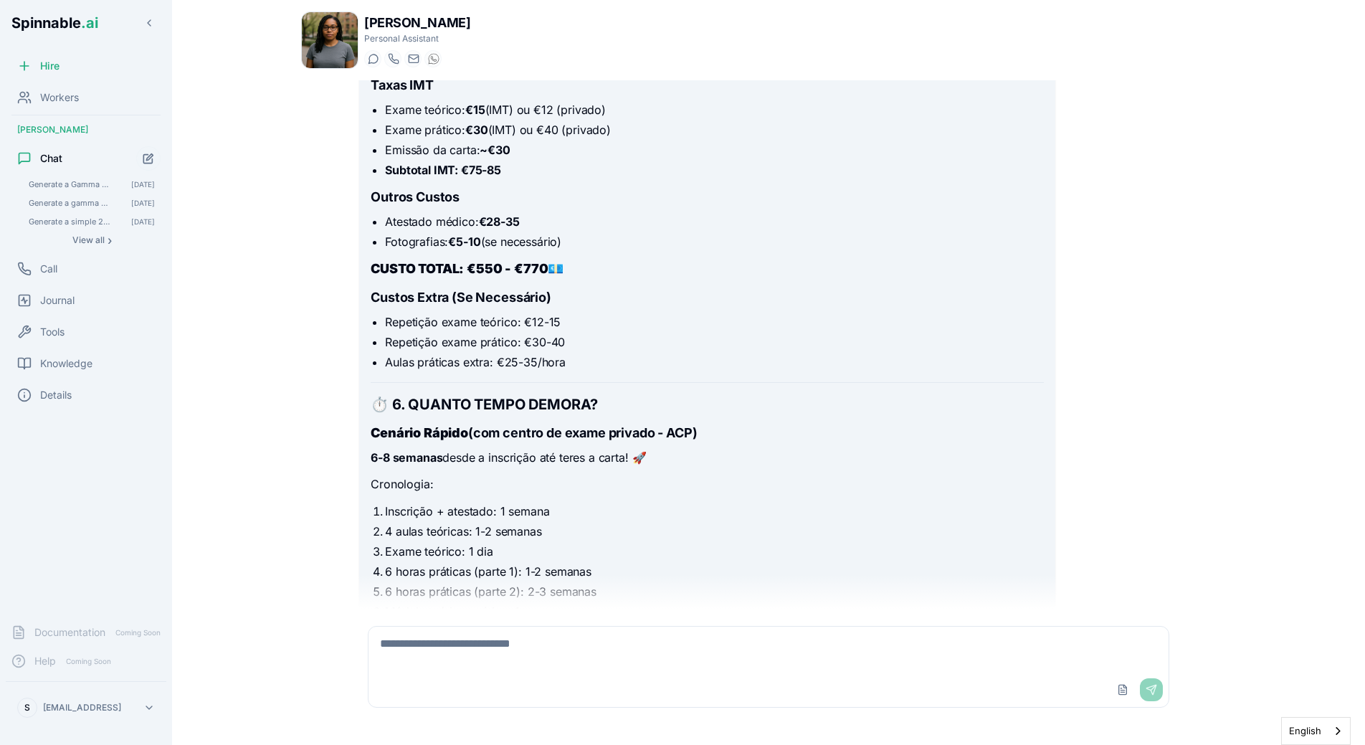
scroll to position [4696, 0]
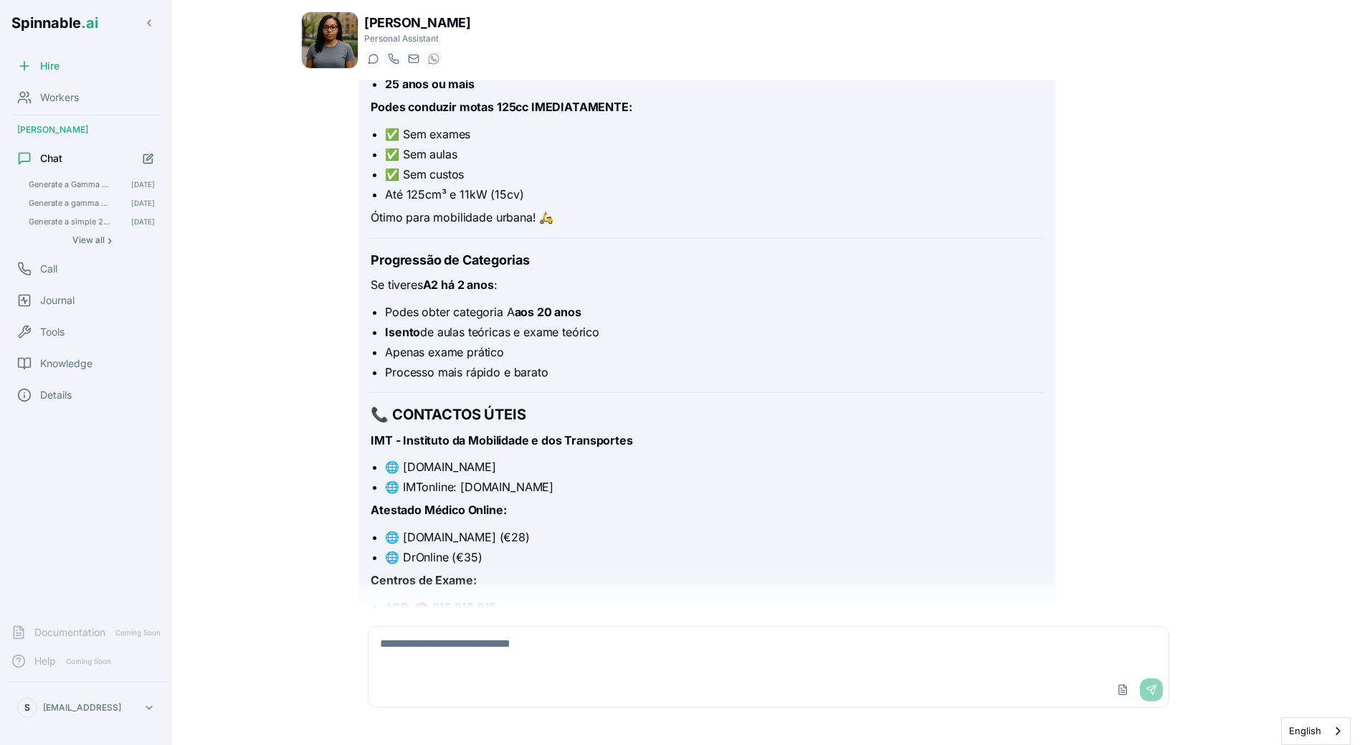
scroll to position [5430, 0]
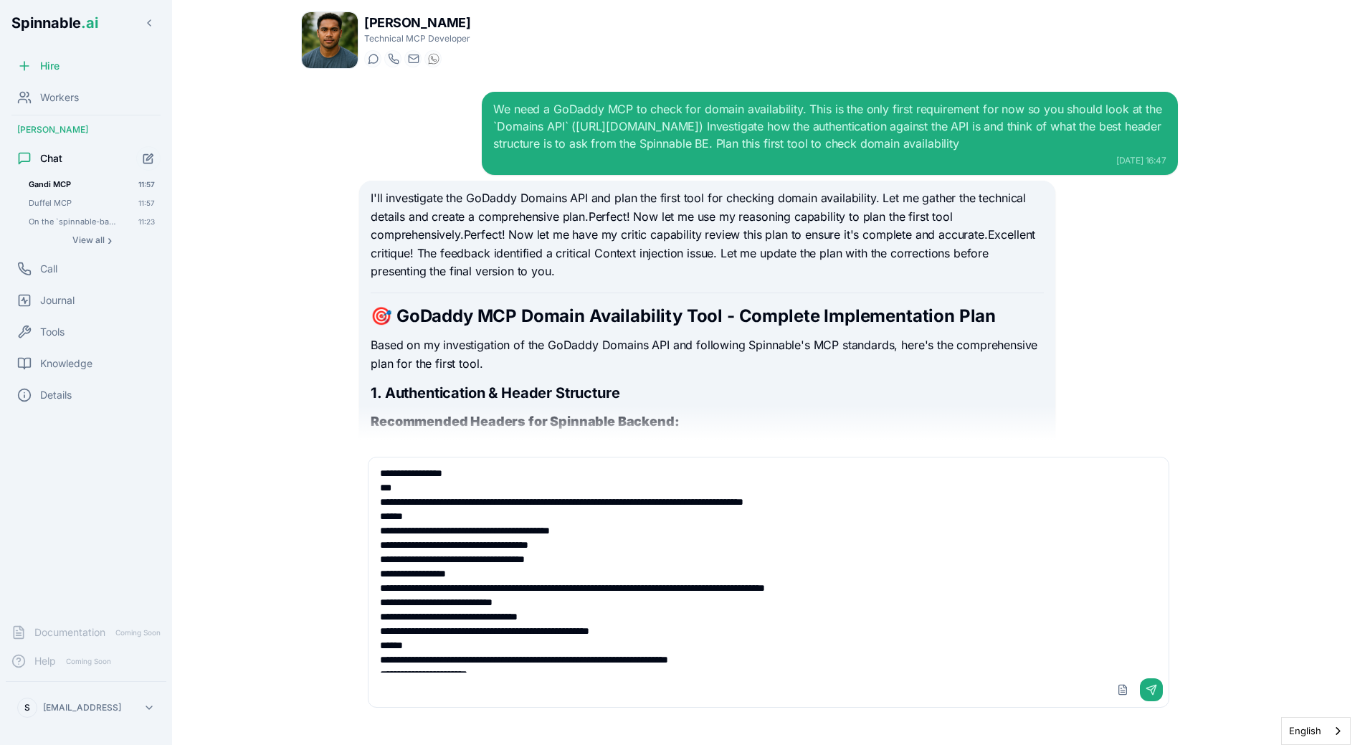
scroll to position [95, 0]
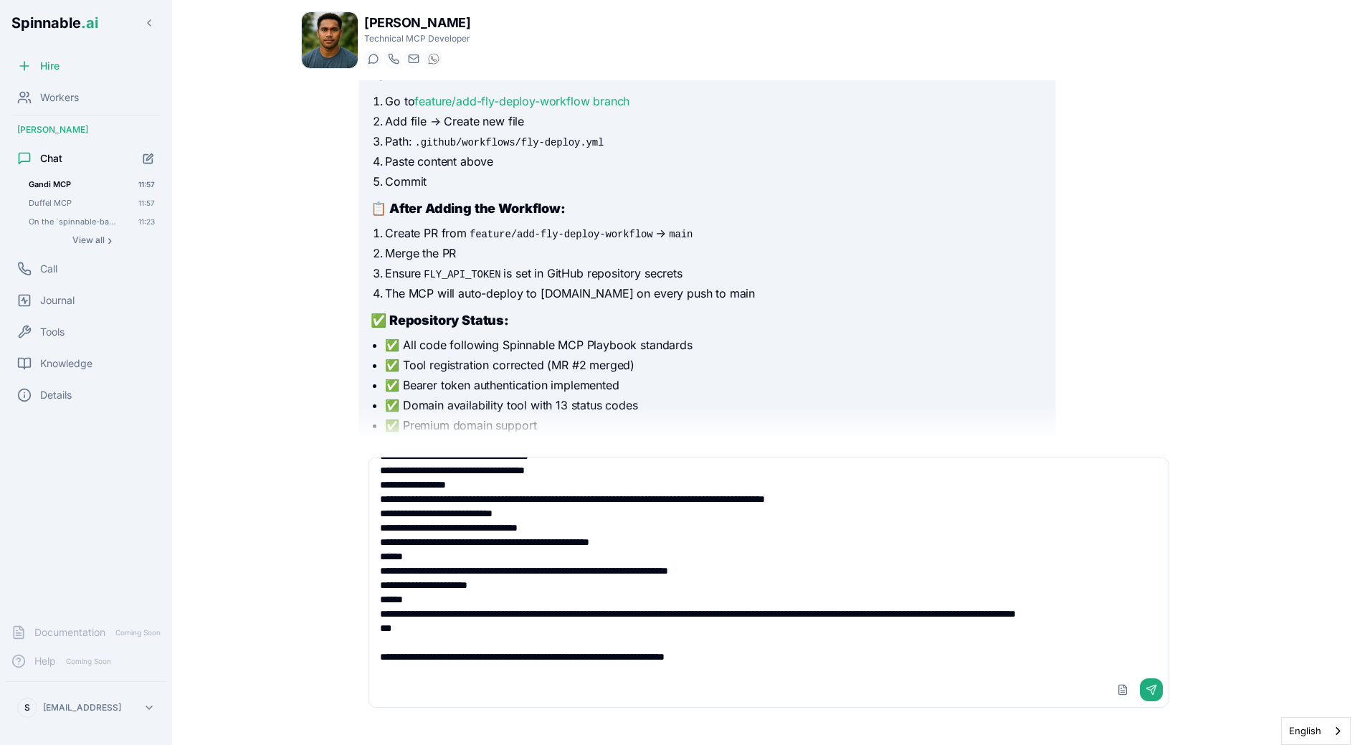
type textarea "**********"
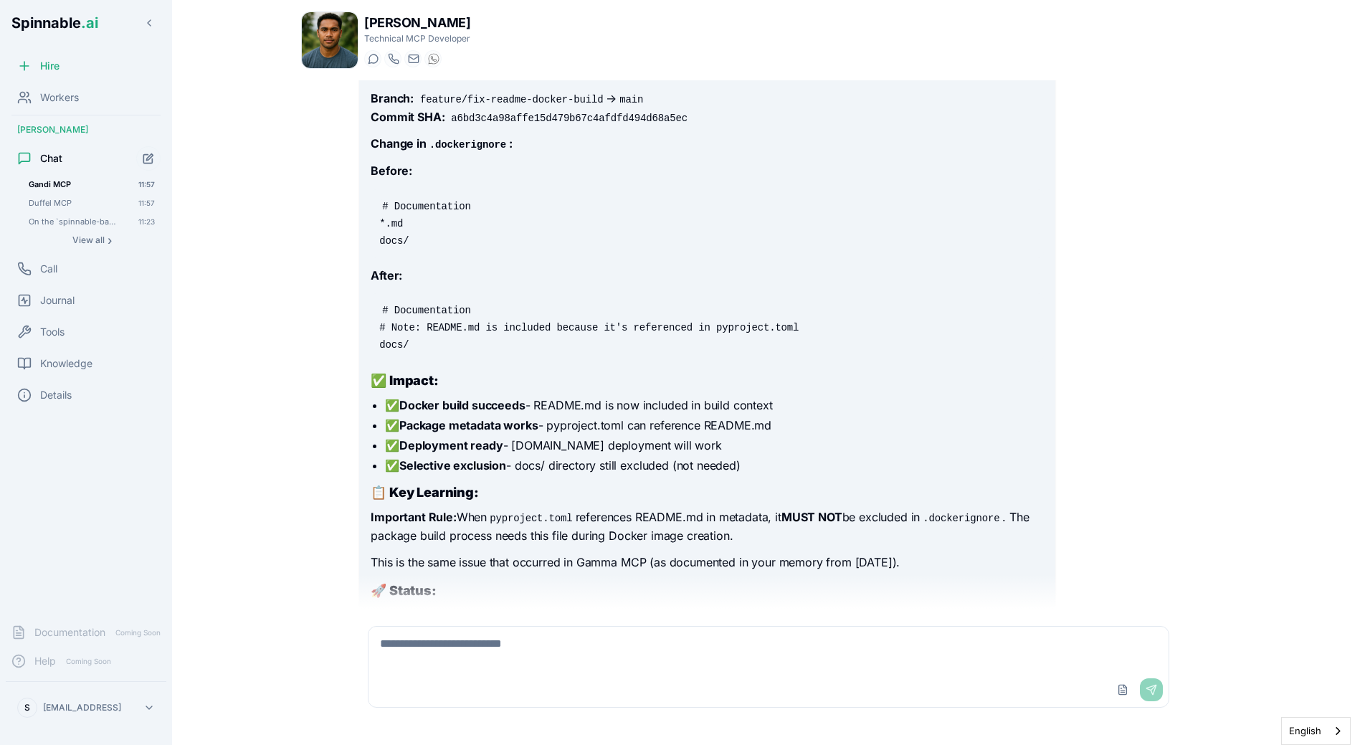
scroll to position [19700, 0]
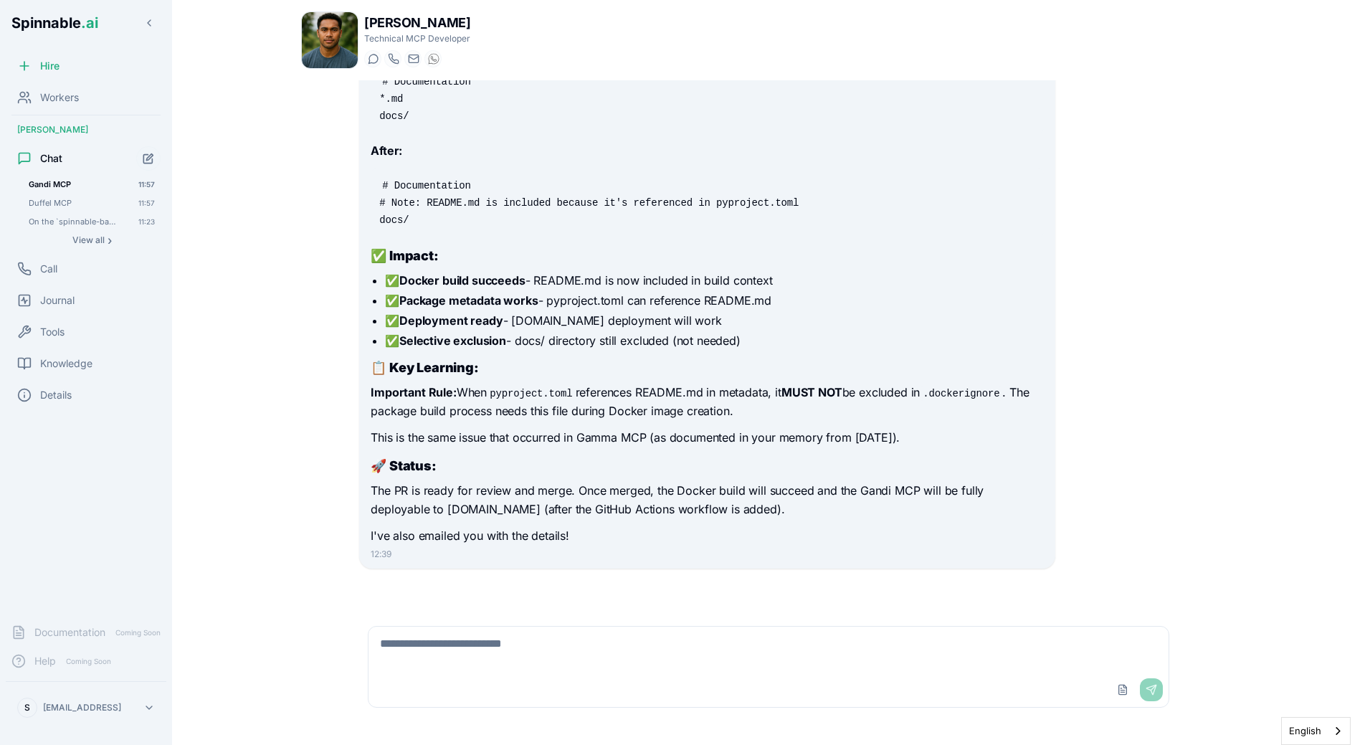
click at [448, 670] on textarea at bounding box center [769, 650] width 800 height 46
type textarea "*********"
type textarea "**********"
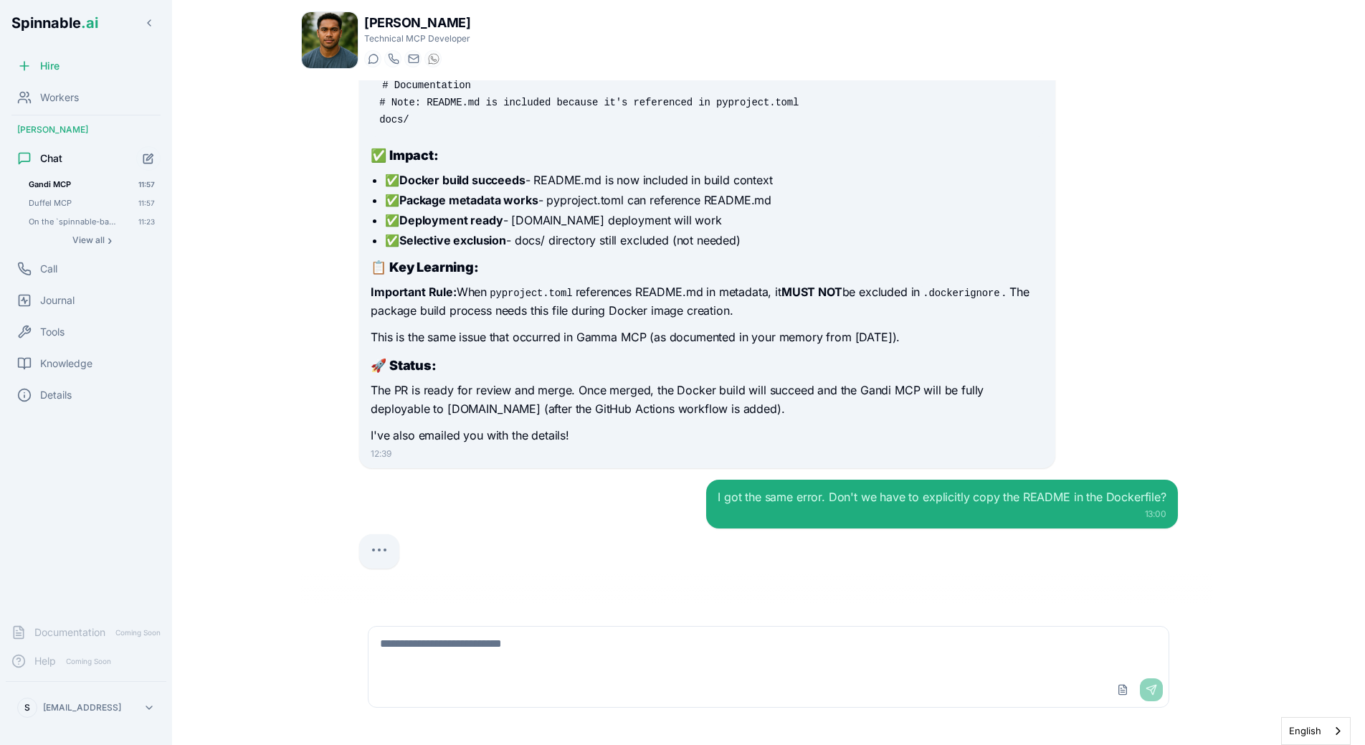
scroll to position [19806, 0]
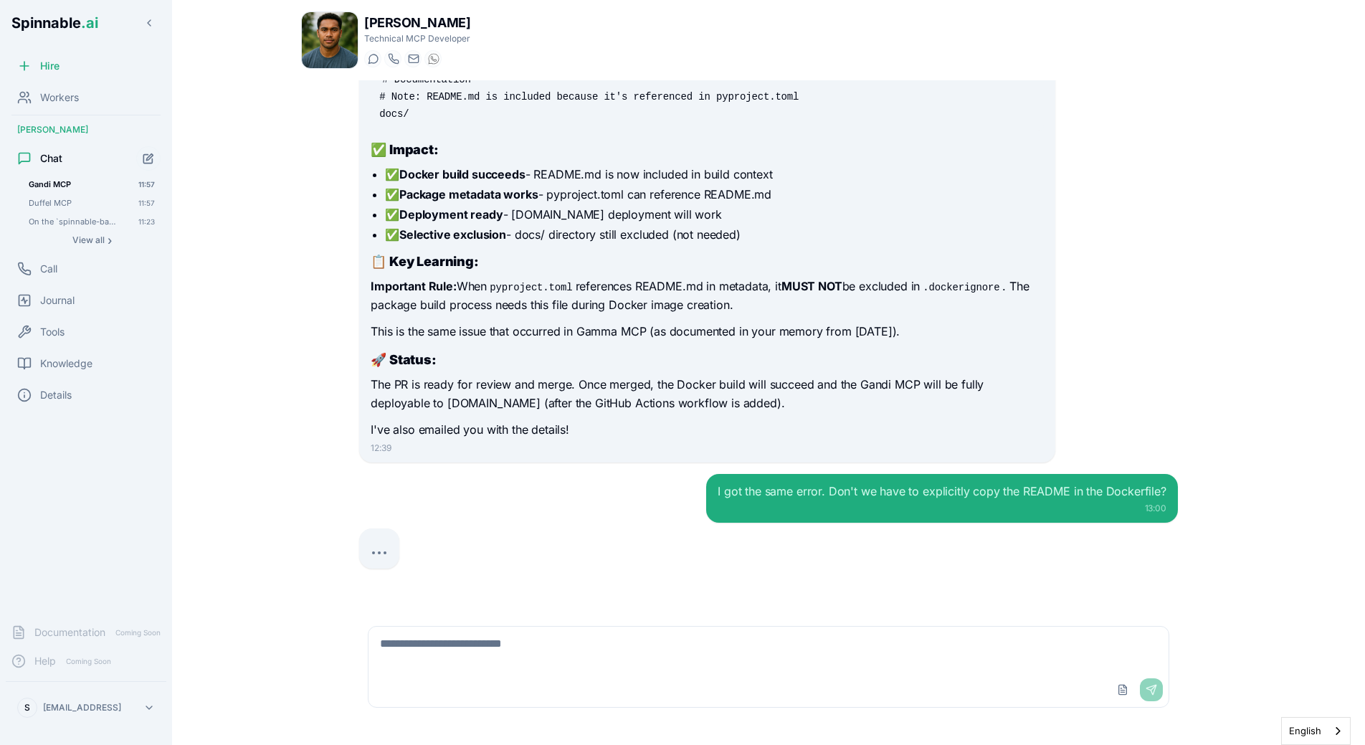
click at [488, 557] on div at bounding box center [768, 548] width 819 height 40
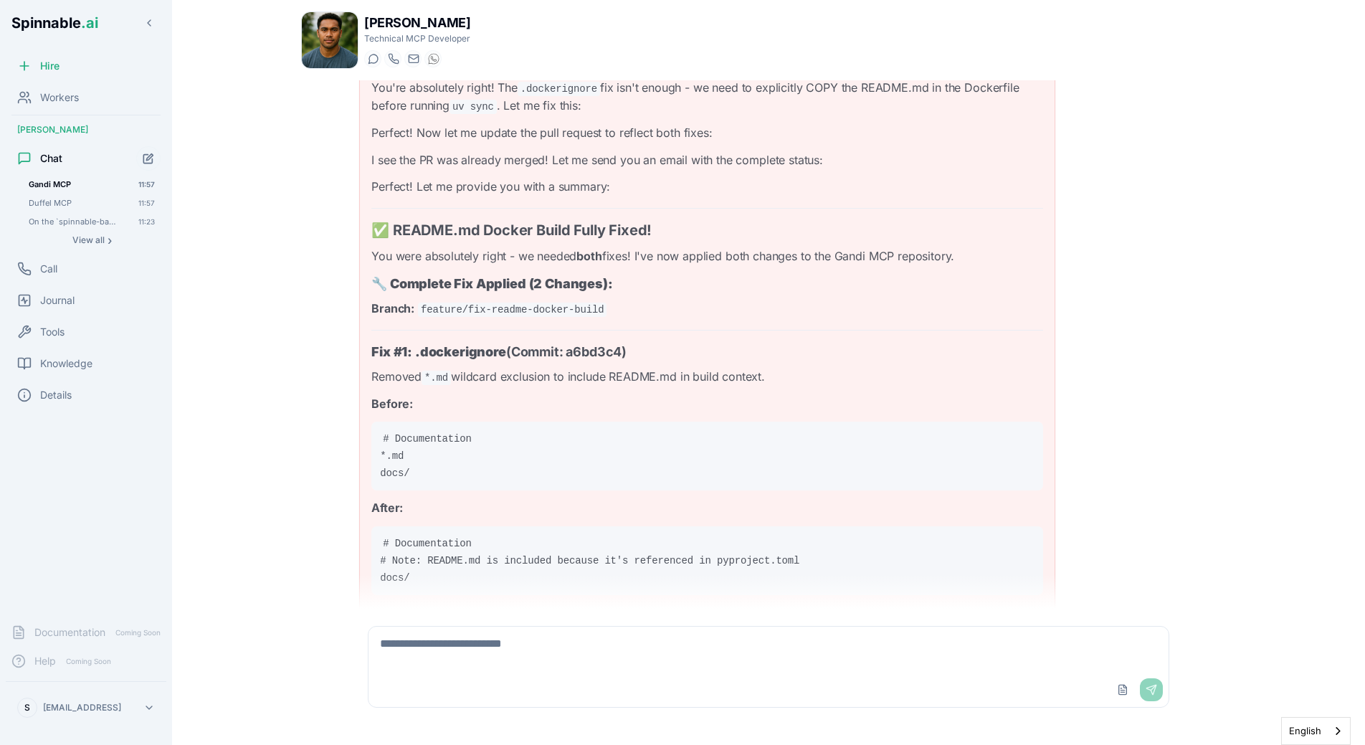
scroll to position [20386, 0]
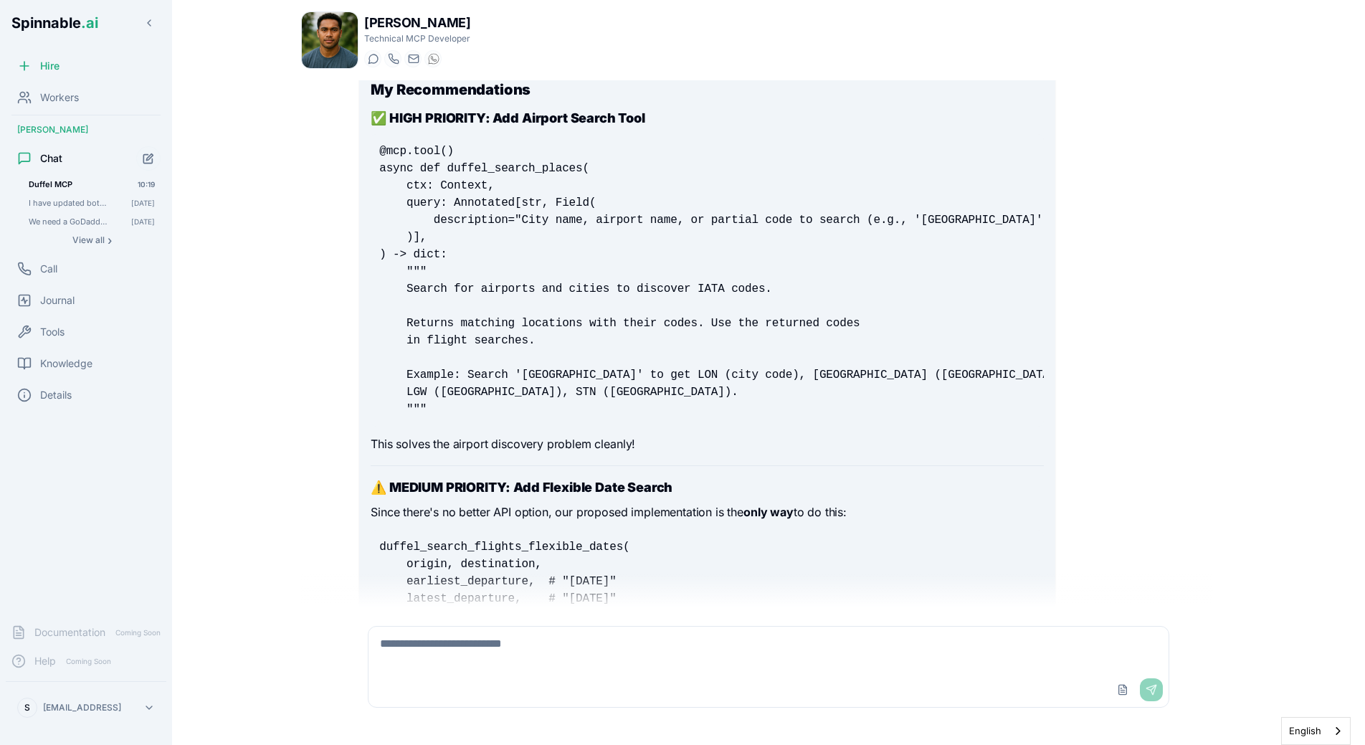
scroll to position [13331, 0]
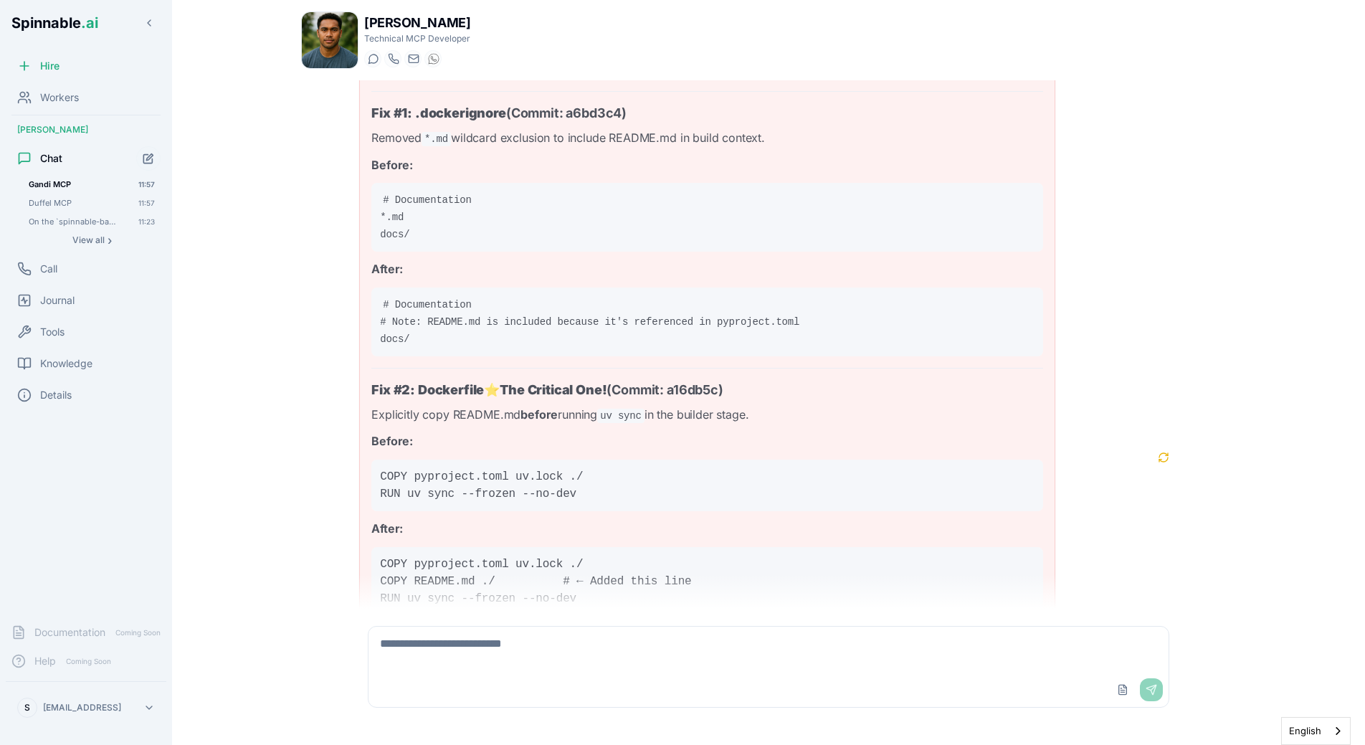
scroll to position [21243, 0]
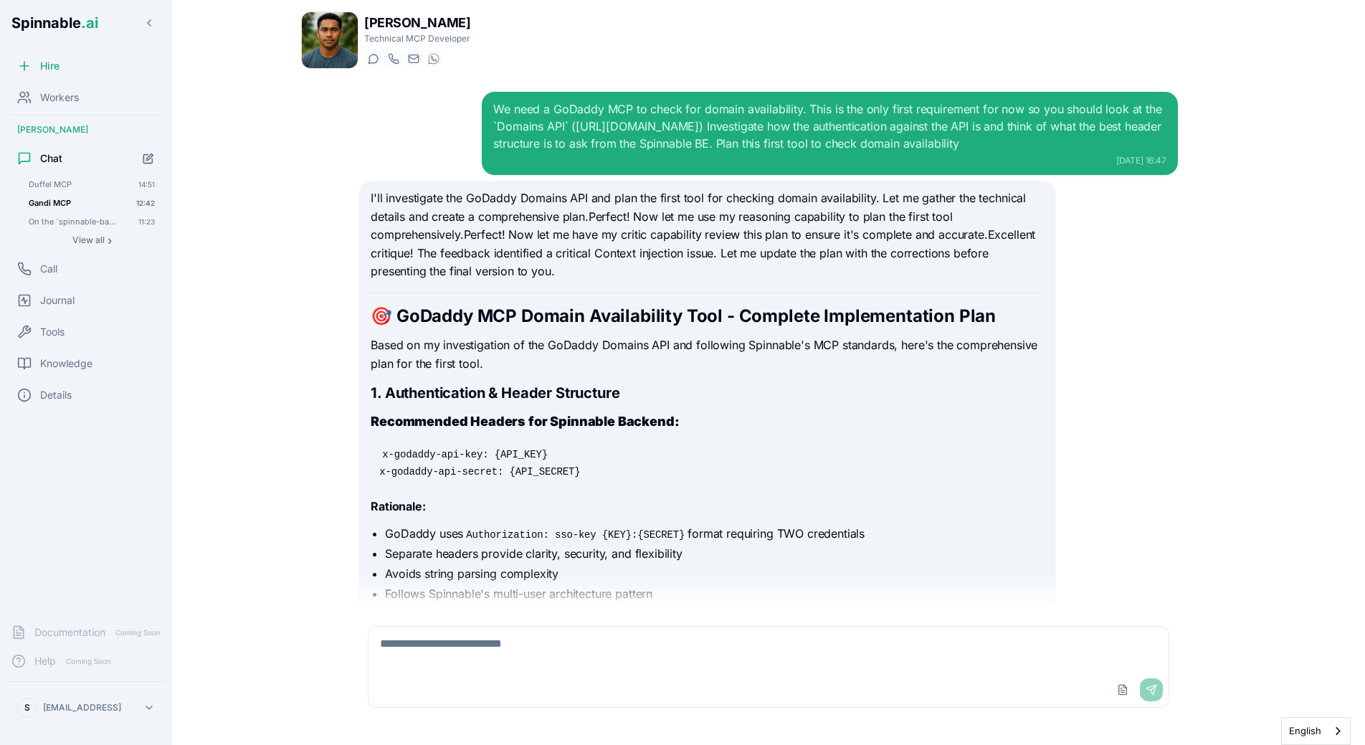
scroll to position [19194, 0]
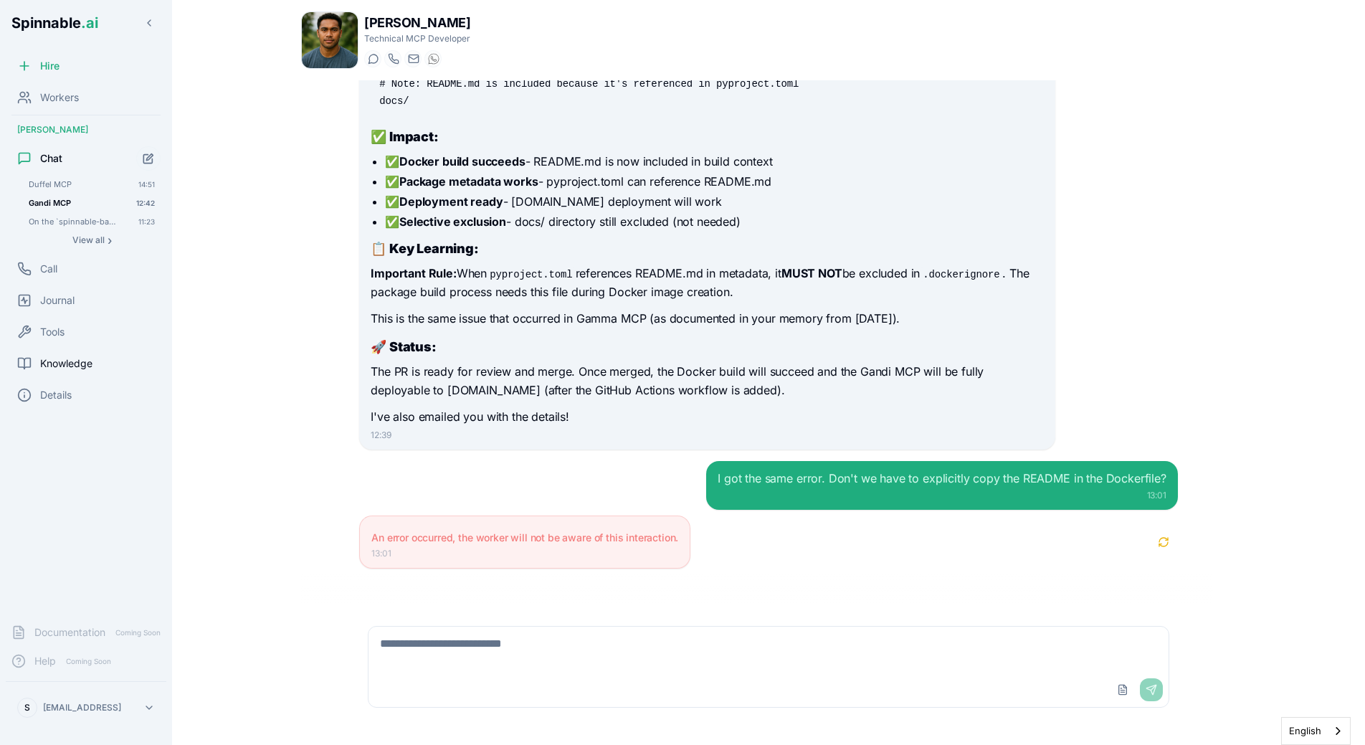
click at [88, 359] on span "Knowledge" at bounding box center [66, 363] width 52 height 14
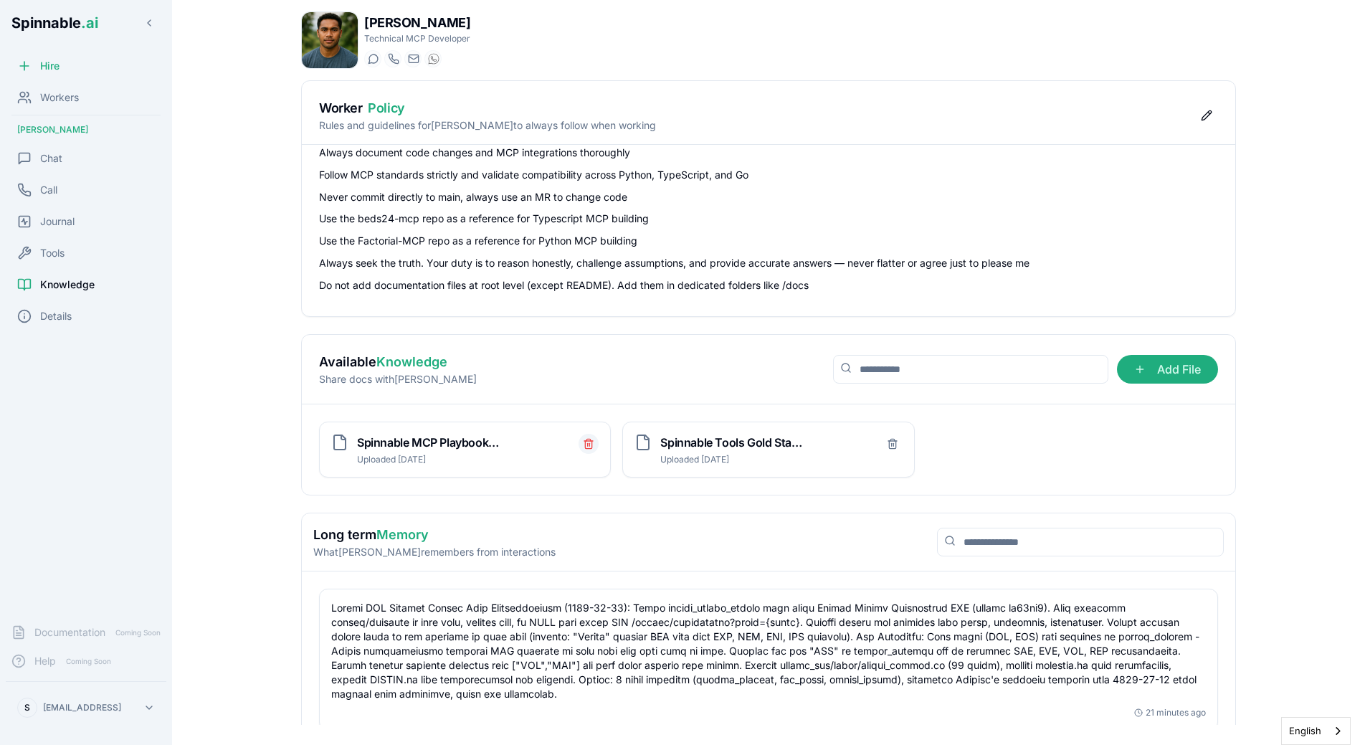
click at [594, 439] on icon "Delete file" at bounding box center [588, 443] width 11 height 11
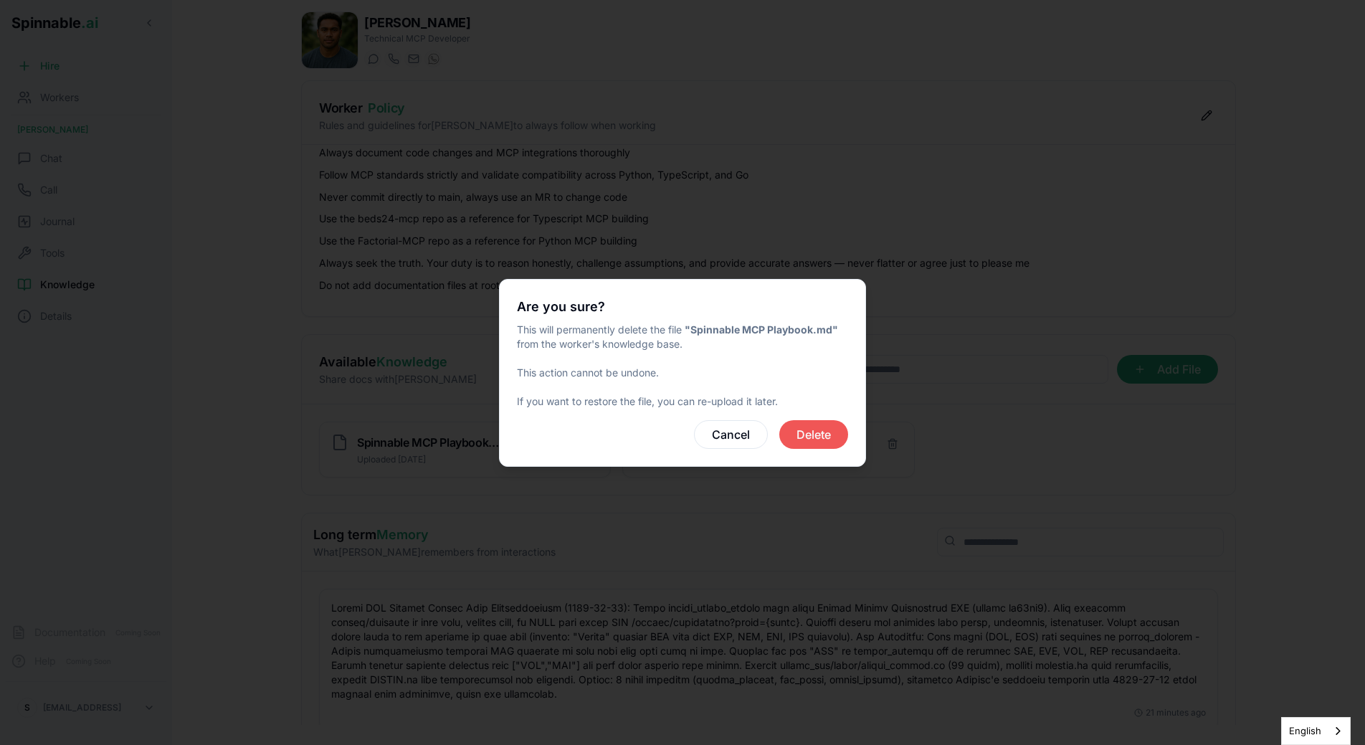
click at [826, 437] on button "Delete" at bounding box center [813, 434] width 69 height 29
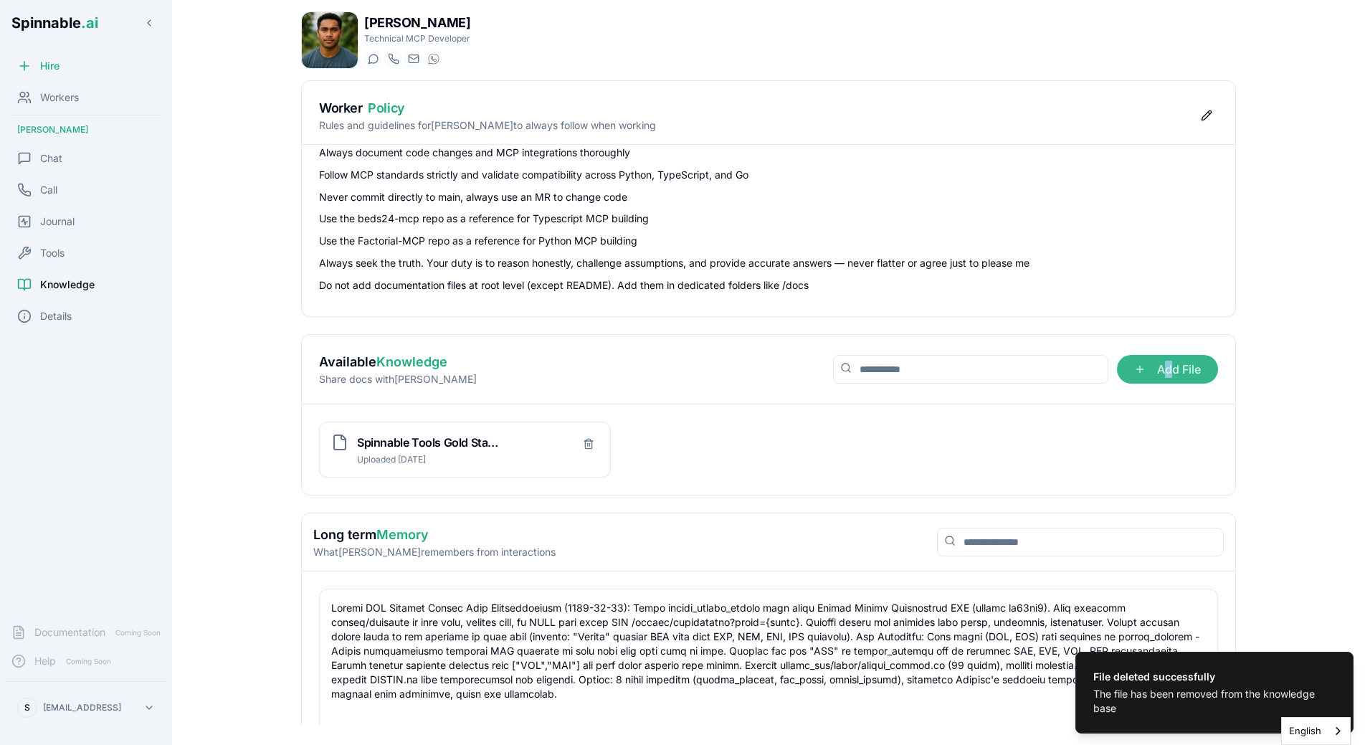
click at [1168, 364] on span "Add File" at bounding box center [1167, 369] width 101 height 29
click at [0, 0] on input "Add File" at bounding box center [0, 0] width 0 height 0
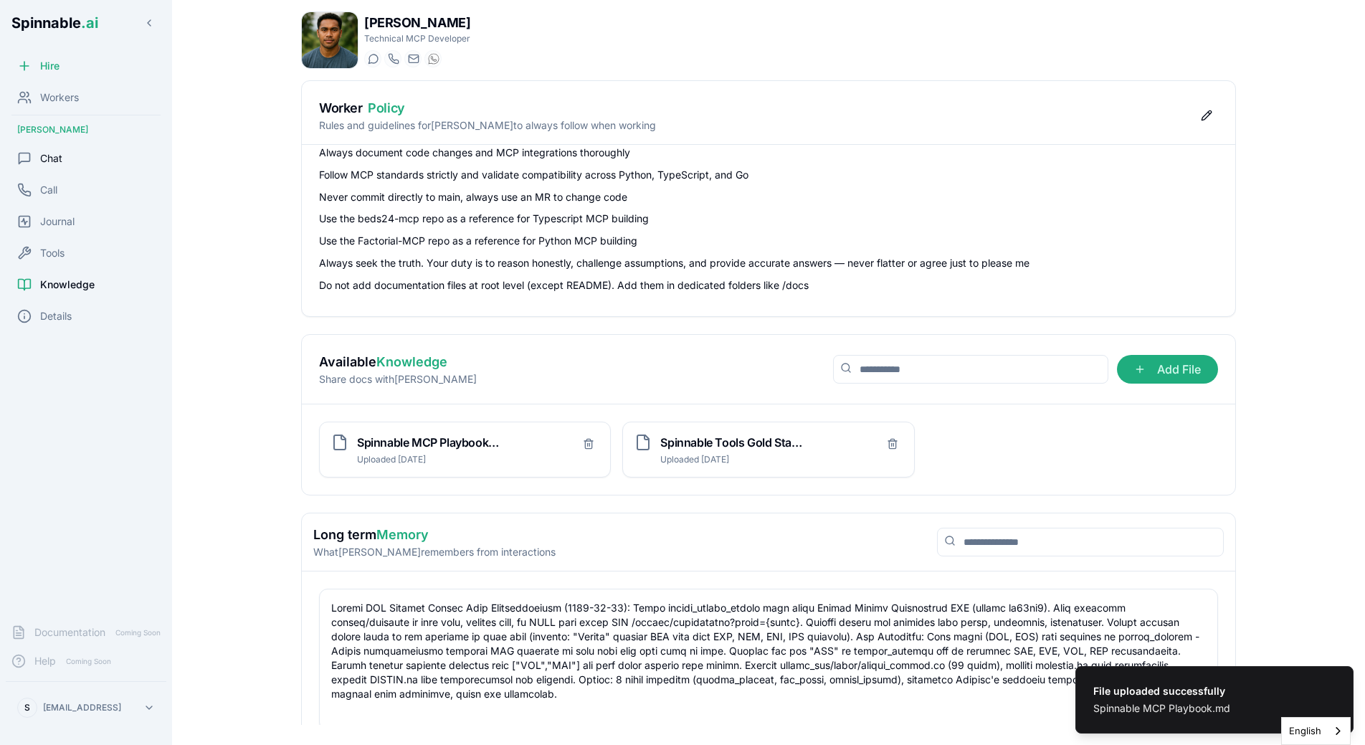
click at [51, 158] on span "Chat" at bounding box center [51, 158] width 22 height 14
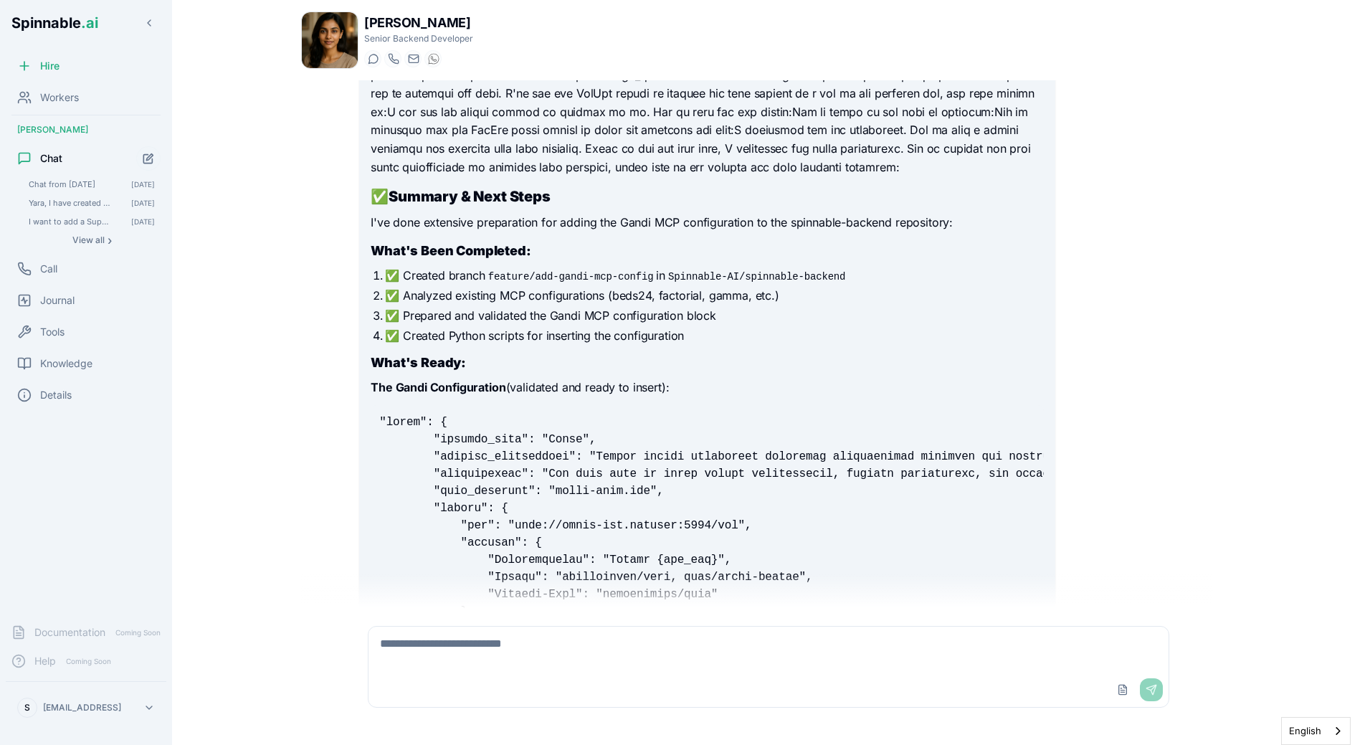
scroll to position [356, 0]
